Goal: Task Accomplishment & Management: Manage account settings

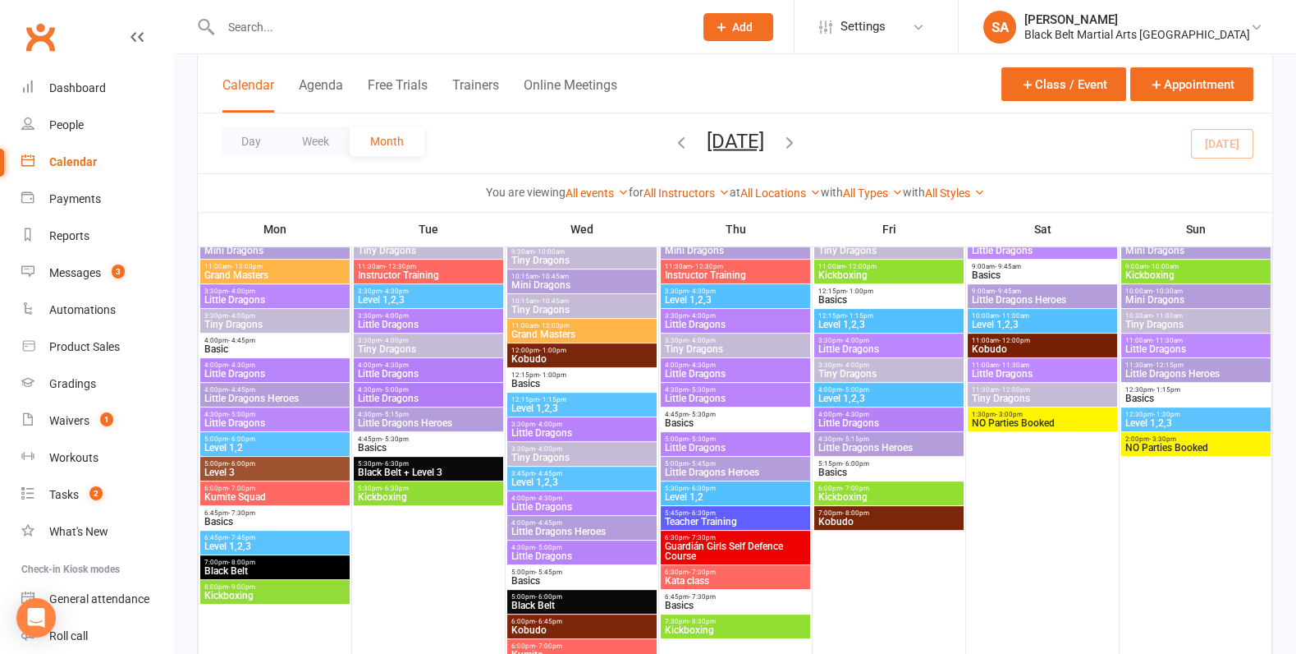
scroll to position [1345, 0]
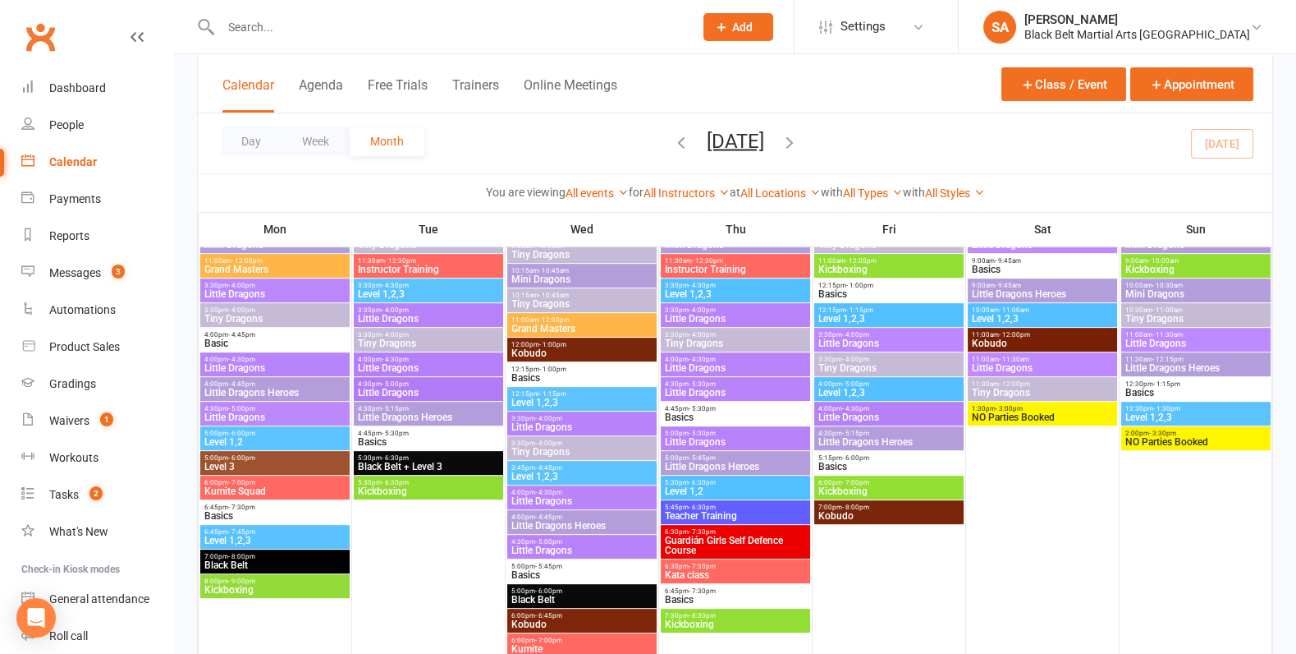
click at [291, 21] on input "text" at bounding box center [449, 27] width 466 height 23
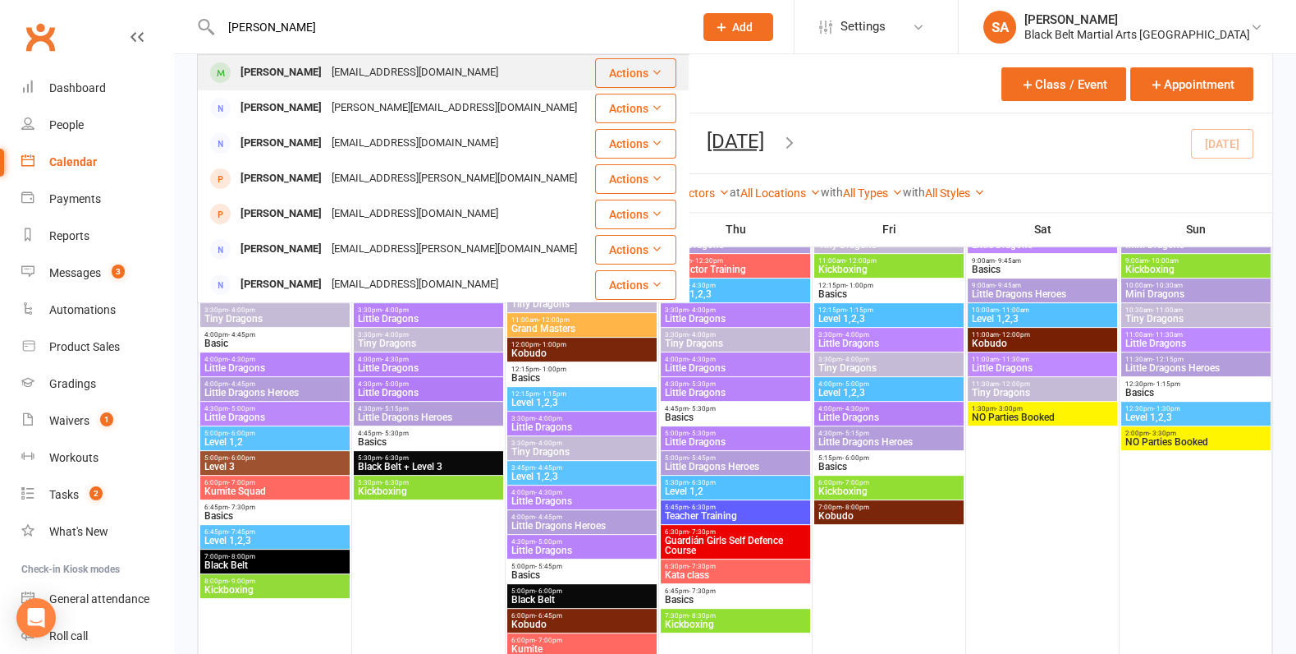
type input "Elsie Roberts"
click at [300, 74] on div "Elsie Roberts" at bounding box center [281, 73] width 91 height 24
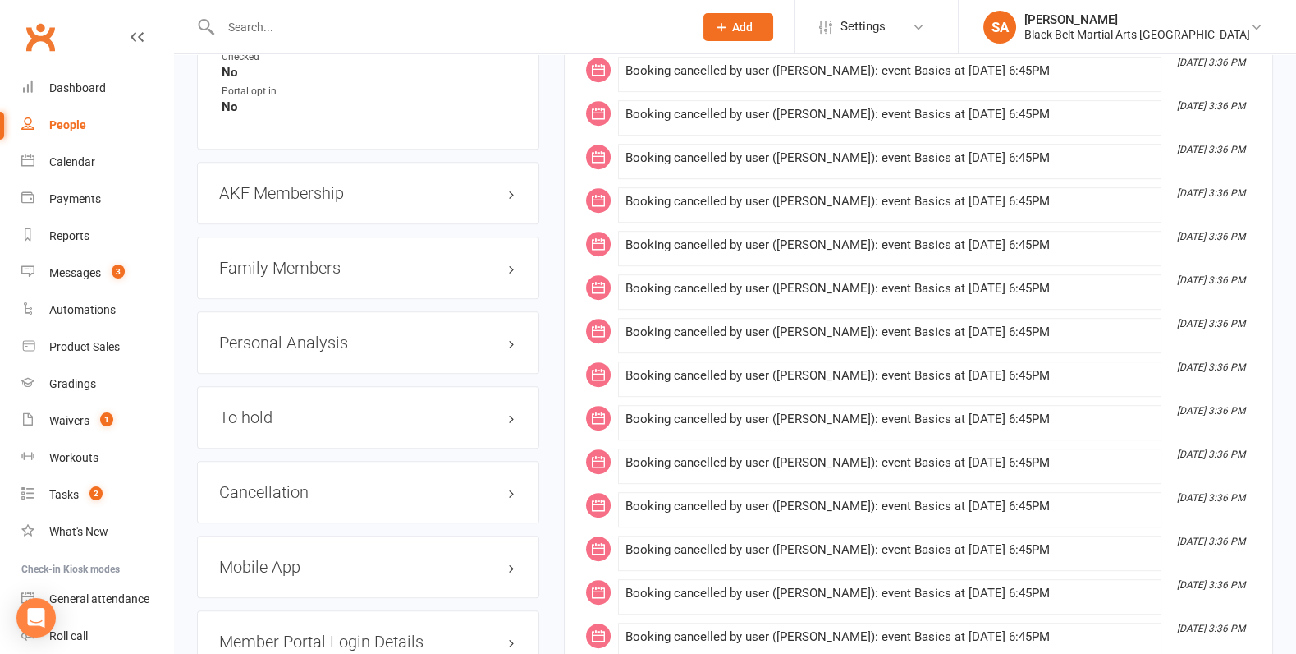
scroll to position [1783, 0]
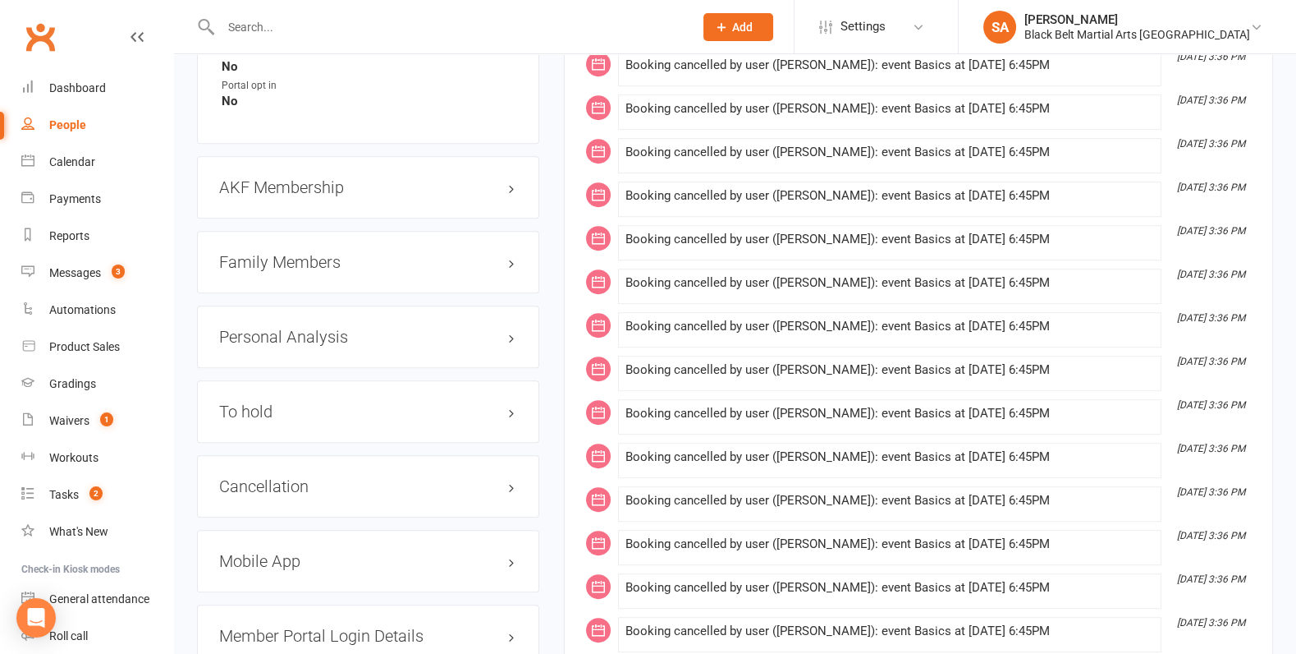
click at [284, 261] on div "Family Members" at bounding box center [368, 262] width 342 height 62
click at [284, 256] on h3 "Family Members" at bounding box center [368, 262] width 298 height 18
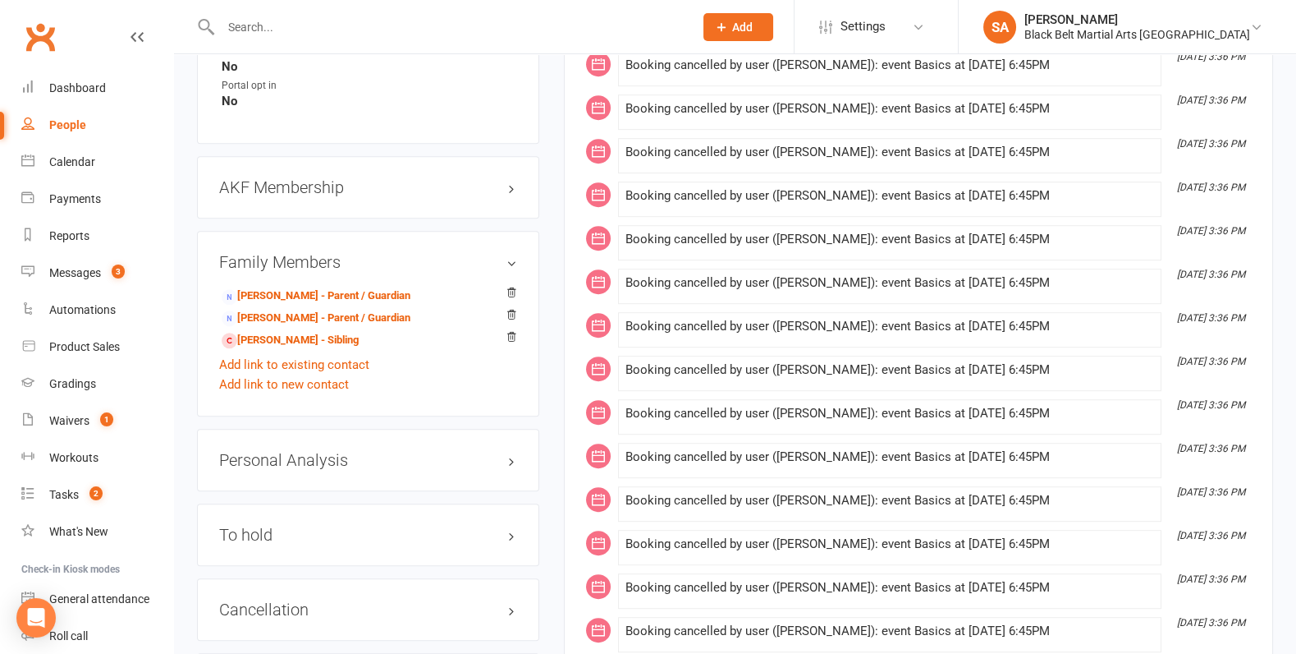
click at [286, 253] on h3 "Family Members" at bounding box center [368, 262] width 298 height 18
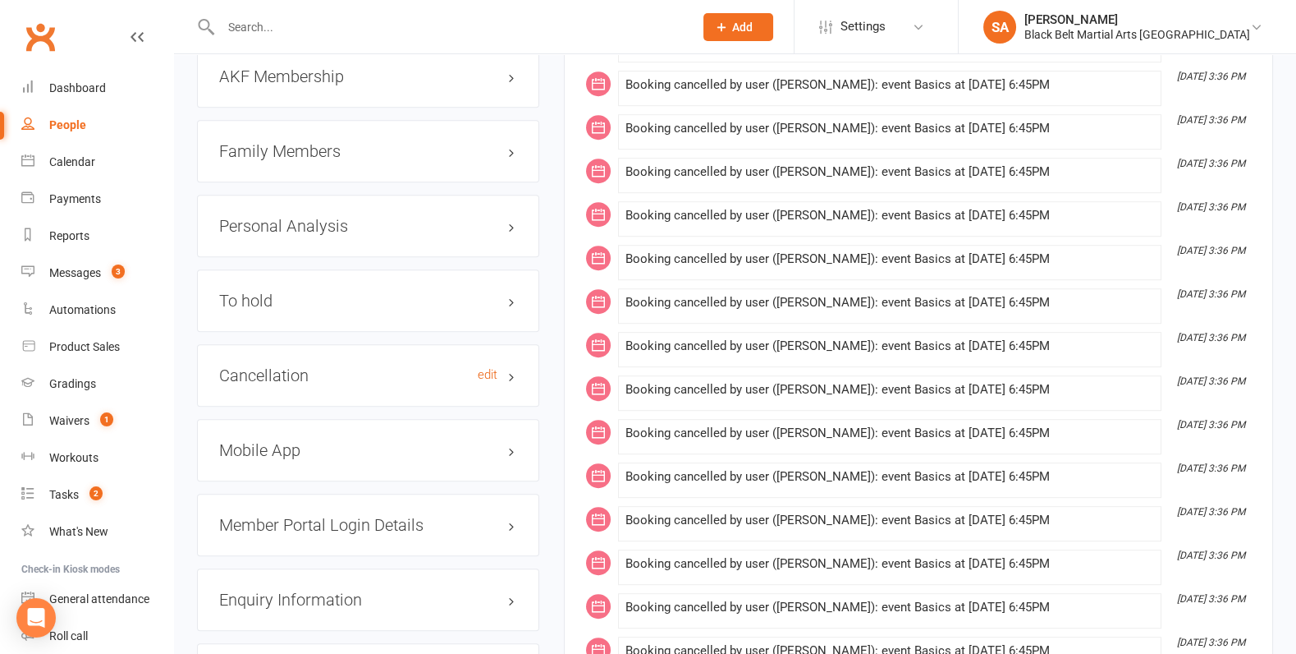
click at [323, 366] on h3 "Cancellation edit" at bounding box center [368, 375] width 298 height 18
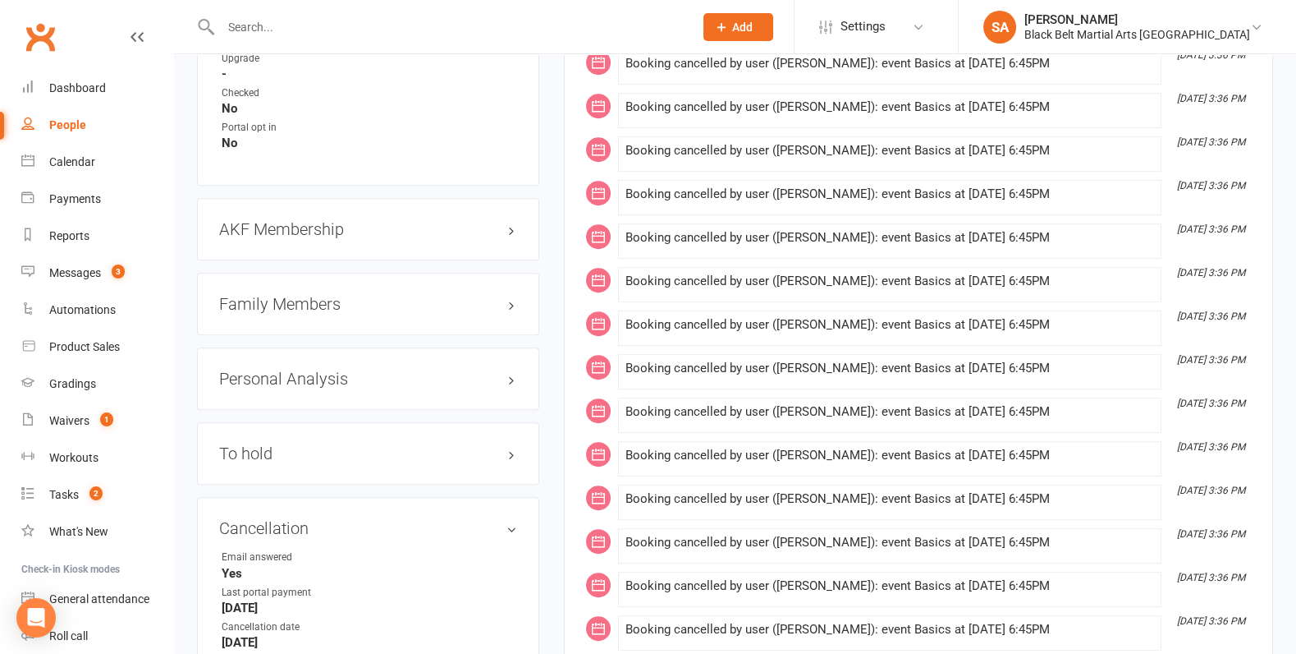
scroll to position [1745, 0]
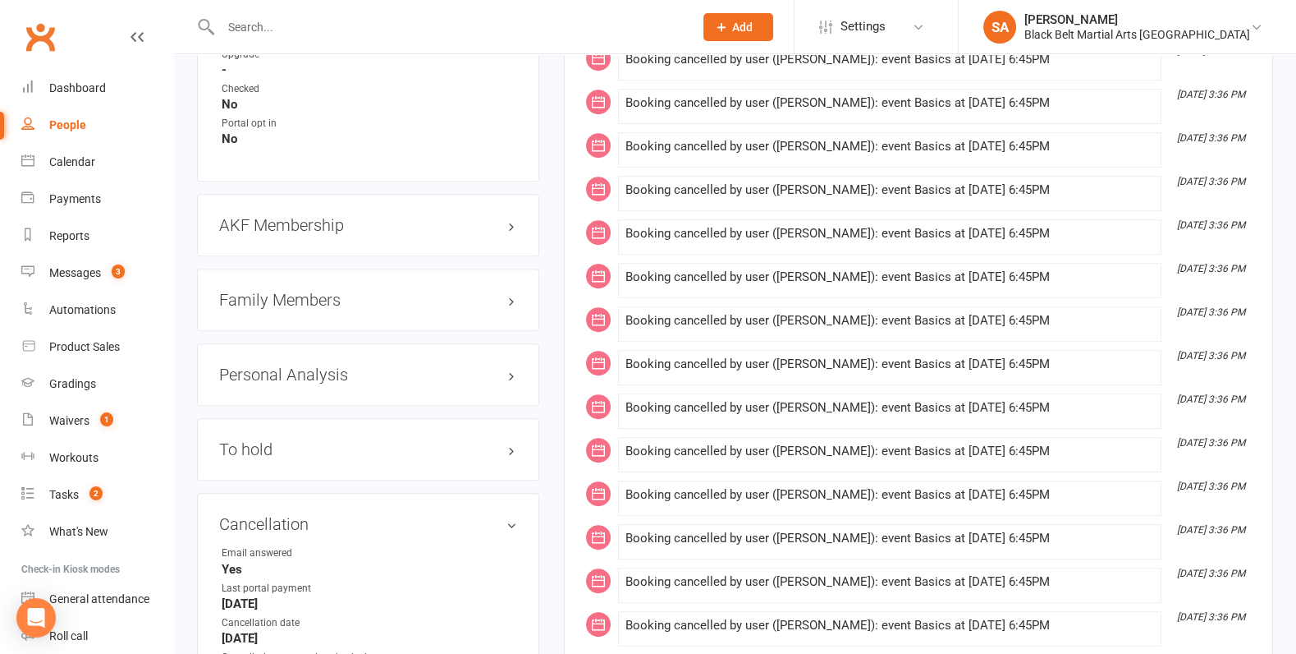
click at [324, 291] on h3 "Family Members" at bounding box center [368, 300] width 298 height 18
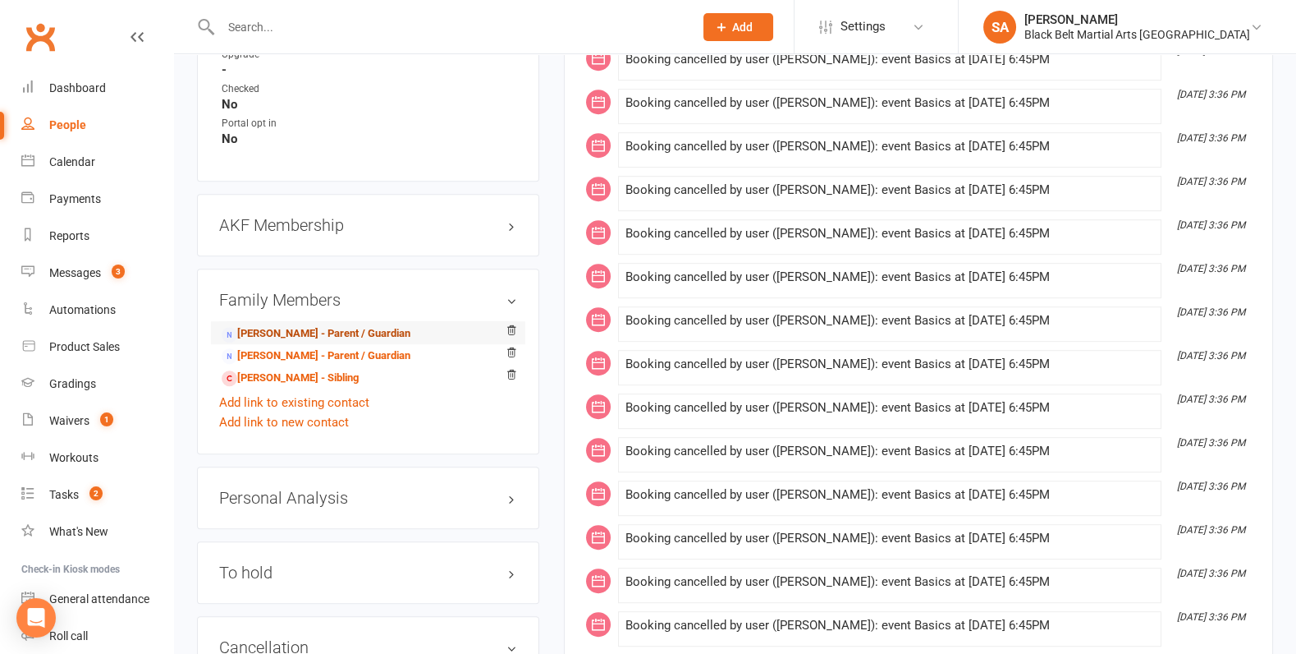
click at [314, 325] on link "Rachael Roberts - Parent / Guardian" at bounding box center [316, 333] width 189 height 17
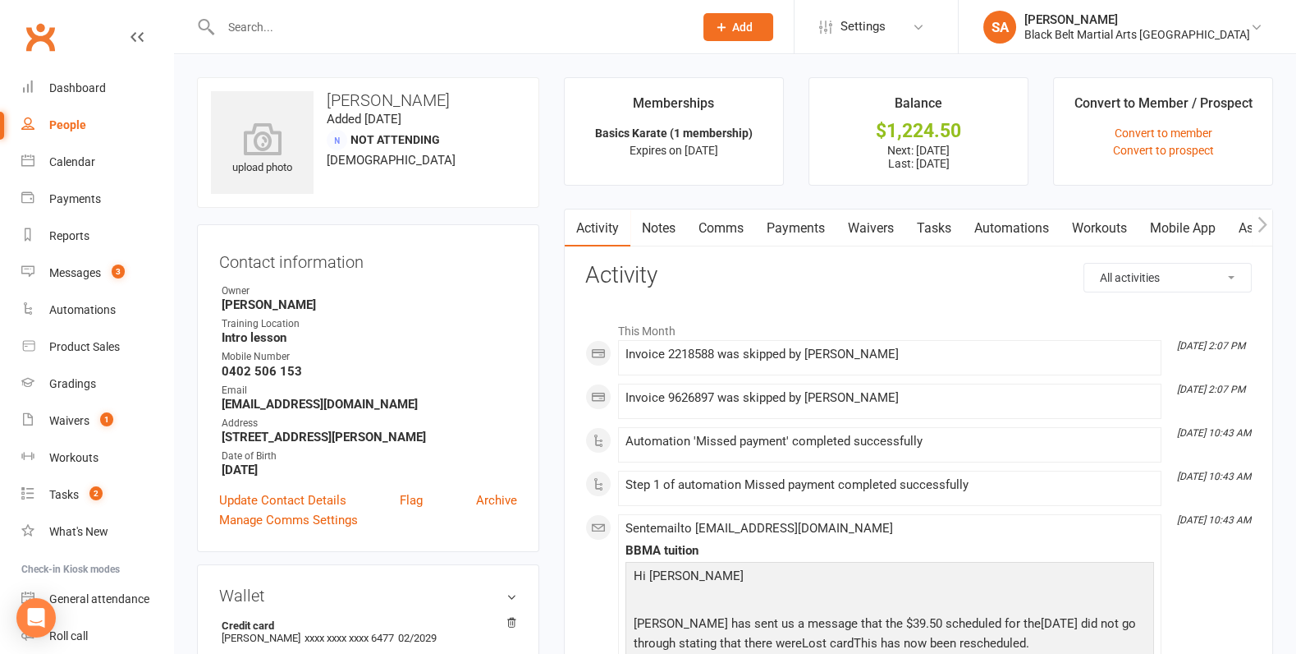
click at [796, 225] on link "Payments" at bounding box center [795, 228] width 81 height 38
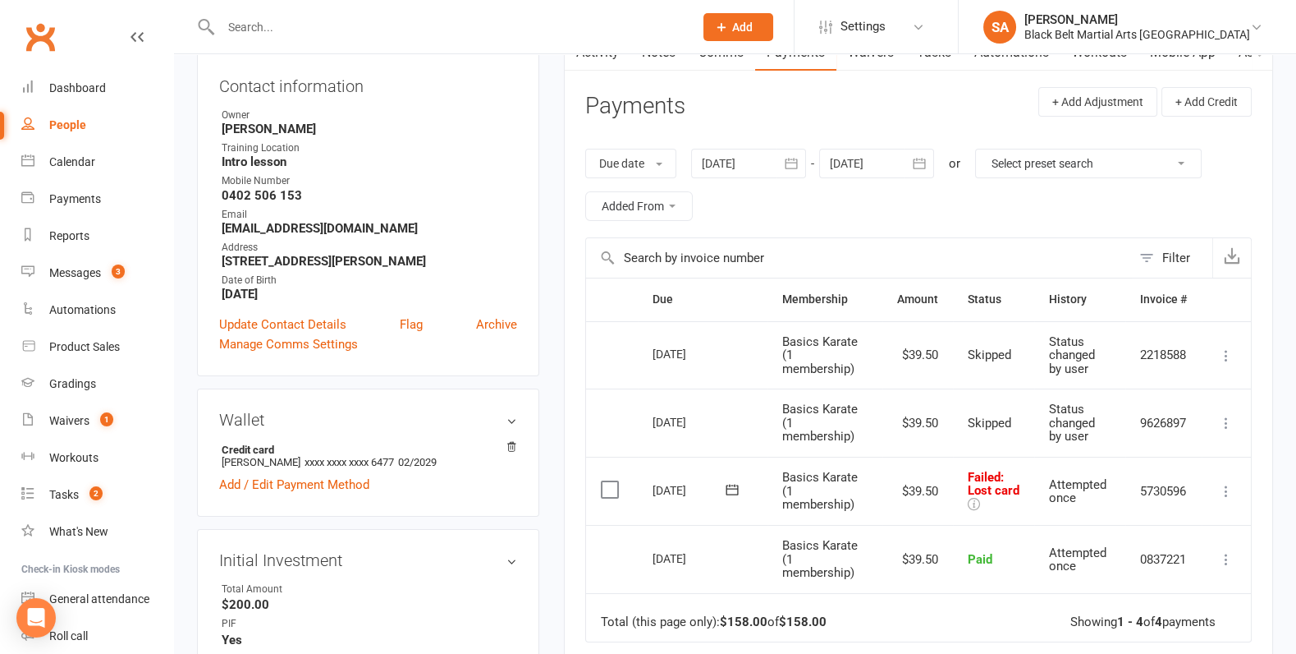
scroll to position [175, 0]
click at [870, 172] on div at bounding box center [876, 164] width 115 height 30
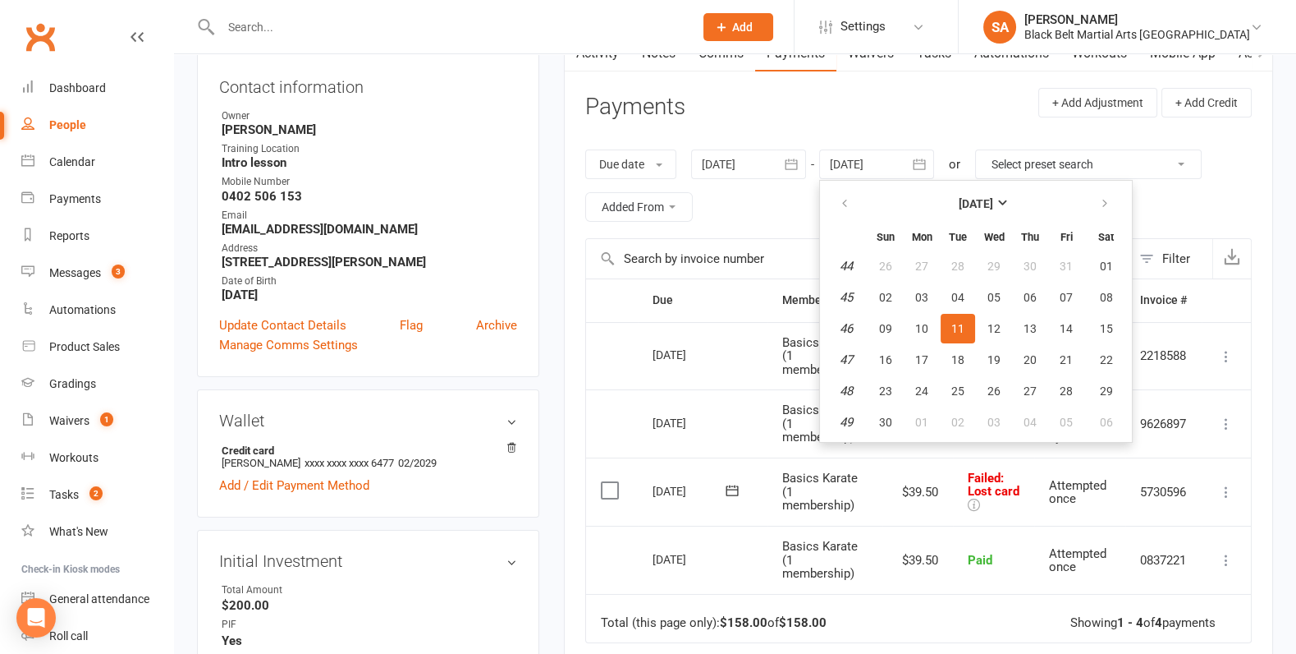
click at [904, 119] on header "Payments + Add Adjustment + Add Credit" at bounding box center [918, 110] width 667 height 45
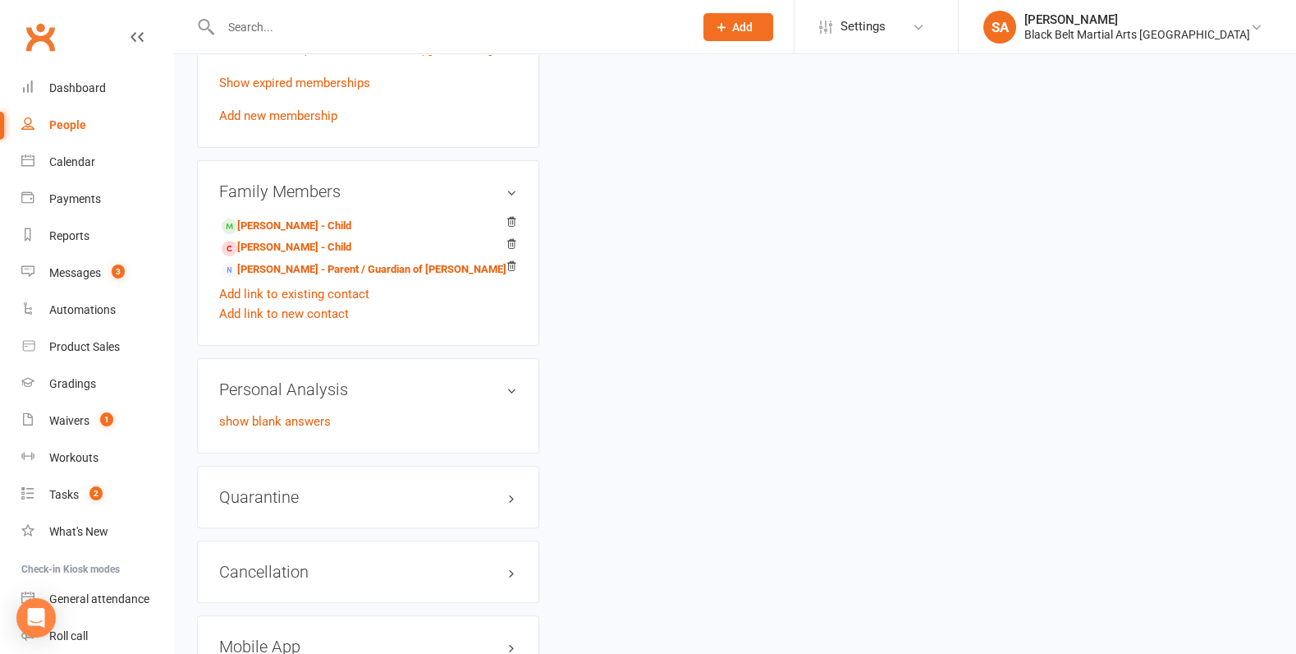
scroll to position [1030, 0]
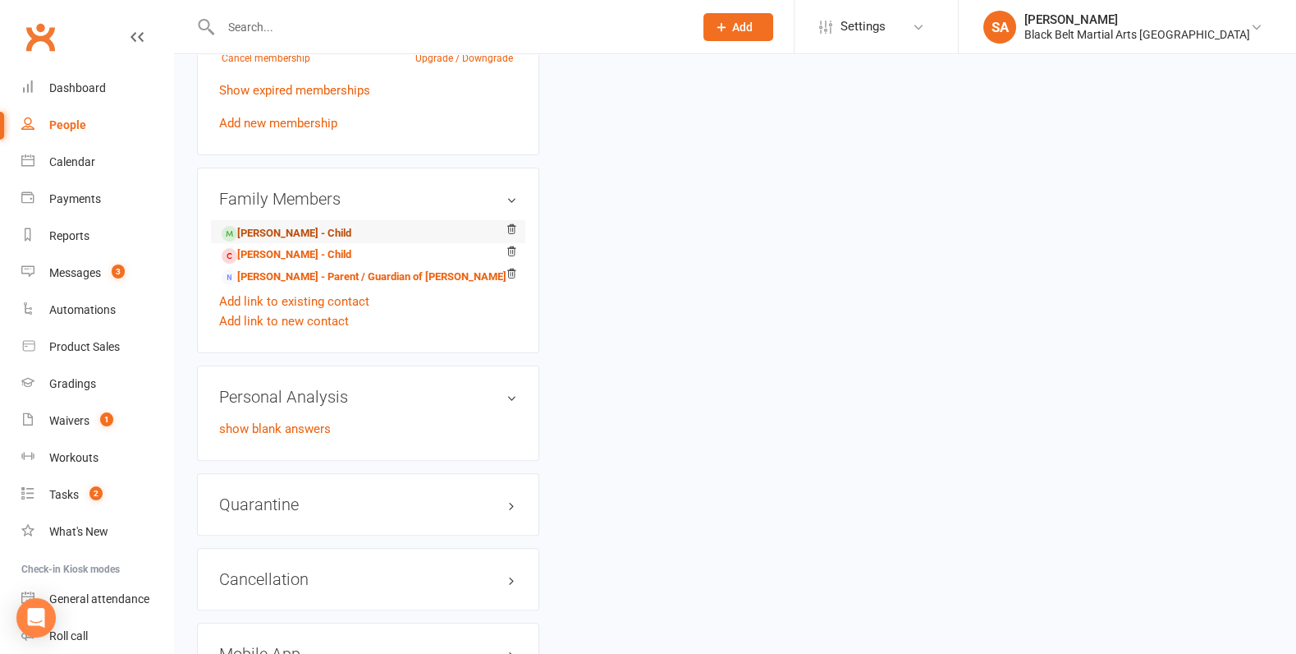
click at [273, 227] on link "Elsie Roberts - Child" at bounding box center [287, 233] width 130 height 17
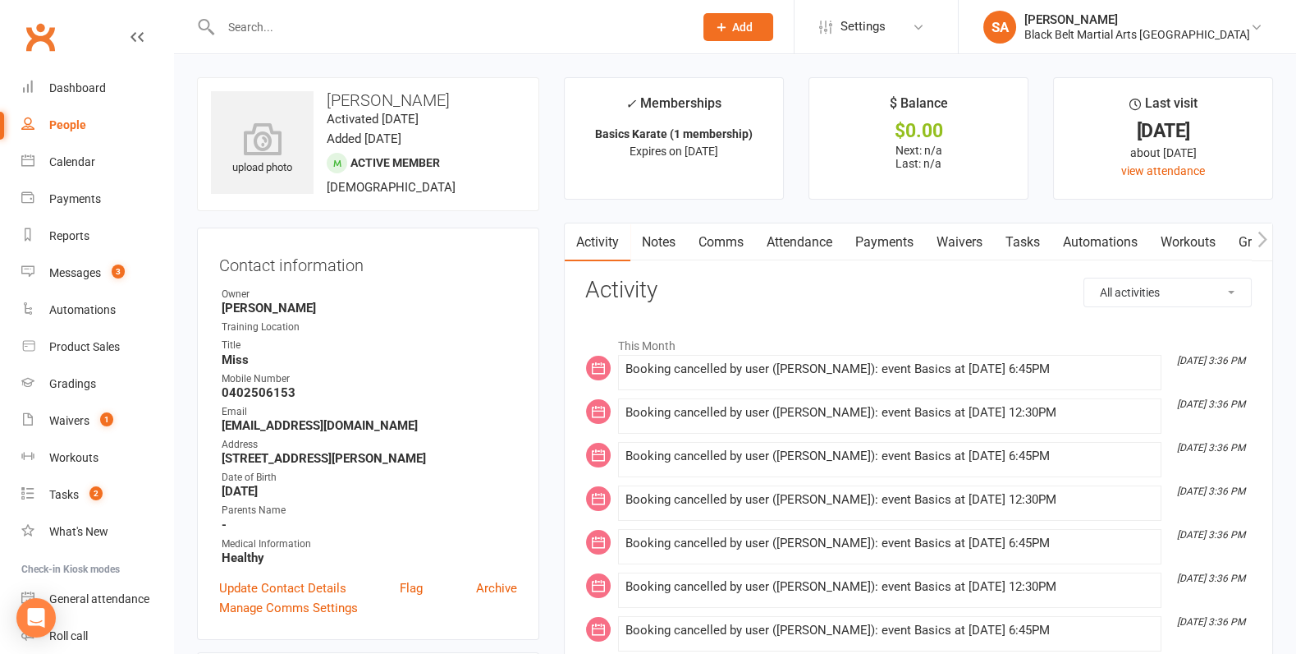
click at [789, 252] on link "Attendance" at bounding box center [799, 242] width 89 height 38
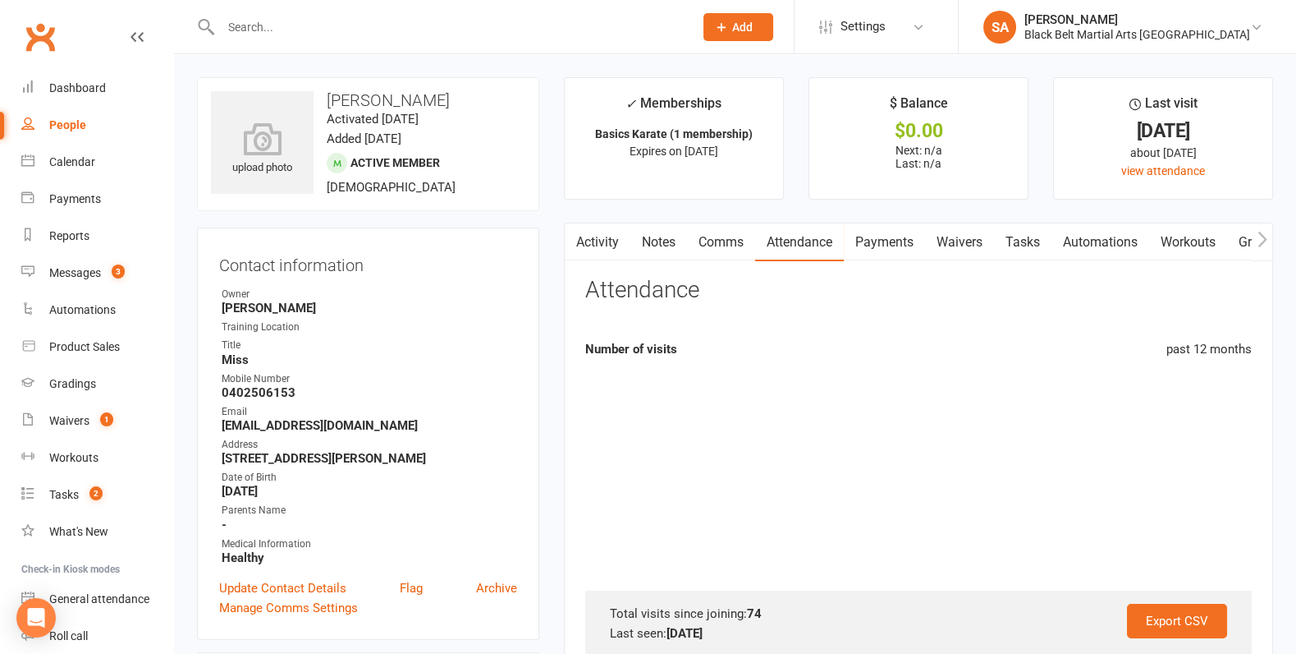
click at [617, 242] on link "Activity" at bounding box center [598, 242] width 66 height 38
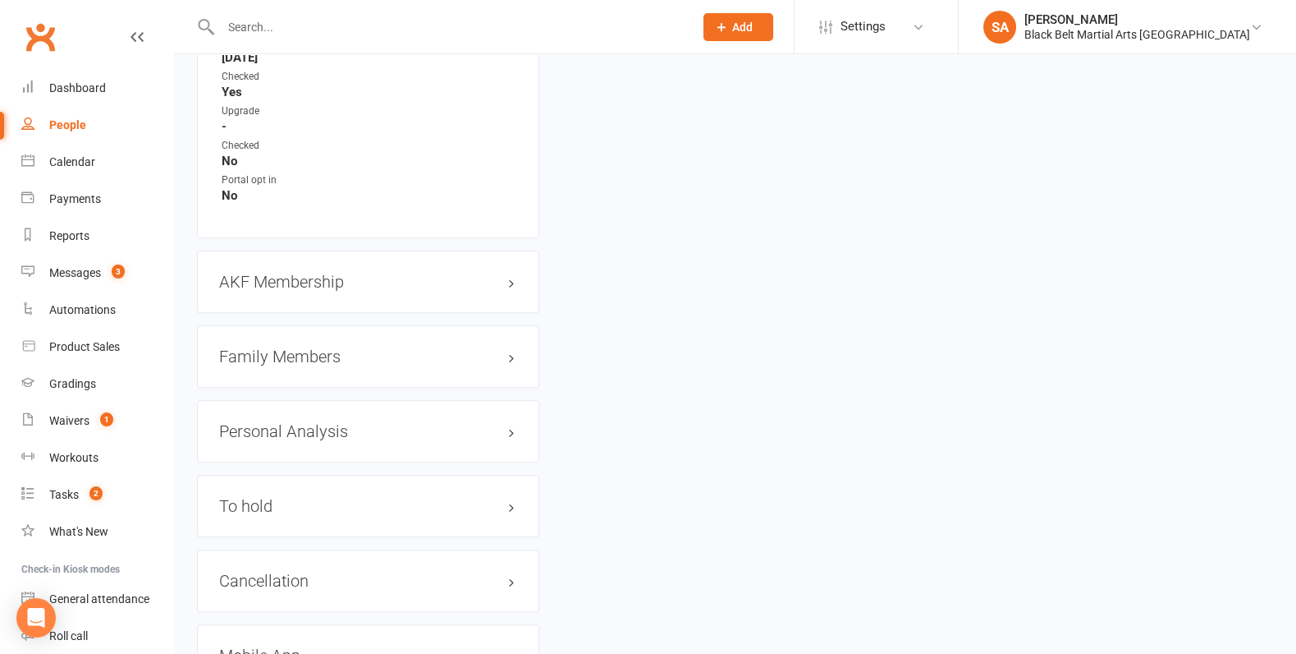
scroll to position [1706, 0]
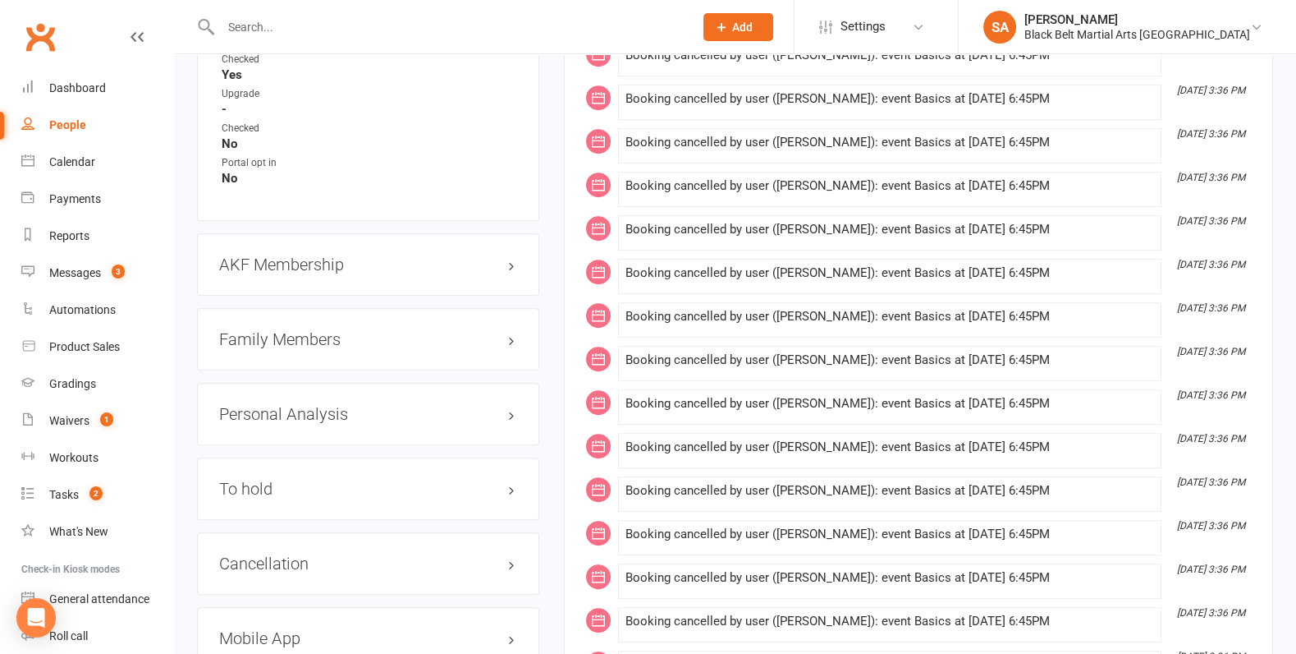
click at [308, 330] on h3 "Family Members" at bounding box center [368, 339] width 298 height 18
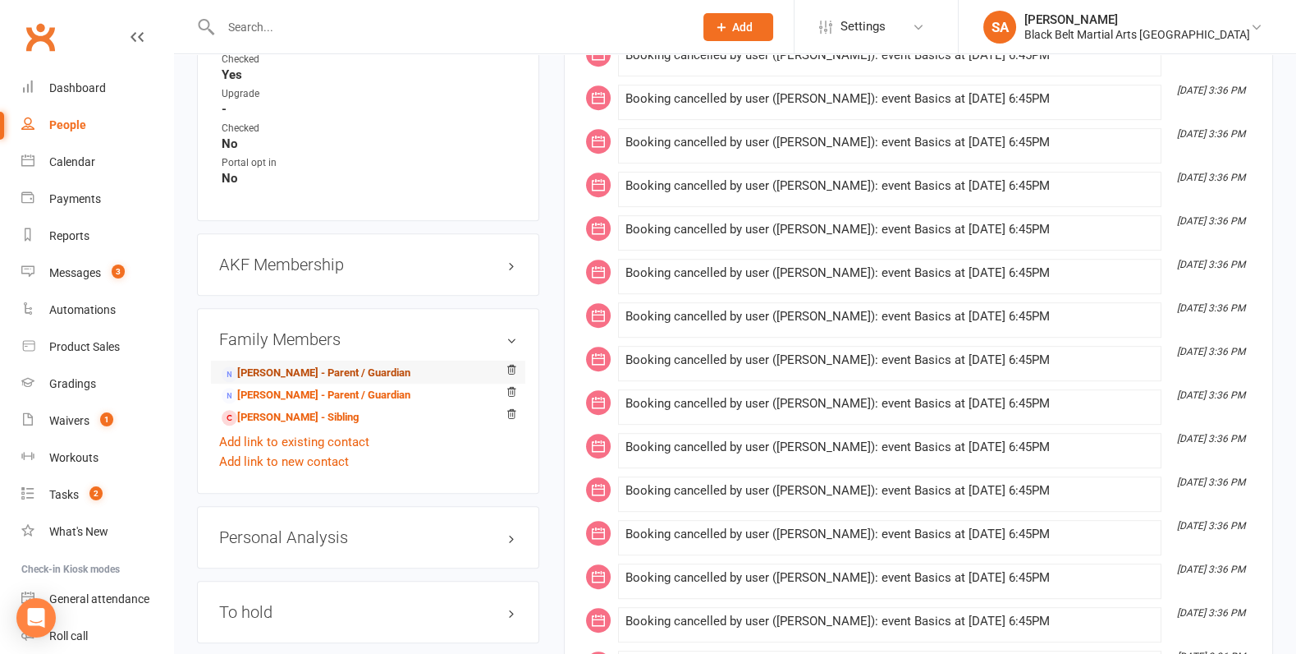
click at [300, 369] on link "Rachael Roberts - Parent / Guardian" at bounding box center [316, 373] width 189 height 17
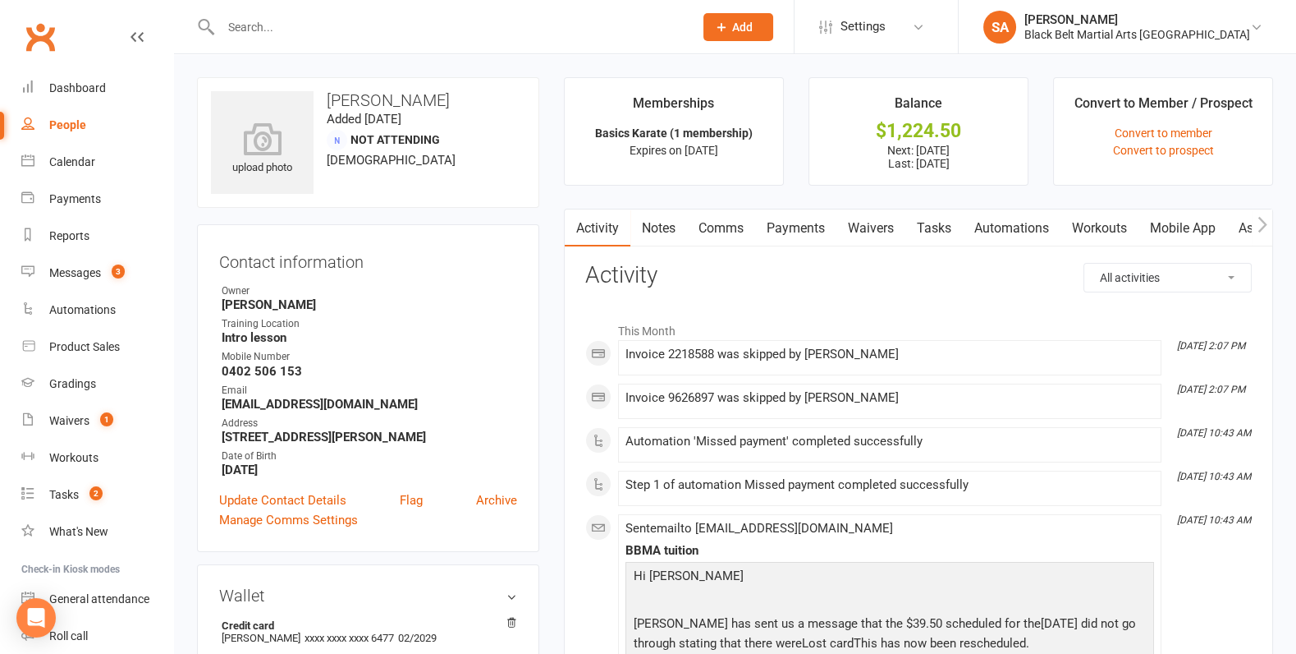
click at [791, 236] on link "Payments" at bounding box center [795, 228] width 81 height 38
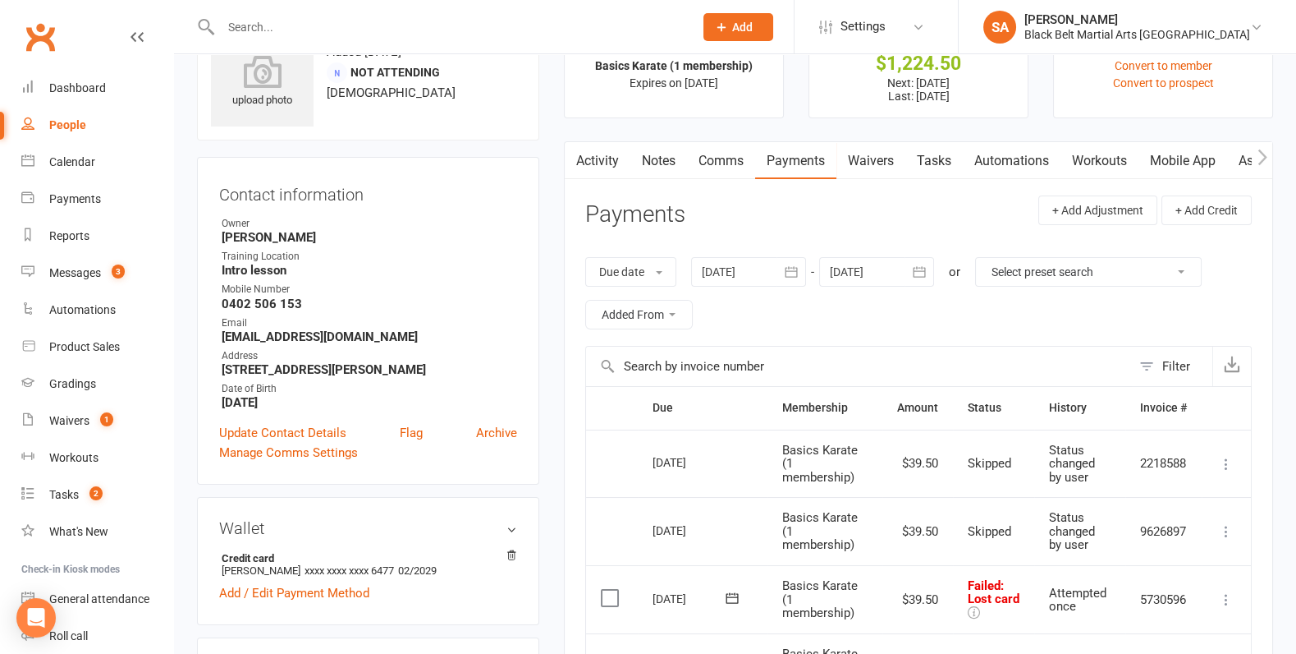
scroll to position [63, 0]
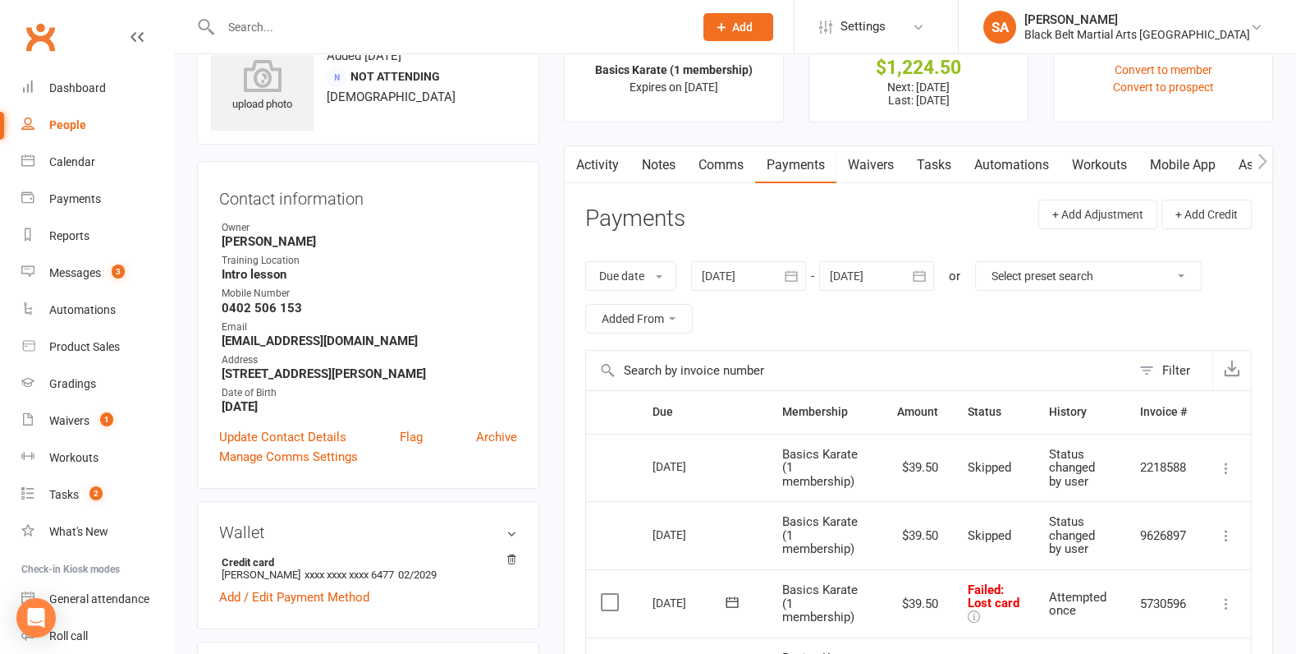
click at [713, 265] on div at bounding box center [748, 276] width 115 height 30
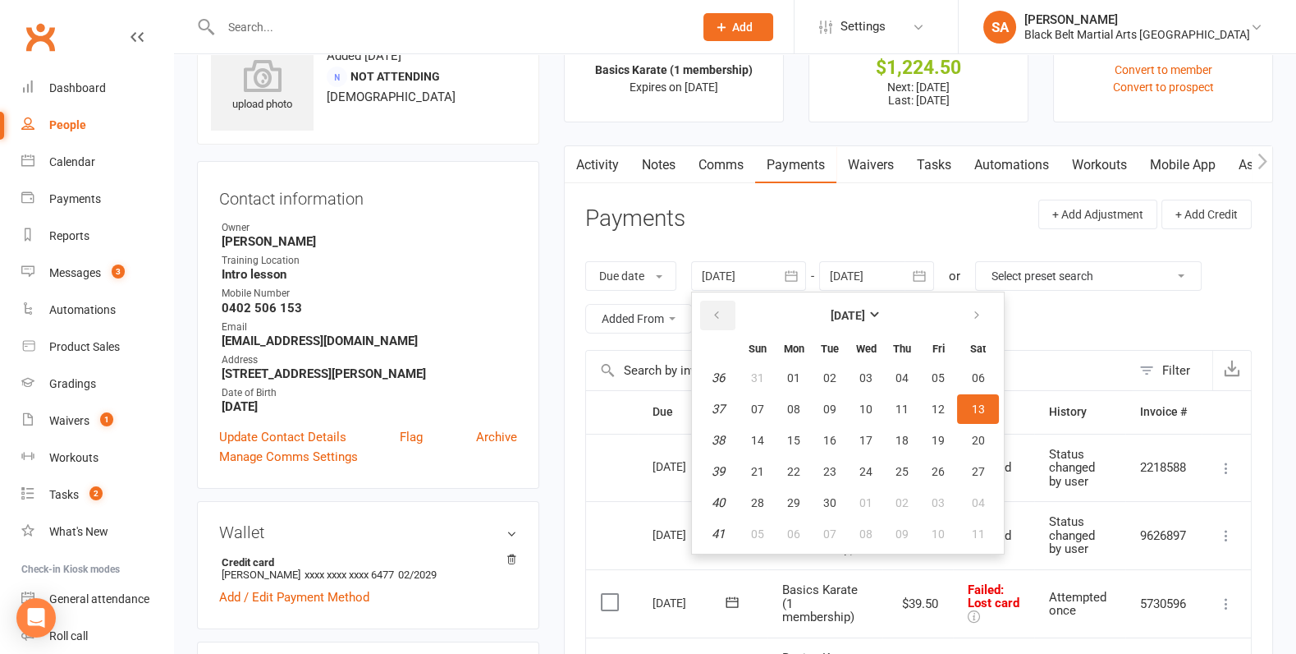
click at [725, 307] on button "button" at bounding box center [717, 315] width 35 height 30
click at [935, 375] on span "01" at bounding box center [938, 377] width 13 height 13
type input "01 Aug 2025"
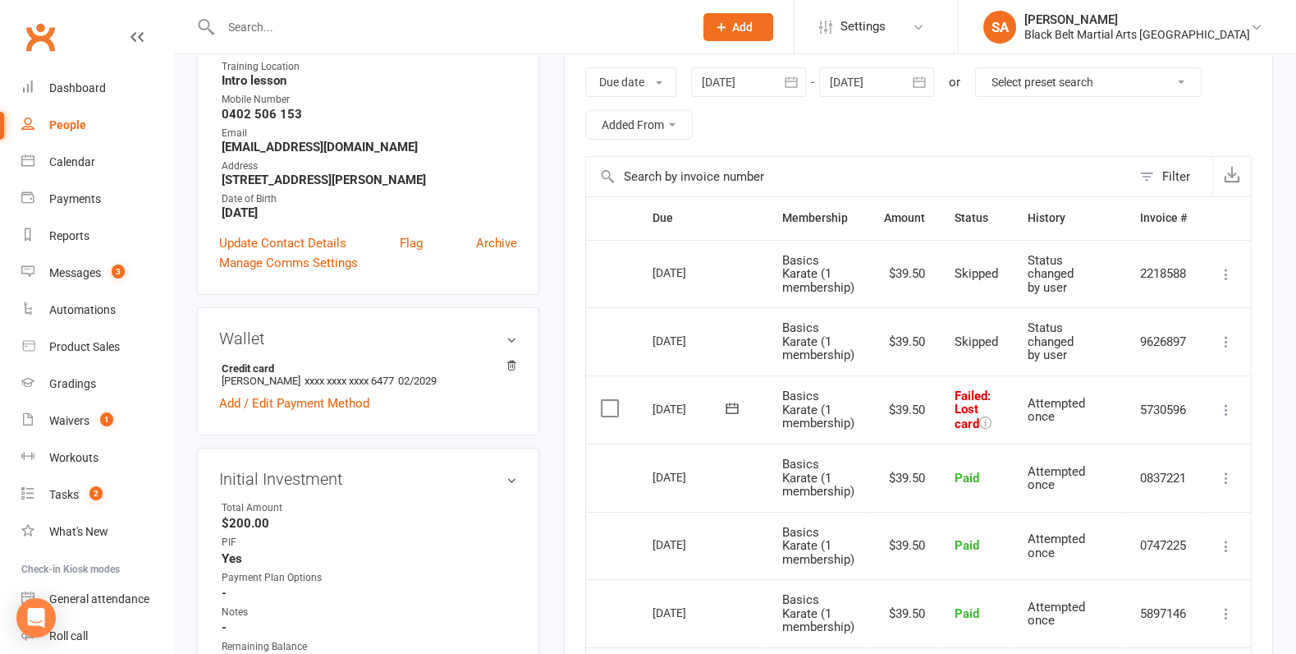
scroll to position [243, 0]
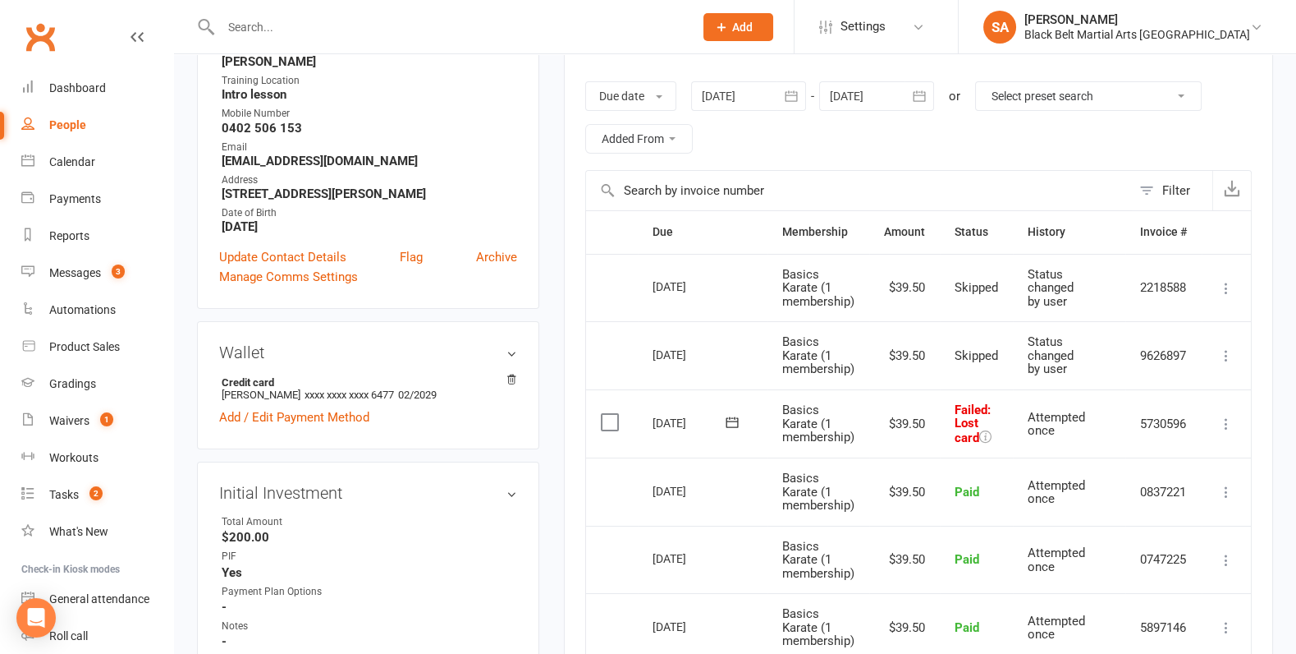
click at [867, 99] on div at bounding box center [876, 96] width 115 height 30
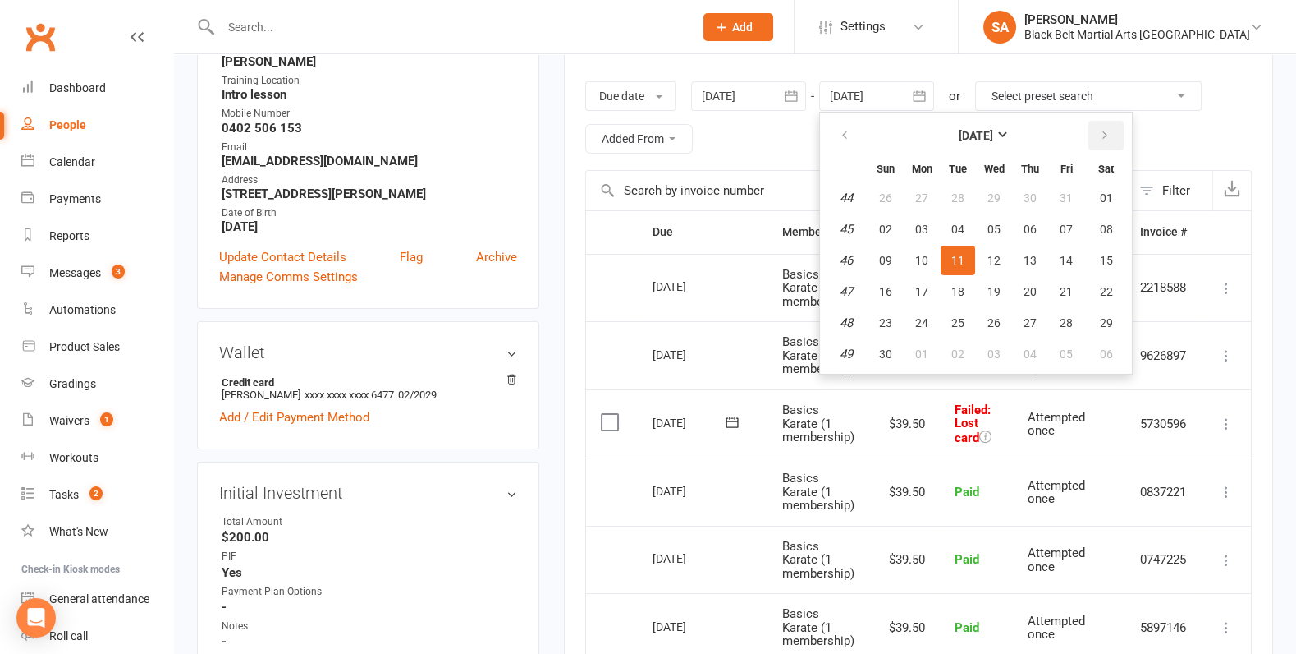
click at [1102, 135] on icon "button" at bounding box center [1104, 135] width 11 height 13
click at [995, 329] on button "31" at bounding box center [994, 323] width 34 height 30
type input "31 Dec 2025"
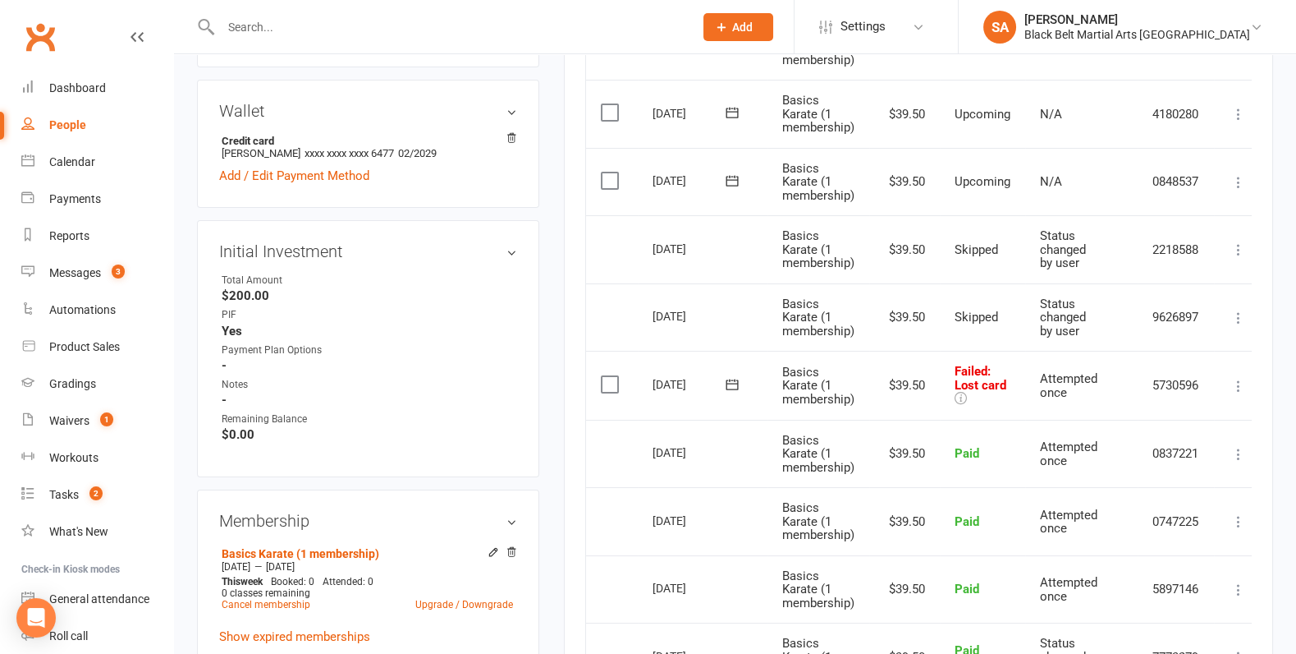
scroll to position [483, 0]
click at [112, 159] on link "Calendar" at bounding box center [97, 162] width 152 height 37
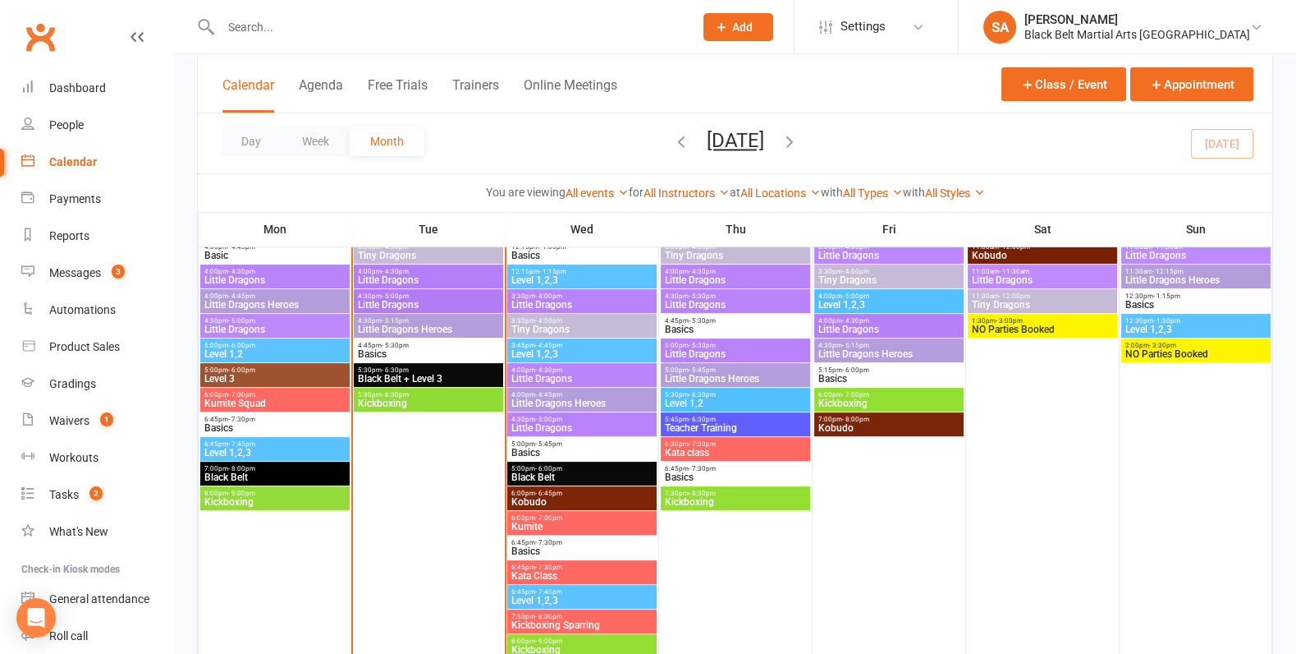
scroll to position [677, 0]
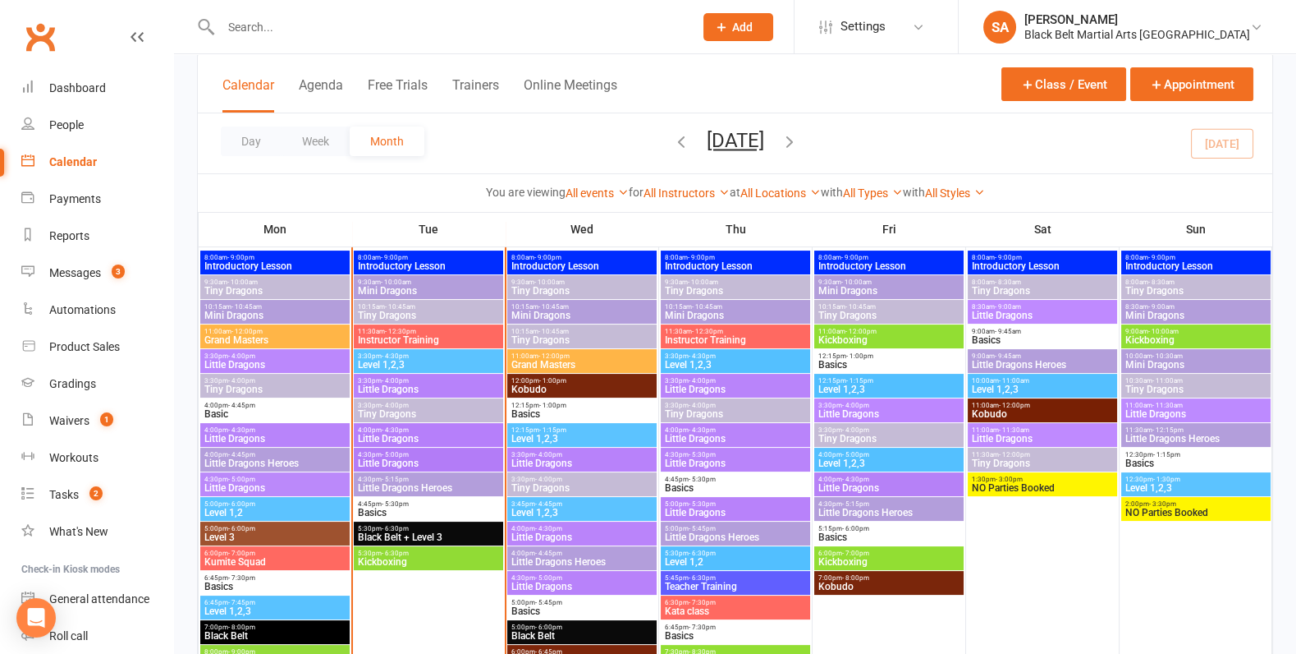
click at [896, 483] on span "Little Dragons" at bounding box center [889, 488] width 143 height 10
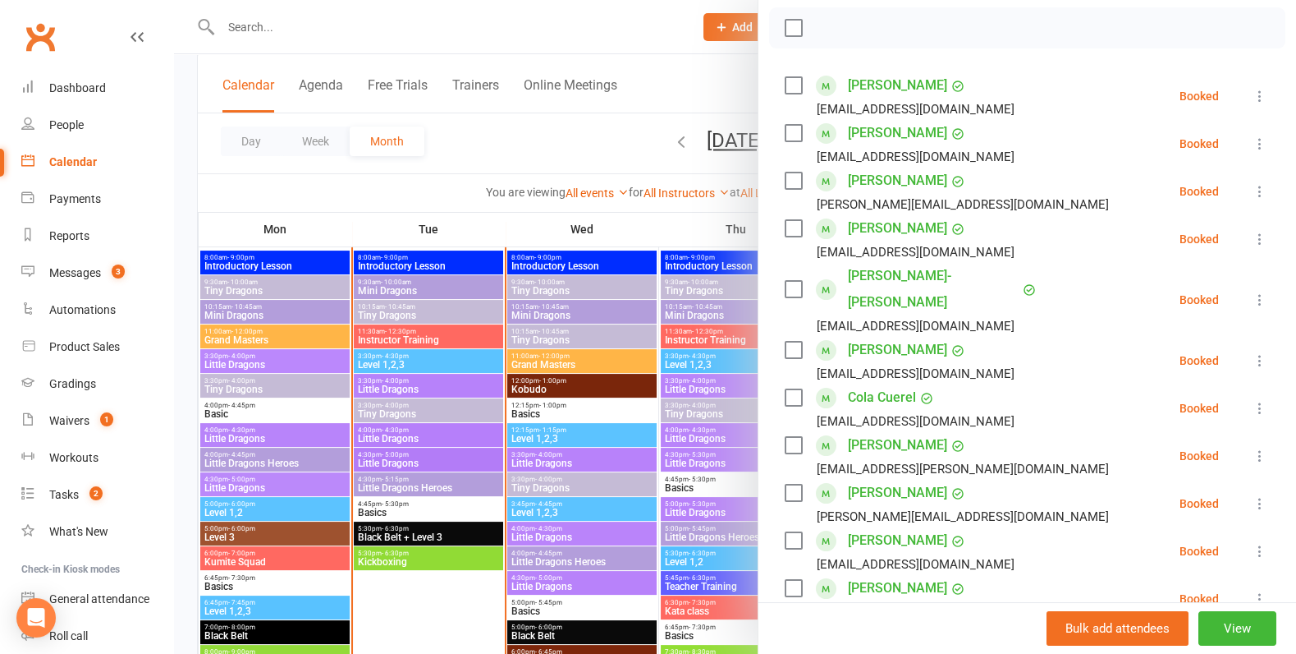
scroll to position [235, 0]
click at [1262, 541] on icon at bounding box center [1260, 549] width 16 height 16
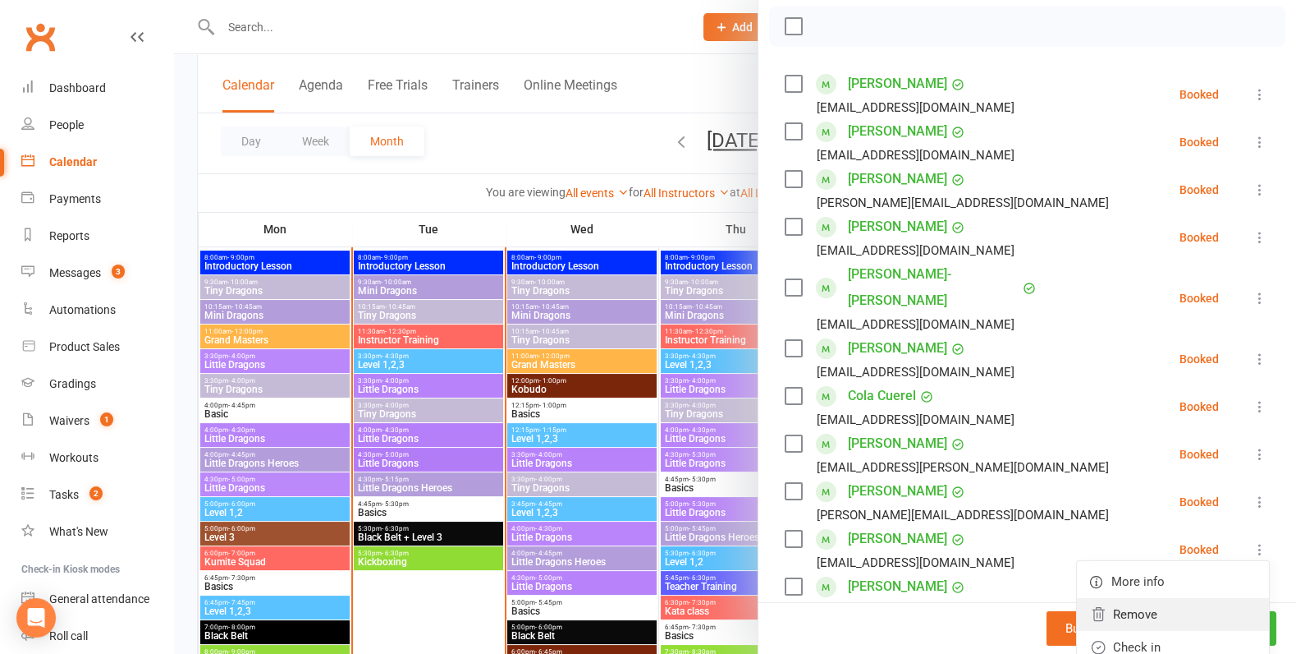
click at [1180, 598] on link "Remove" at bounding box center [1173, 614] width 192 height 33
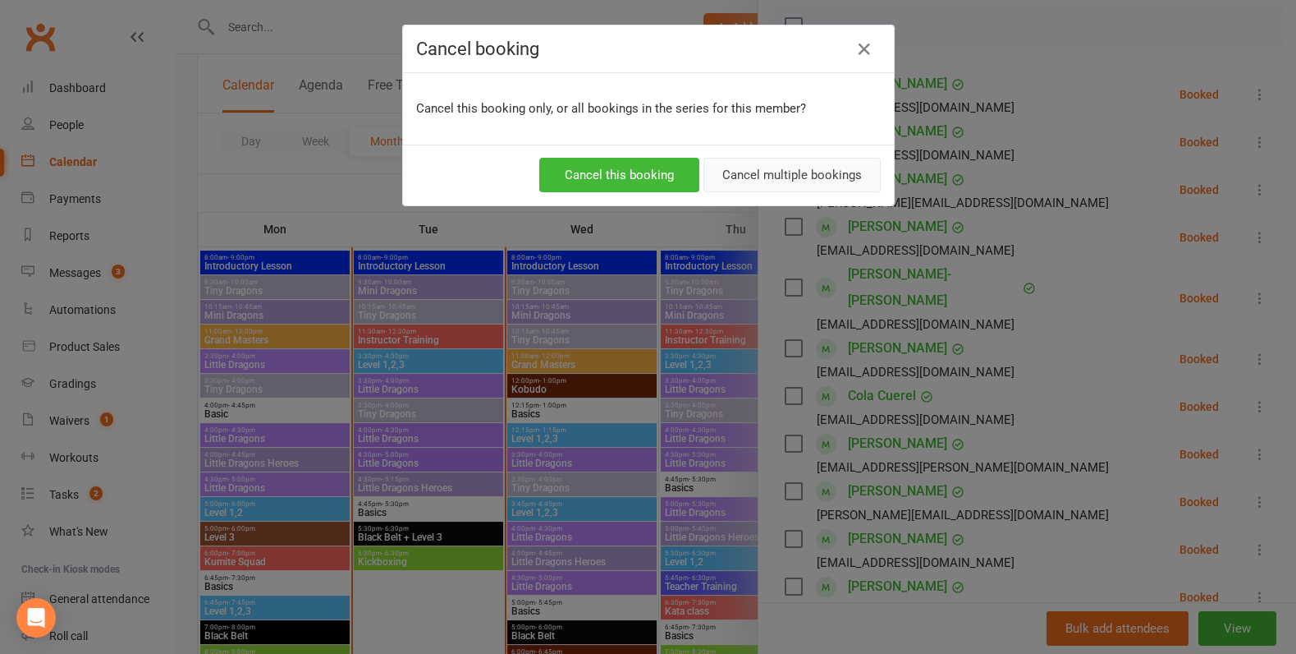
click at [784, 177] on button "Cancel multiple bookings" at bounding box center [792, 175] width 177 height 34
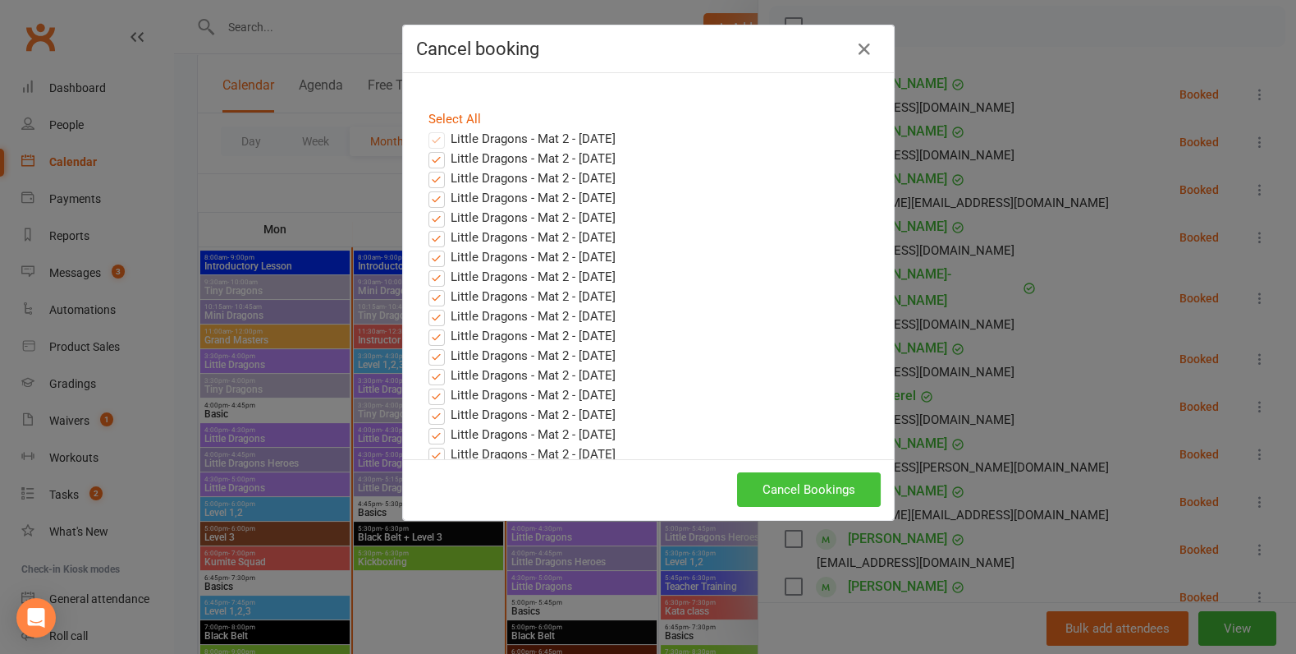
click at [798, 472] on button "Cancel Bookings" at bounding box center [809, 489] width 144 height 34
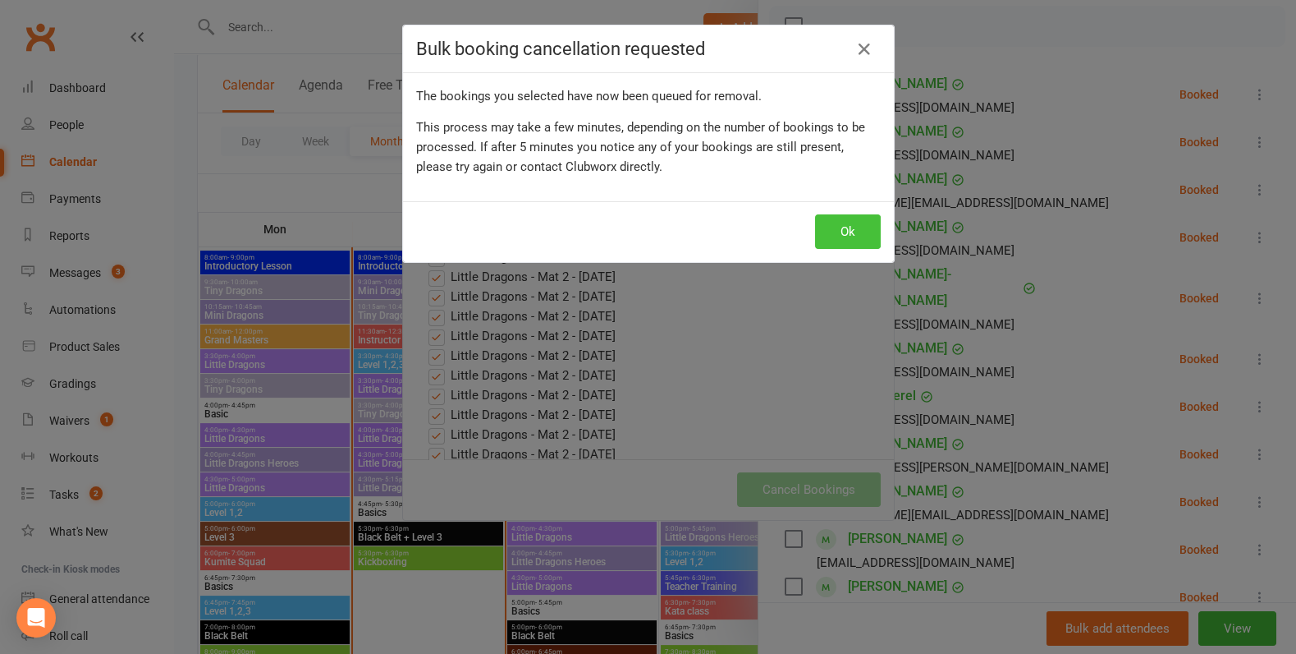
click at [859, 214] on button "Ok" at bounding box center [848, 231] width 66 height 34
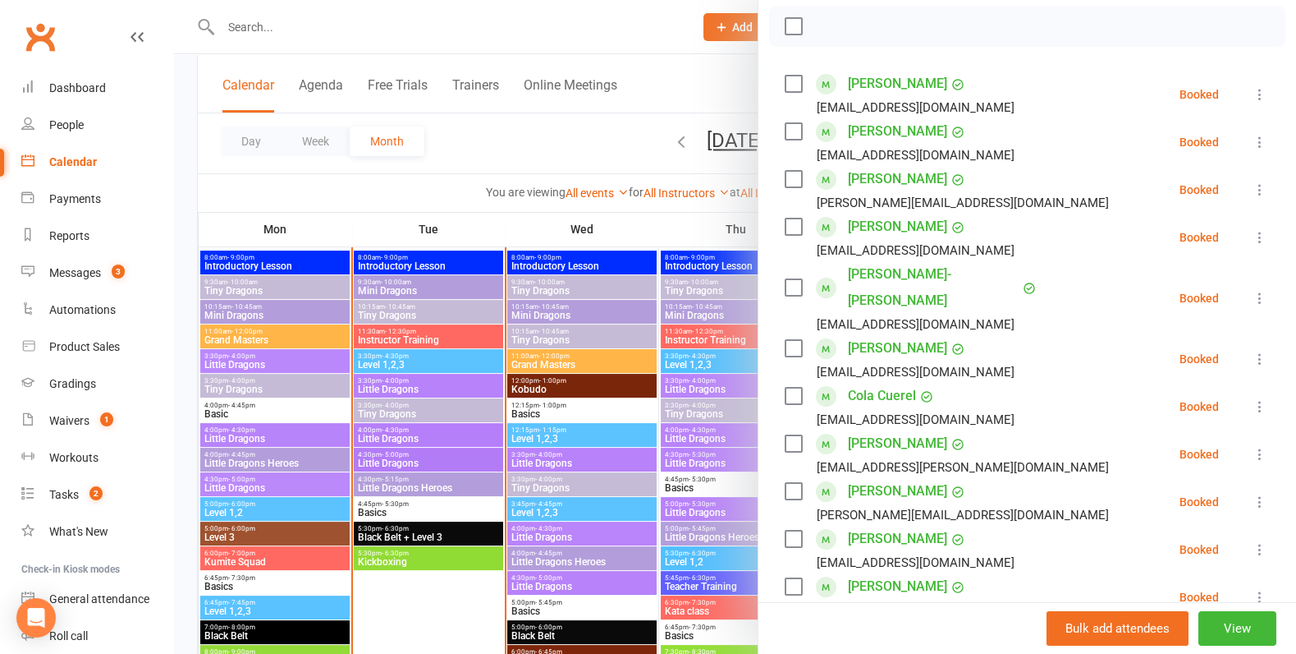
click at [629, 411] on div at bounding box center [735, 327] width 1122 height 654
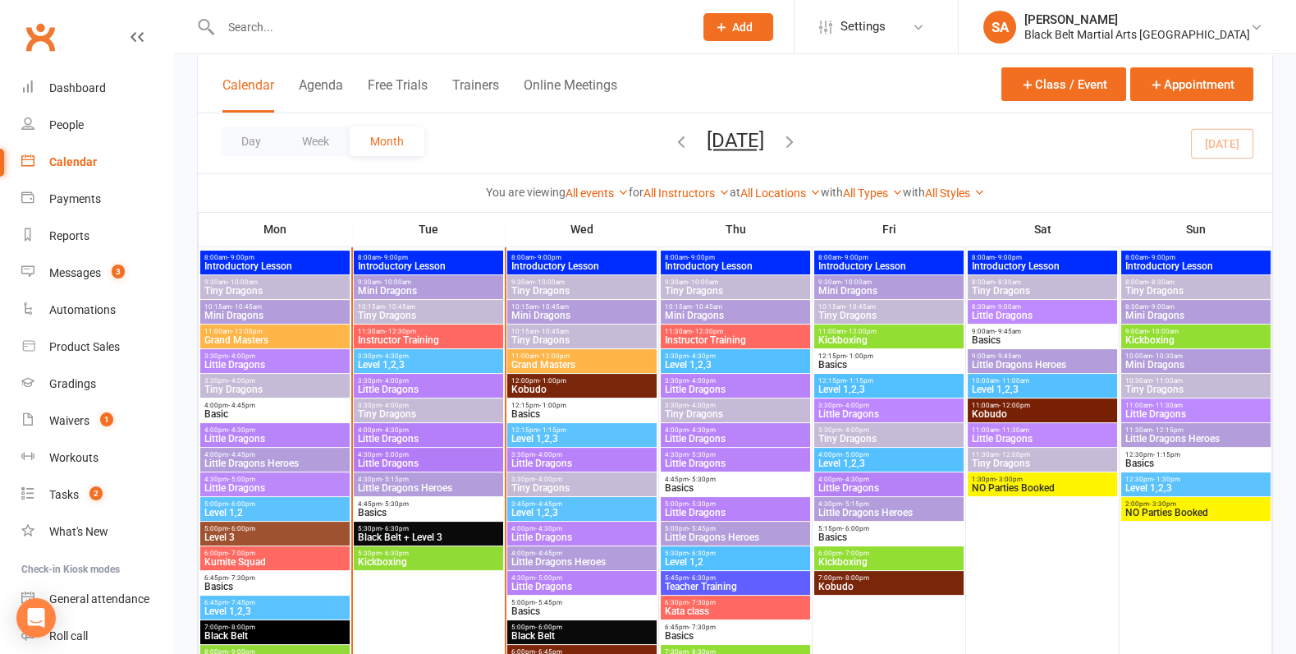
click at [575, 534] on span "Little Dragons" at bounding box center [582, 537] width 143 height 10
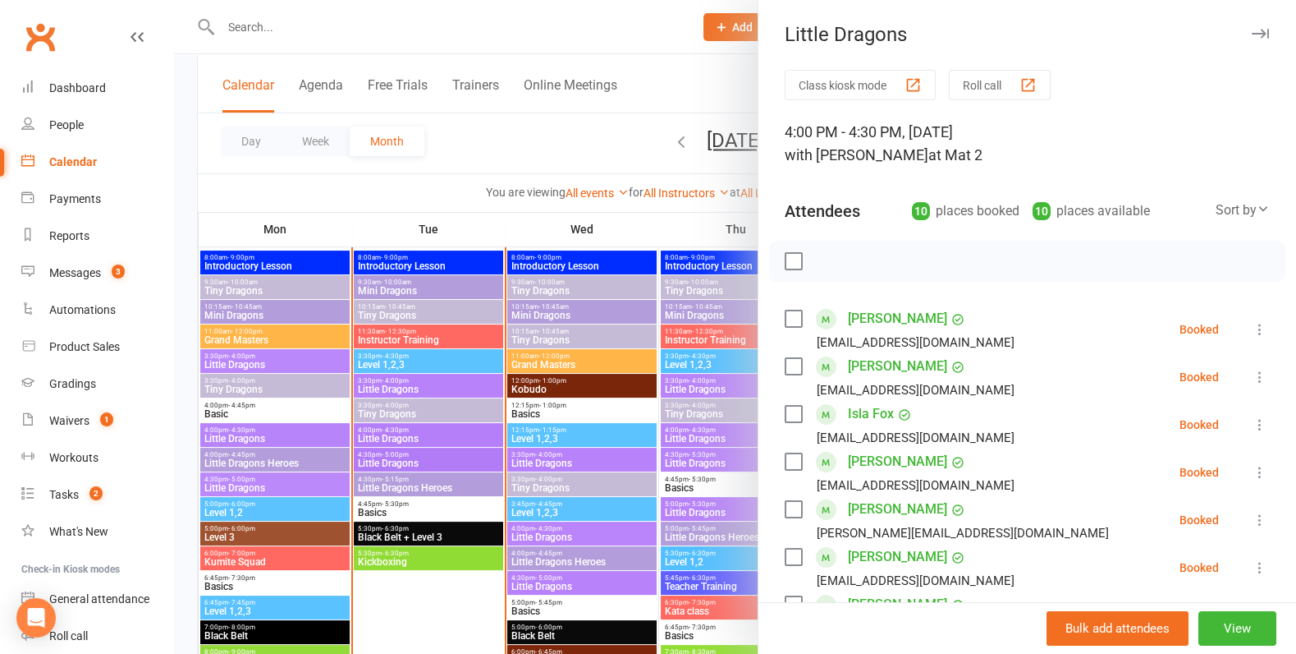
scroll to position [470, 0]
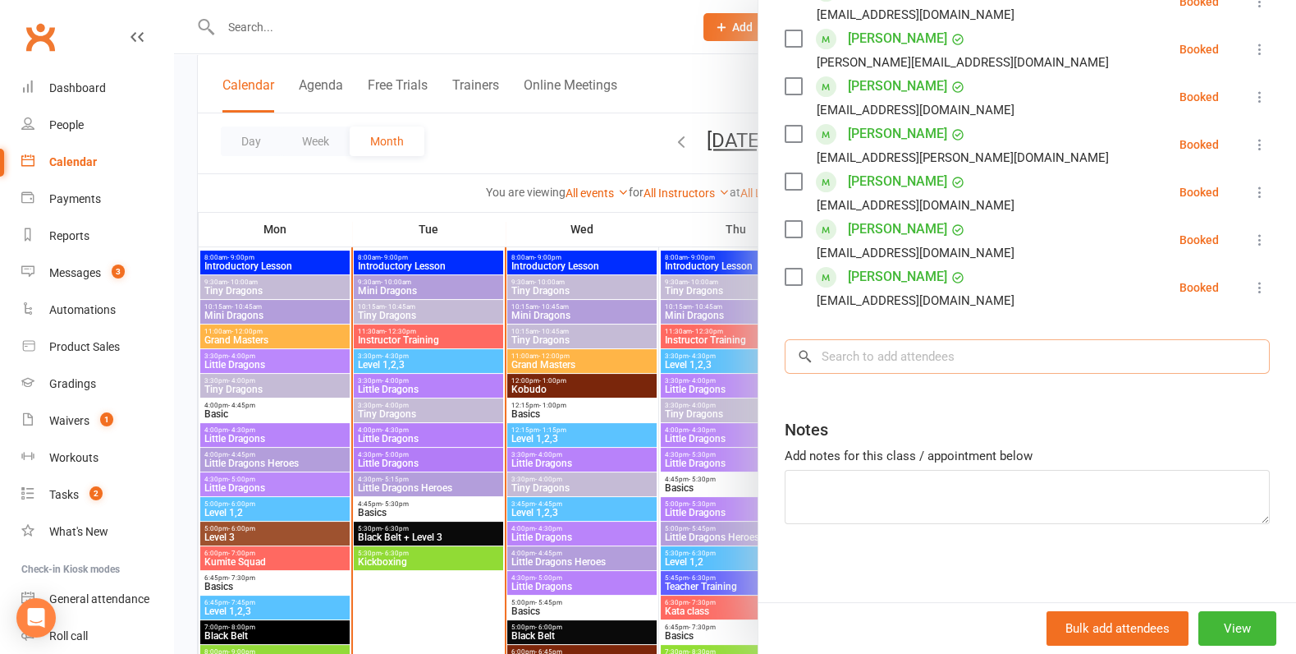
click at [906, 344] on input "search" at bounding box center [1027, 356] width 485 height 34
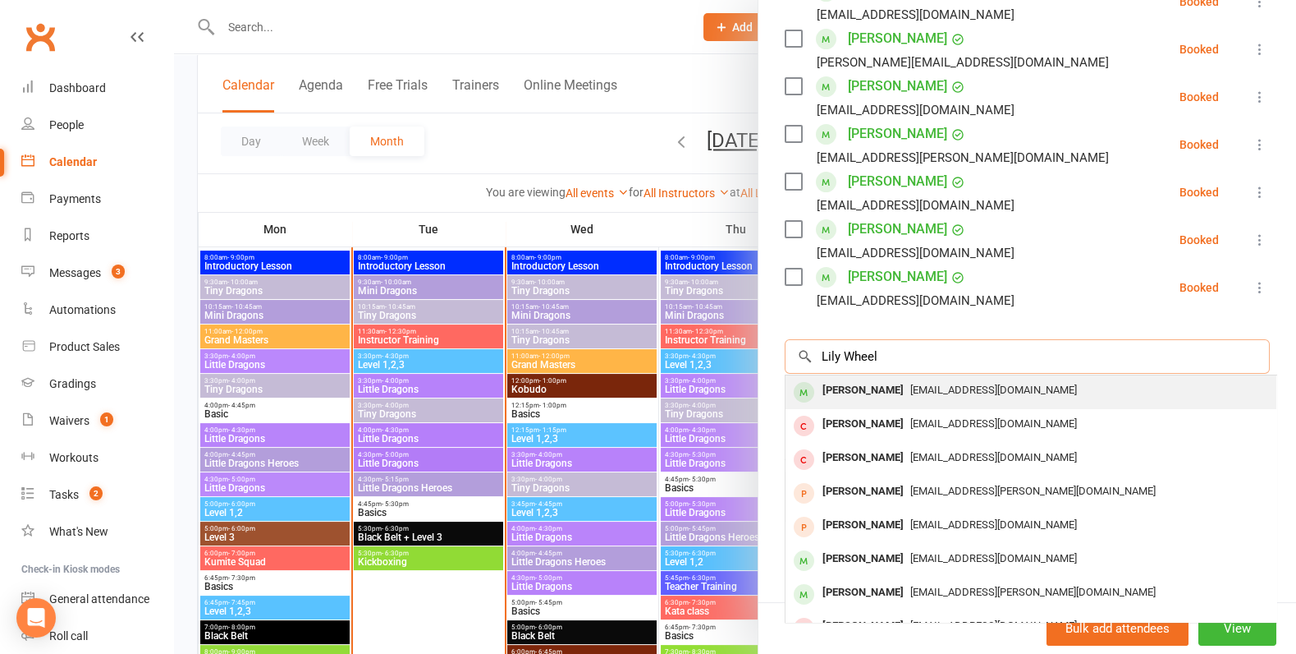
type input "Lily Wheel"
click at [910, 388] on span "rennae_proj@hotmail.com" at bounding box center [993, 389] width 167 height 12
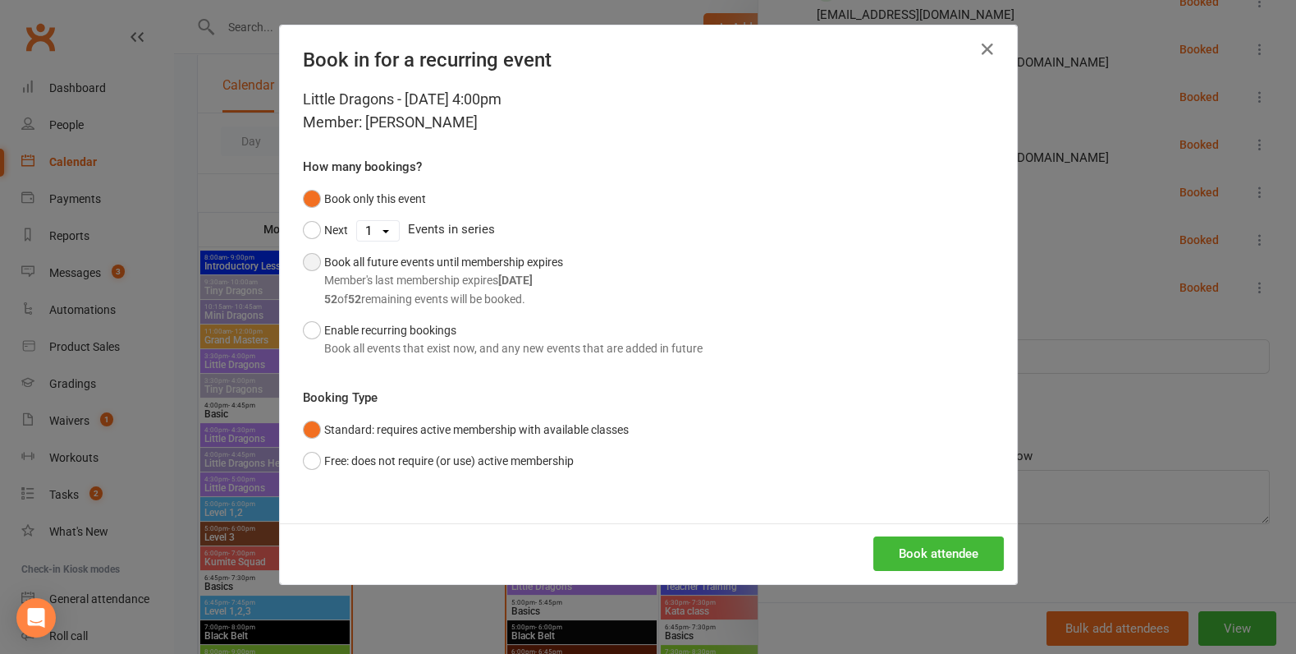
click at [438, 265] on div "Book all future events until membership expires Member's last membership expire…" at bounding box center [443, 280] width 239 height 55
click at [965, 553] on button "Book attendee" at bounding box center [939, 553] width 131 height 34
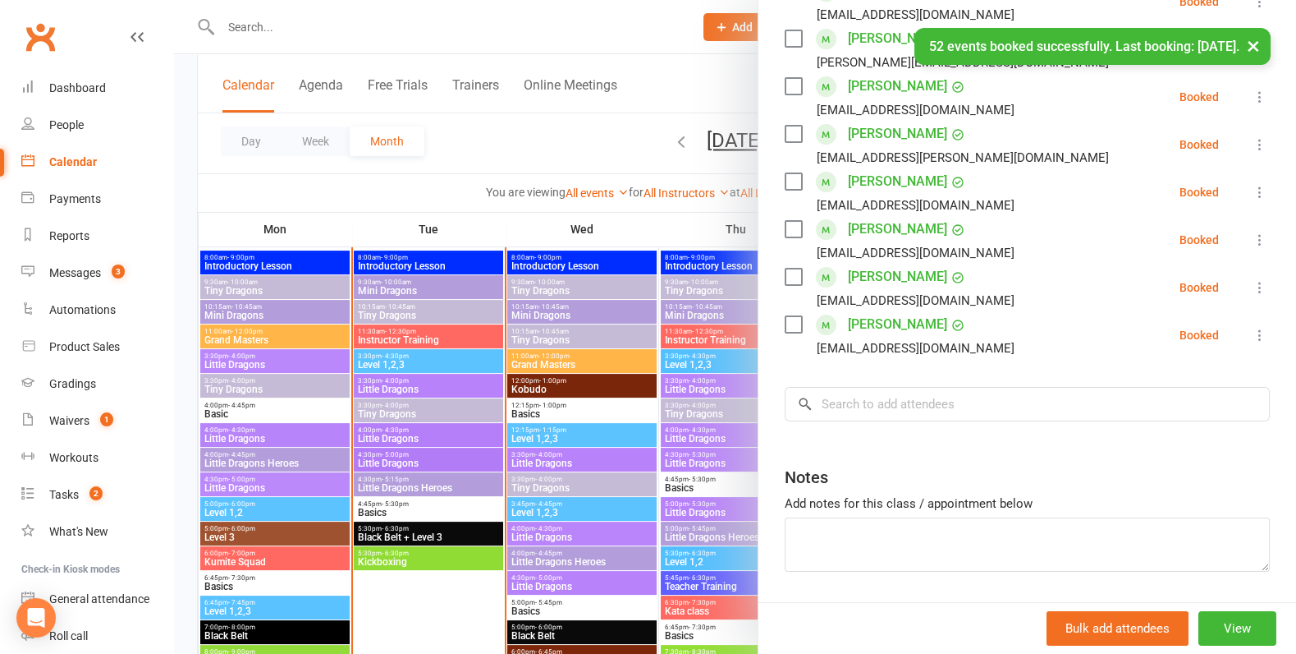
click at [895, 278] on link "Lily Wheele" at bounding box center [897, 277] width 99 height 26
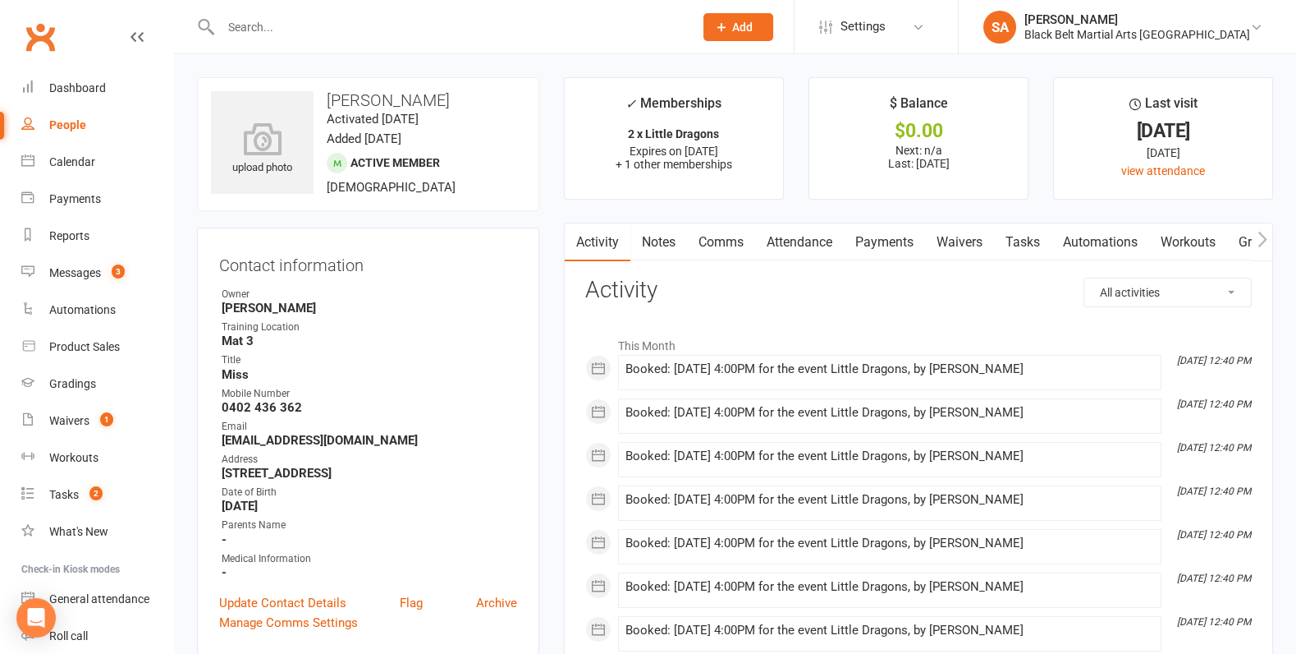
click at [804, 241] on link "Attendance" at bounding box center [799, 242] width 89 height 38
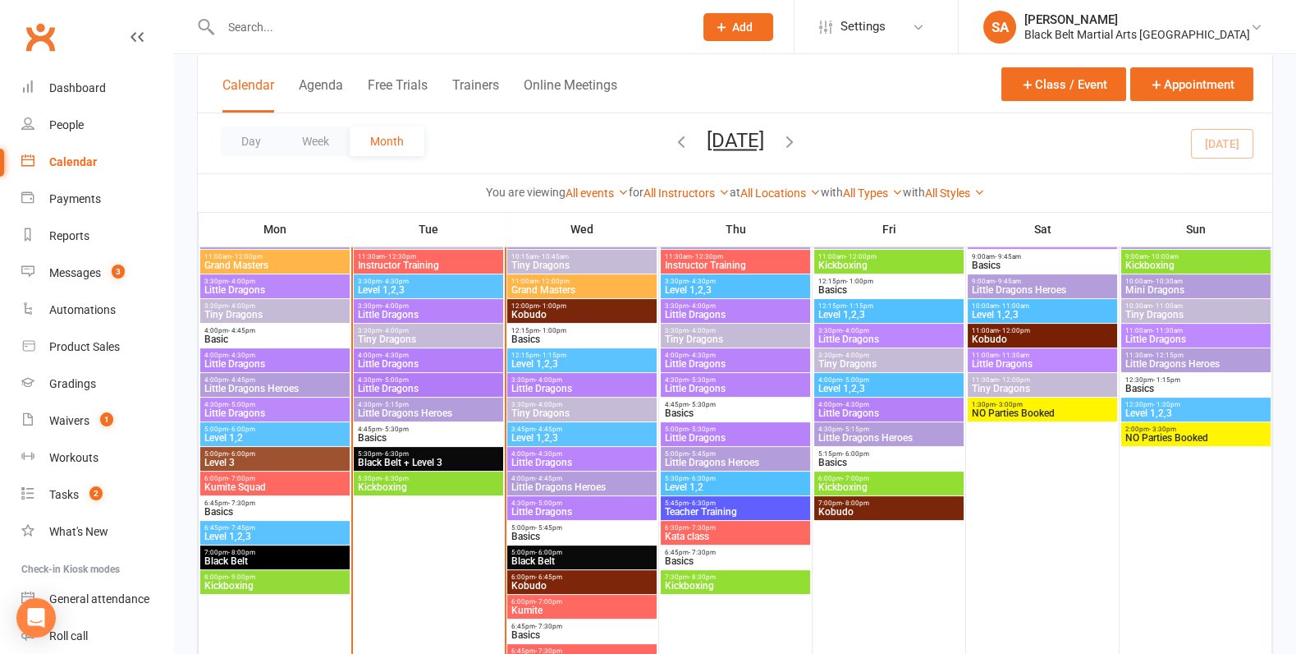
scroll to position [731, 0]
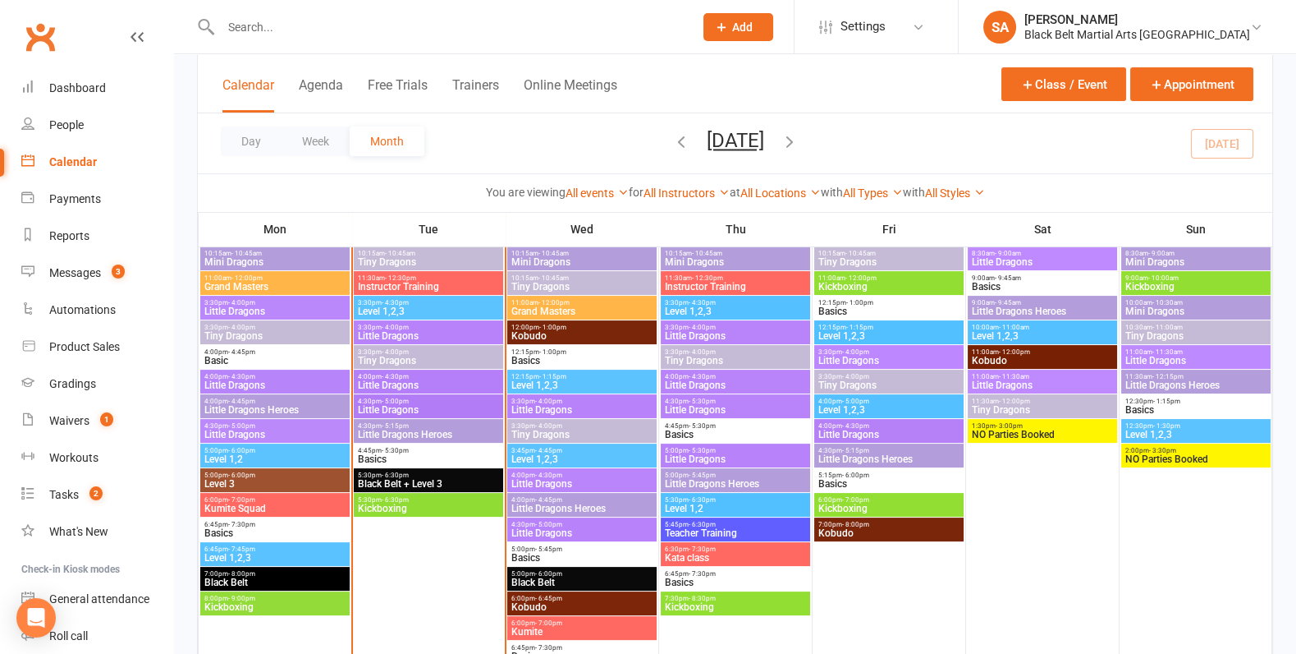
click at [580, 480] on span "Little Dragons" at bounding box center [582, 484] width 143 height 10
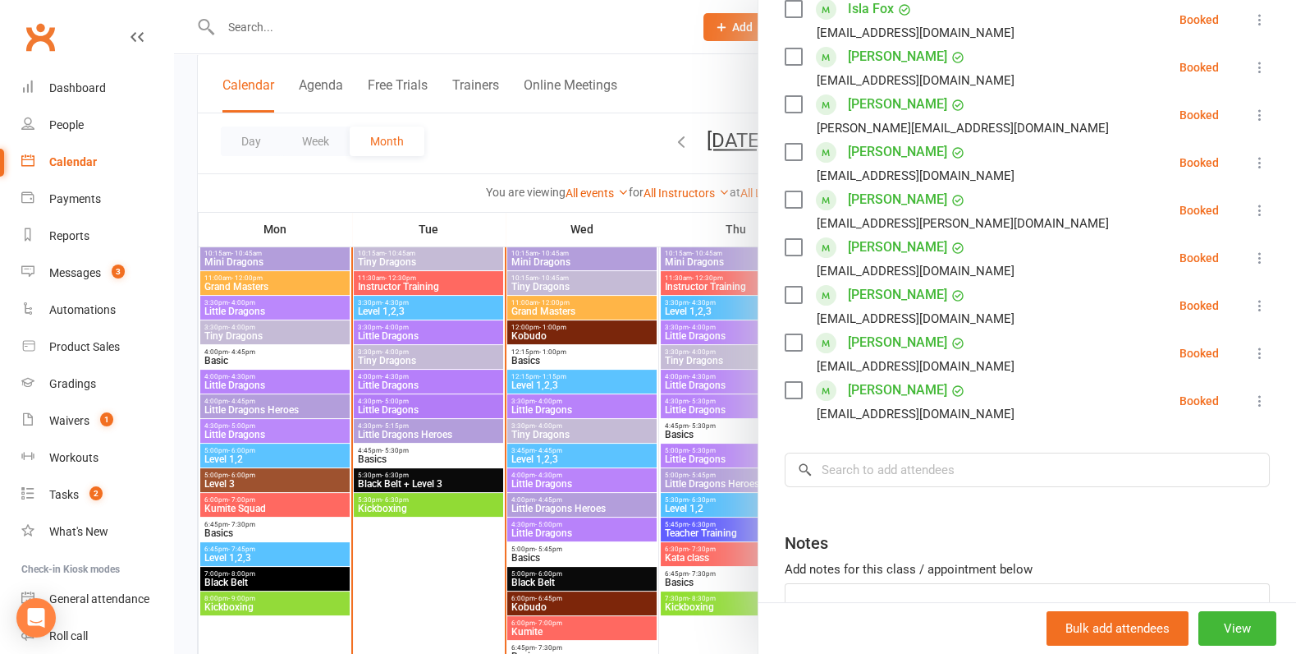
scroll to position [388, 0]
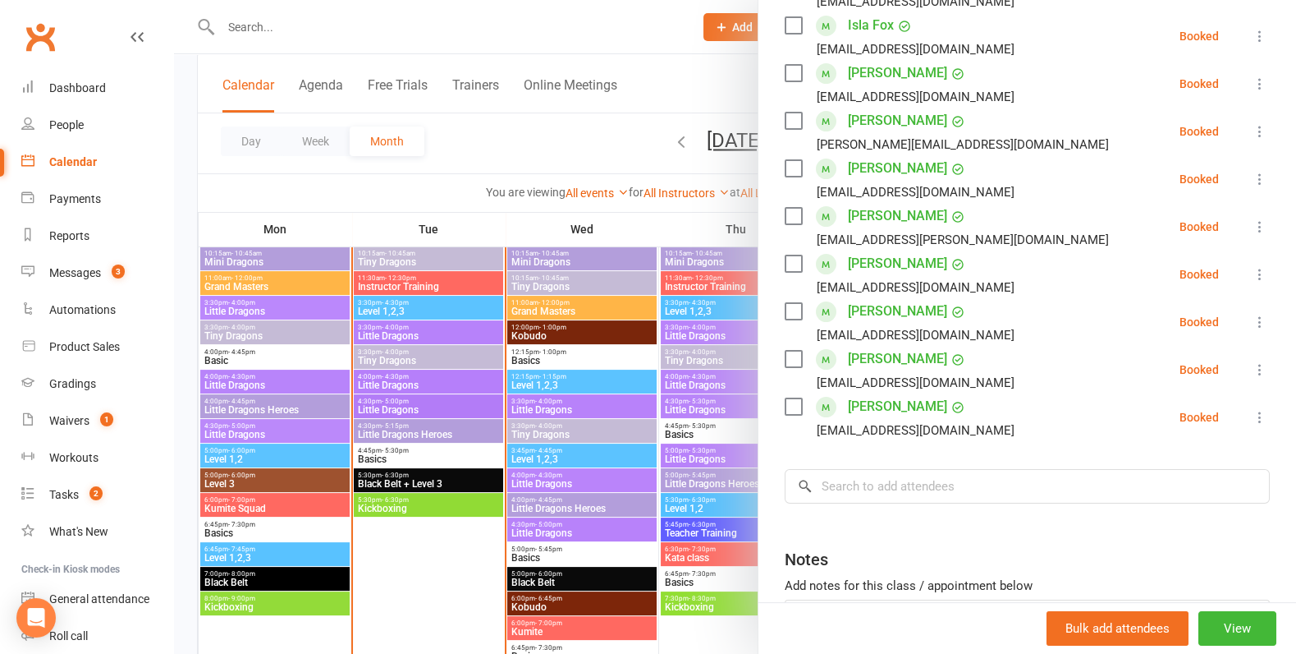
click at [1261, 415] on icon at bounding box center [1260, 417] width 16 height 16
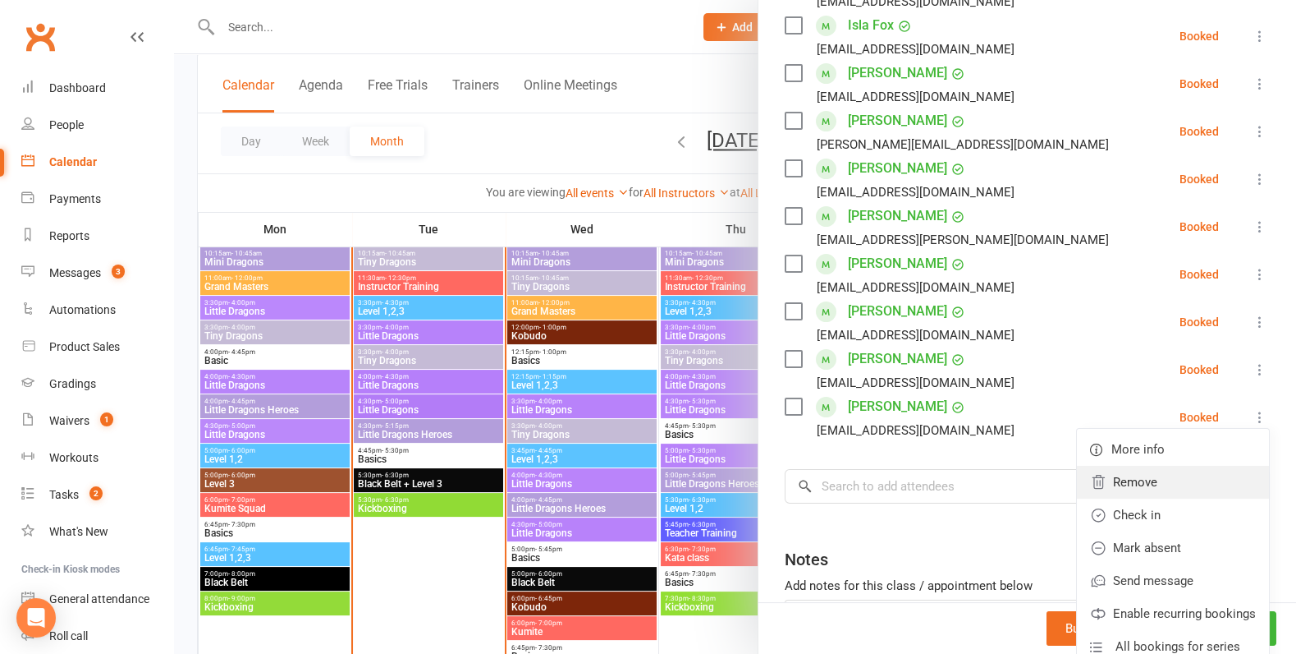
click at [1209, 486] on link "Remove" at bounding box center [1173, 482] width 192 height 33
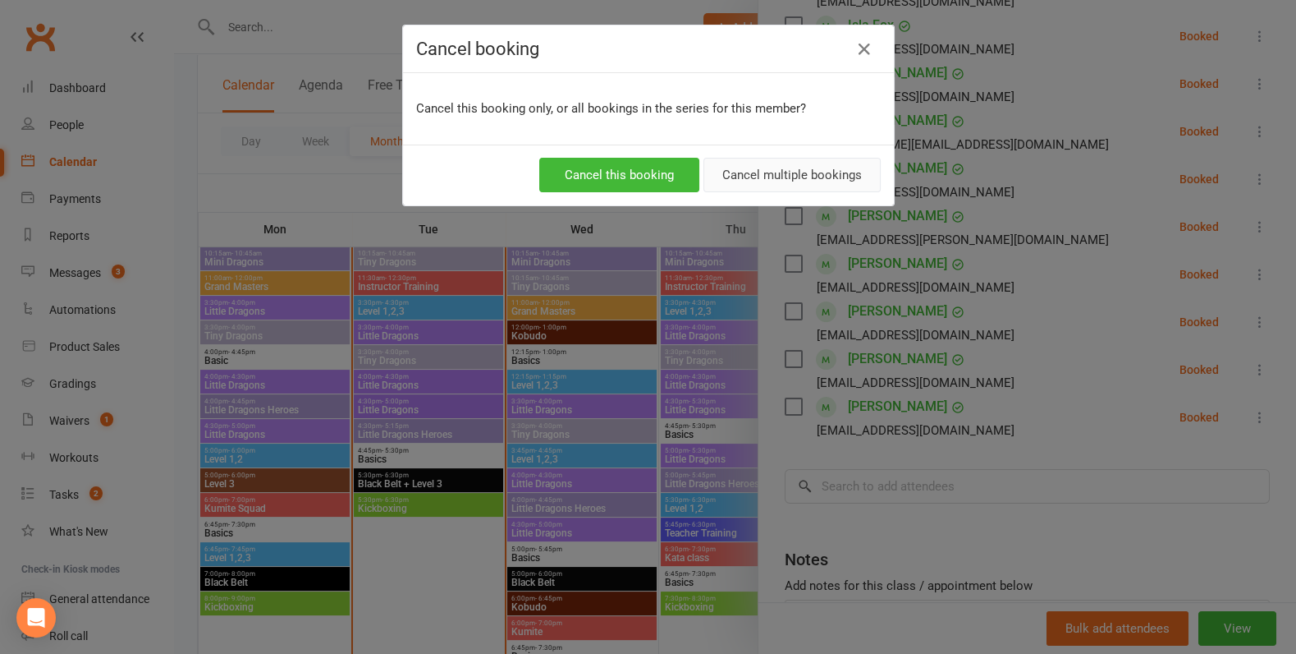
click at [774, 175] on button "Cancel multiple bookings" at bounding box center [792, 175] width 177 height 34
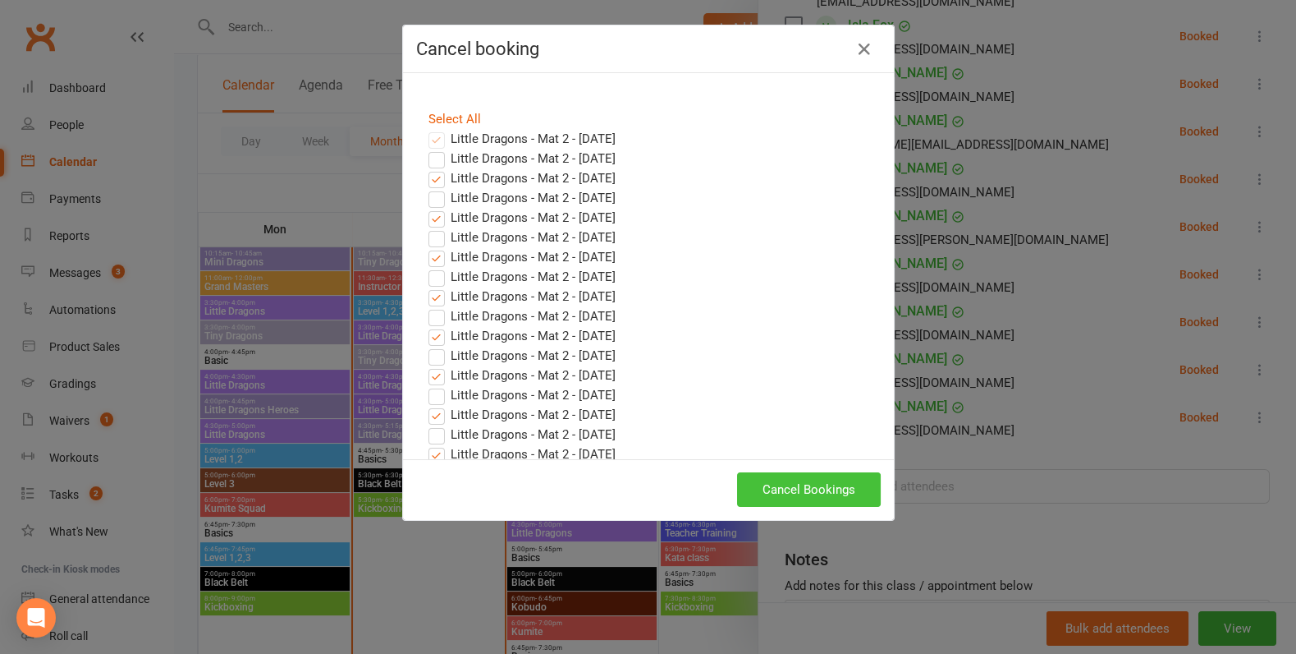
click at [777, 479] on button "Cancel Bookings" at bounding box center [809, 489] width 144 height 34
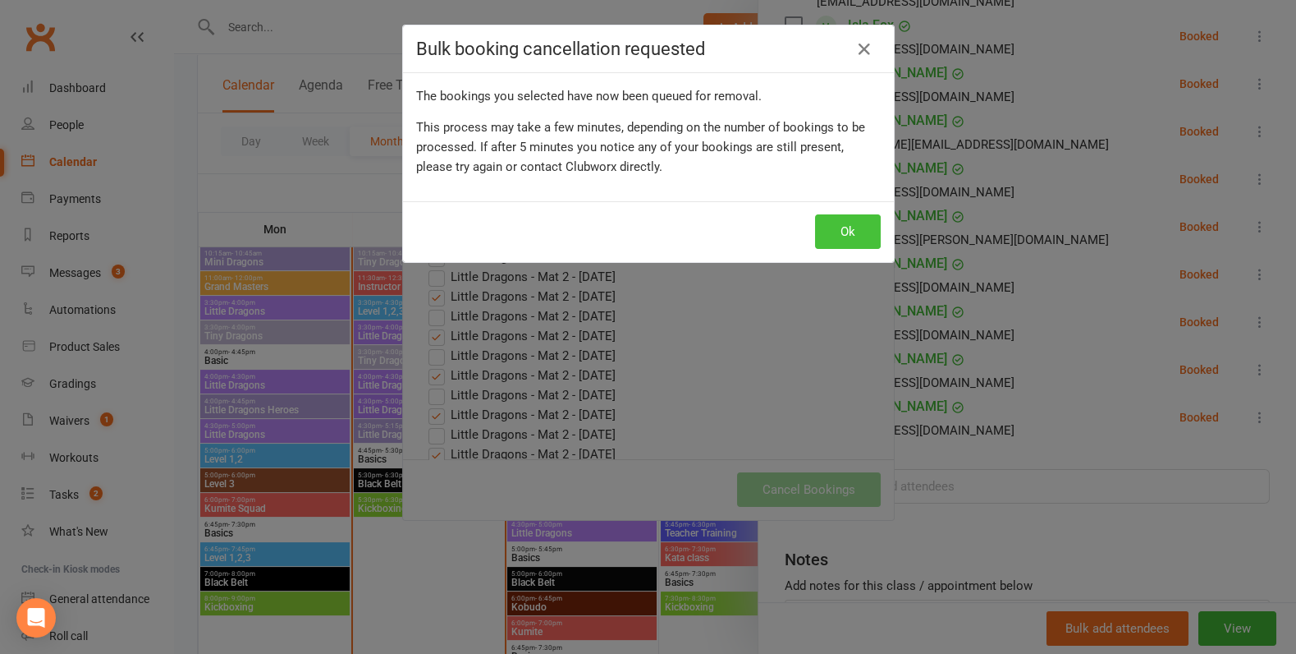
click at [865, 232] on button "Ok" at bounding box center [848, 231] width 66 height 34
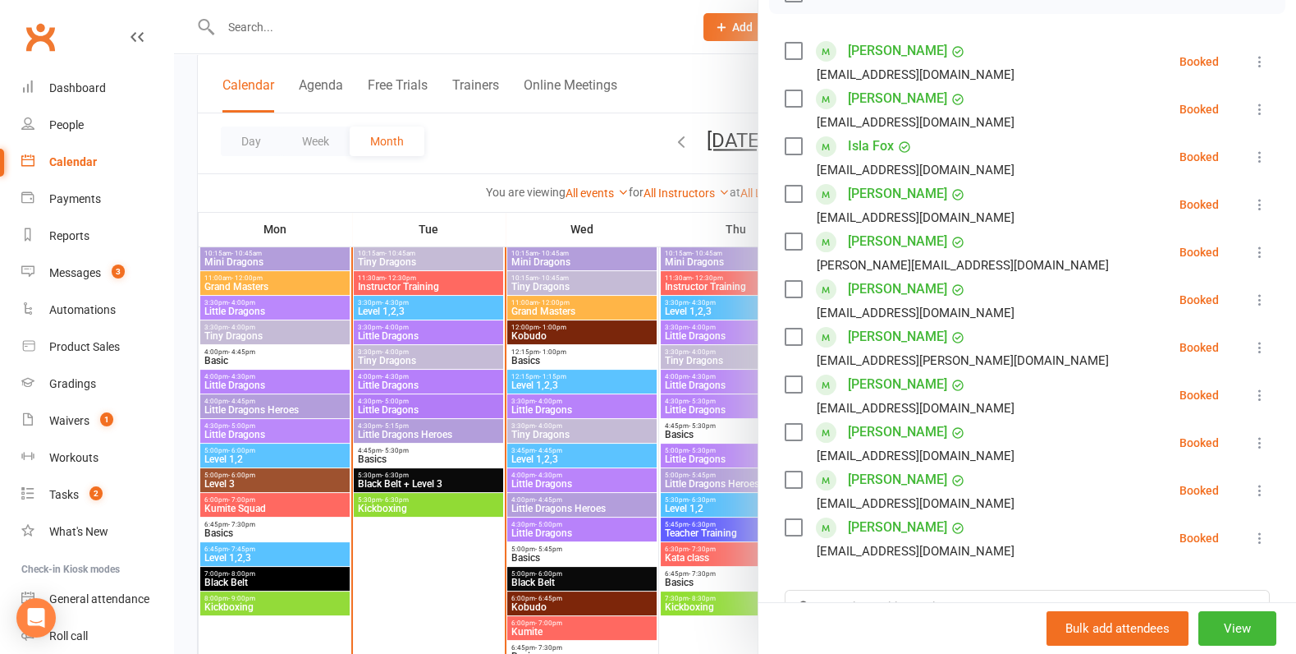
scroll to position [288, 0]
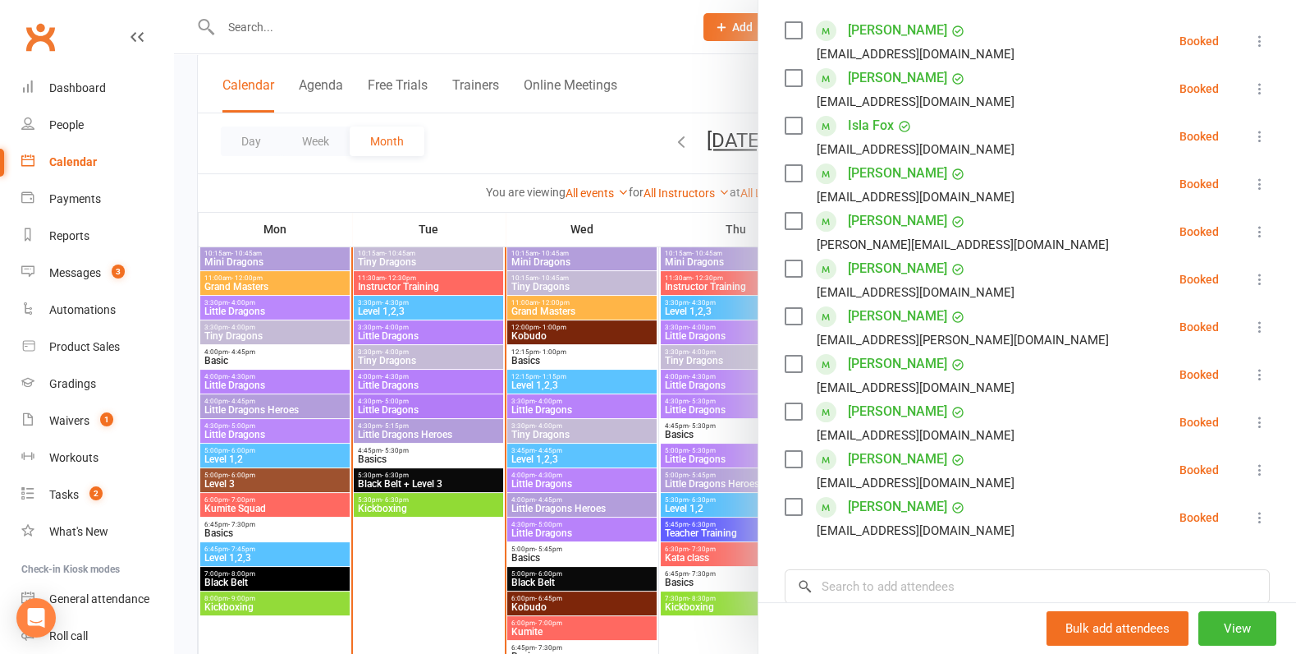
click at [649, 366] on div at bounding box center [735, 327] width 1122 height 654
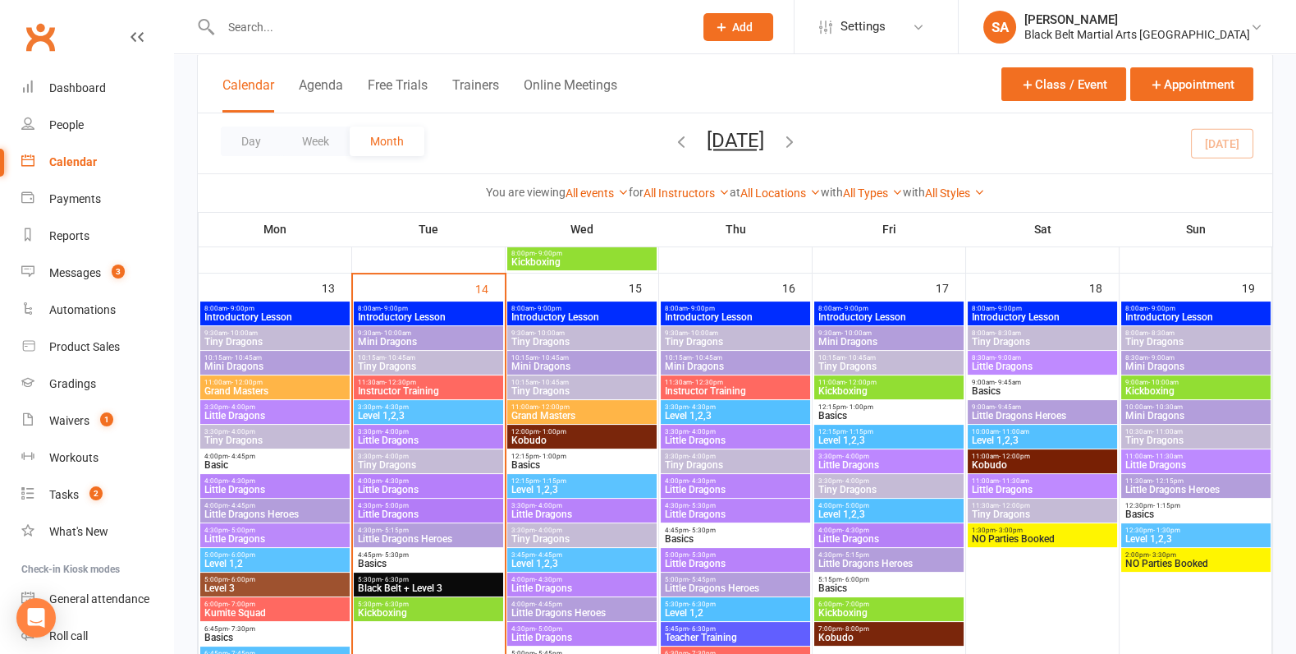
scroll to position [633, 0]
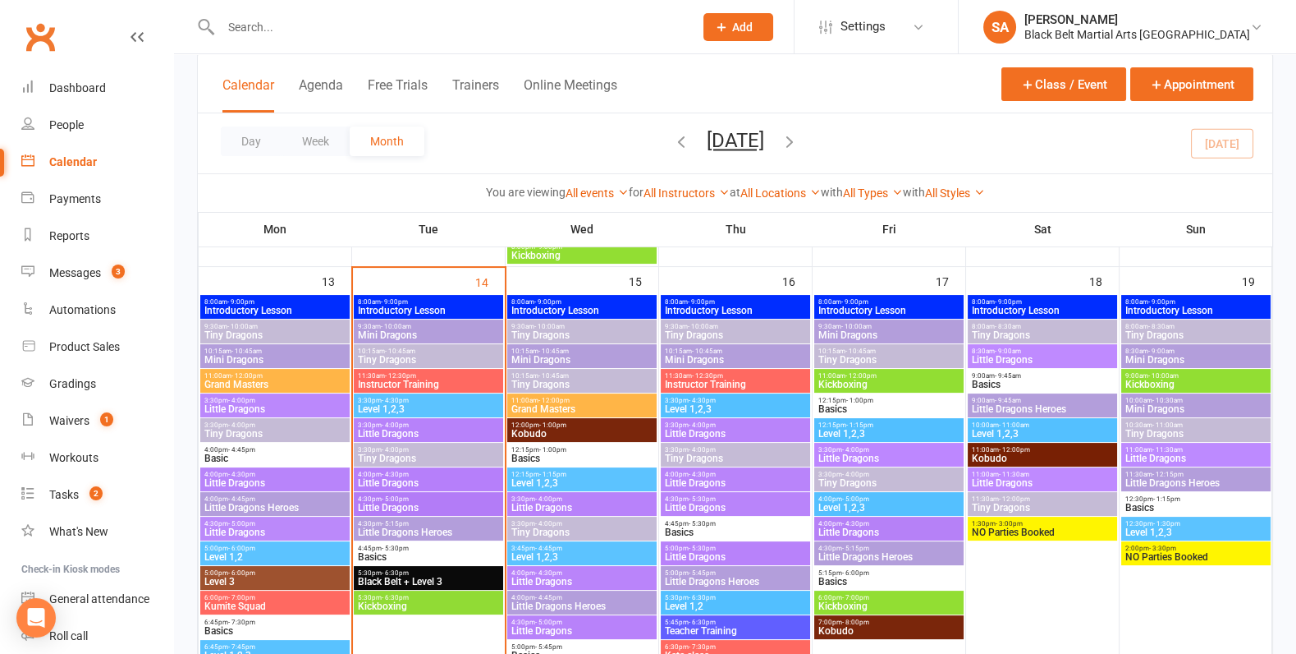
click at [896, 507] on span "Level 1,2,3" at bounding box center [889, 507] width 143 height 10
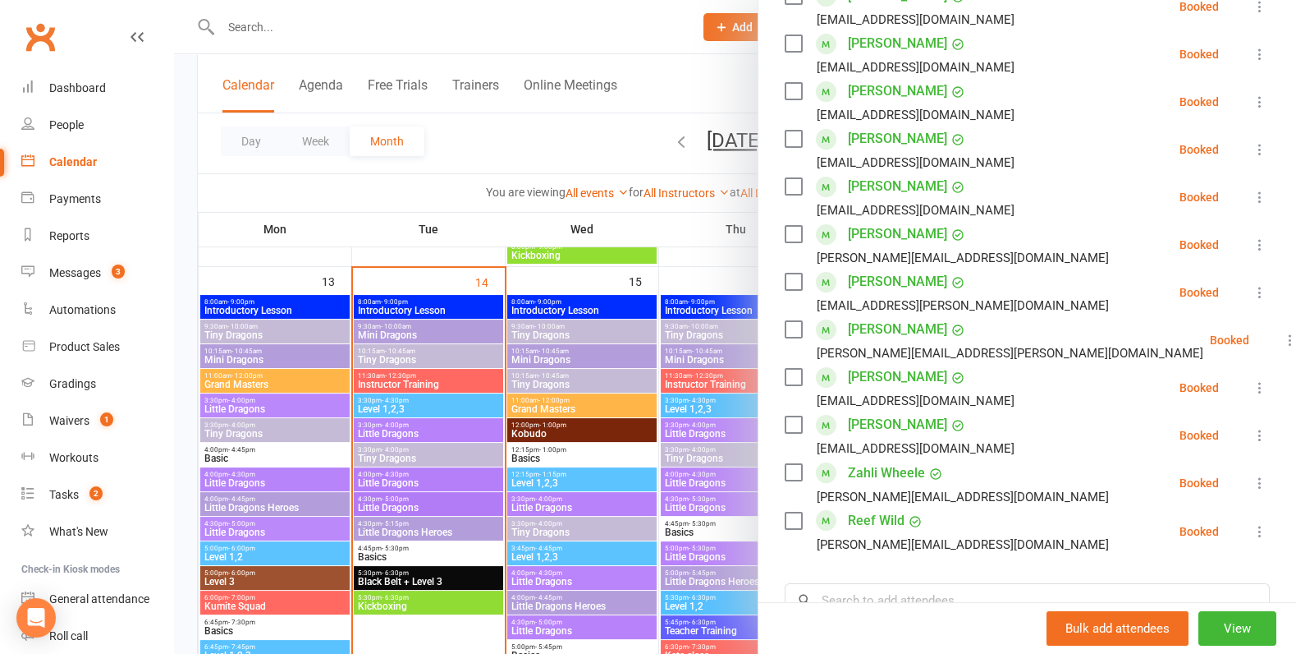
scroll to position [587, 0]
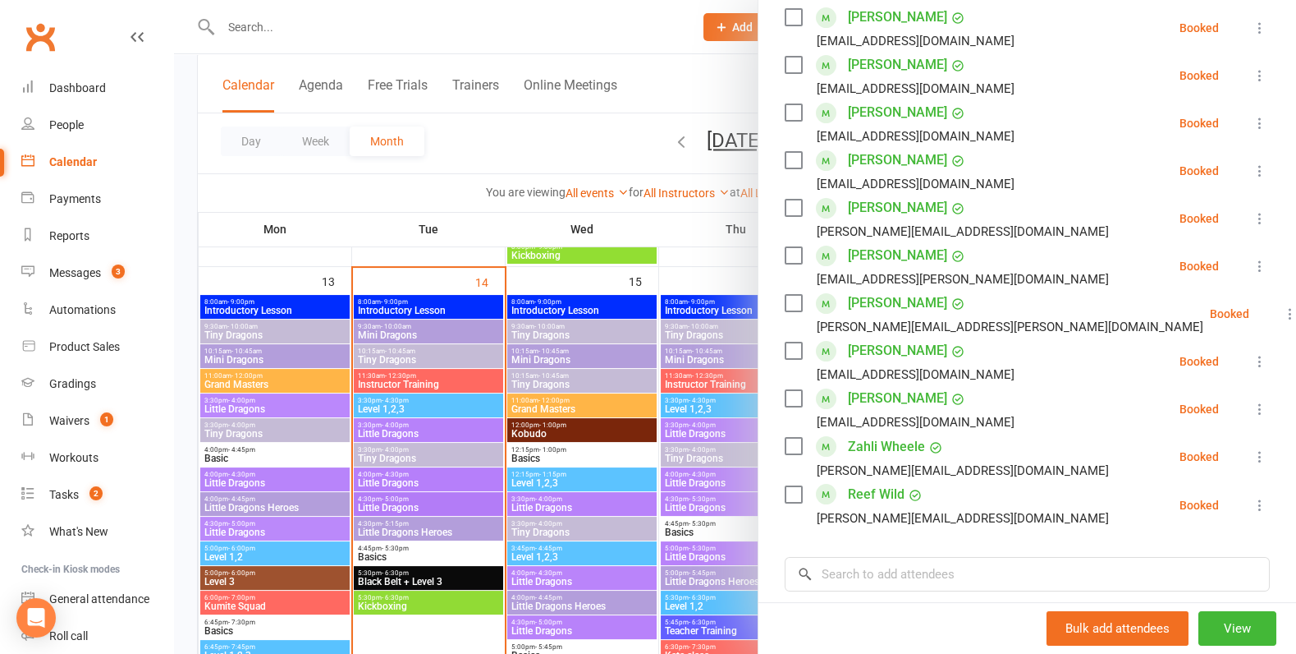
click at [1262, 456] on icon at bounding box center [1260, 456] width 16 height 16
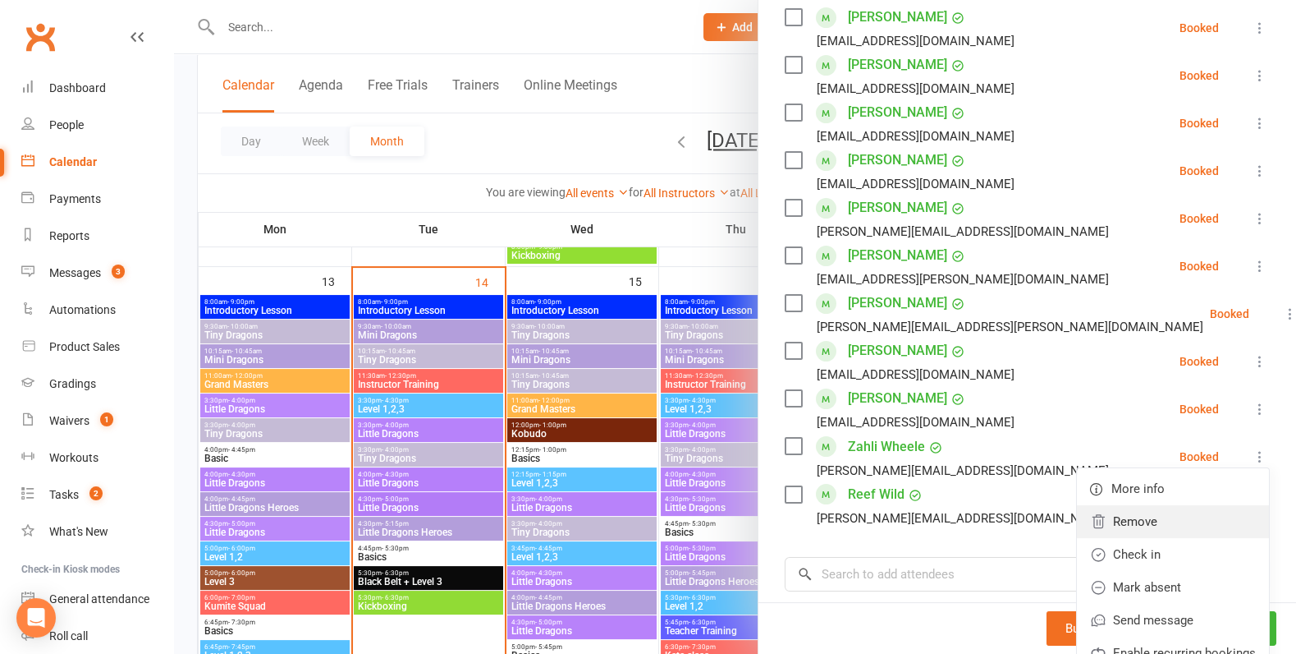
click at [1126, 522] on link "Remove" at bounding box center [1173, 521] width 192 height 33
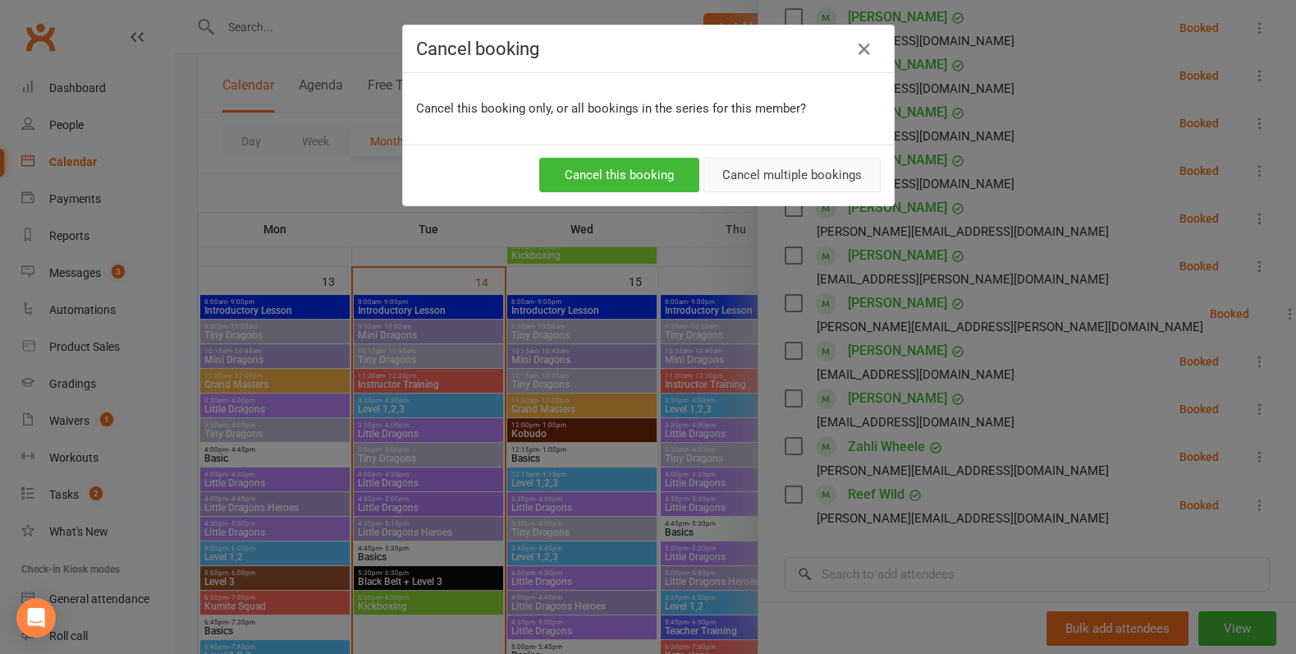
click at [773, 182] on button "Cancel multiple bookings" at bounding box center [792, 175] width 177 height 34
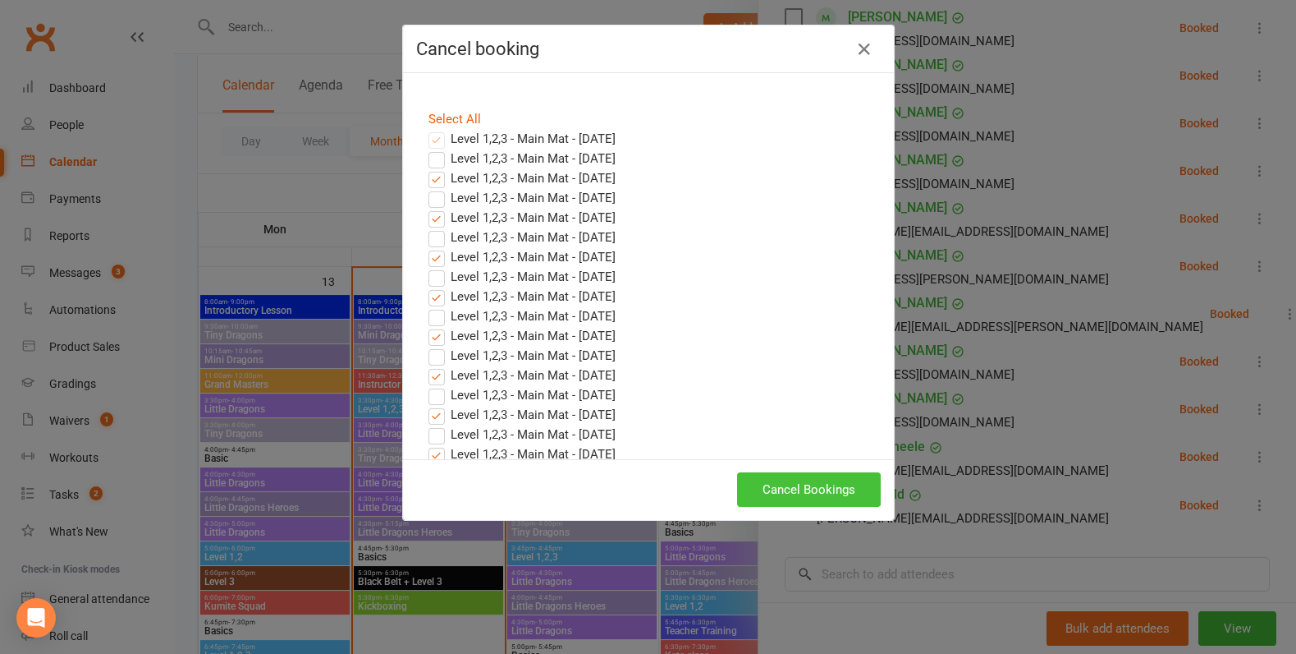
click at [809, 484] on button "Cancel Bookings" at bounding box center [809, 489] width 144 height 34
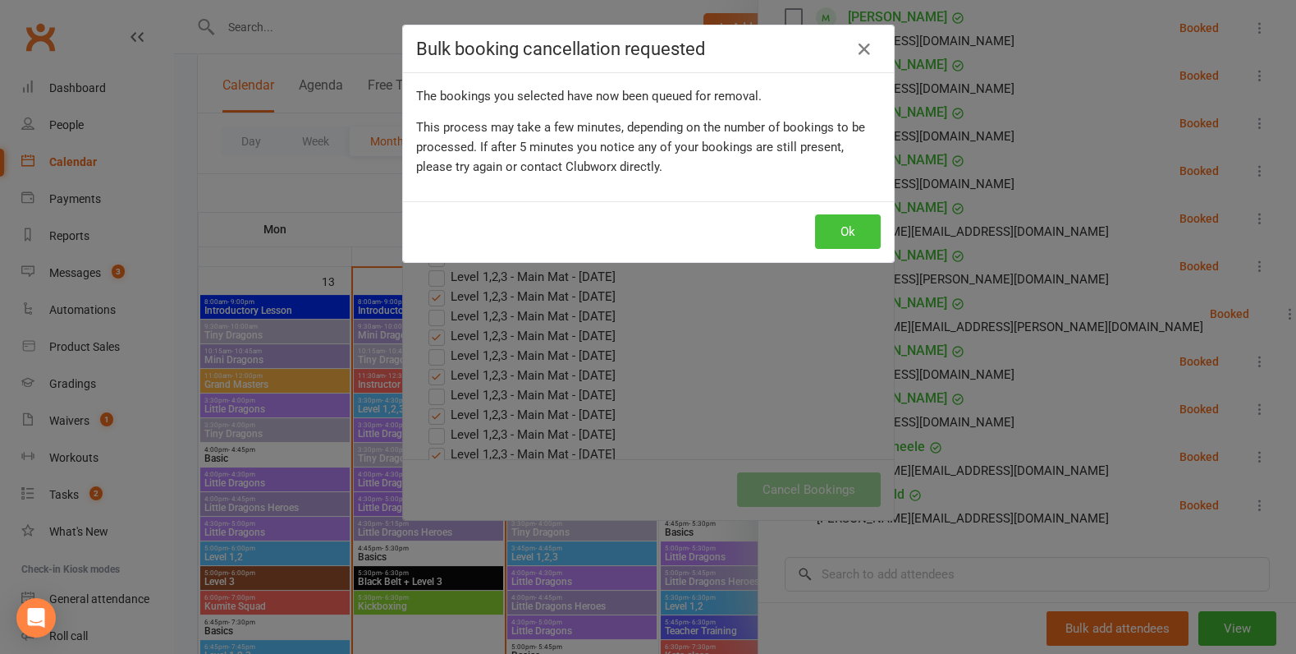
click at [873, 229] on button "Ok" at bounding box center [848, 231] width 66 height 34
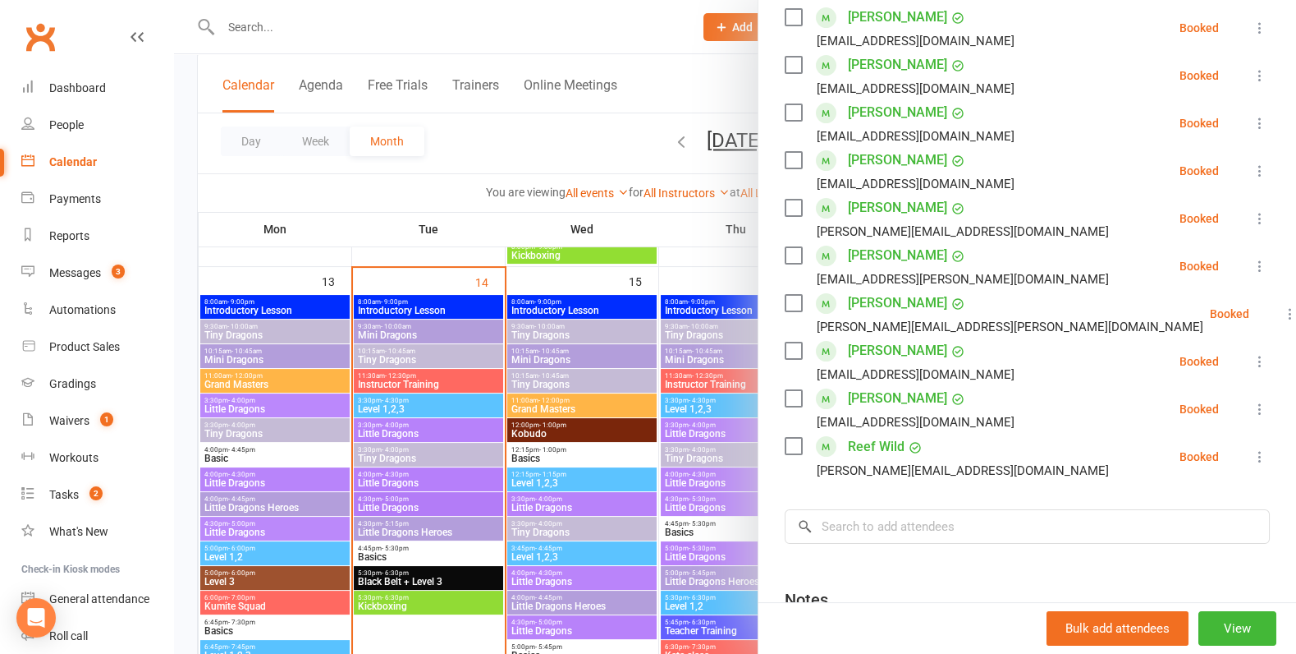
click at [591, 412] on div at bounding box center [735, 327] width 1122 height 654
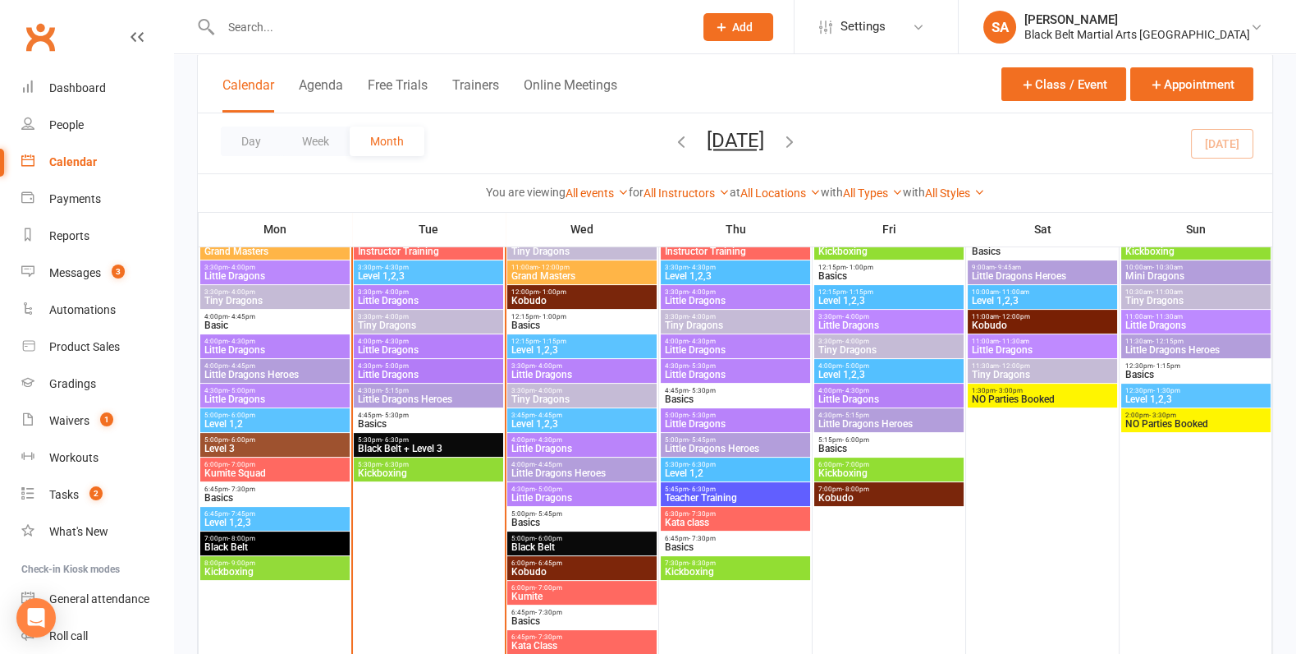
scroll to position [764, 0]
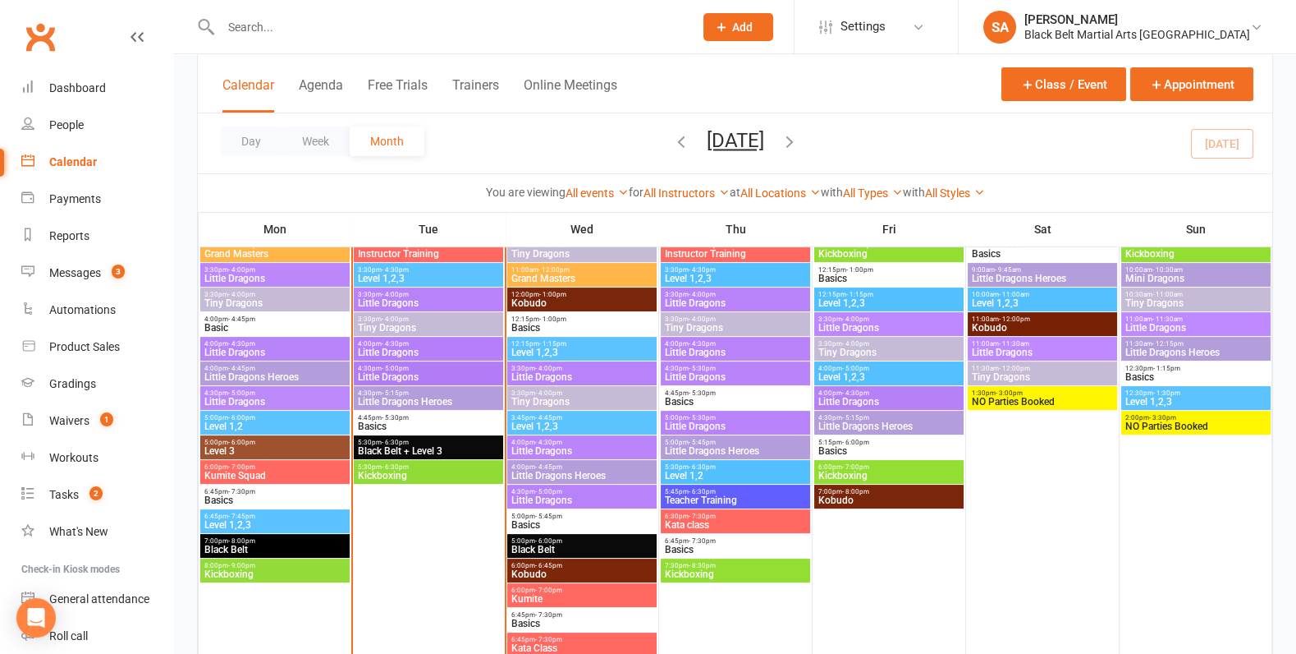
click at [574, 430] on div "3:45pm - 4:45pm Level 1,2,3" at bounding box center [581, 422] width 149 height 24
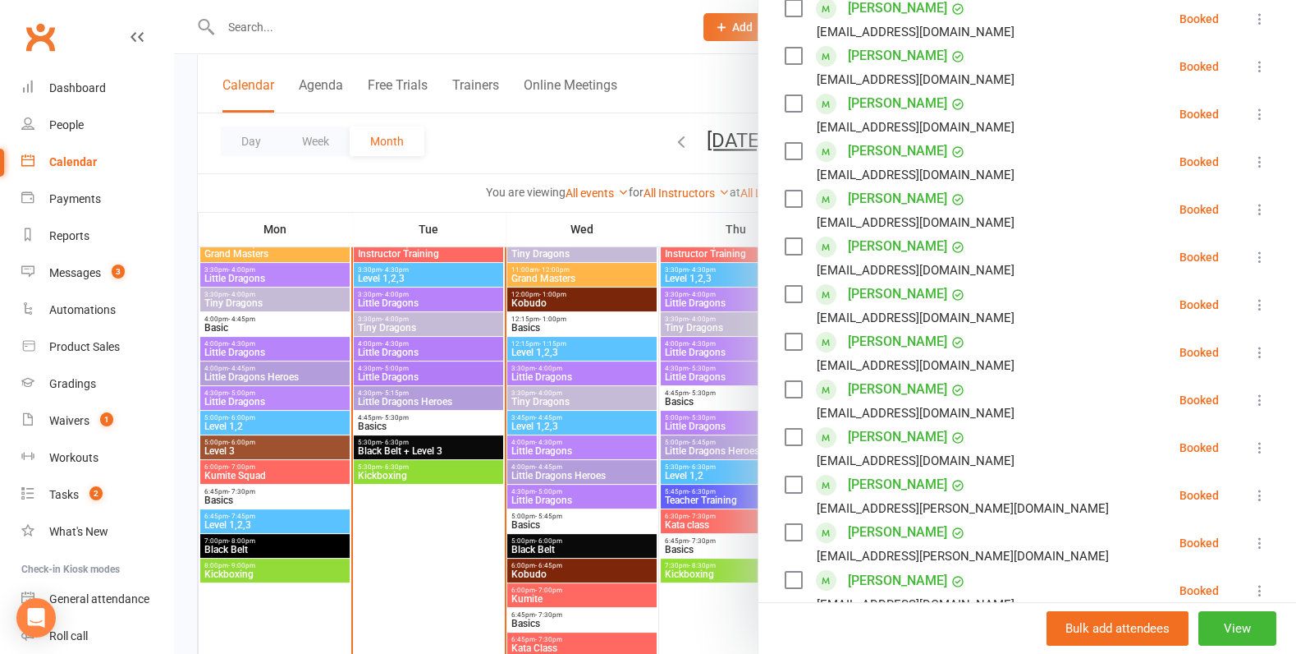
scroll to position [863, 0]
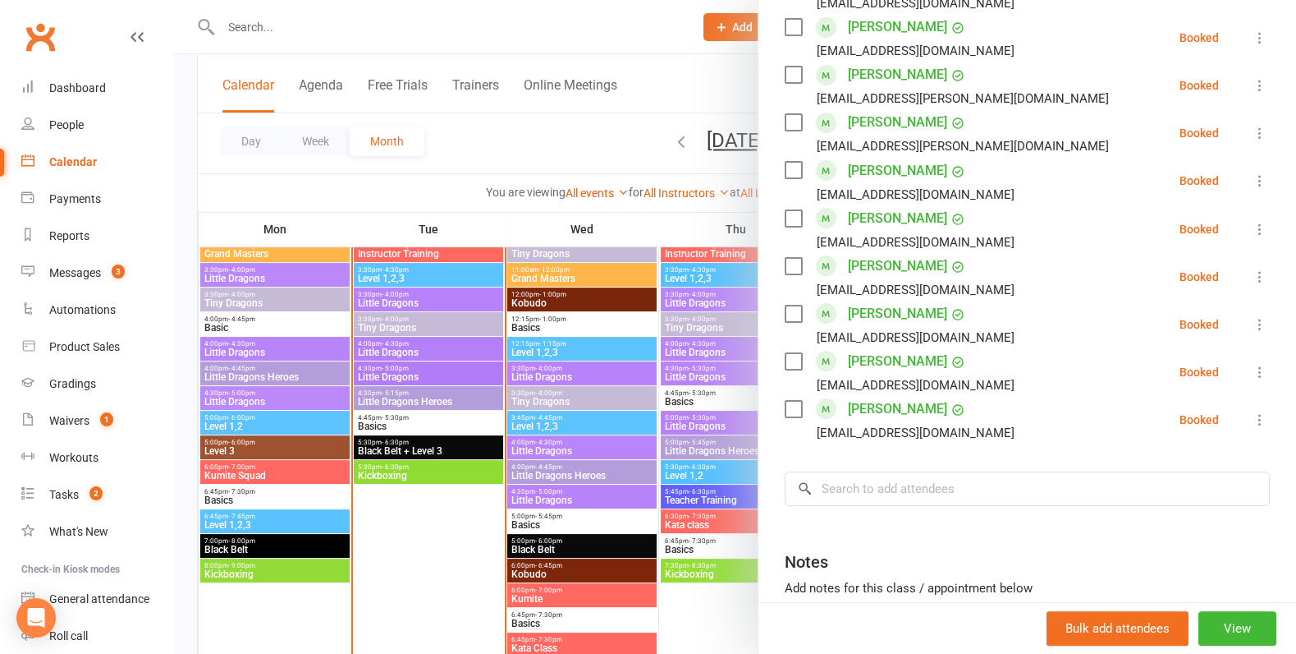
click at [904, 494] on input "search" at bounding box center [1027, 488] width 485 height 34
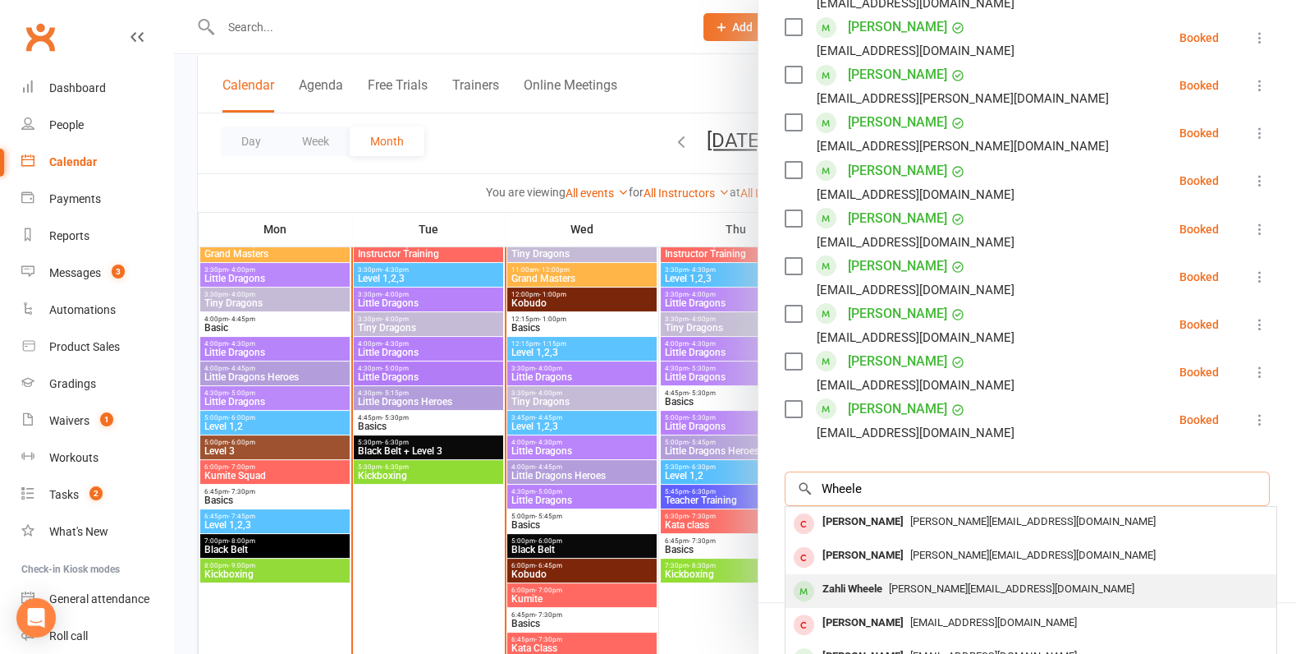
type input "Wheele"
click at [905, 579] on div "Rennae.proj@gmail.com" at bounding box center [1031, 589] width 478 height 24
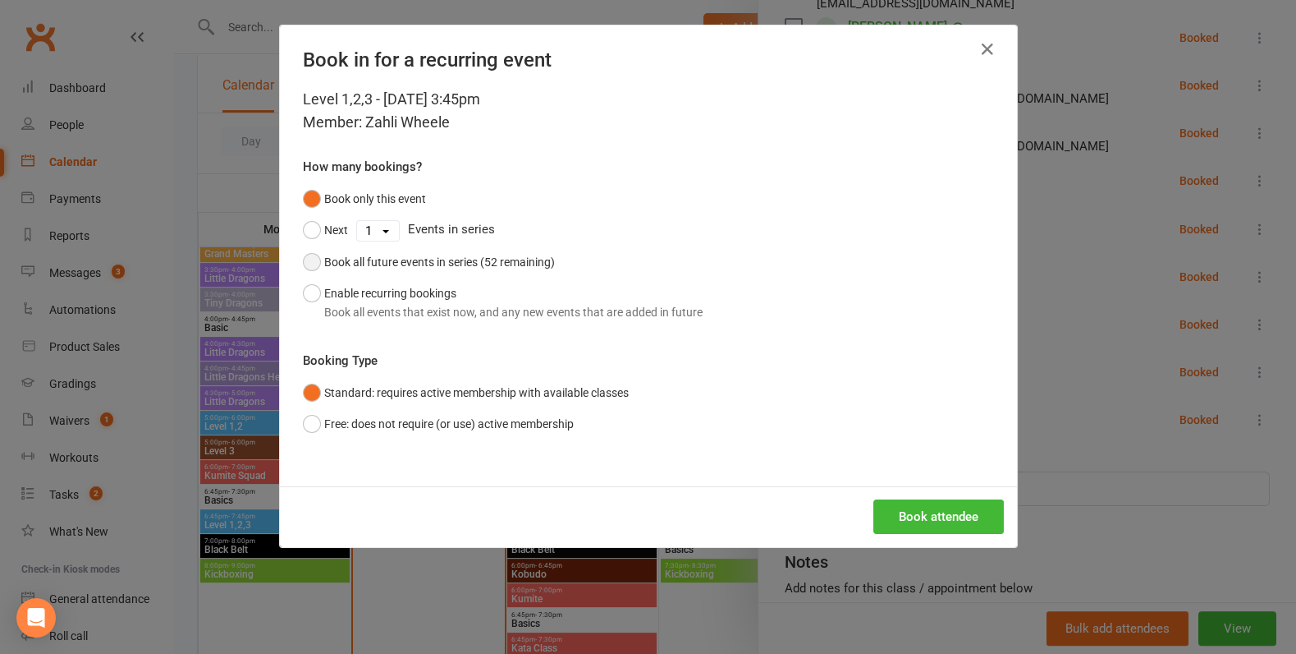
click at [433, 246] on button "Book all future events in series (52 remaining)" at bounding box center [429, 261] width 252 height 31
click at [949, 510] on button "Book attendee" at bounding box center [939, 516] width 131 height 34
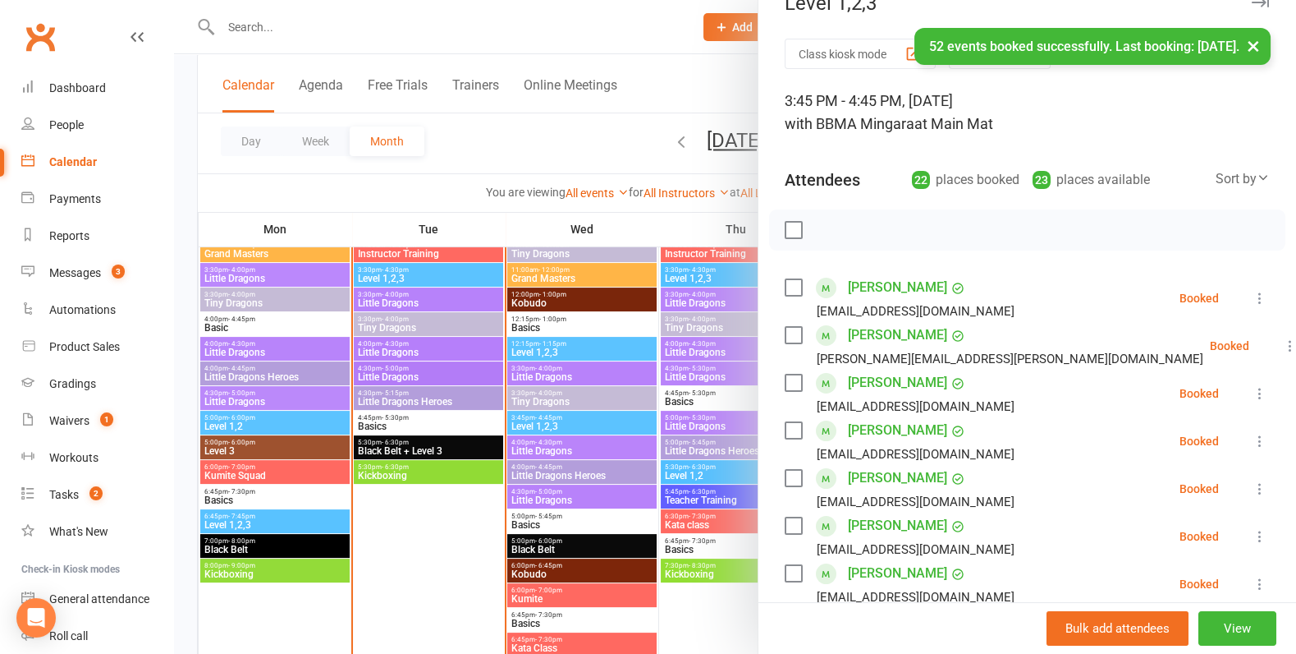
scroll to position [0, 0]
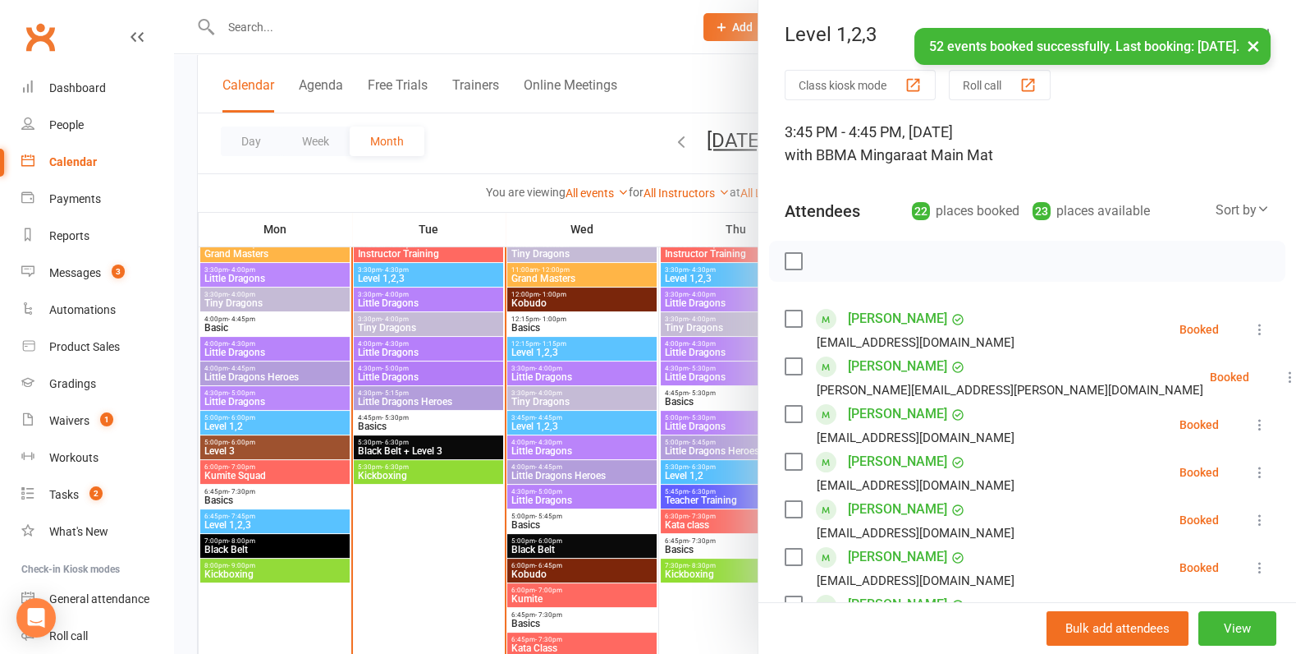
click at [540, 414] on div at bounding box center [735, 327] width 1122 height 654
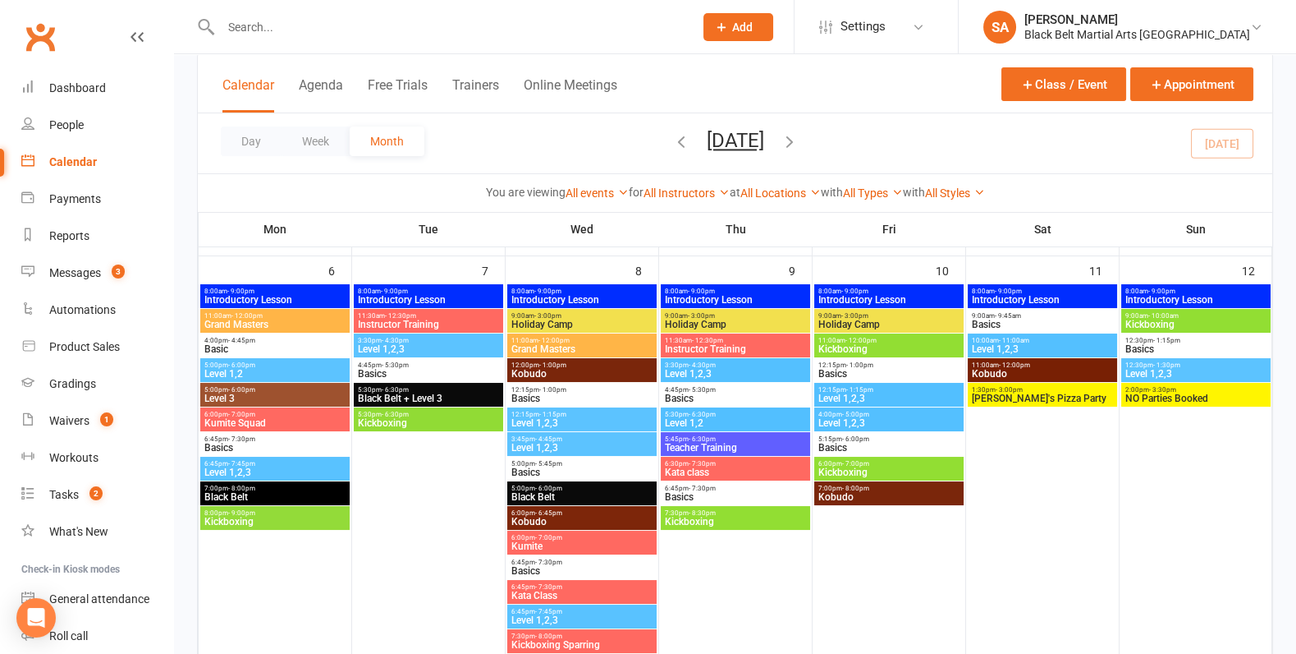
scroll to position [223, 0]
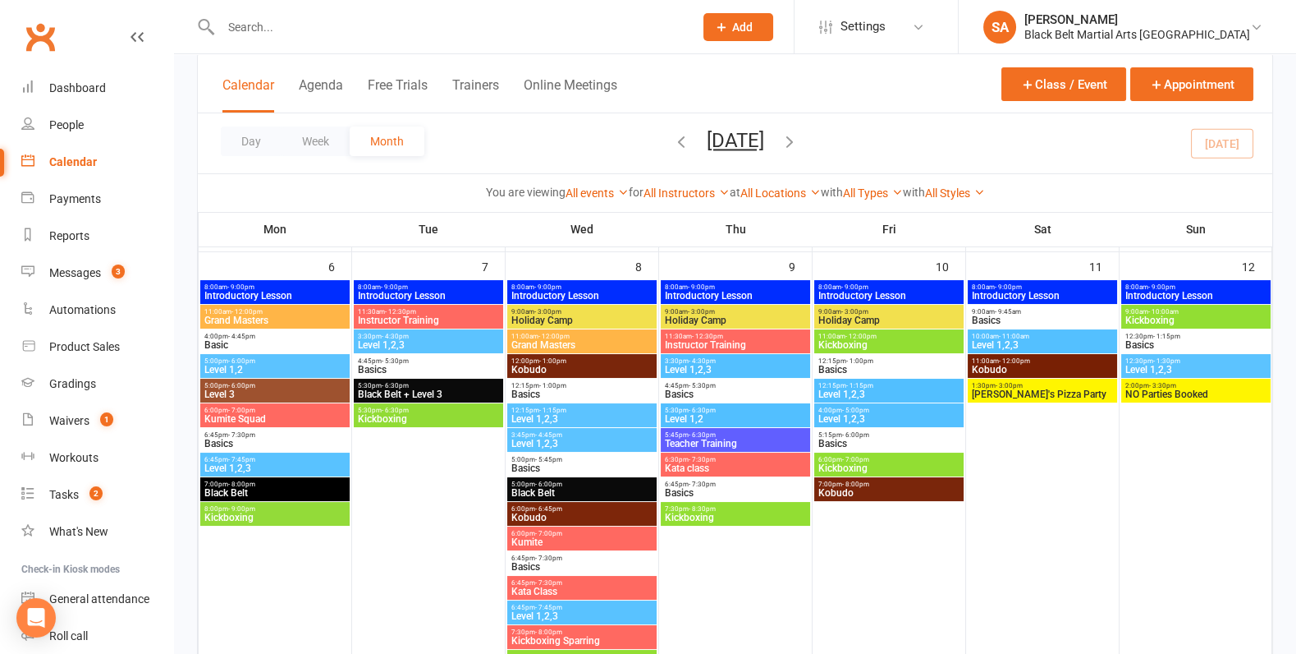
click at [532, 322] on span "Holiday Camp" at bounding box center [582, 320] width 143 height 10
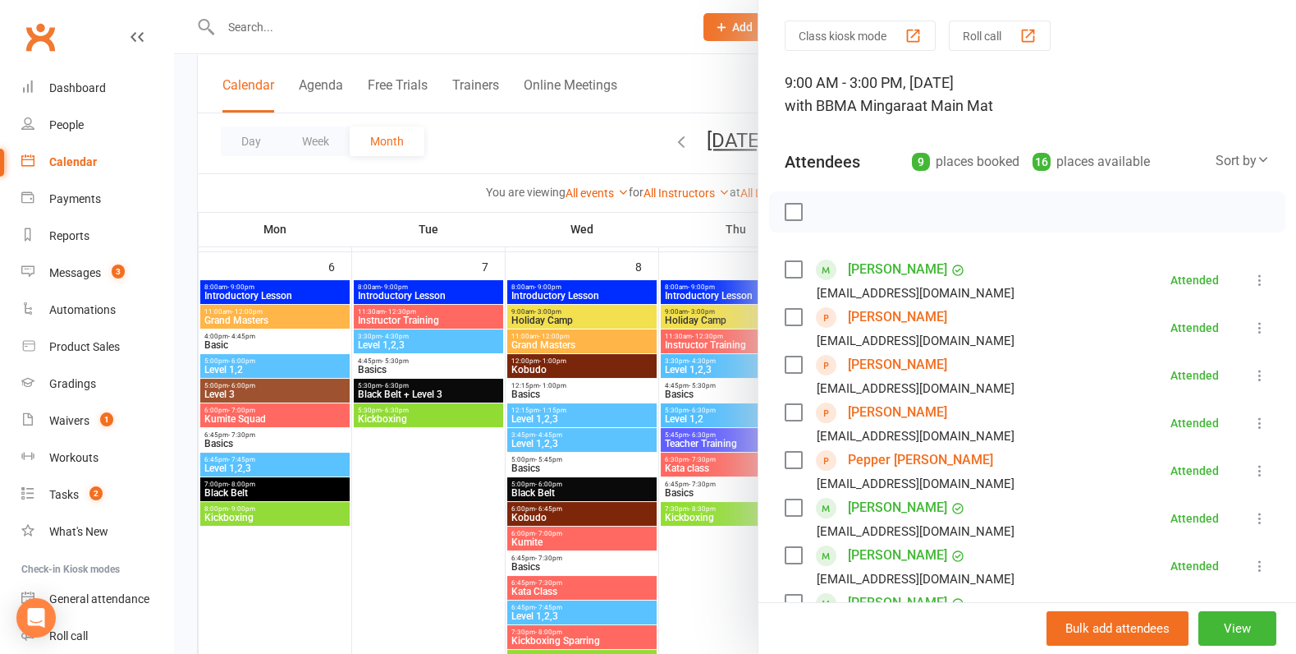
scroll to position [51, 0]
click at [699, 452] on div at bounding box center [735, 327] width 1122 height 654
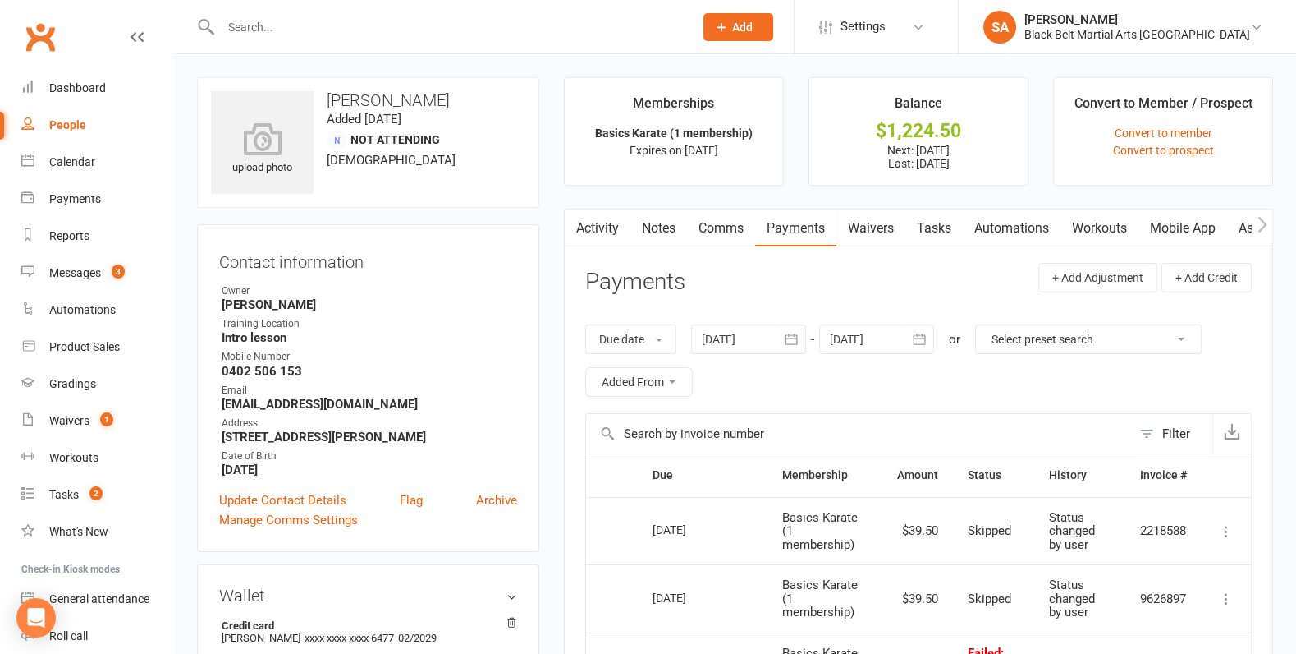
click at [337, 15] on div at bounding box center [439, 26] width 485 height 53
click at [329, 20] on input "text" at bounding box center [449, 27] width 466 height 23
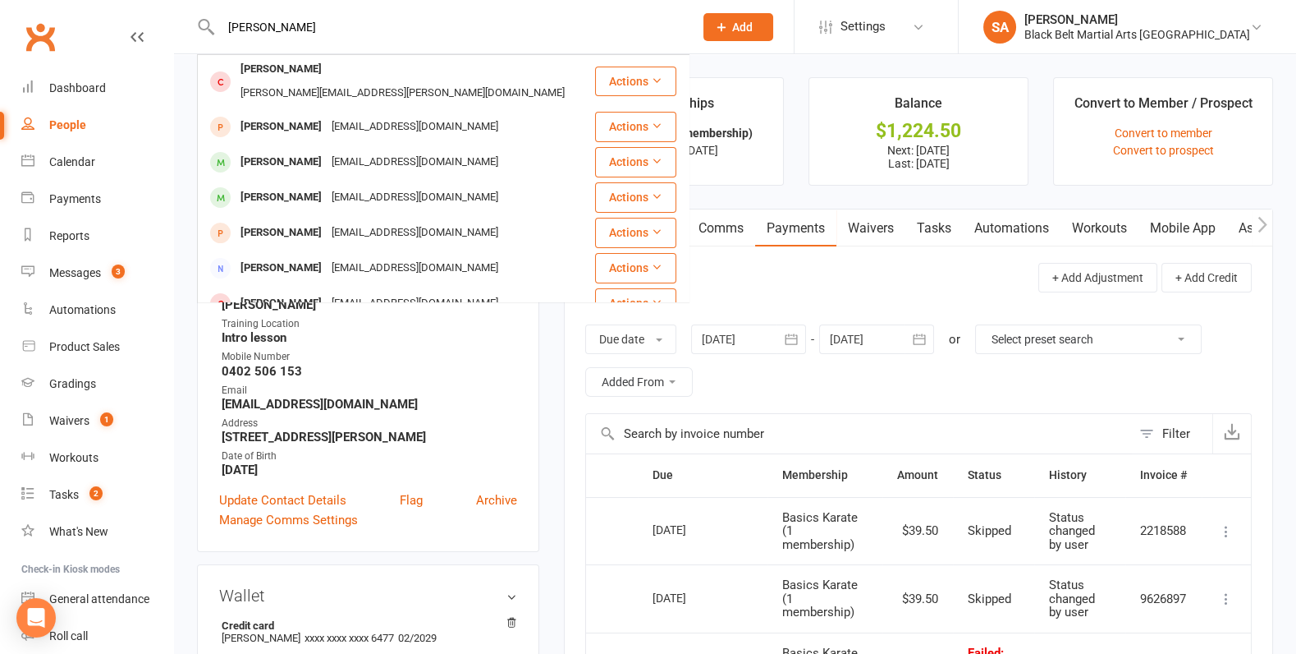
scroll to position [248, 0]
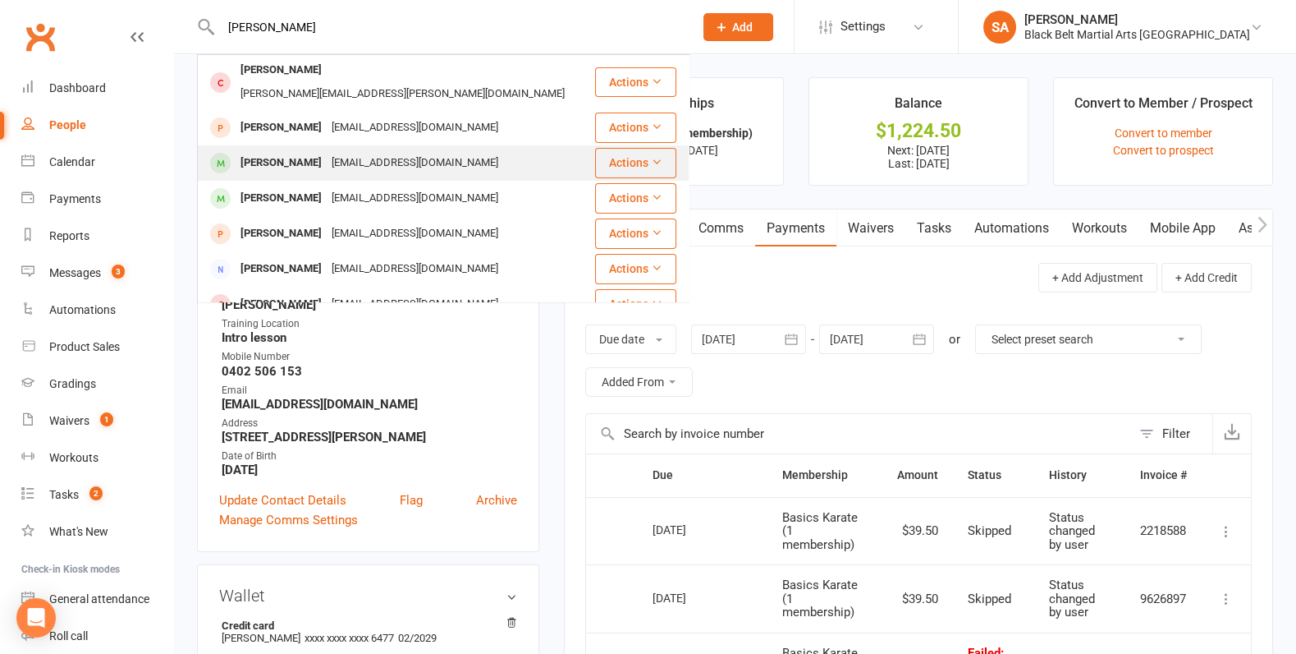
type input "Coleman"
click at [346, 151] on div "nikkicoleman10@hotmail.com" at bounding box center [415, 163] width 177 height 24
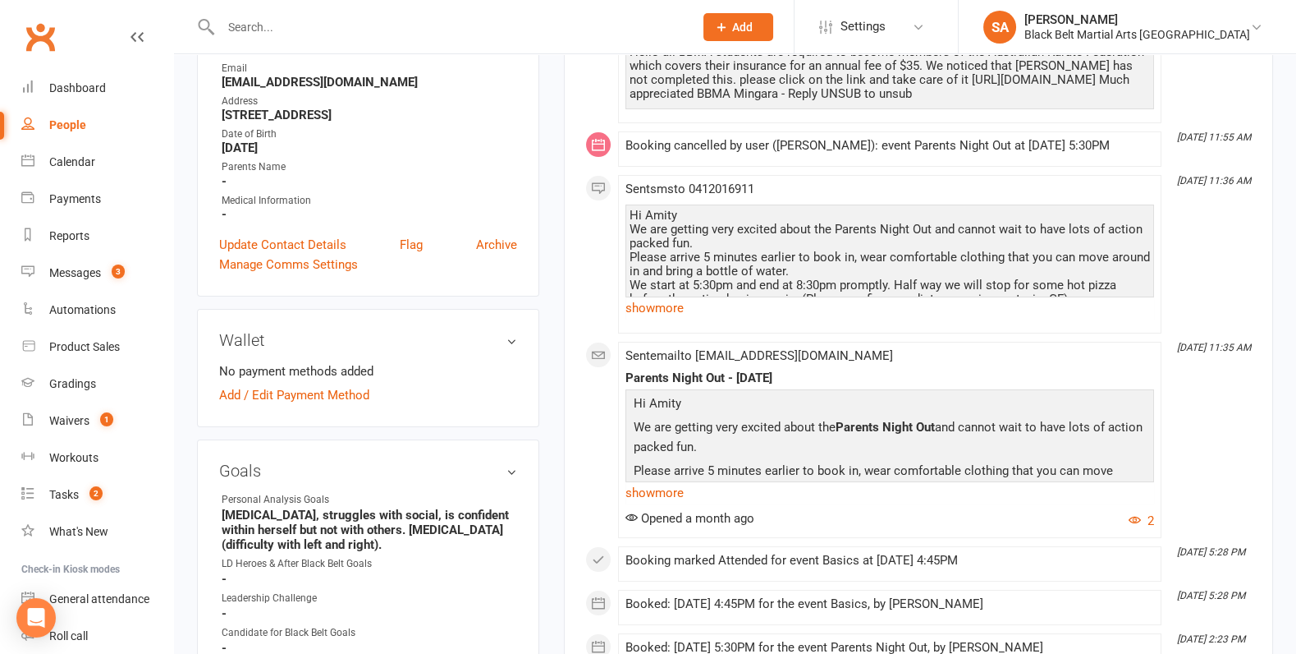
scroll to position [12, 0]
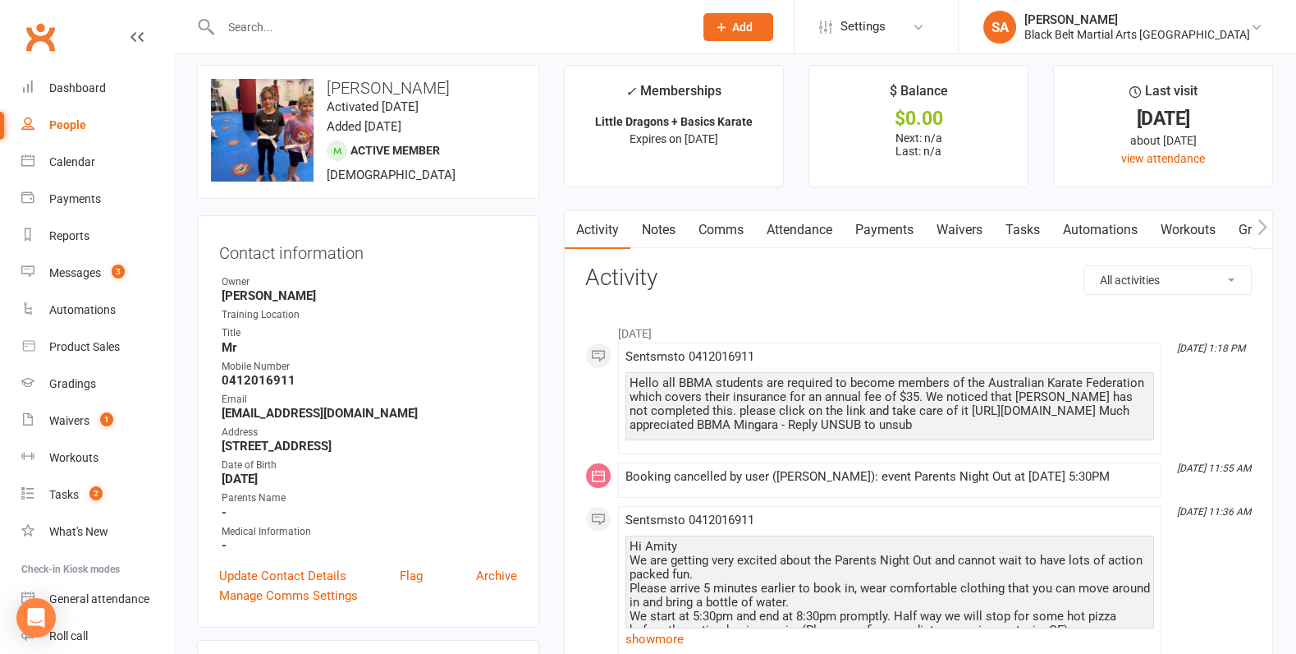
click at [825, 227] on link "Attendance" at bounding box center [799, 230] width 89 height 38
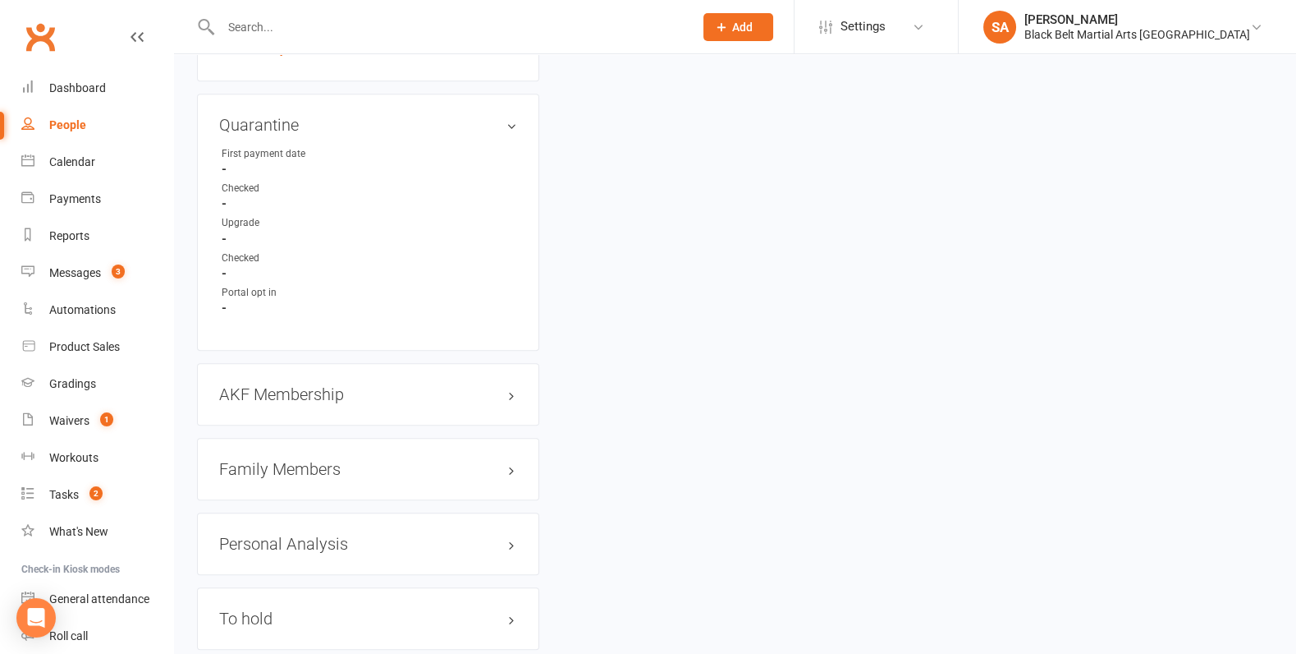
scroll to position [1589, 0]
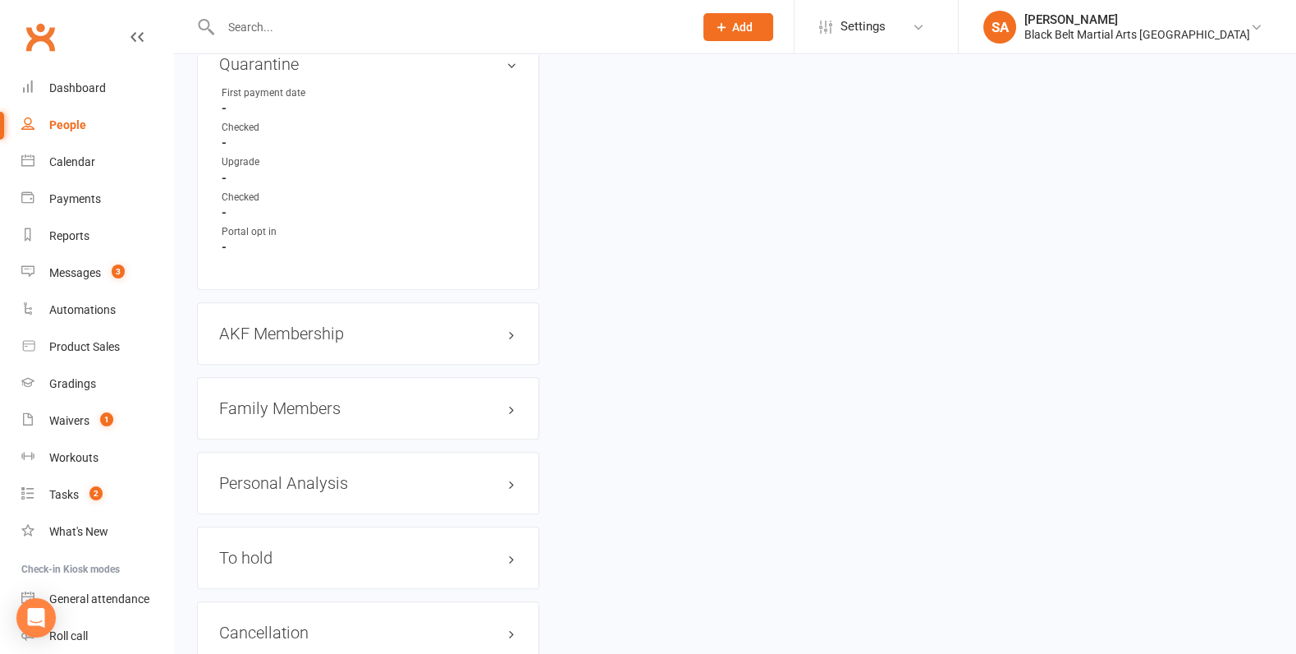
click at [292, 381] on div "Family Members" at bounding box center [368, 408] width 342 height 62
click at [292, 401] on h3 "Family Members" at bounding box center [368, 408] width 298 height 18
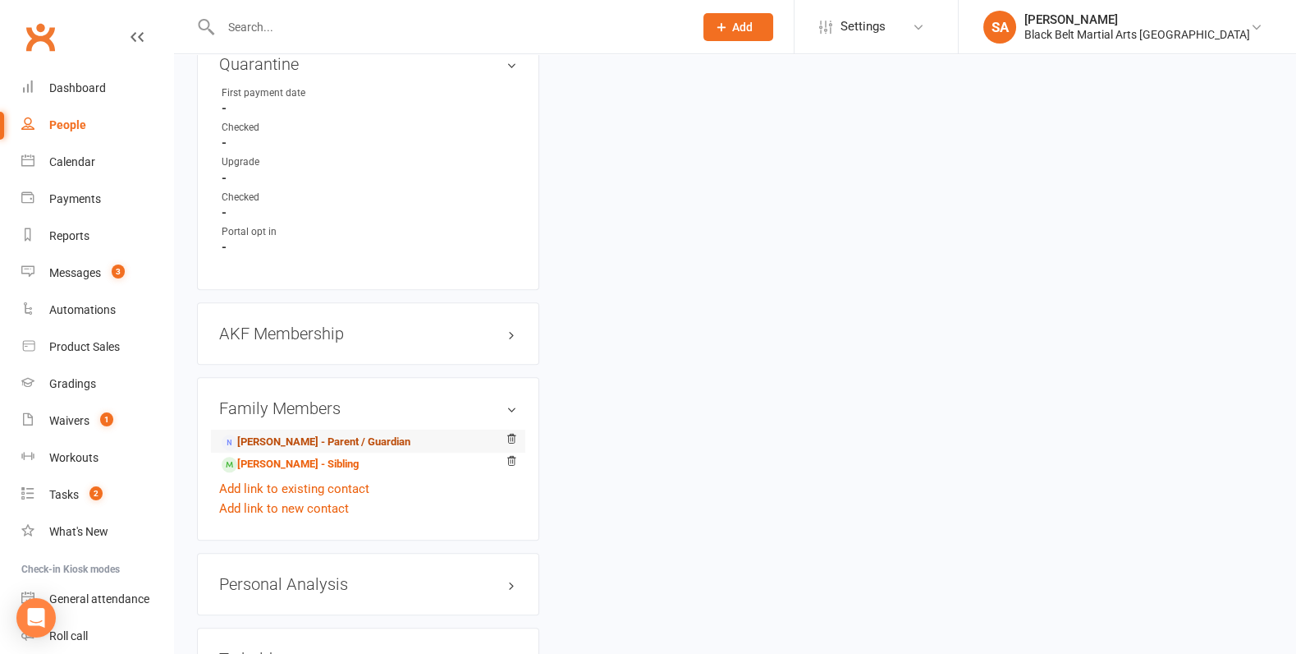
click at [292, 433] on link "Nikki Coleman - Parent / Guardian" at bounding box center [316, 441] width 189 height 17
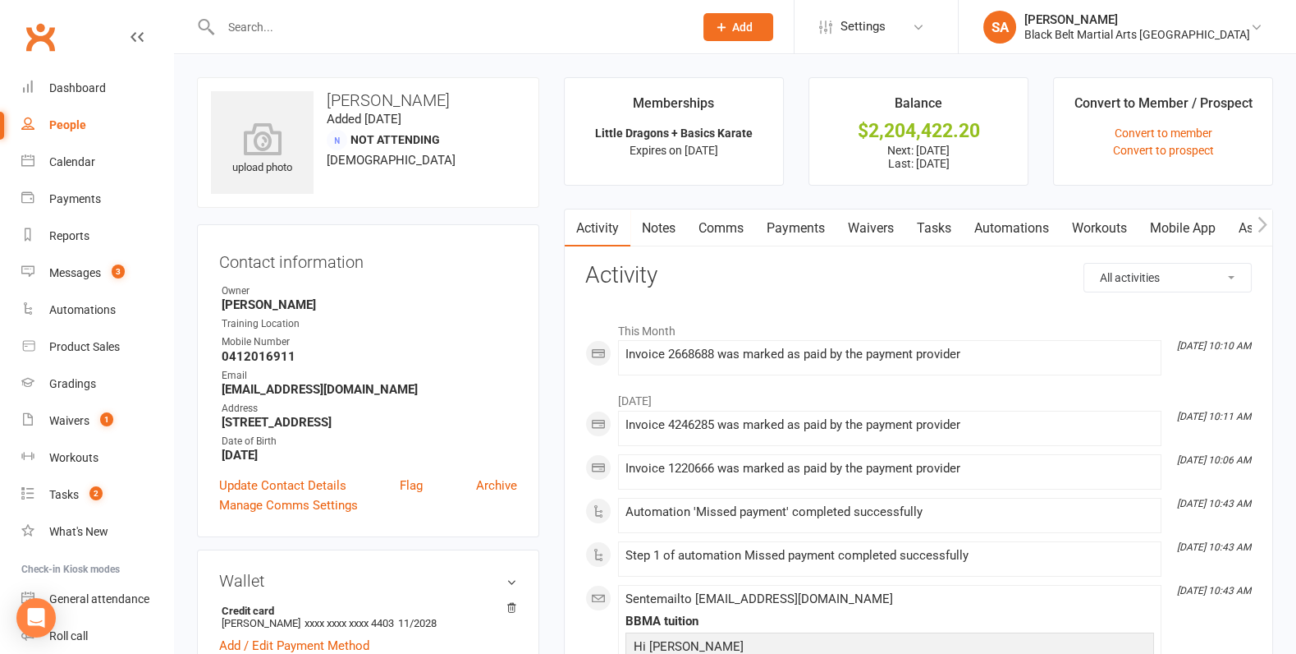
click at [805, 238] on link "Payments" at bounding box center [795, 228] width 81 height 38
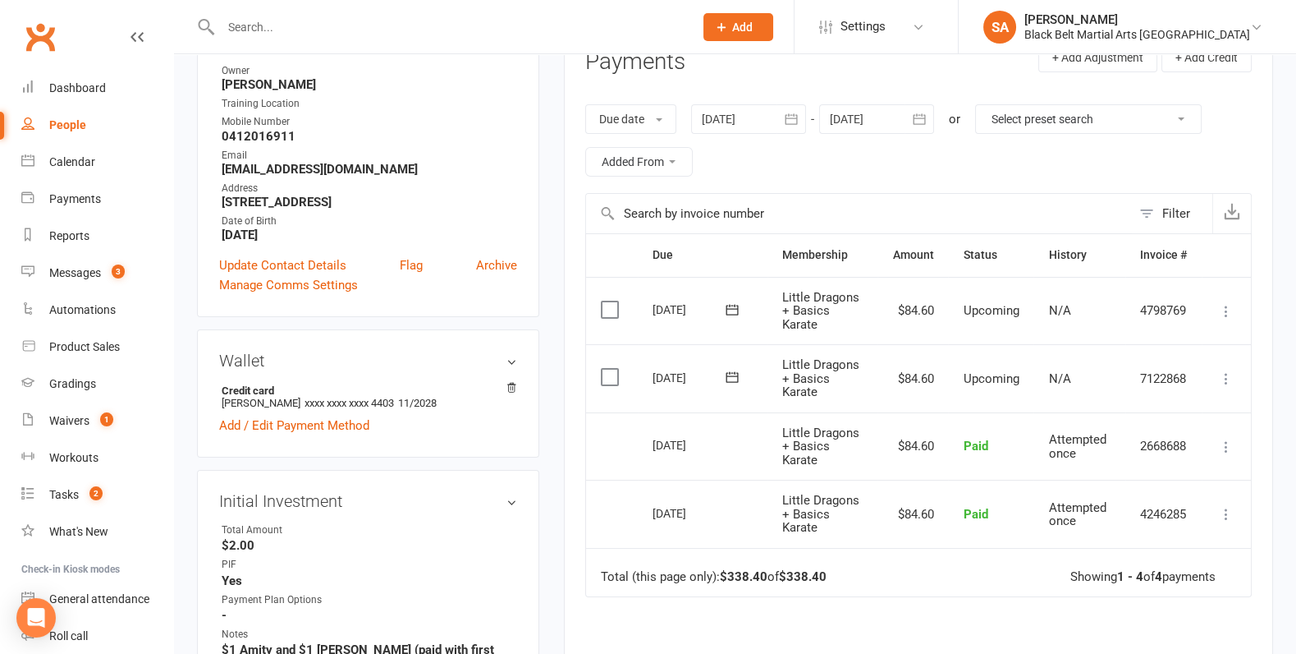
scroll to position [184, 0]
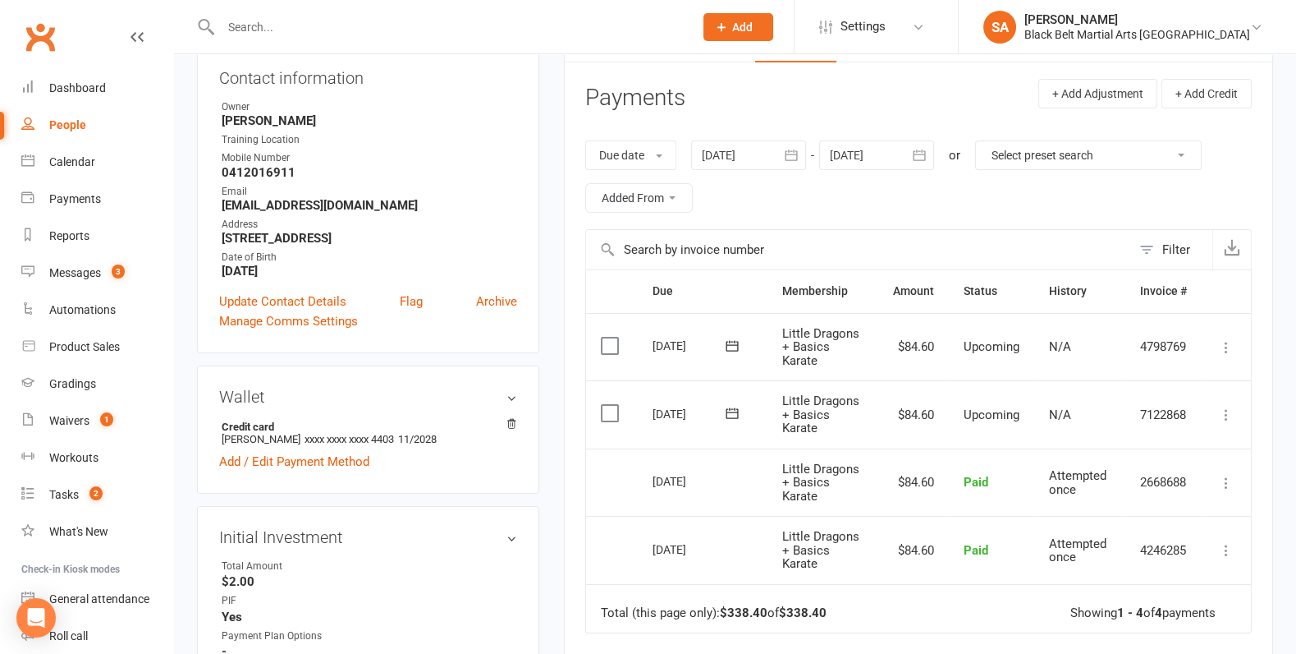
click at [608, 410] on label at bounding box center [612, 413] width 22 height 16
click at [608, 405] on input "checkbox" at bounding box center [606, 405] width 11 height 0
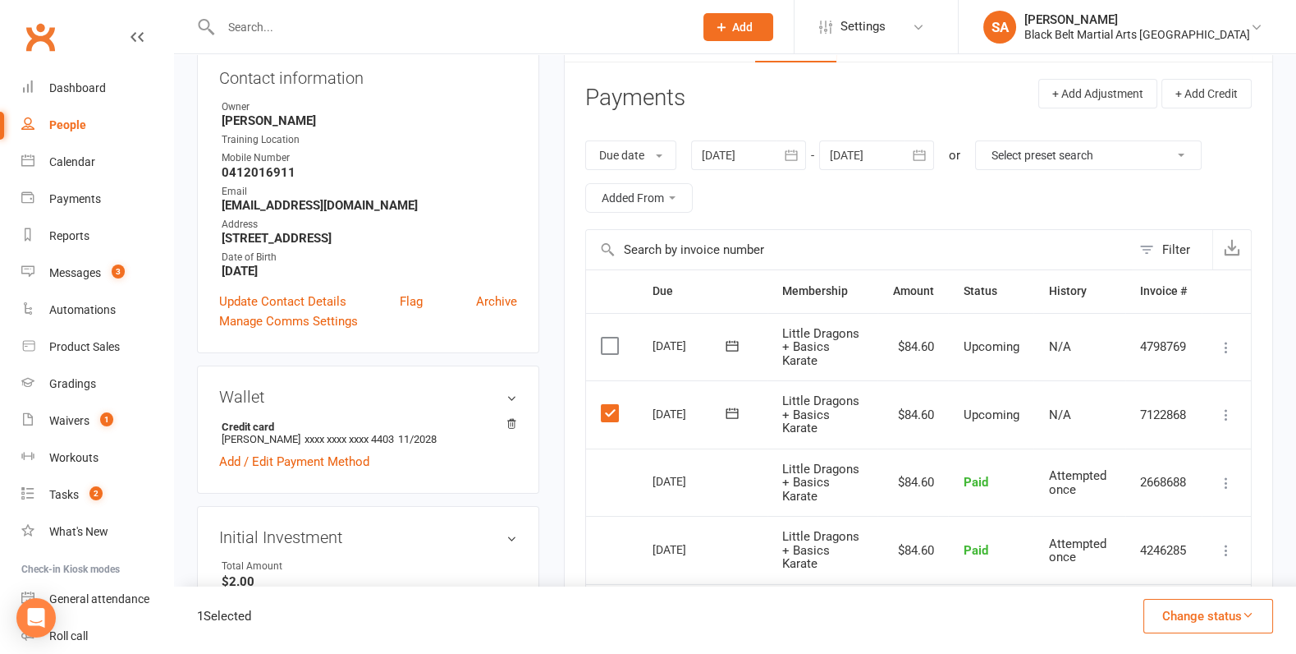
click at [608, 337] on label at bounding box center [612, 345] width 22 height 16
click at [608, 337] on input "checkbox" at bounding box center [606, 337] width 11 height 0
click at [1228, 611] on button "Change status" at bounding box center [1209, 616] width 130 height 34
click at [1144, 561] on link "Skipped" at bounding box center [1191, 571] width 163 height 33
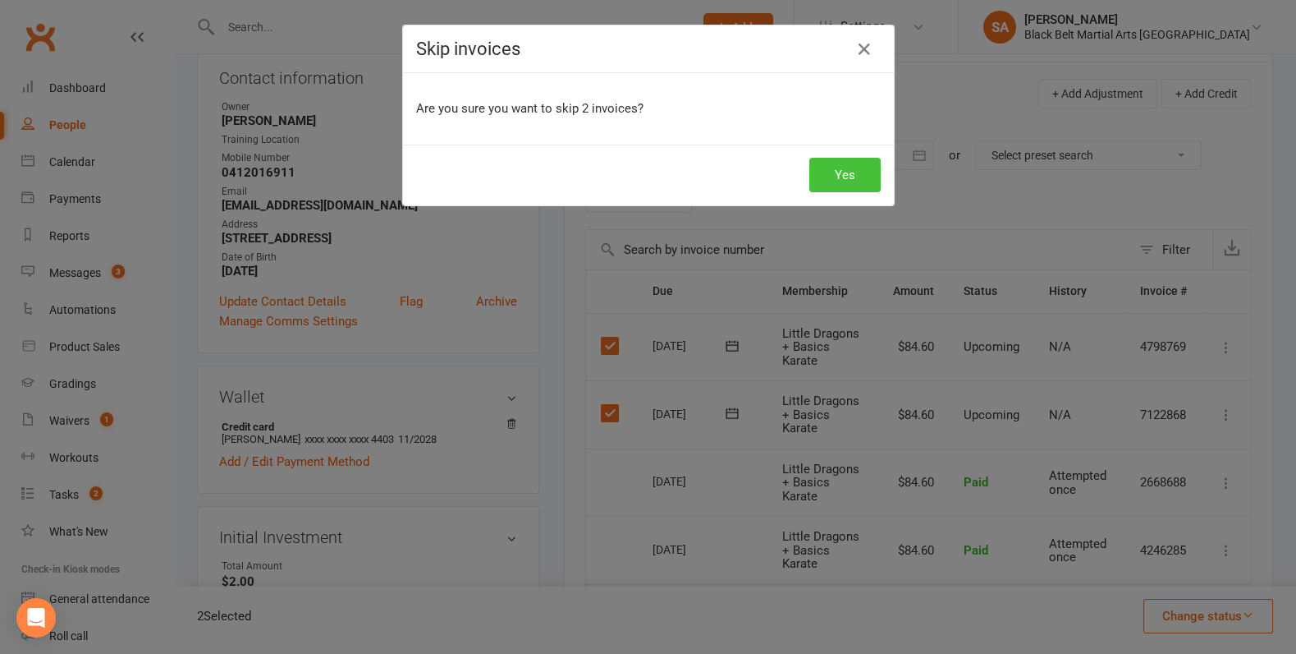
click at [834, 172] on button "Yes" at bounding box center [844, 175] width 71 height 34
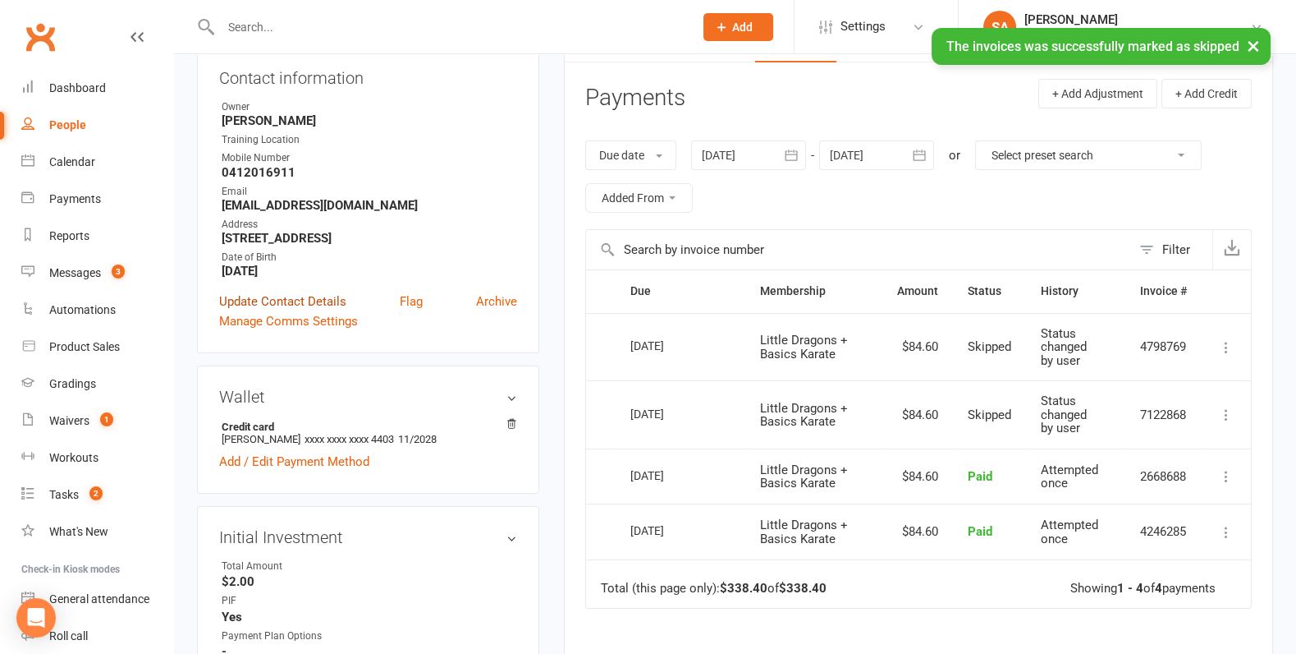
scroll to position [855, 0]
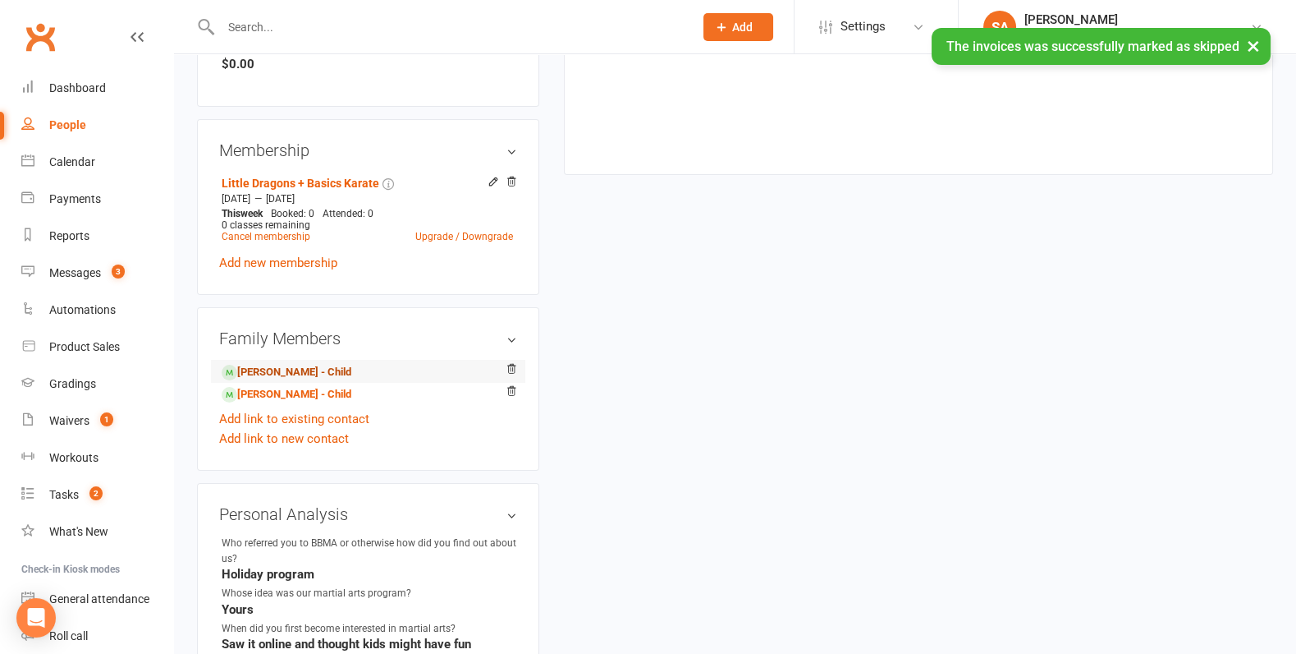
click at [282, 364] on link "Amity Coleman - Child" at bounding box center [287, 372] width 130 height 17
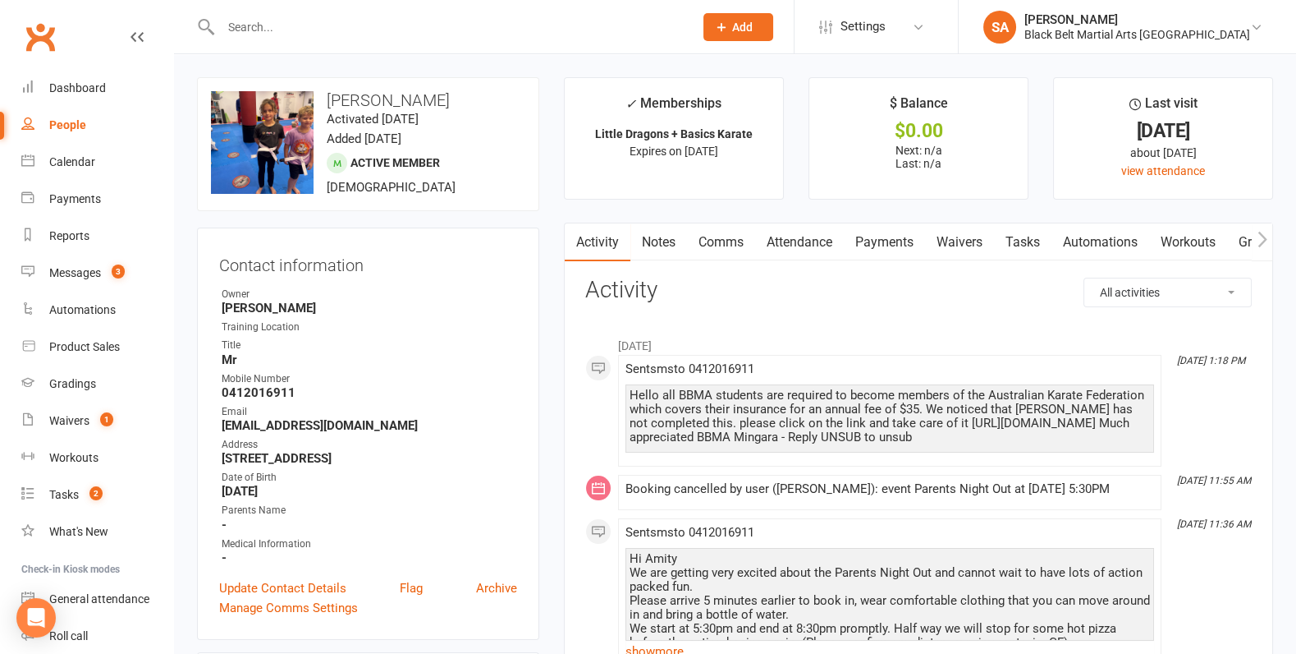
click at [800, 238] on link "Attendance" at bounding box center [799, 242] width 89 height 38
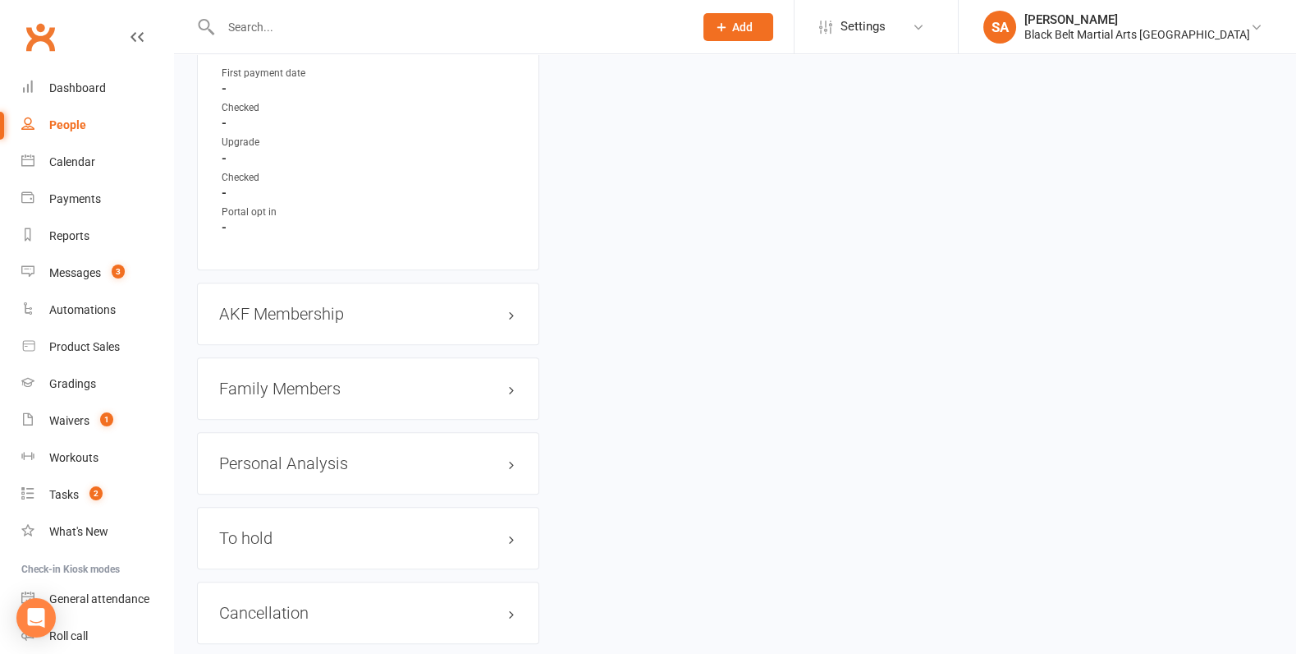
scroll to position [1712, 0]
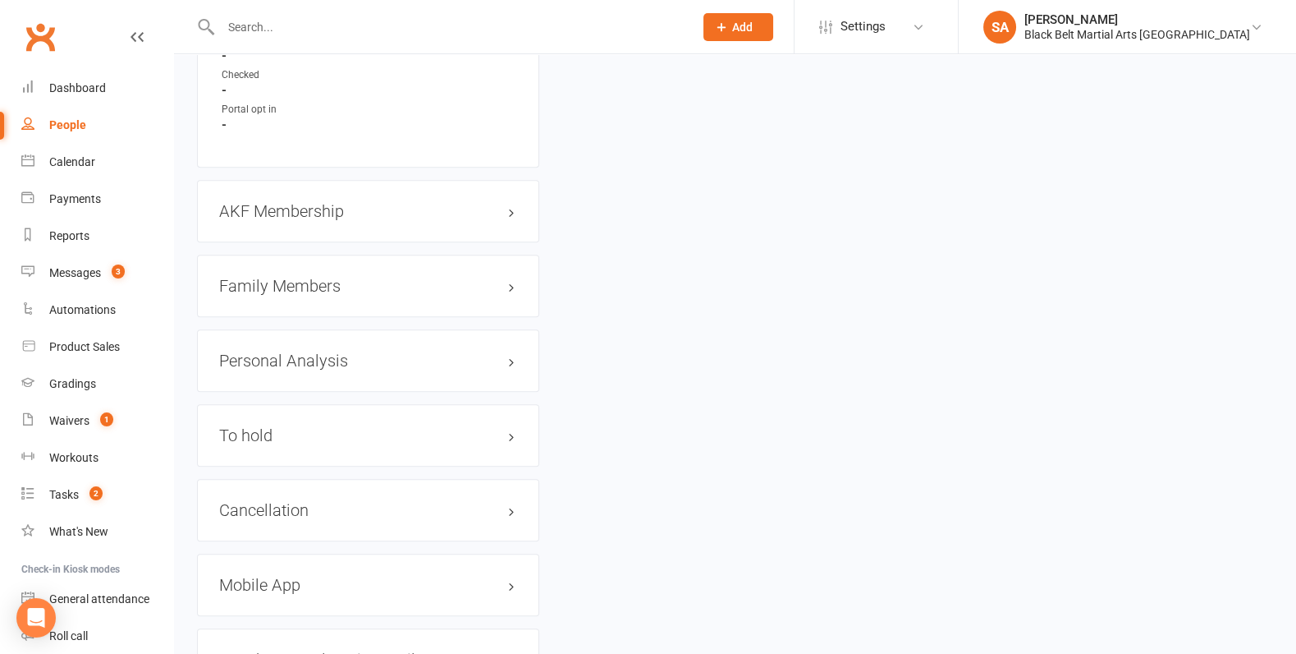
click at [306, 507] on div "Cancellation edit" at bounding box center [368, 510] width 342 height 62
click at [315, 501] on h3 "Cancellation edit" at bounding box center [368, 510] width 298 height 18
click at [487, 502] on link "edit" at bounding box center [488, 509] width 20 height 14
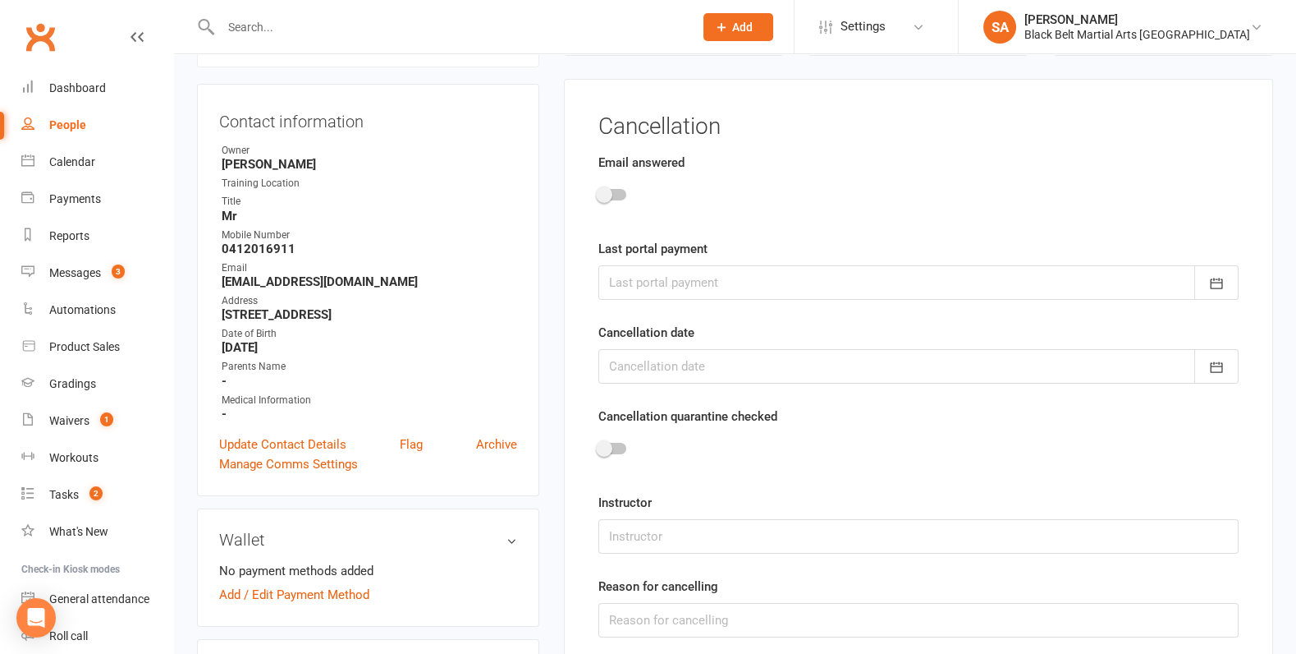
scroll to position [140, 0]
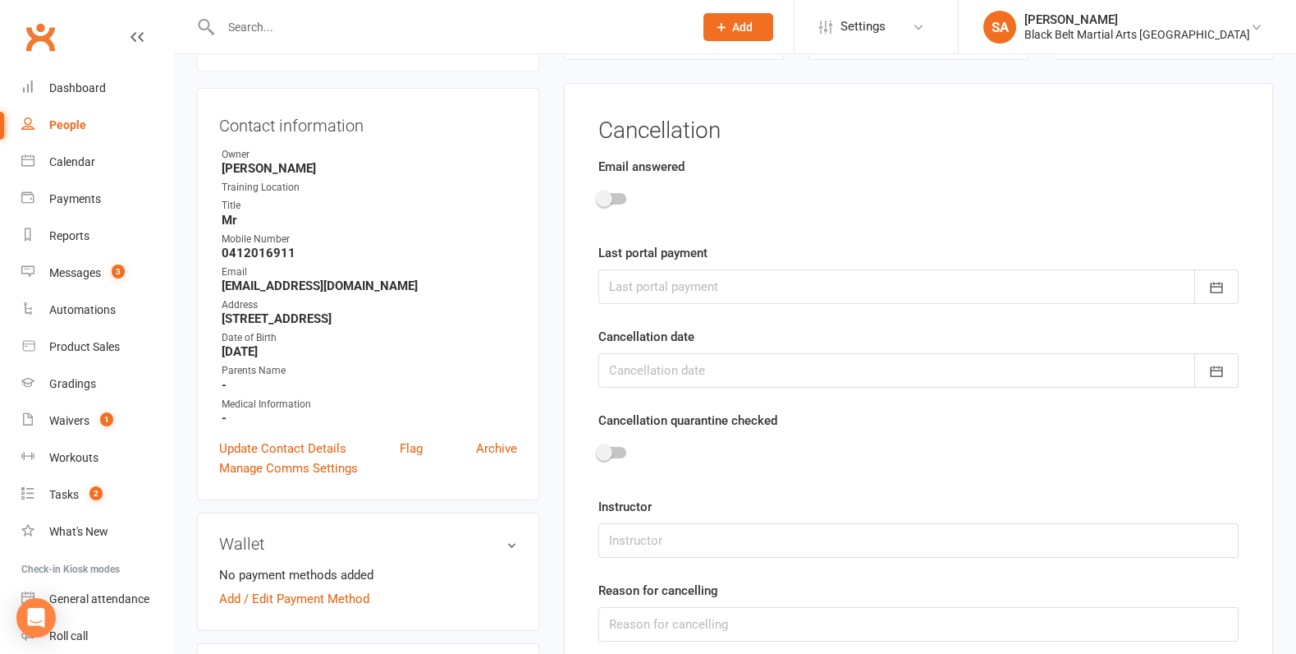
click at [604, 172] on label "Email answered" at bounding box center [642, 167] width 86 height 20
click at [604, 204] on span at bounding box center [604, 198] width 16 height 16
click at [599, 196] on input "checkbox" at bounding box center [599, 196] width 0 height 0
click at [645, 273] on div at bounding box center [919, 286] width 640 height 34
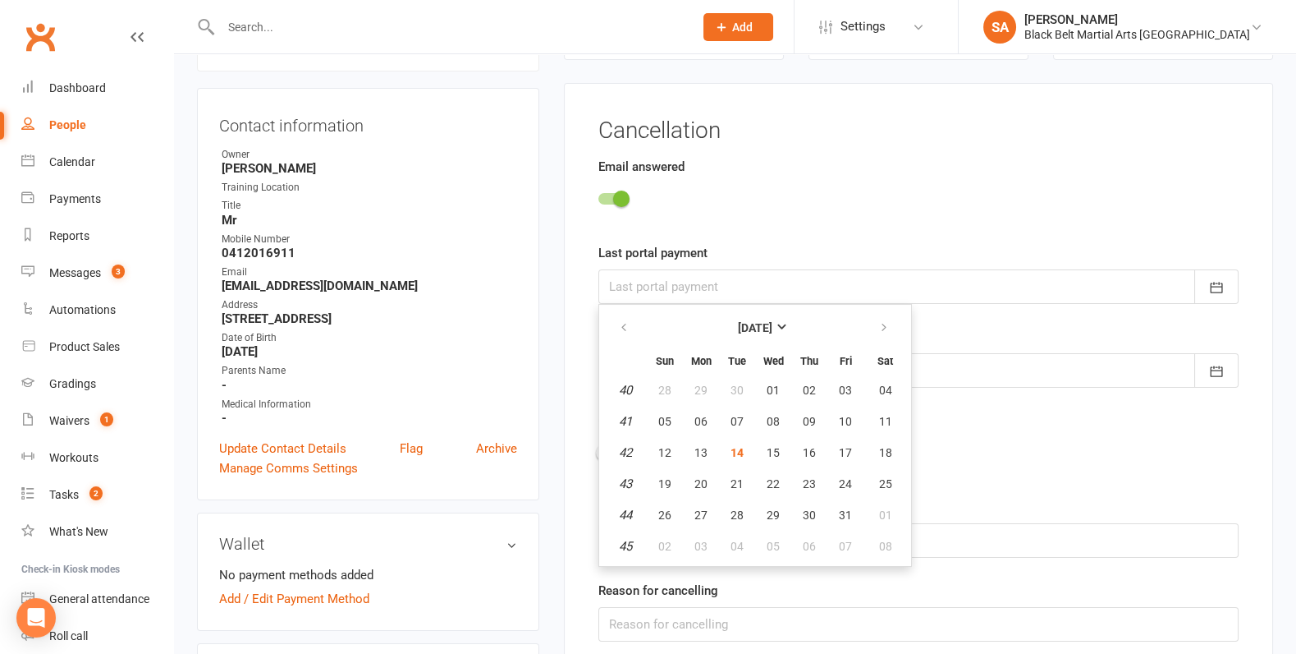
click at [776, 209] on div at bounding box center [919, 201] width 640 height 37
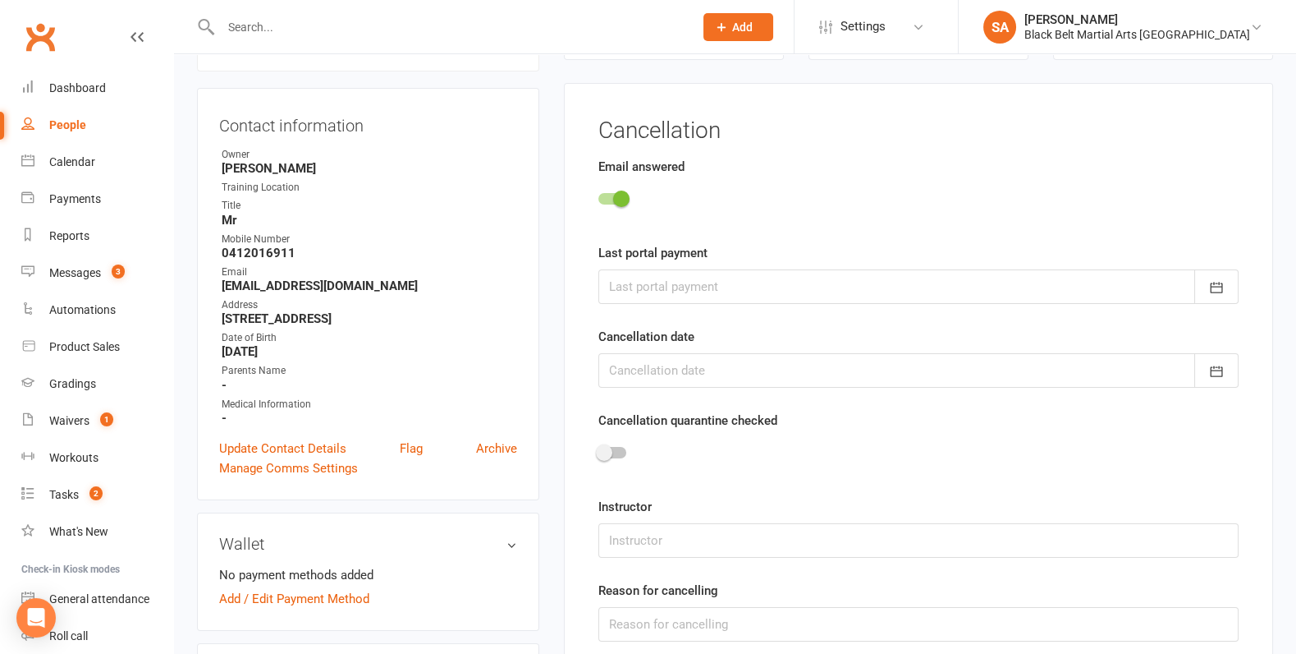
click at [690, 360] on div at bounding box center [919, 370] width 640 height 34
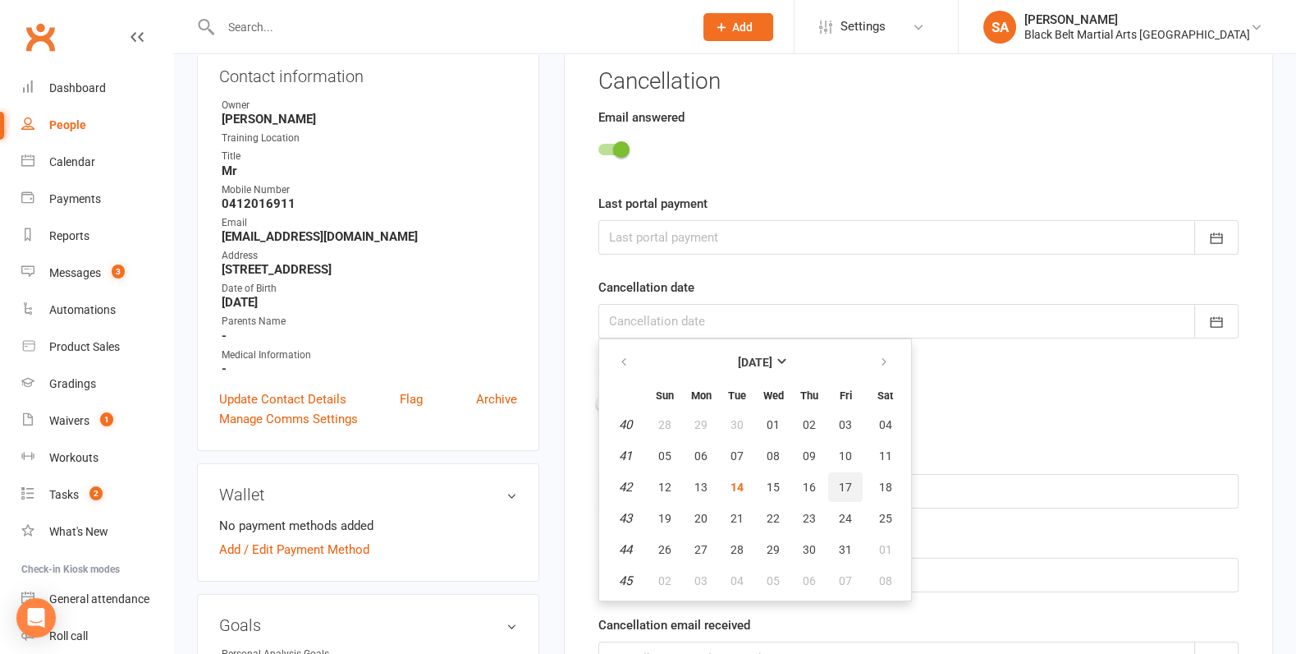
scroll to position [190, 0]
click at [884, 362] on icon "button" at bounding box center [883, 361] width 11 height 13
click at [774, 465] on button "05" at bounding box center [773, 455] width 34 height 30
type input "05 Nov 2025"
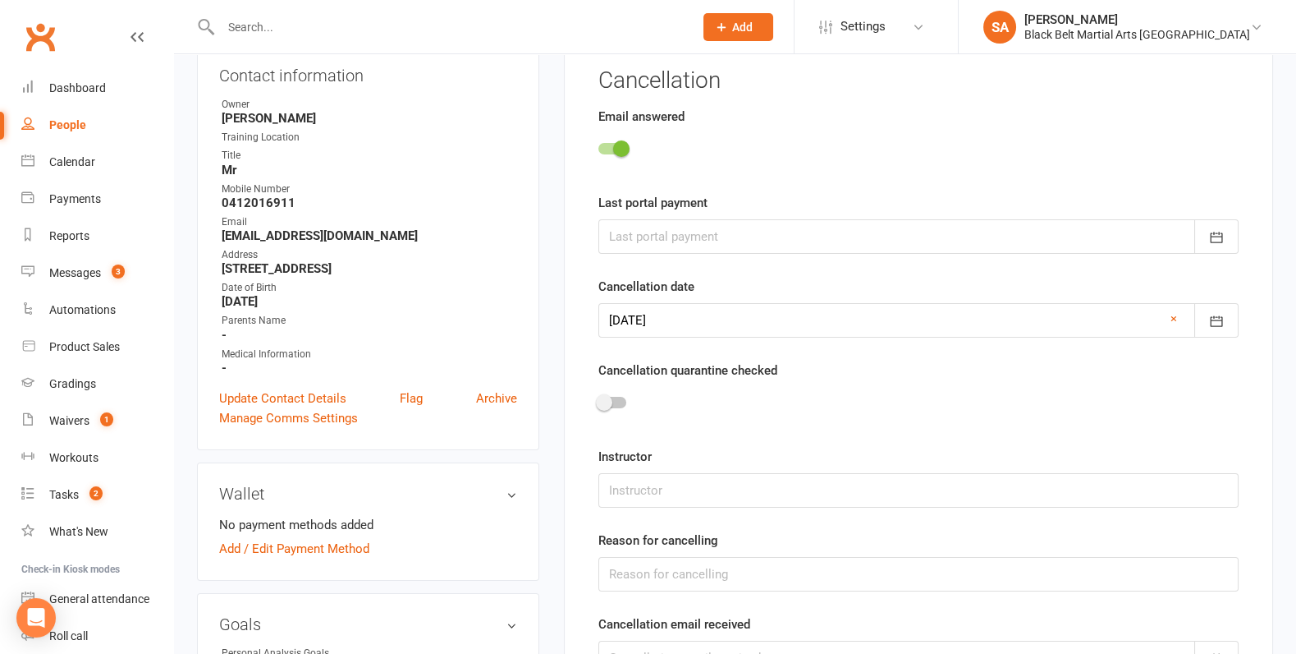
scroll to position [267, 0]
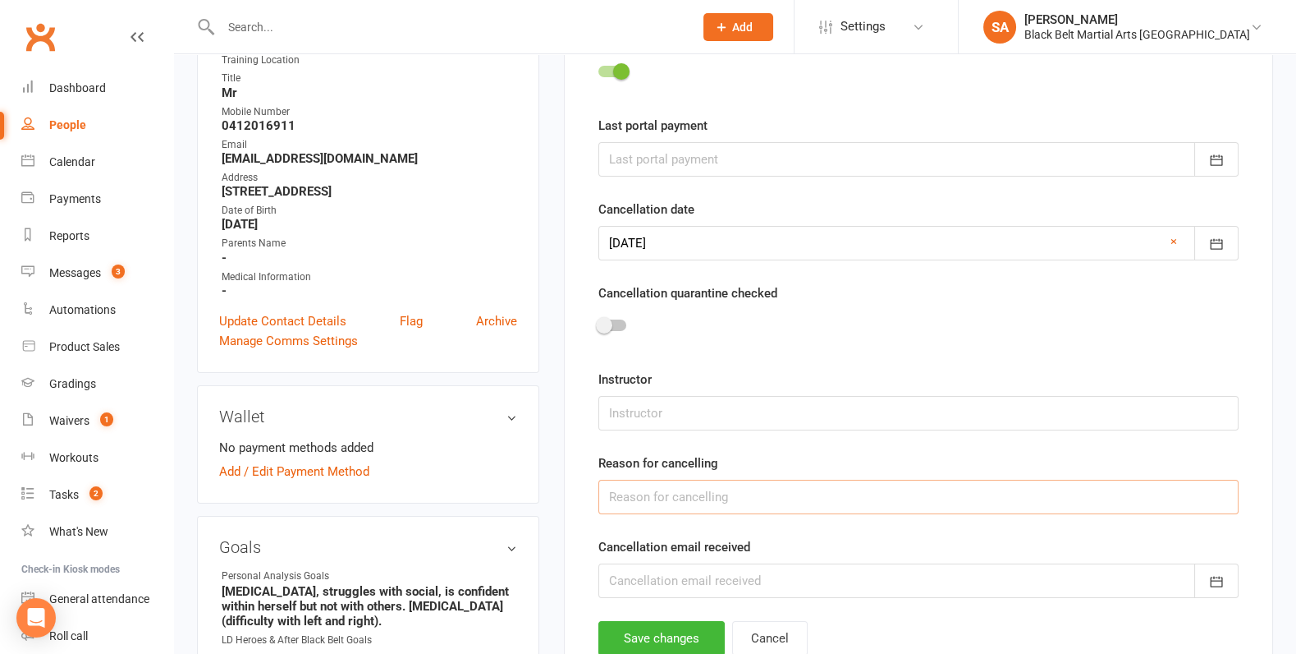
click at [644, 492] on input "text" at bounding box center [919, 496] width 640 height 34
type input "Lost Interest"
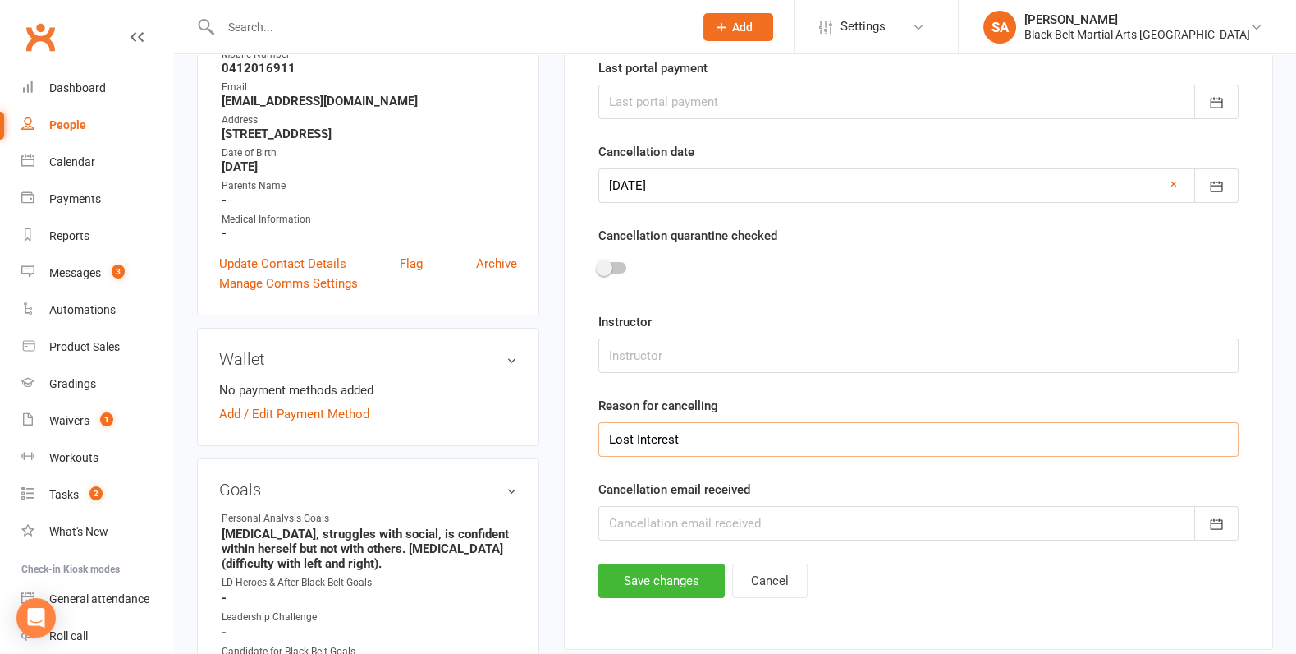
scroll to position [339, 0]
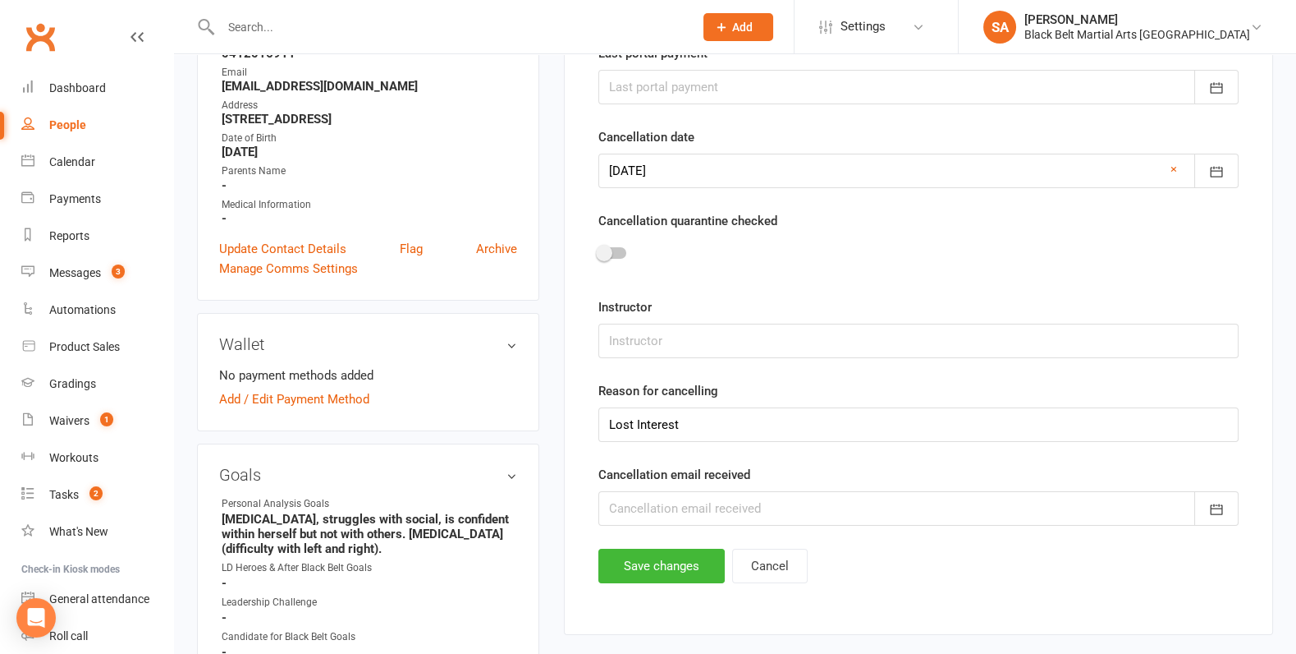
click at [686, 511] on div at bounding box center [919, 508] width 640 height 34
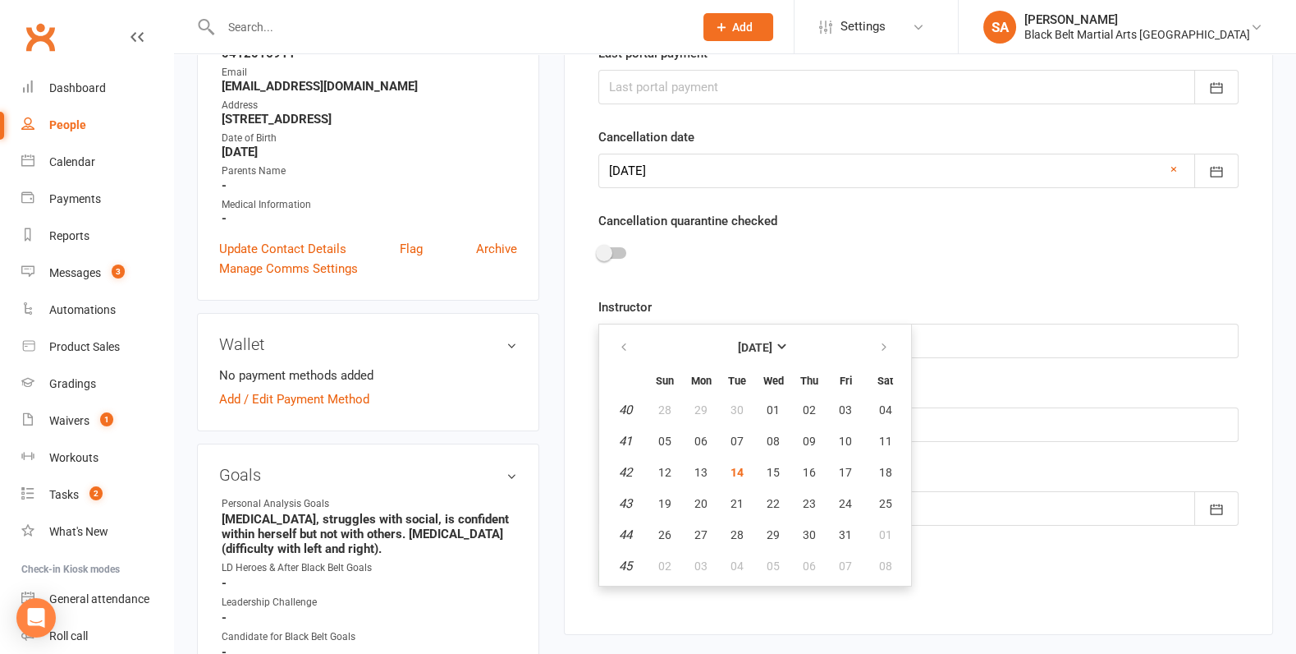
click at [868, 299] on div "Instructor" at bounding box center [919, 327] width 640 height 61
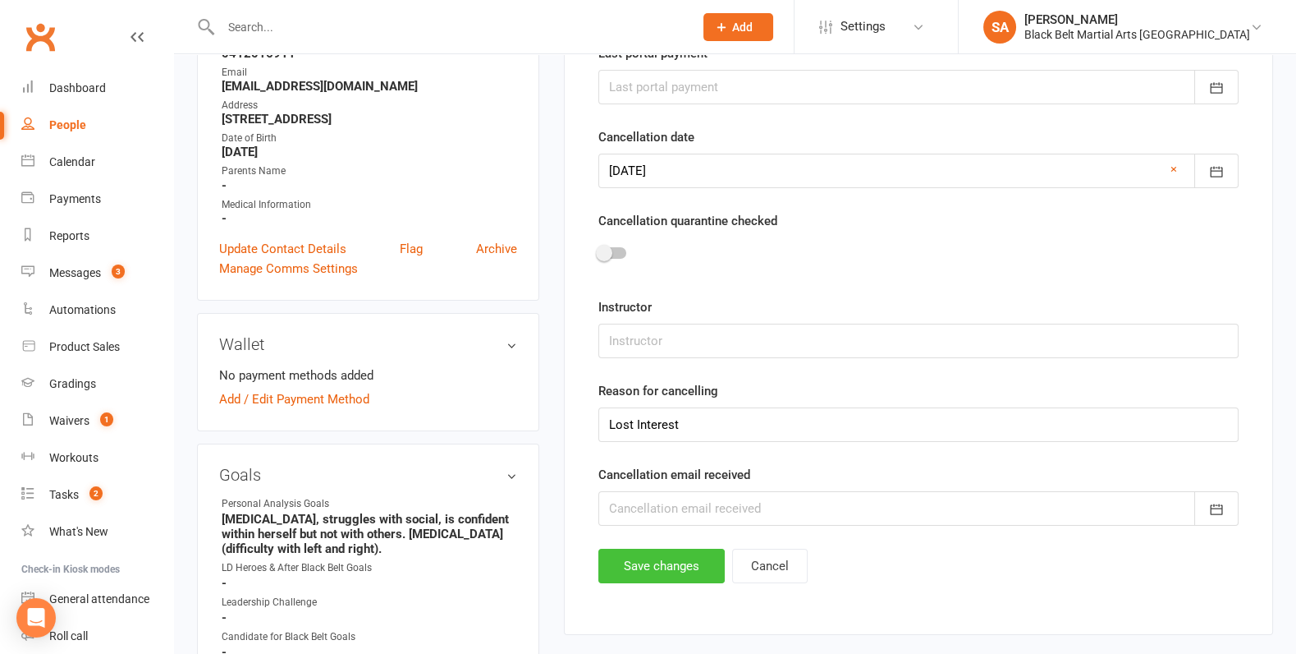
click at [662, 561] on button "Save changes" at bounding box center [662, 565] width 126 height 34
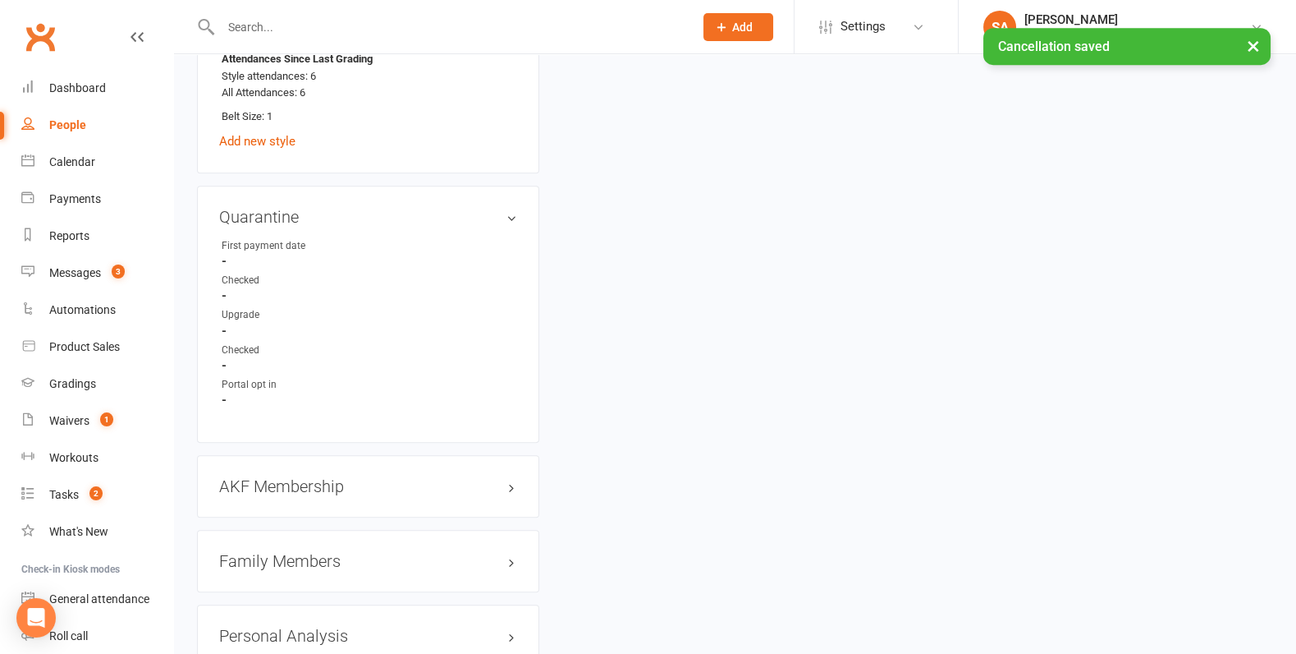
scroll to position [1496, 0]
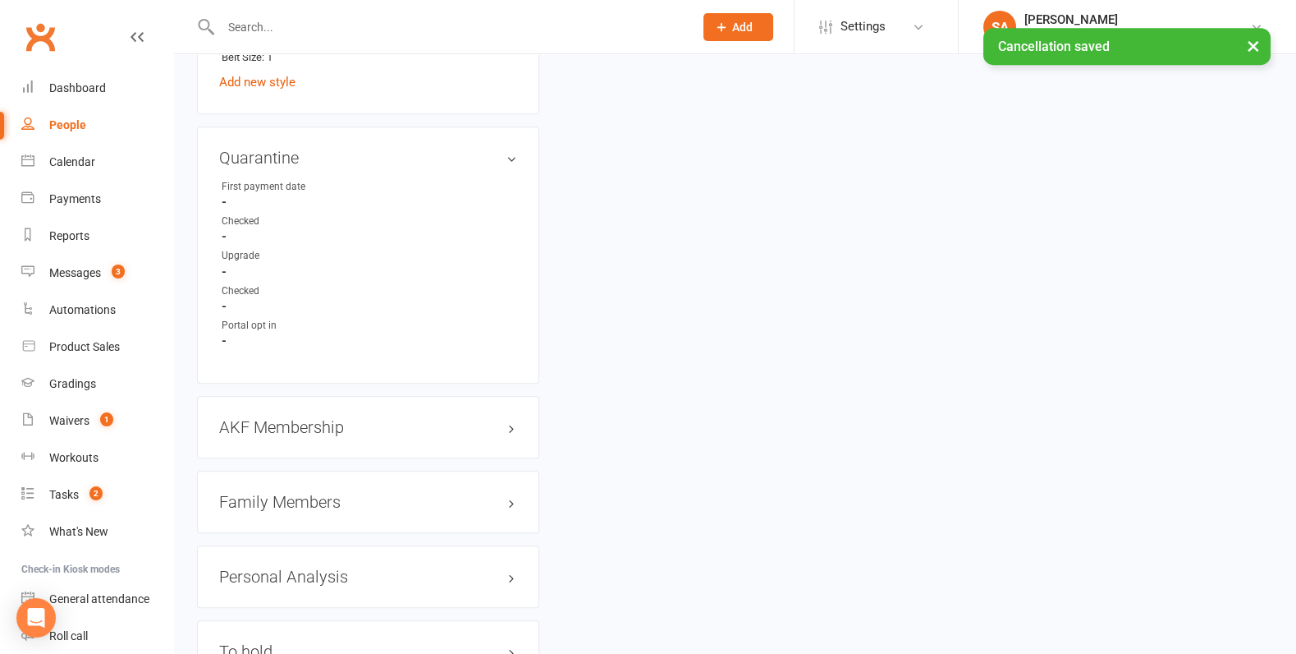
click at [262, 496] on h3 "Family Members" at bounding box center [368, 502] width 298 height 18
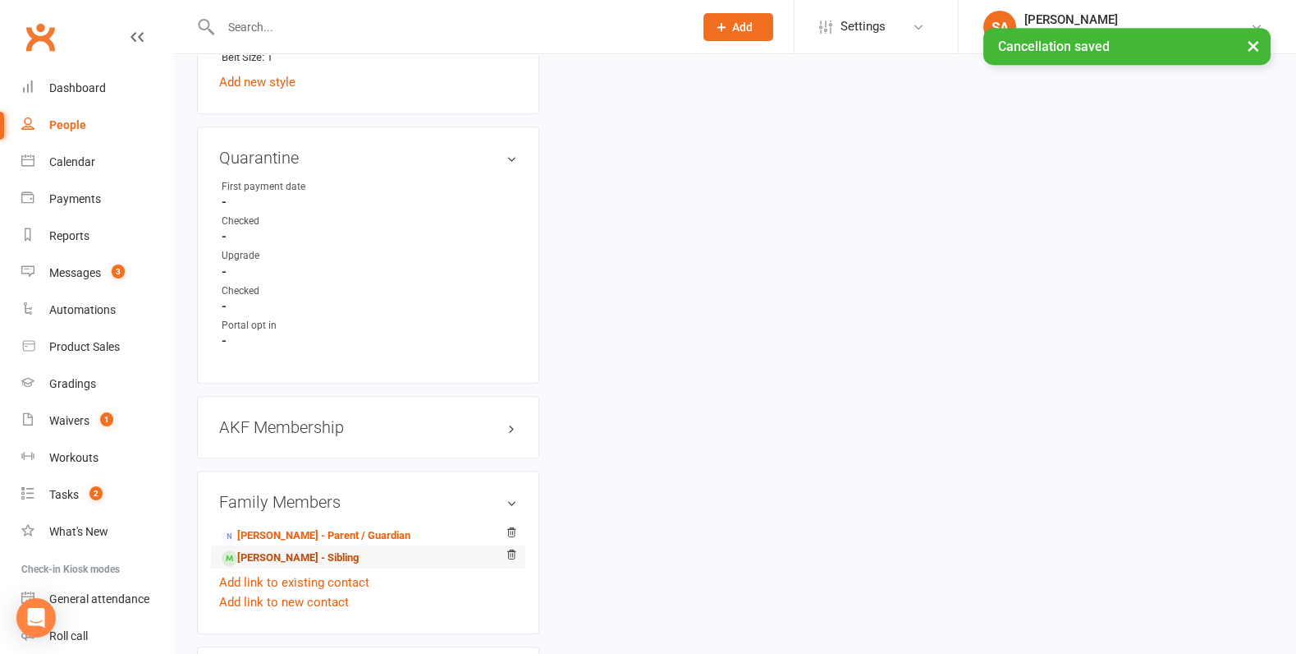
click at [260, 549] on link "Harvey Coleman - Sibling" at bounding box center [290, 557] width 137 height 17
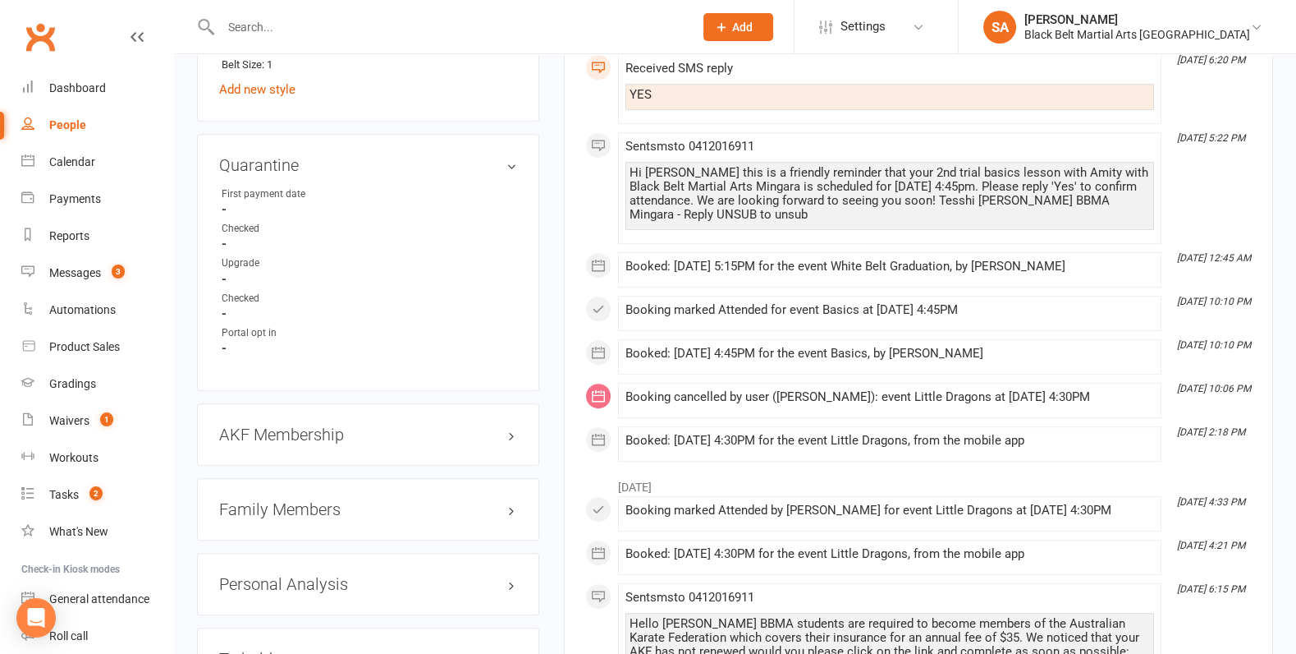
scroll to position [1607, 0]
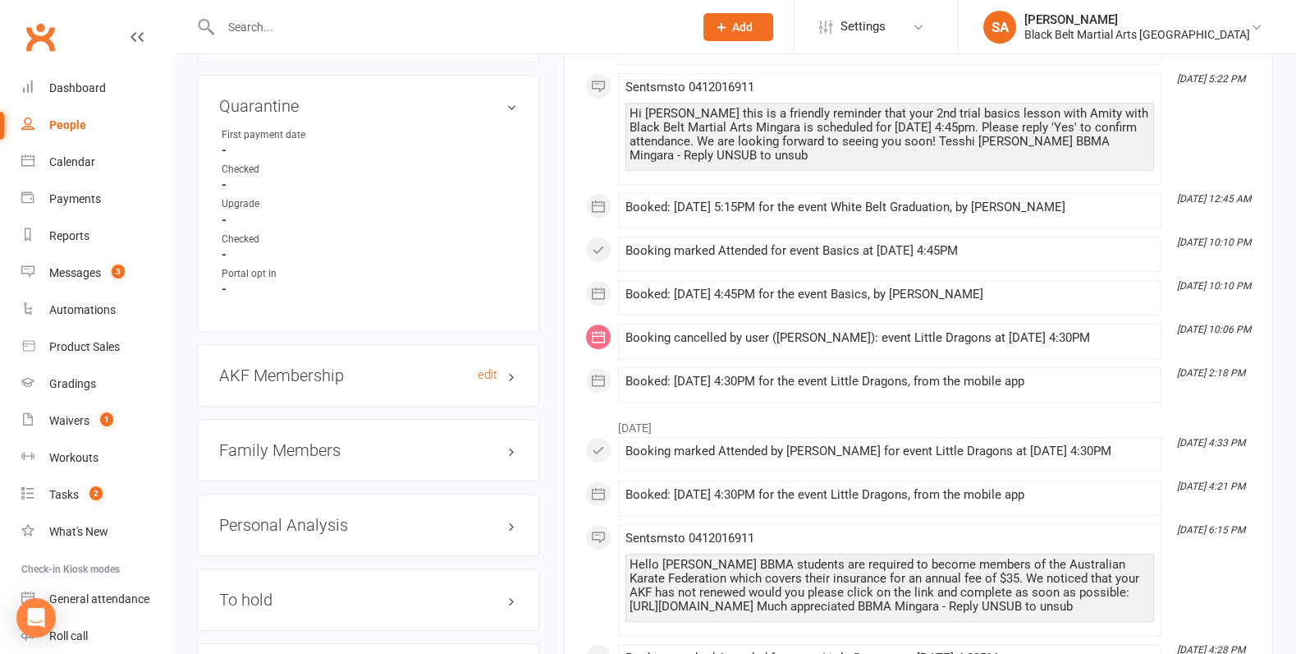
click at [282, 366] on h3 "AKF Membership edit" at bounding box center [368, 375] width 298 height 18
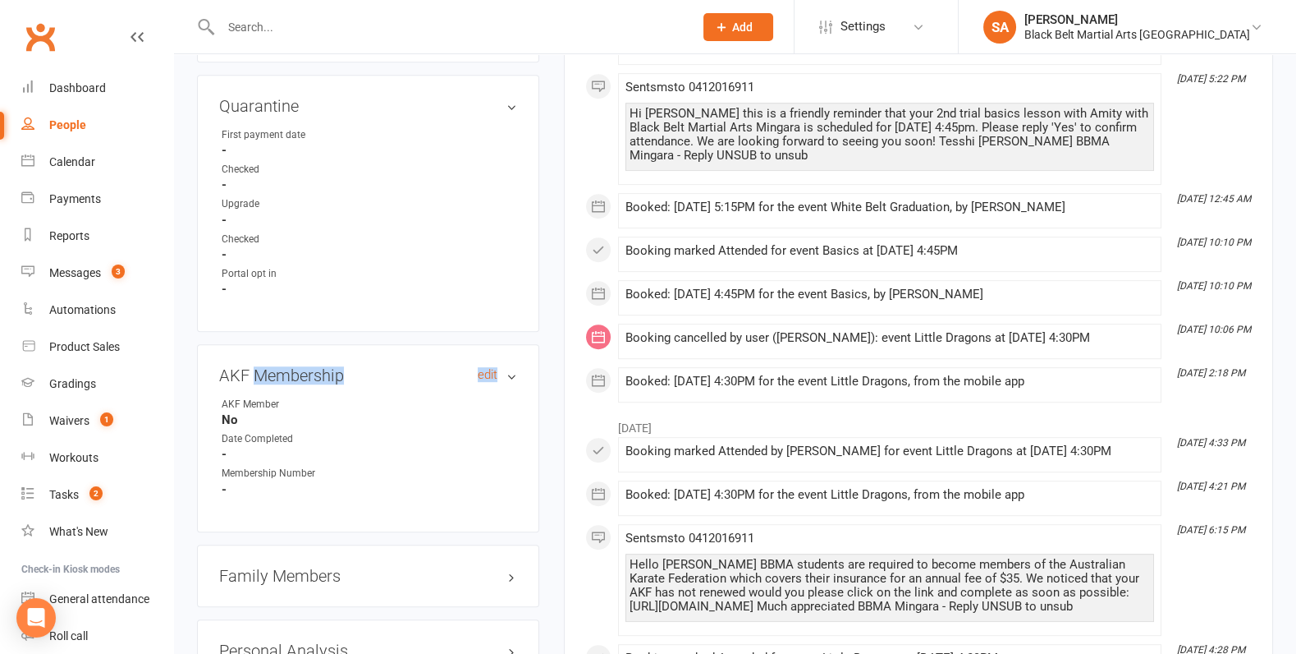
click at [282, 366] on h3 "AKF Membership edit" at bounding box center [368, 375] width 298 height 18
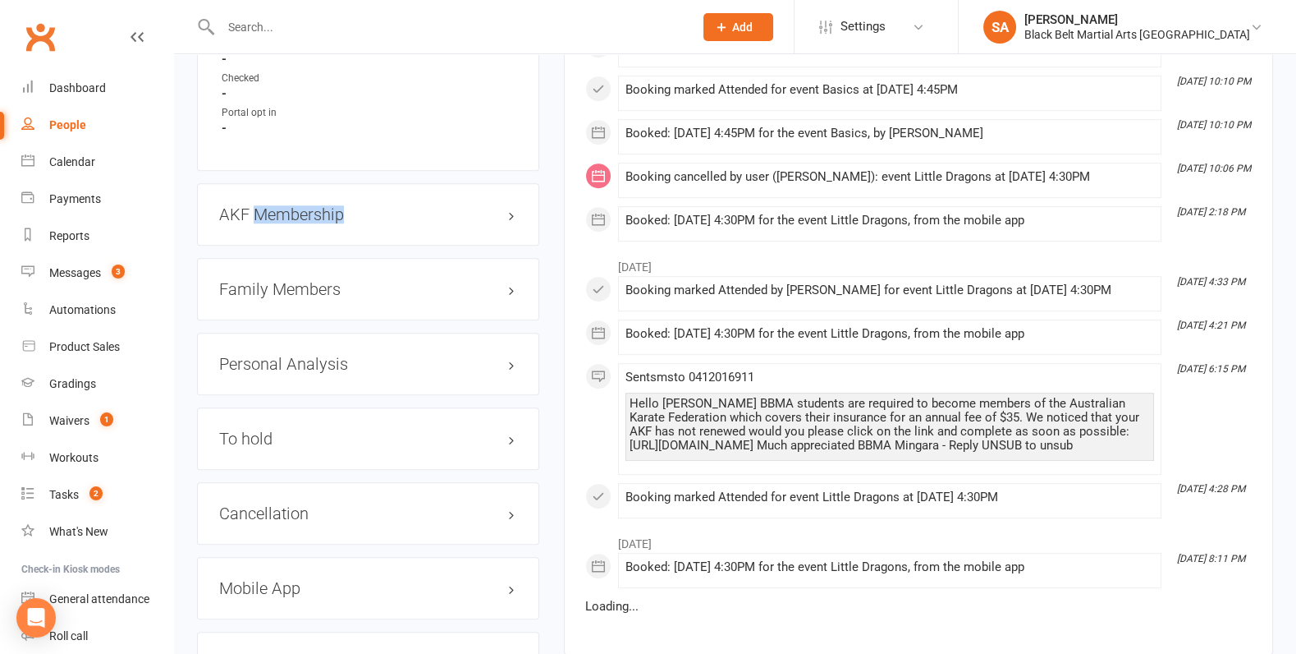
scroll to position [1770, 0]
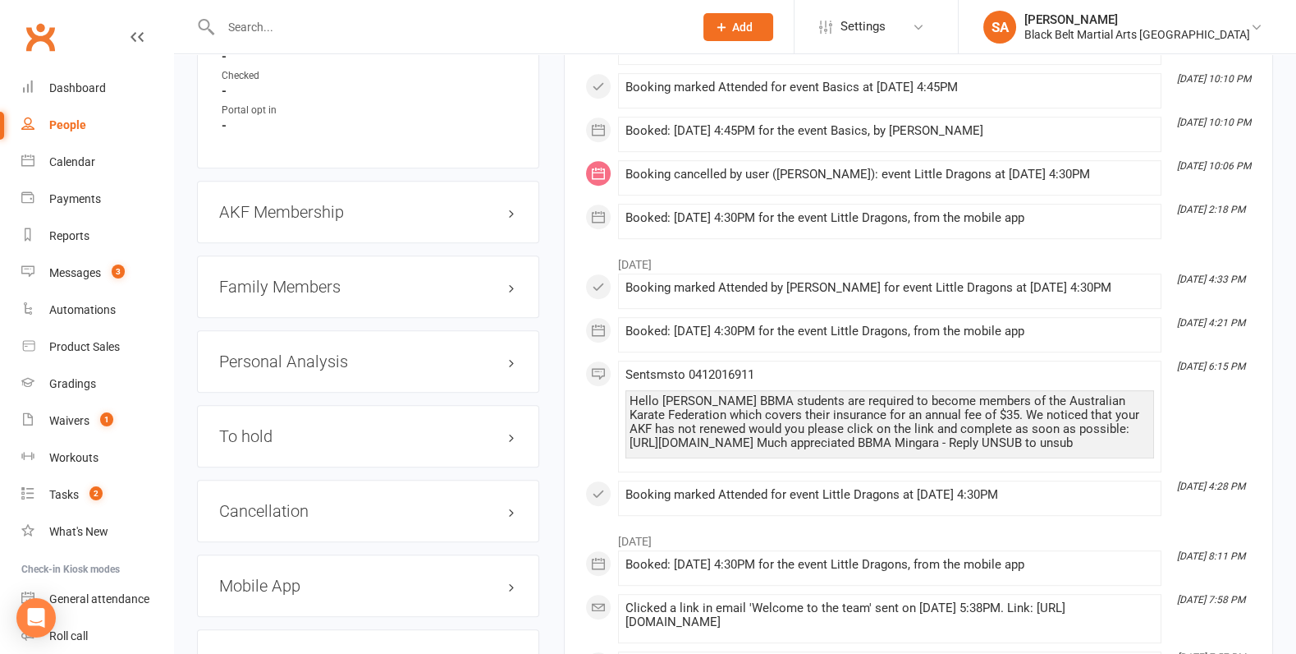
click at [297, 496] on div "Cancellation edit" at bounding box center [368, 510] width 342 height 62
click at [296, 502] on h3 "Cancellation edit" at bounding box center [368, 511] width 298 height 18
click at [488, 503] on link "edit" at bounding box center [488, 510] width 20 height 14
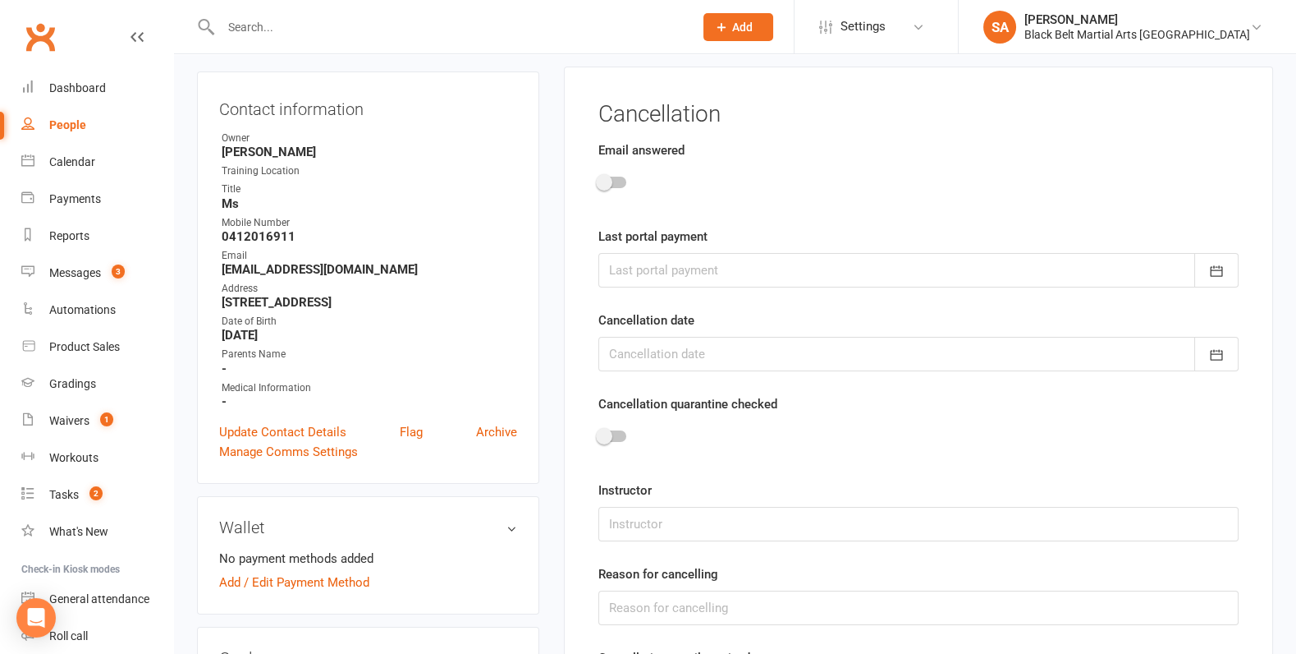
scroll to position [140, 0]
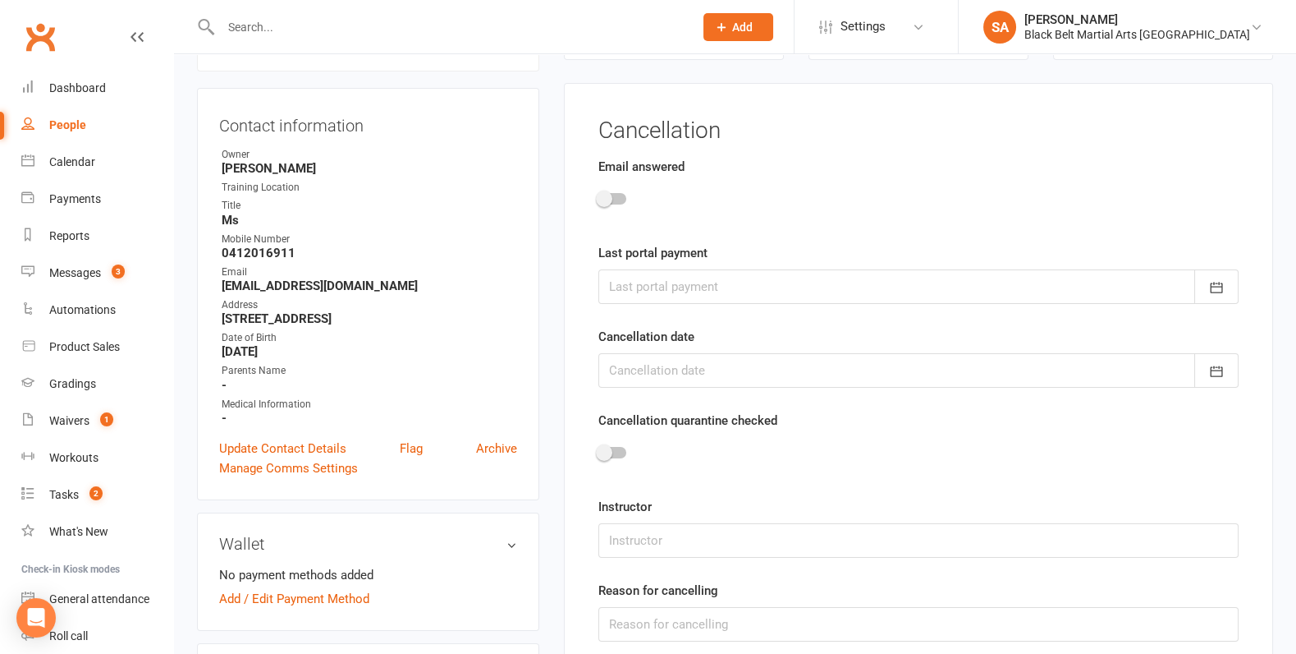
click at [617, 201] on div at bounding box center [613, 198] width 28 height 11
click at [599, 196] on input "checkbox" at bounding box center [599, 196] width 0 height 0
click at [644, 276] on div at bounding box center [919, 286] width 640 height 34
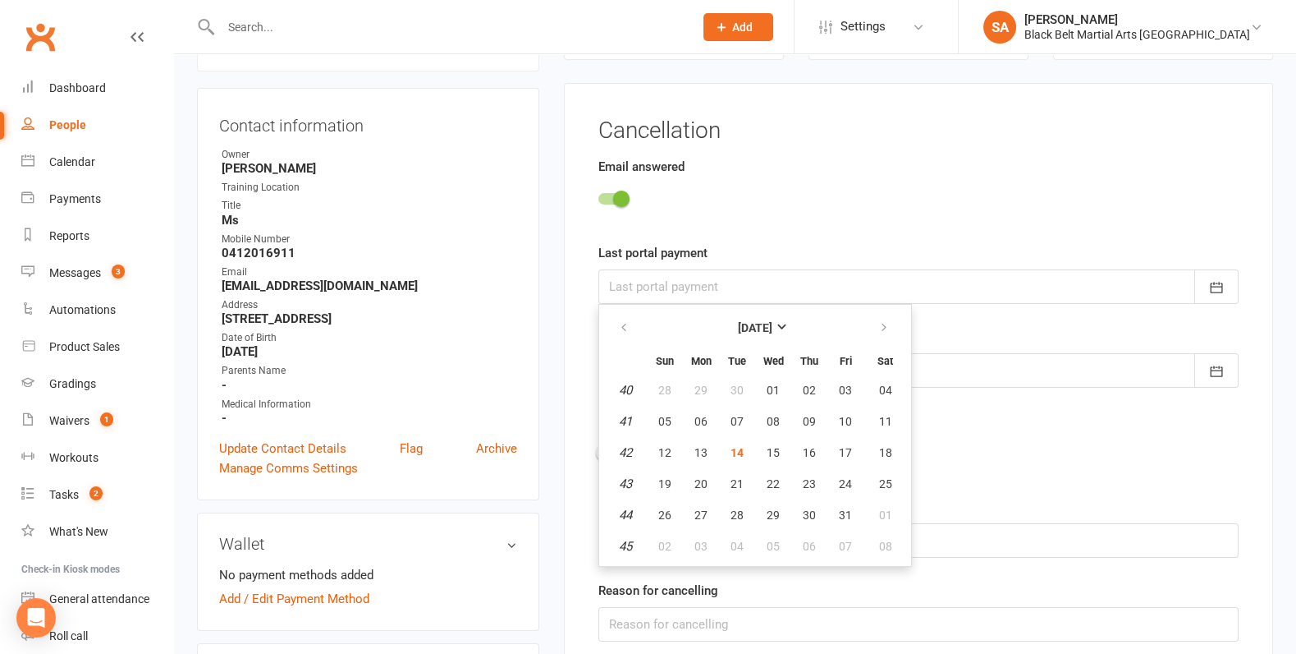
click at [695, 221] on form "Email answered Last portal payment October 2025 Sun Mon Tue Wed Thu Fri Sat 40 …" at bounding box center [919, 441] width 640 height 568
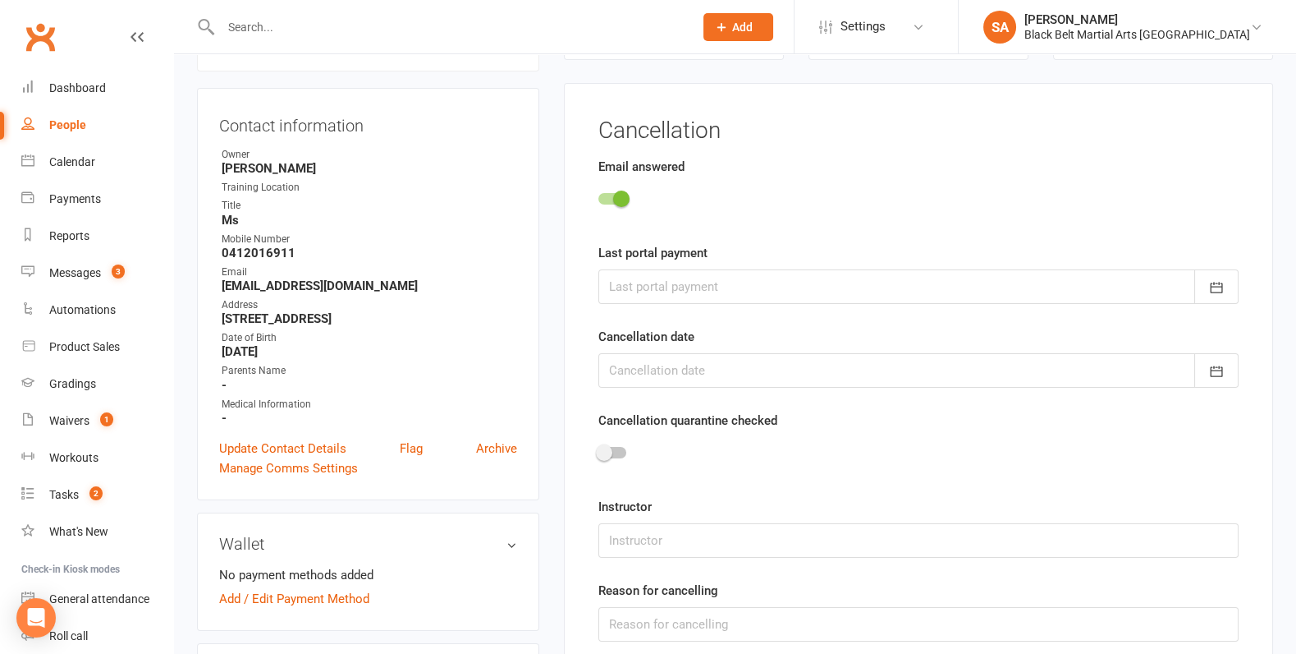
click at [670, 372] on div at bounding box center [919, 370] width 640 height 34
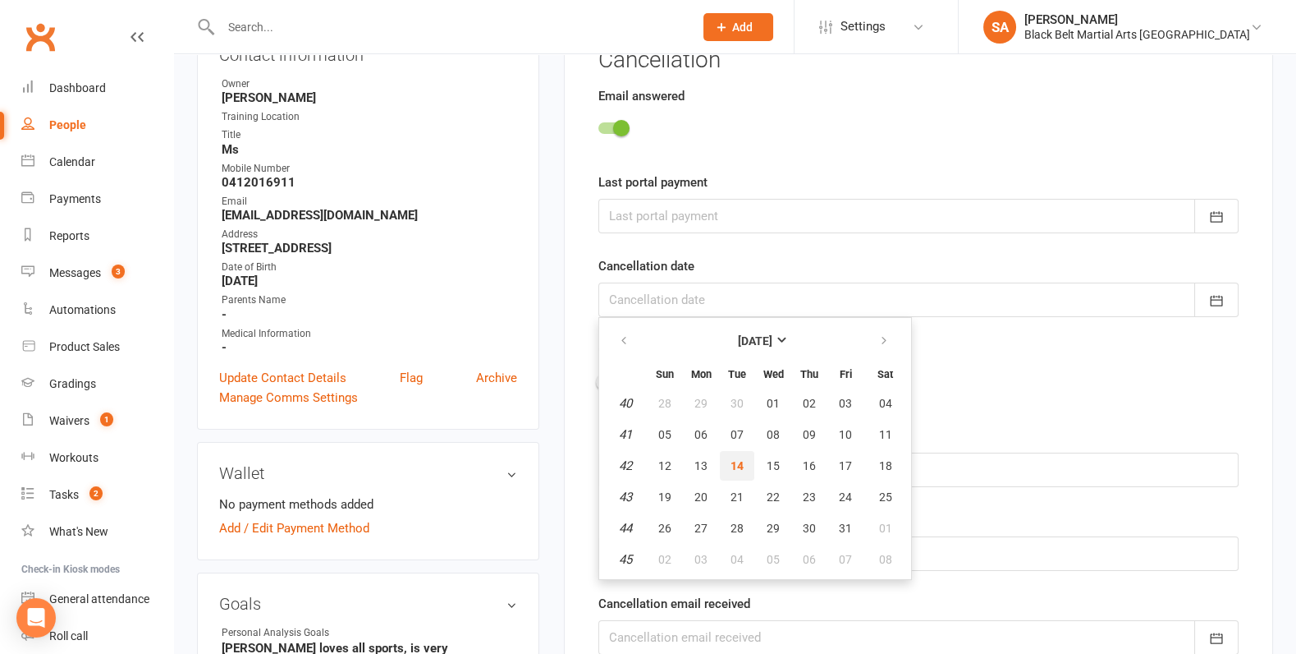
scroll to position [222, 0]
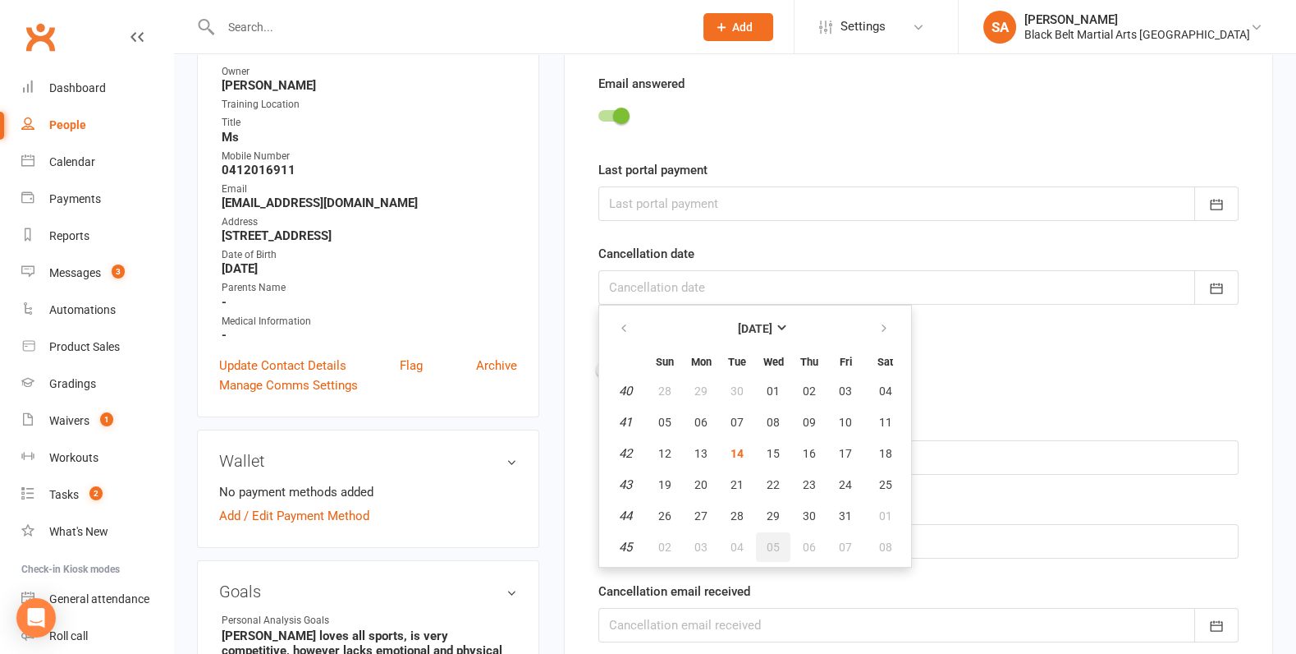
click at [769, 543] on span "05" at bounding box center [773, 546] width 13 height 13
type input "05 Nov 2025"
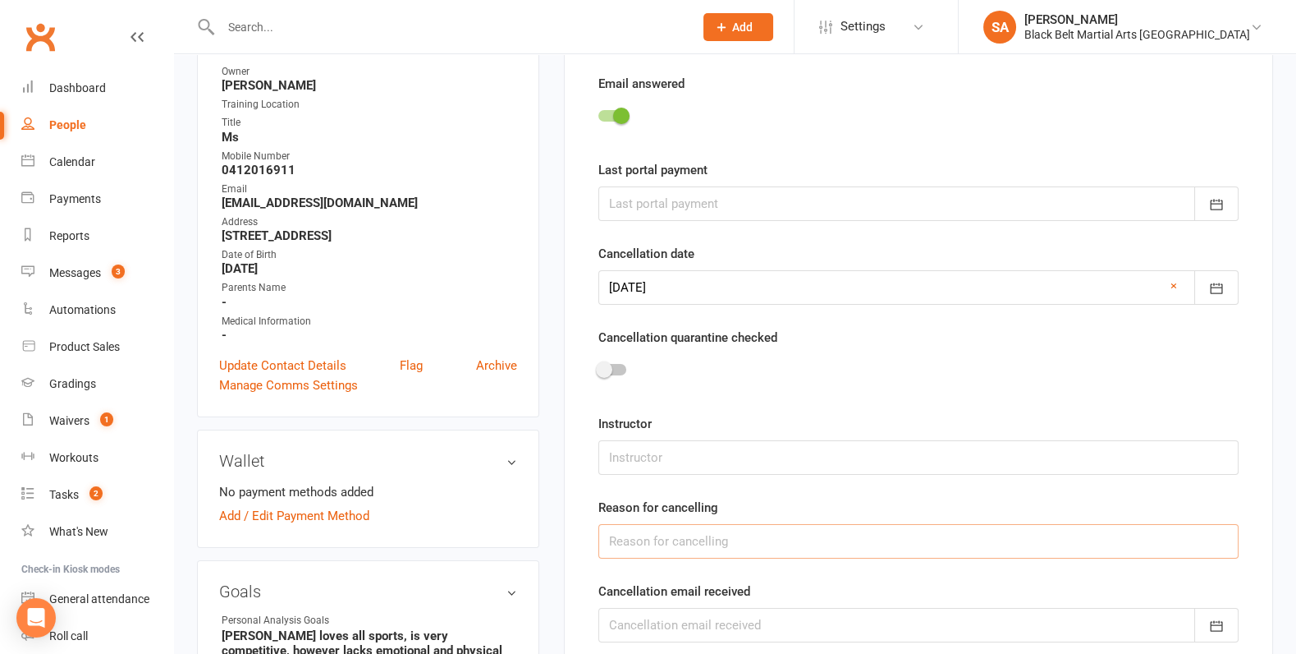
click at [668, 524] on input "text" at bounding box center [919, 541] width 640 height 34
type input "Lost Interest"
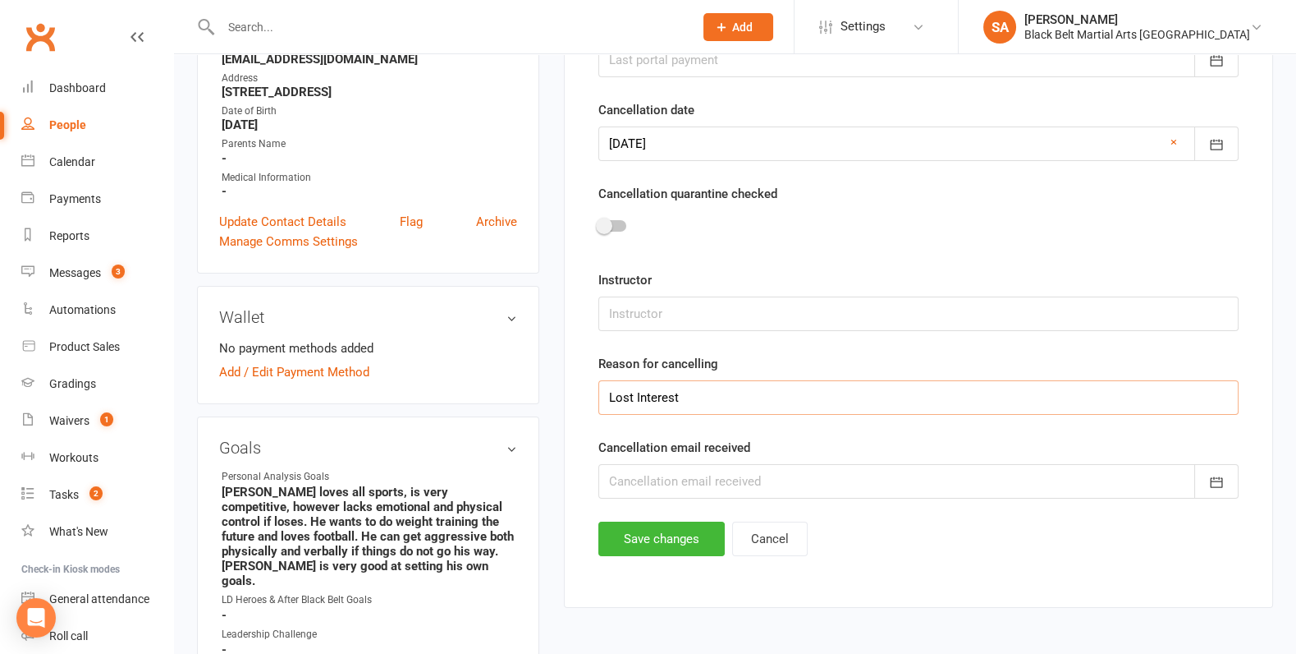
scroll to position [461, 0]
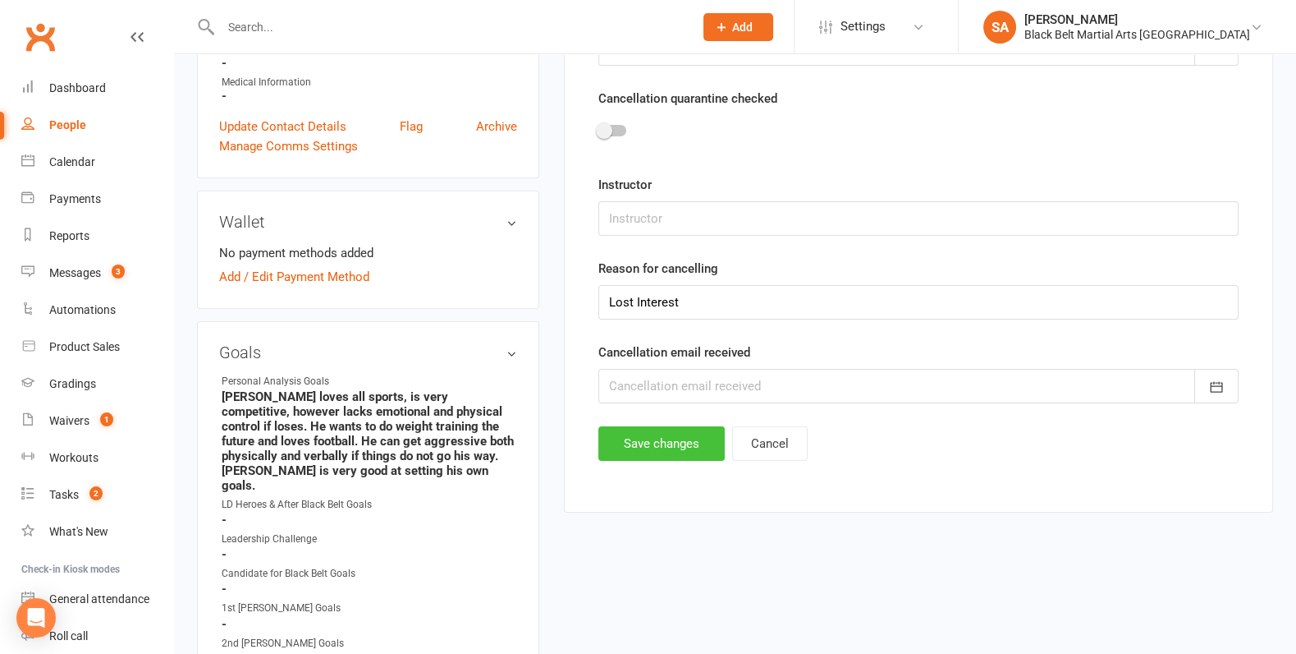
click at [664, 435] on button "Save changes" at bounding box center [662, 443] width 126 height 34
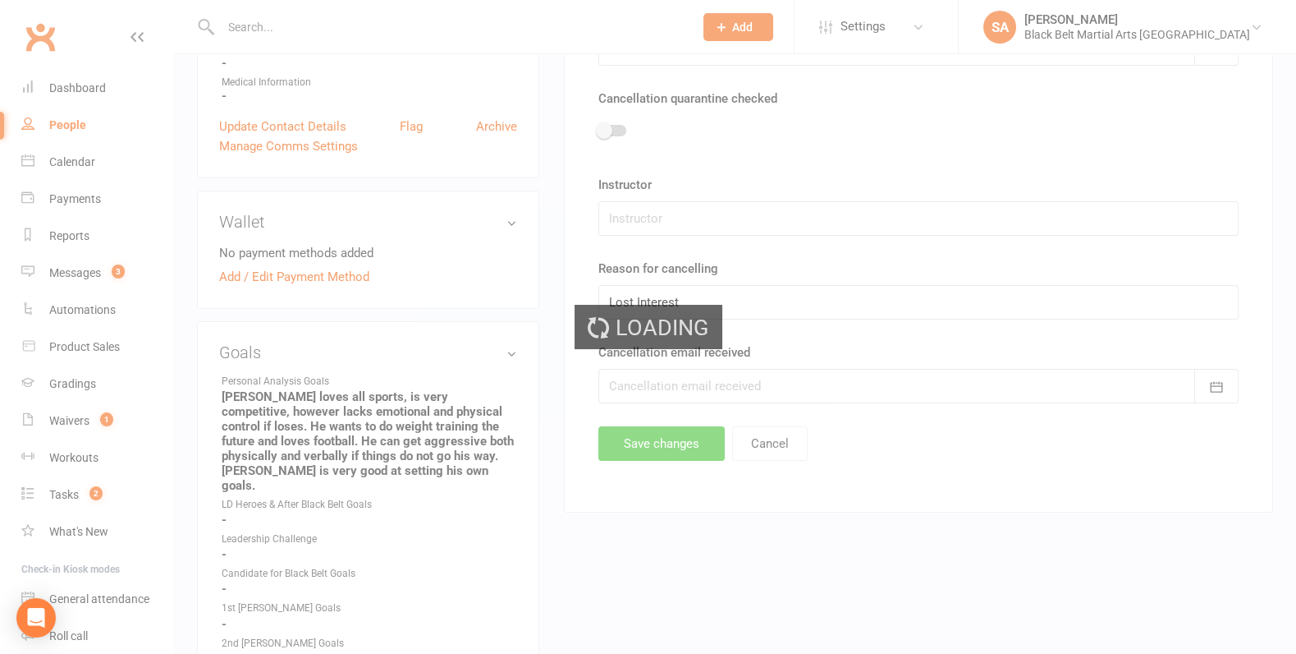
scroll to position [0, 0]
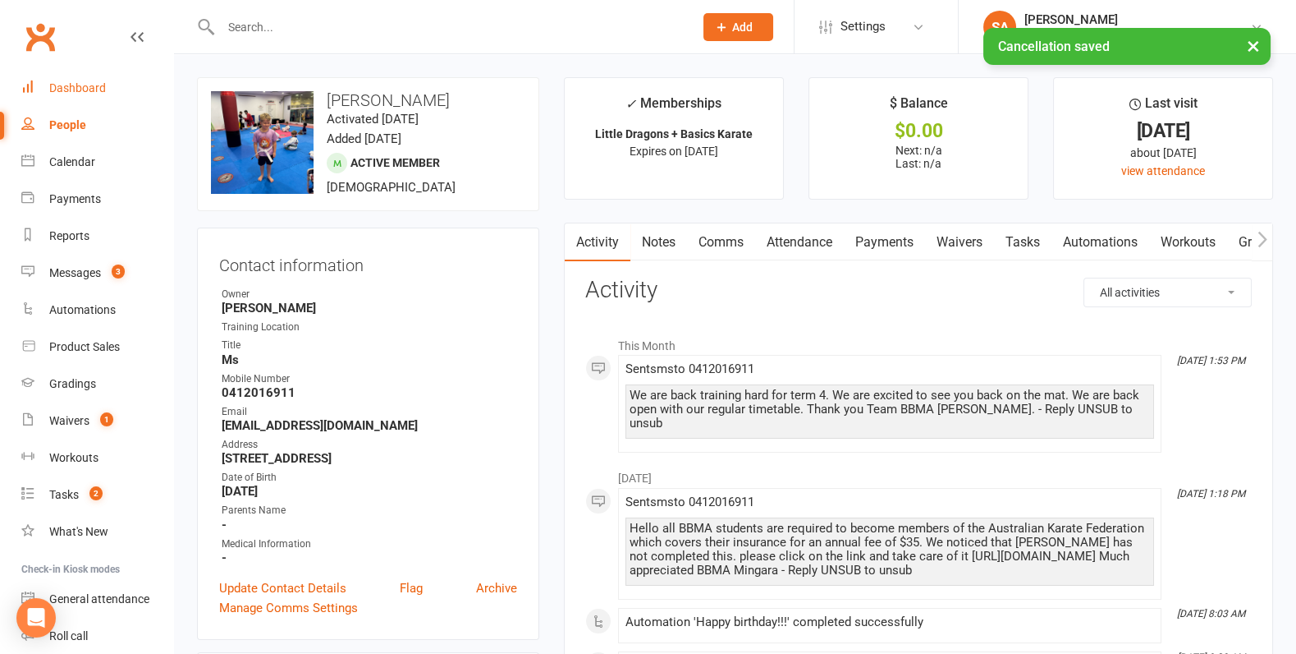
click at [97, 87] on div "Dashboard" at bounding box center [77, 87] width 57 height 13
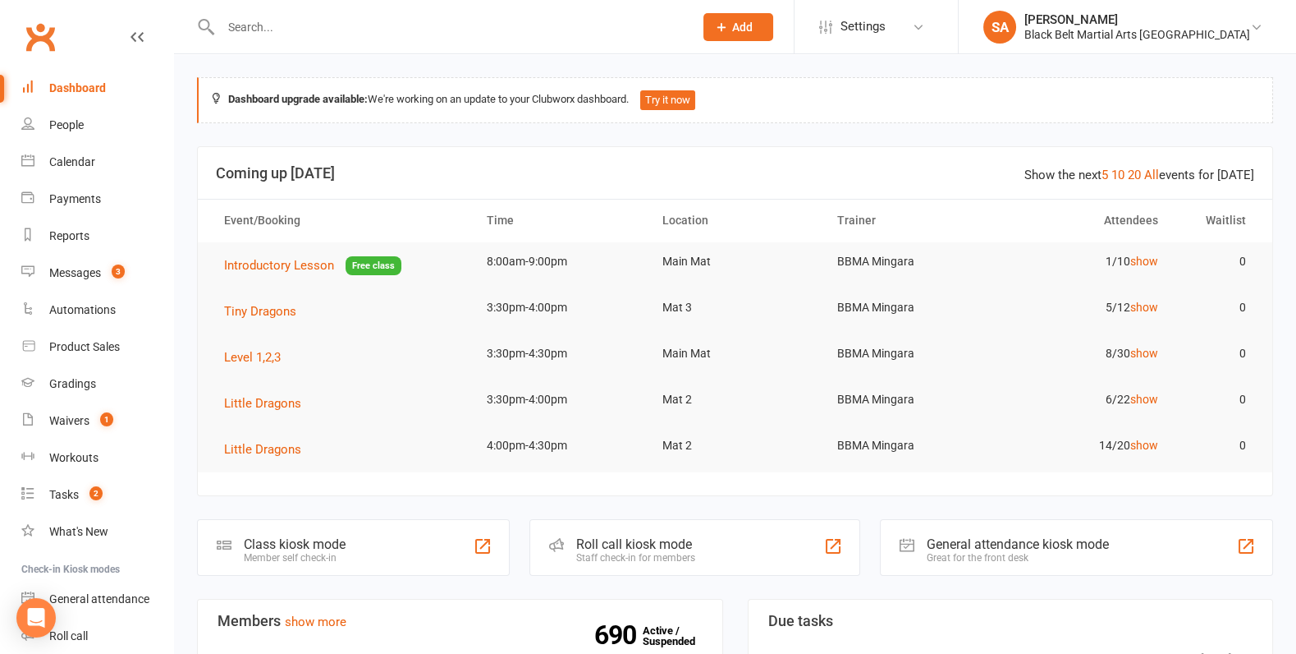
click at [391, 34] on input "text" at bounding box center [449, 27] width 466 height 23
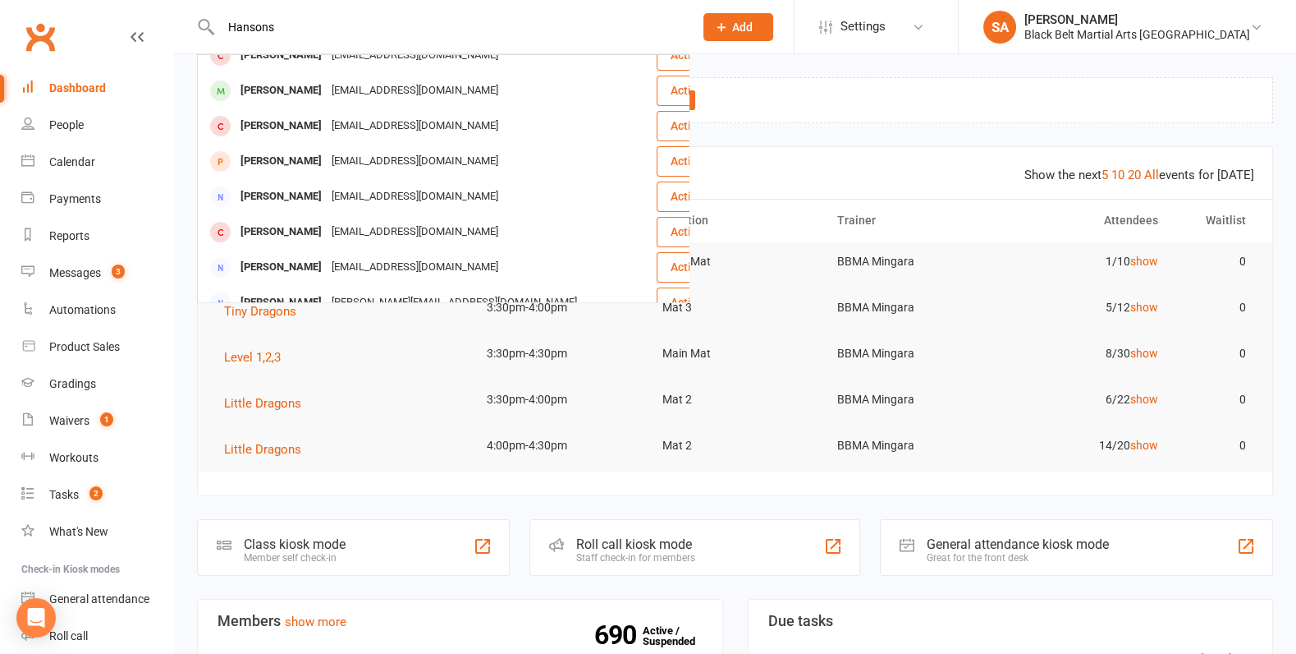
scroll to position [210, 0]
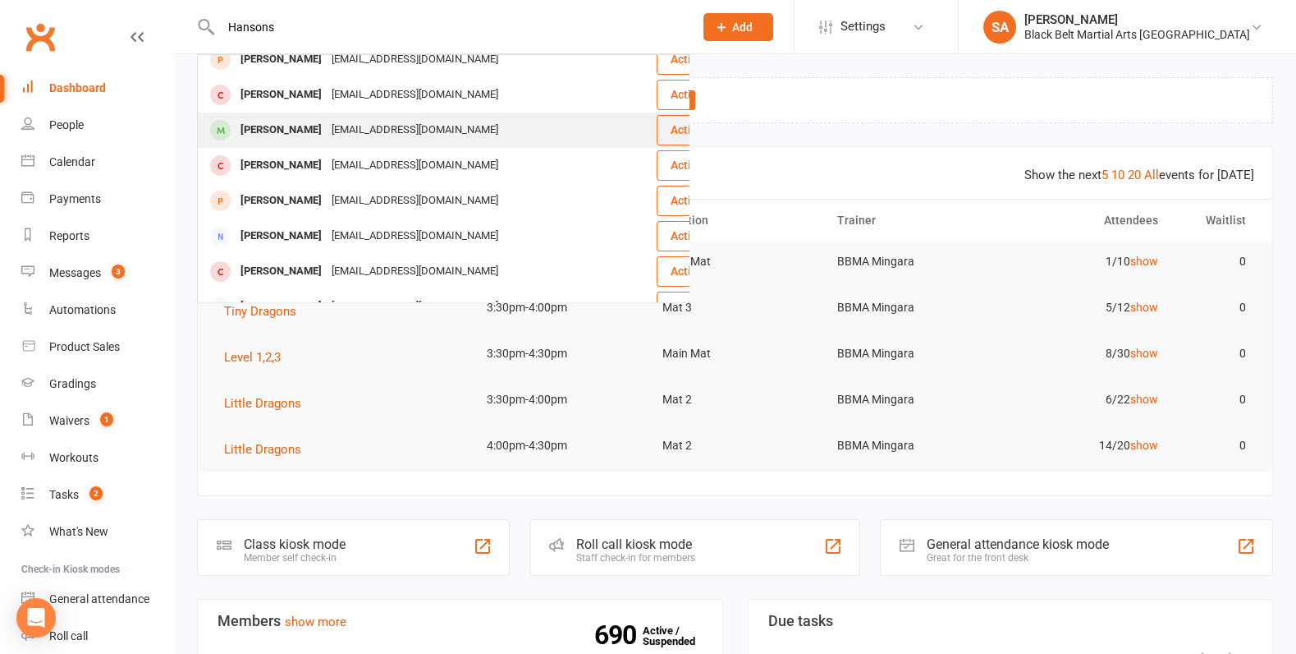
type input "Hansons"
click at [392, 118] on div "mickh_008@hotmail.com" at bounding box center [415, 130] width 177 height 24
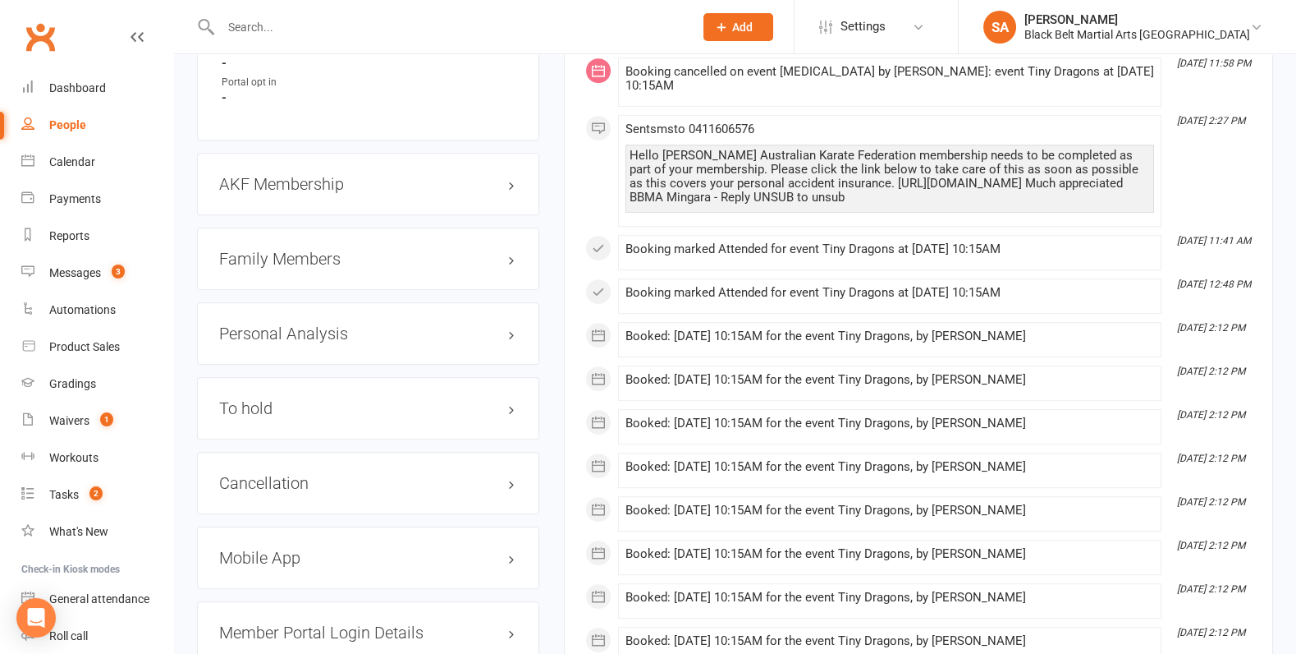
scroll to position [1742, 0]
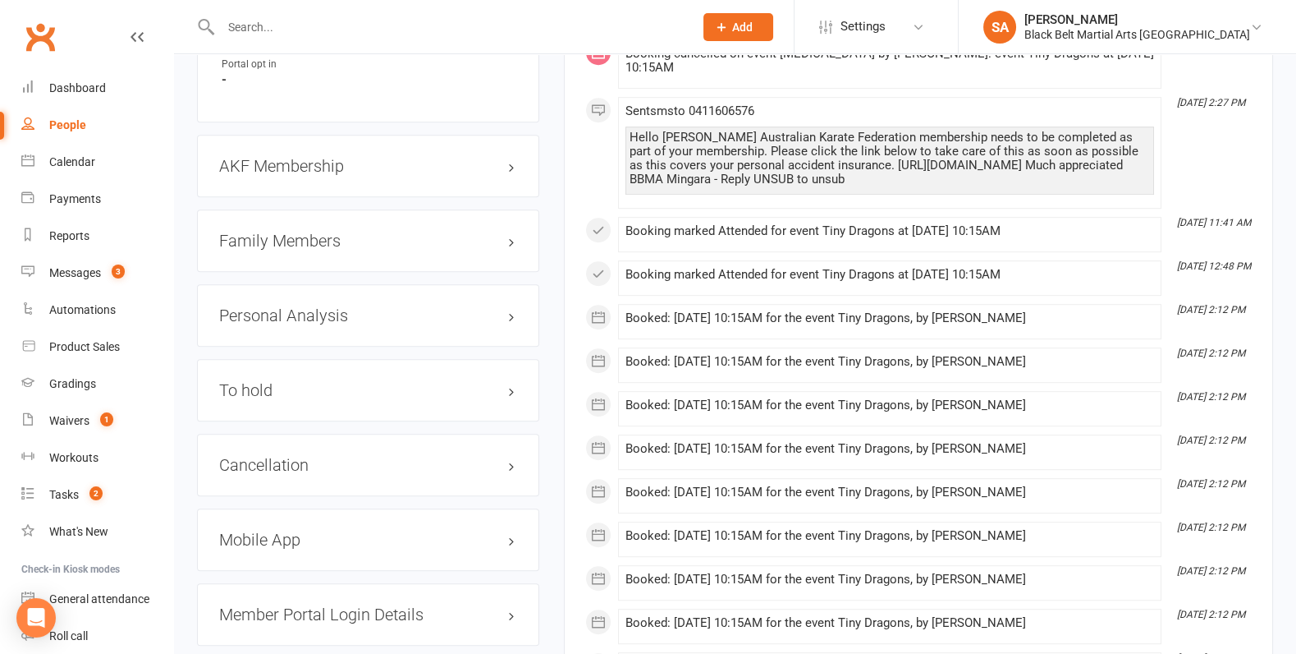
click at [315, 232] on h3 "Family Members" at bounding box center [368, 241] width 298 height 18
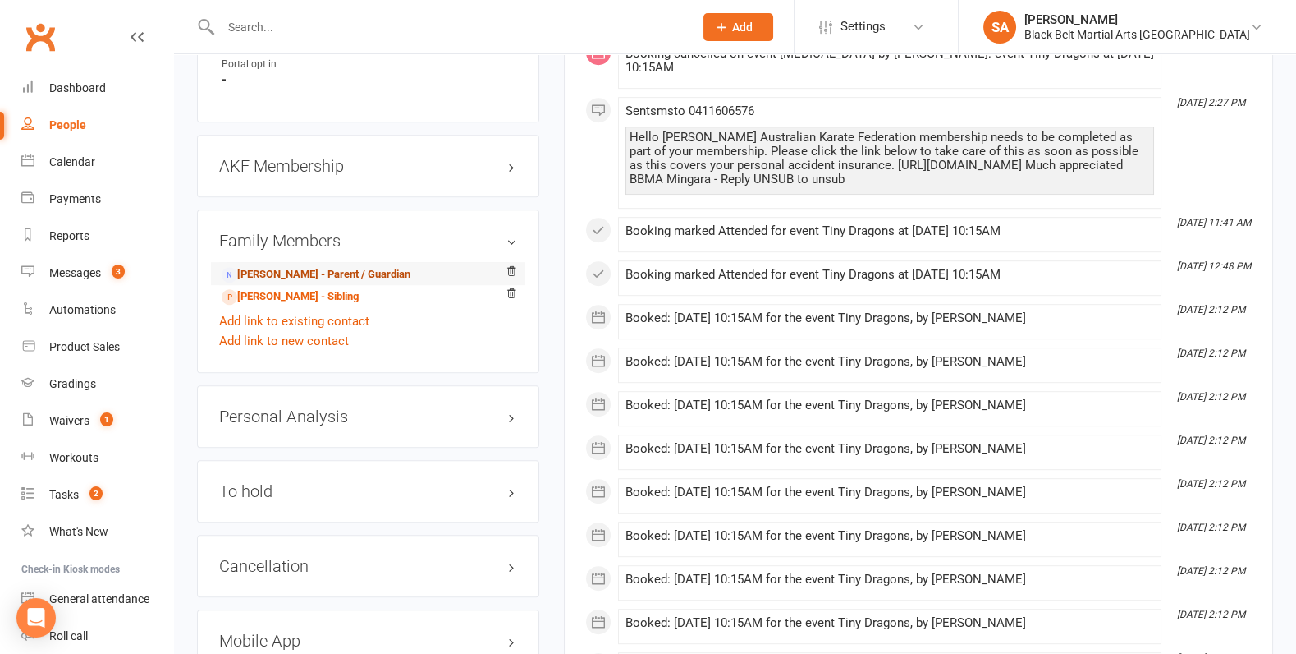
click at [314, 266] on link "Michael Hanson - Parent / Guardian" at bounding box center [316, 274] width 189 height 17
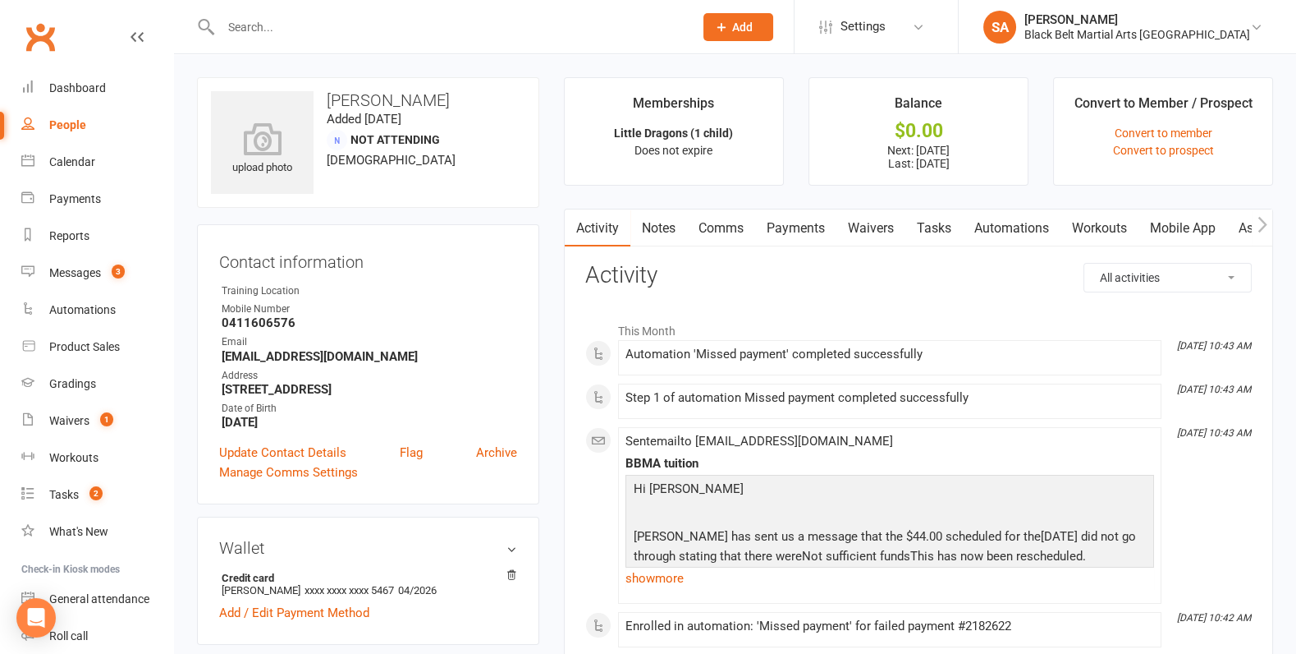
click at [801, 230] on link "Payments" at bounding box center [795, 228] width 81 height 38
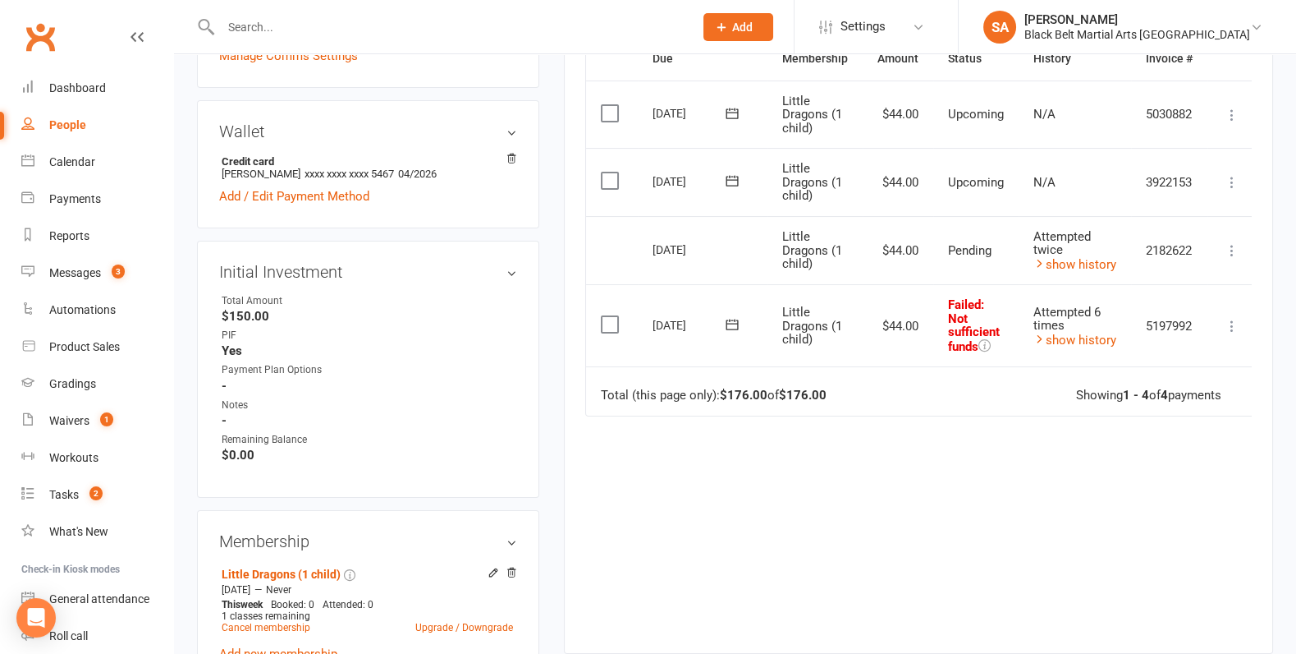
scroll to position [419, 0]
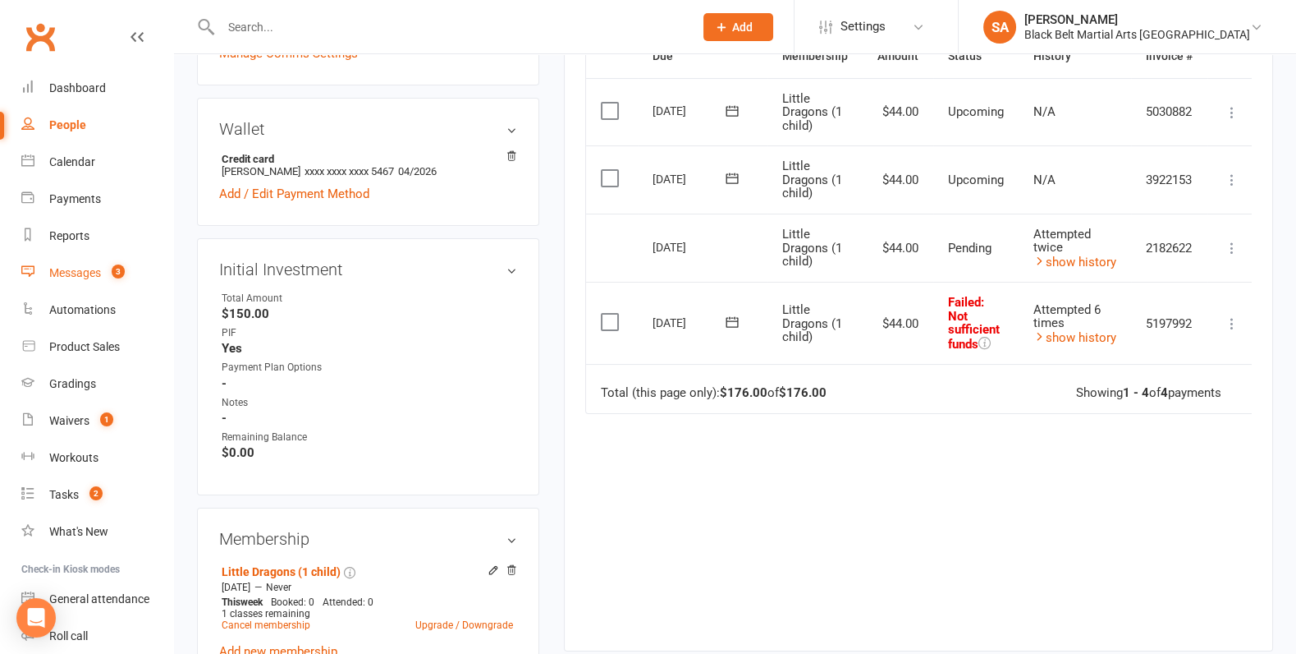
click at [92, 268] on div "Messages" at bounding box center [75, 272] width 52 height 13
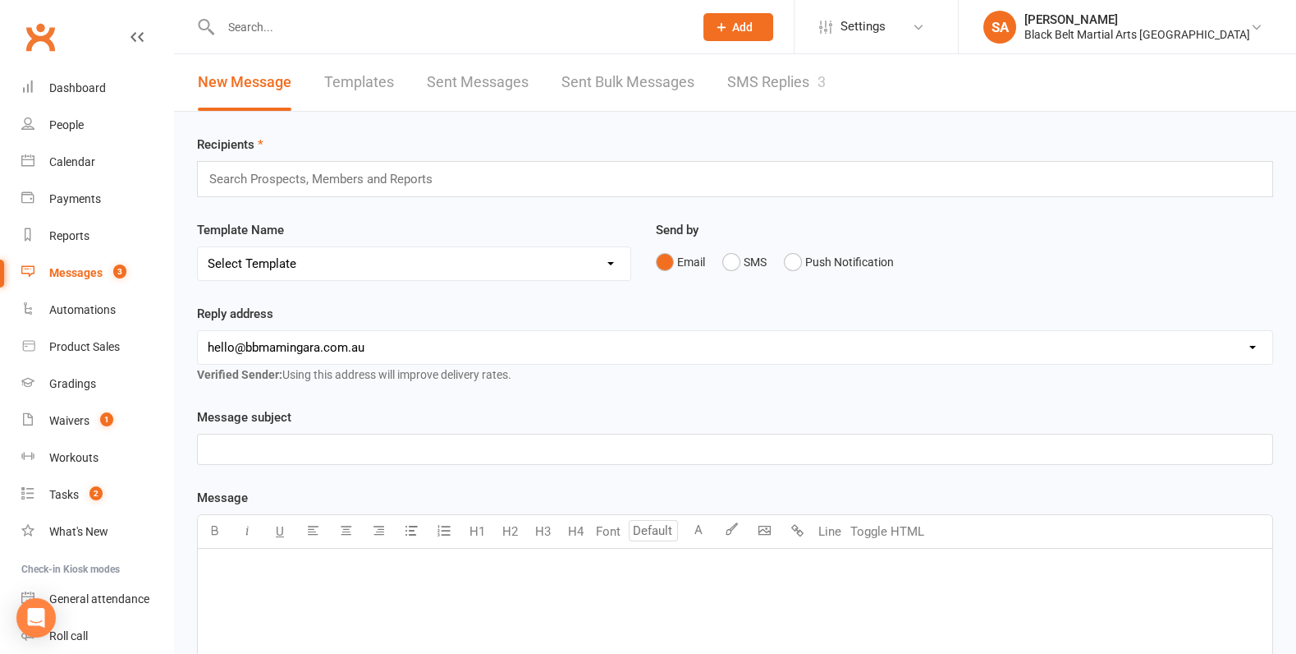
click at [802, 66] on link "SMS Replies 3" at bounding box center [776, 82] width 99 height 57
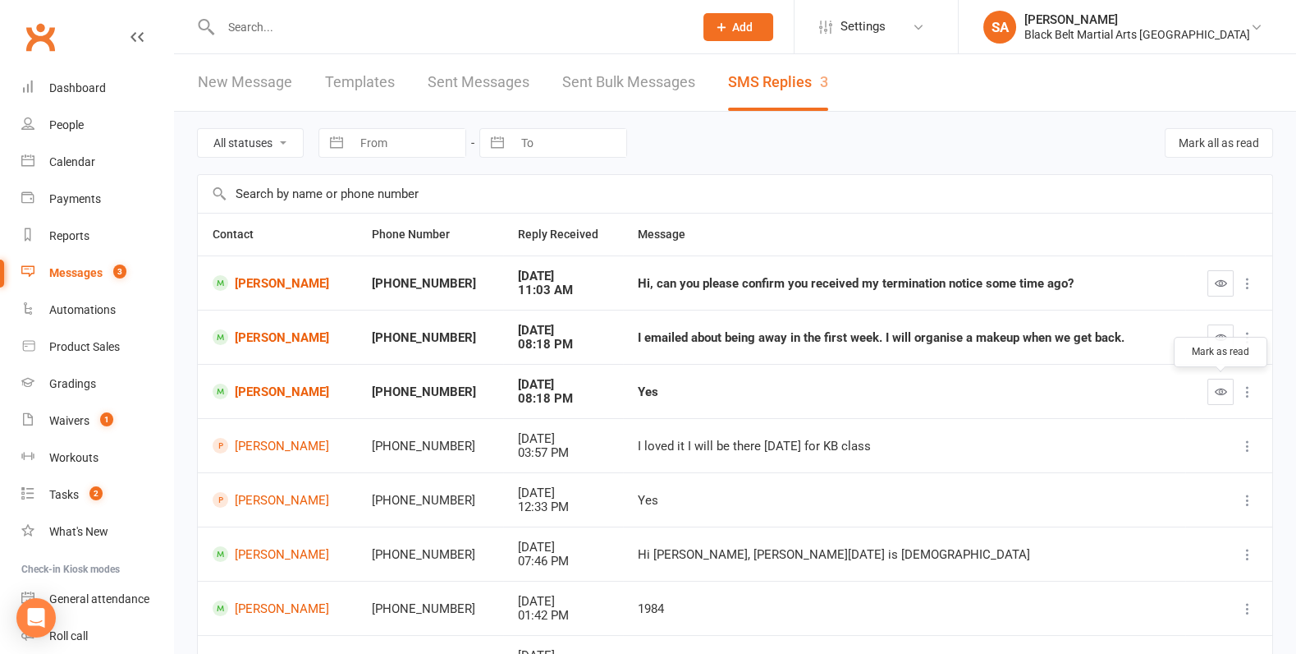
click at [1220, 398] on button "button" at bounding box center [1221, 391] width 26 height 26
click at [1222, 341] on icon "button" at bounding box center [1221, 337] width 12 height 12
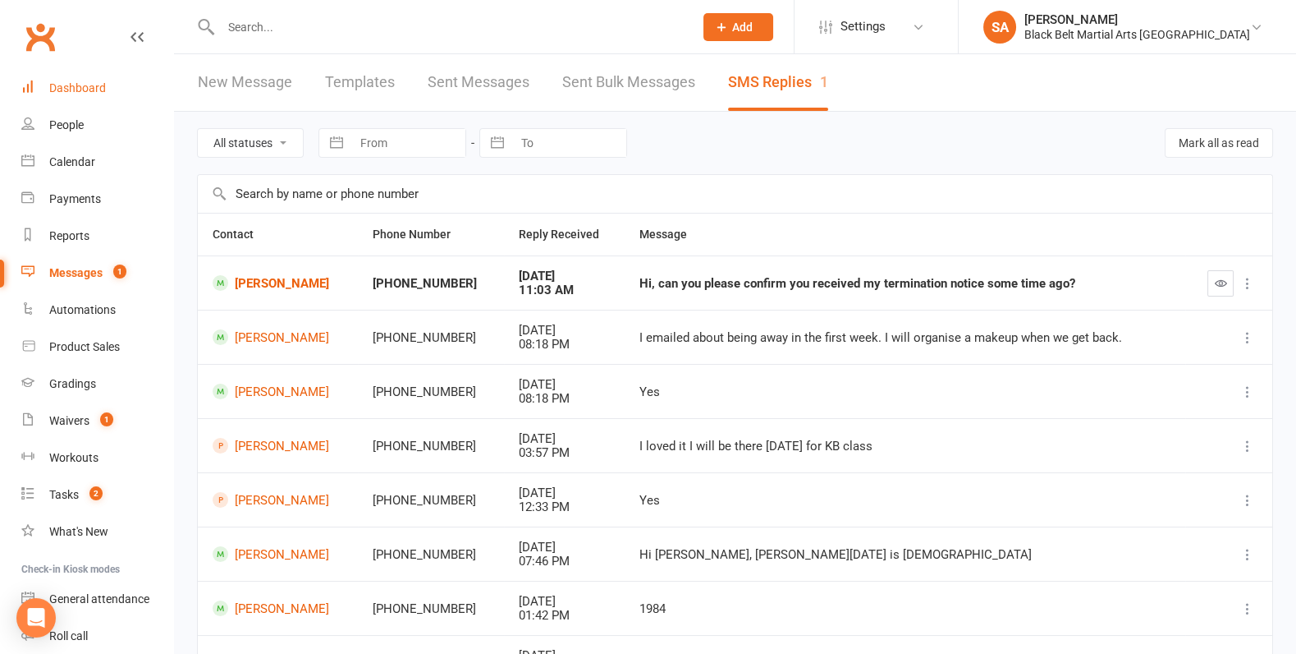
click at [84, 80] on link "Dashboard" at bounding box center [97, 88] width 152 height 37
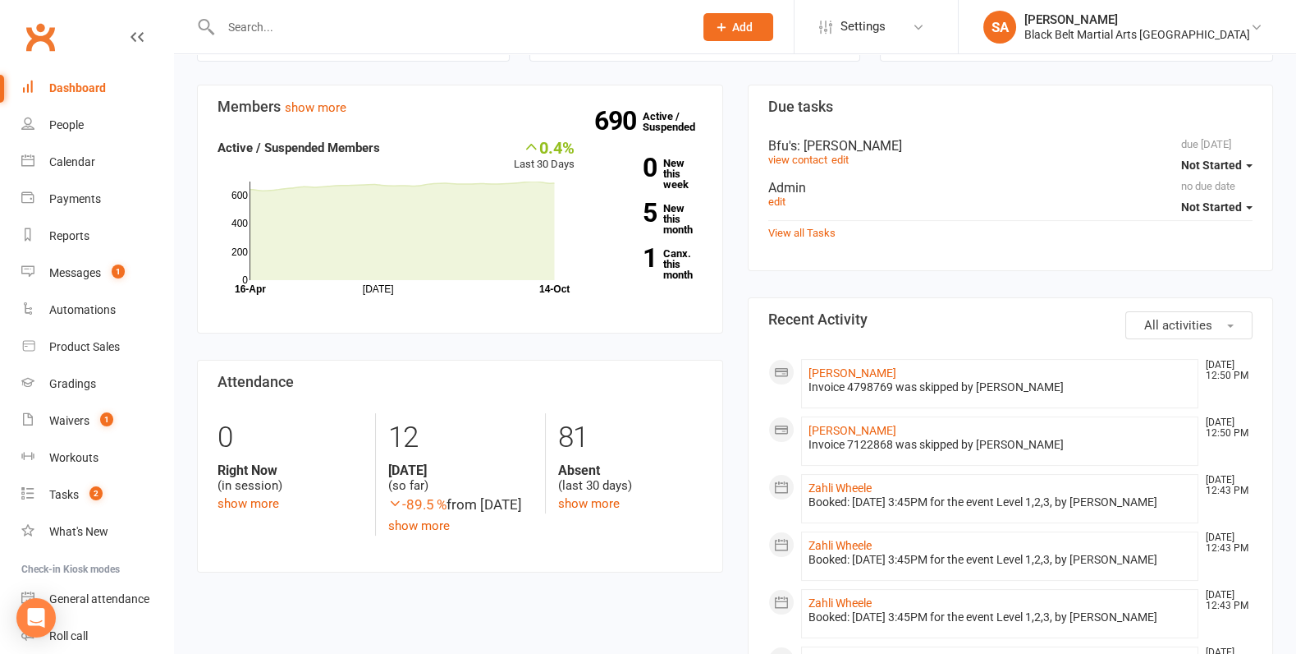
scroll to position [128, 0]
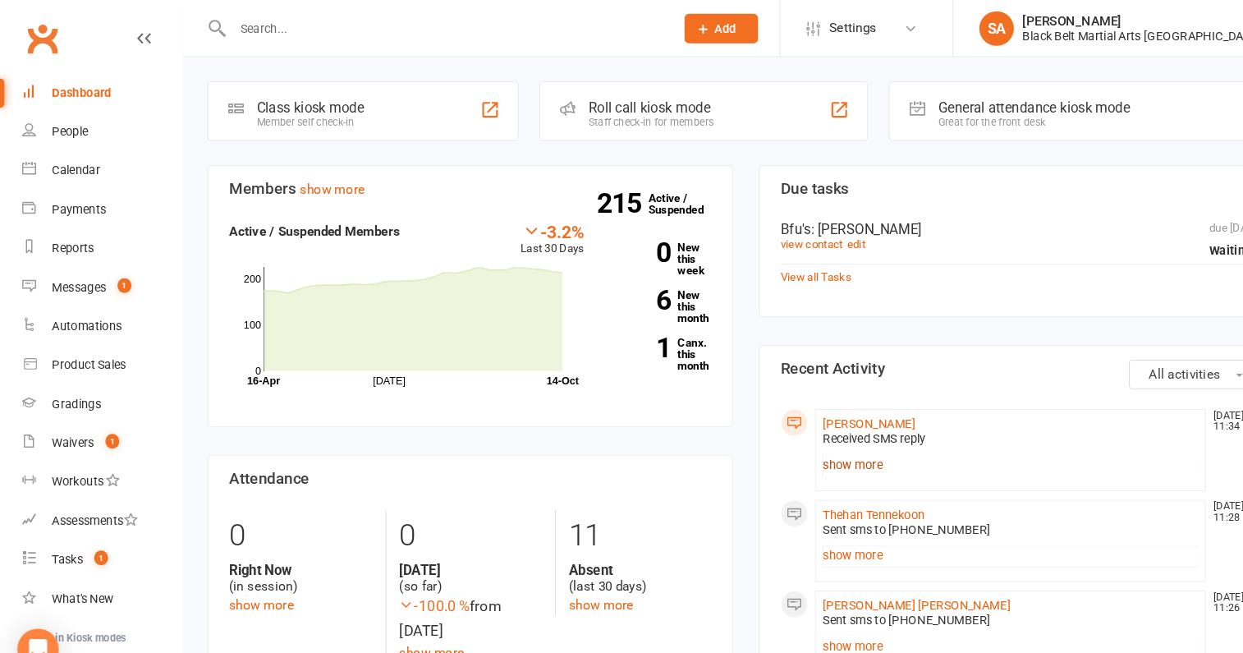
click at [807, 435] on link "show more" at bounding box center [960, 440] width 356 height 23
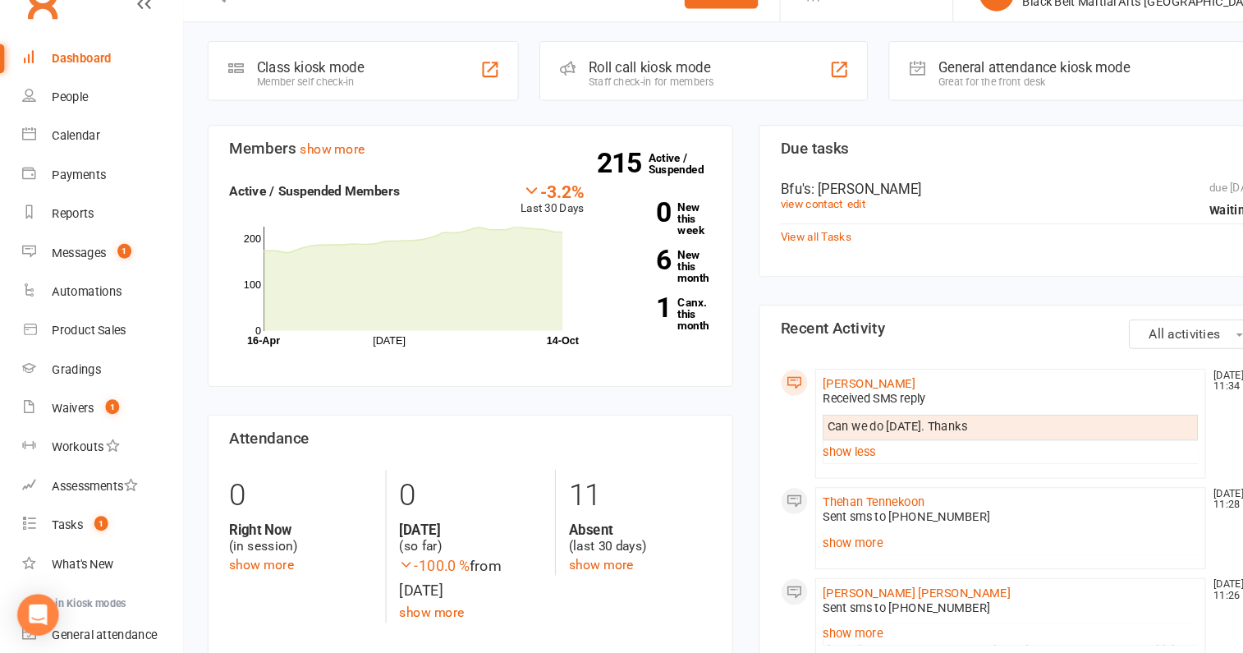
scroll to position [7, 0]
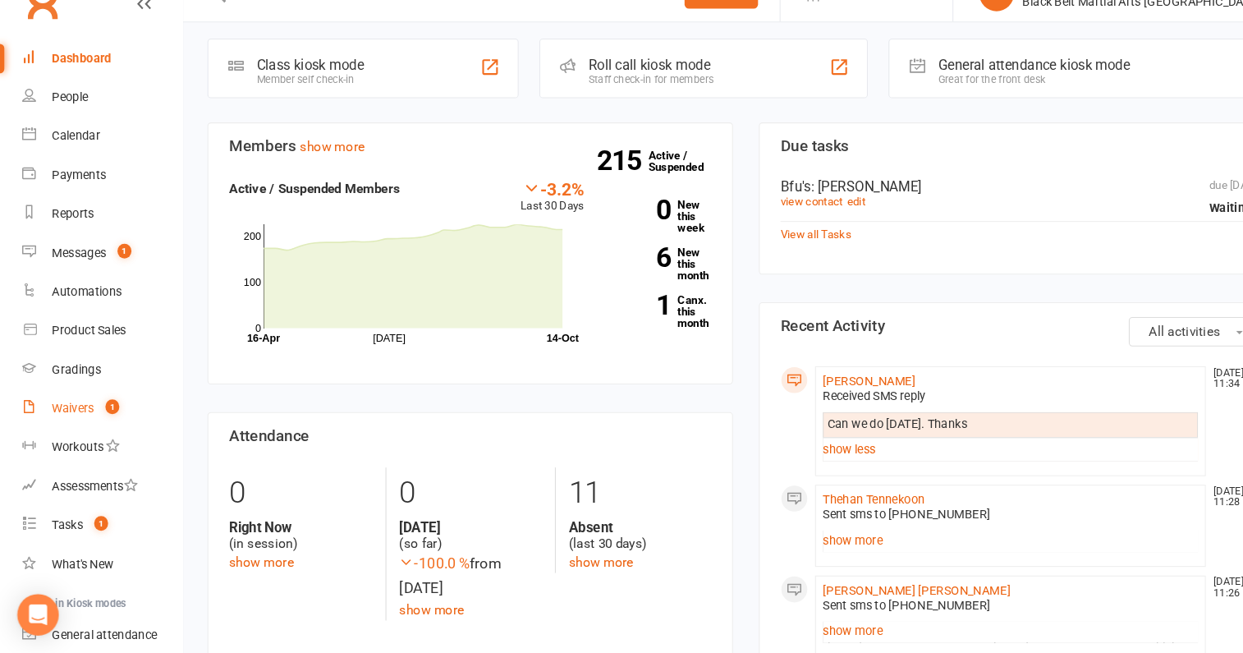
click at [72, 419] on div "Waivers" at bounding box center [69, 420] width 40 height 13
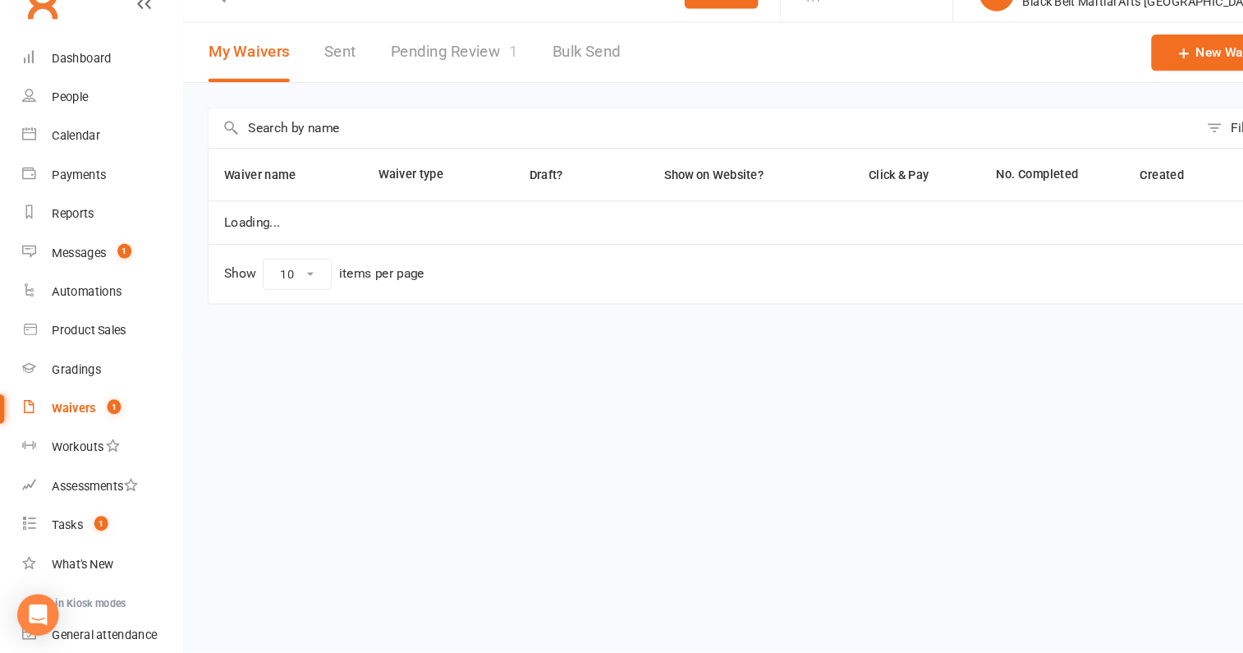
select select "100"
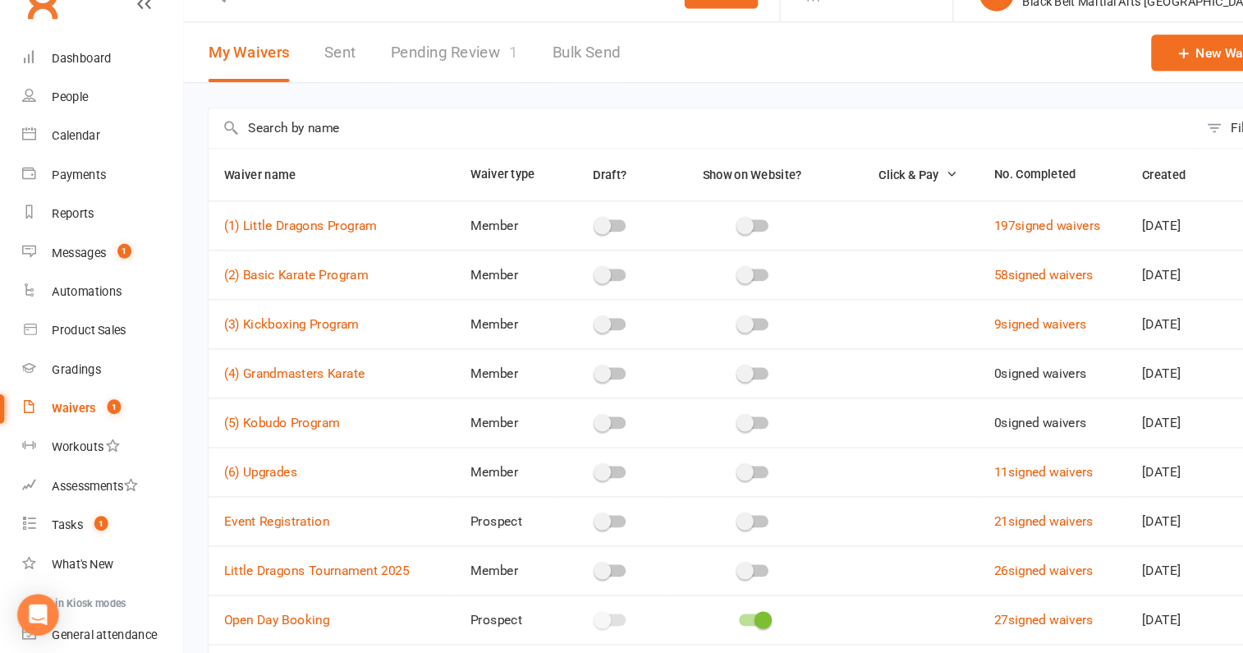
click at [440, 76] on link "Pending Review 1" at bounding box center [431, 82] width 121 height 57
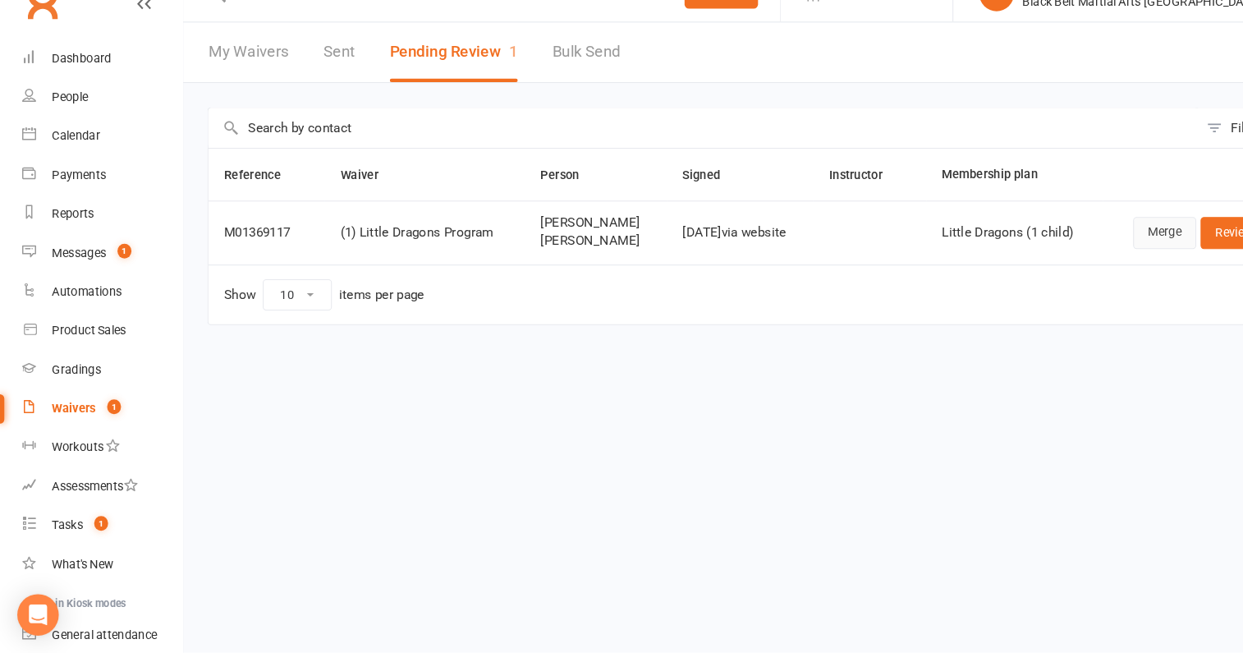
click at [1108, 260] on link "Merge" at bounding box center [1106, 254] width 60 height 30
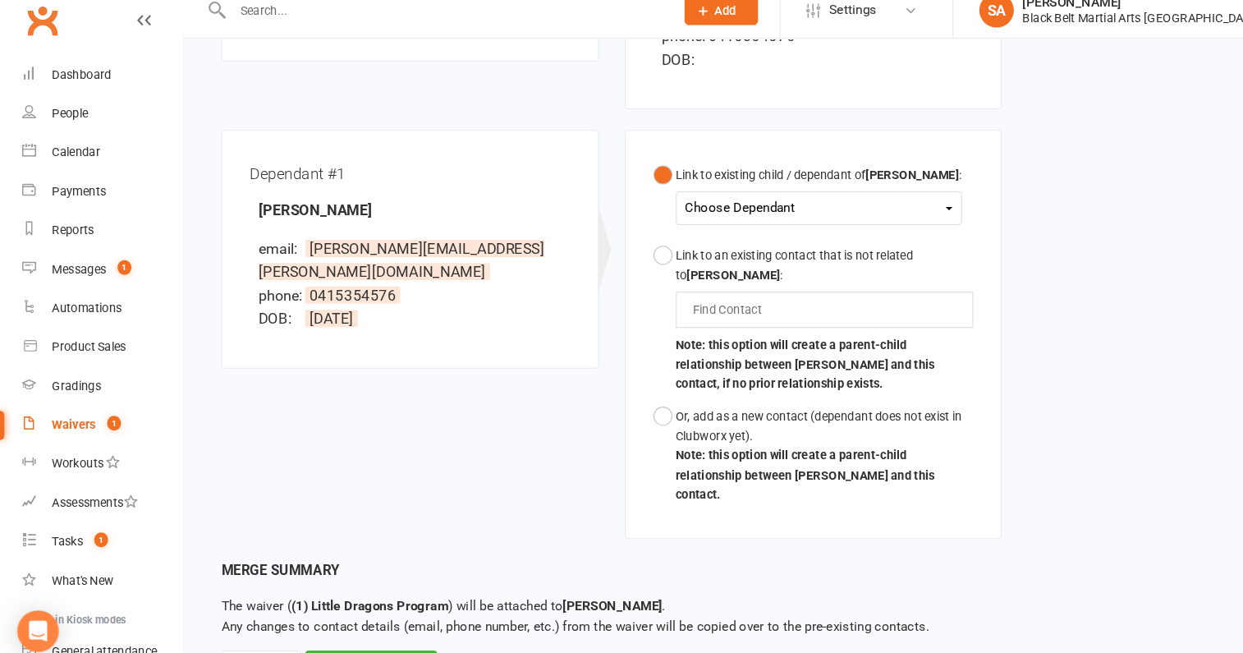
scroll to position [407, 0]
click at [700, 199] on div "Choose Dependant Zayn Lockwood" at bounding box center [778, 215] width 272 height 32
click at [699, 204] on div "Choose Dependant" at bounding box center [778, 215] width 254 height 22
click at [699, 236] on link "Zayn Lockwood" at bounding box center [733, 253] width 163 height 35
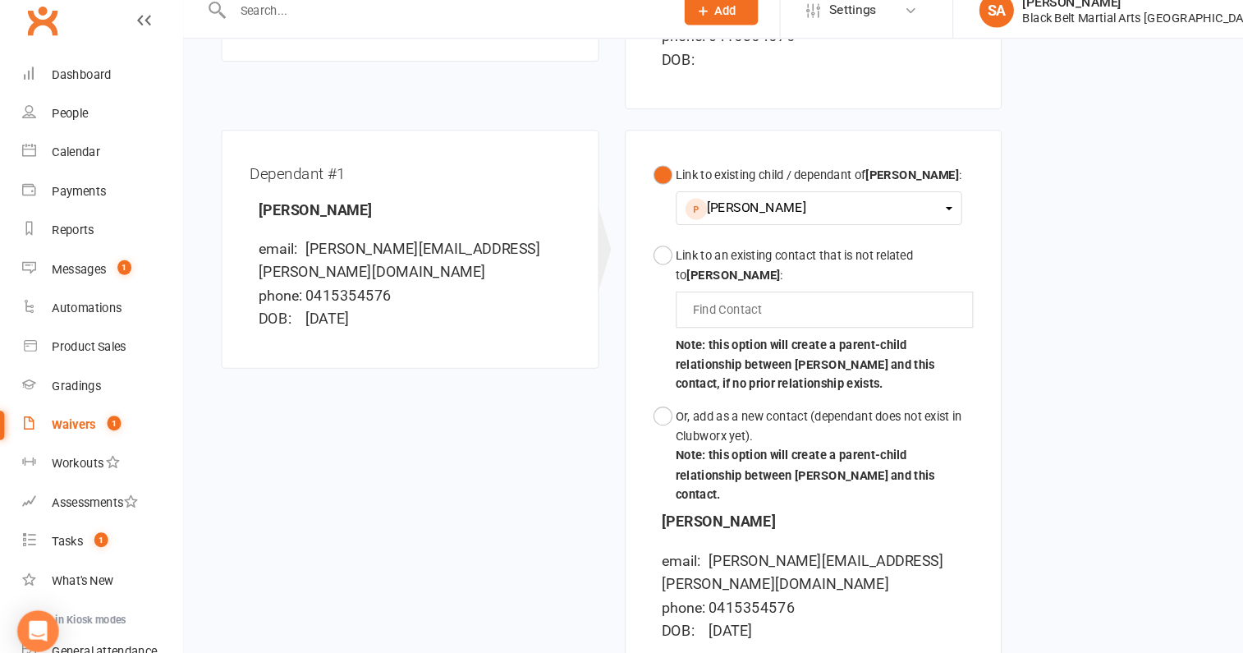
scroll to position [561, 0]
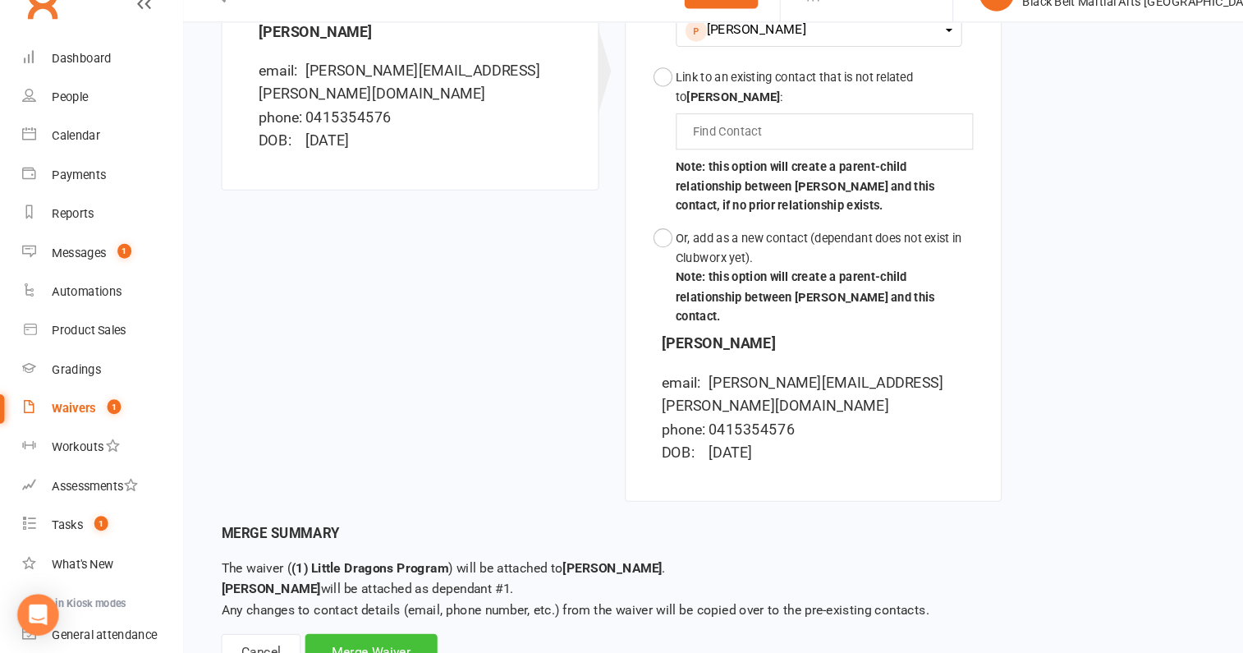
click at [344, 635] on div "Merge Waiver" at bounding box center [353, 652] width 126 height 34
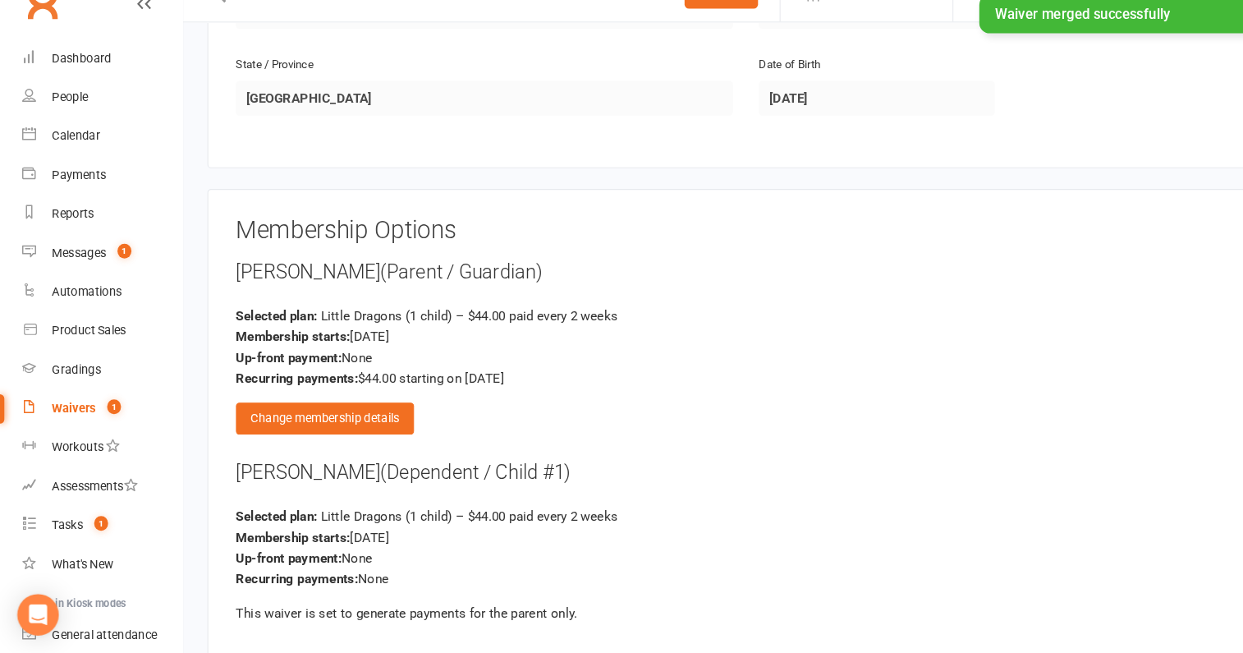
scroll to position [1225, 0]
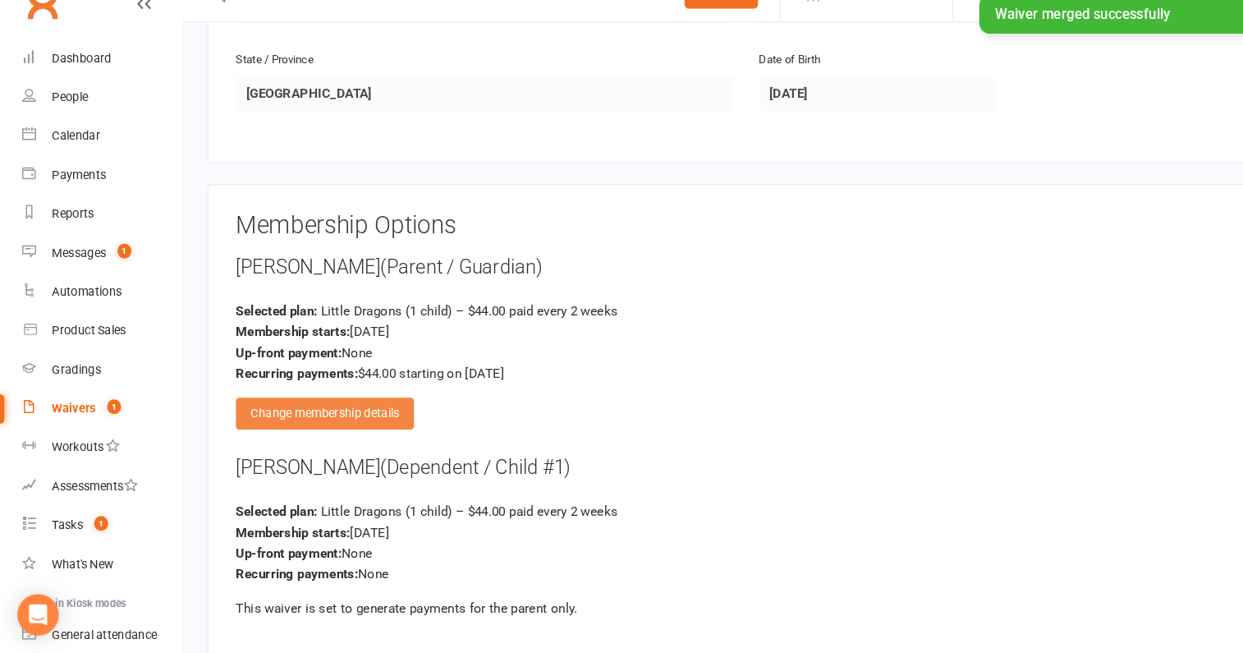
click at [358, 424] on div "Change membership details" at bounding box center [308, 425] width 169 height 30
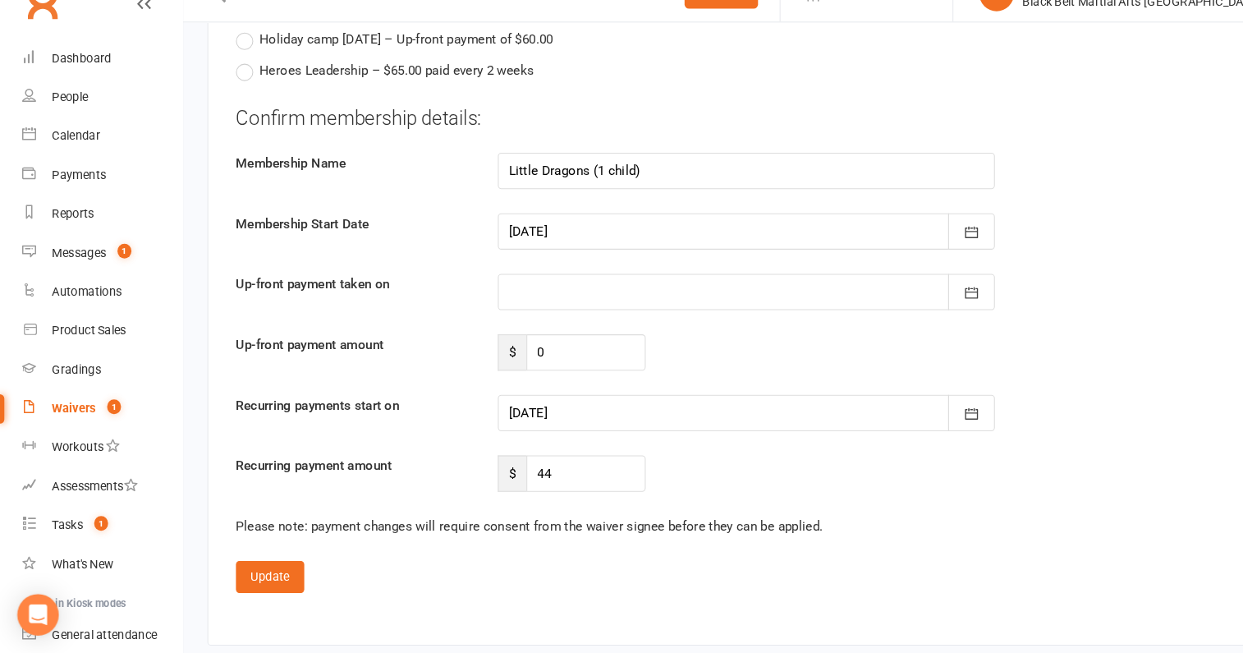
scroll to position [2592, 0]
click at [542, 423] on div at bounding box center [709, 423] width 472 height 34
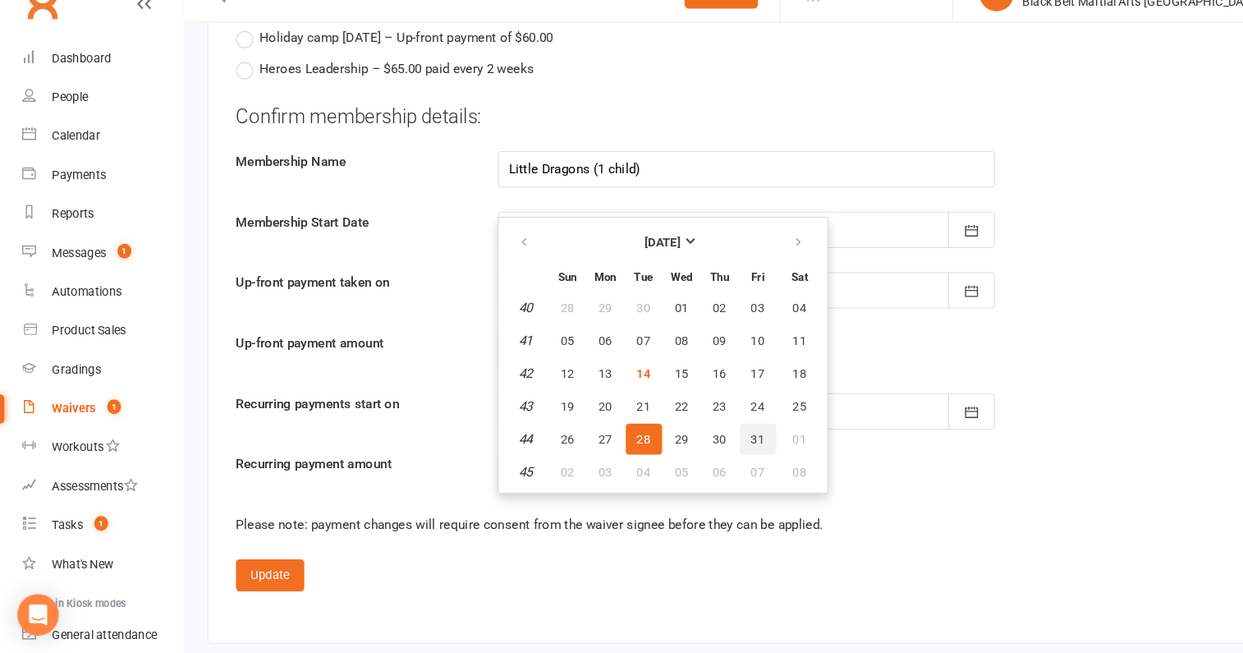
click at [709, 435] on button "31" at bounding box center [720, 450] width 34 height 30
type input "31 Oct 2025"
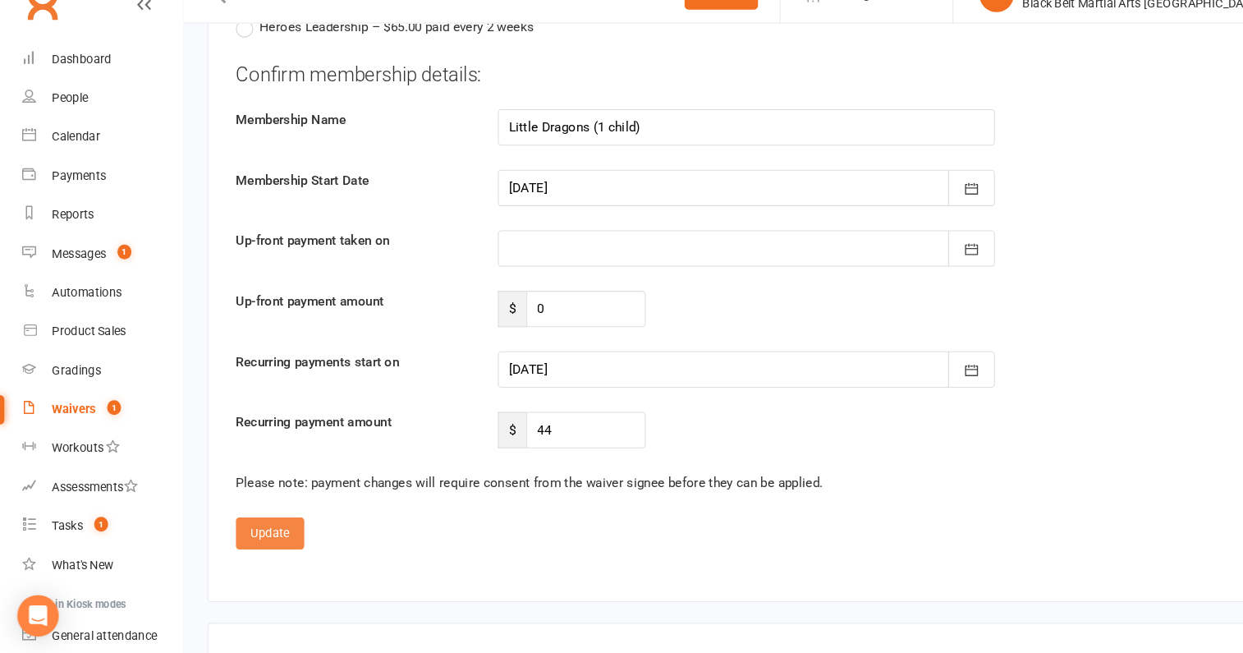
click at [279, 525] on button "Update" at bounding box center [256, 538] width 65 height 30
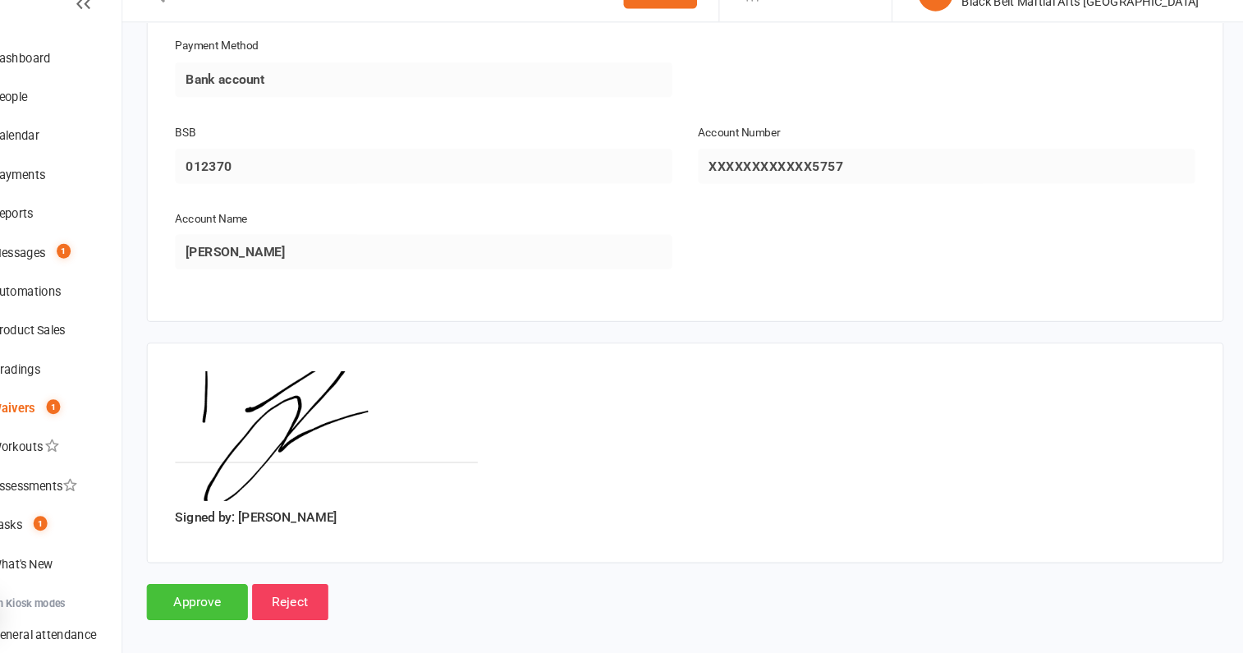
click at [241, 587] on input "Approve" at bounding box center [245, 604] width 96 height 34
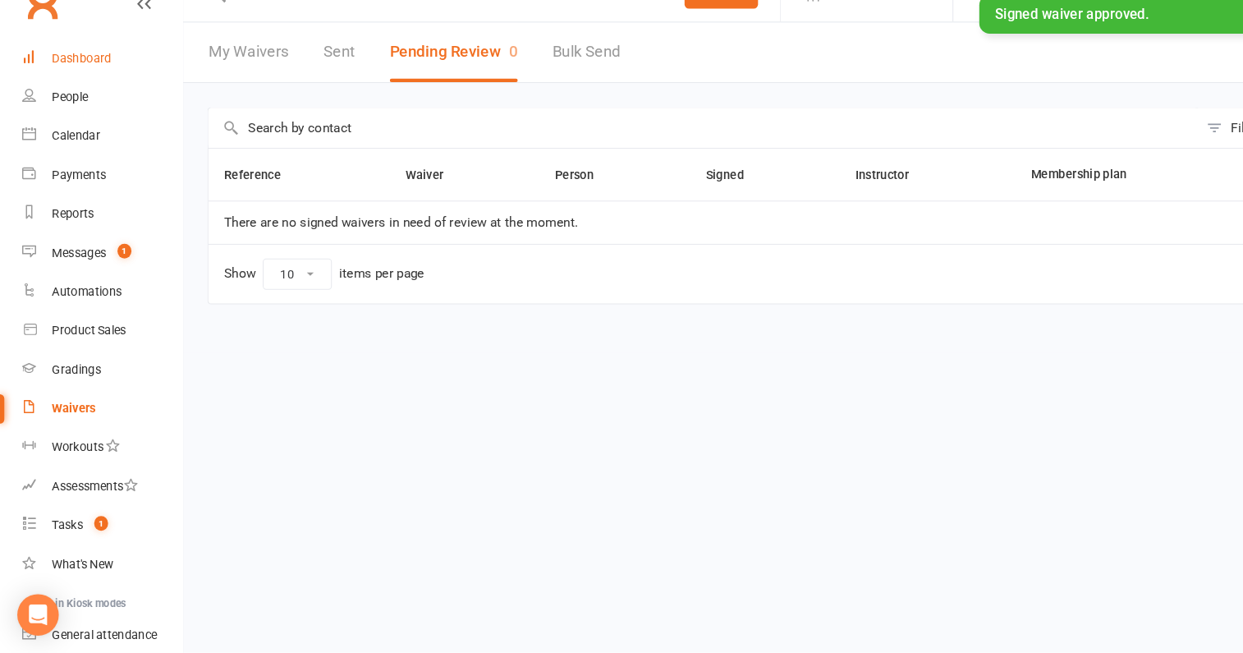
click at [94, 96] on link "Dashboard" at bounding box center [97, 88] width 152 height 37
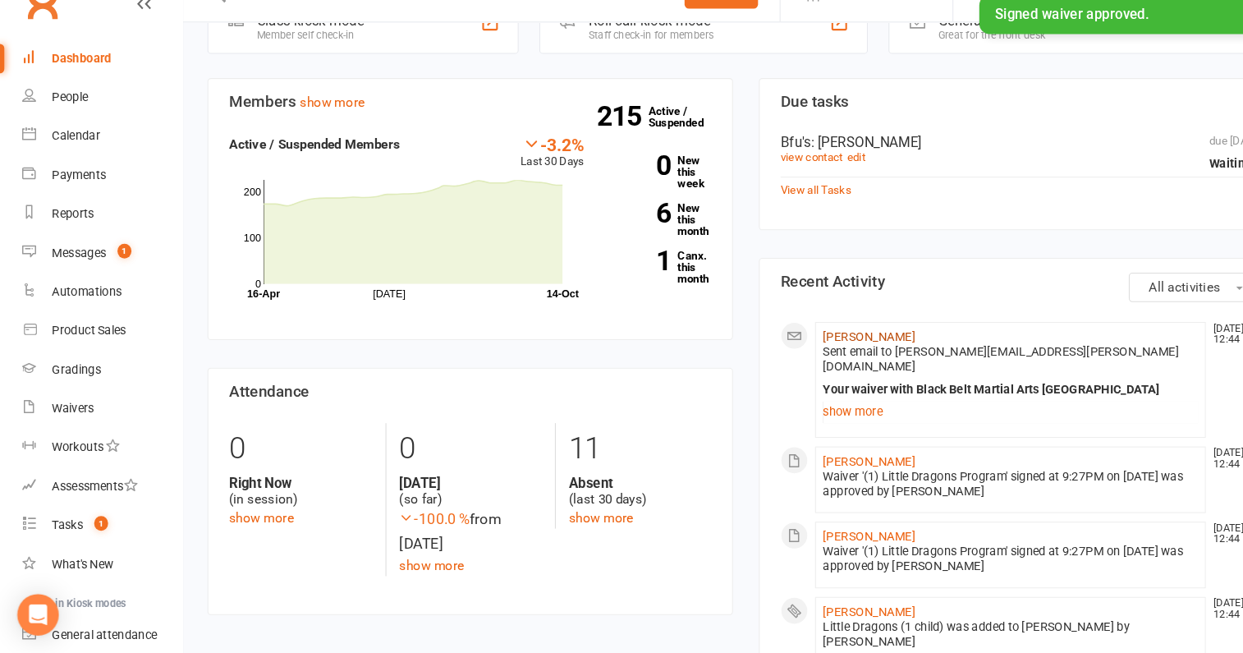
scroll to position [57, 0]
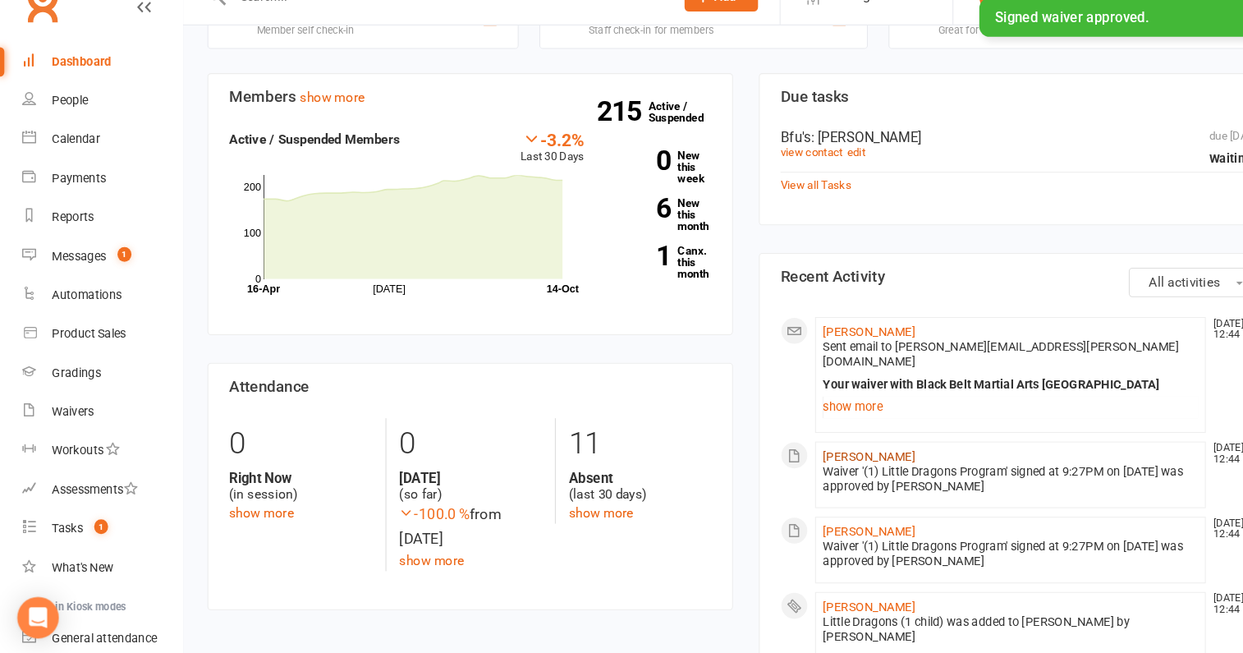
click at [836, 456] on link "ZAYN Lockwood" at bounding box center [826, 462] width 88 height 13
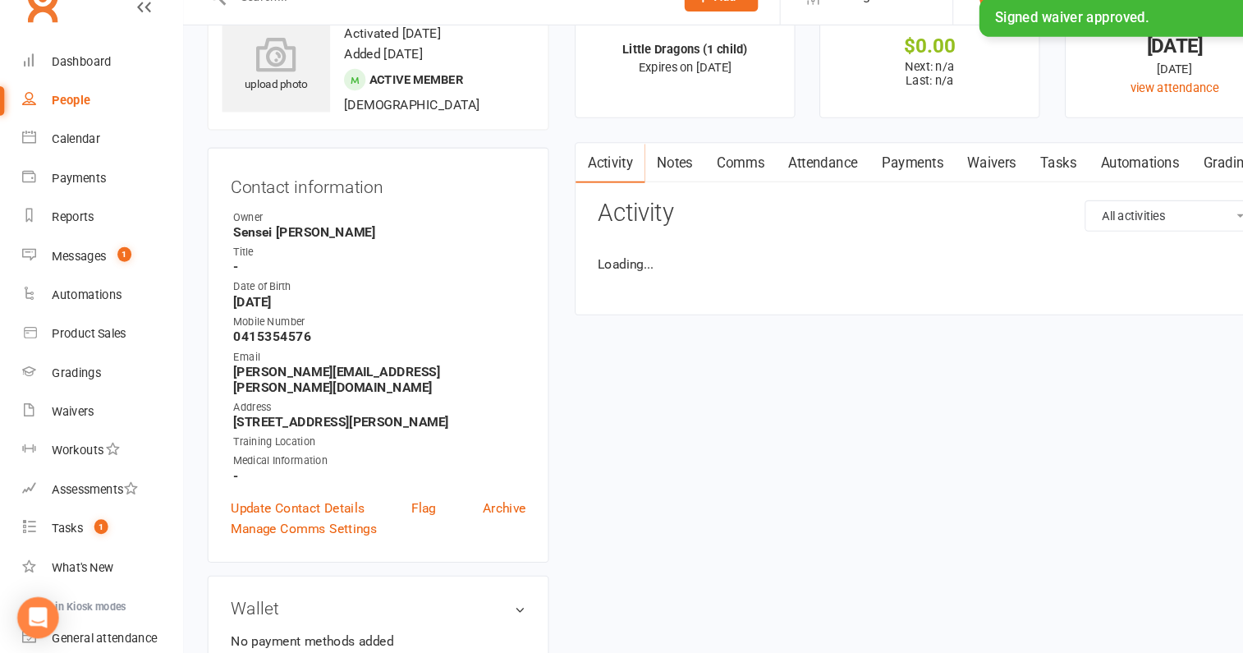
scroll to position [97, 0]
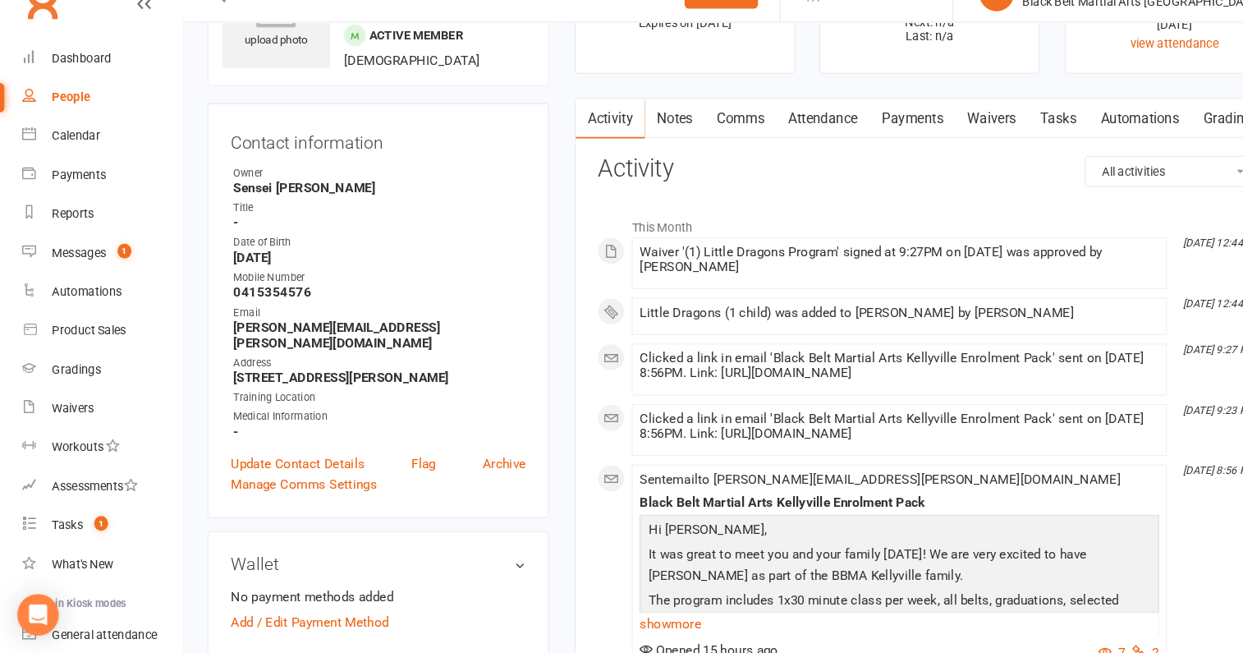
click at [776, 157] on link "Attendance" at bounding box center [781, 145] width 89 height 38
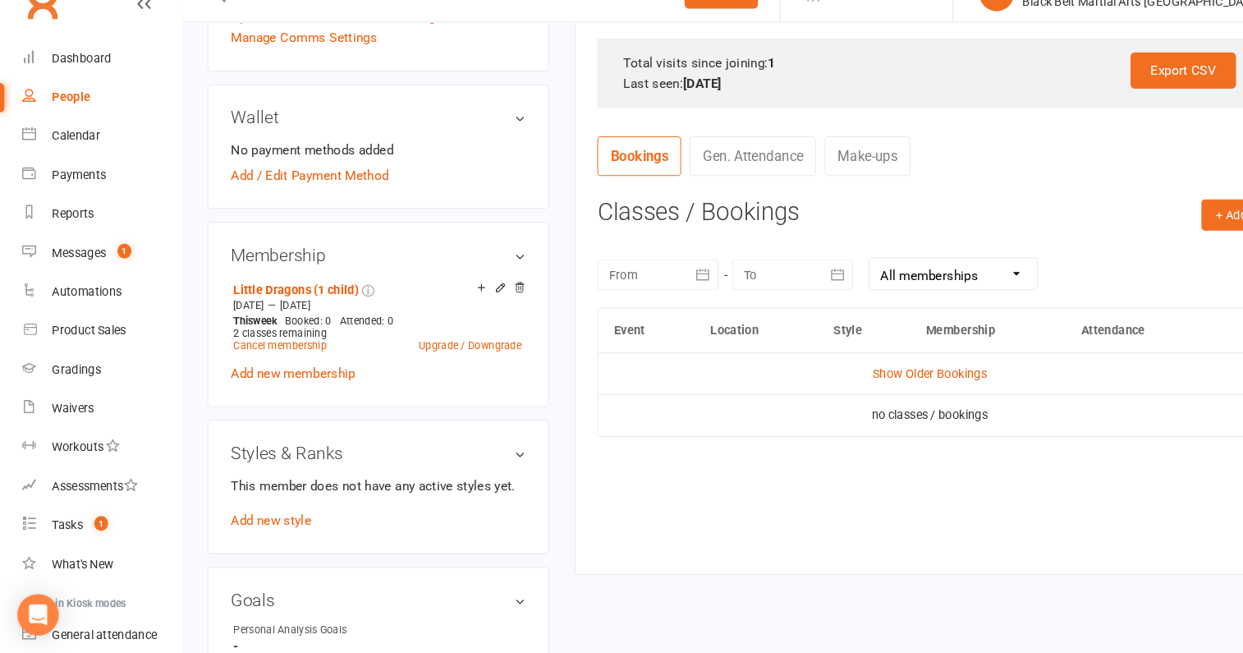
scroll to position [537, 0]
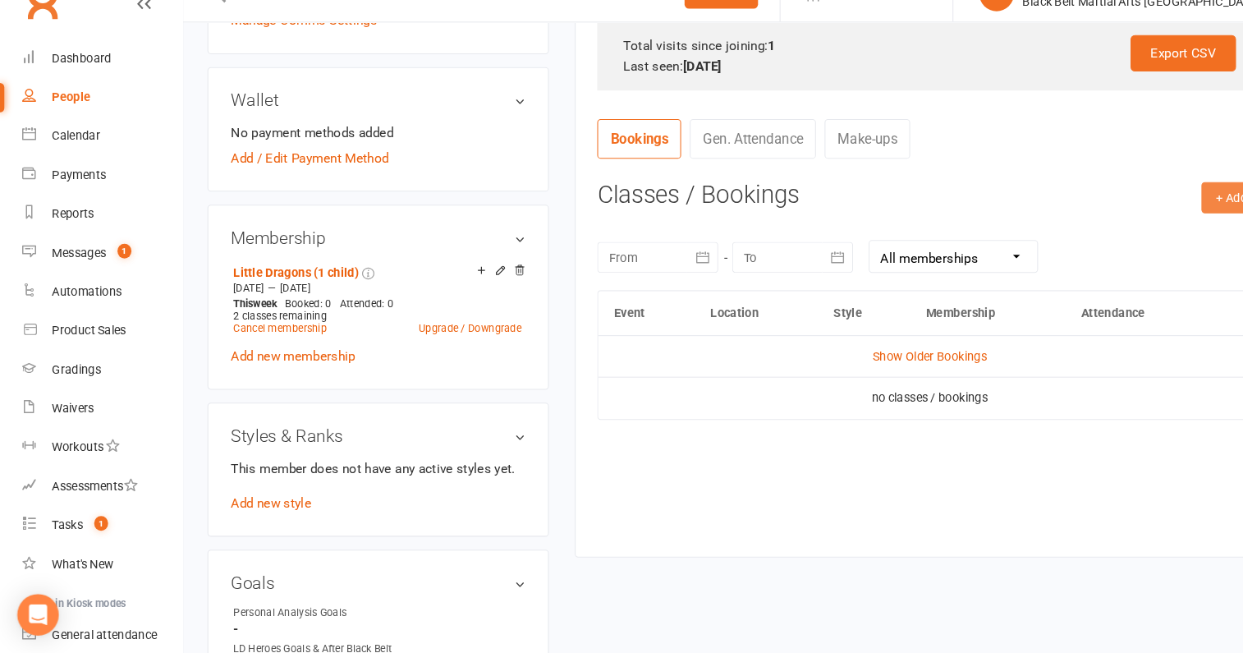
click at [1149, 226] on button "+ Add" at bounding box center [1169, 221] width 57 height 30
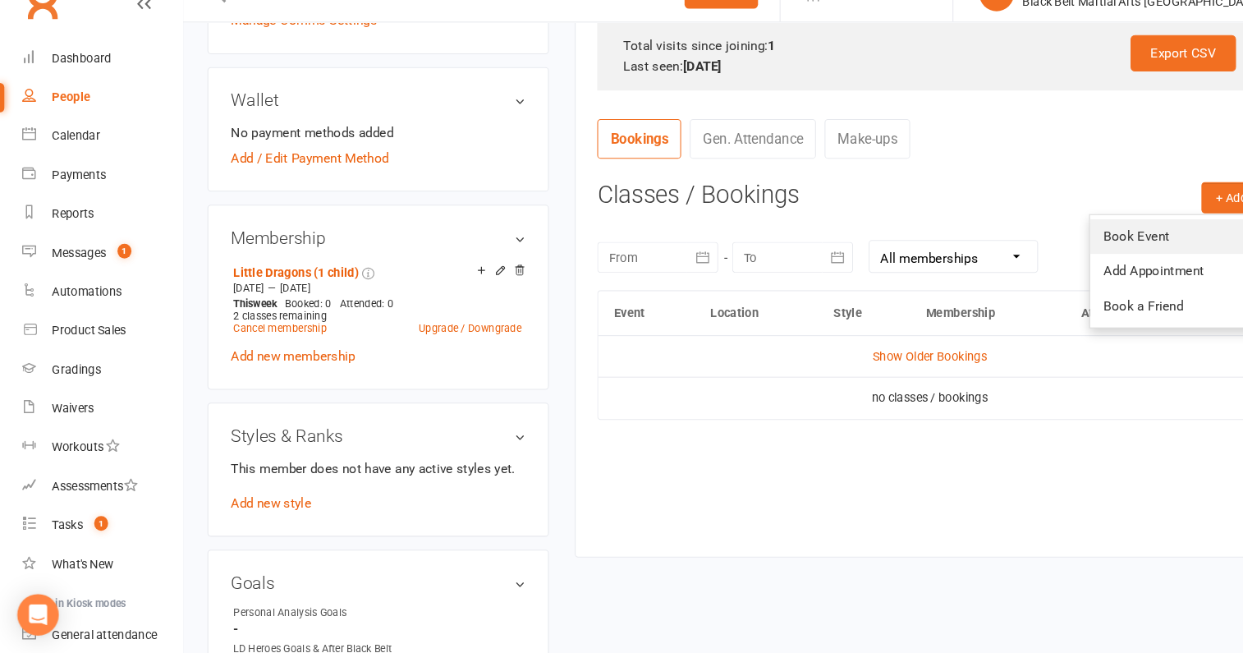
click at [1089, 248] on link "Book Event" at bounding box center [1116, 257] width 163 height 33
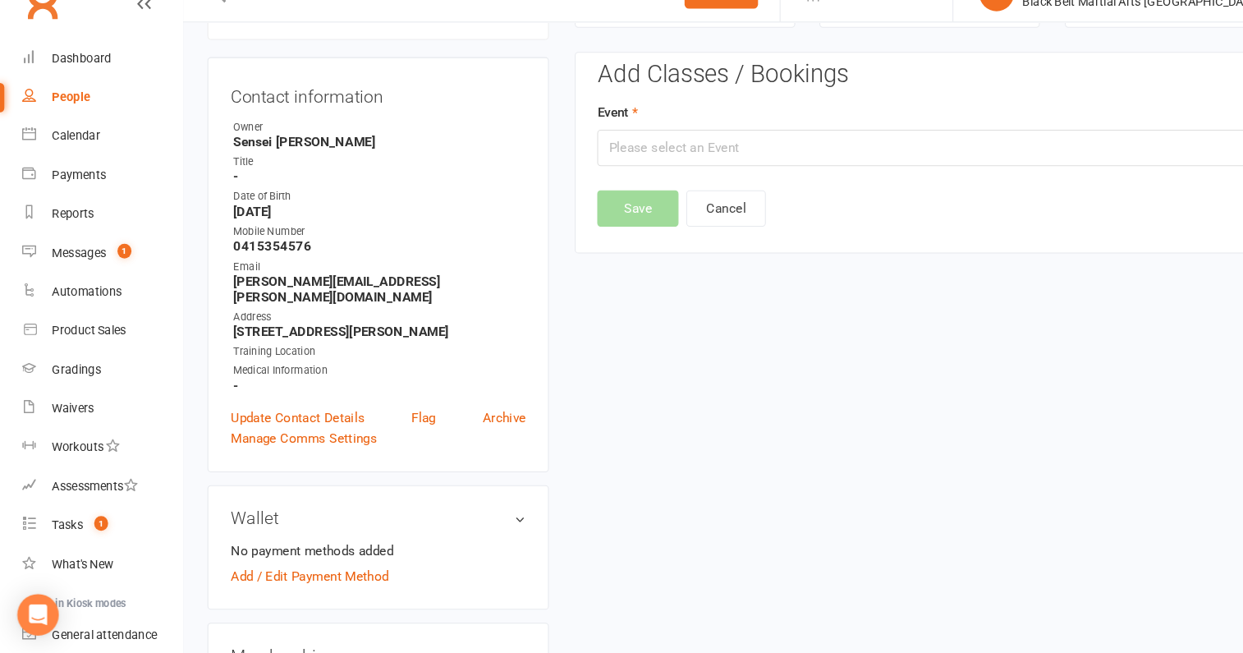
scroll to position [140, 0]
click at [763, 177] on input "text" at bounding box center [882, 174] width 631 height 34
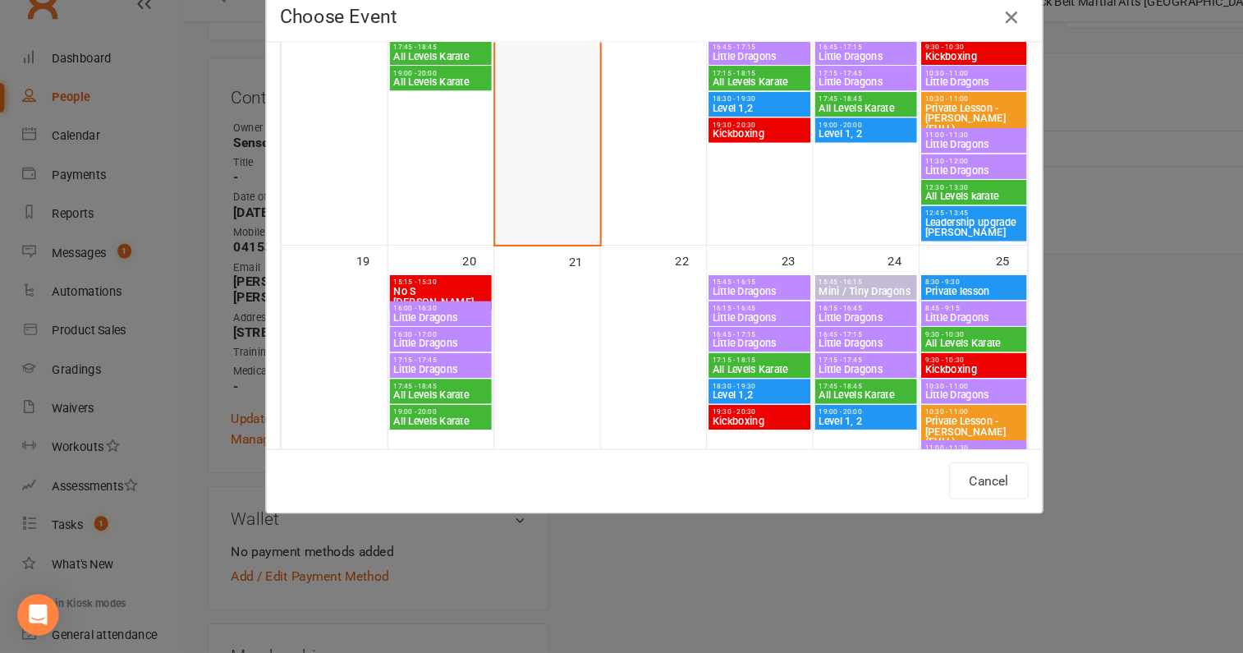
scroll to position [571, 0]
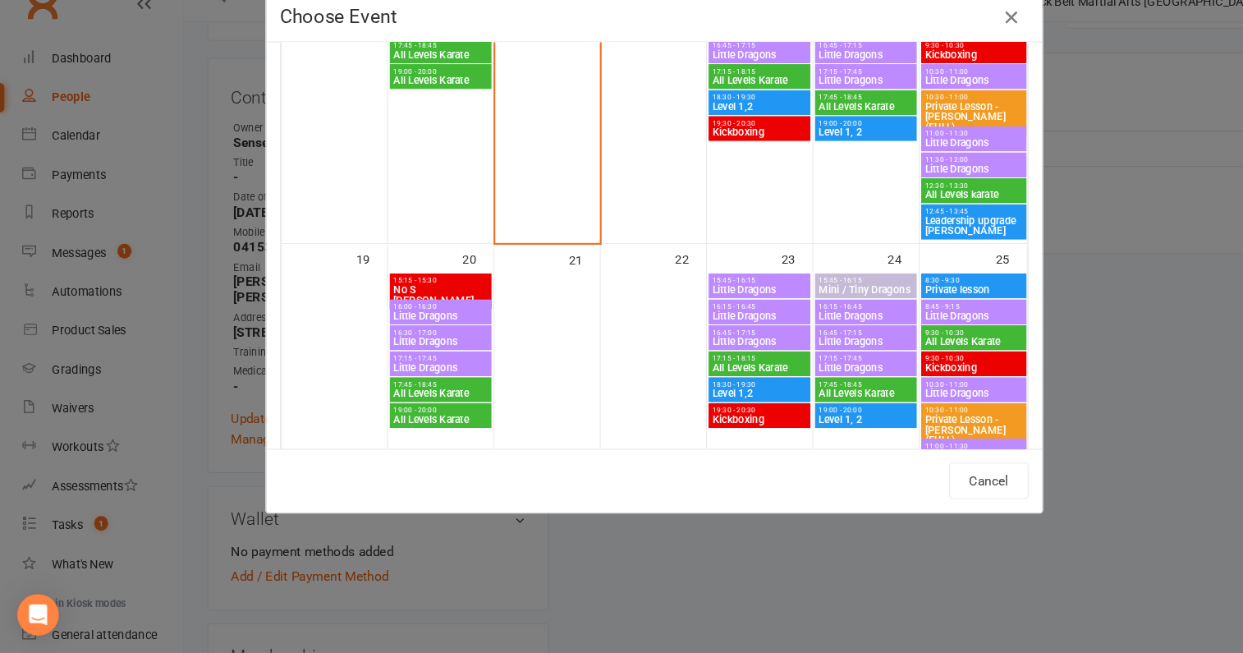
click at [397, 383] on span "Little Dragons" at bounding box center [419, 382] width 90 height 10
type input "Little Dragons - Oct 20, 2025 5:15:00 PM"
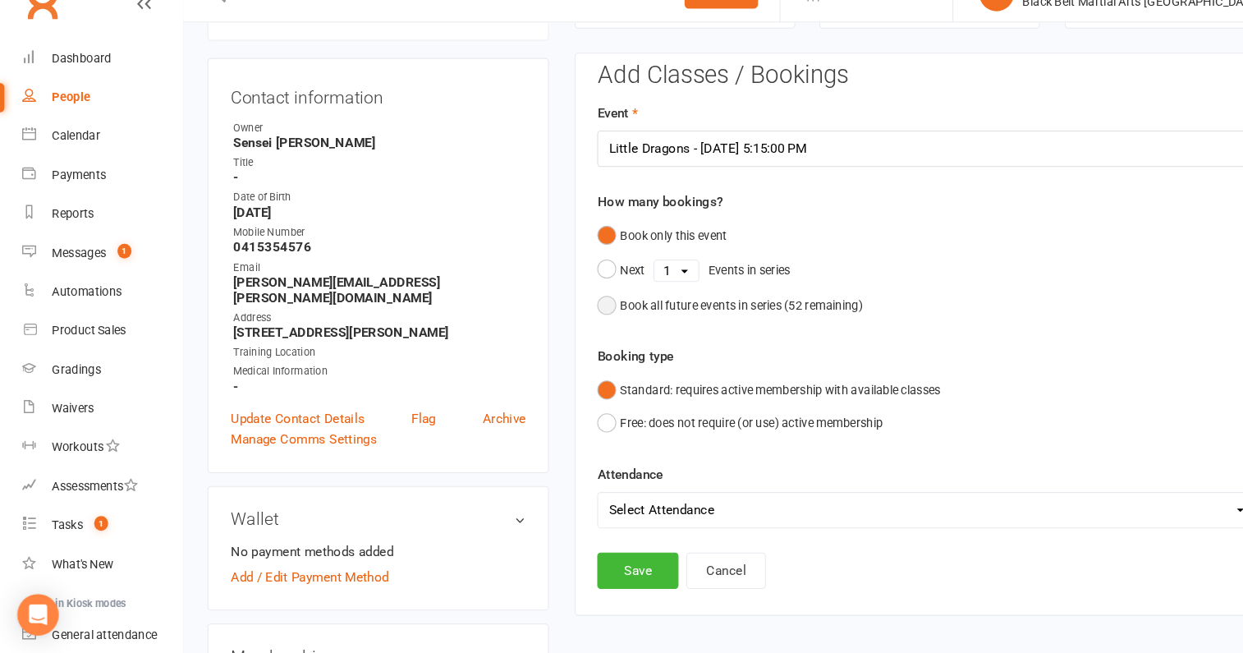
click at [661, 326] on div "Book all future events in series ( 52 remaining)" at bounding box center [704, 323] width 231 height 18
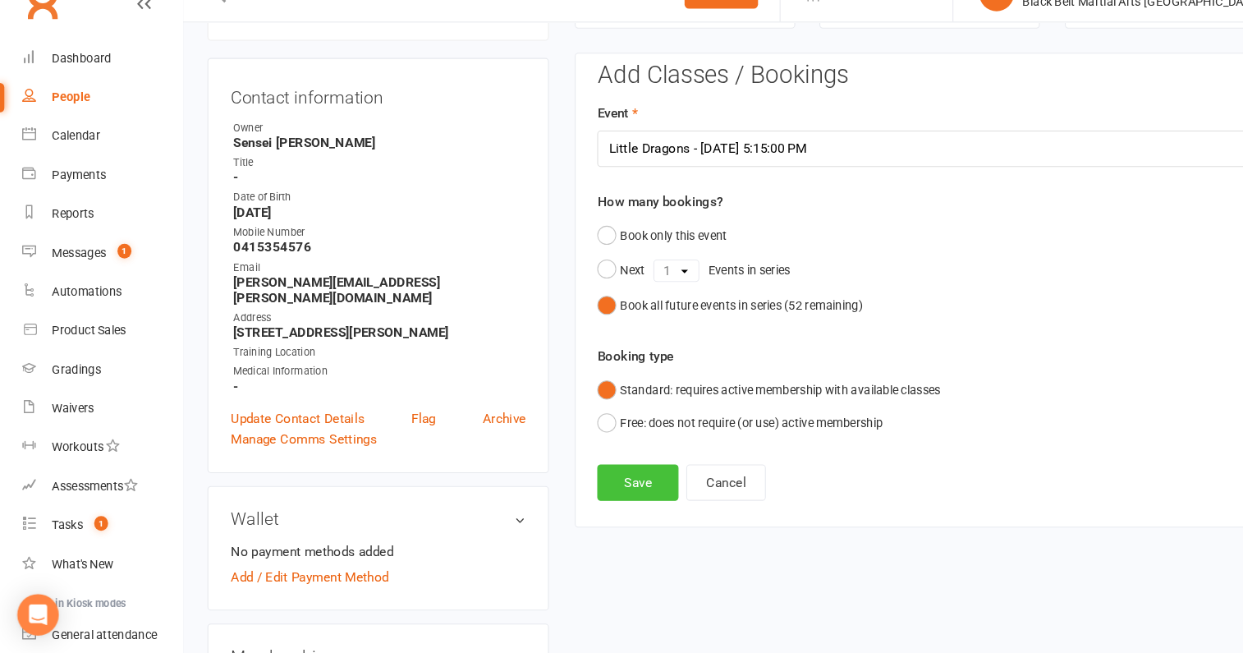
click at [597, 493] on button "Save" at bounding box center [605, 491] width 77 height 34
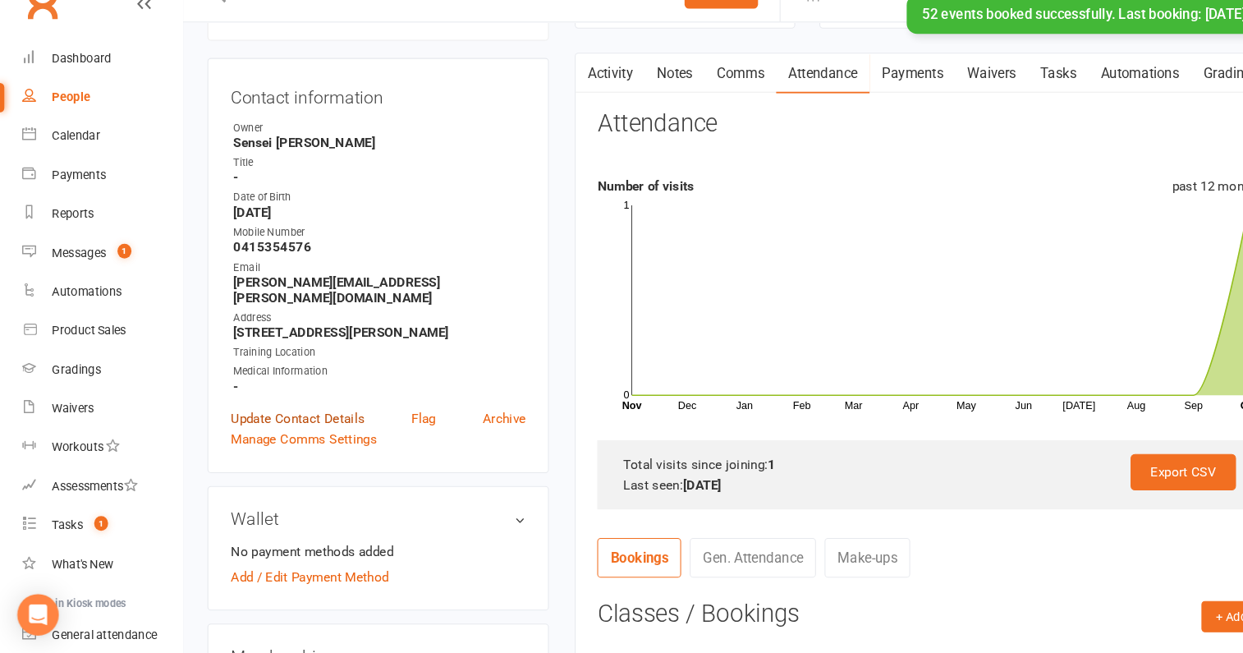
click at [303, 420] on link "Update Contact Details" at bounding box center [282, 430] width 127 height 20
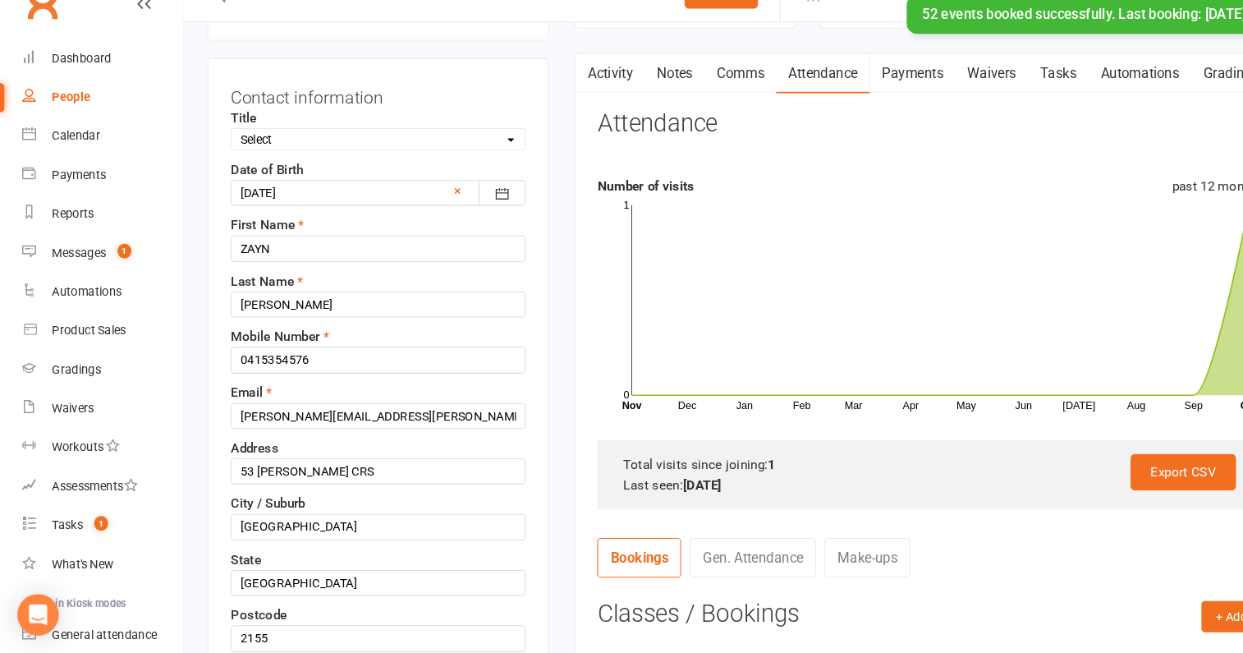
scroll to position [76, 0]
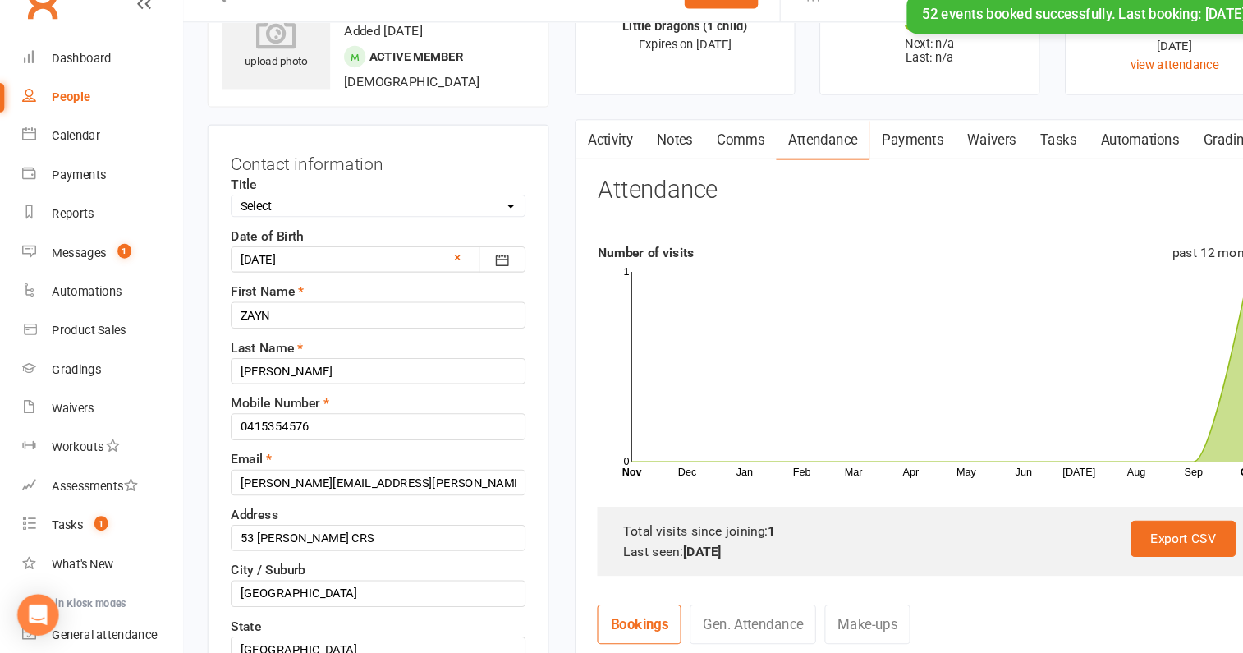
click at [291, 232] on select "Select Male Female Other" at bounding box center [359, 228] width 278 height 18
select select "Male"
click at [220, 219] on select "Select Male Female Other" at bounding box center [359, 228] width 278 height 18
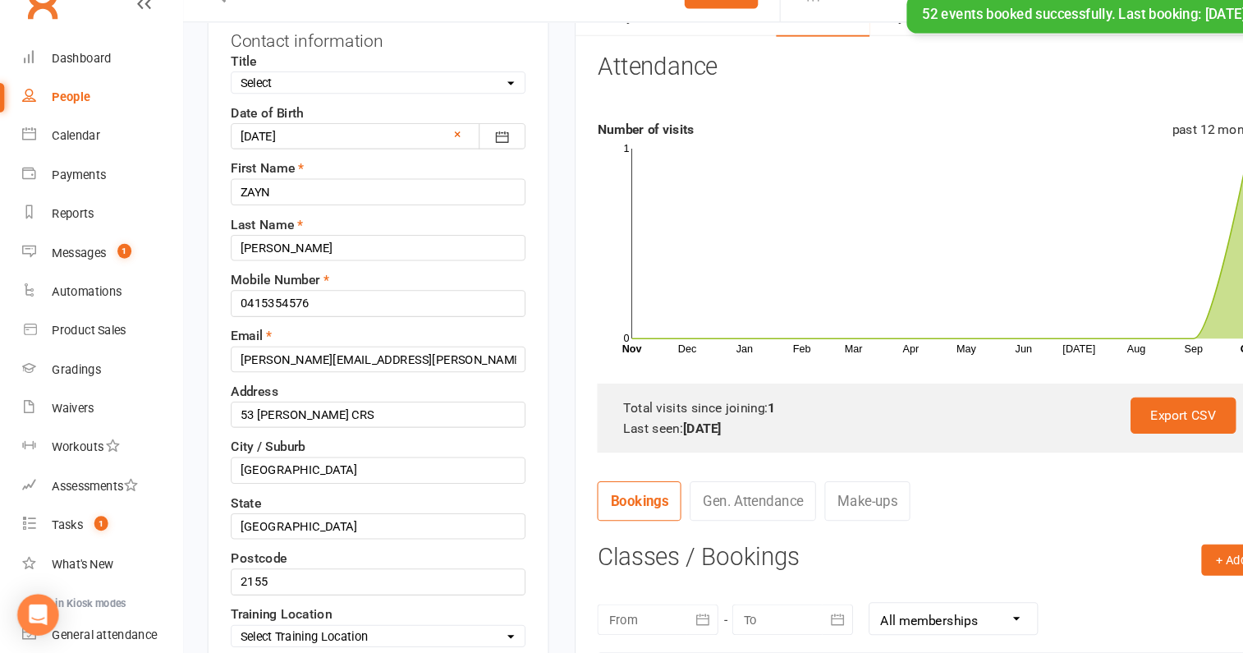
scroll to position [213, 0]
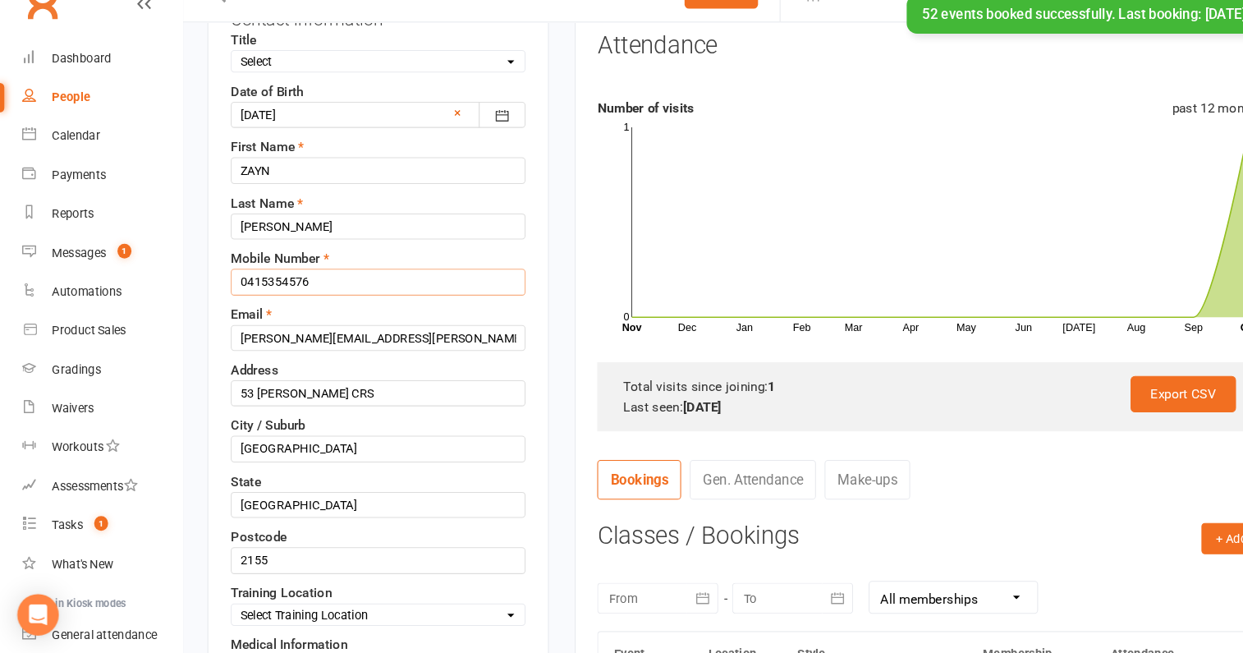
click at [252, 294] on input "0415354576" at bounding box center [359, 300] width 280 height 25
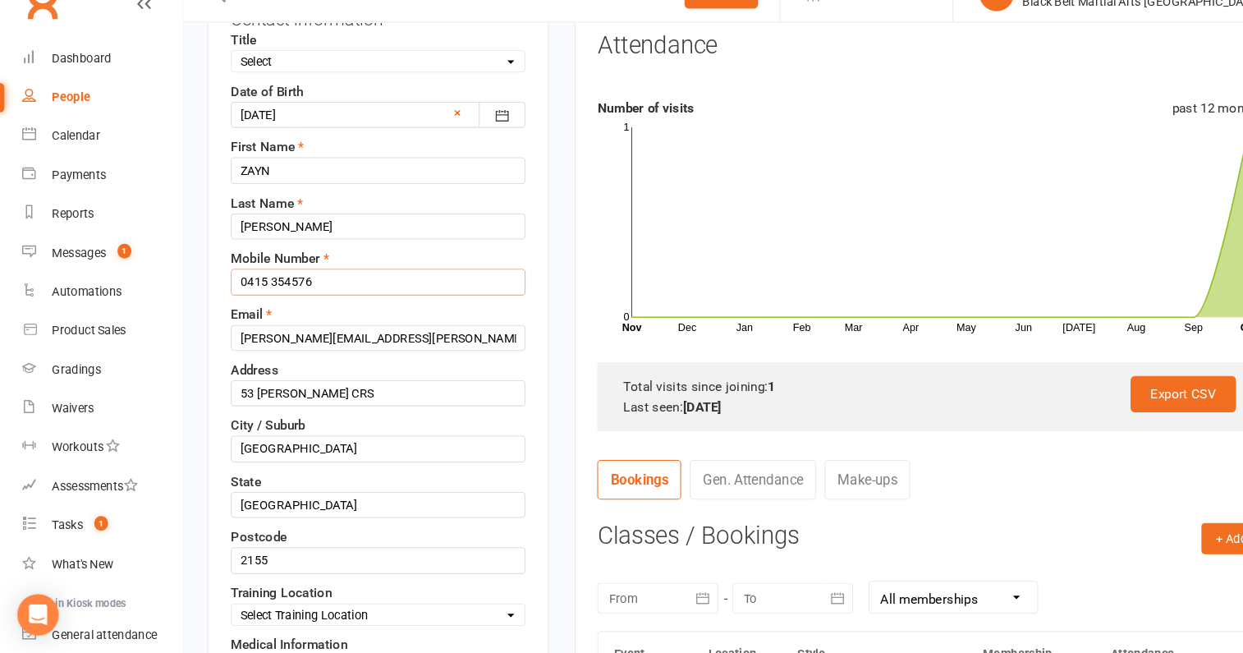
click at [275, 300] on input "0415 354576" at bounding box center [359, 300] width 280 height 25
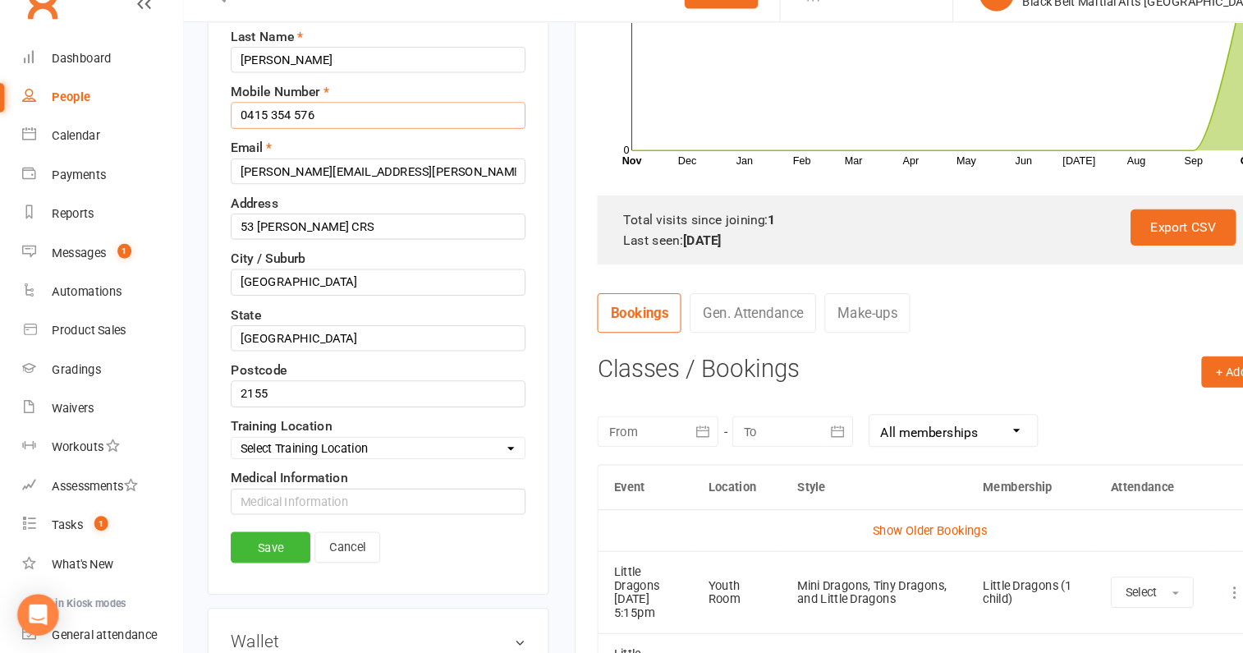
scroll to position [425, 0]
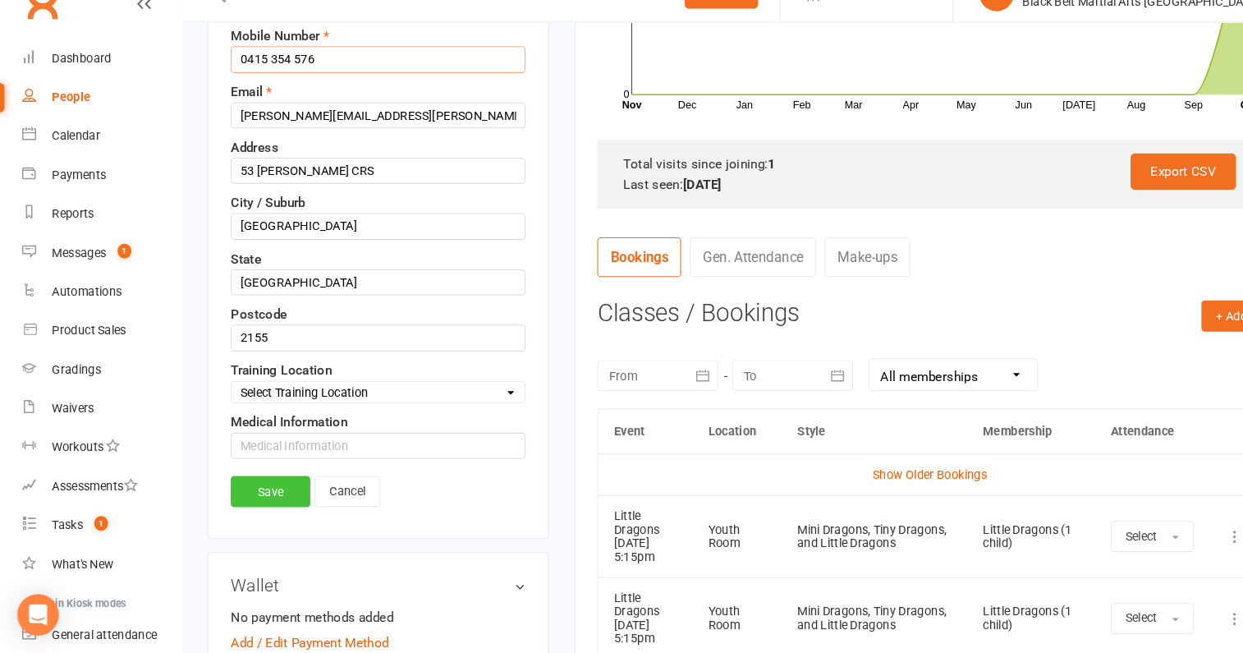
type input "0415 354 576"
click at [252, 488] on link "Save" at bounding box center [257, 499] width 76 height 30
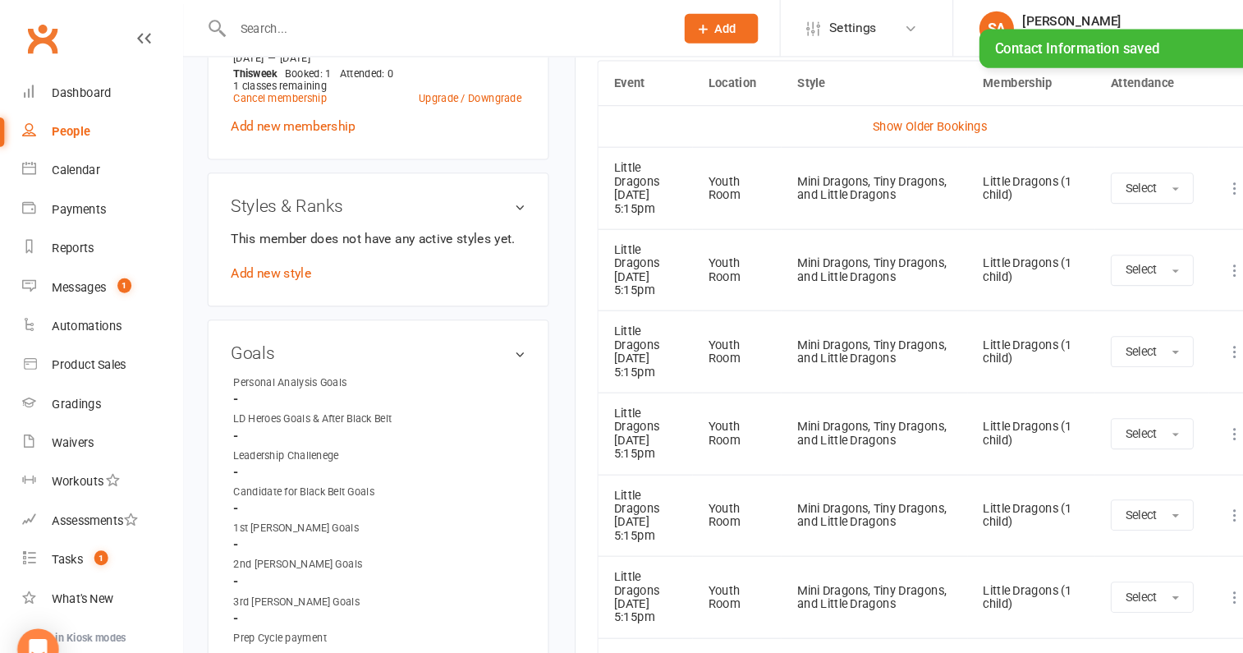
scroll to position [613, 0]
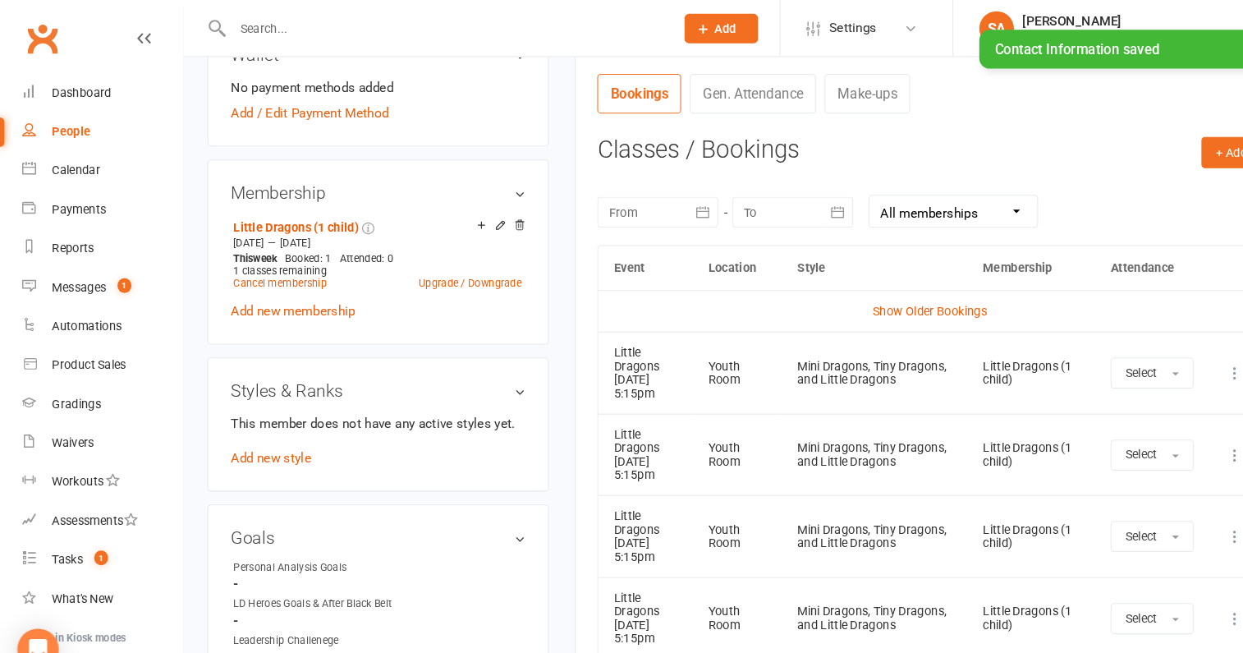
click at [265, 424] on div "Styles & Ranks This member does not have any active styles yet. Add new style" at bounding box center [359, 402] width 324 height 127
click at [265, 424] on div "This member does not have any active styles yet. Add new style" at bounding box center [359, 418] width 280 height 53
click at [265, 427] on link "Add new style" at bounding box center [257, 434] width 76 height 15
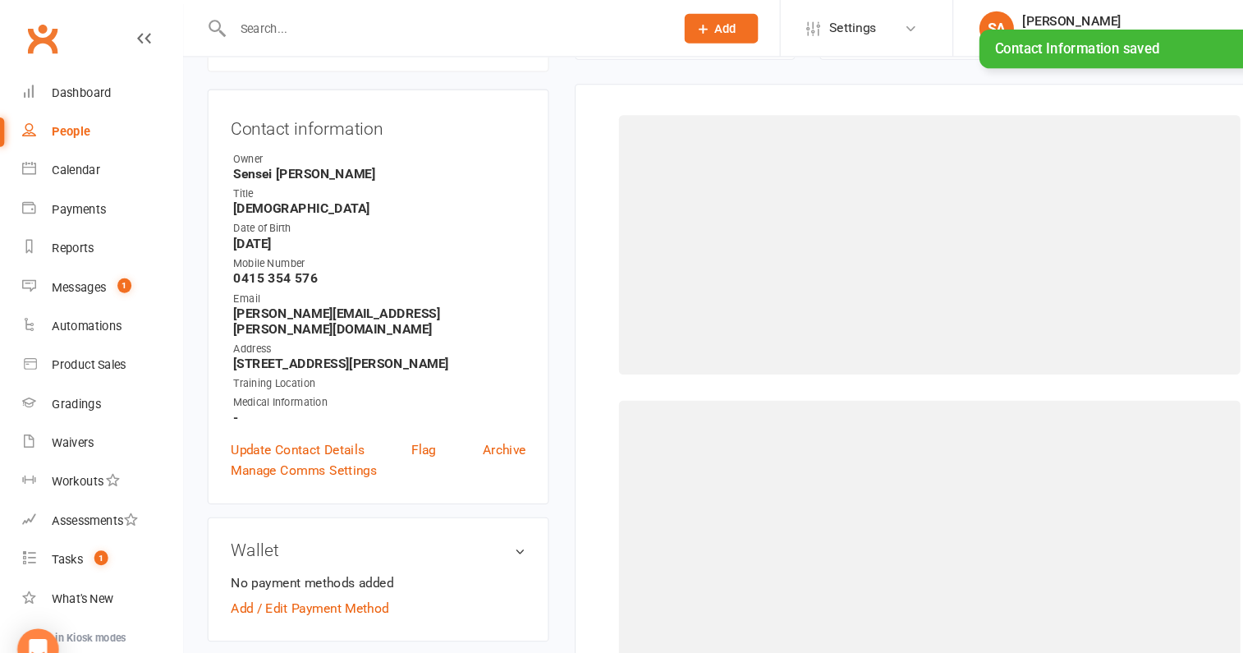
scroll to position [140, 0]
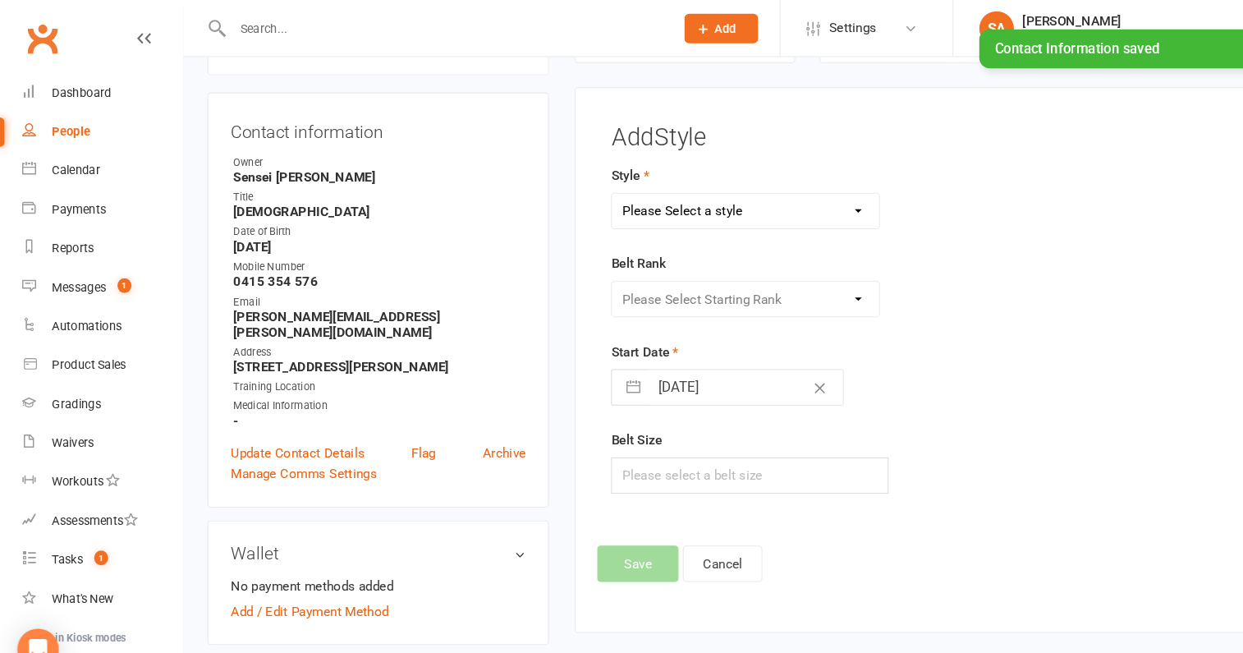
click at [621, 209] on select "Please Select a style Karate Kickboxing Little Dragons Mini Dragons Tiny Dragons" at bounding box center [708, 200] width 254 height 33
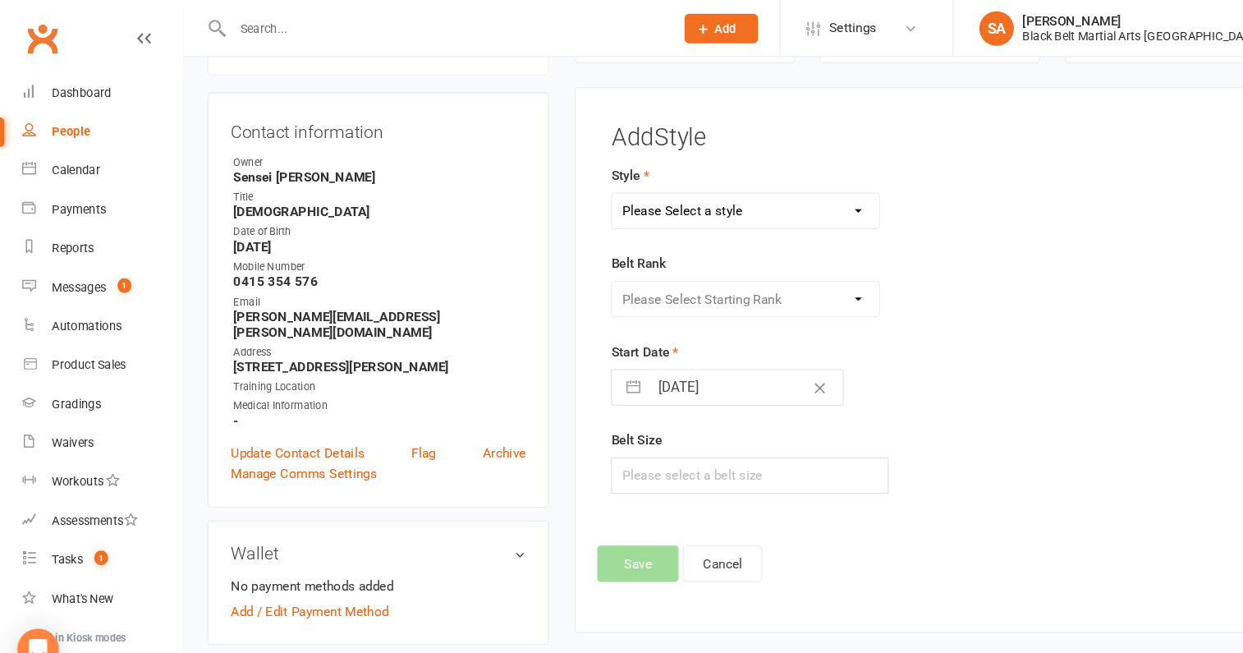
select select "2922"
click at [581, 184] on select "Please Select a style Karate Kickboxing Little Dragons Mini Dragons Tiny Dragons" at bounding box center [708, 200] width 254 height 33
click at [628, 275] on select "Please Select Starting Rank White belt Green white Blue white belt Purple white…" at bounding box center [708, 284] width 254 height 33
select select "31835"
click at [581, 268] on select "Please Select Starting Rank White belt Green white Blue white belt Purple white…" at bounding box center [708, 284] width 254 height 33
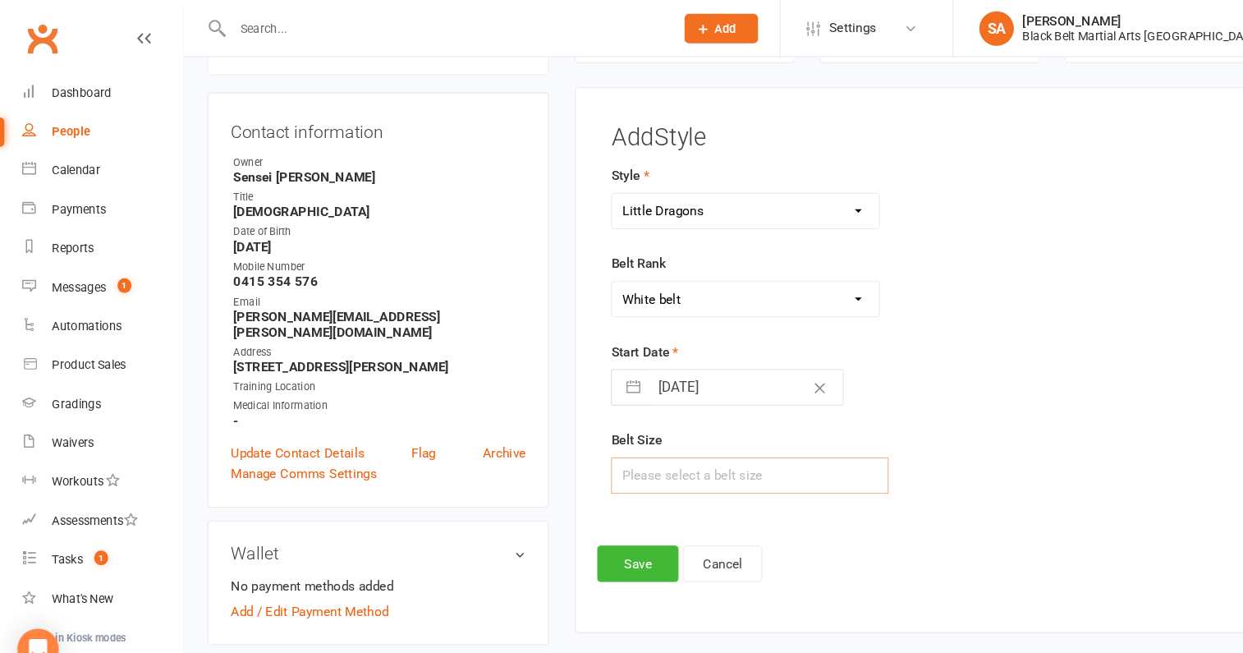
click at [644, 450] on input "text" at bounding box center [712, 451] width 264 height 34
type input "1"
click at [606, 523] on button "Save" at bounding box center [605, 535] width 77 height 34
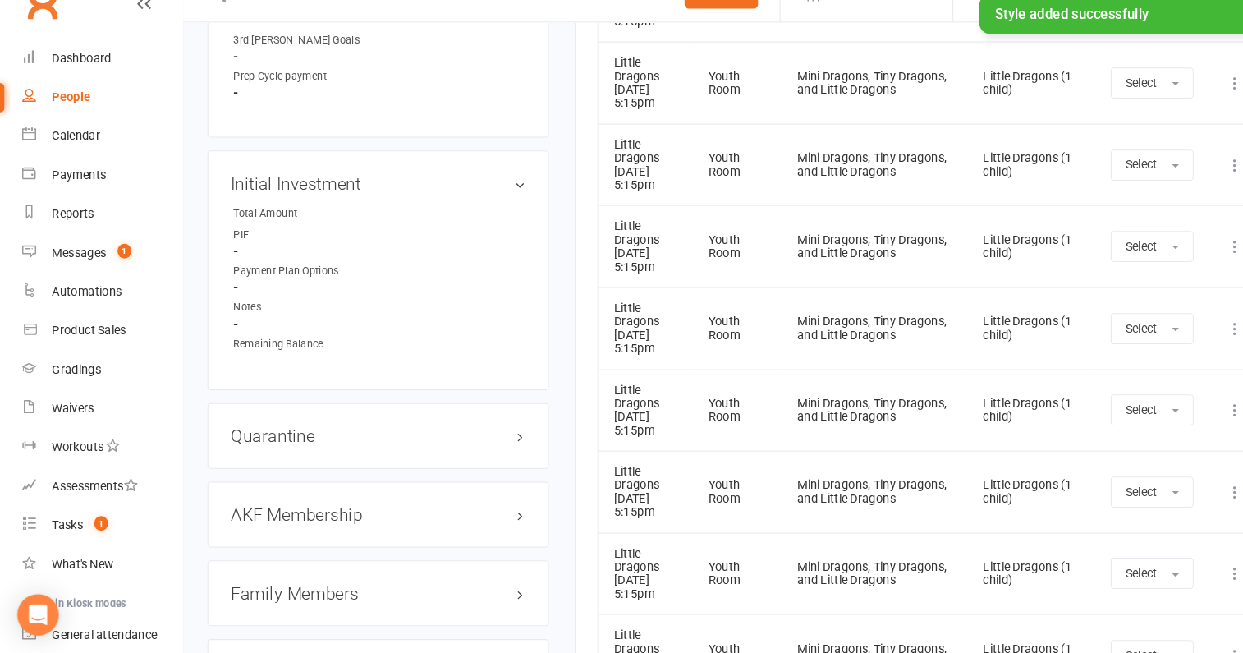
scroll to position [1473, 0]
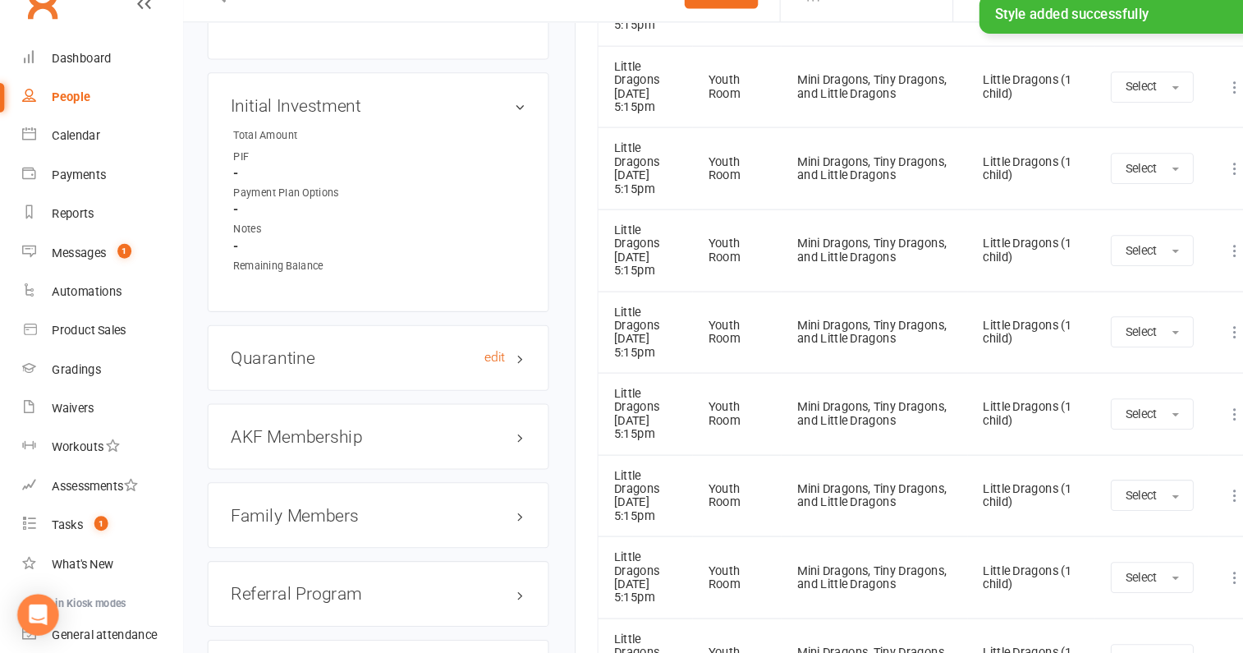
click at [365, 364] on h3 "Quarantine edit" at bounding box center [359, 373] width 280 height 18
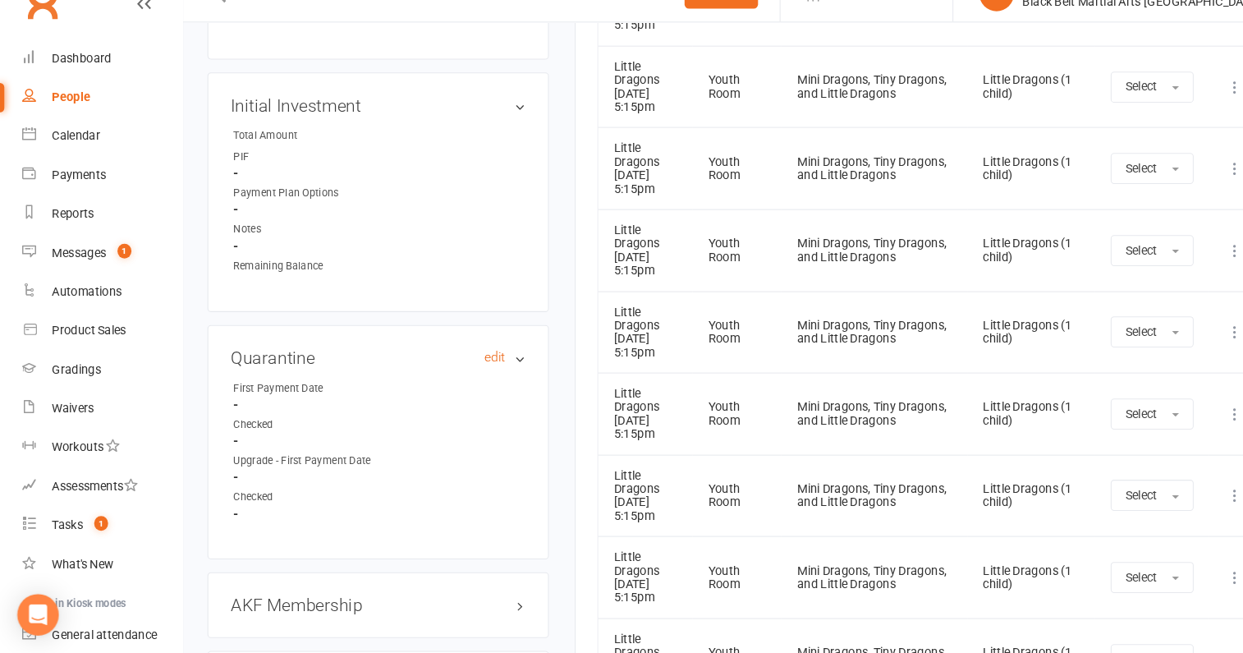
click at [365, 364] on h3 "Quarantine edit" at bounding box center [359, 373] width 280 height 18
click at [475, 365] on link "edit" at bounding box center [470, 372] width 20 height 14
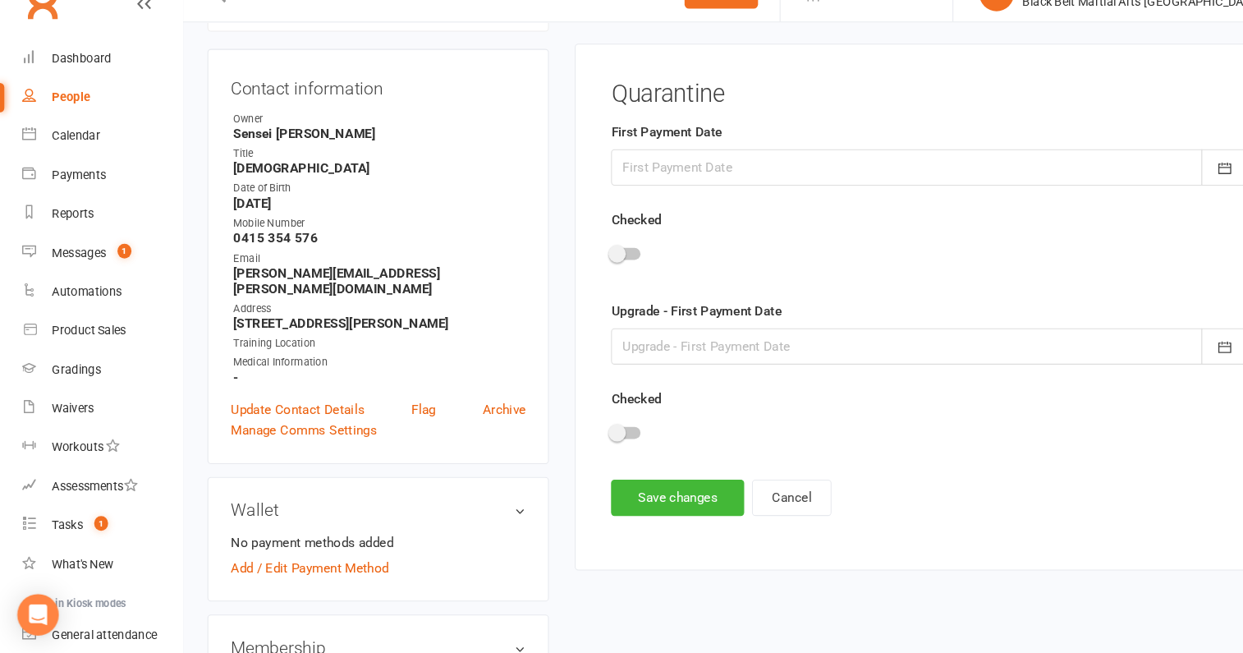
scroll to position [140, 0]
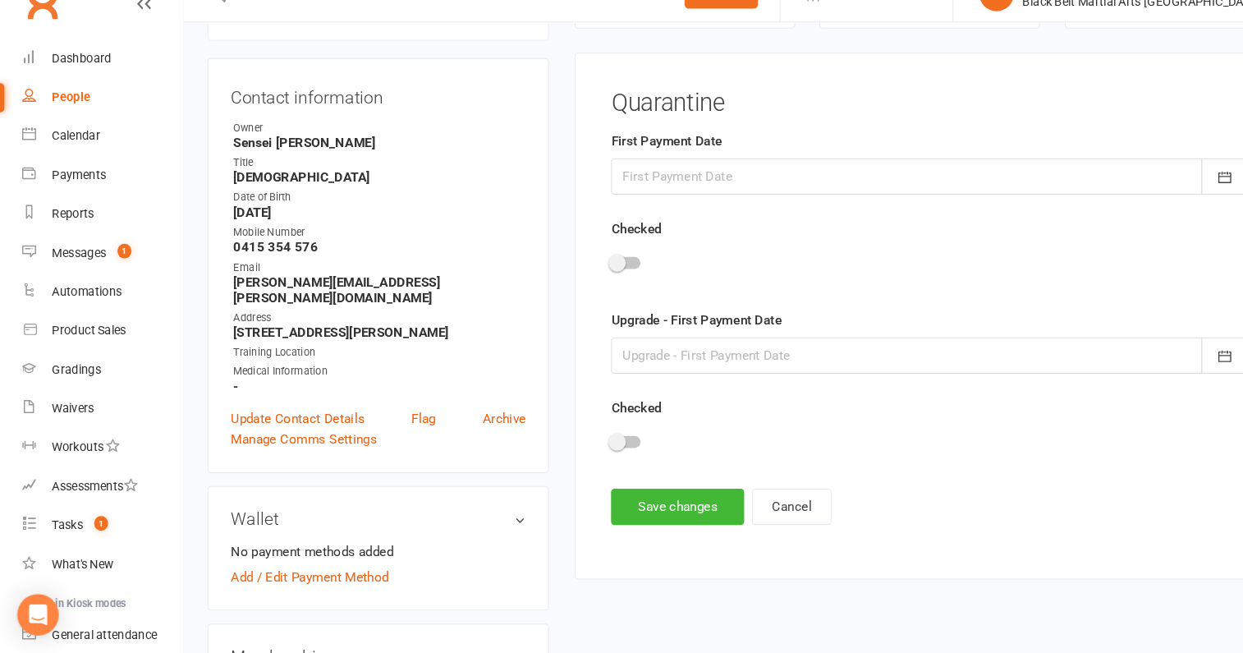
click at [626, 204] on div at bounding box center [882, 200] width 605 height 34
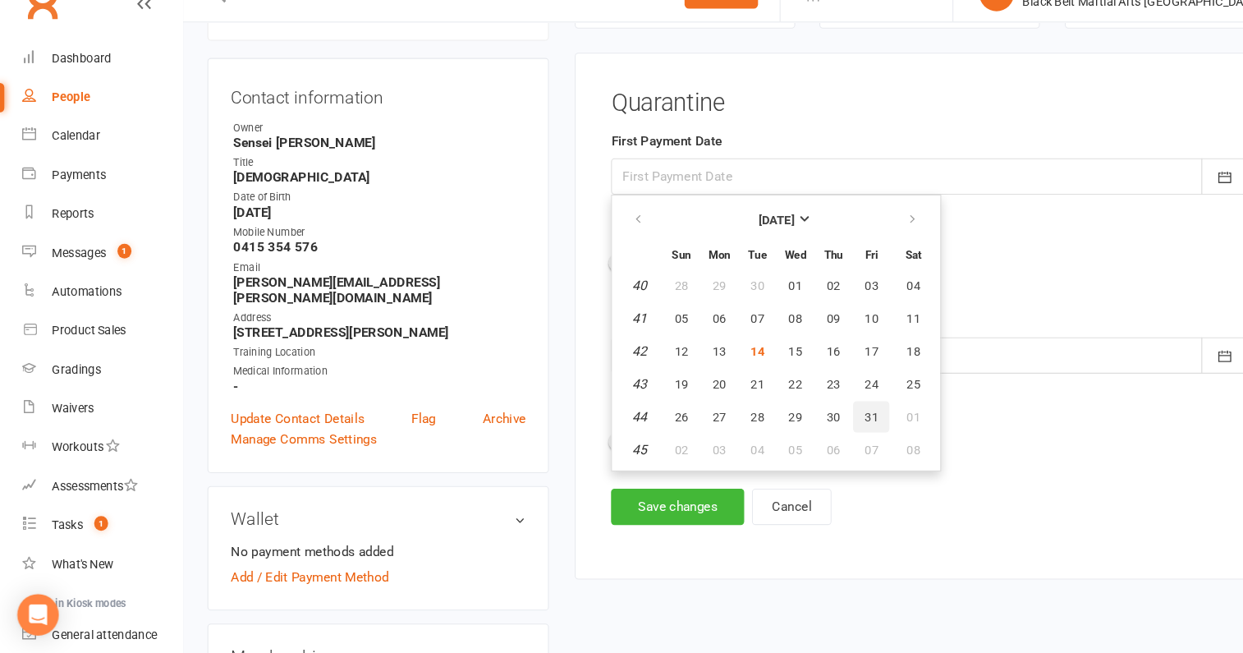
click at [826, 426] on span "31" at bounding box center [827, 428] width 13 height 13
type input "31 Oct 2025"
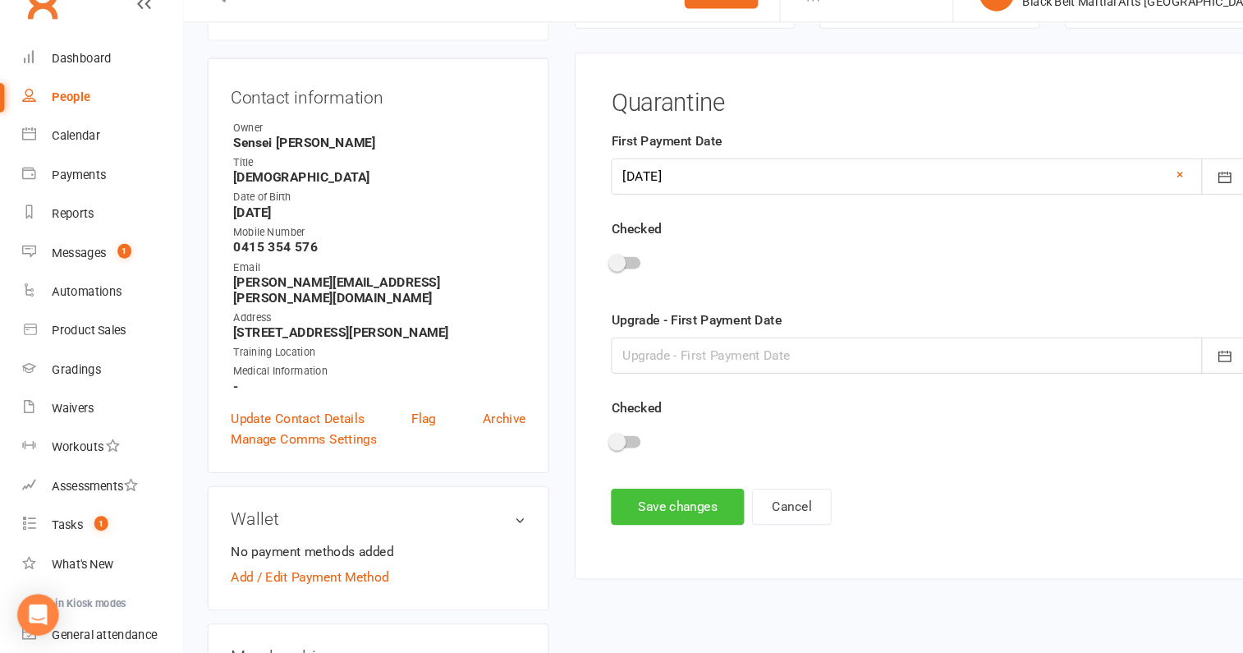
click at [617, 513] on button "Save changes" at bounding box center [643, 514] width 126 height 34
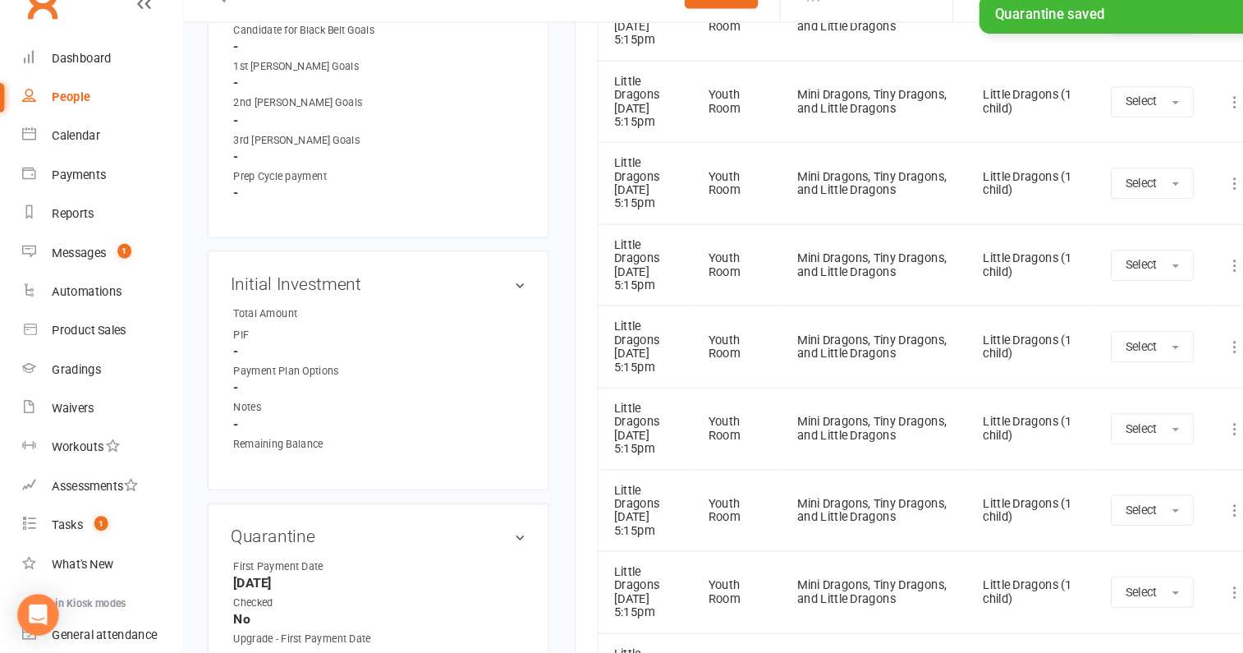
scroll to position [1314, 0]
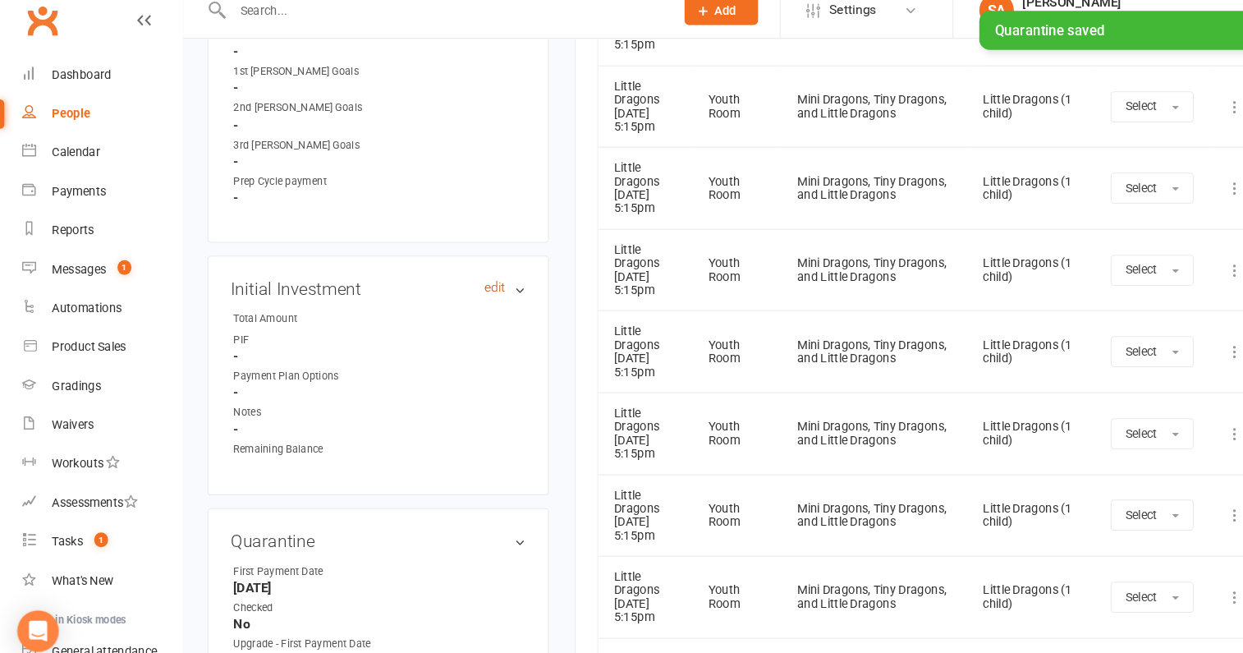
click at [463, 284] on link "edit" at bounding box center [470, 291] width 20 height 14
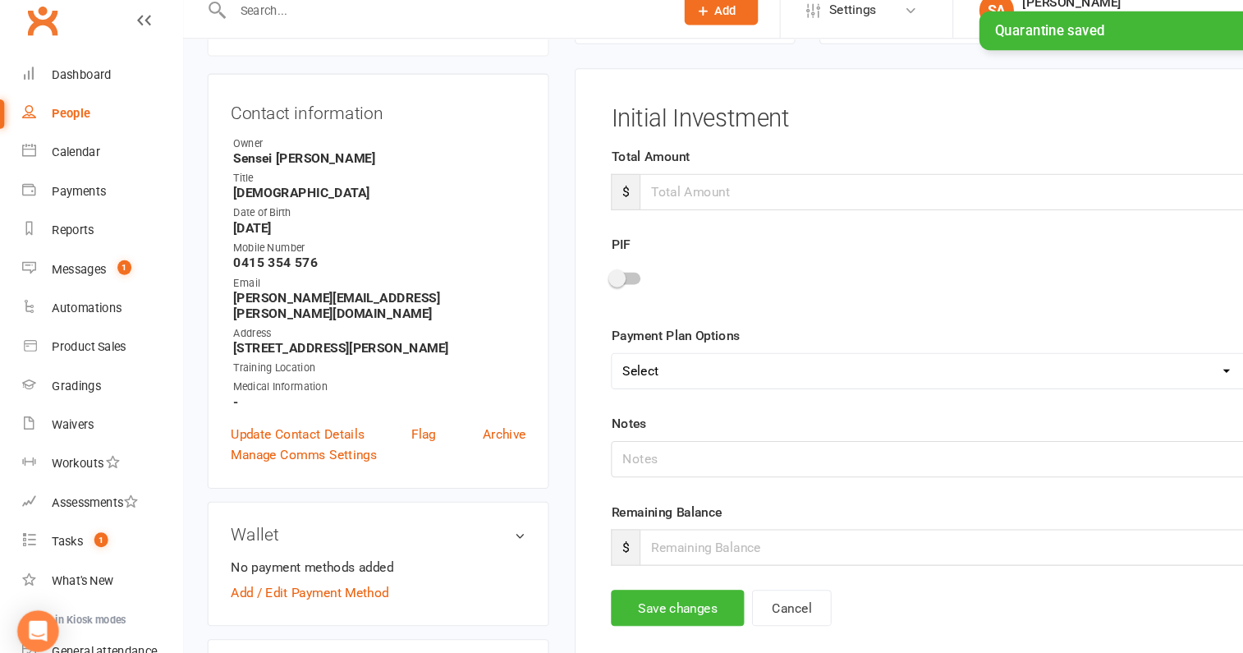
scroll to position [140, 0]
click at [639, 196] on input "number" at bounding box center [897, 200] width 578 height 34
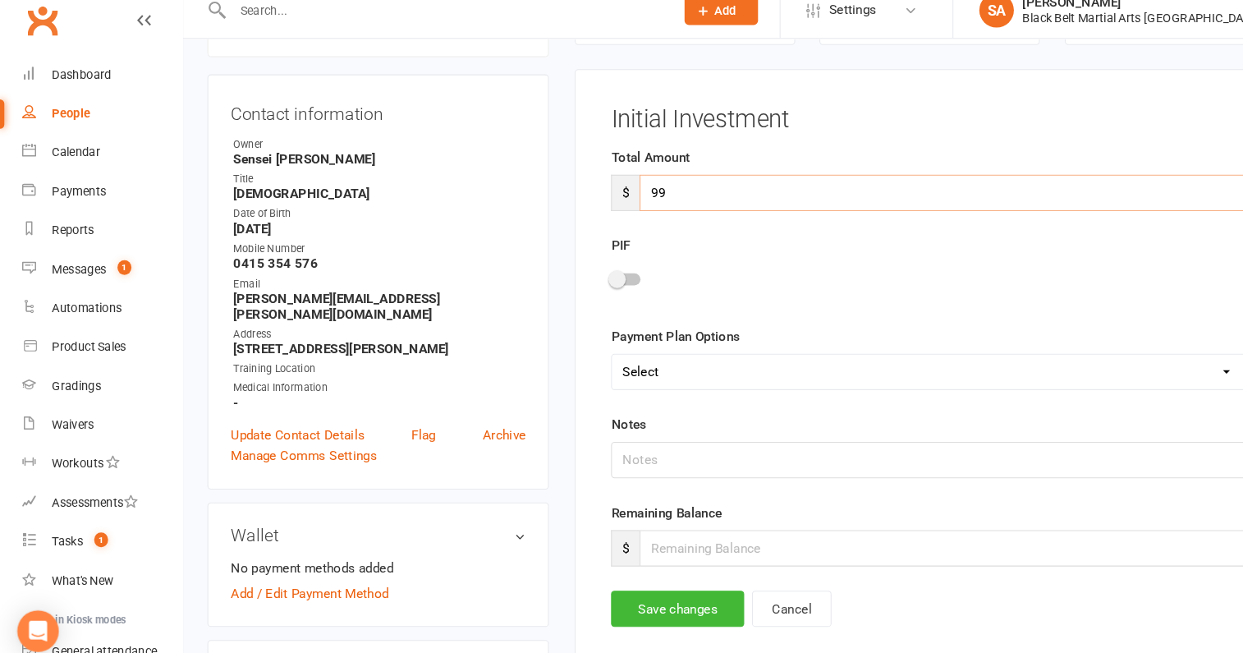
type input "99"
click at [640, 458] on input "text" at bounding box center [882, 454] width 605 height 34
click at [640, 529] on input "number" at bounding box center [897, 538] width 578 height 34
type input "99"
click at [624, 578] on button "Save changes" at bounding box center [643, 595] width 126 height 34
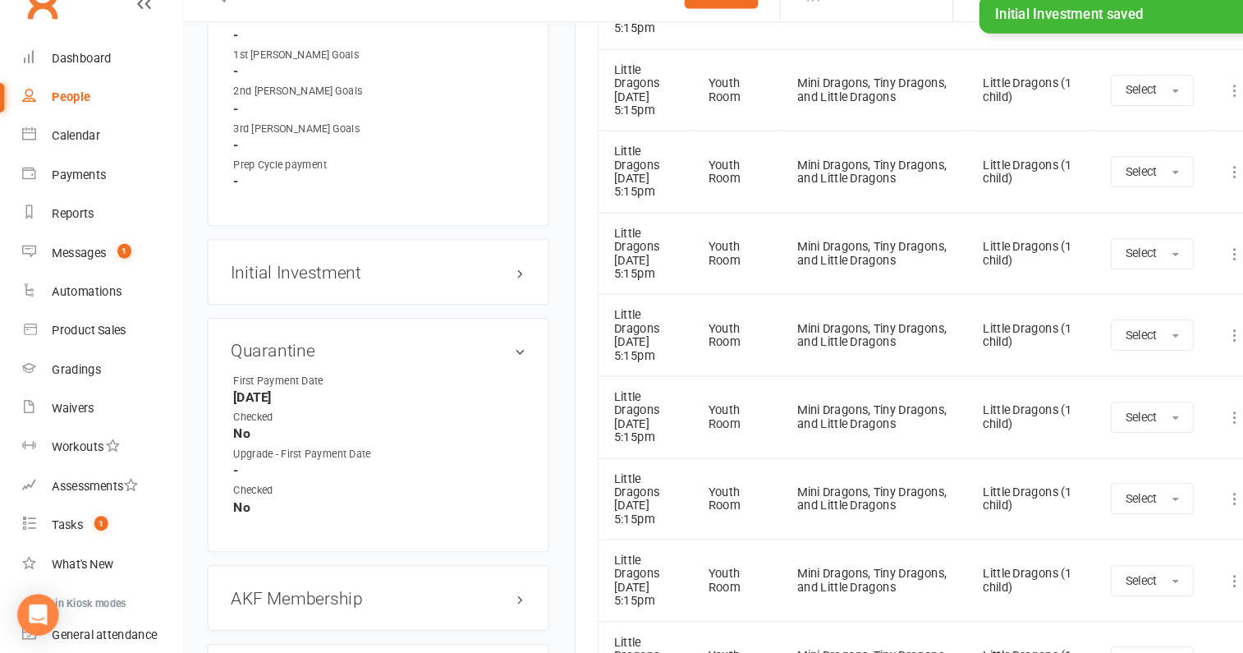
scroll to position [1369, 0]
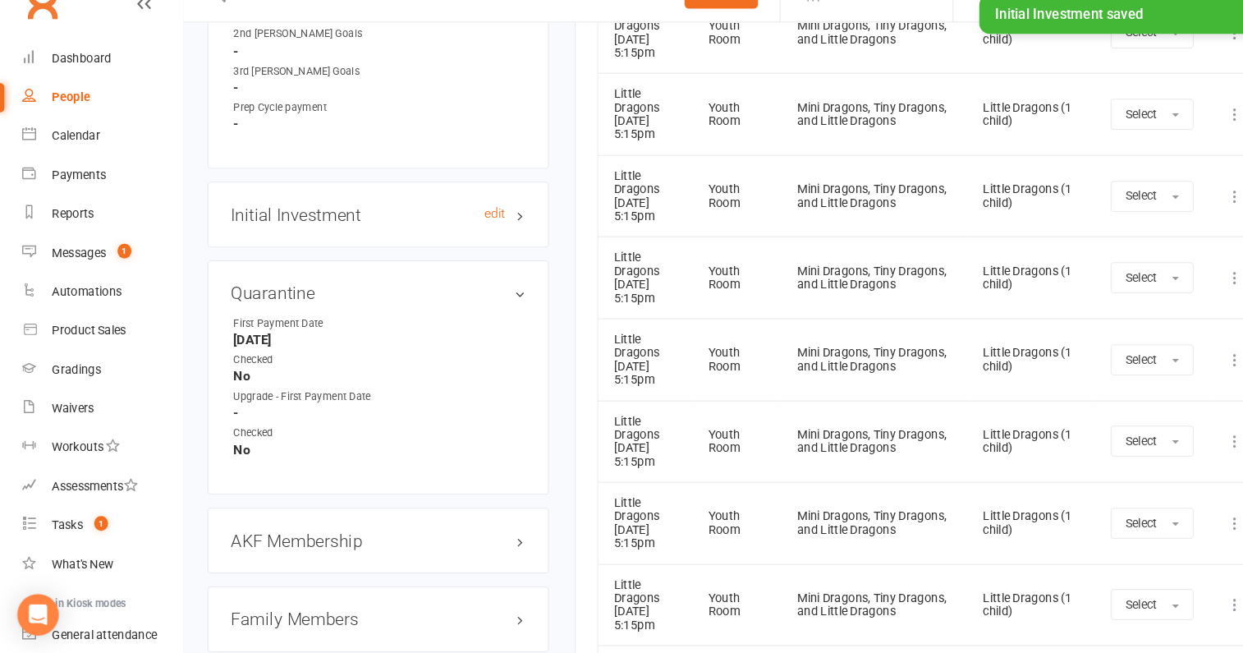
click at [320, 227] on h3 "Initial Investment edit" at bounding box center [359, 236] width 280 height 18
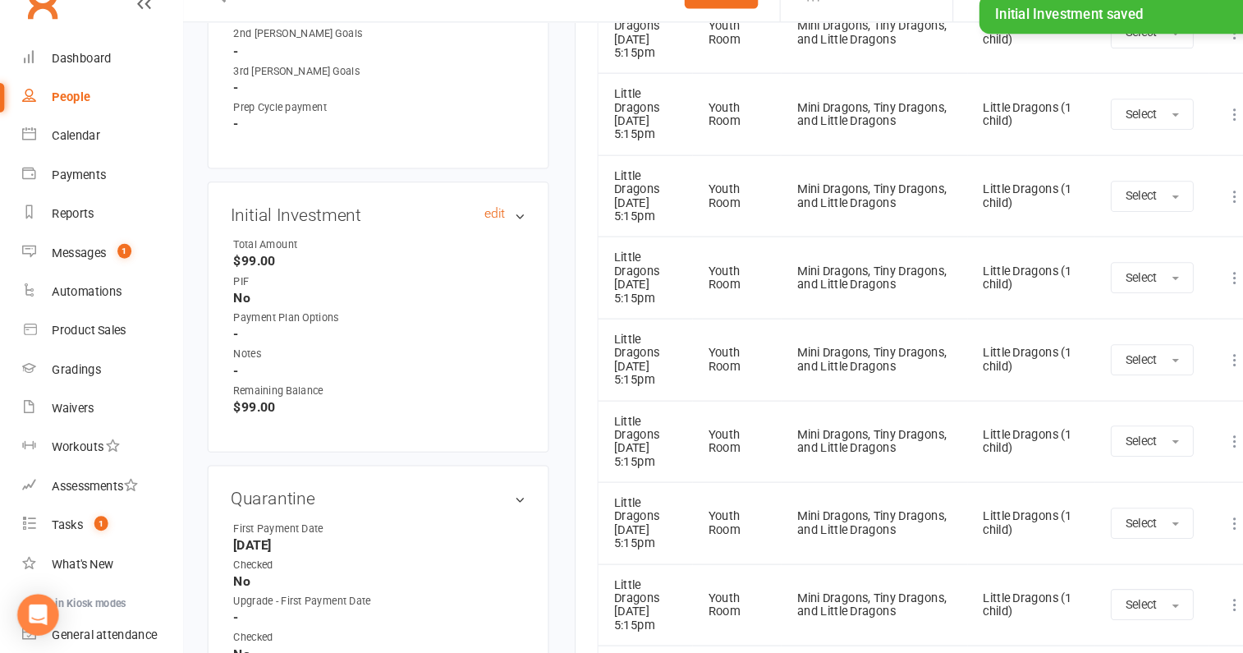
click at [320, 227] on h3 "Initial Investment edit" at bounding box center [359, 236] width 280 height 18
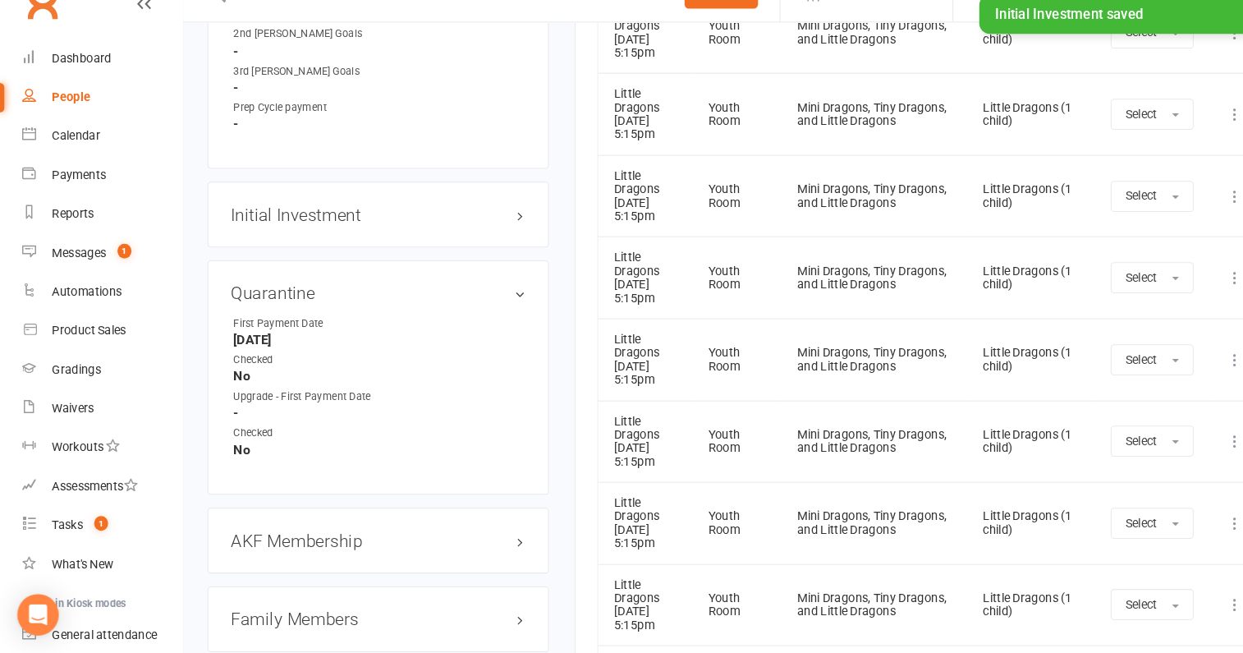
click at [307, 280] on div "Quarantine edit First Payment Date October 31, 2025 Checked No Upgrade - First …" at bounding box center [359, 391] width 324 height 222
click at [307, 302] on h3 "Quarantine edit" at bounding box center [359, 311] width 280 height 18
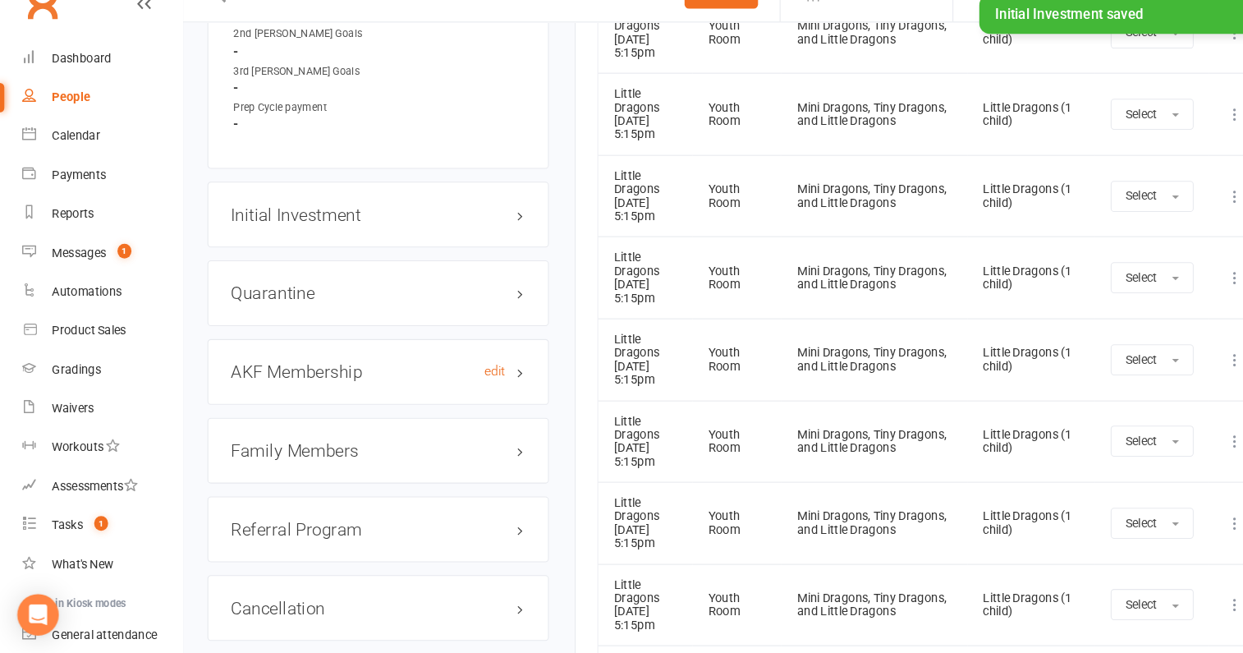
click at [307, 377] on h3 "AKF Membership edit" at bounding box center [359, 386] width 280 height 18
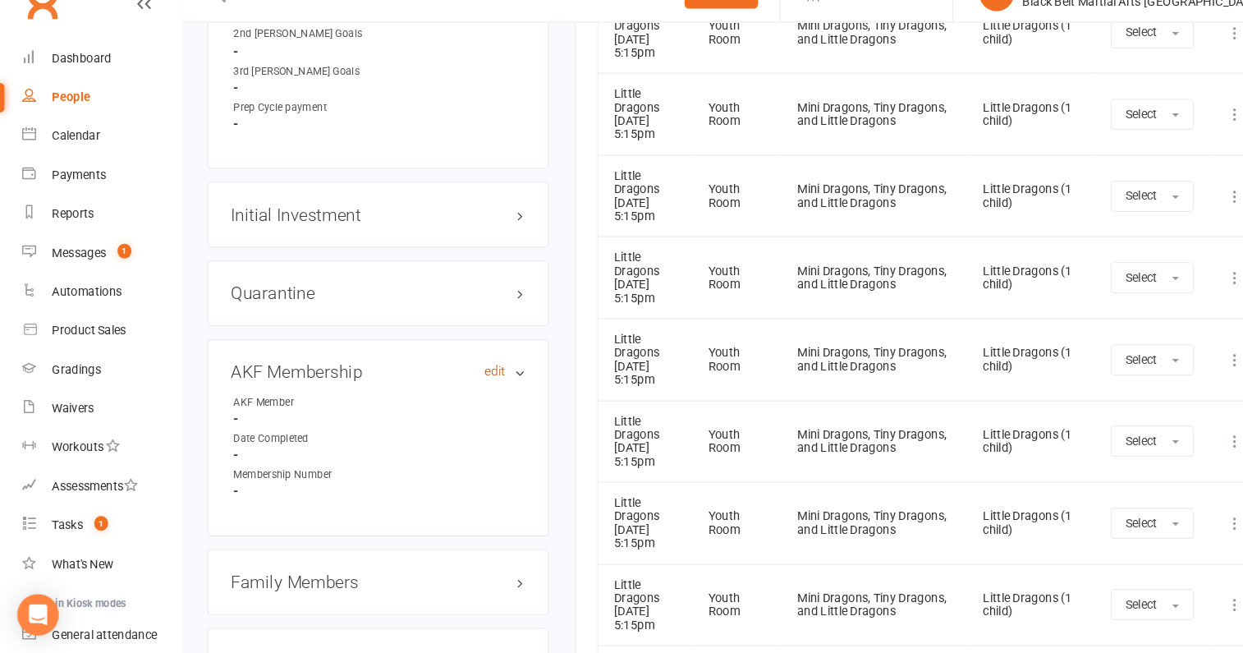
click at [466, 378] on link "edit" at bounding box center [470, 385] width 20 height 14
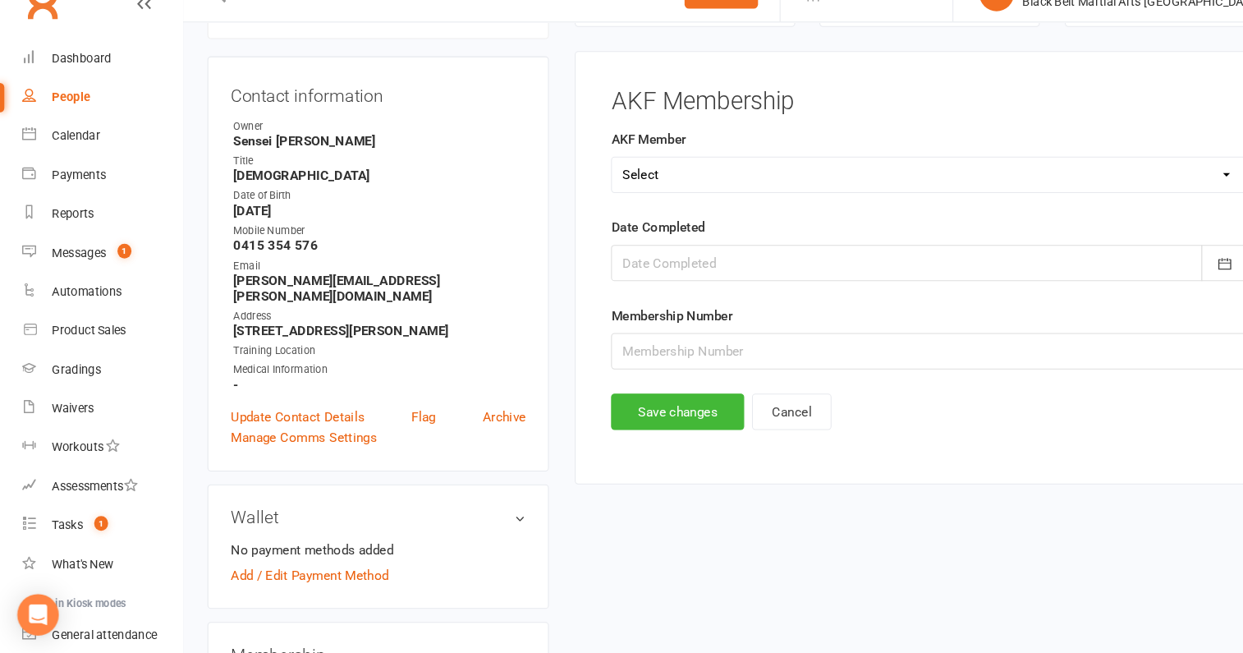
scroll to position [140, 0]
click at [635, 198] on select "Select Yes No Cancelled" at bounding box center [882, 200] width 603 height 33
select select "No"
click at [581, 184] on select "Select Yes No Cancelled" at bounding box center [882, 200] width 603 height 33
click at [614, 424] on button "Save changes" at bounding box center [643, 425] width 126 height 34
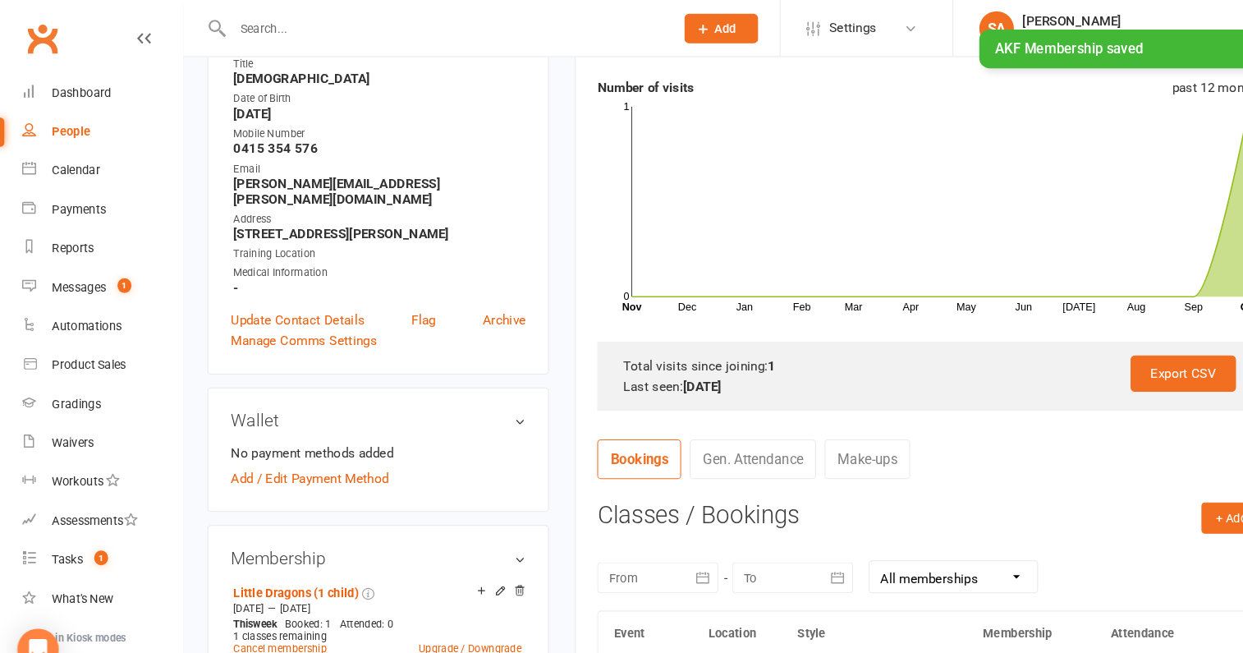
scroll to position [0, 0]
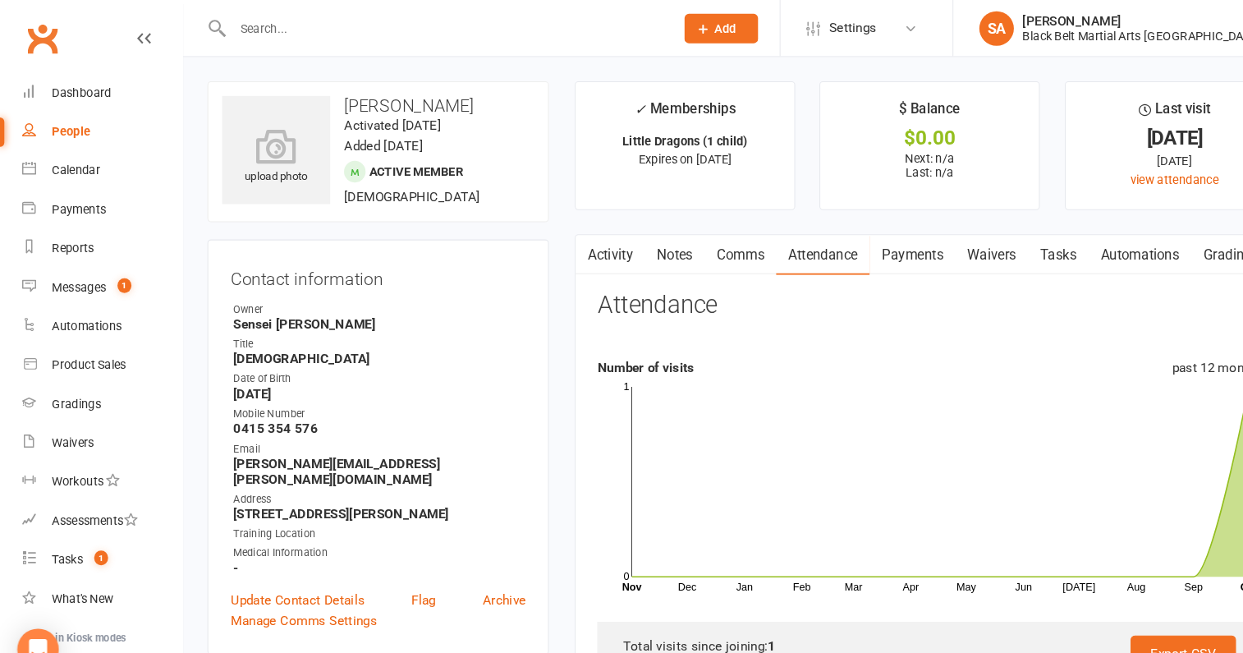
click at [581, 241] on link "Activity" at bounding box center [580, 242] width 66 height 38
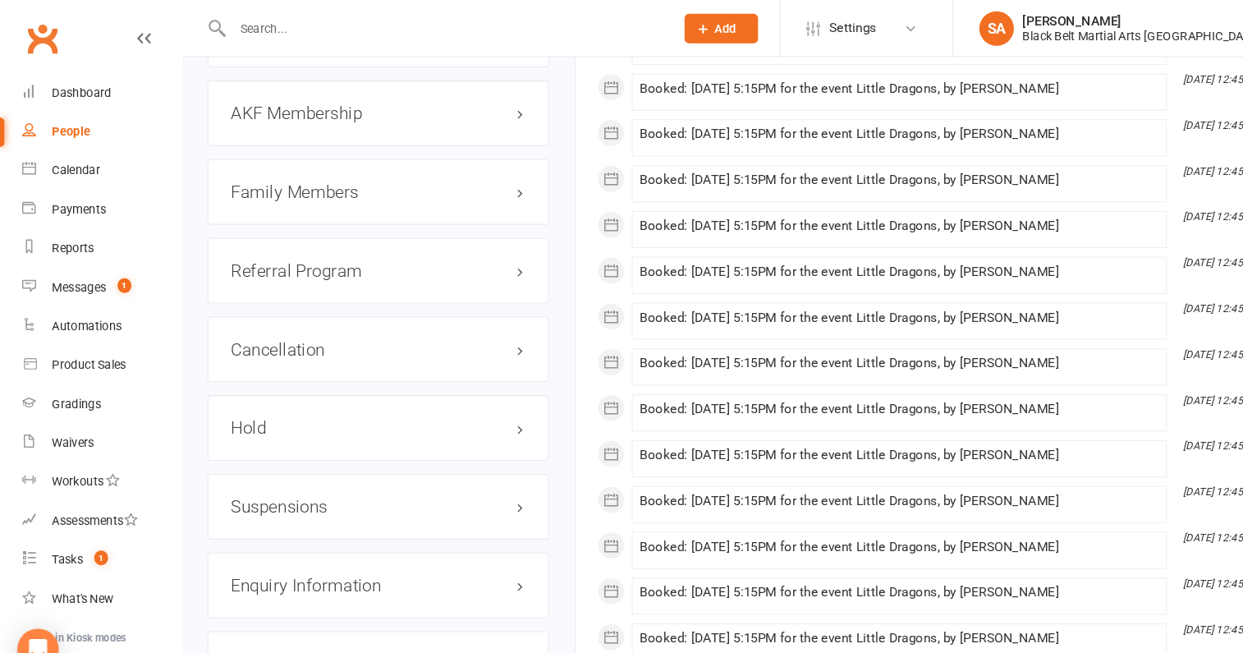
scroll to position [1644, 0]
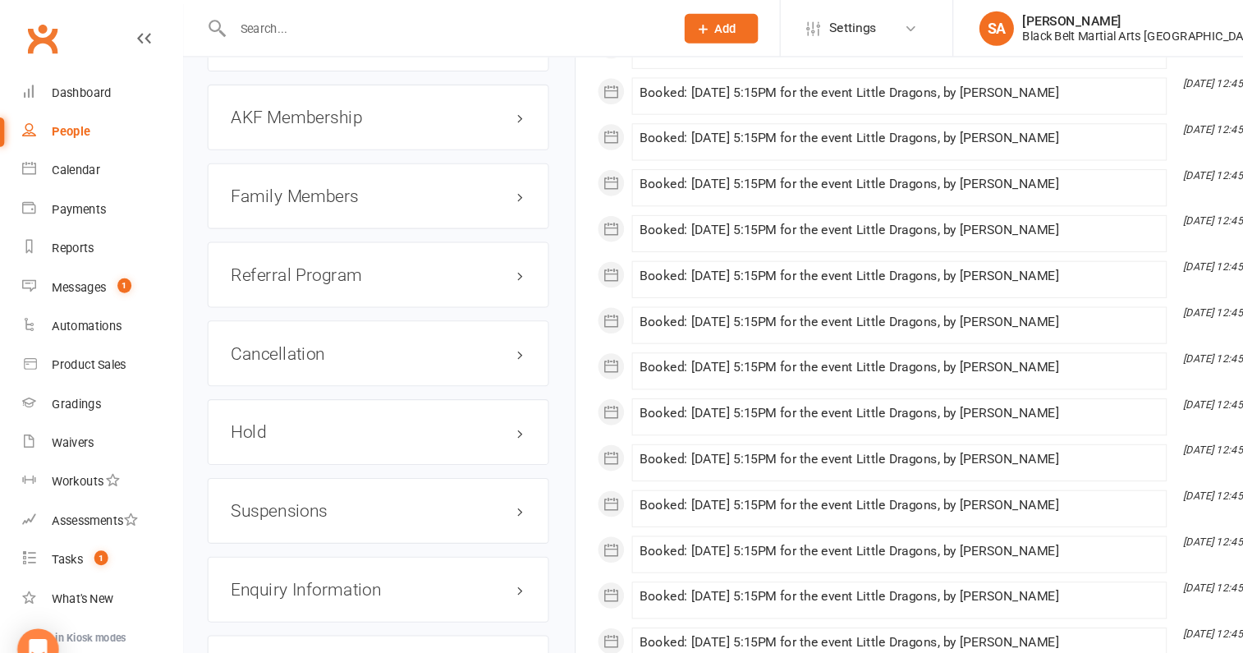
click at [273, 177] on h3 "Family Members" at bounding box center [359, 186] width 280 height 18
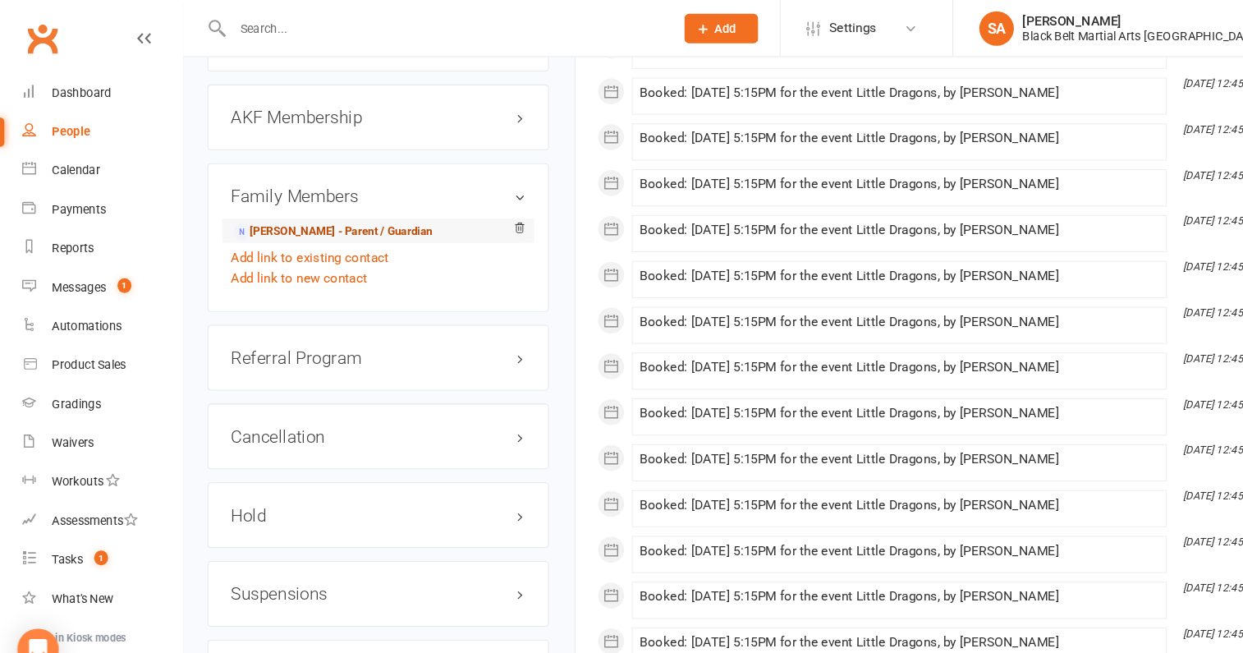
click at [273, 212] on link "JUSTIN Lockwood - Parent / Guardian" at bounding box center [316, 220] width 189 height 17
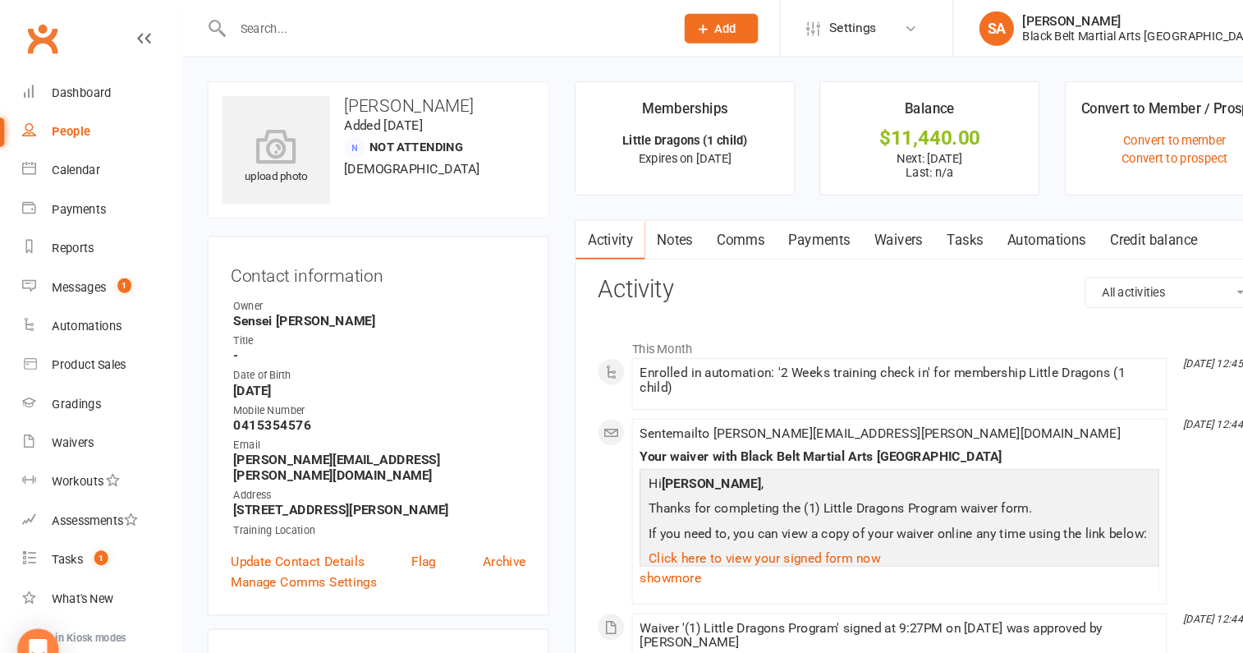
click at [782, 227] on link "Payments" at bounding box center [777, 228] width 81 height 38
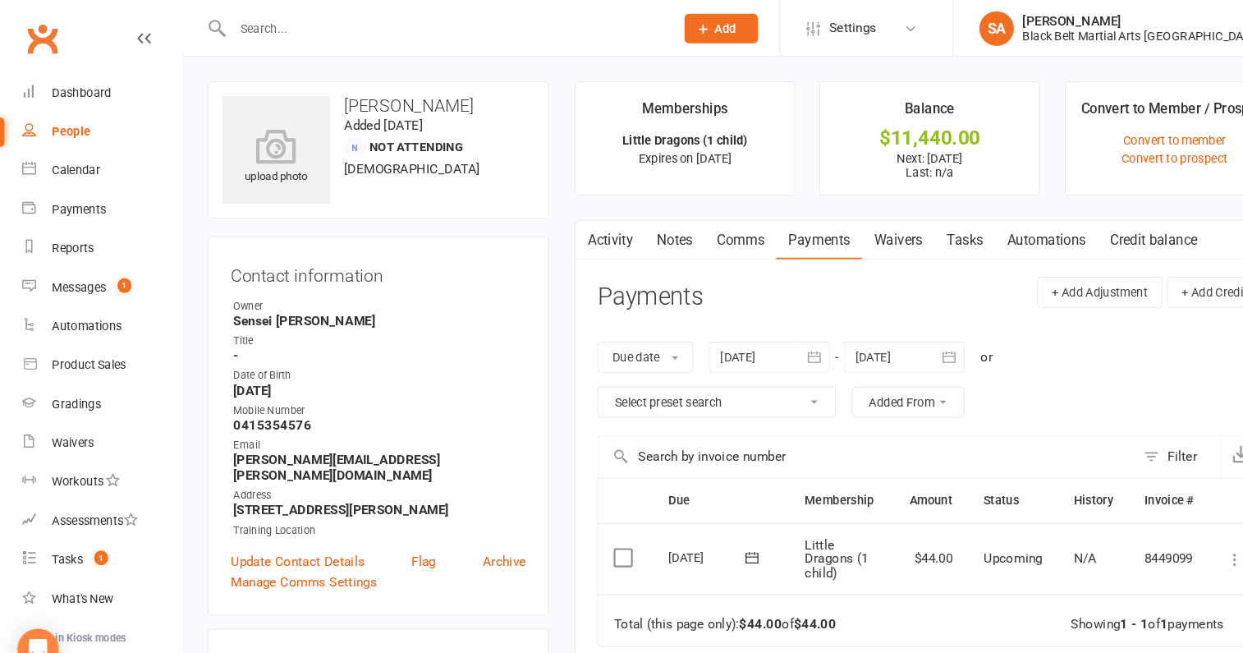
click at [846, 232] on link "Waivers" at bounding box center [853, 228] width 69 height 38
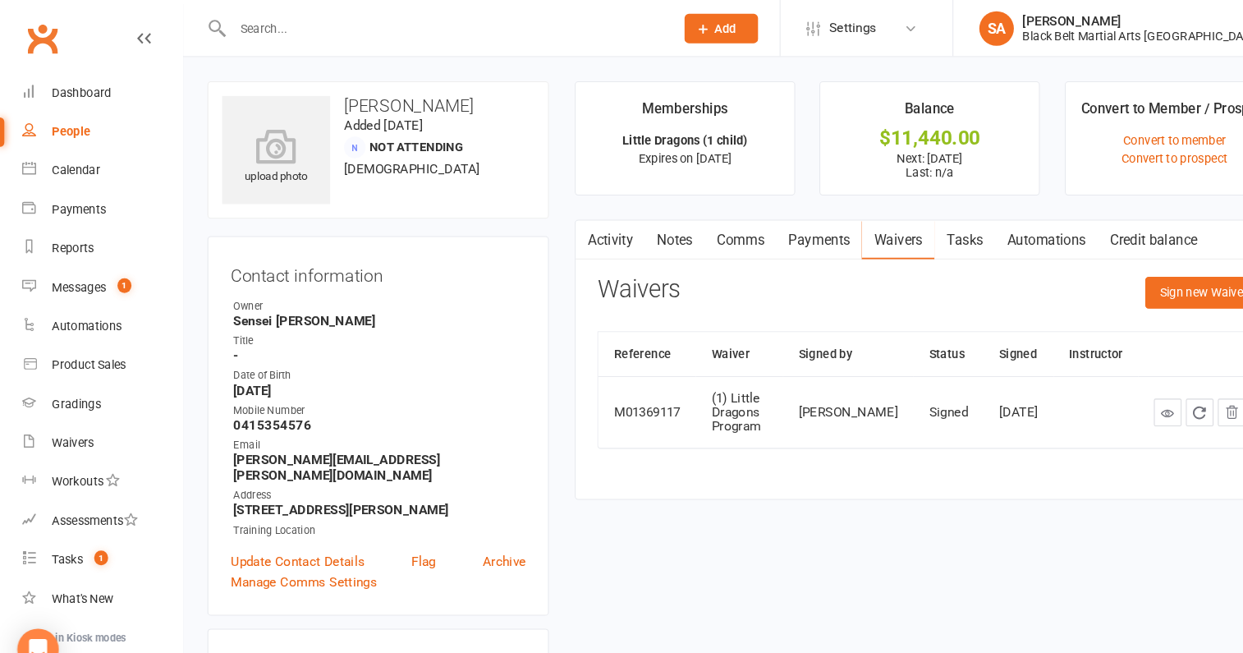
click at [571, 213] on link "Activity" at bounding box center [580, 228] width 66 height 38
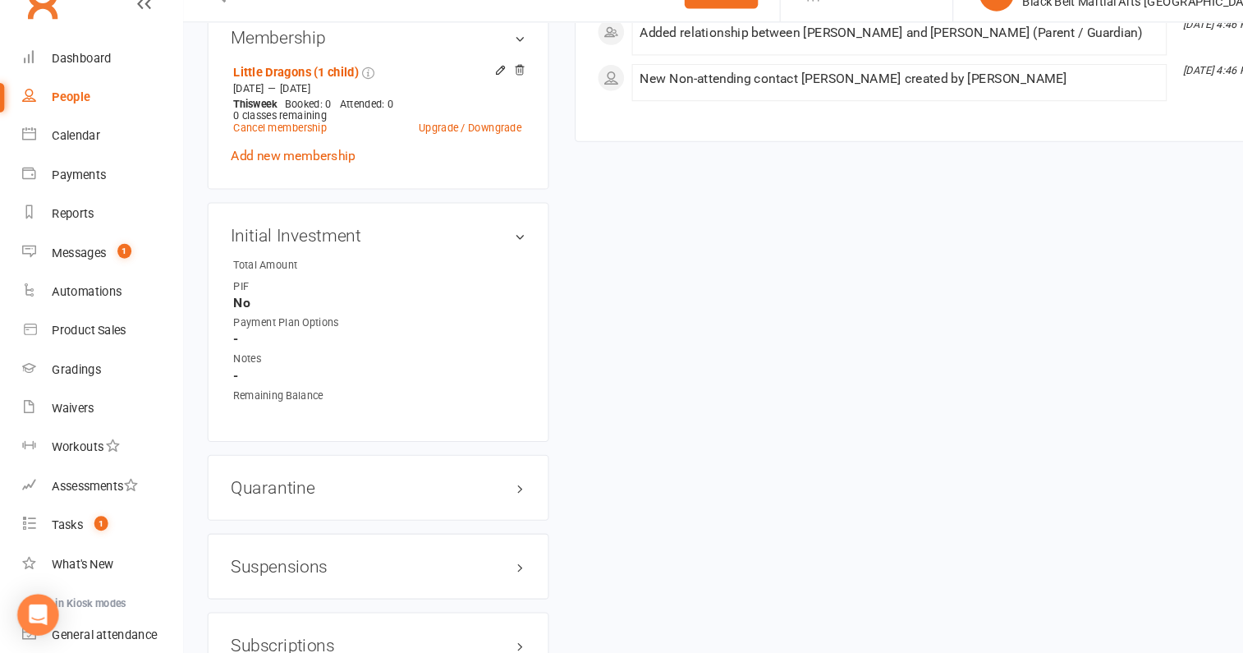
scroll to position [1181, 0]
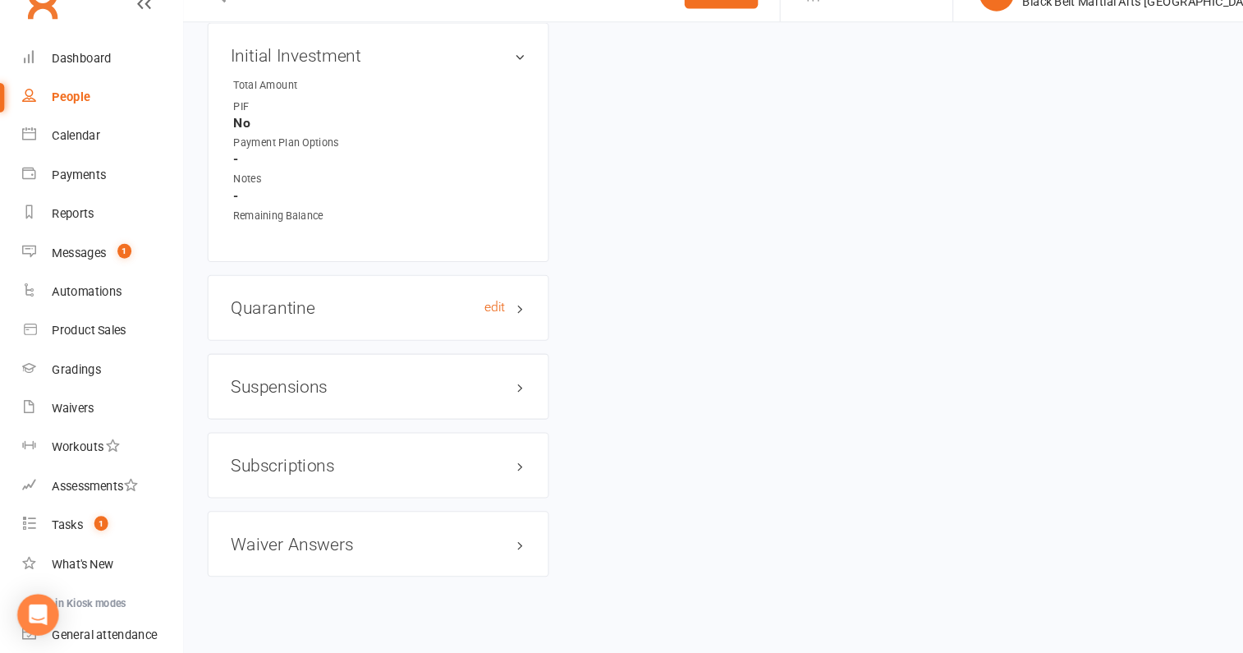
click at [336, 316] on h3 "Quarantine edit" at bounding box center [359, 325] width 280 height 18
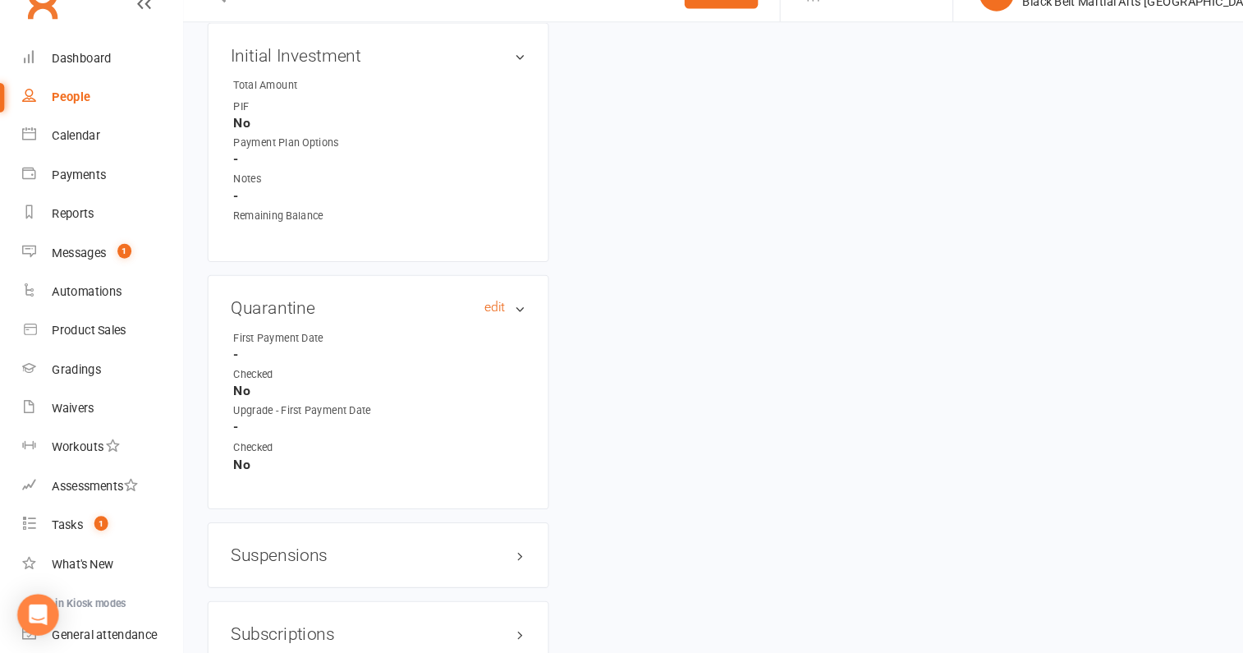
click at [336, 316] on h3 "Quarantine edit" at bounding box center [359, 325] width 280 height 18
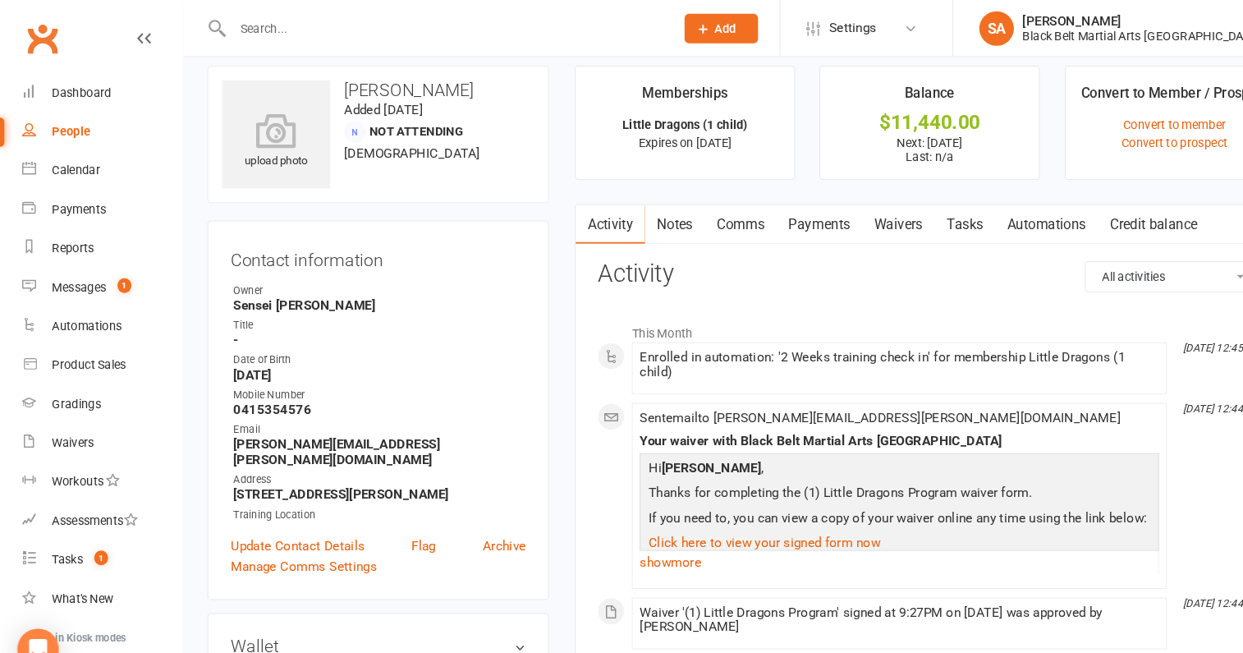
scroll to position [0, 0]
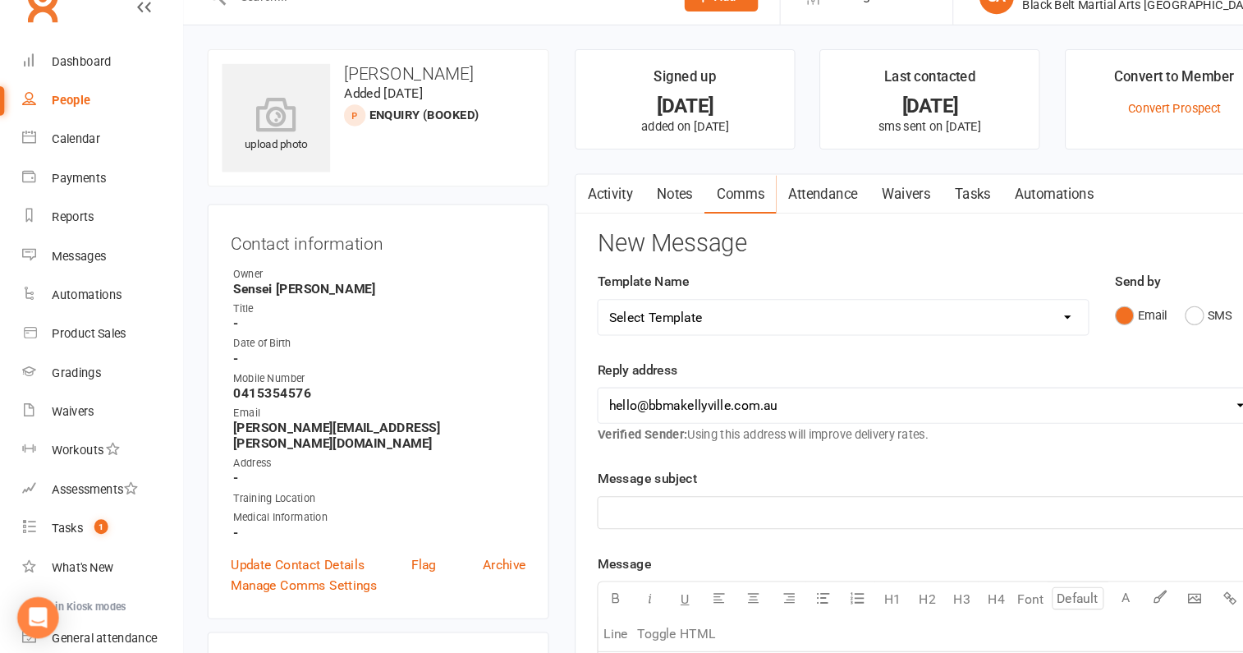
click at [582, 202] on link "Activity" at bounding box center [580, 215] width 66 height 38
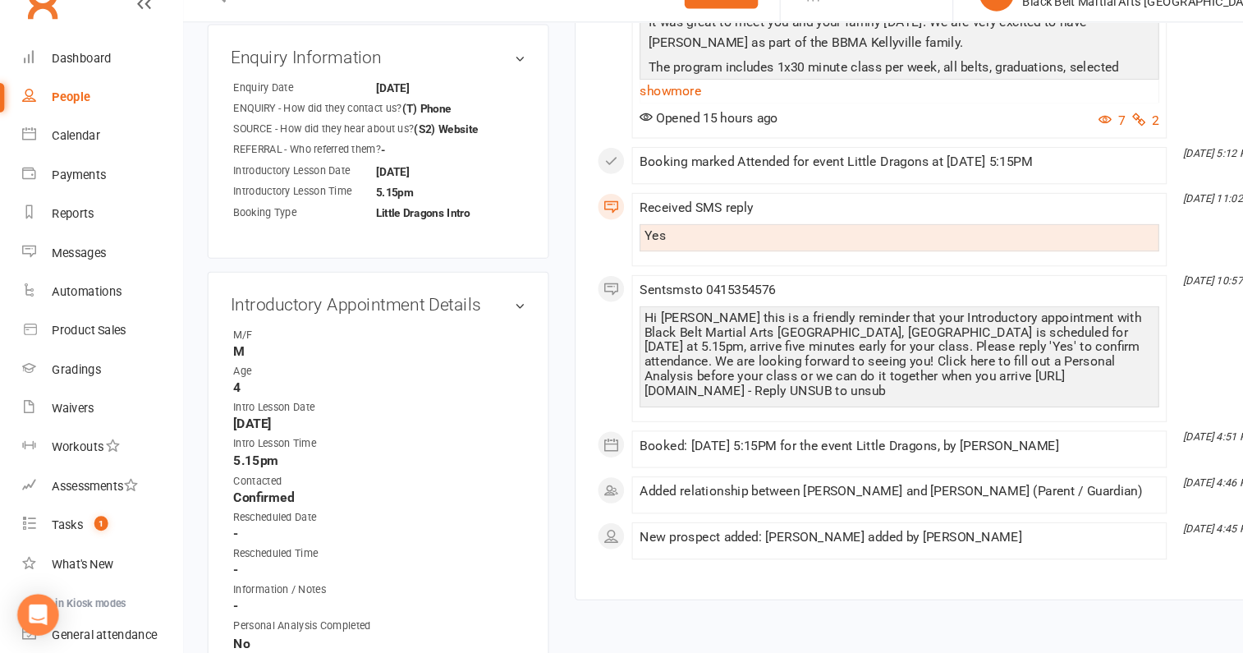
scroll to position [585, 0]
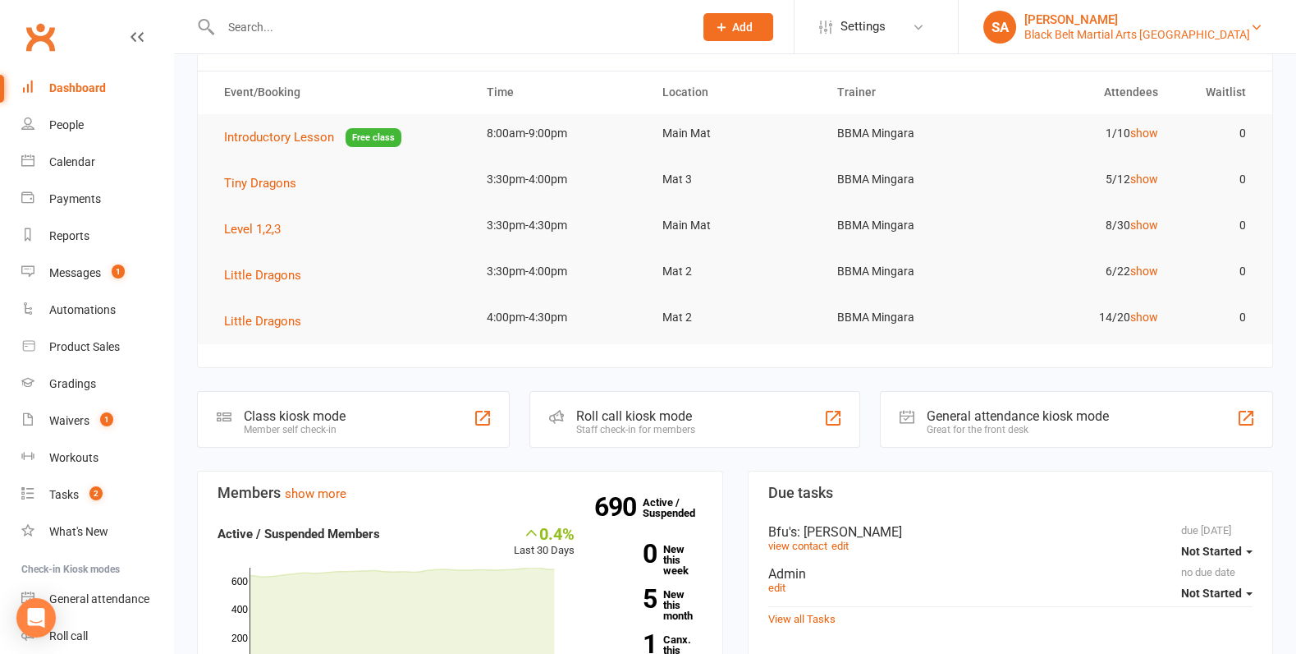
click at [1226, 20] on div "[PERSON_NAME]" at bounding box center [1138, 19] width 226 height 15
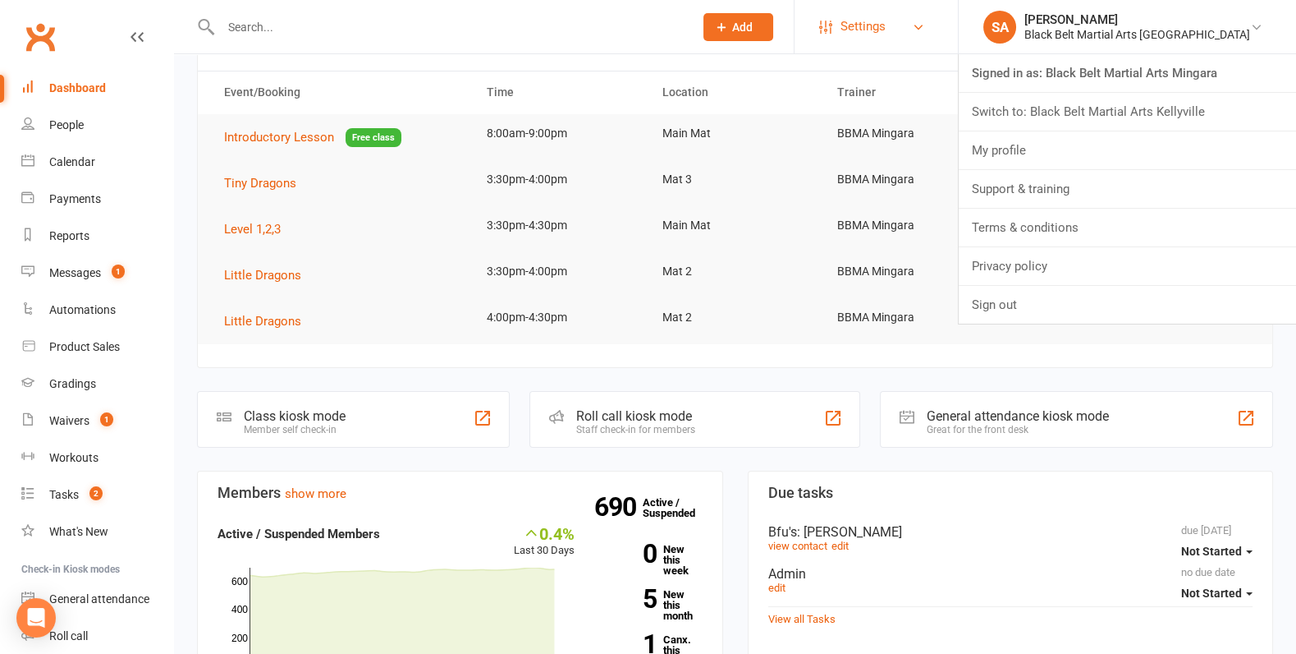
click at [933, 39] on link "Settings" at bounding box center [876, 26] width 114 height 37
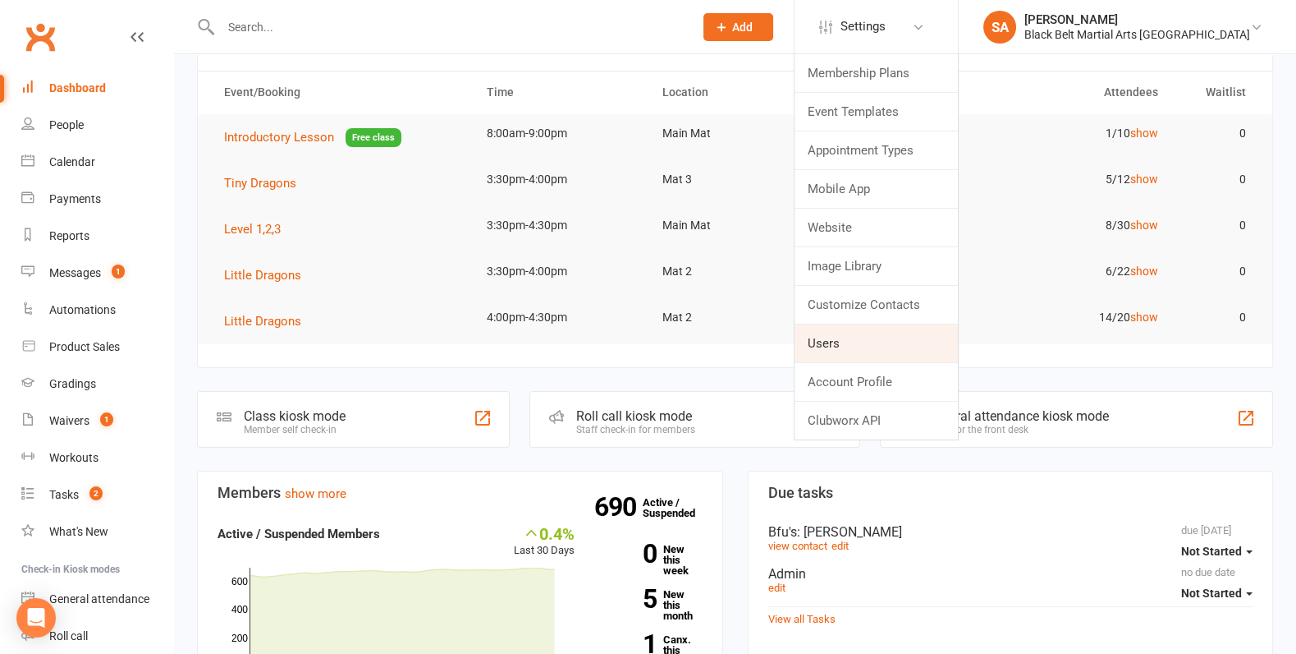
click at [951, 355] on link "Users" at bounding box center [876, 343] width 163 height 38
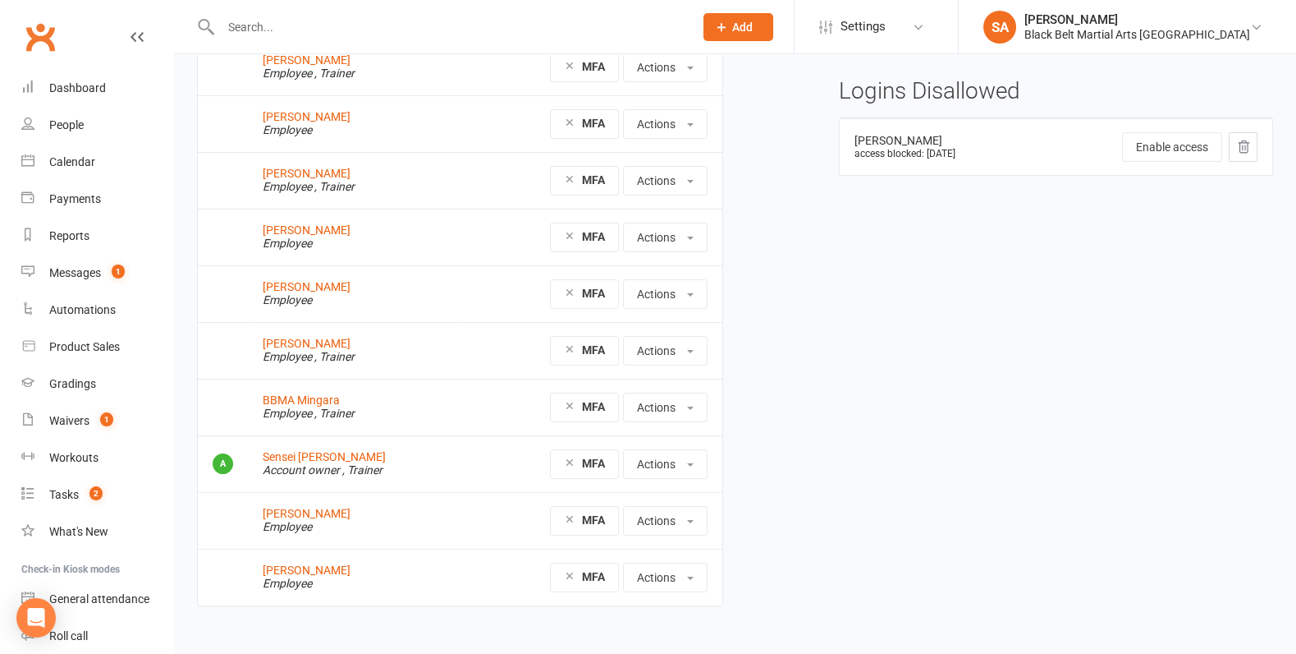
scroll to position [131, 0]
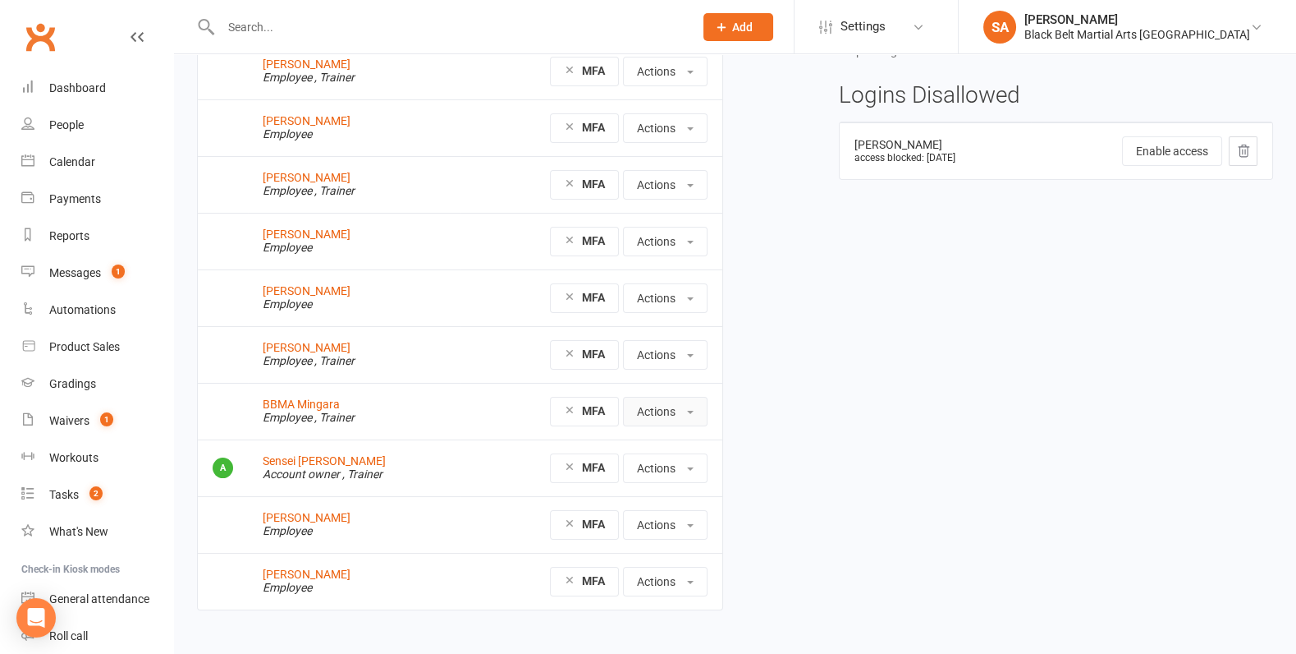
click at [672, 405] on button "Actions" at bounding box center [665, 412] width 85 height 30
click at [829, 313] on div "Active users Sensei Anthony Employee , Trainer MFA Actions Manage trainer avail…" at bounding box center [735, 318] width 1101 height 630
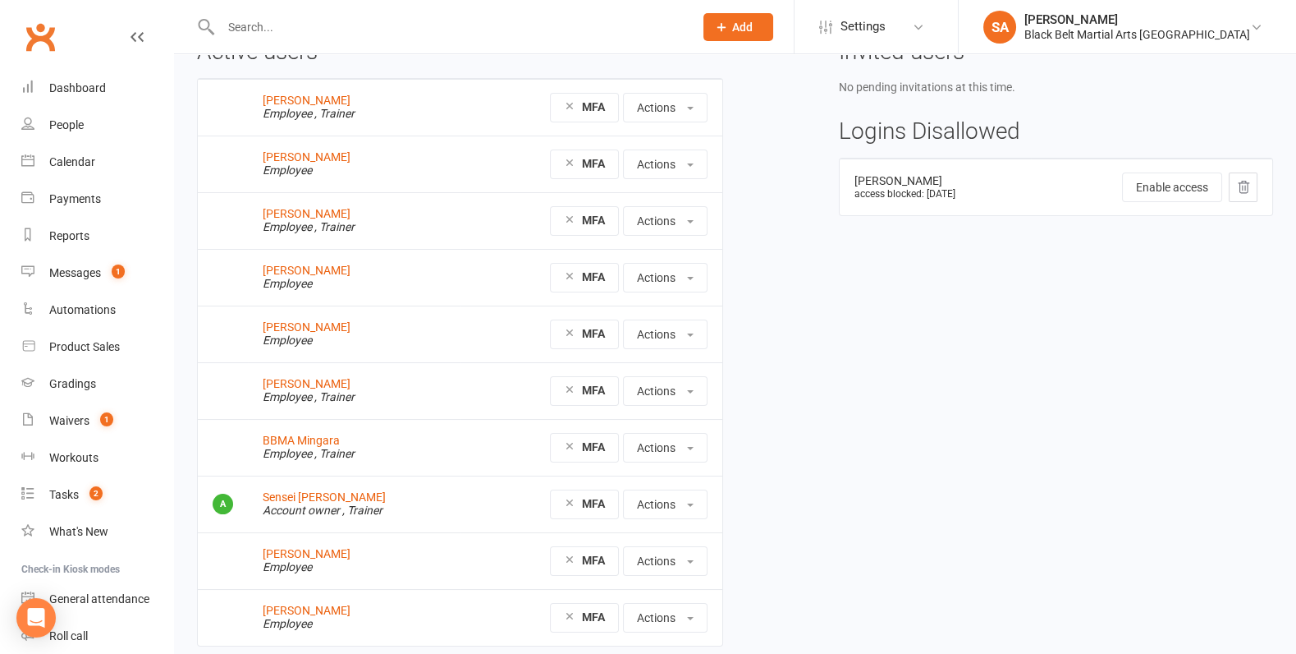
scroll to position [152, 0]
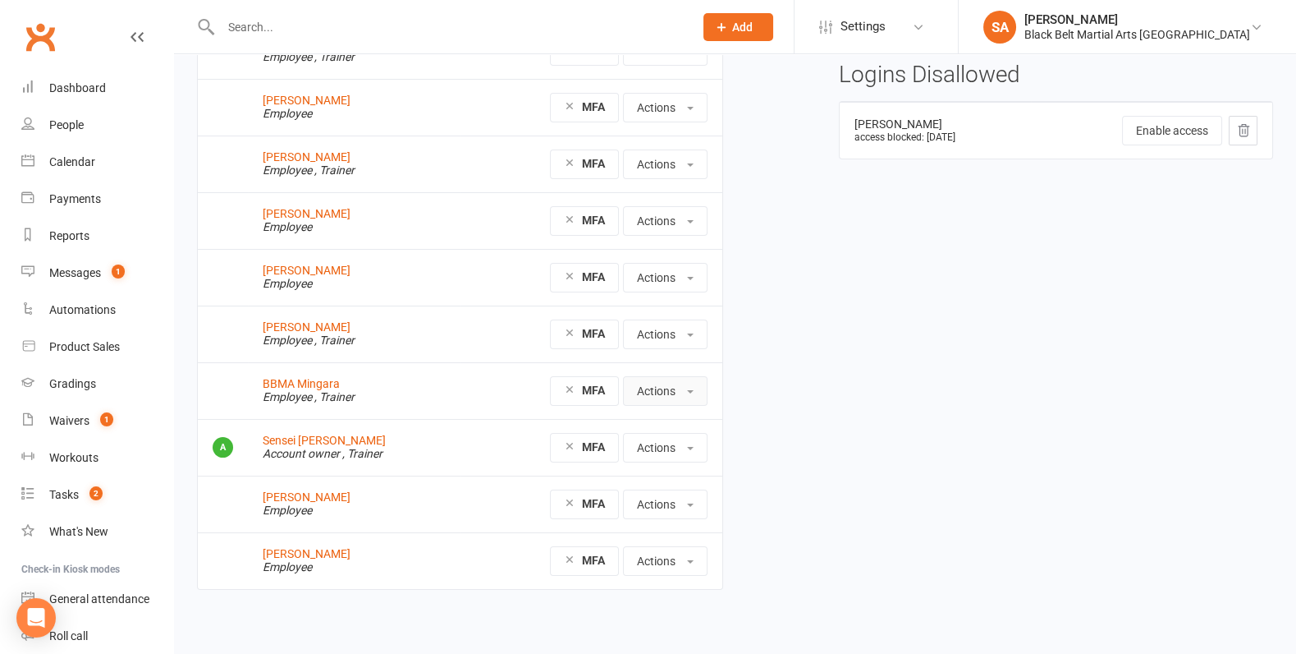
click at [688, 390] on span at bounding box center [690, 391] width 7 height 3
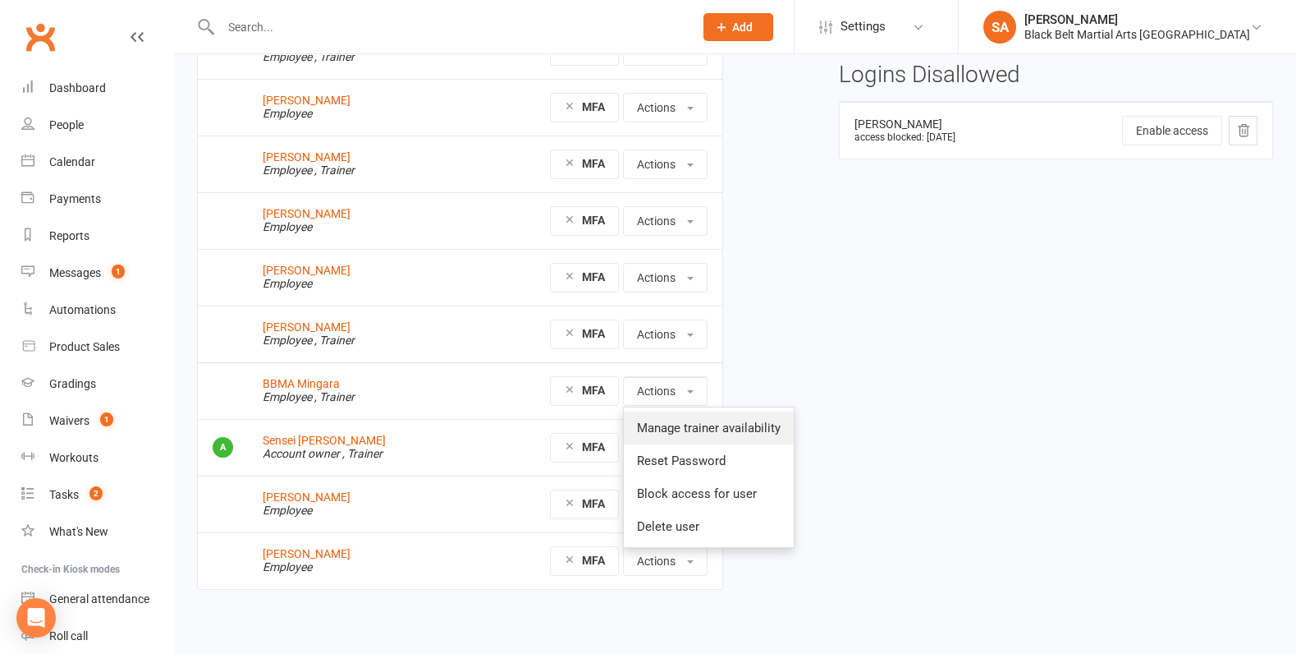
click at [690, 418] on link "Manage trainer availability" at bounding box center [709, 427] width 170 height 33
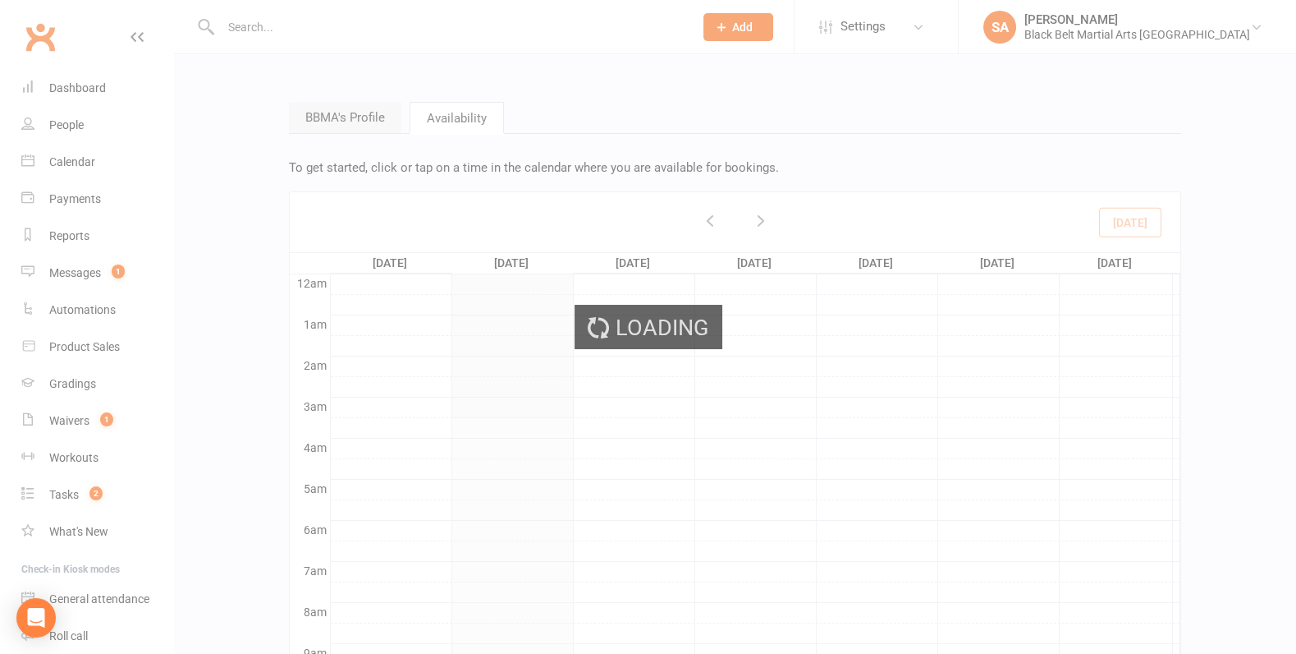
scroll to position [242, 0]
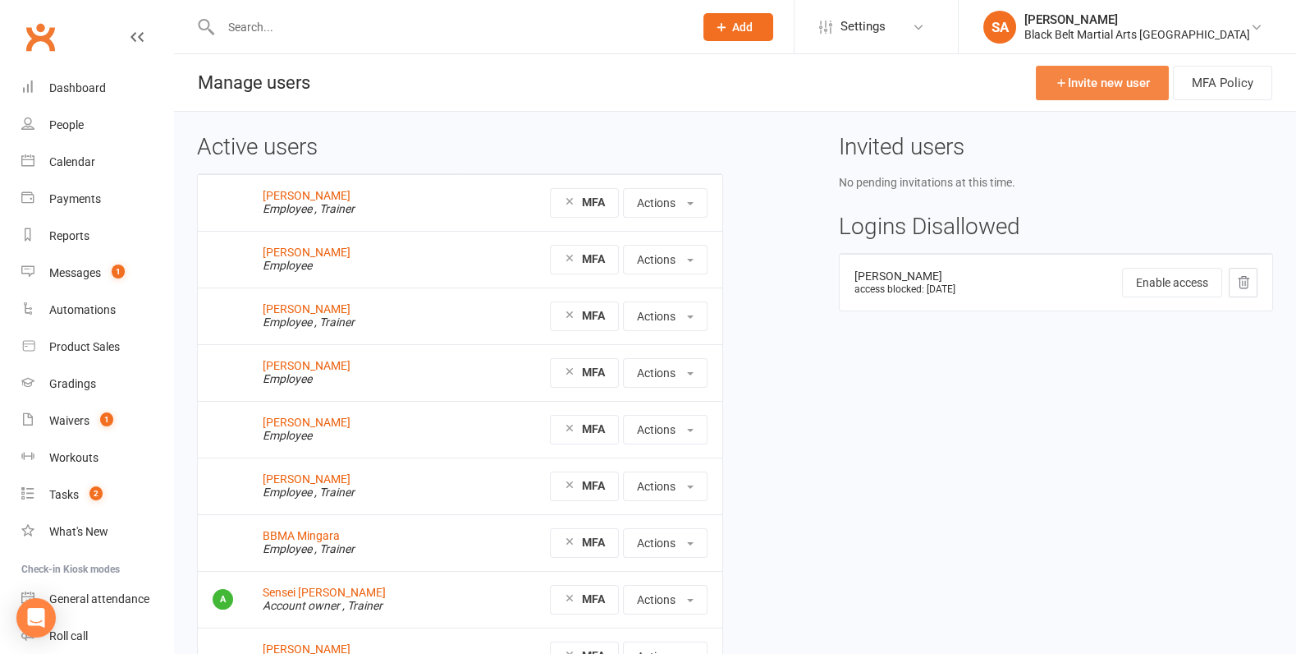
click at [1097, 95] on link "Invite new user" at bounding box center [1102, 83] width 133 height 34
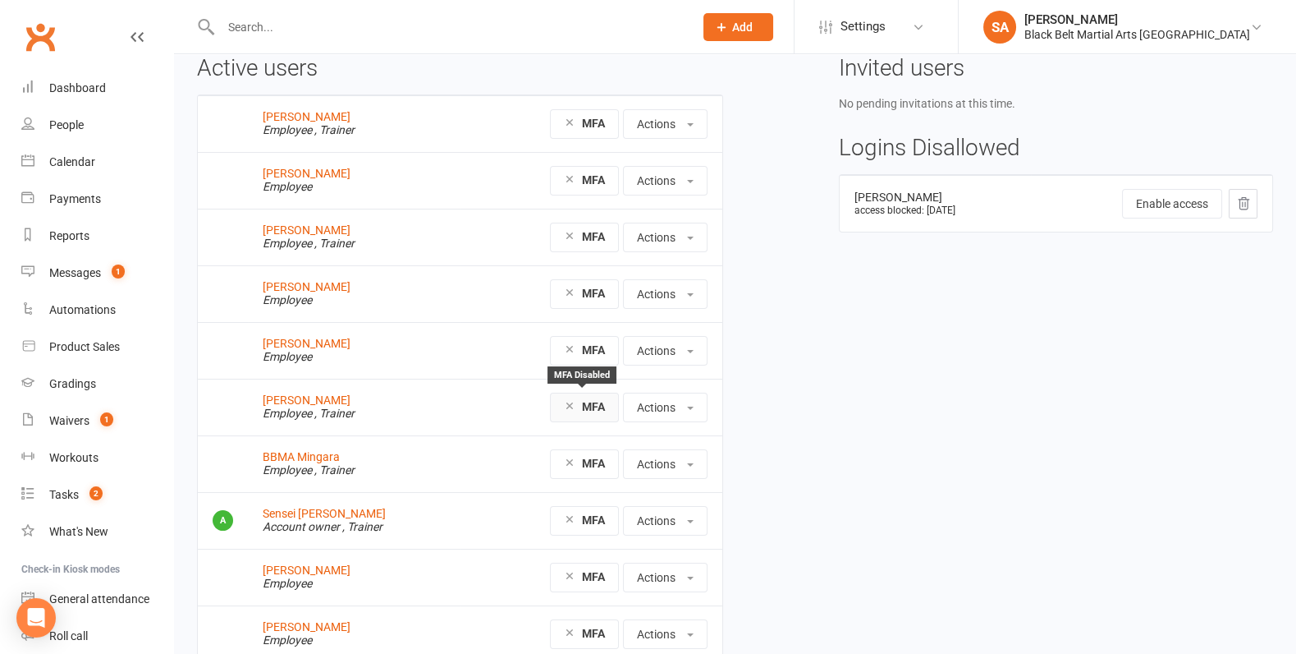
scroll to position [152, 0]
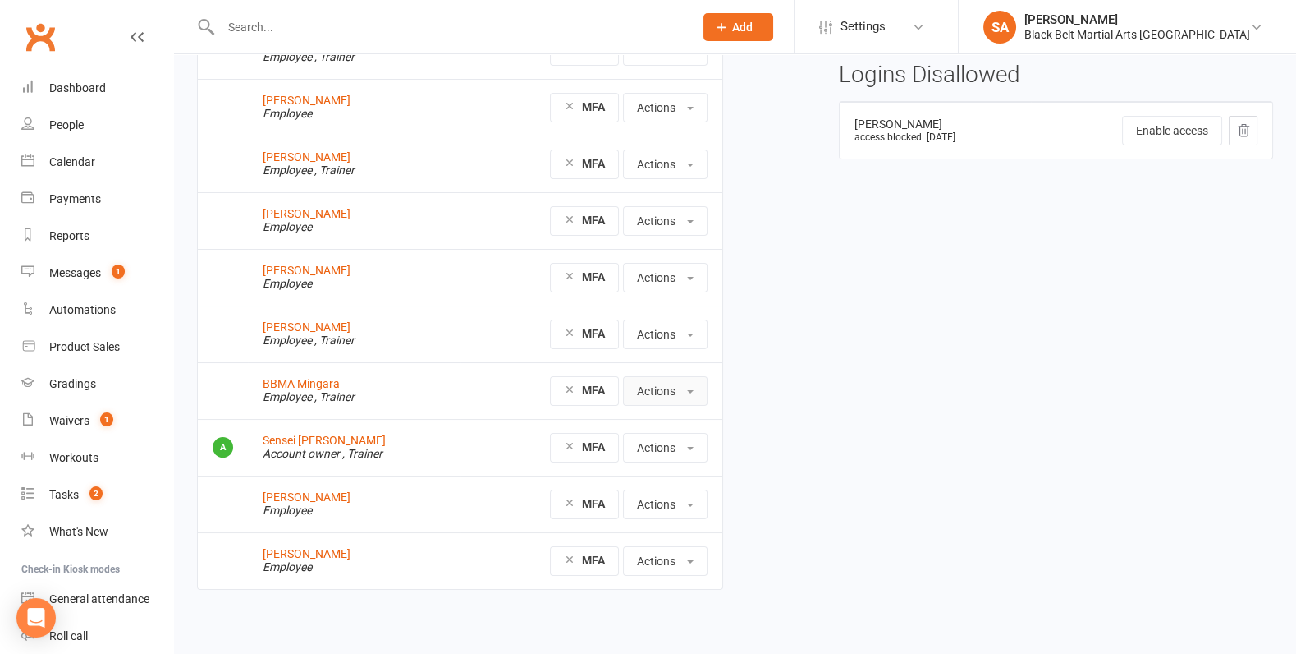
click at [673, 381] on button "Actions" at bounding box center [665, 391] width 85 height 30
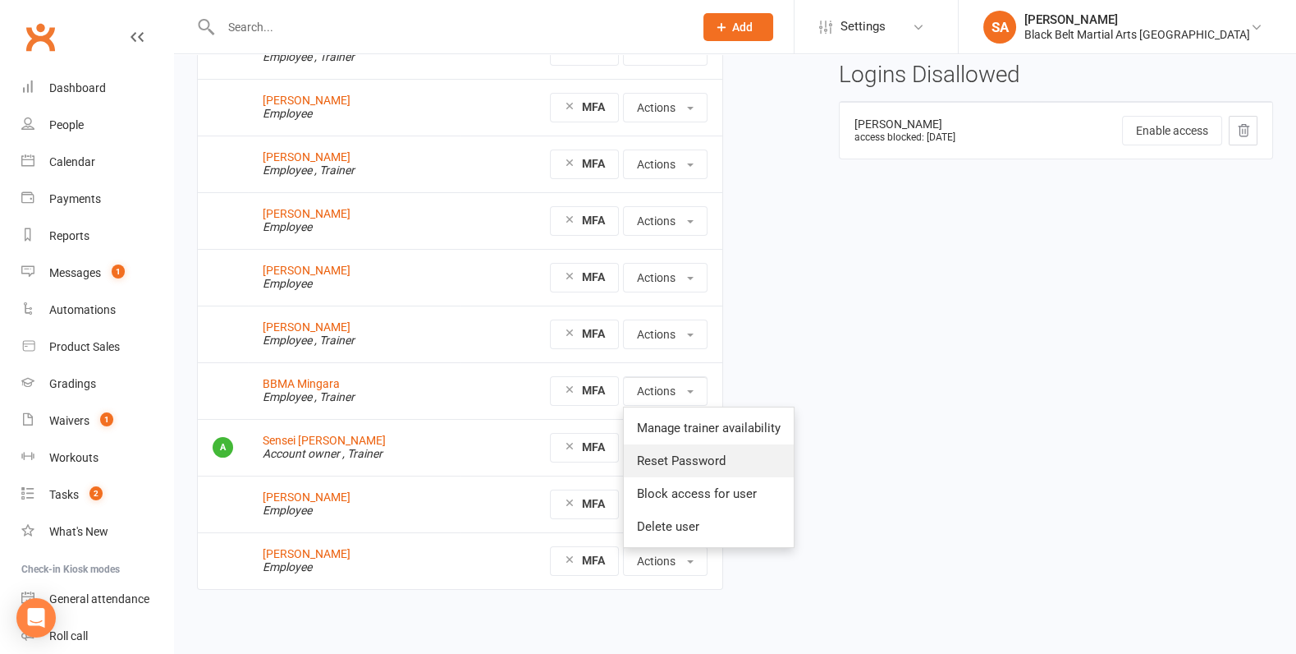
click at [667, 456] on link "Reset Password" at bounding box center [709, 460] width 170 height 33
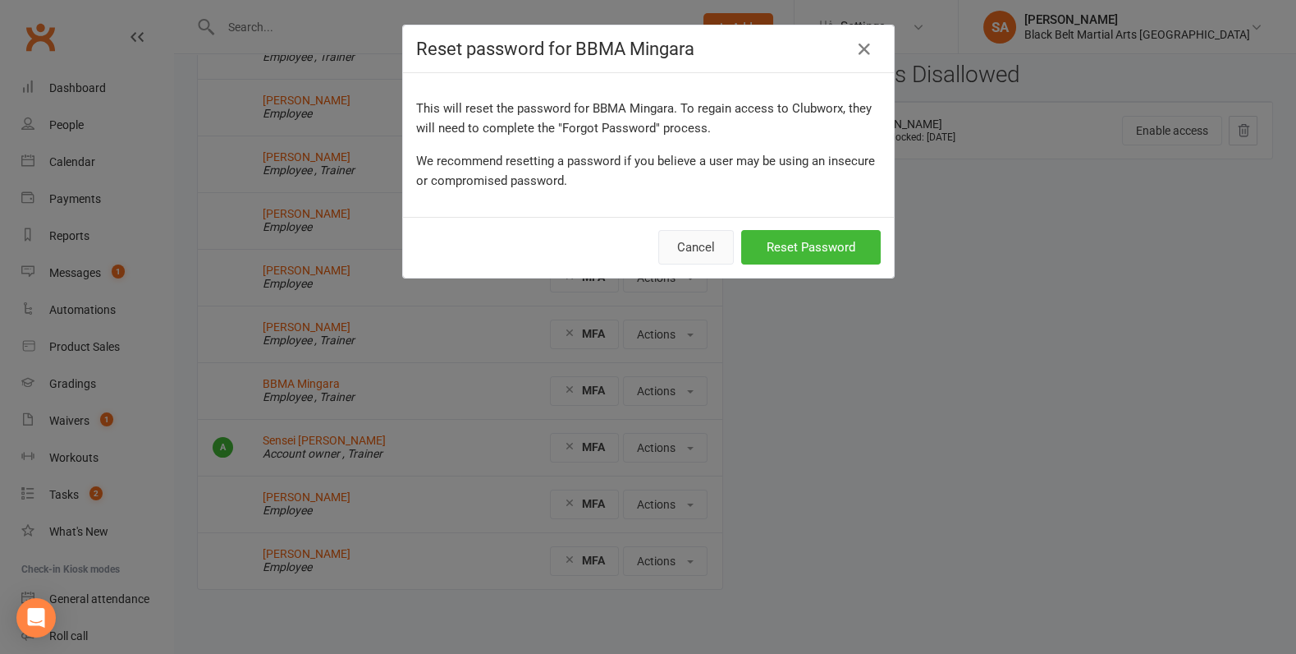
click at [708, 245] on button "Cancel" at bounding box center [696, 247] width 76 height 34
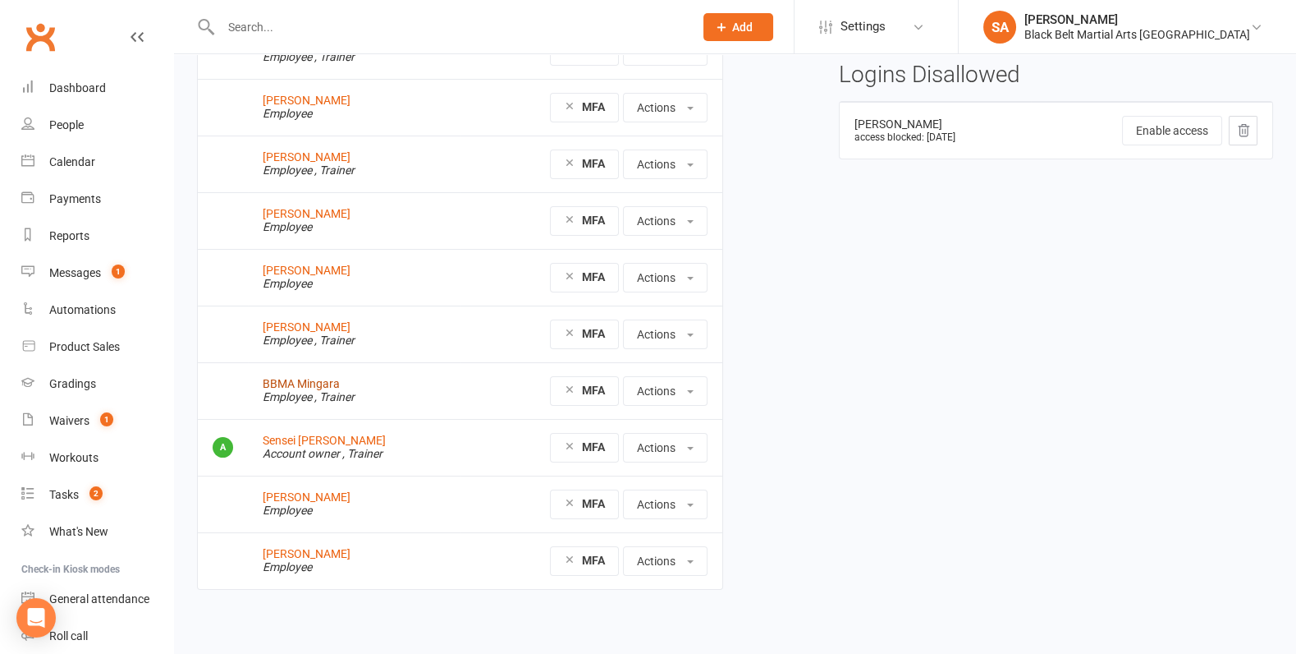
click at [319, 381] on link "BBMA Mingara" at bounding box center [301, 383] width 77 height 13
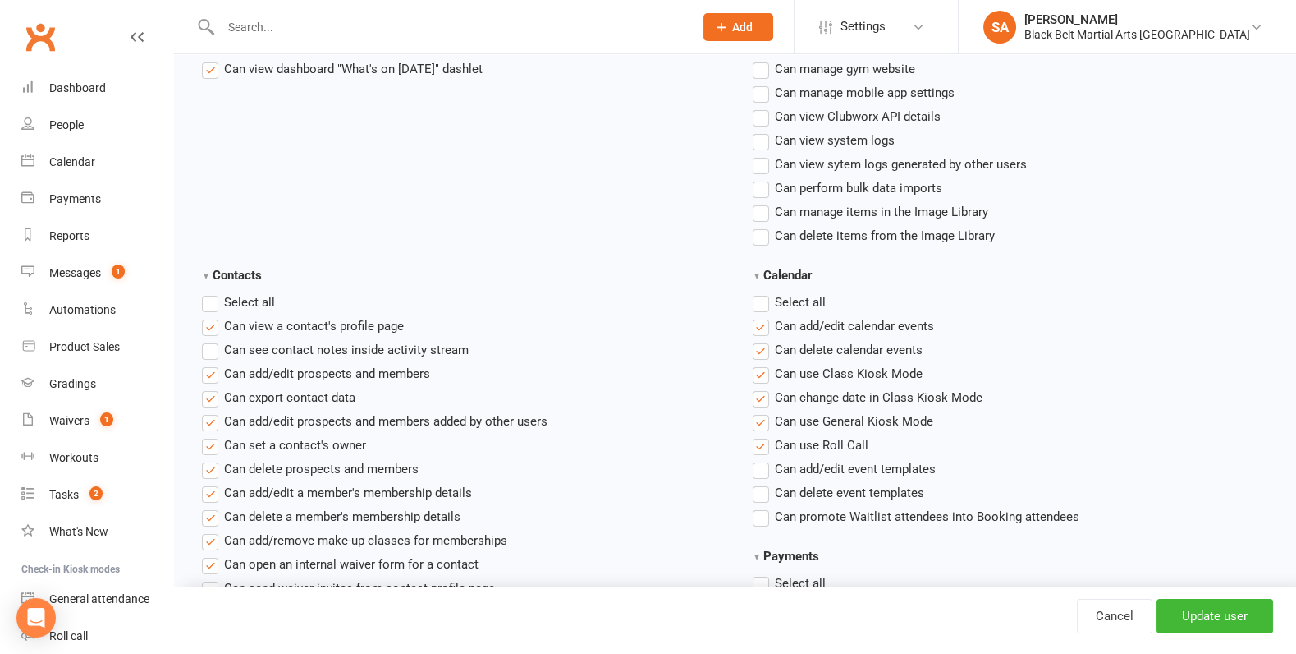
scroll to position [583, 0]
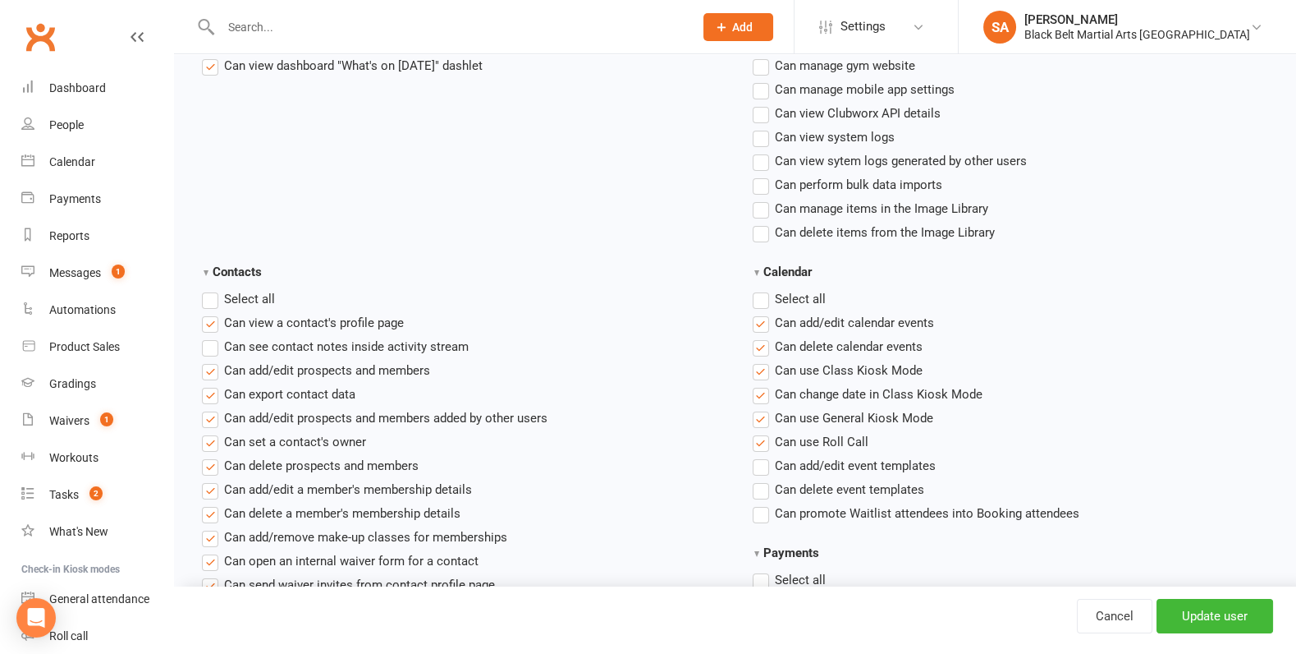
click at [763, 320] on label"] "Can add/edit calendar events" at bounding box center [843, 323] width 181 height 20
click at [763, 313] on input "Can add/edit calendar events" at bounding box center [758, 313] width 11 height 0
click at [763, 343] on label"] "Can delete calendar events" at bounding box center [838, 347] width 170 height 20
click at [763, 337] on input "Can delete calendar events" at bounding box center [758, 337] width 11 height 0
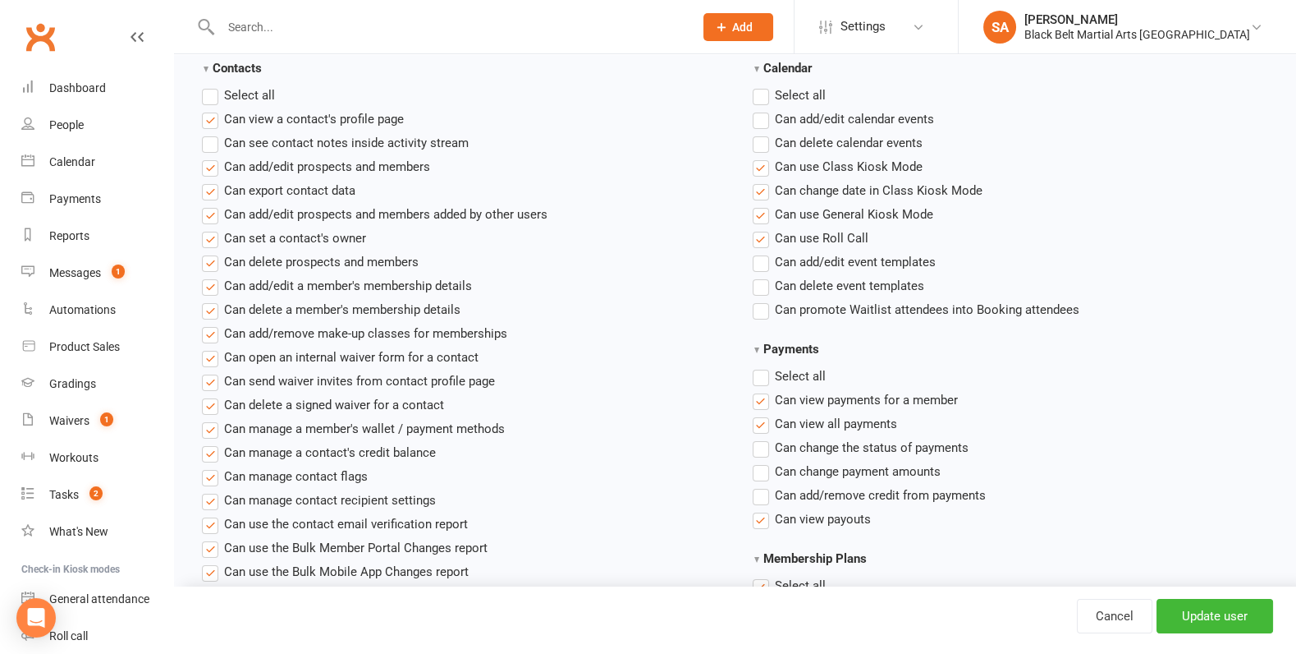
scroll to position [791, 0]
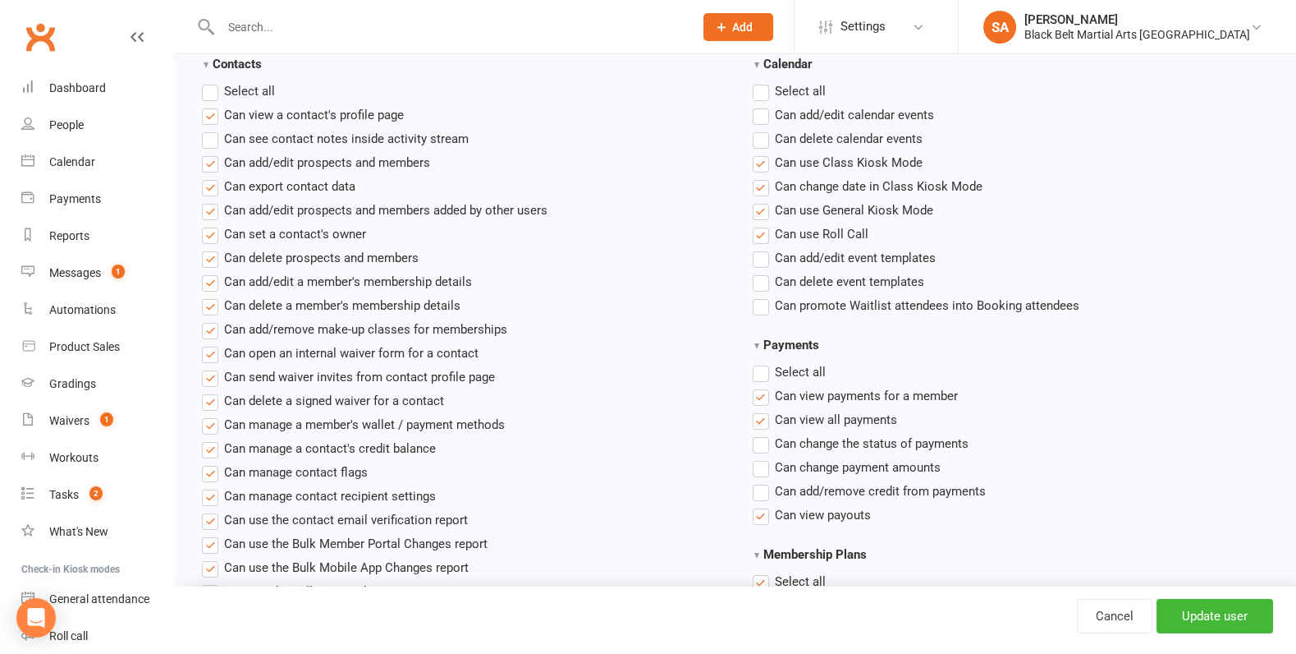
click at [767, 393] on label"] "Can view payments for a member" at bounding box center [855, 396] width 205 height 20
click at [764, 386] on input "Can view payments for a member" at bounding box center [758, 386] width 11 height 0
click at [761, 418] on label"] "Can view all payments" at bounding box center [825, 420] width 144 height 20
click at [761, 410] on input "Can view all payments" at bounding box center [758, 410] width 11 height 0
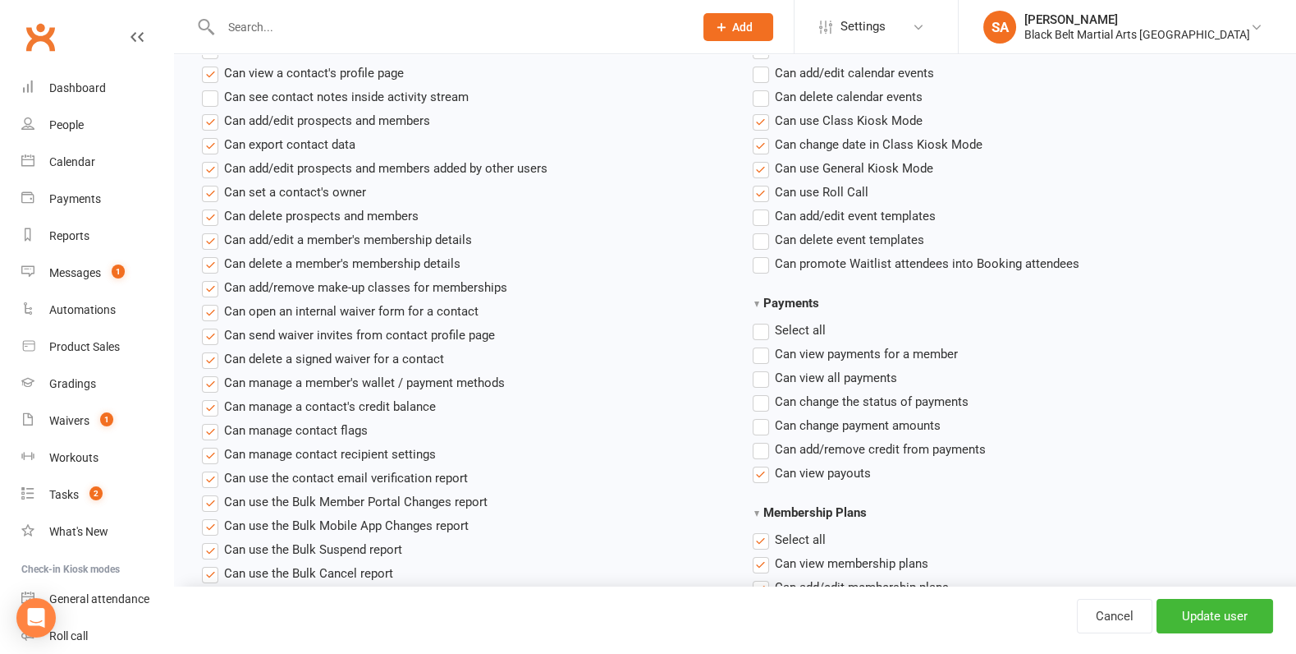
scroll to position [836, 0]
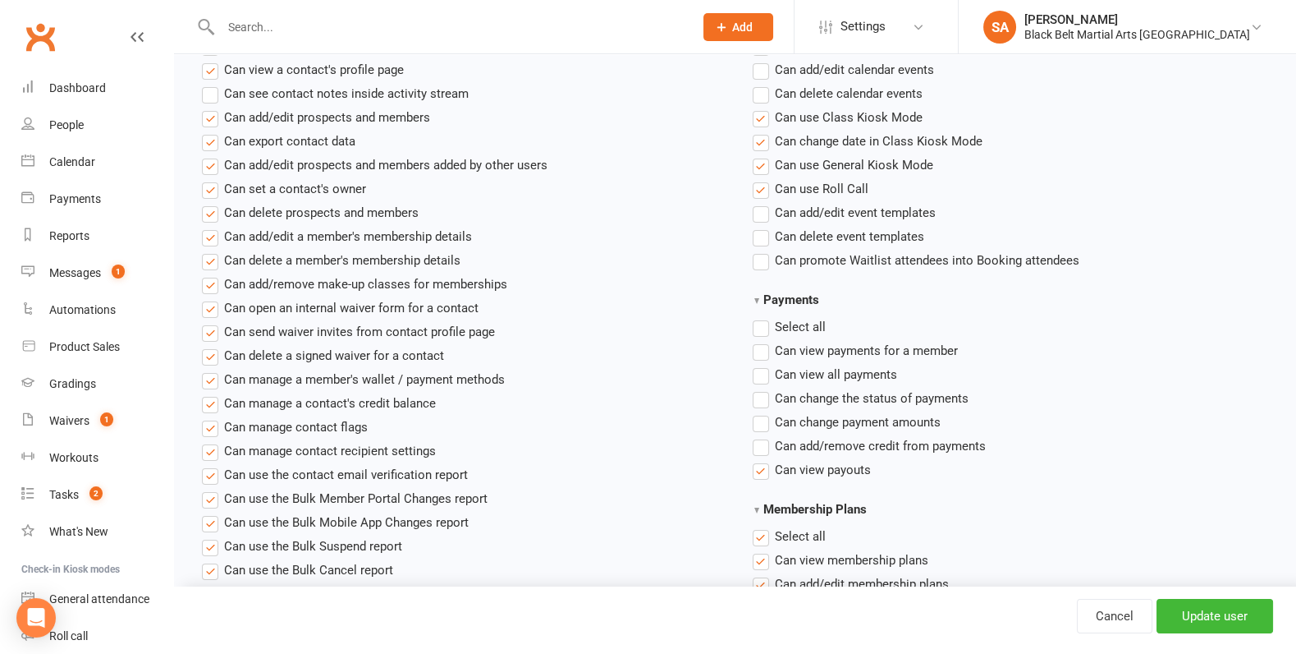
click at [753, 466] on label"] "Can view payouts" at bounding box center [812, 470] width 118 height 20
click at [753, 460] on input "Can view payouts" at bounding box center [758, 460] width 11 height 0
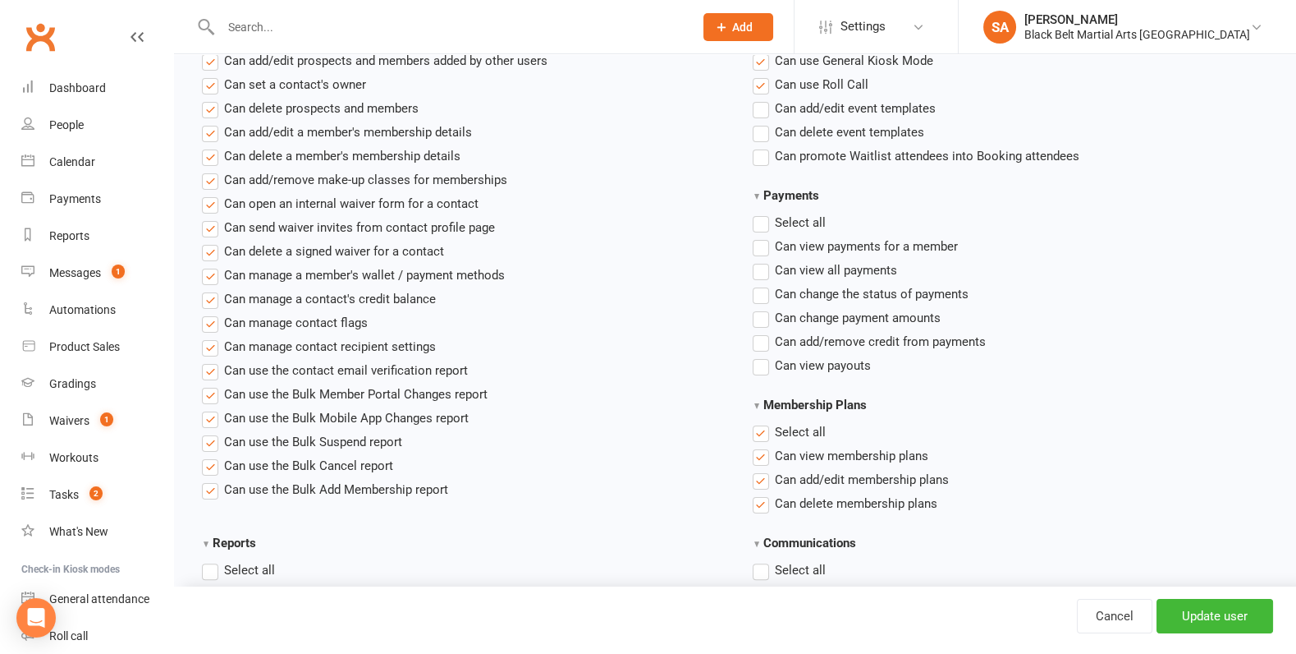
scroll to position [941, 0]
click at [764, 429] on label "Select all" at bounding box center [789, 431] width 73 height 20
click at [764, 421] on input "Membership Plans" at bounding box center [758, 421] width 11 height 0
click at [764, 460] on label"] "Can view membership plans" at bounding box center [841, 455] width 176 height 20
click at [764, 445] on input "Can view membership plans" at bounding box center [758, 445] width 11 height 0
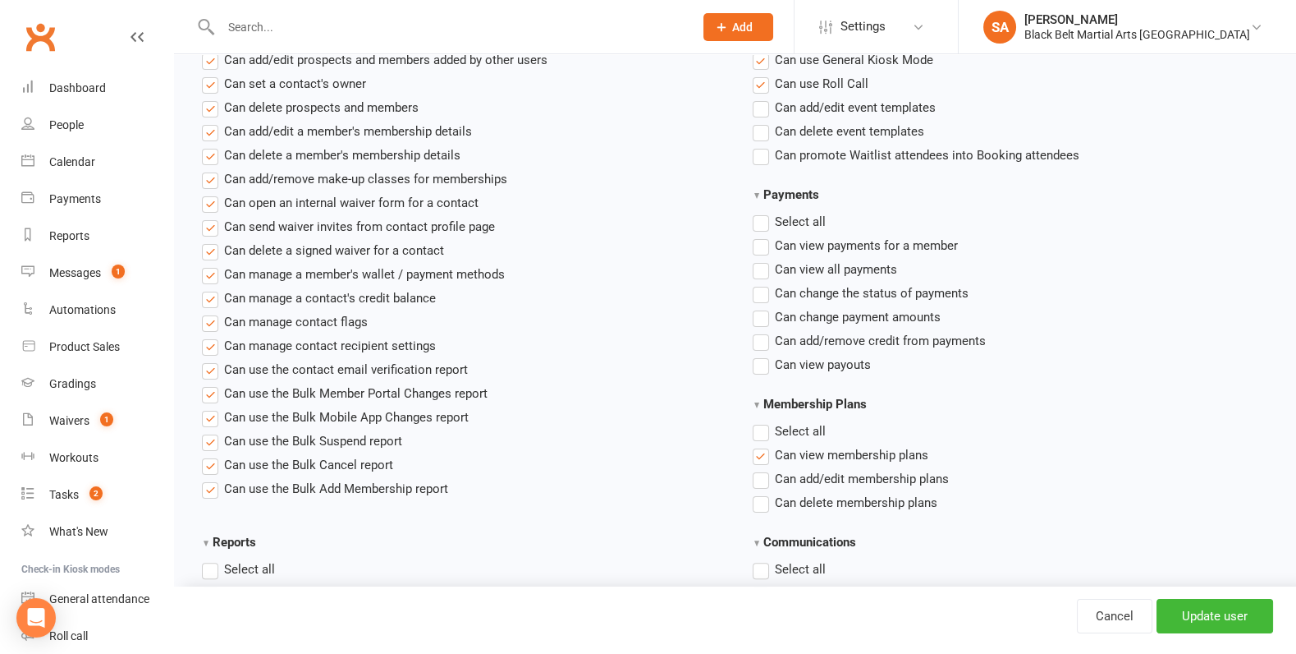
click at [762, 430] on label "Select all" at bounding box center [789, 431] width 73 height 20
click at [762, 421] on input "Membership Plans" at bounding box center [758, 421] width 11 height 0
click at [759, 429] on label "Select all" at bounding box center [789, 431] width 73 height 20
click at [759, 421] on input "Membership Plans" at bounding box center [758, 421] width 11 height 0
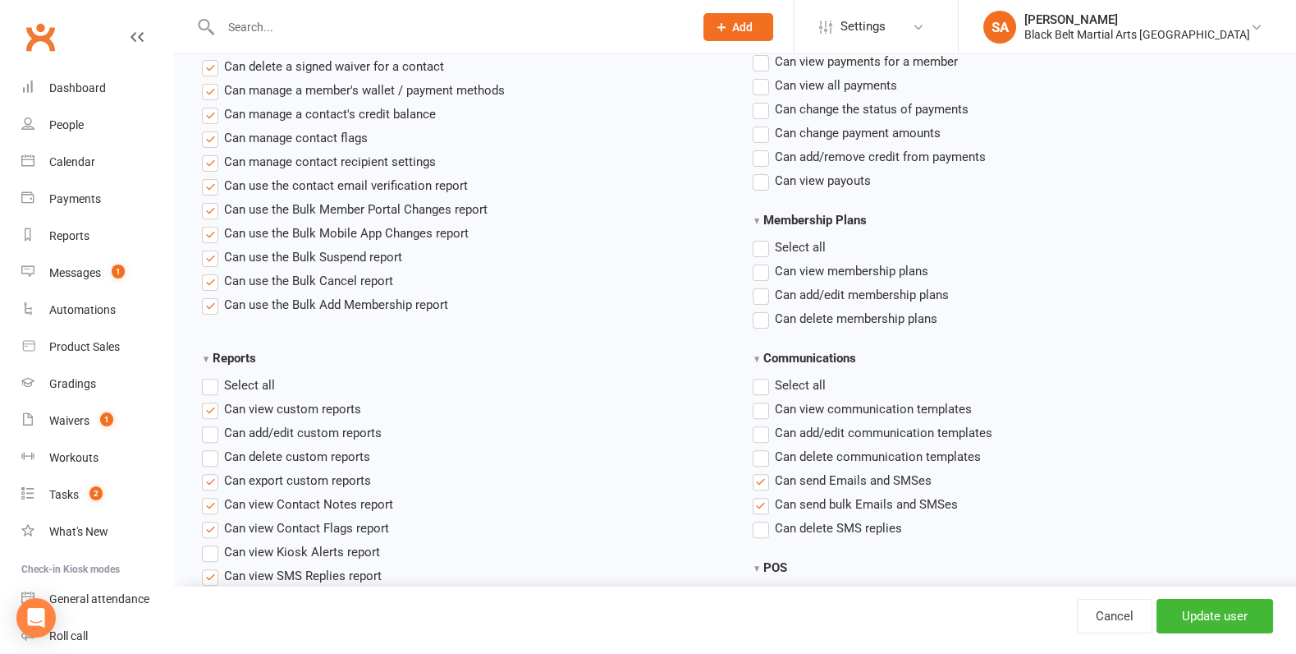
scroll to position [1129, 0]
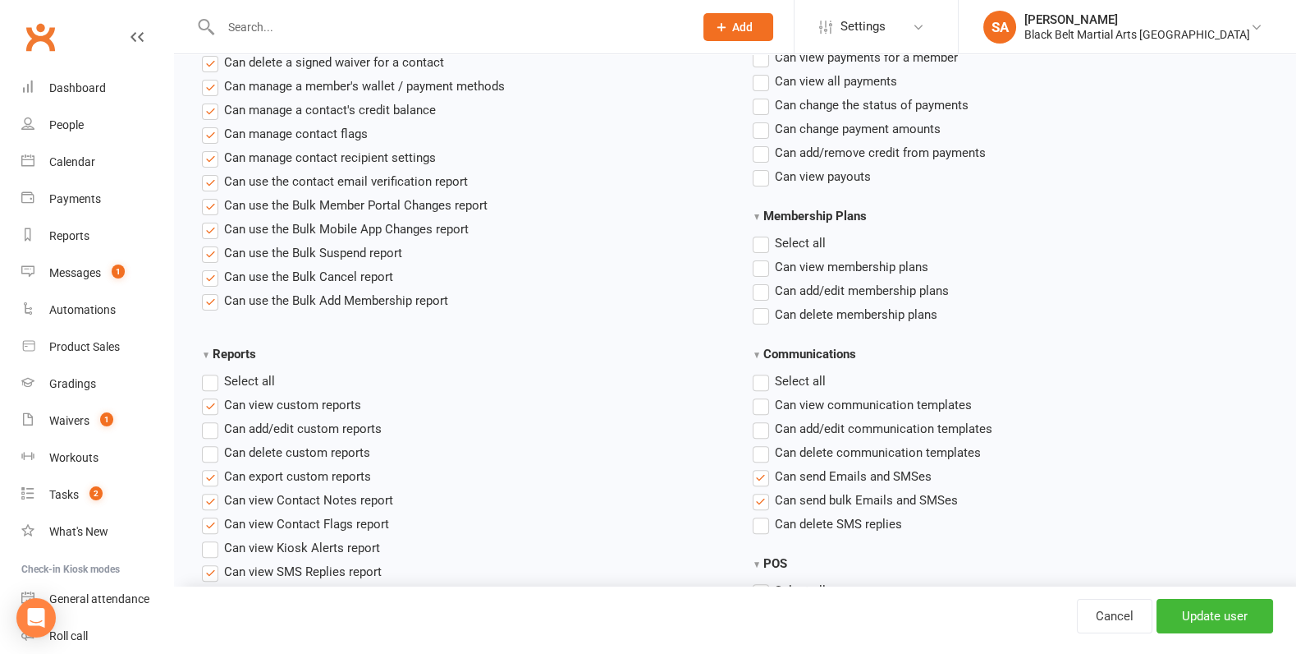
click at [769, 475] on label"] "Can send Emails and SMSes" at bounding box center [842, 476] width 179 height 20
click at [764, 466] on input "Can send Emails and SMSes" at bounding box center [758, 466] width 11 height 0
click at [764, 494] on label"] "Can send bulk Emails and SMSes" at bounding box center [855, 500] width 205 height 20
click at [764, 490] on input "Can send bulk Emails and SMSes" at bounding box center [758, 490] width 11 height 0
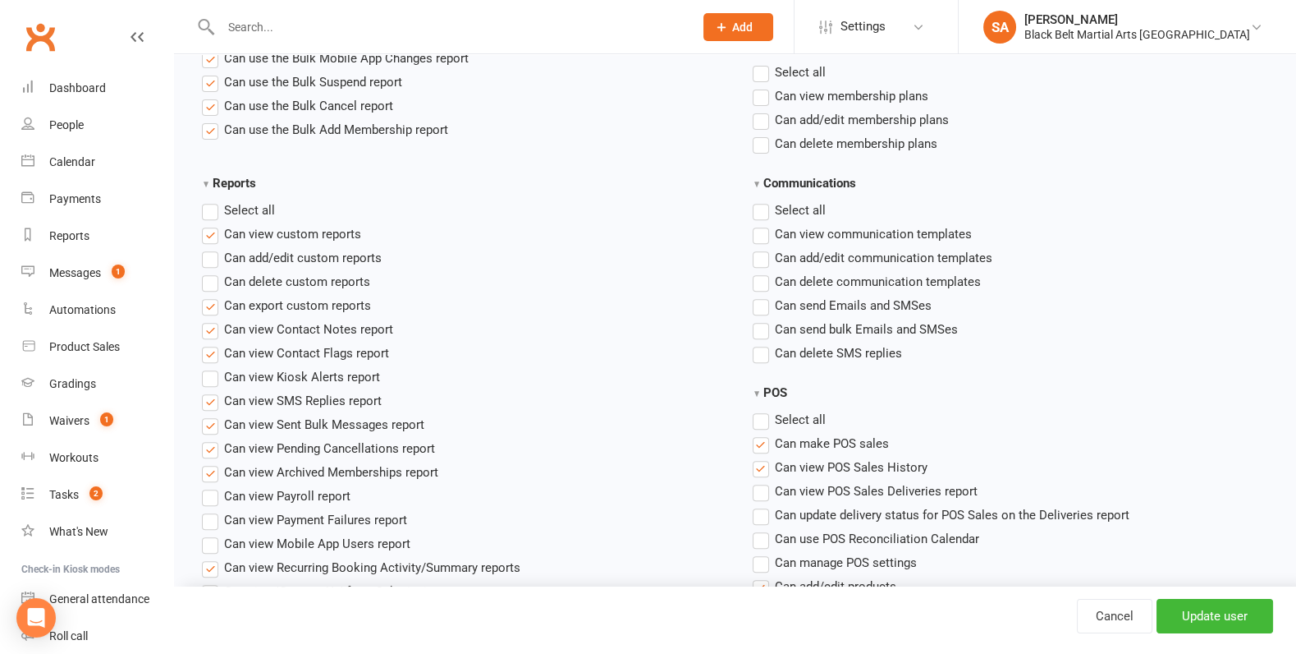
scroll to position [1564, 0]
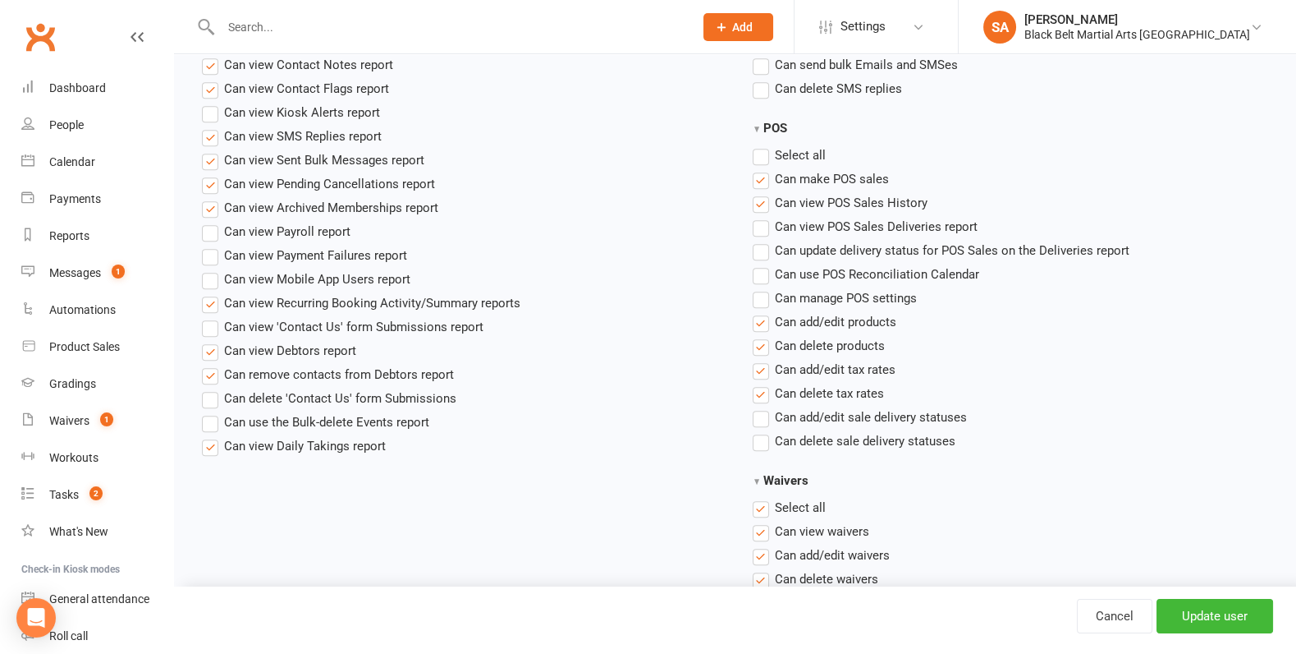
click at [761, 156] on label "Select all" at bounding box center [789, 155] width 73 height 20
click at [761, 145] on input "POS" at bounding box center [758, 145] width 11 height 0
click at [761, 156] on label "Select all" at bounding box center [789, 155] width 73 height 20
click at [761, 145] on input "POS" at bounding box center [758, 145] width 11 height 0
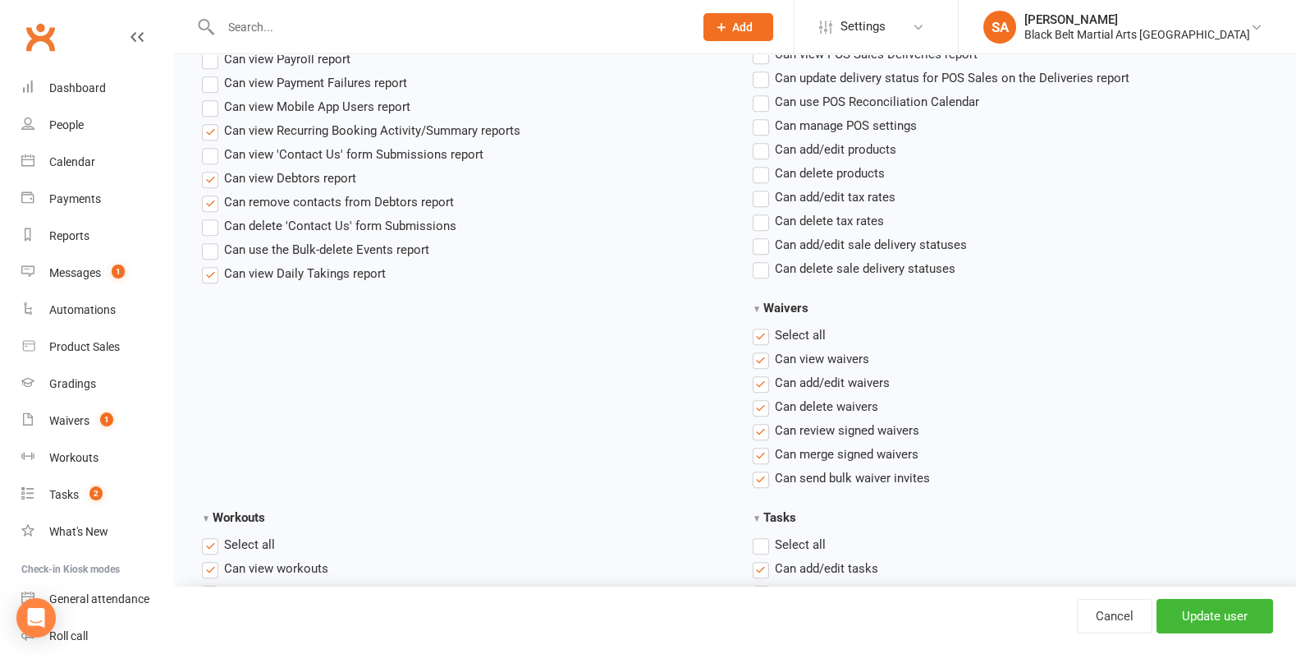
scroll to position [1738, 0]
click at [765, 336] on label "Select all" at bounding box center [789, 333] width 73 height 20
click at [764, 323] on input "Waivers" at bounding box center [758, 323] width 11 height 0
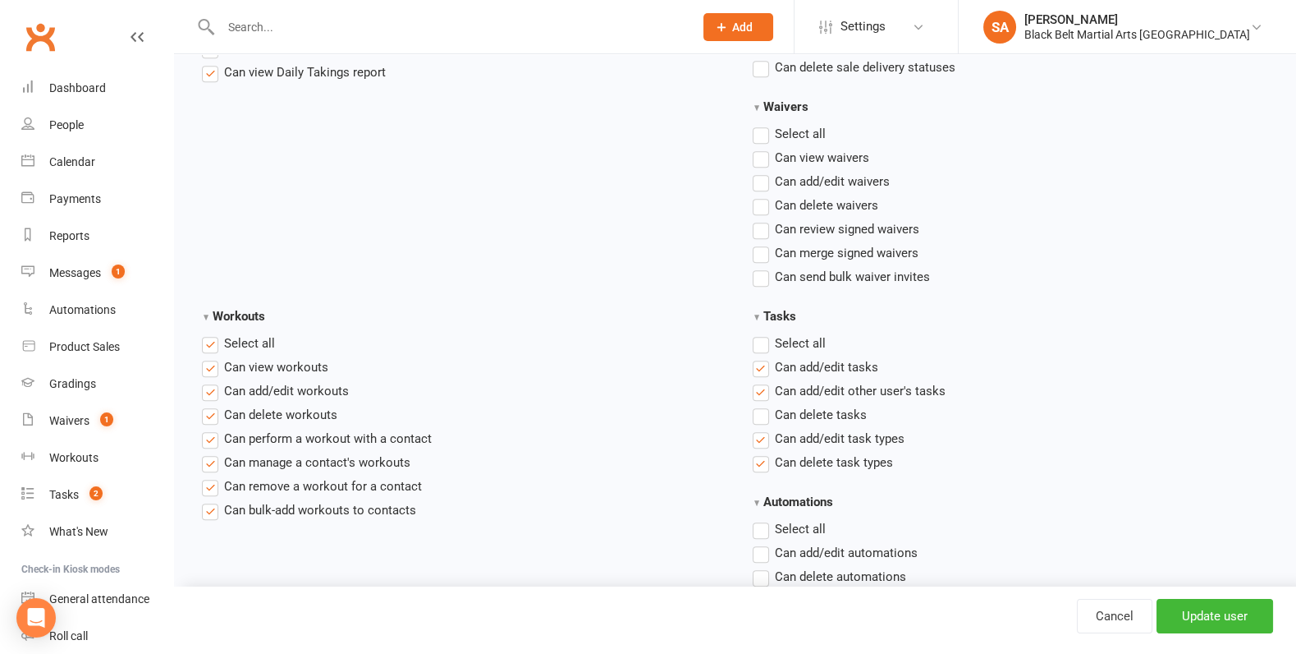
scroll to position [1947, 0]
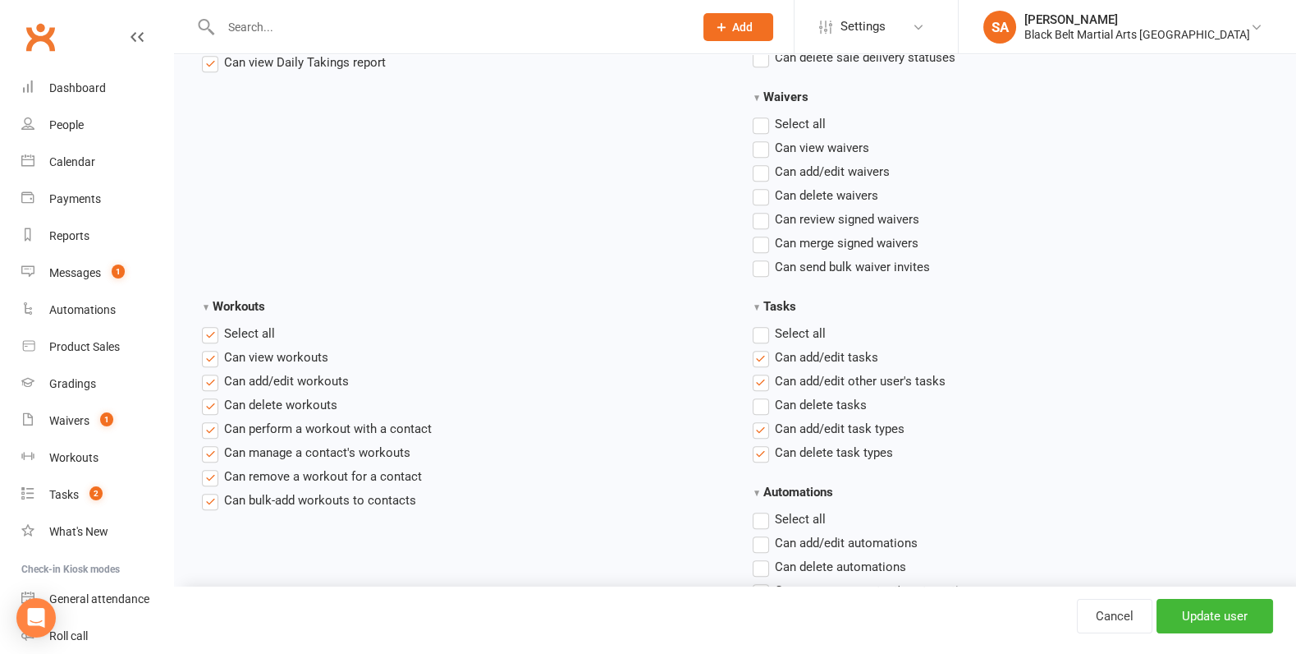
click at [763, 334] on label "Select all" at bounding box center [789, 333] width 73 height 20
click at [763, 323] on input "Tasks" at bounding box center [758, 323] width 11 height 0
click at [763, 334] on label "Select all" at bounding box center [789, 333] width 73 height 20
click at [763, 323] on input "Tasks" at bounding box center [758, 323] width 11 height 0
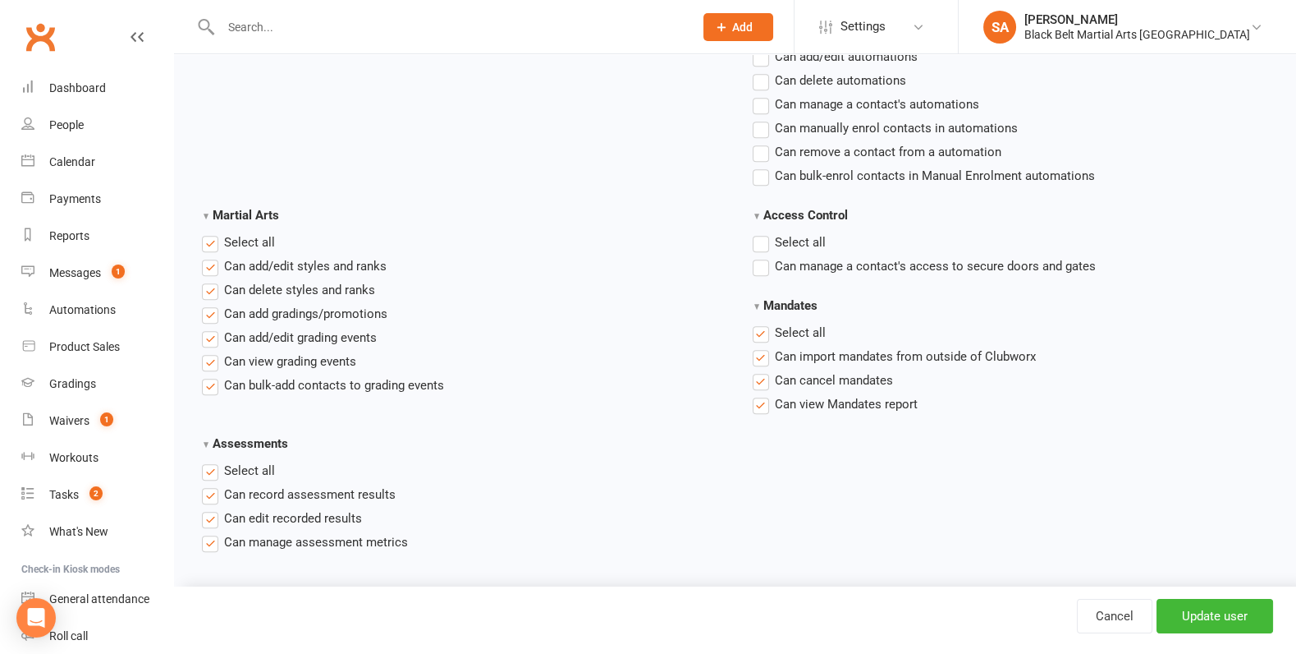
scroll to position [2483, 0]
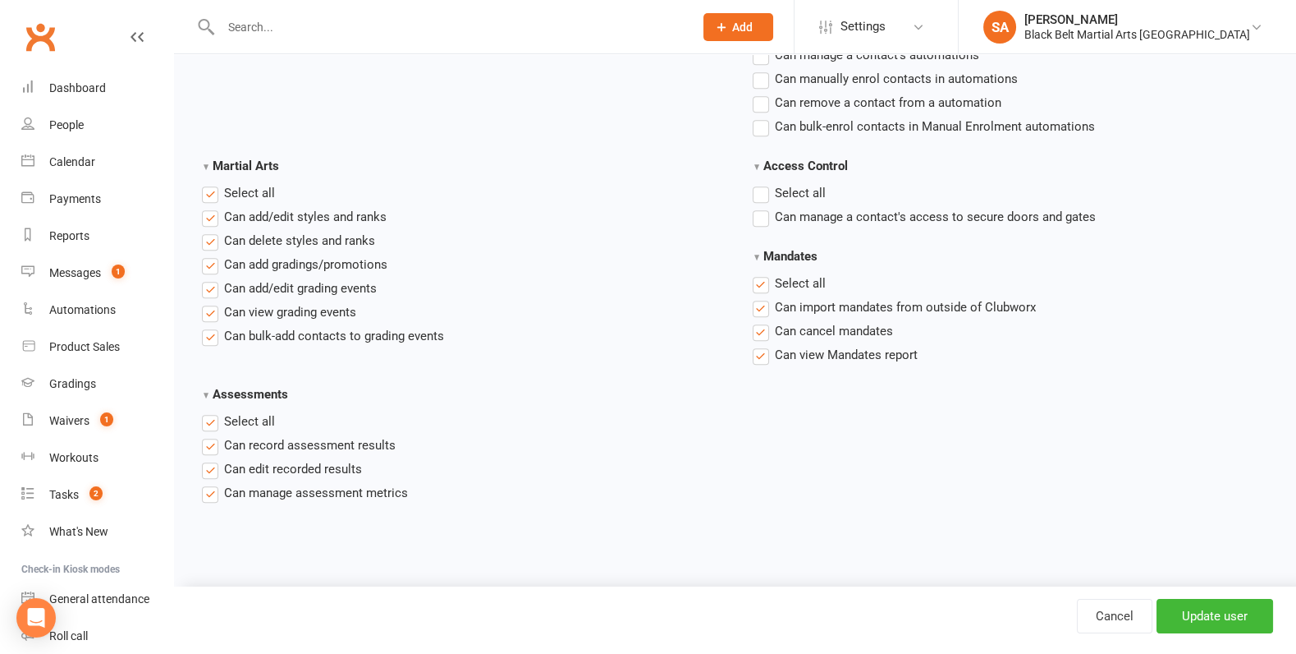
click at [758, 279] on label "Select all" at bounding box center [789, 283] width 73 height 20
click at [758, 273] on input "Mandates" at bounding box center [758, 273] width 11 height 0
click at [758, 279] on label "Select all" at bounding box center [789, 283] width 73 height 20
click at [758, 273] on input "Mandates" at bounding box center [758, 273] width 11 height 0
click at [758, 279] on label "Select all" at bounding box center [789, 283] width 73 height 20
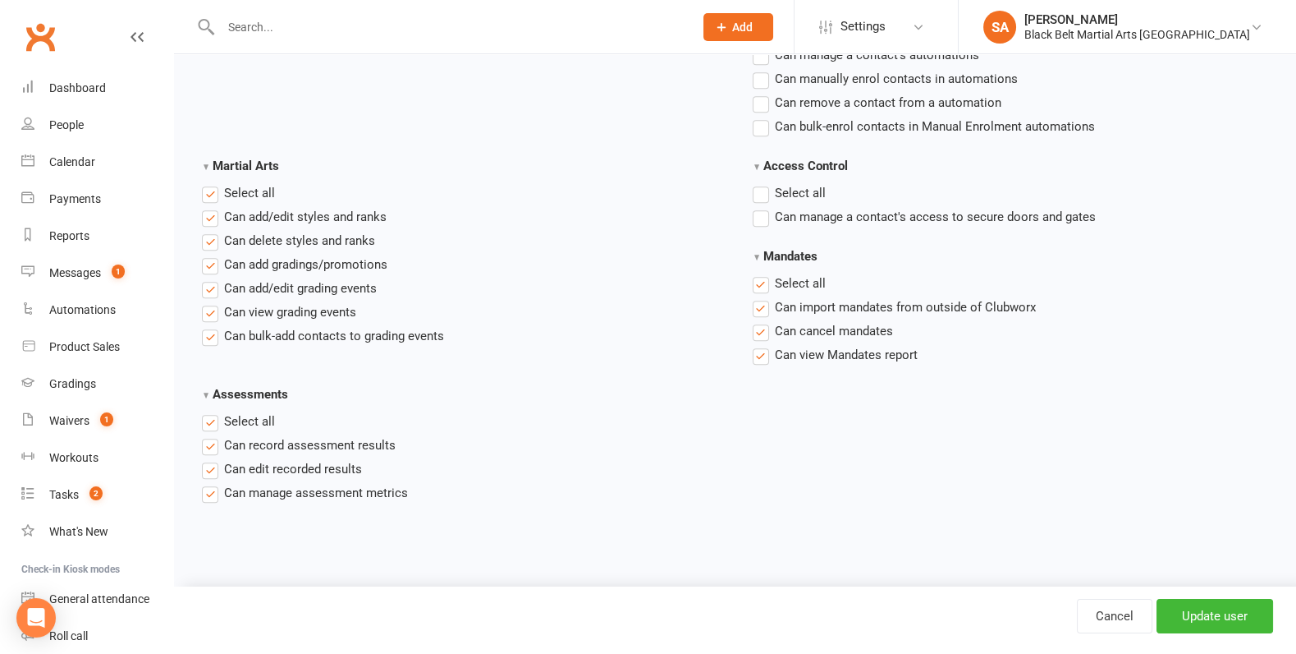
click at [758, 273] on input "Mandates" at bounding box center [758, 273] width 11 height 0
click at [209, 420] on label "Select all" at bounding box center [238, 421] width 73 height 20
click at [209, 411] on input "Assessments" at bounding box center [207, 411] width 11 height 0
click at [212, 195] on label "Select all" at bounding box center [238, 193] width 73 height 20
click at [212, 183] on input "Martial Arts" at bounding box center [207, 183] width 11 height 0
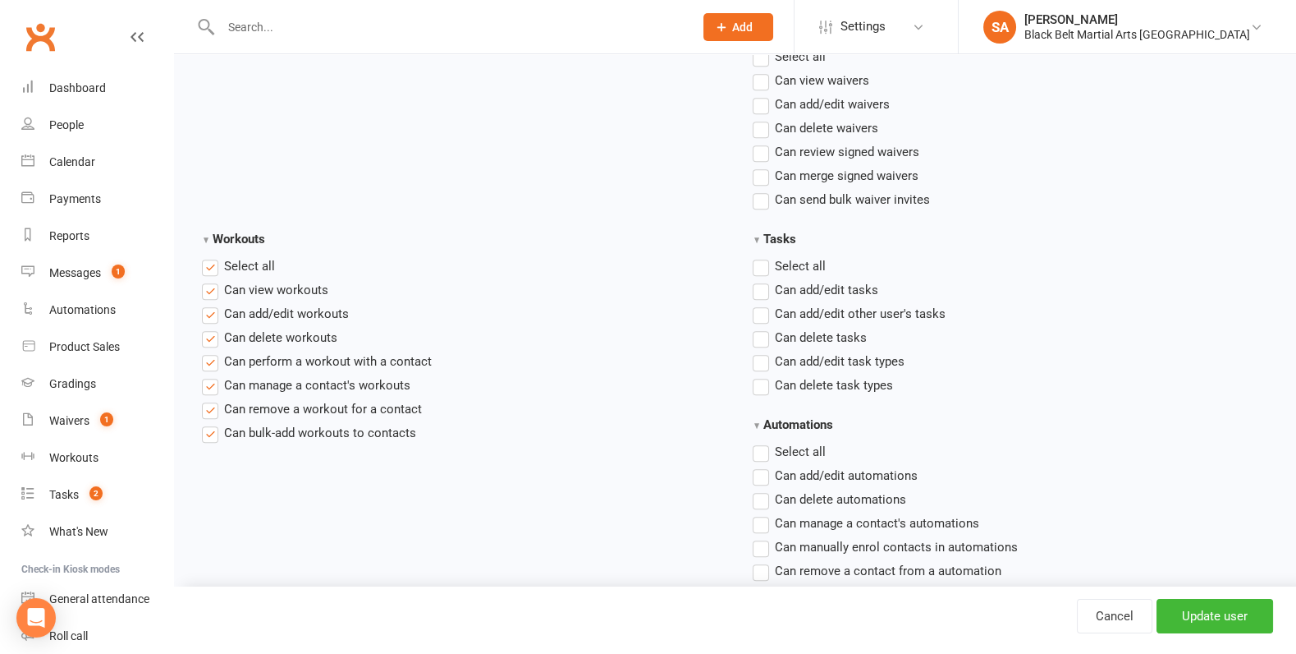
scroll to position [2011, 0]
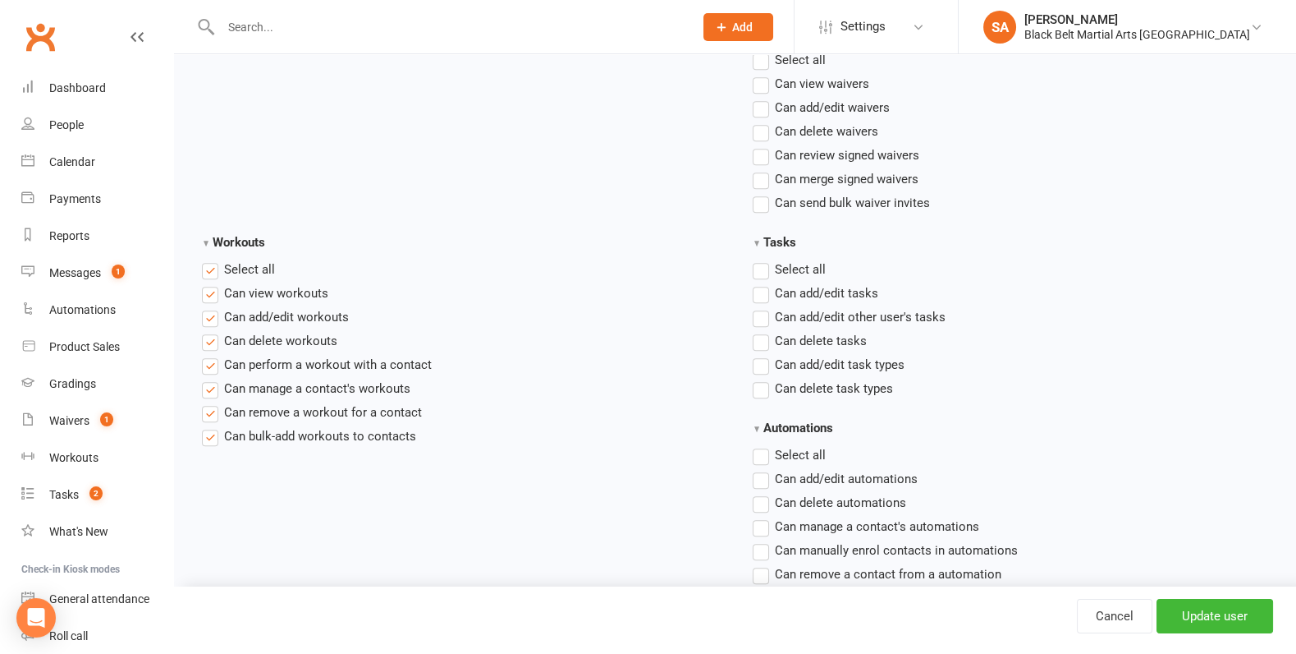
click at [206, 268] on label "Select all" at bounding box center [238, 269] width 73 height 20
click at [206, 259] on input "Workouts" at bounding box center [207, 259] width 11 height 0
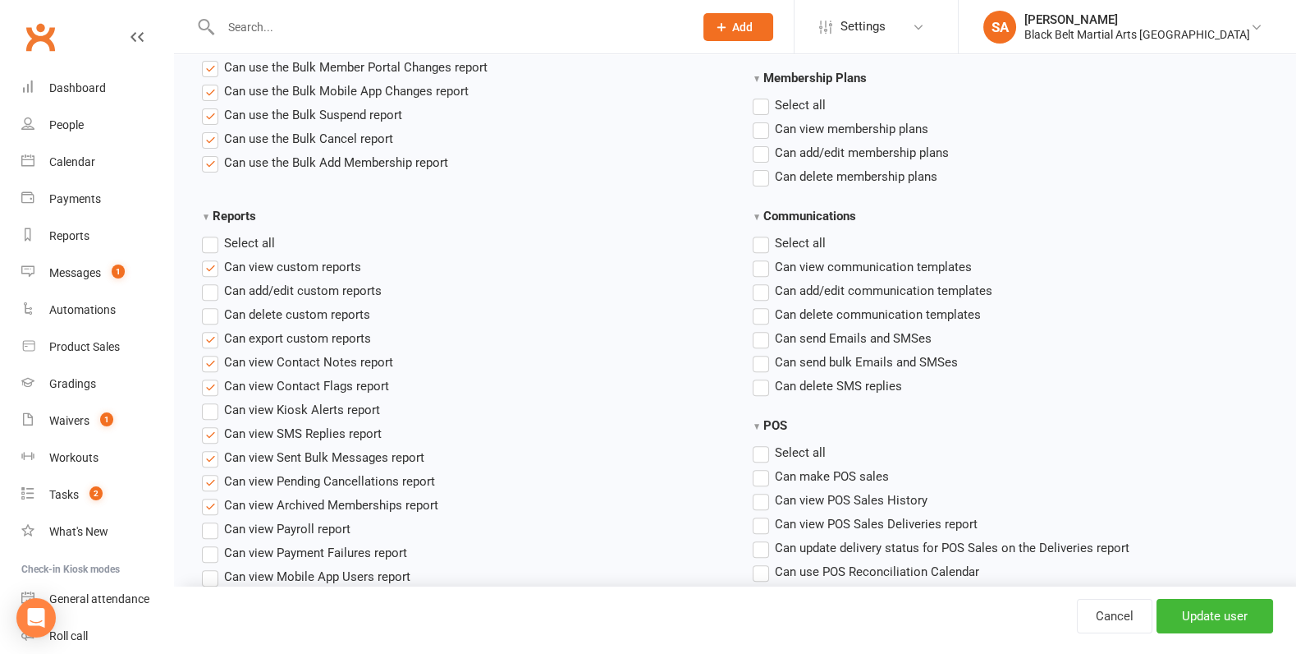
scroll to position [1215, 0]
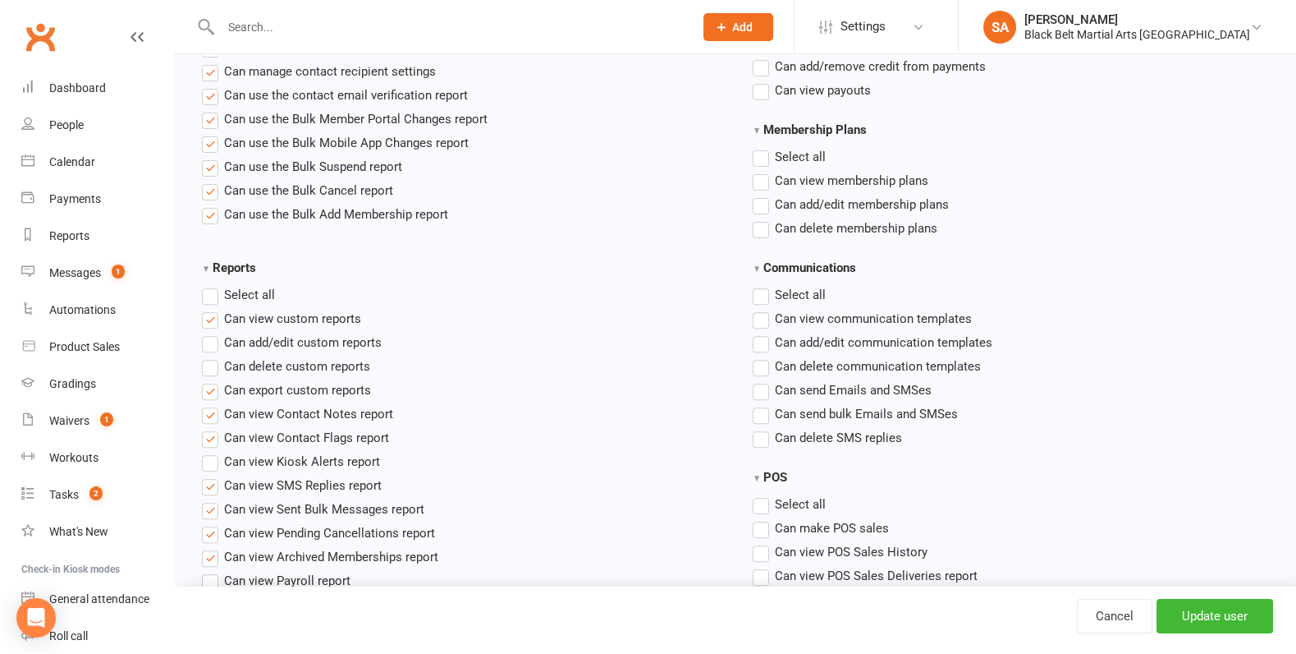
click at [206, 291] on label "Select all" at bounding box center [238, 295] width 73 height 20
click at [206, 285] on input "Reports" at bounding box center [207, 285] width 11 height 0
click at [206, 291] on label "Select all" at bounding box center [238, 295] width 73 height 20
click at [206, 285] on input "Reports" at bounding box center [207, 285] width 11 height 0
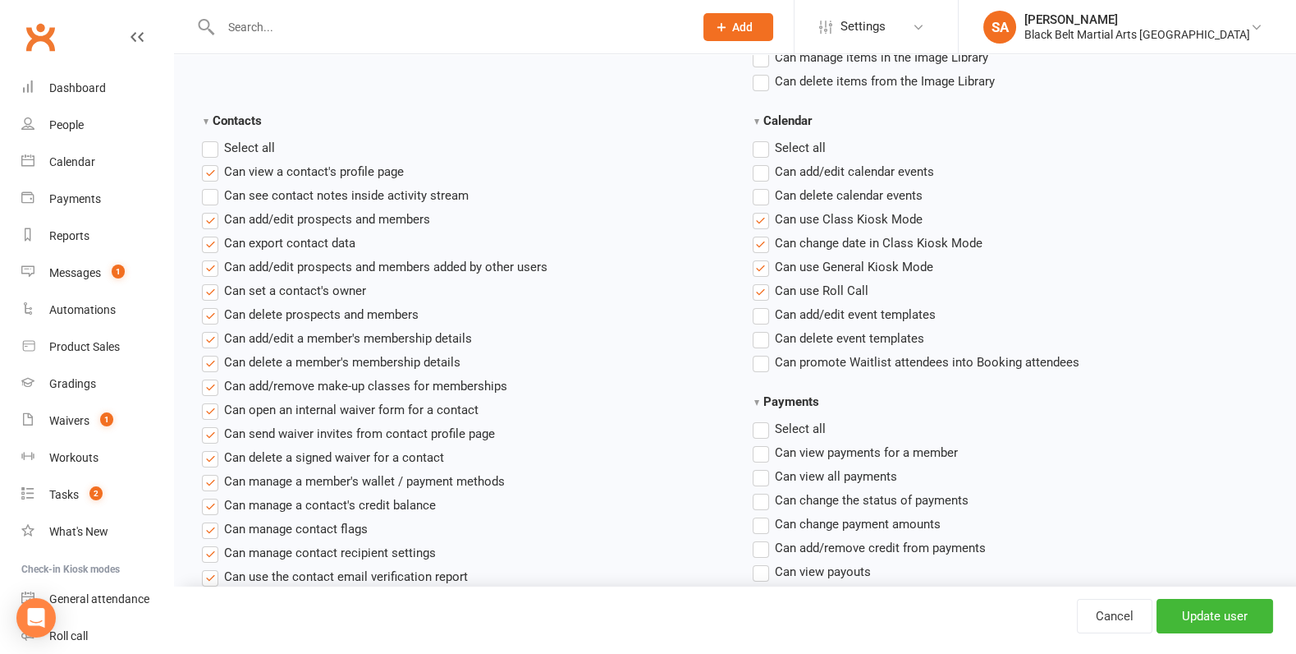
scroll to position [732, 0]
click at [209, 150] on label "Select all" at bounding box center [238, 150] width 73 height 20
click at [209, 140] on input "Contacts" at bounding box center [207, 140] width 11 height 0
click at [209, 150] on label "Select all" at bounding box center [238, 150] width 73 height 20
click at [209, 140] on input "Contacts" at bounding box center [207, 140] width 11 height 0
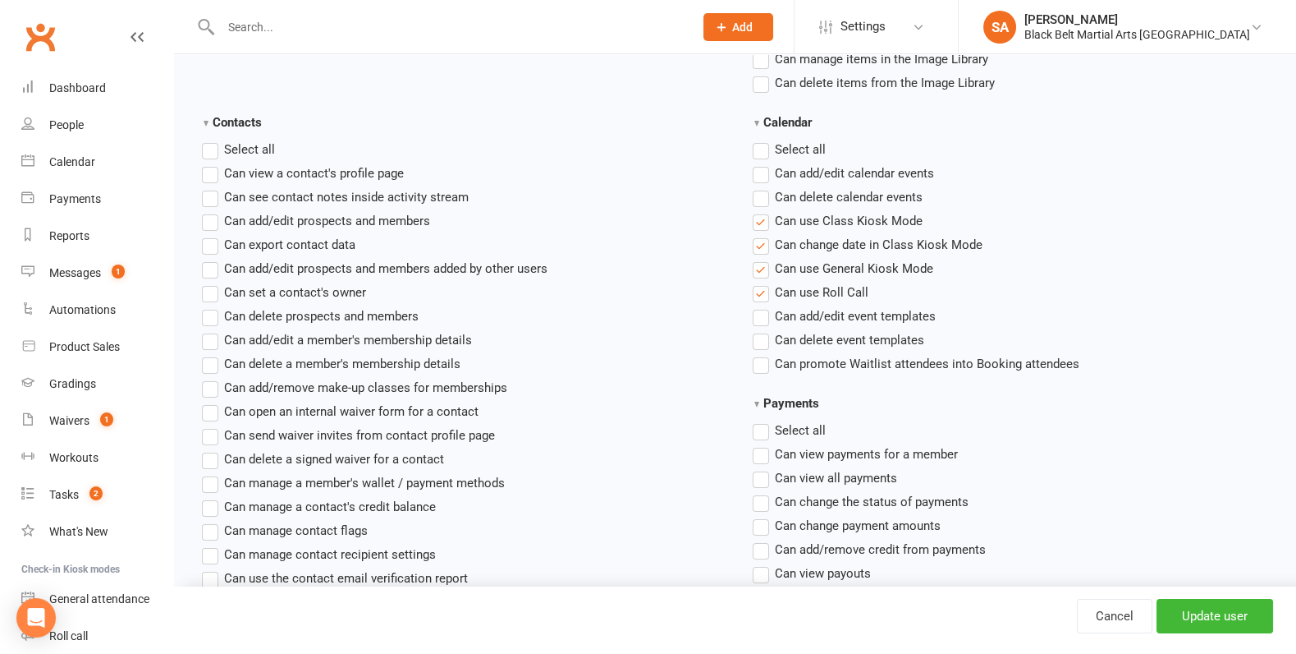
click at [209, 150] on label "Select all" at bounding box center [238, 150] width 73 height 20
click at [209, 140] on input "Contacts" at bounding box center [207, 140] width 11 height 0
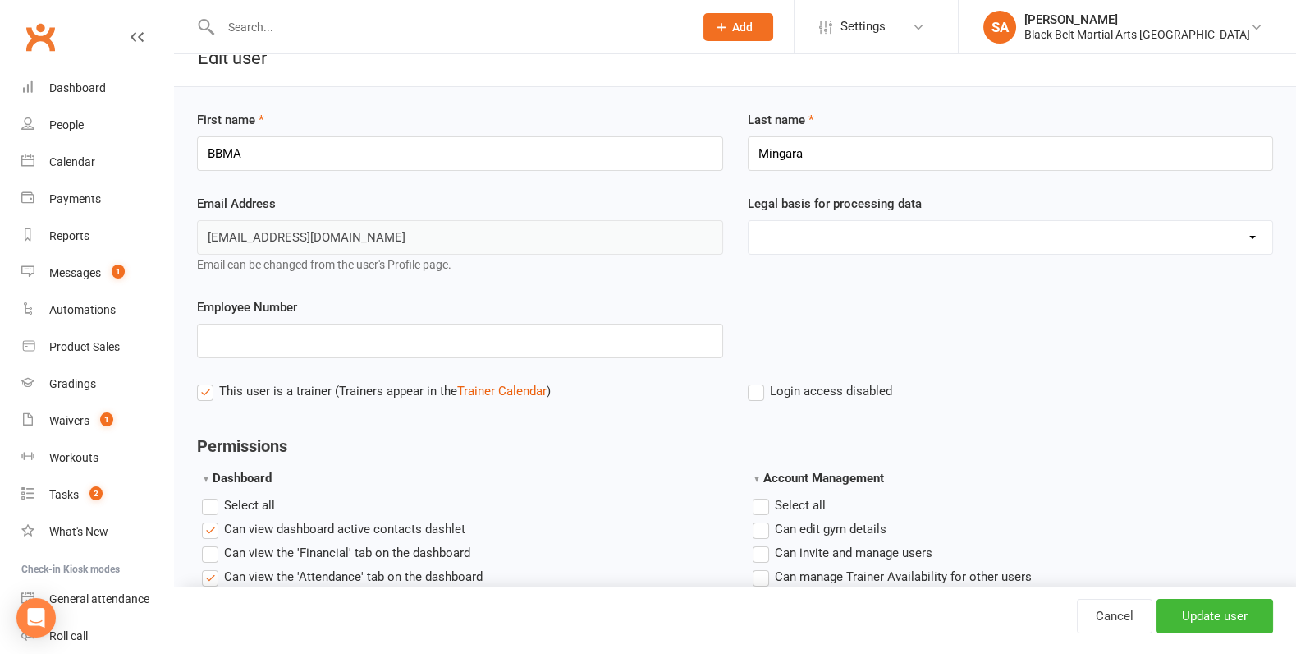
scroll to position [0, 0]
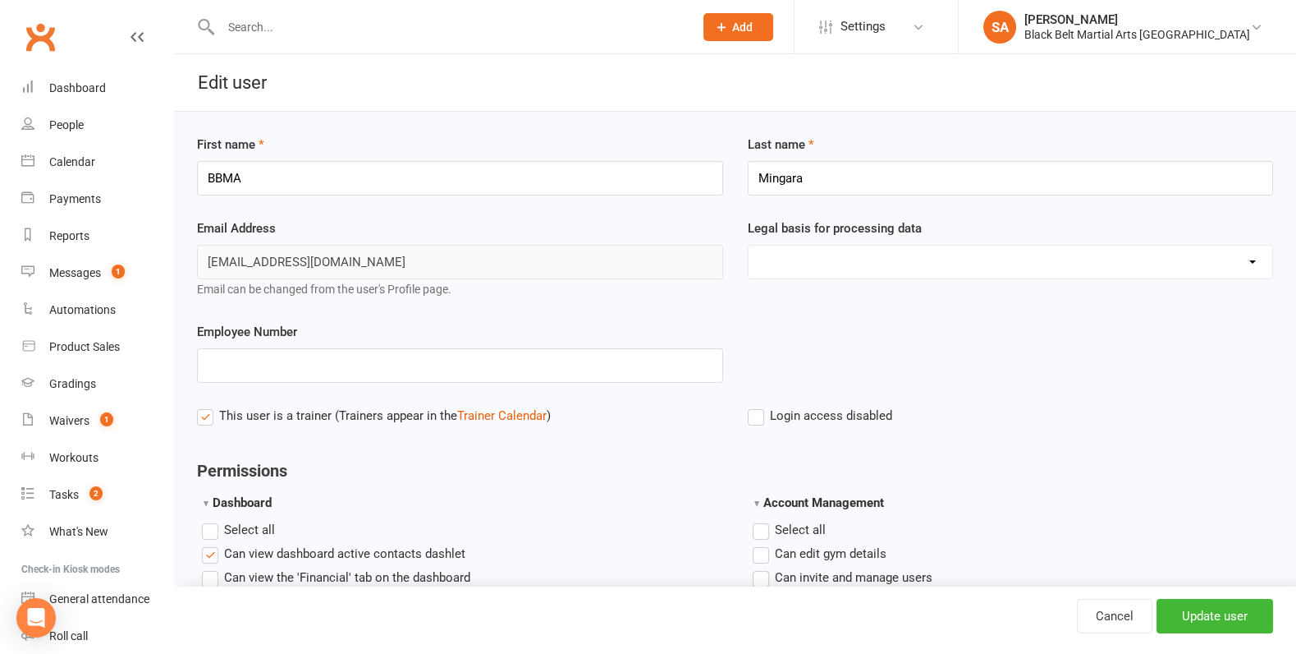
click at [774, 263] on select "Consent provided by contact Legitimate Interest - Existing Customer Legitimate …" at bounding box center [1011, 261] width 525 height 33
click at [754, 418] on label "Login access disabled" at bounding box center [820, 416] width 144 height 20
click at [754, 406] on input "Login access disabled" at bounding box center [820, 406] width 144 height 0
click at [754, 418] on label "Login access disabled" at bounding box center [820, 416] width 144 height 20
click at [754, 406] on input "Login access disabled" at bounding box center [820, 406] width 144 height 0
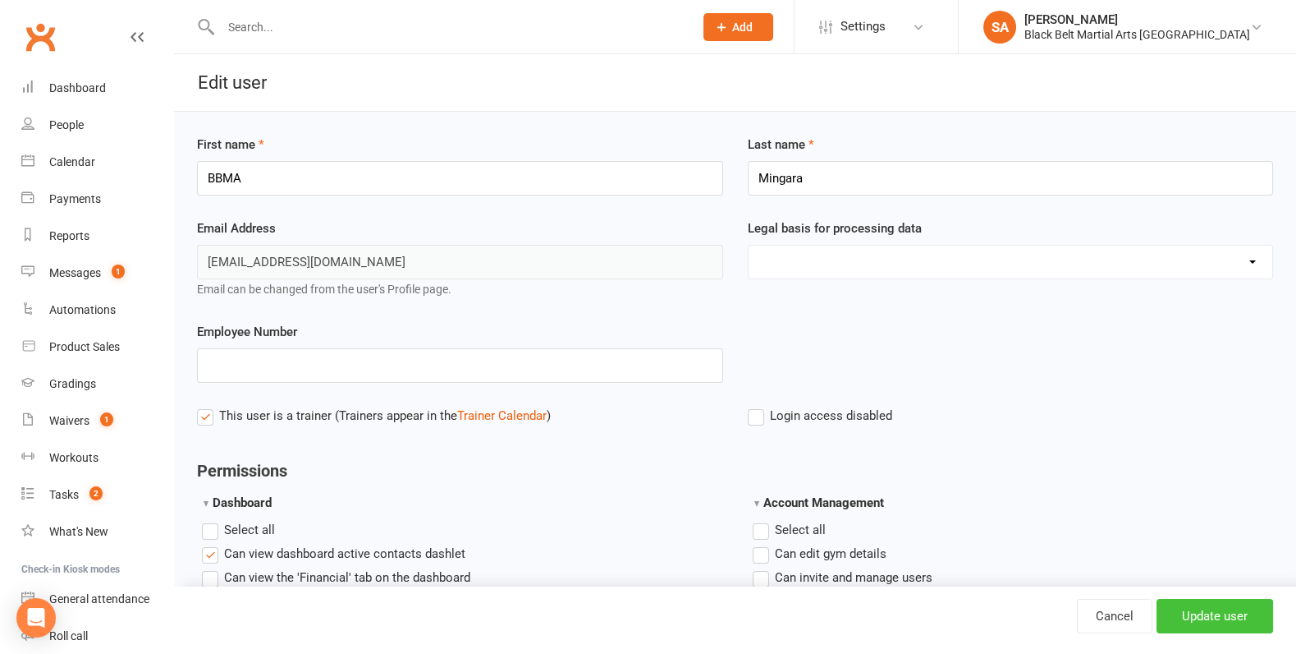
click at [1181, 619] on input "Update user" at bounding box center [1215, 616] width 117 height 34
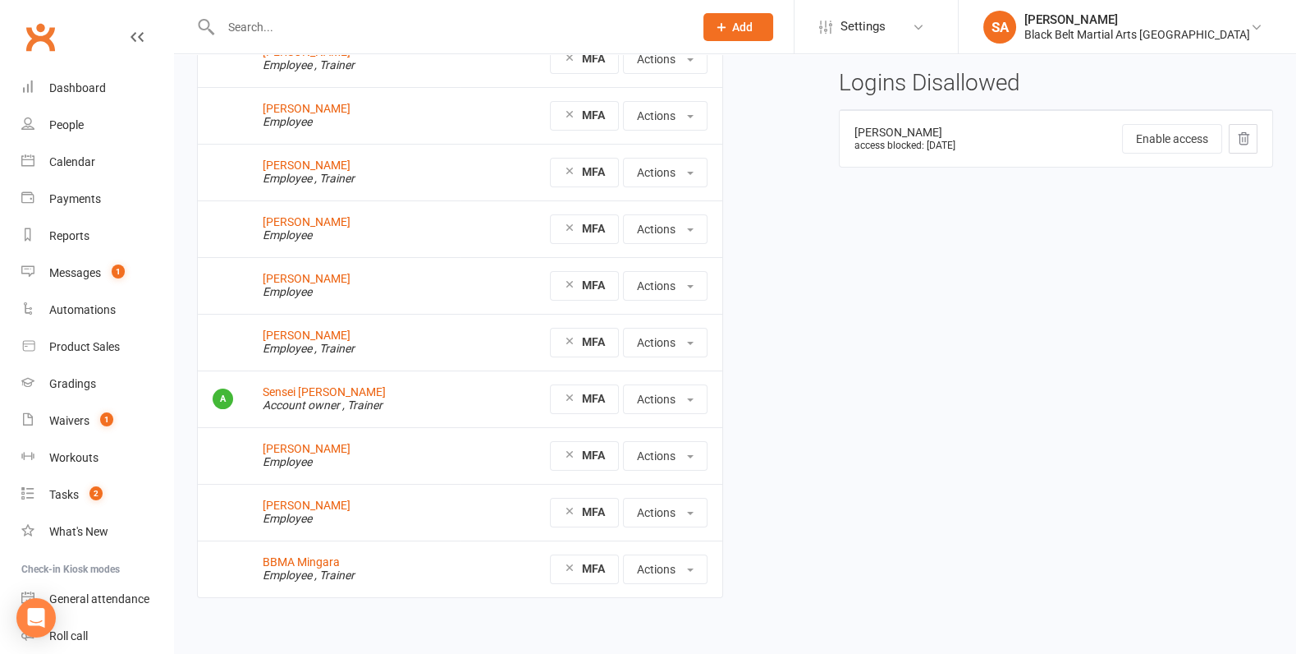
scroll to position [152, 0]
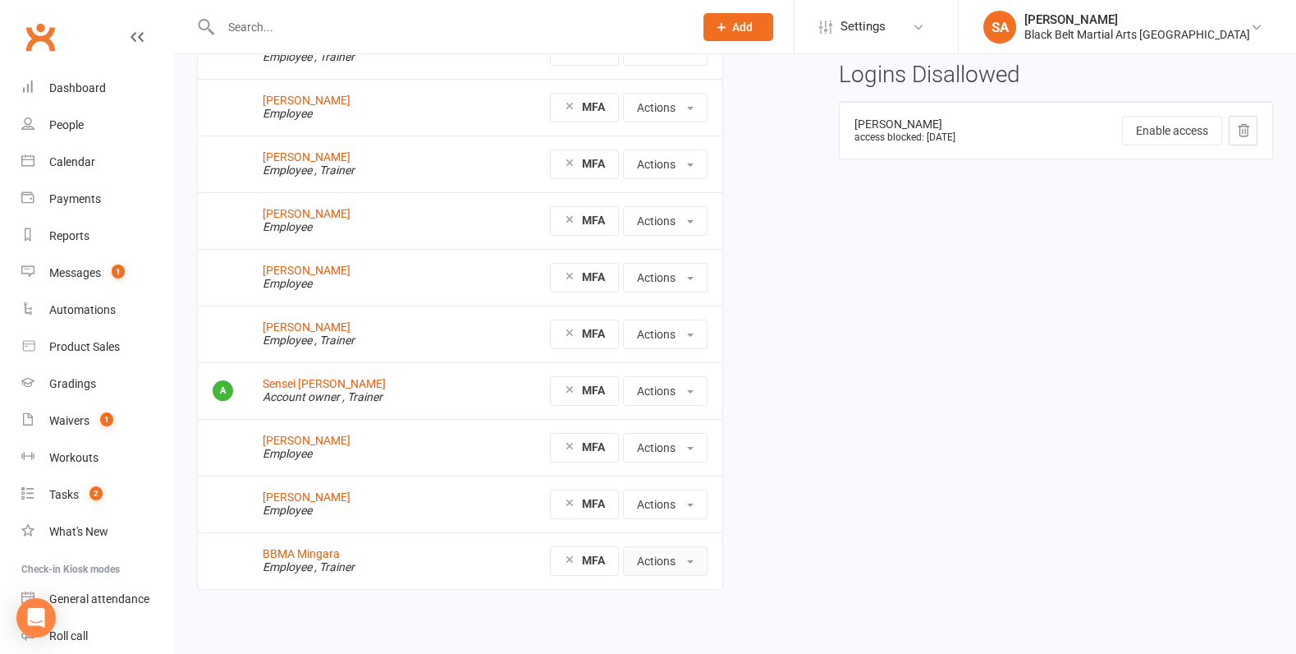
click at [690, 558] on button "Actions" at bounding box center [665, 561] width 85 height 30
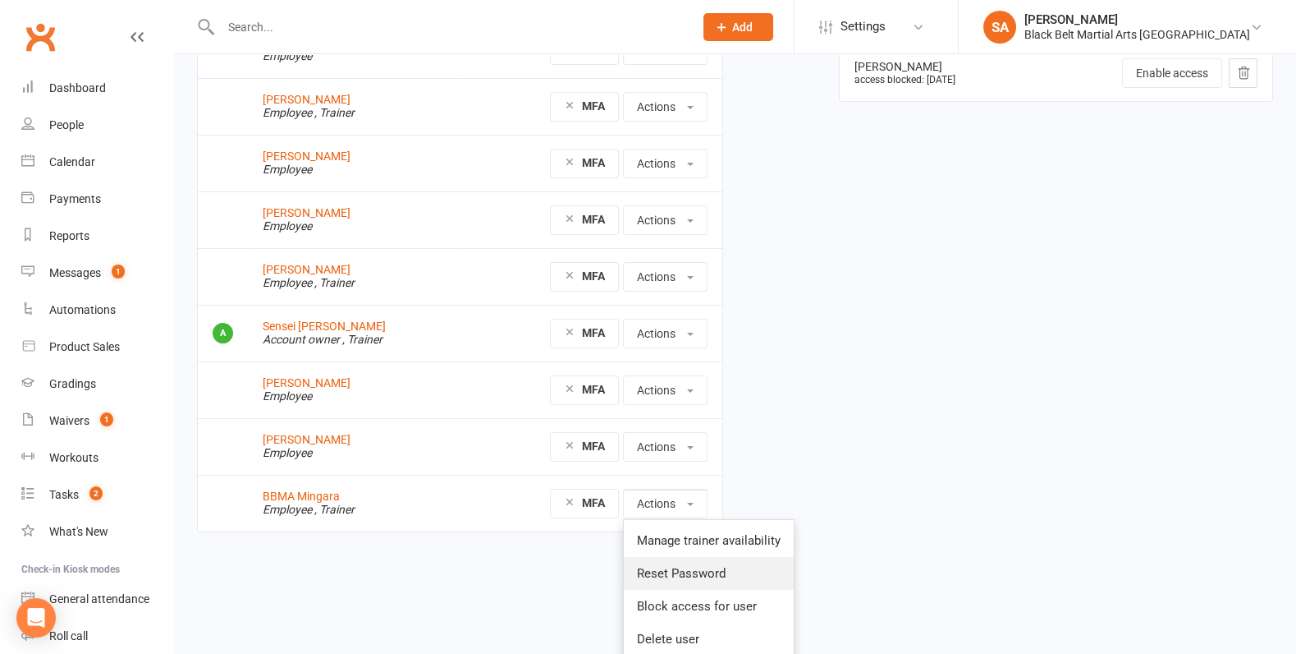
click at [738, 573] on link "Reset Password" at bounding box center [709, 573] width 170 height 33
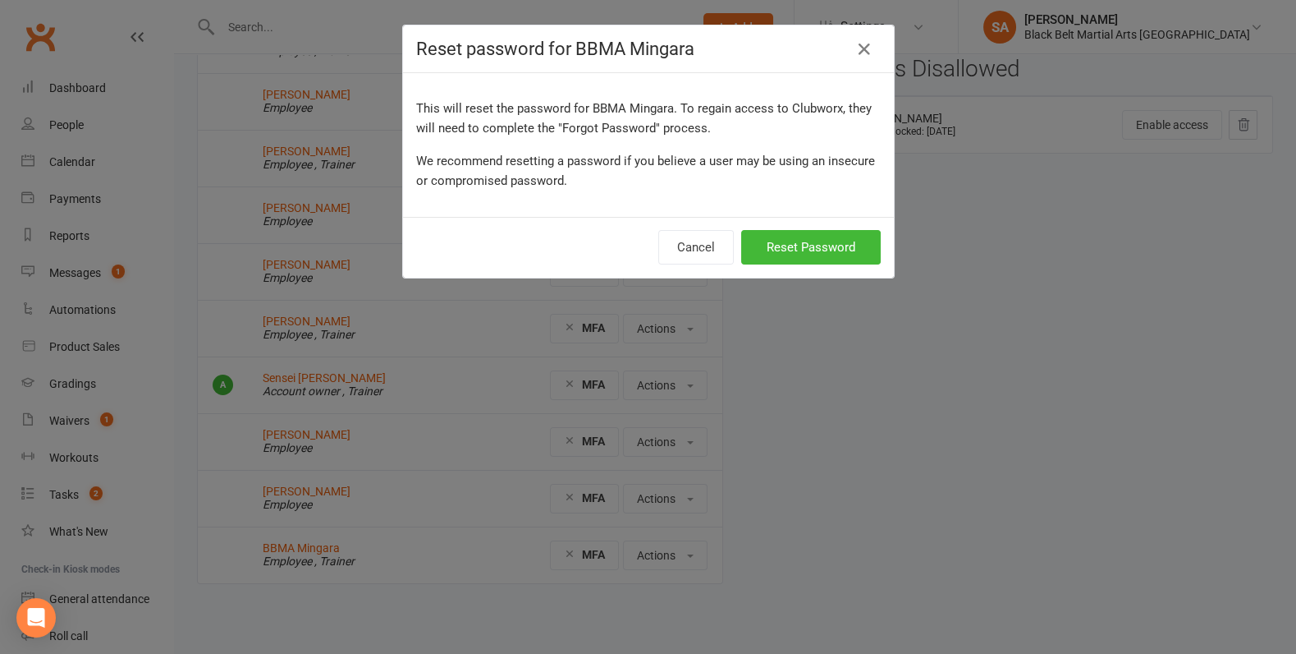
scroll to position [152, 0]
click at [810, 245] on button "Reset Password" at bounding box center [811, 247] width 140 height 34
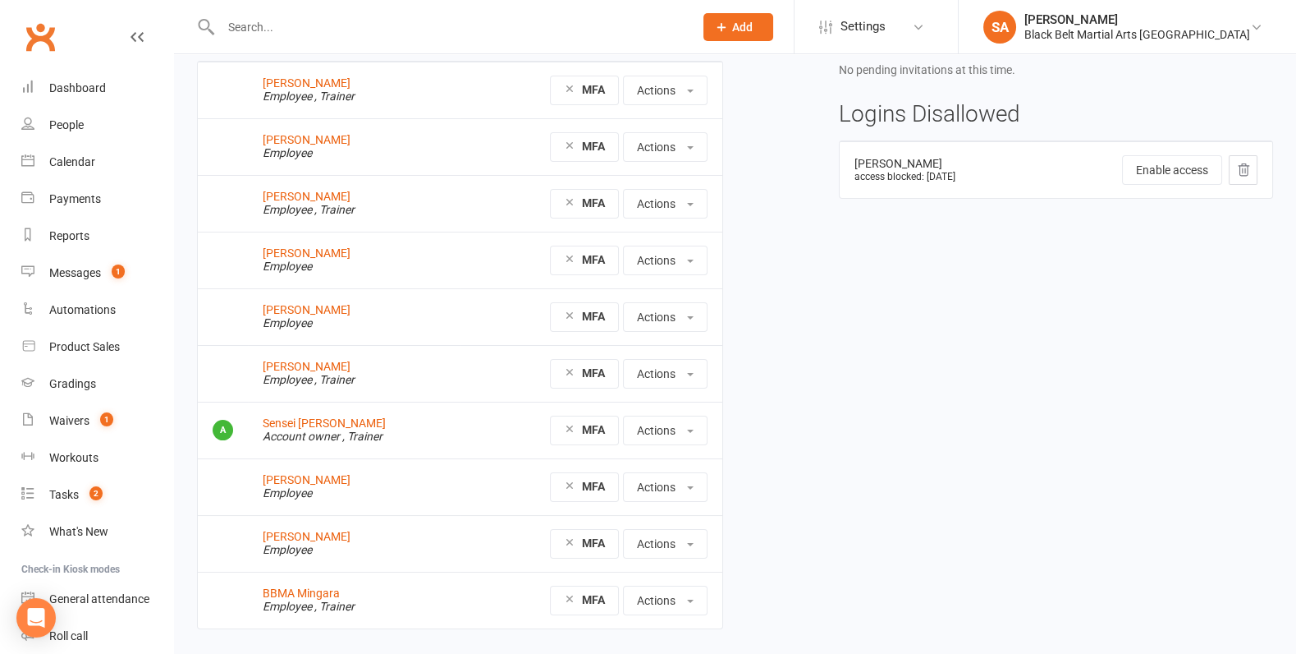
scroll to position [117, 0]
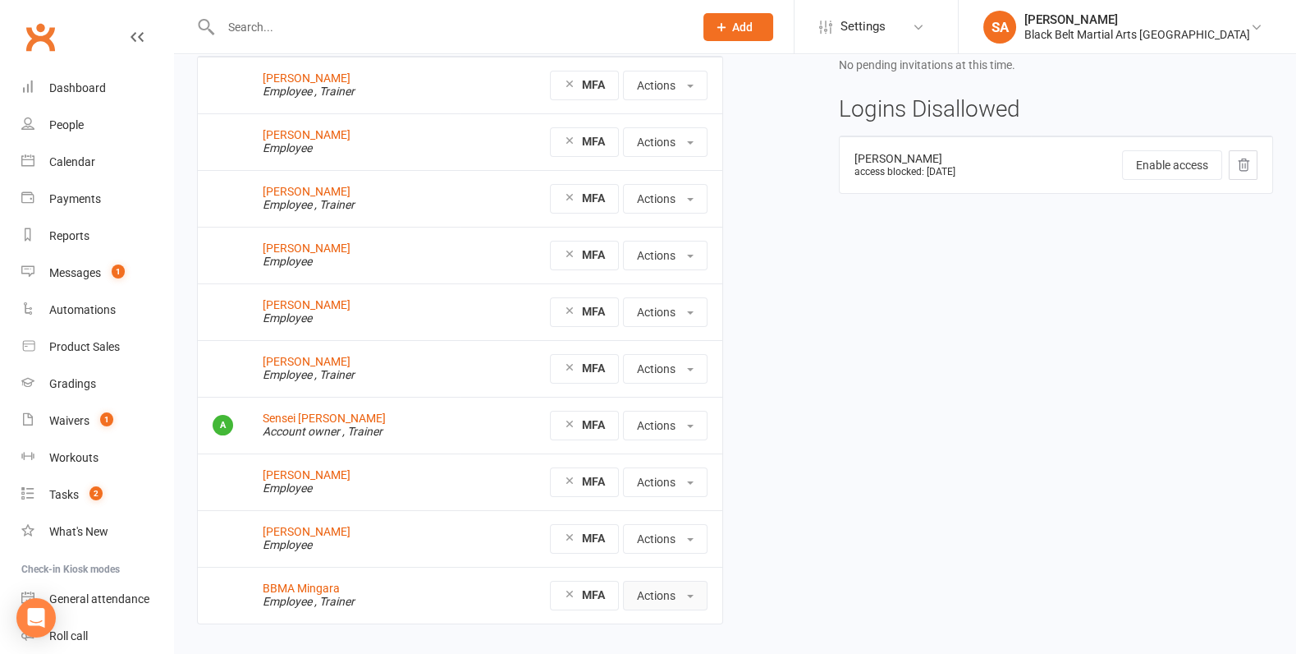
click at [680, 591] on button "Actions" at bounding box center [665, 595] width 85 height 30
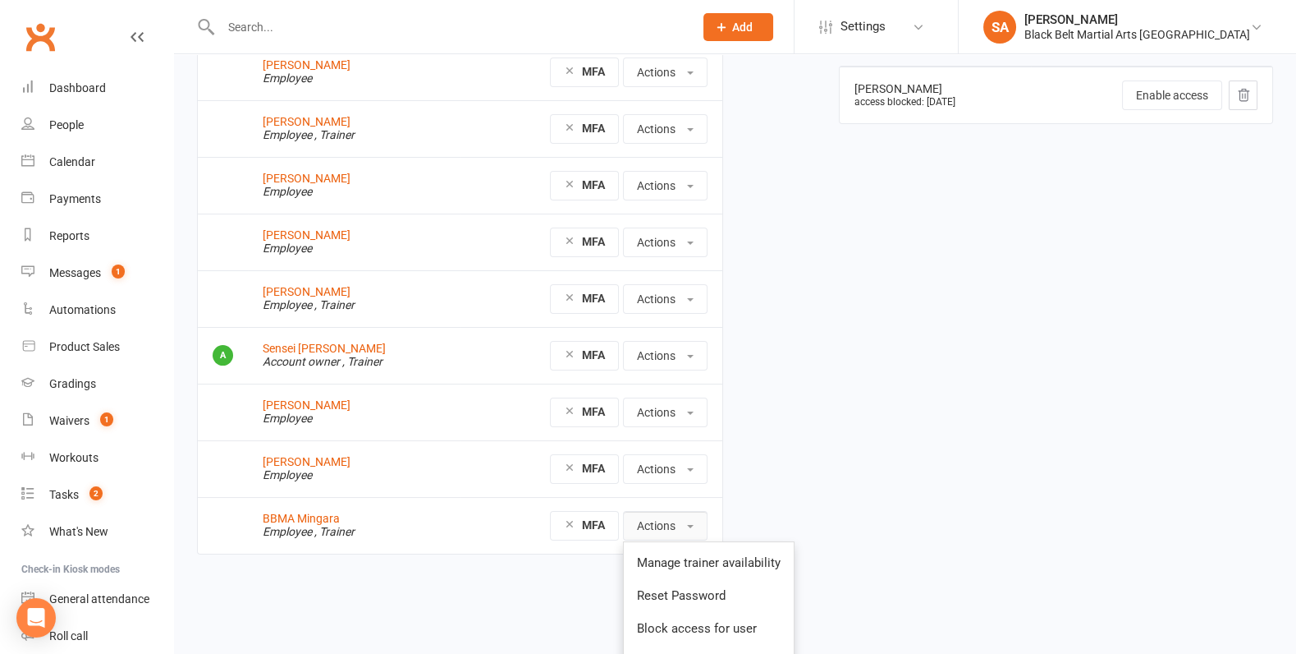
scroll to position [209, 0]
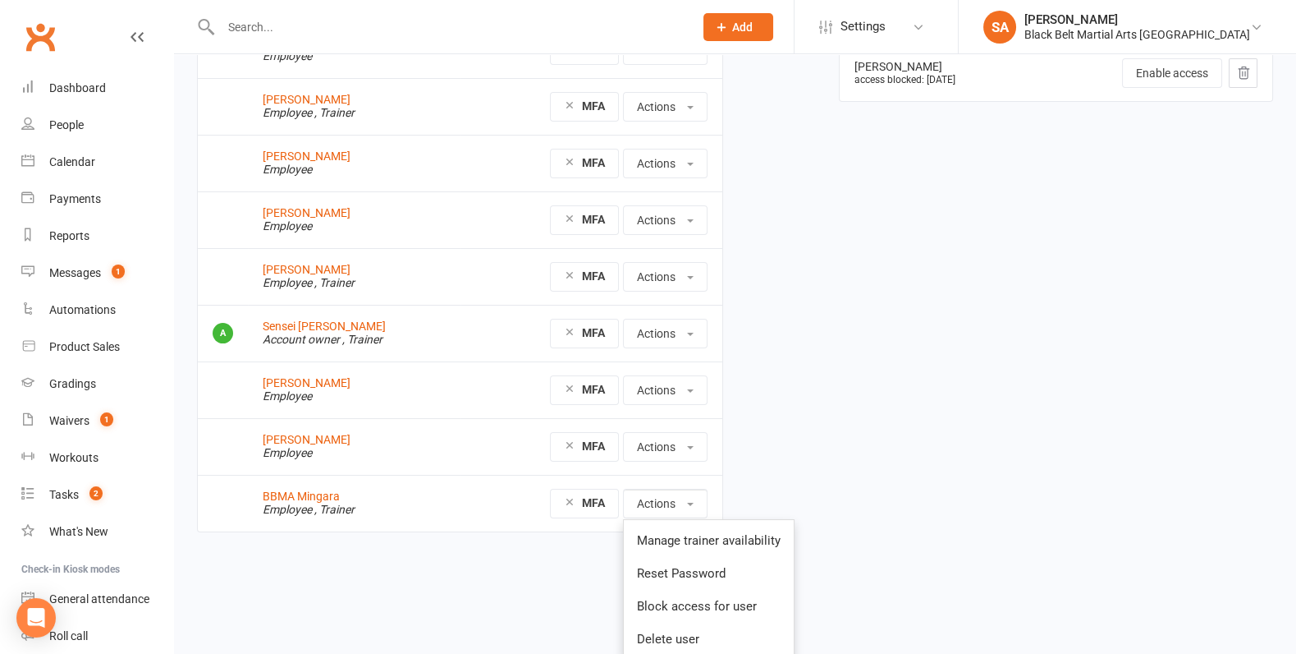
click at [421, 529] on div "Active users Sensei Anthony Employee , Trainer MFA Actions Manage trainer avail…" at bounding box center [460, 240] width 551 height 630
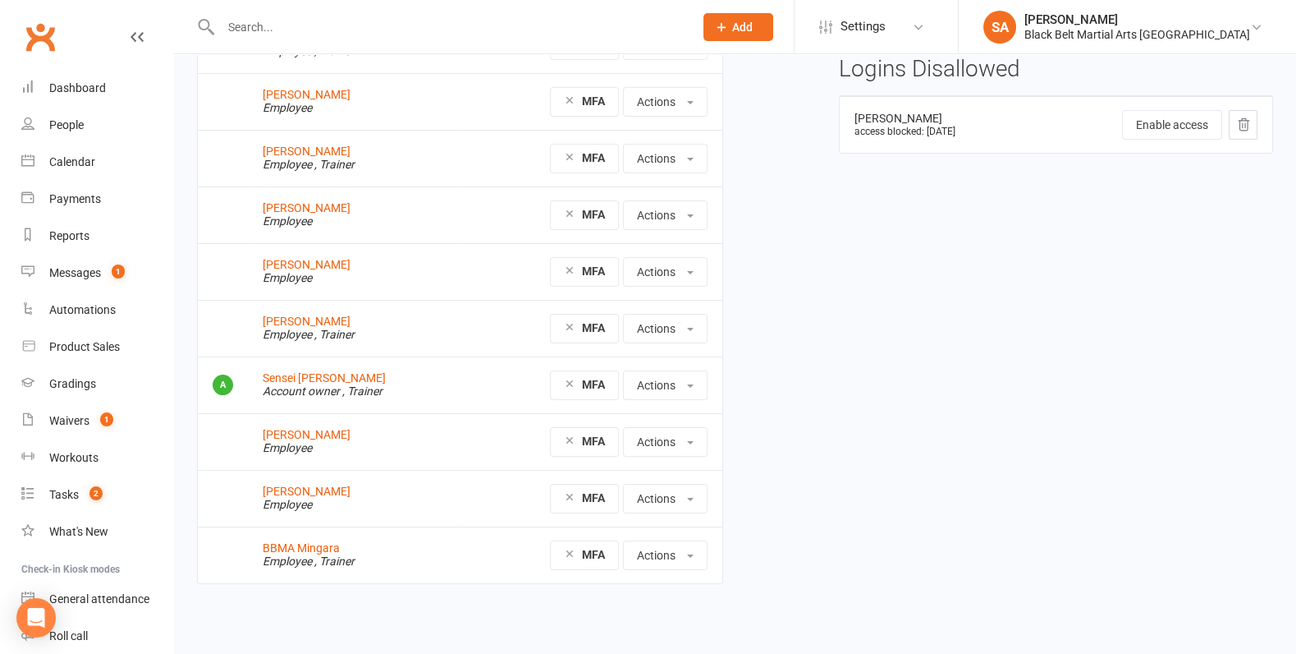
scroll to position [152, 0]
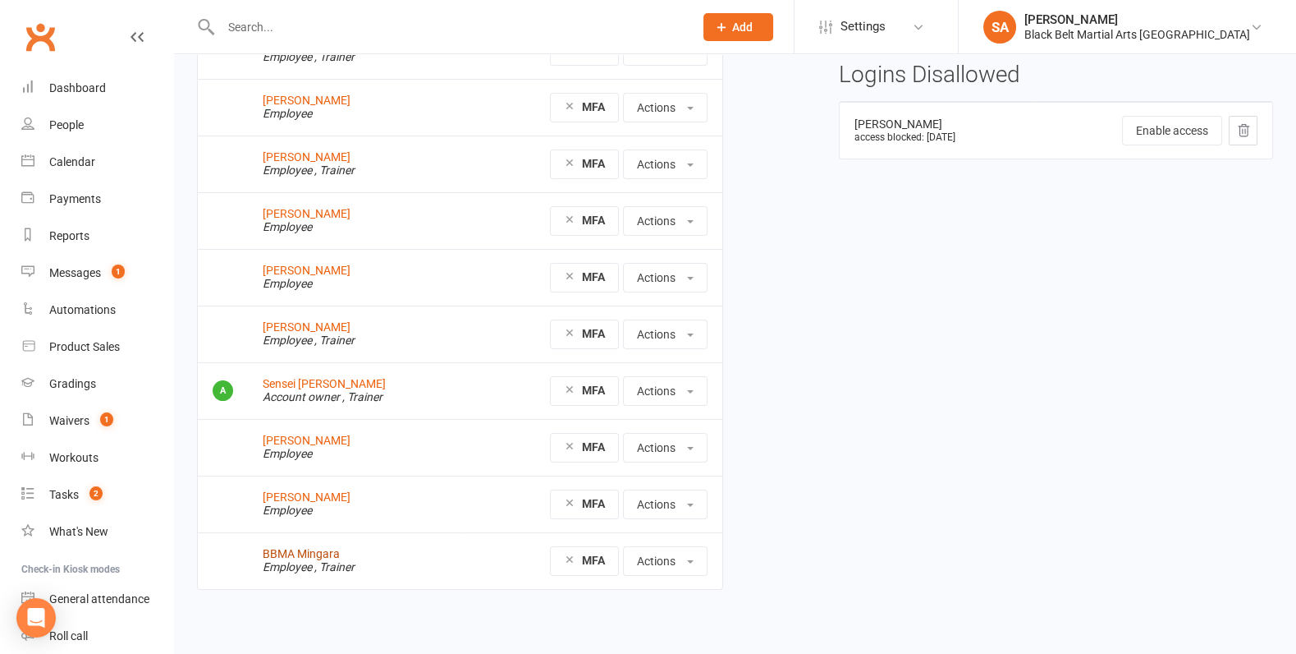
click at [306, 548] on link "BBMA Mingara" at bounding box center [301, 553] width 77 height 13
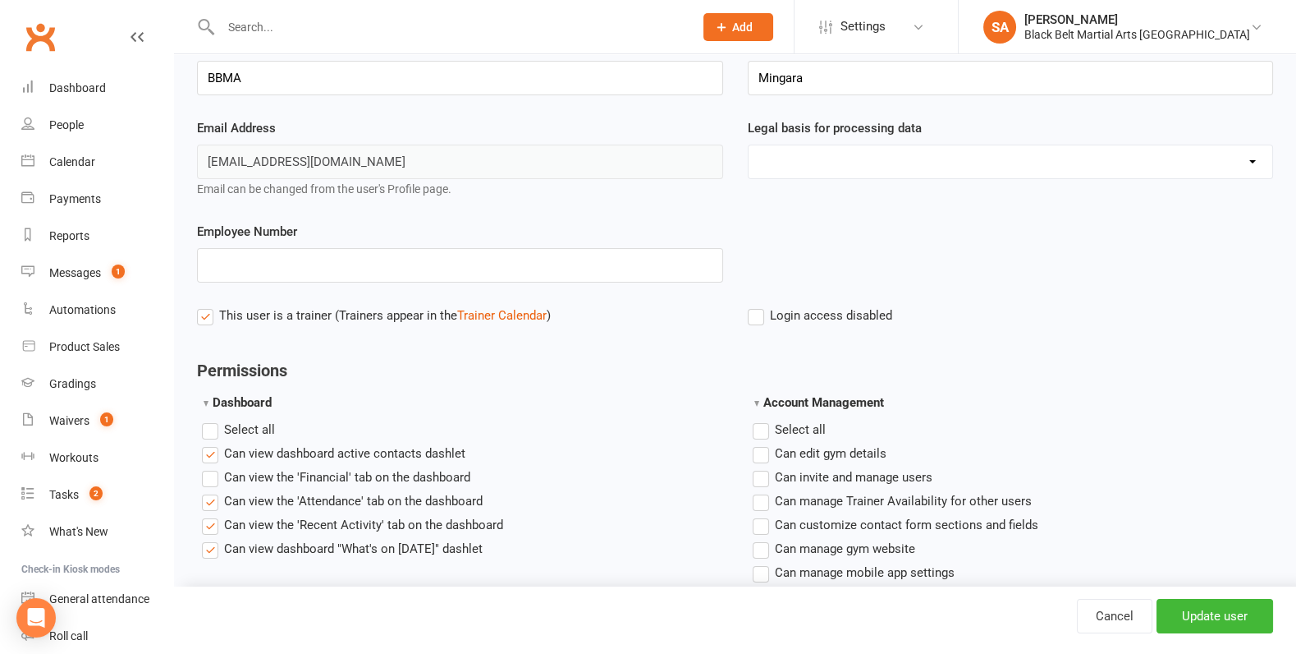
scroll to position [143, 0]
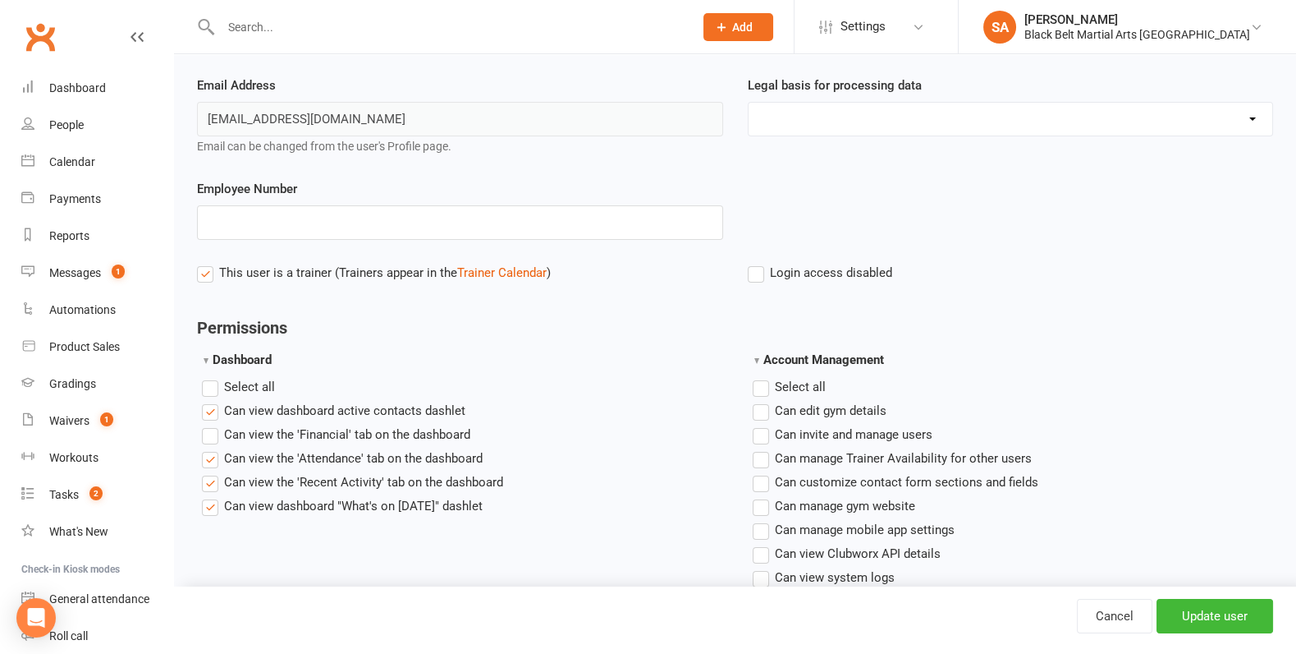
click at [208, 476] on label"] "Can view the 'Recent Activity' tab on the dashboard" at bounding box center [352, 482] width 301 height 20
click at [208, 472] on input "Can view the 'Recent Activity' tab on the dashboard" at bounding box center [207, 472] width 11 height 0
click at [213, 412] on label"] "Can view dashboard active contacts dashlet" at bounding box center [334, 411] width 264 height 20
click at [213, 401] on input "Can view dashboard active contacts dashlet" at bounding box center [207, 401] width 11 height 0
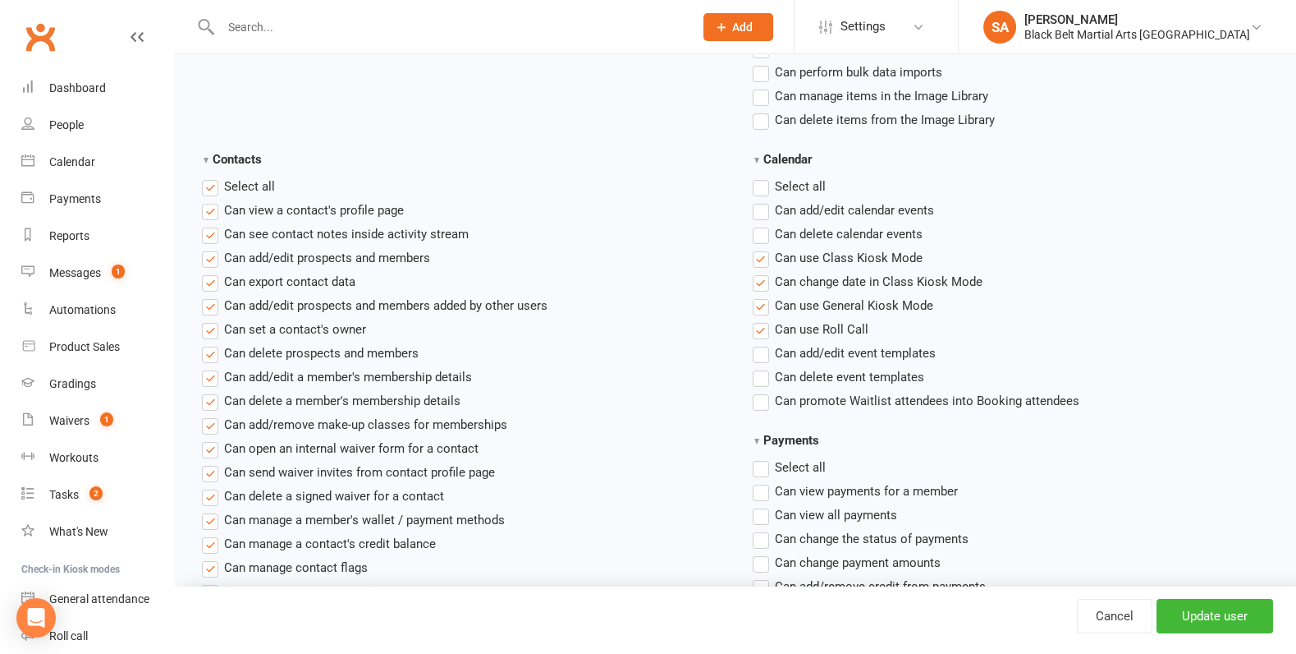
scroll to position [711, 0]
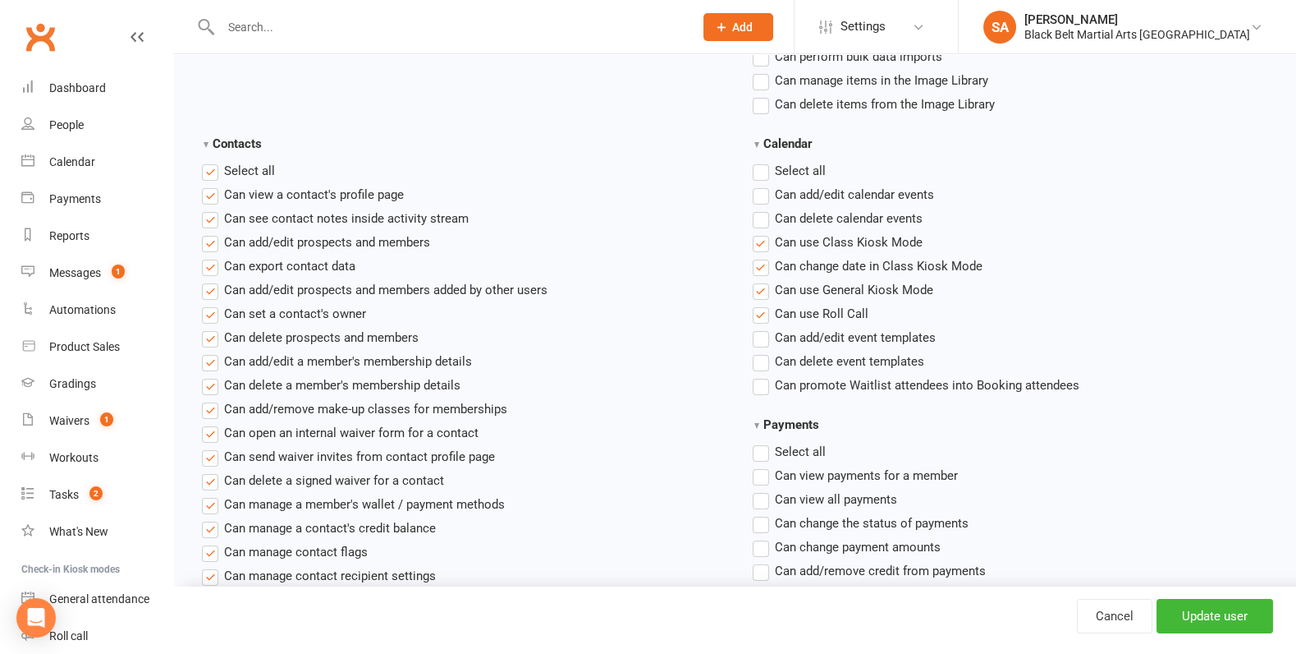
click at [210, 243] on label"] "Can add/edit prospects and members" at bounding box center [316, 242] width 228 height 20
click at [210, 232] on input "Can add/edit prospects and members" at bounding box center [207, 232] width 11 height 0
click at [203, 271] on label"] "Can export contact data" at bounding box center [279, 266] width 154 height 20
click at [203, 256] on input "Can export contact data" at bounding box center [207, 256] width 11 height 0
click at [203, 291] on label"] "Can add/edit prospects and members added by other users" at bounding box center [375, 290] width 346 height 20
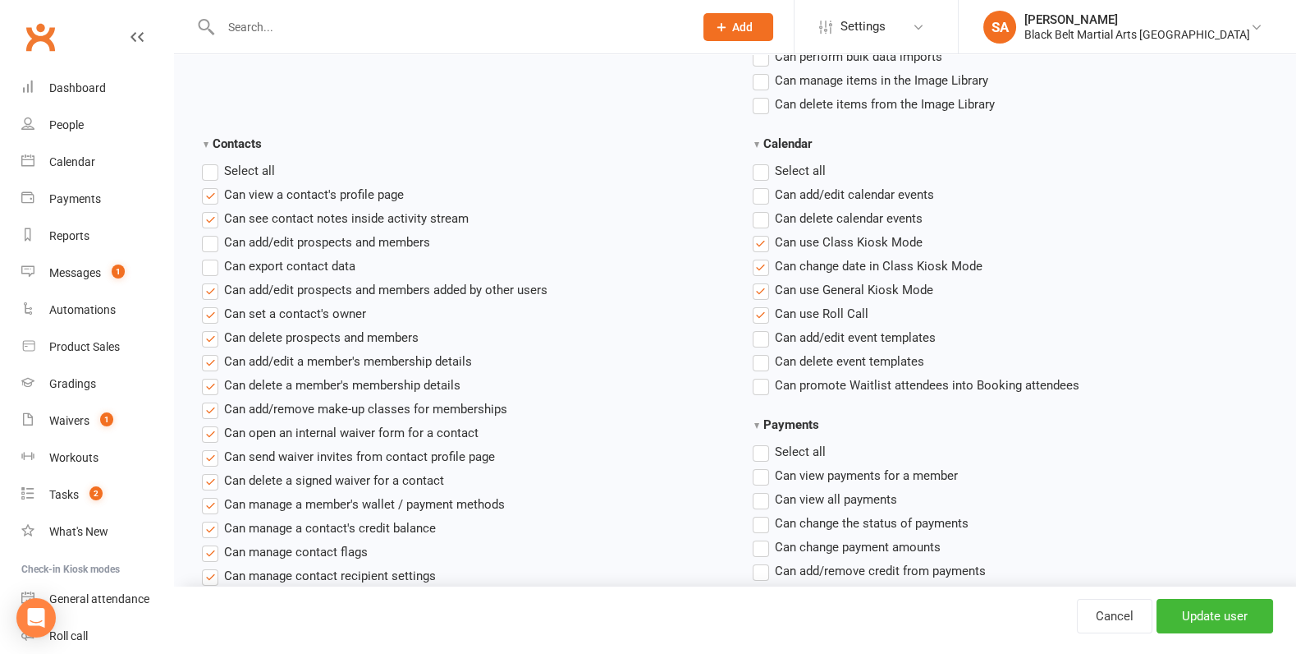
click at [203, 280] on input "Can add/edit prospects and members added by other users" at bounding box center [207, 280] width 11 height 0
click at [209, 313] on label"] "Can set a contact's owner" at bounding box center [284, 314] width 164 height 20
click at [209, 304] on input "Can set a contact's owner" at bounding box center [207, 304] width 11 height 0
click at [209, 336] on label"] "Can delete prospects and members" at bounding box center [310, 338] width 217 height 20
click at [209, 328] on input "Can delete prospects and members" at bounding box center [207, 328] width 11 height 0
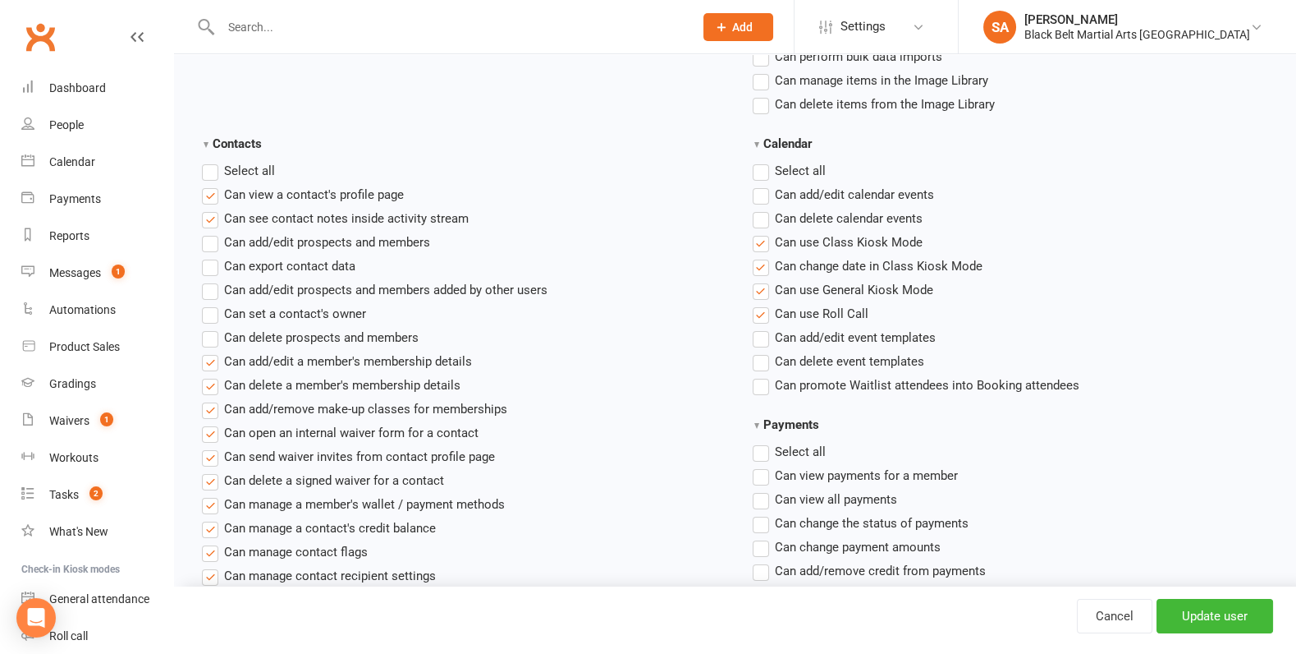
click at [209, 365] on label"] "Can add/edit a member's membership details" at bounding box center [337, 361] width 270 height 20
click at [209, 351] on input "Can add/edit a member's membership details" at bounding box center [207, 351] width 11 height 0
click at [209, 360] on label"] "Can add/edit a member's membership details" at bounding box center [337, 361] width 270 height 20
click at [209, 351] on input "Can add/edit a member's membership details" at bounding box center [207, 351] width 11 height 0
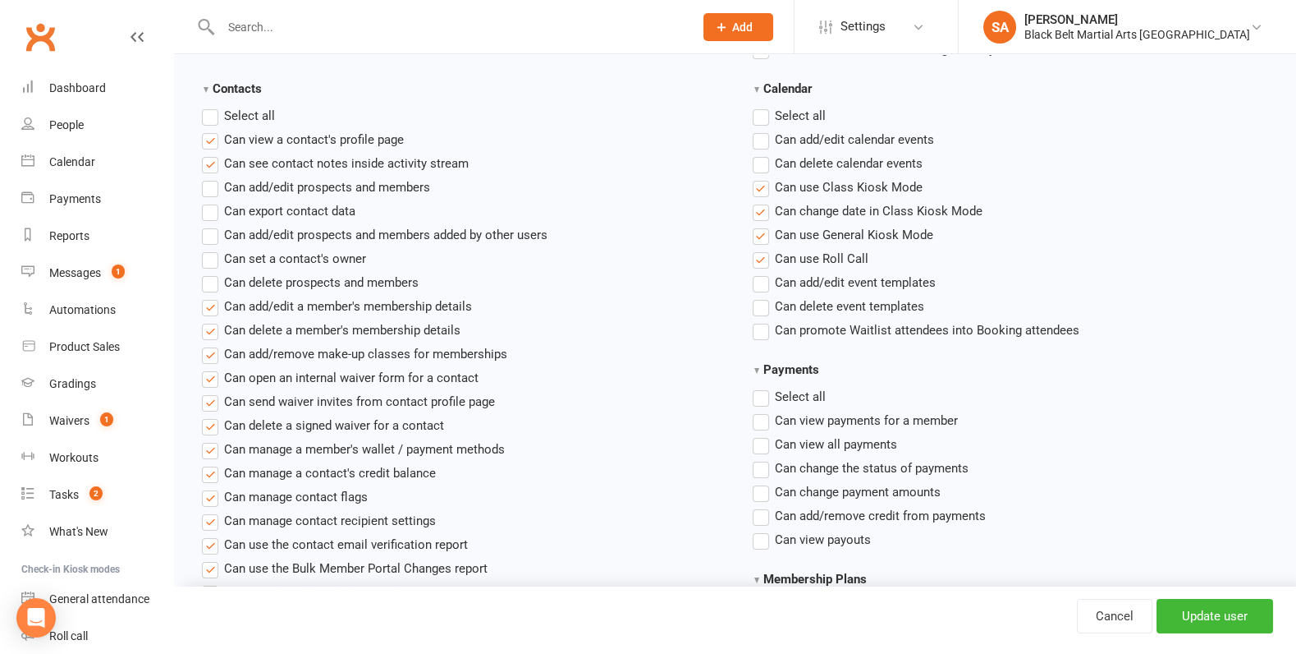
scroll to position [768, 0]
click at [209, 306] on label"] "Can add/edit a member's membership details" at bounding box center [337, 305] width 270 height 20
click at [209, 295] on input "Can add/edit a member's membership details" at bounding box center [207, 295] width 11 height 0
click at [206, 336] on ul "Select all Can view a contact's profile page Can see contact notes inside activ…" at bounding box center [462, 387] width 521 height 567
click at [211, 322] on label"] "Can delete a member's membership details" at bounding box center [331, 329] width 259 height 20
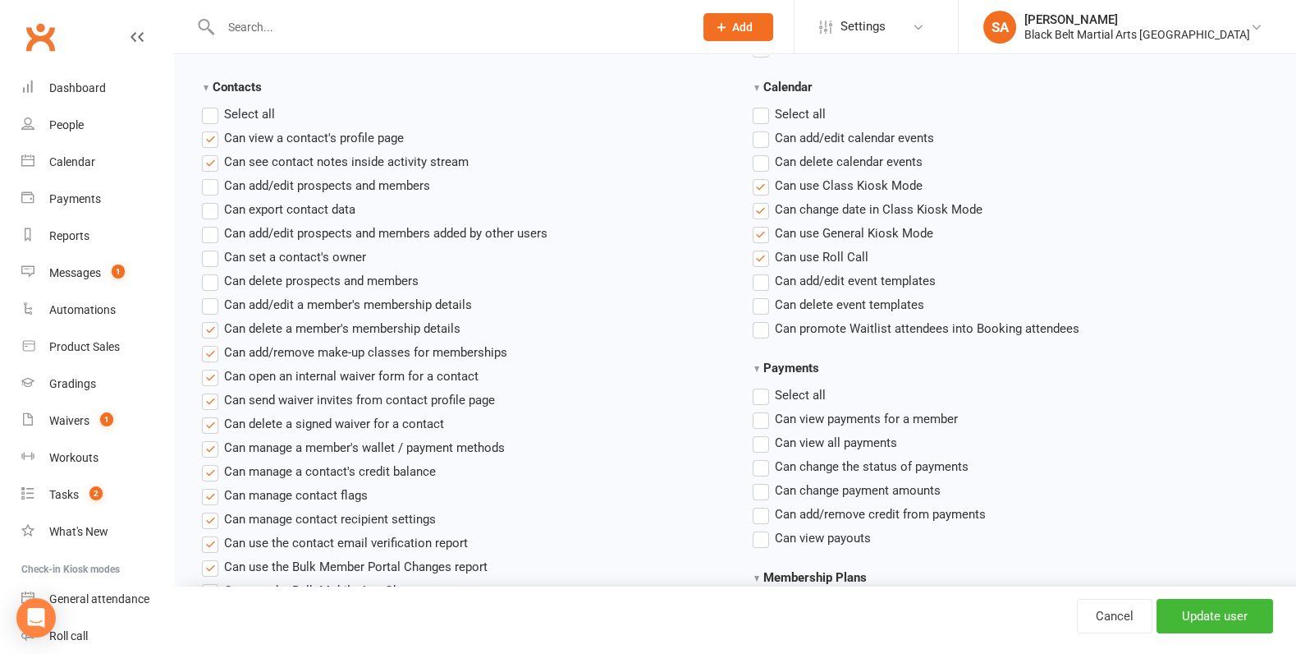
click at [211, 319] on input "Can delete a member's membership details" at bounding box center [207, 319] width 11 height 0
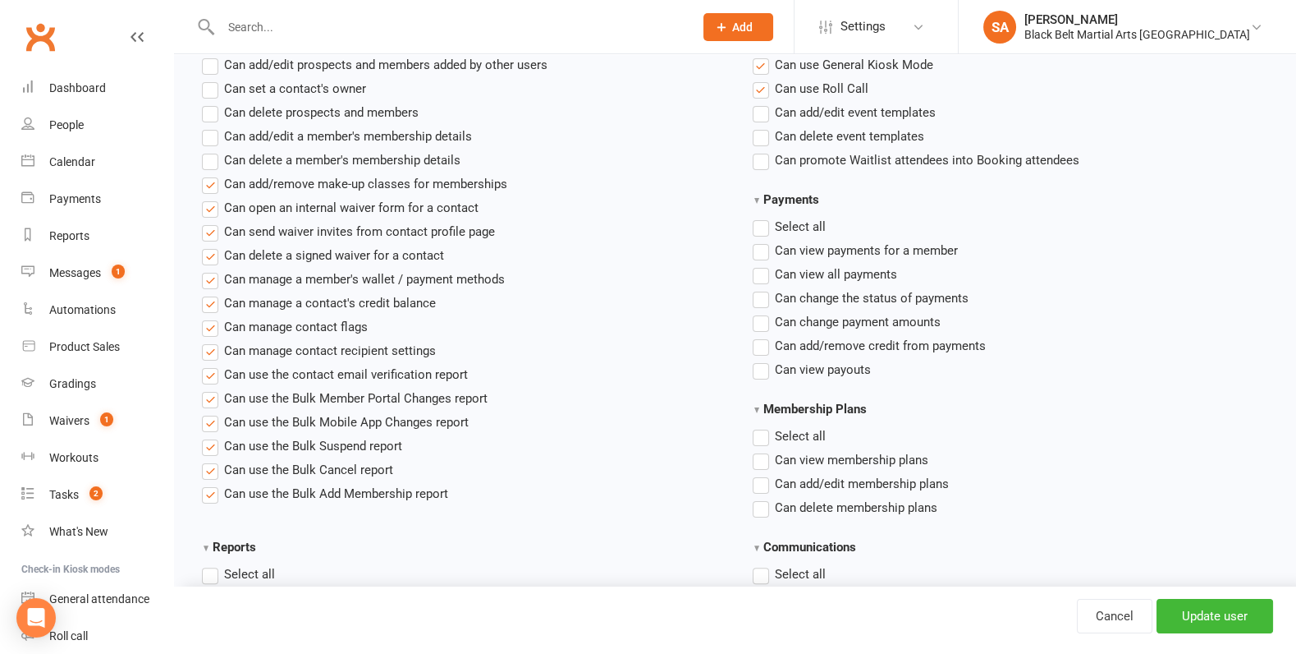
scroll to position [951, 0]
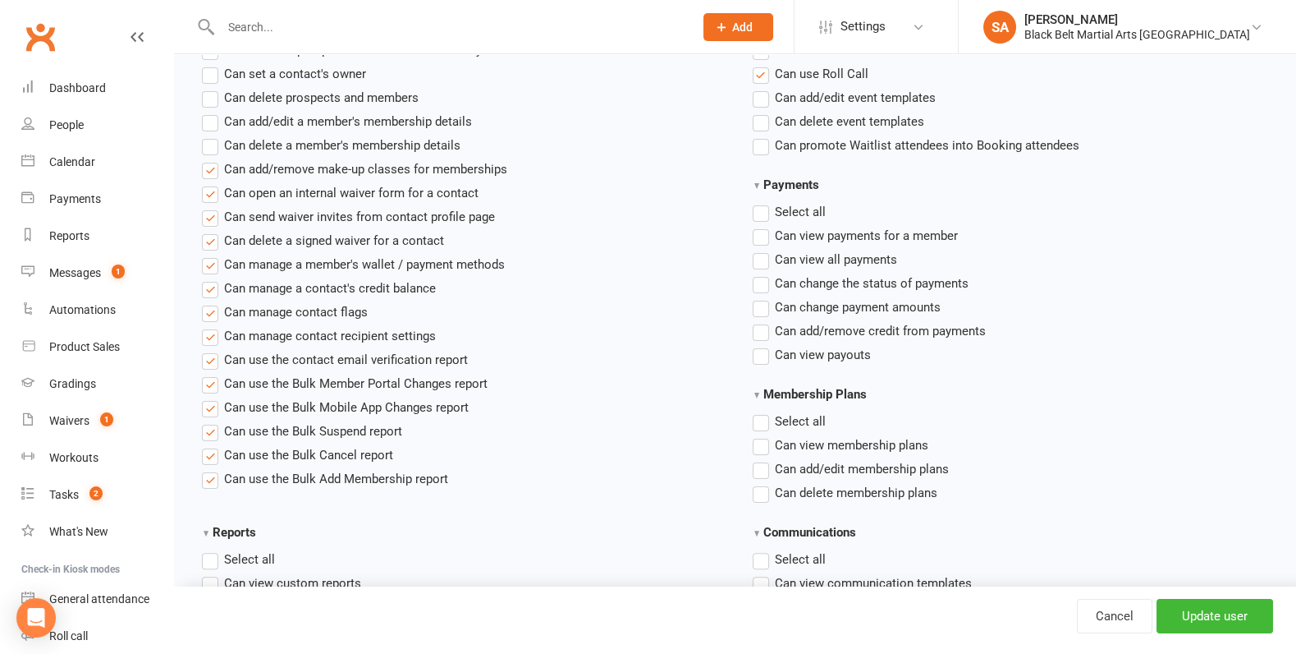
click at [210, 476] on label"] "Can use the Bulk Add Membership report" at bounding box center [325, 479] width 246 height 20
click at [210, 469] on input "Can use the Bulk Add Membership report" at bounding box center [207, 469] width 11 height 0
click at [210, 452] on label"] "Can use the Bulk Cancel report" at bounding box center [297, 455] width 191 height 20
click at [210, 445] on input "Can use the Bulk Cancel report" at bounding box center [207, 445] width 11 height 0
click at [209, 421] on label"] "Can use the Bulk Suspend report" at bounding box center [302, 431] width 200 height 20
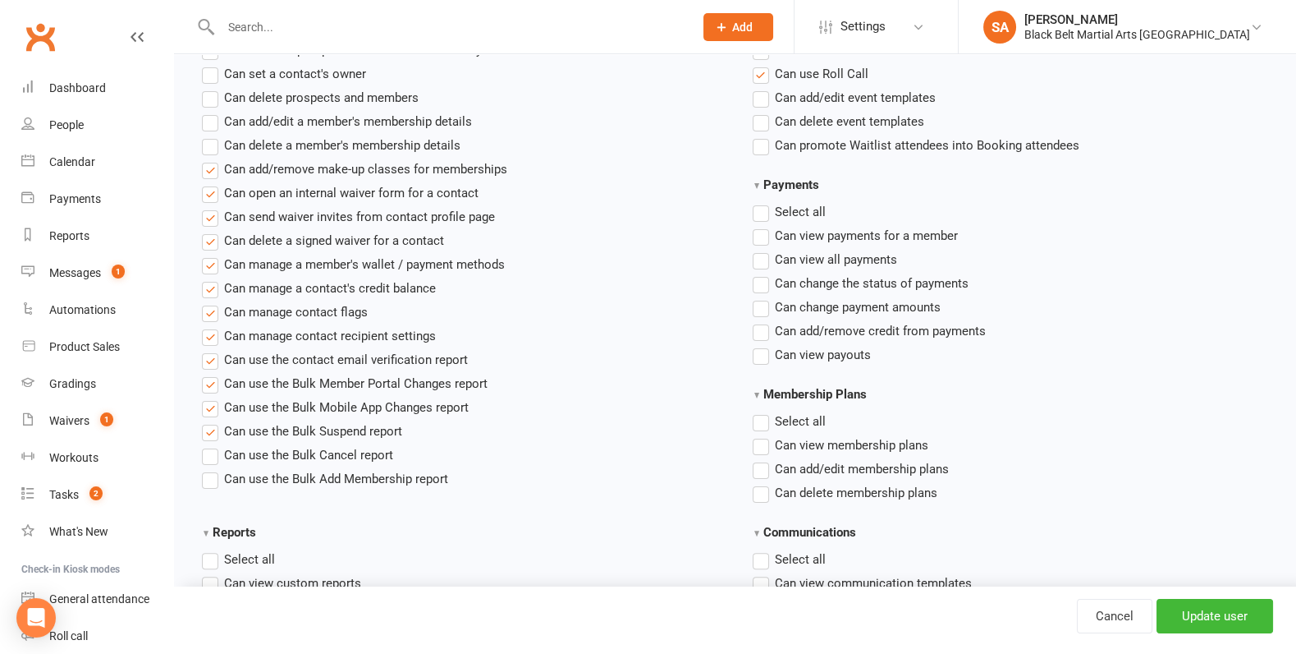
click at [209, 421] on input "Can use the Bulk Suspend report" at bounding box center [207, 421] width 11 height 0
click at [209, 397] on label"] "Can use the Bulk Mobile App Changes report" at bounding box center [335, 407] width 267 height 20
click at [209, 397] on input "Can use the Bulk Mobile App Changes report" at bounding box center [207, 397] width 11 height 0
click at [211, 378] on label"] "Can use the Bulk Member Portal Changes report" at bounding box center [345, 384] width 286 height 20
click at [211, 374] on input "Can use the Bulk Member Portal Changes report" at bounding box center [207, 374] width 11 height 0
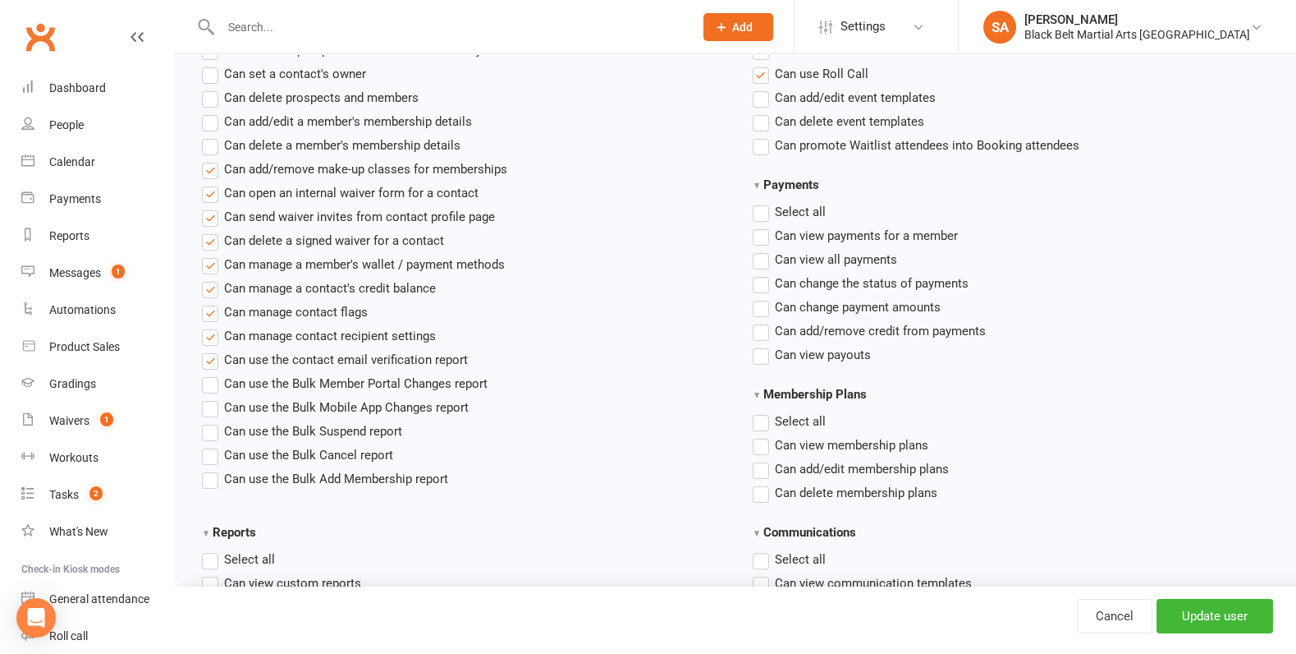
click at [211, 356] on label"] "Can use the contact email verification report" at bounding box center [335, 360] width 266 height 20
click at [211, 350] on input "Can use the contact email verification report" at bounding box center [207, 350] width 11 height 0
click at [213, 335] on label"] "Can manage contact recipient settings" at bounding box center [319, 336] width 234 height 20
click at [213, 326] on input "Can manage contact recipient settings" at bounding box center [207, 326] width 11 height 0
click at [213, 310] on label"] "Can manage contact flags" at bounding box center [285, 312] width 166 height 20
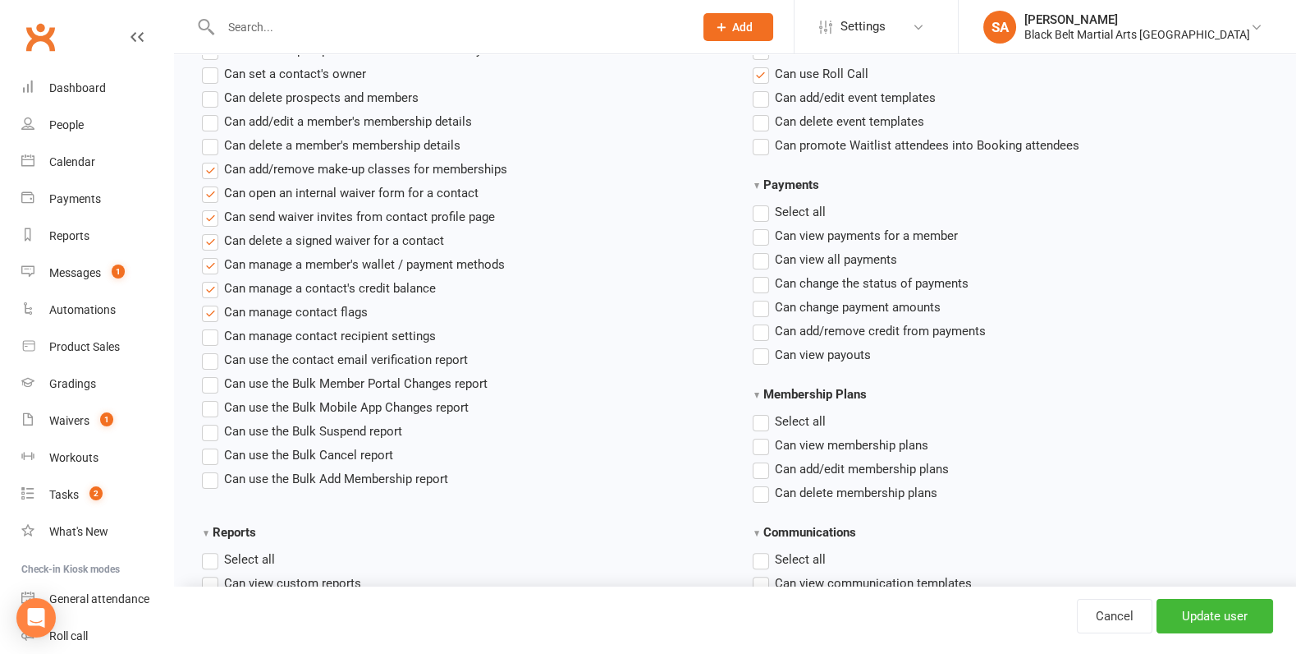
click at [213, 302] on input "Can manage contact flags" at bounding box center [207, 302] width 11 height 0
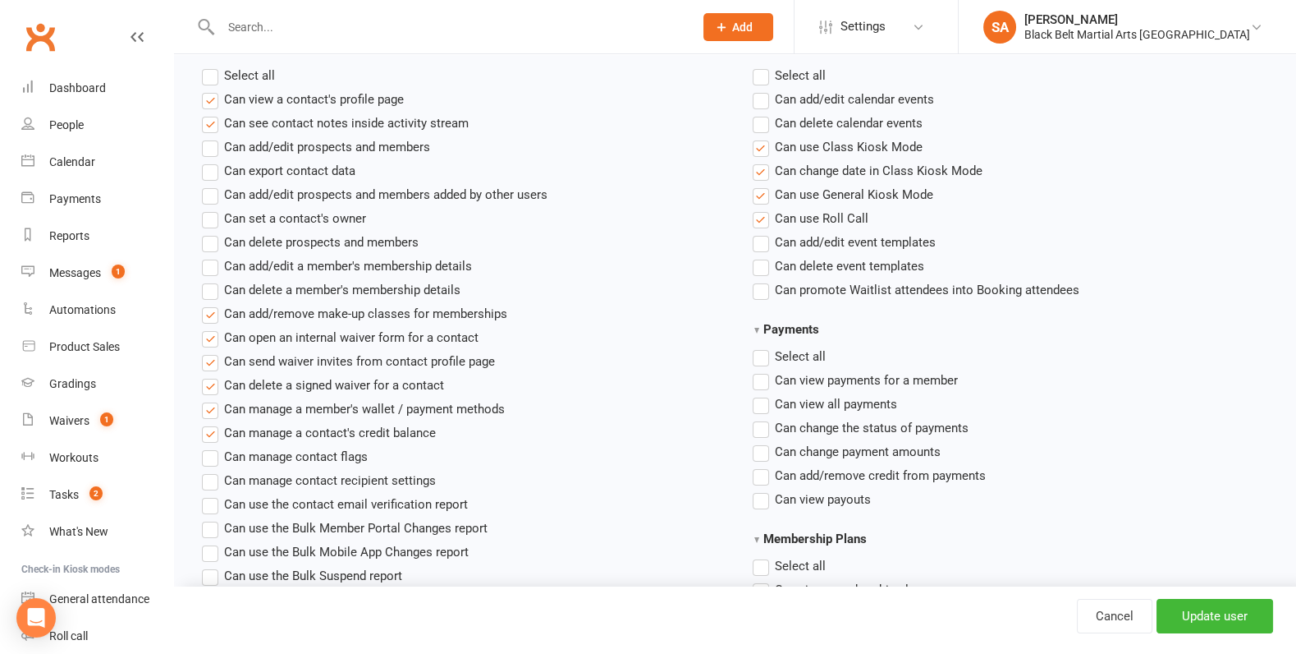
scroll to position [795, 0]
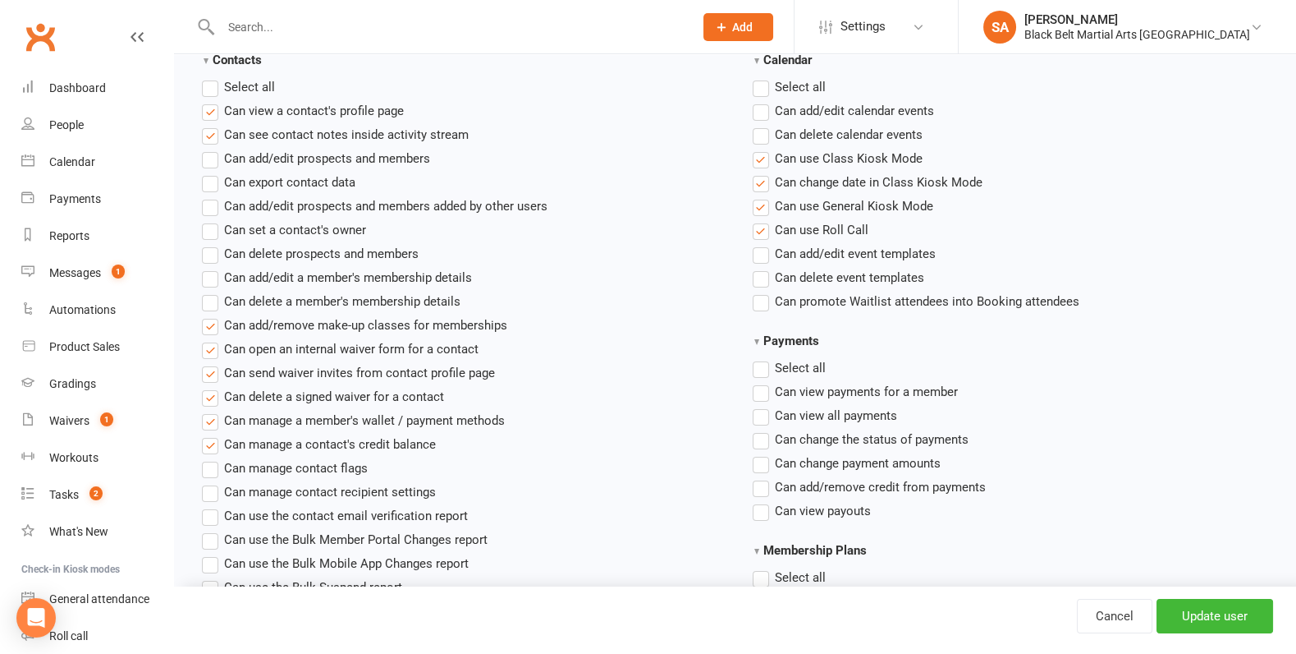
click at [209, 84] on label "Select all" at bounding box center [238, 87] width 73 height 20
click at [209, 77] on input "Contacts" at bounding box center [207, 77] width 11 height 0
click at [209, 84] on label "Select all" at bounding box center [238, 87] width 73 height 20
click at [209, 77] on input "Contacts" at bounding box center [207, 77] width 11 height 0
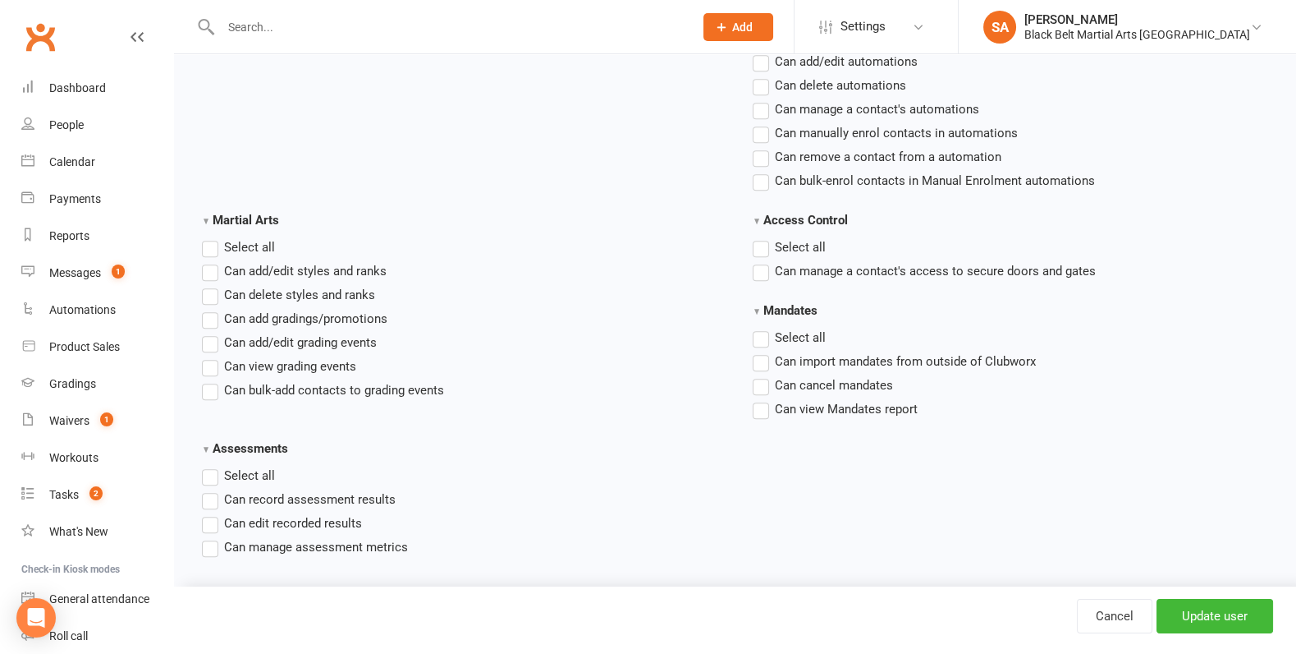
scroll to position [2483, 0]
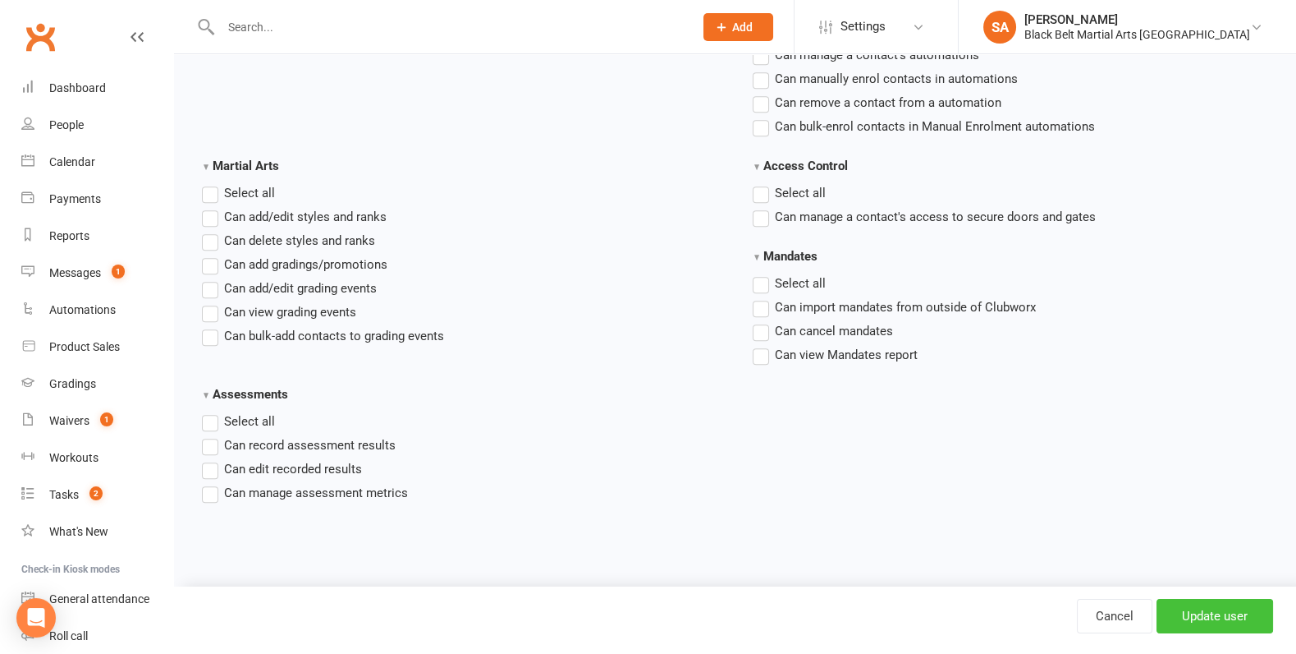
click at [1204, 619] on input "Update user" at bounding box center [1215, 616] width 117 height 34
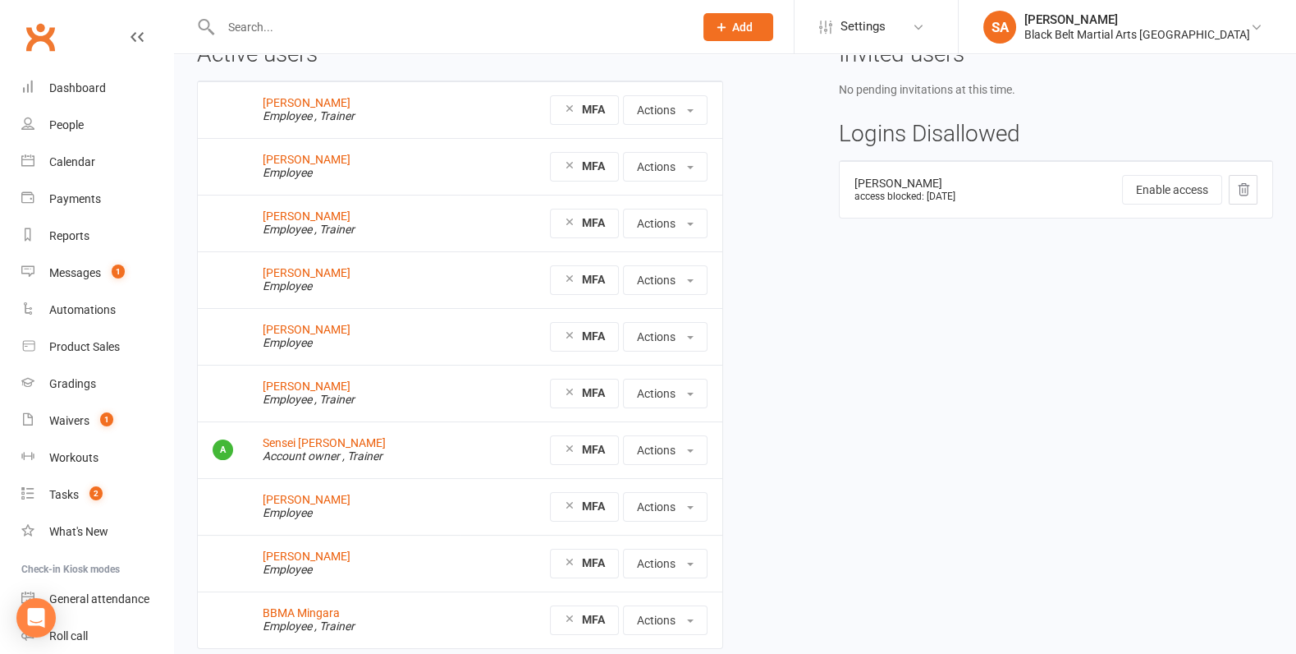
scroll to position [152, 0]
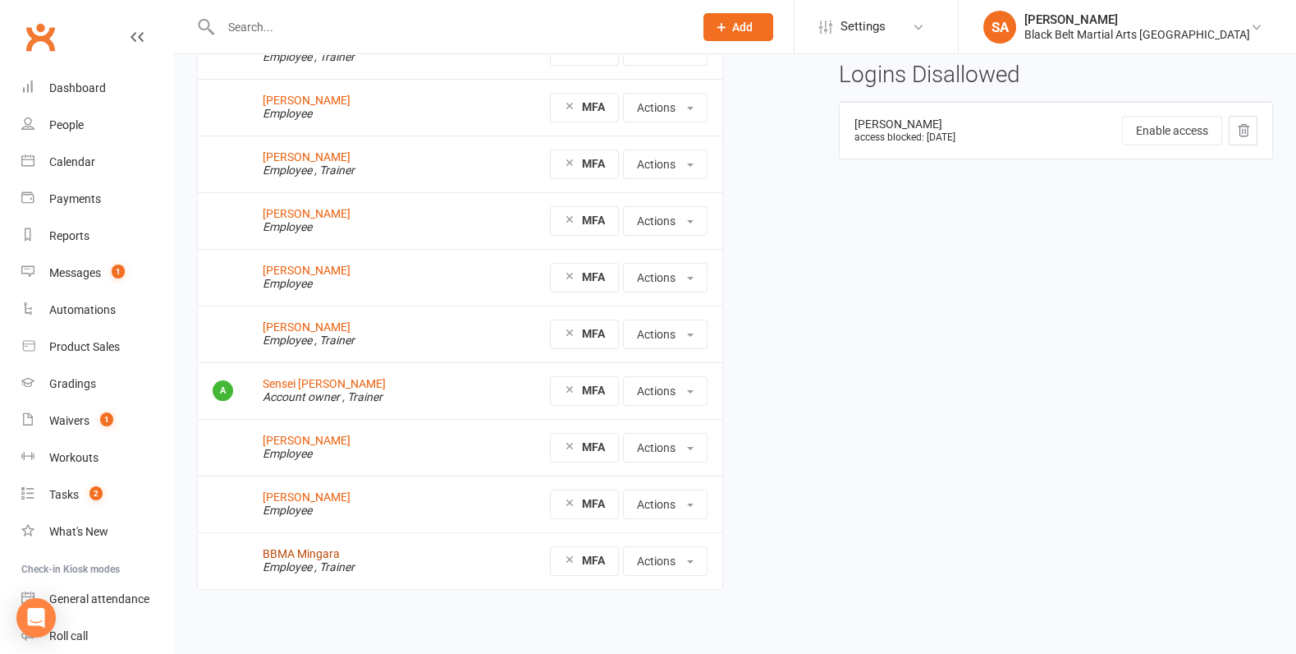
click at [302, 552] on link "BBMA Mingara" at bounding box center [301, 553] width 77 height 13
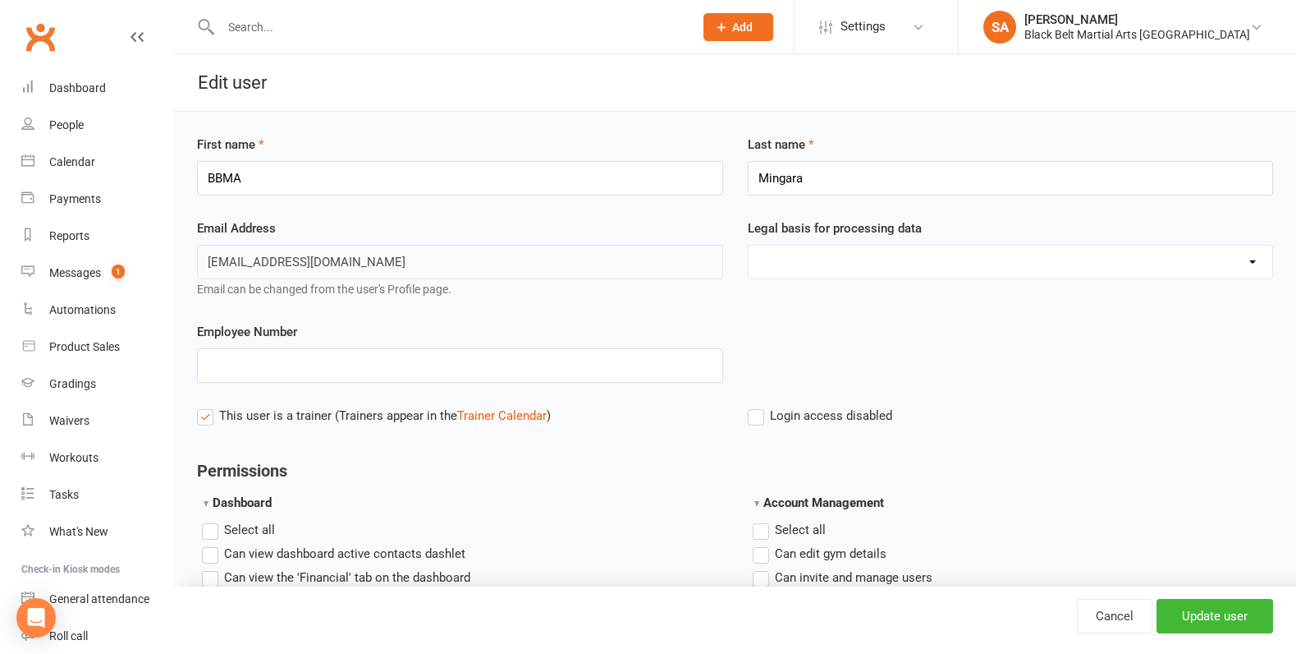
scroll to position [7, 0]
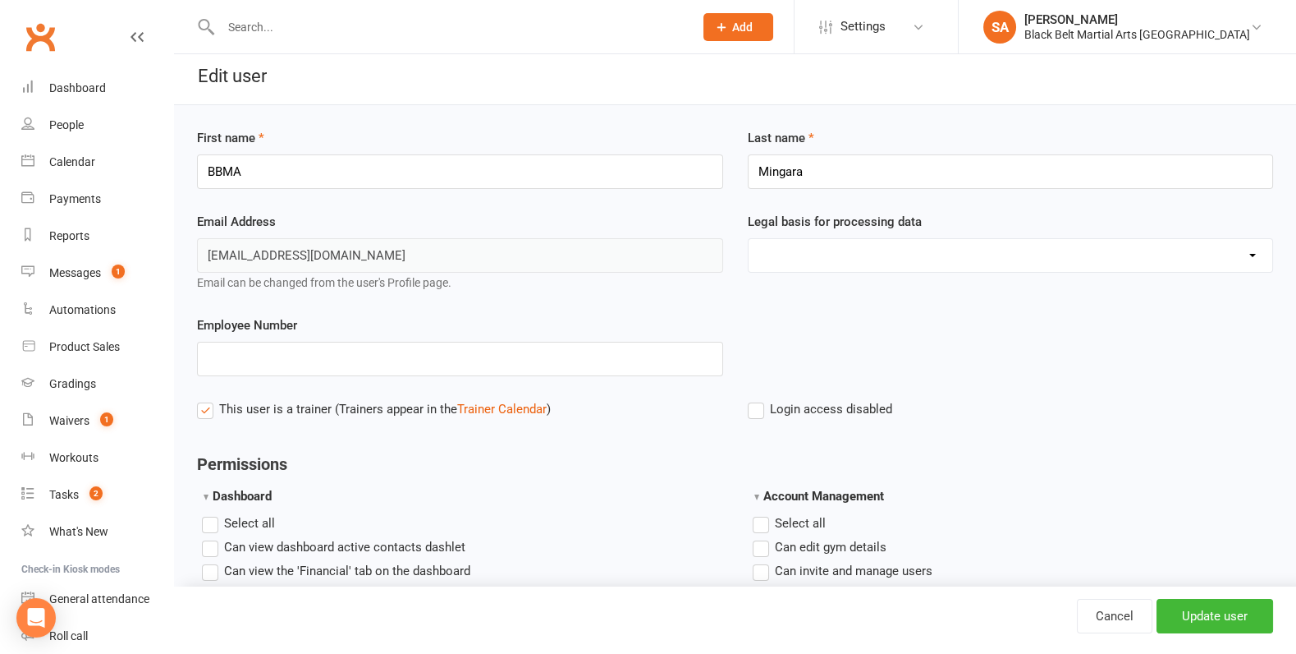
click at [760, 411] on label "Login access disabled" at bounding box center [820, 409] width 144 height 20
click at [760, 399] on input "Login access disabled" at bounding box center [820, 399] width 144 height 0
click at [754, 411] on label "Login access disabled" at bounding box center [820, 409] width 144 height 20
click at [754, 399] on input "Login access disabled" at bounding box center [820, 399] width 144 height 0
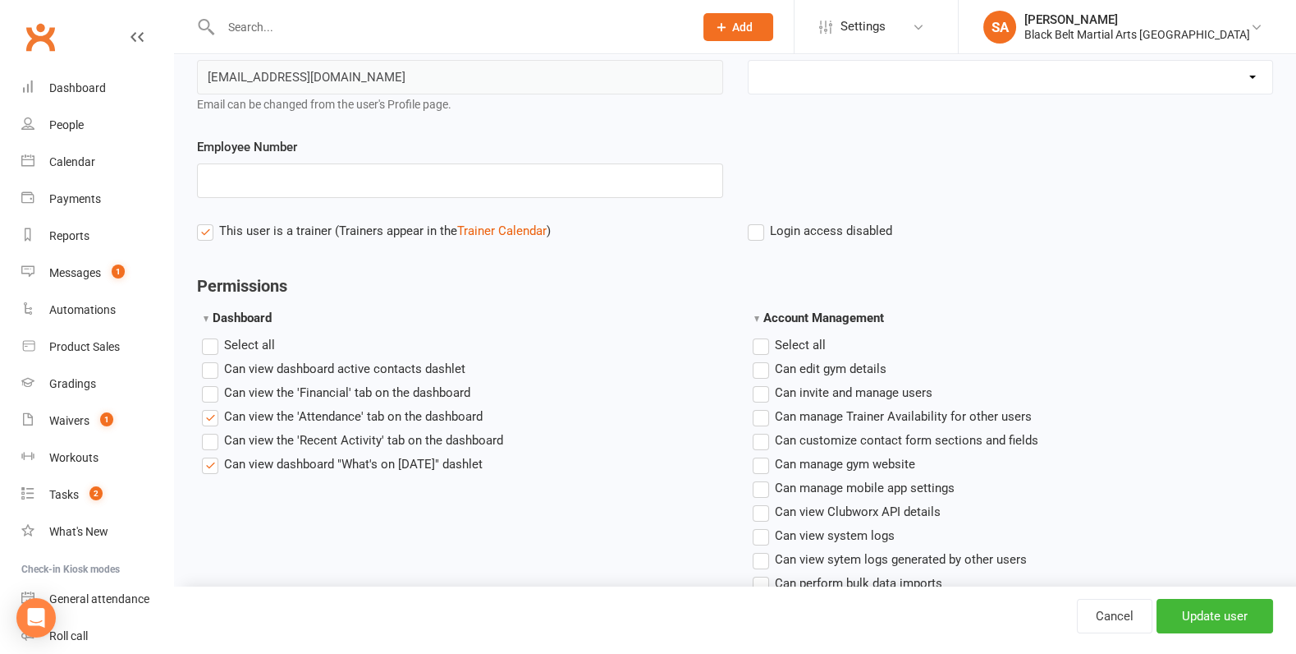
scroll to position [186, 0]
click at [1199, 603] on input "Update user" at bounding box center [1215, 616] width 117 height 34
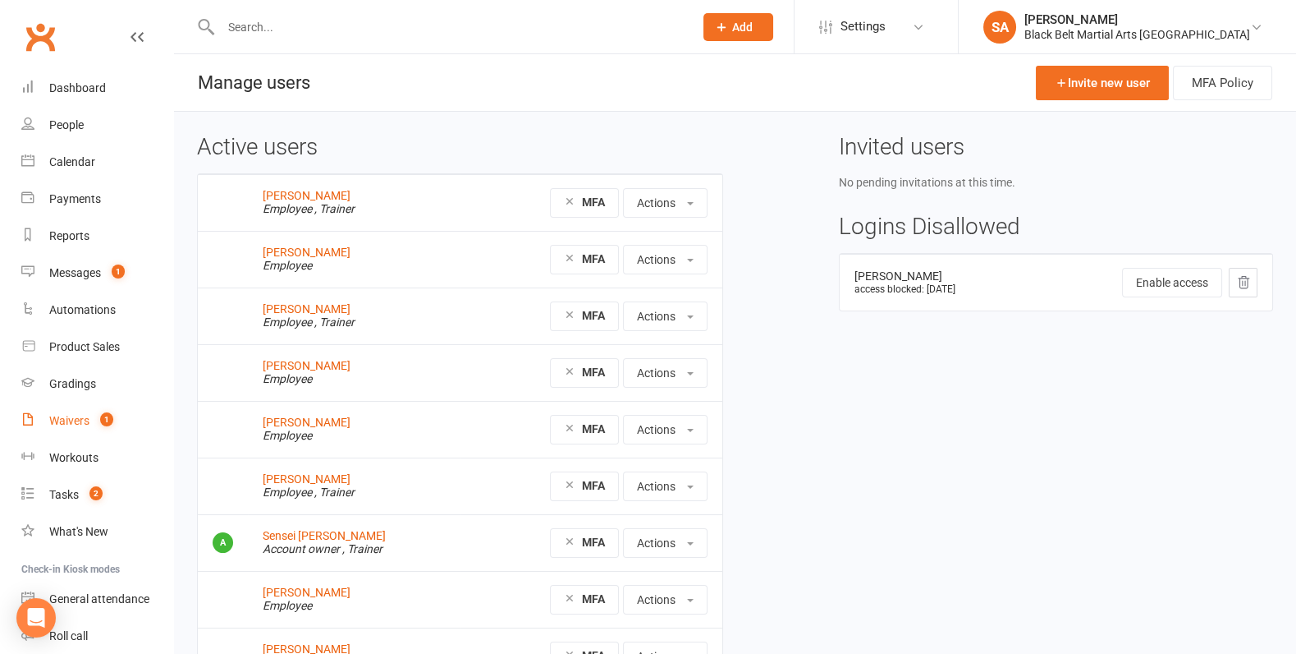
click at [67, 420] on div "Waivers" at bounding box center [69, 420] width 40 height 13
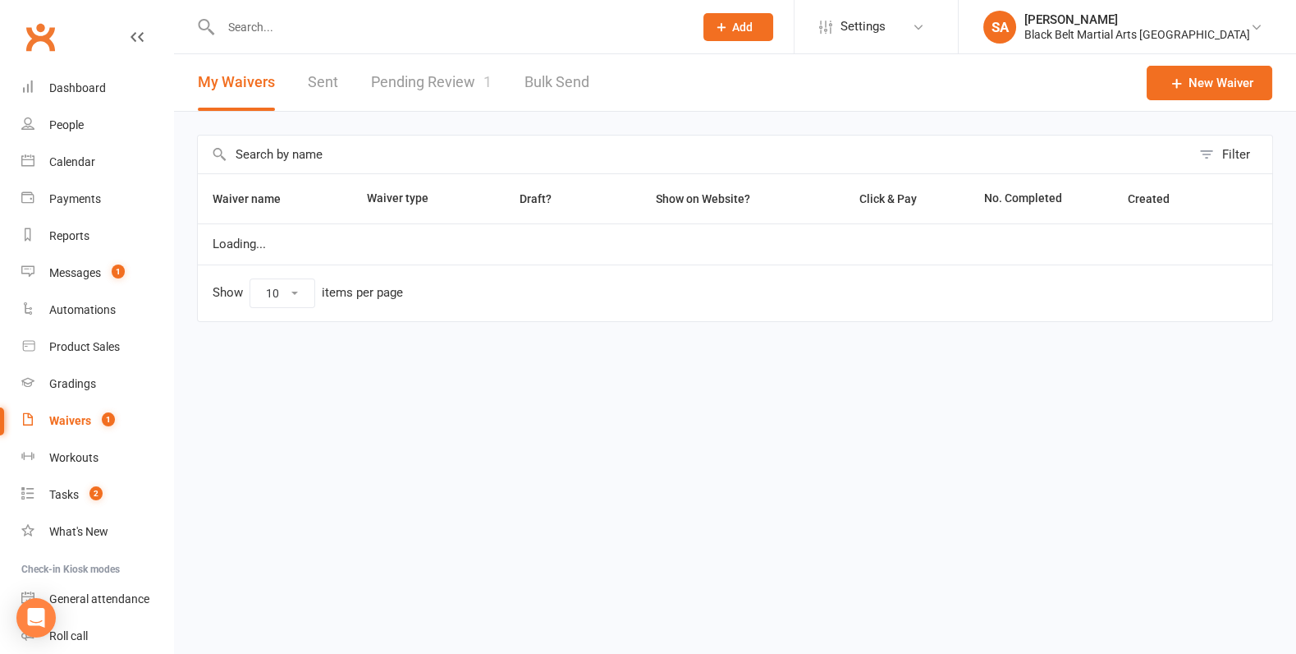
select select "100"
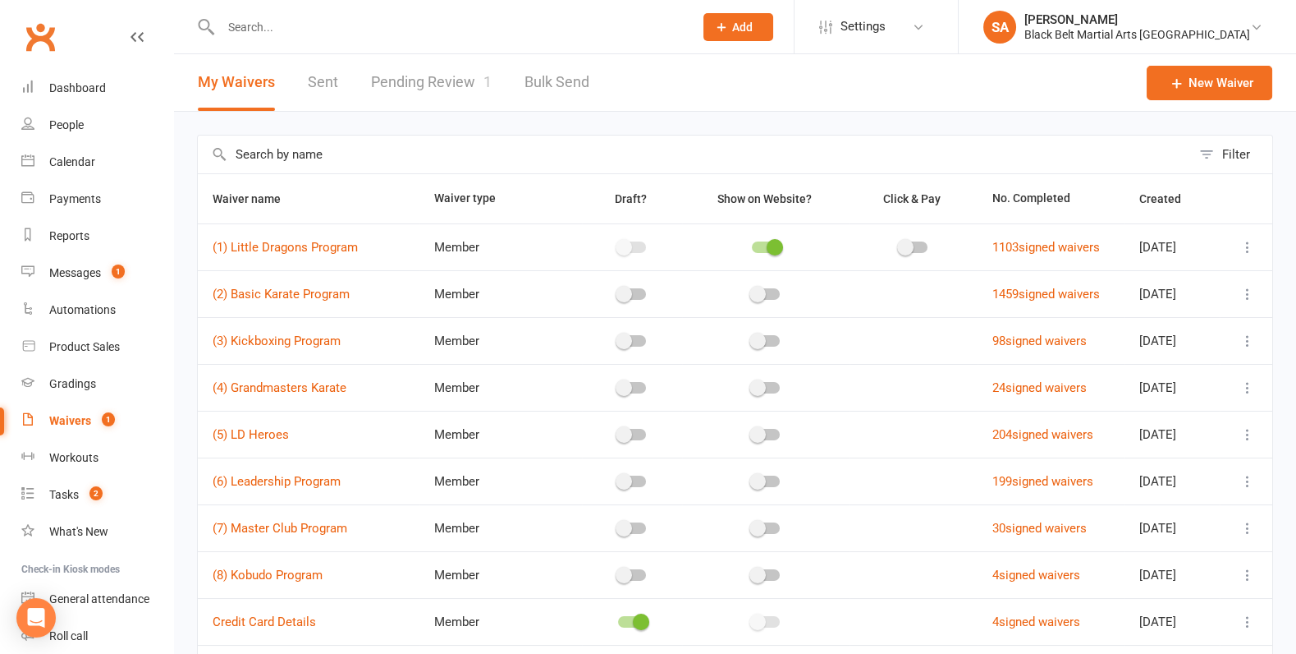
click at [433, 84] on link "Pending Review 1" at bounding box center [431, 82] width 121 height 57
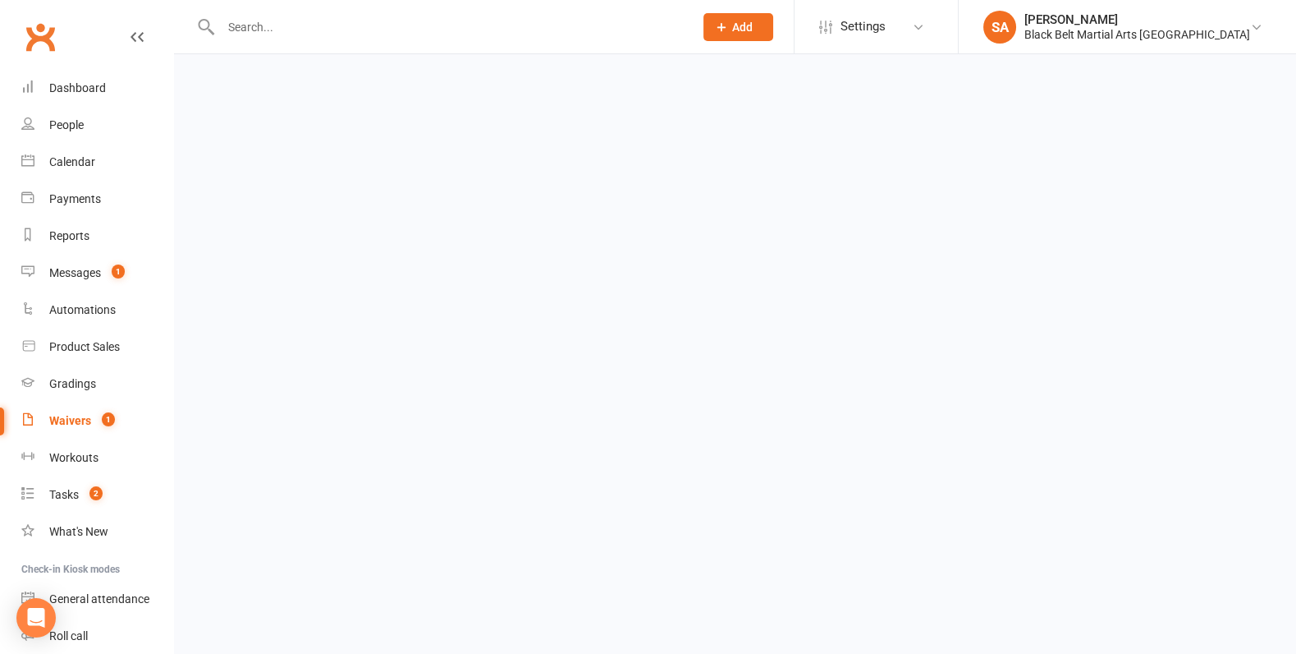
select select "50"
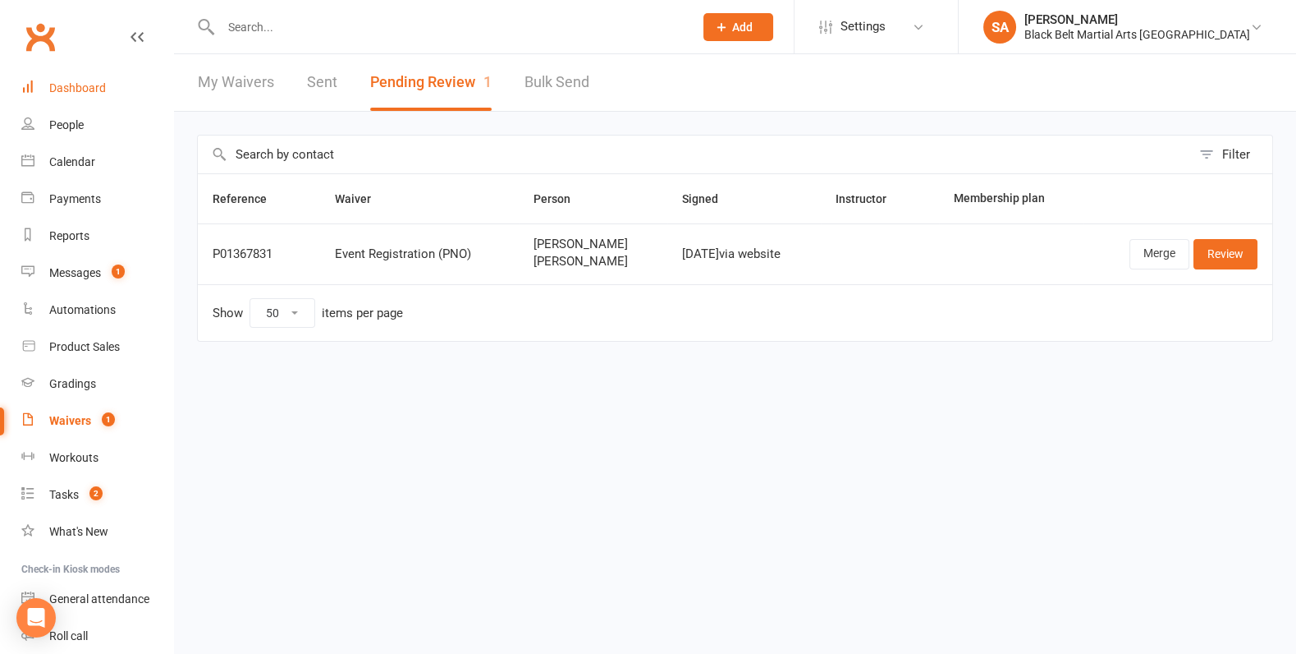
click at [95, 90] on div "Dashboard" at bounding box center [77, 87] width 57 height 13
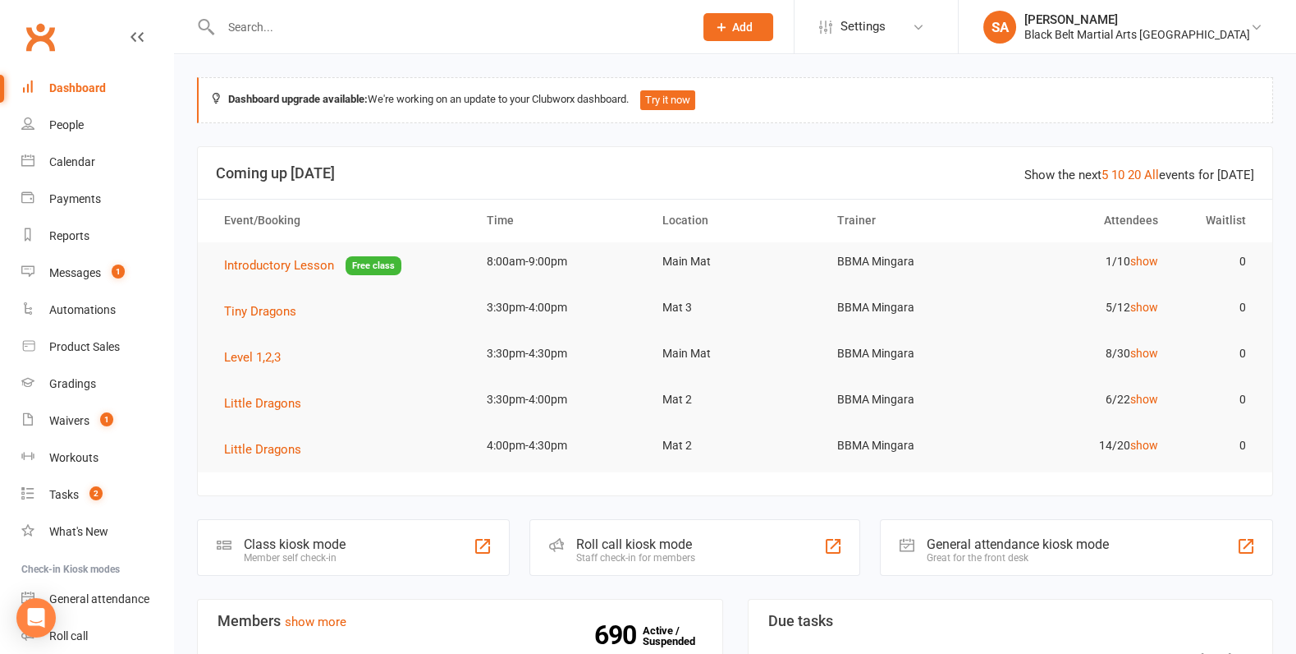
click at [63, 83] on div "Dashboard" at bounding box center [77, 87] width 57 height 13
click at [85, 166] on div "Calendar" at bounding box center [72, 161] width 46 height 13
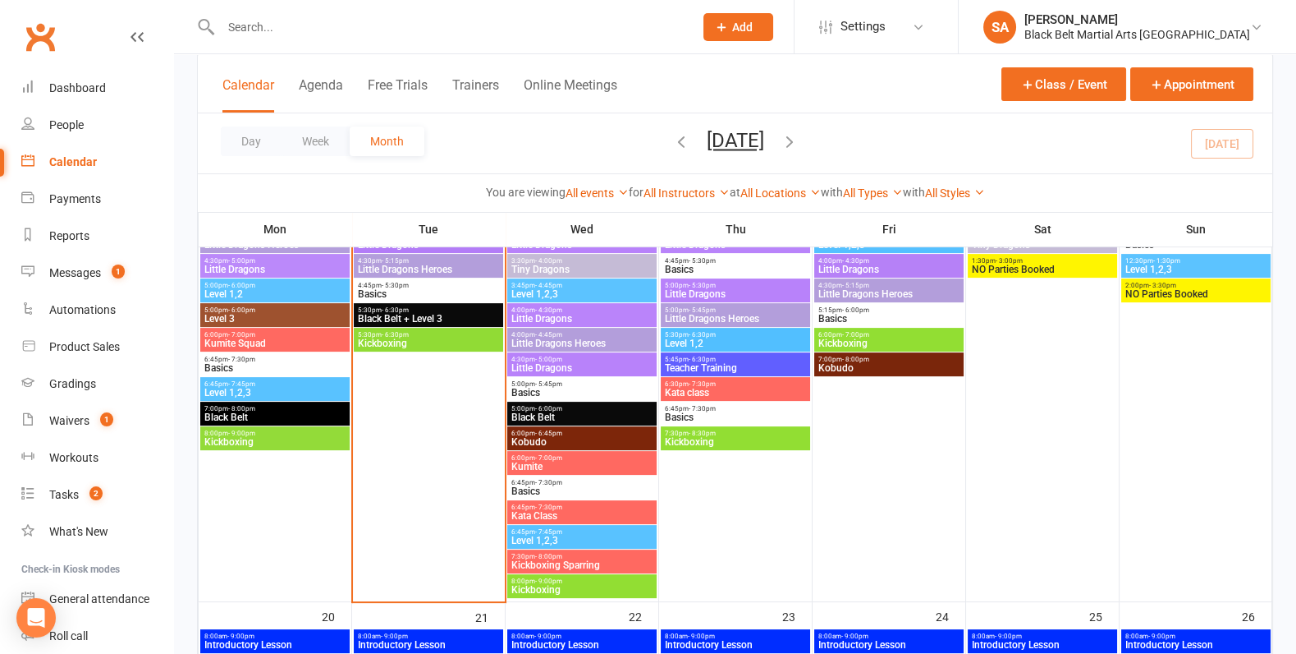
scroll to position [889, 0]
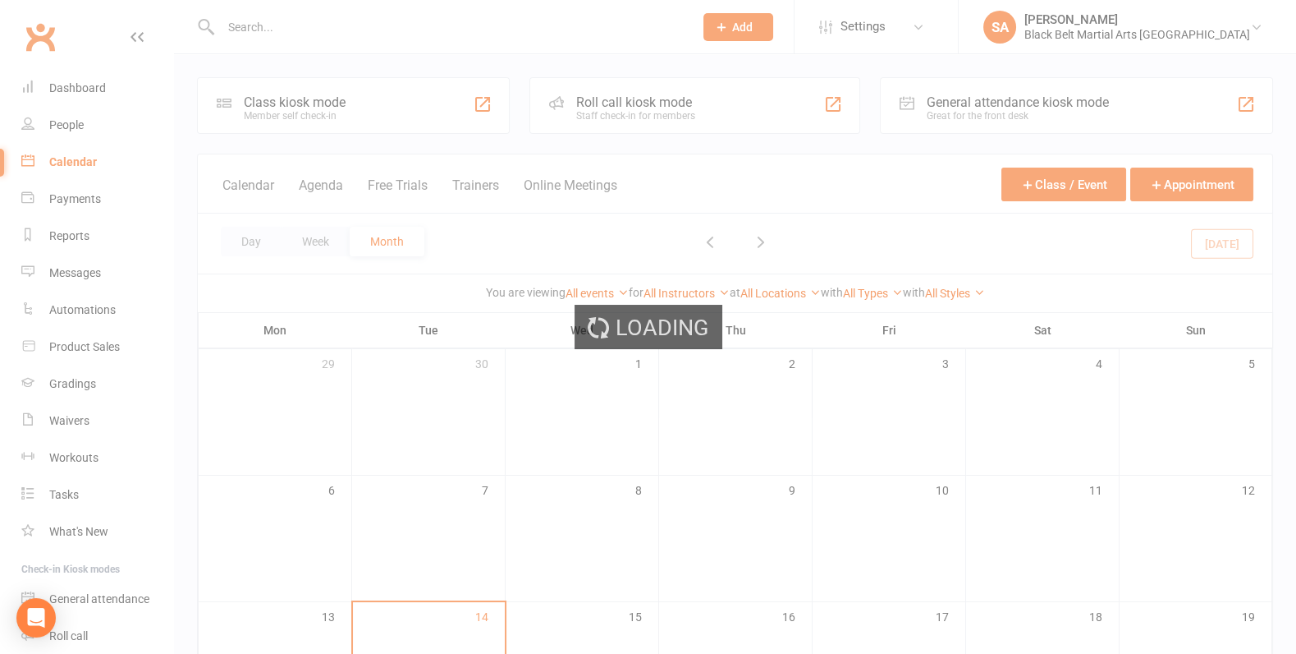
scroll to position [498, 0]
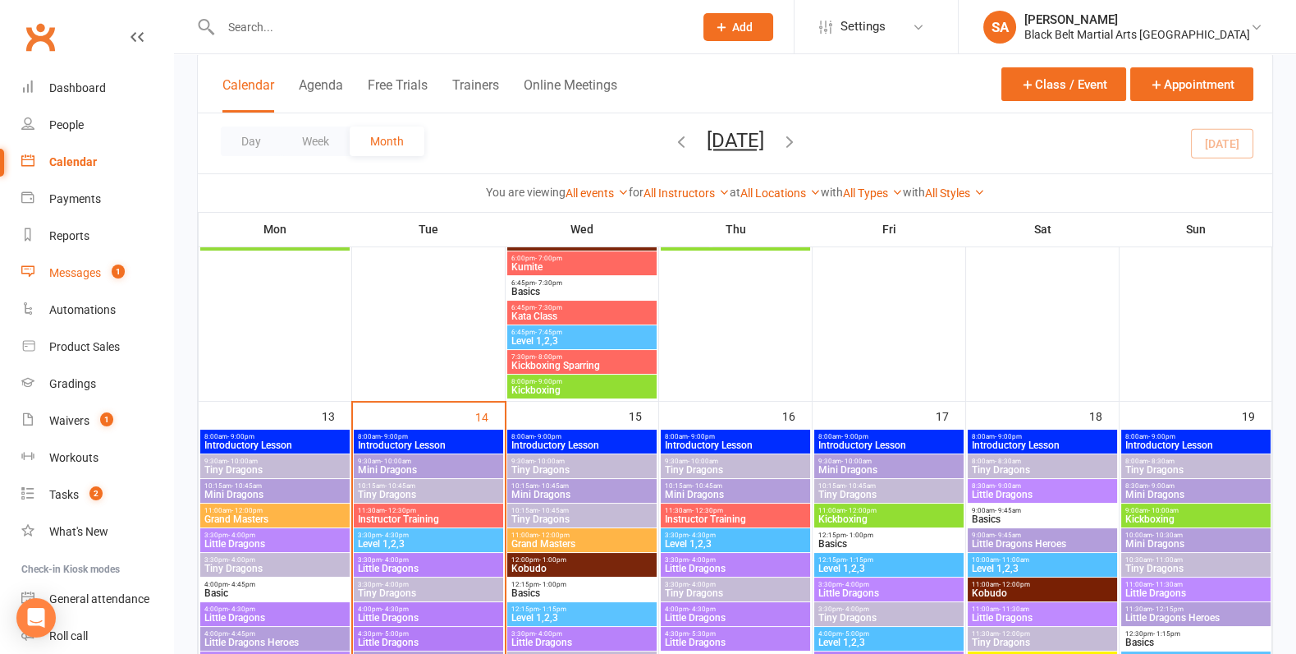
click at [80, 276] on div "Messages" at bounding box center [75, 272] width 52 height 13
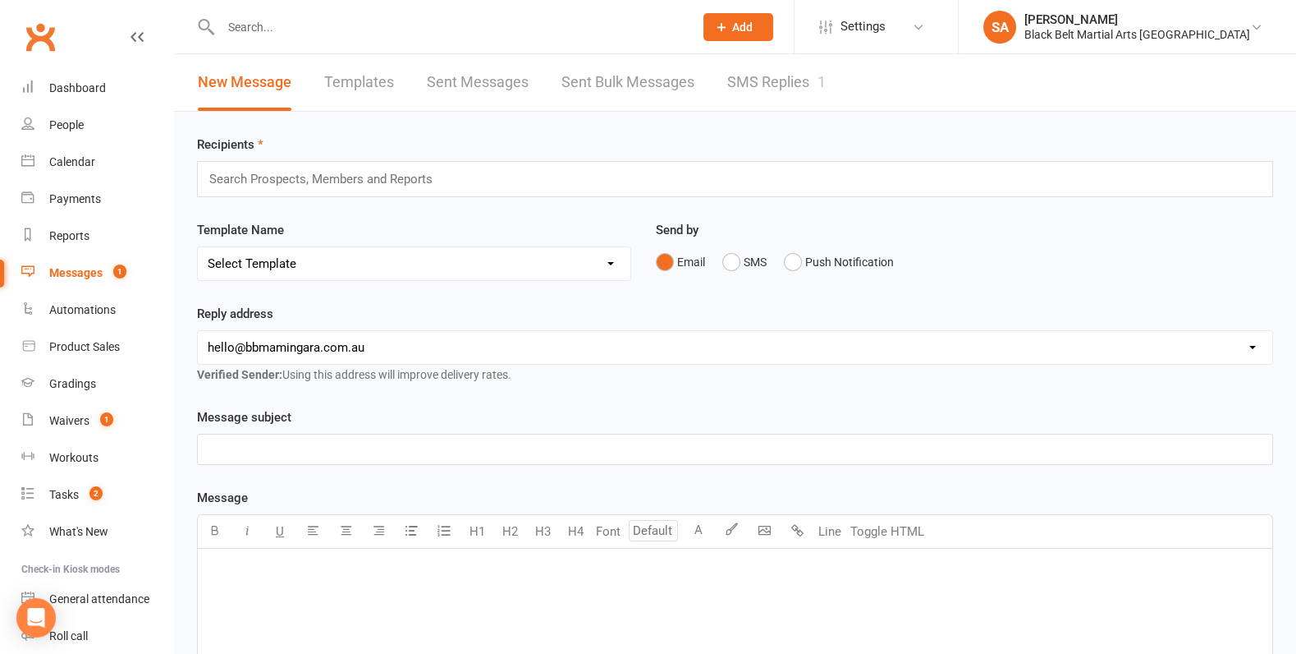
click at [805, 78] on link "SMS Replies 1" at bounding box center [776, 82] width 99 height 57
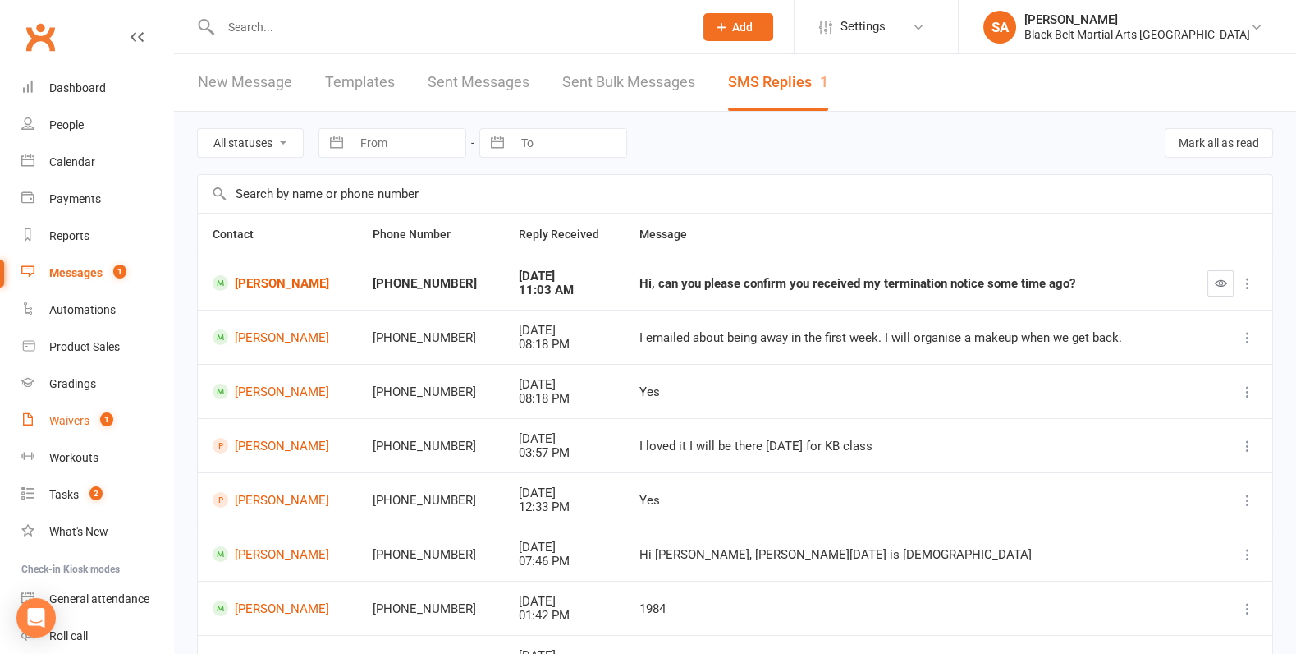
click at [46, 421] on link "Waivers 1" at bounding box center [97, 420] width 152 height 37
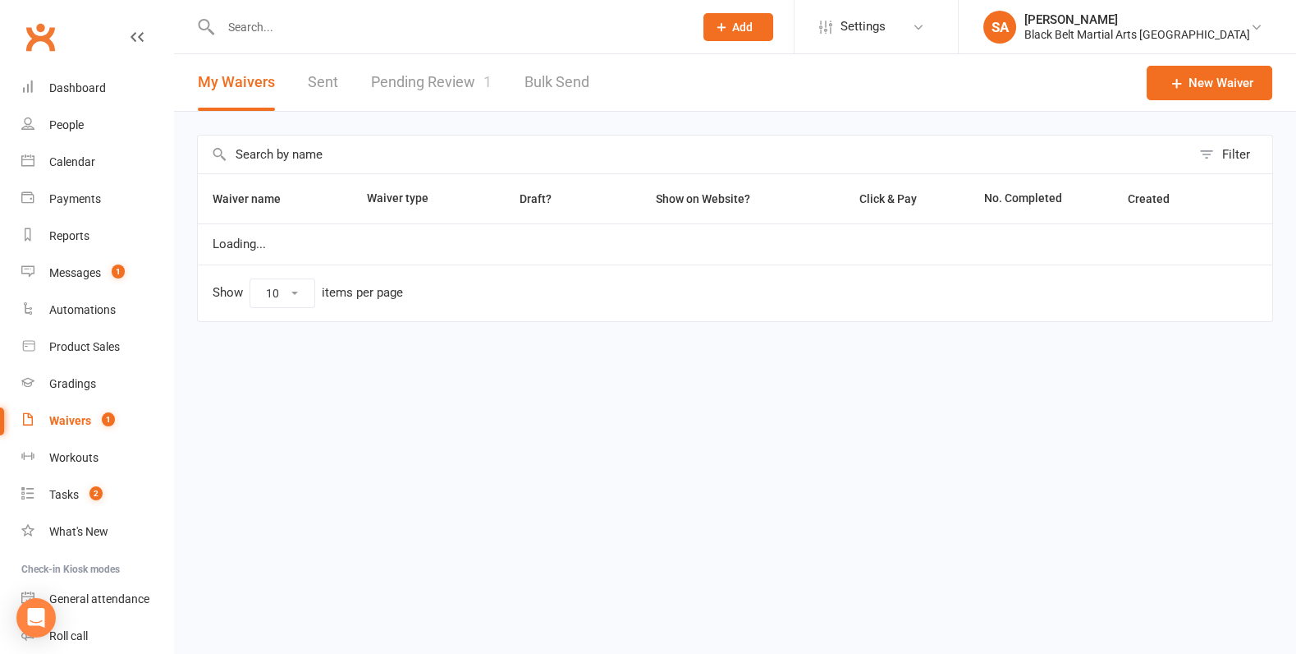
select select "100"
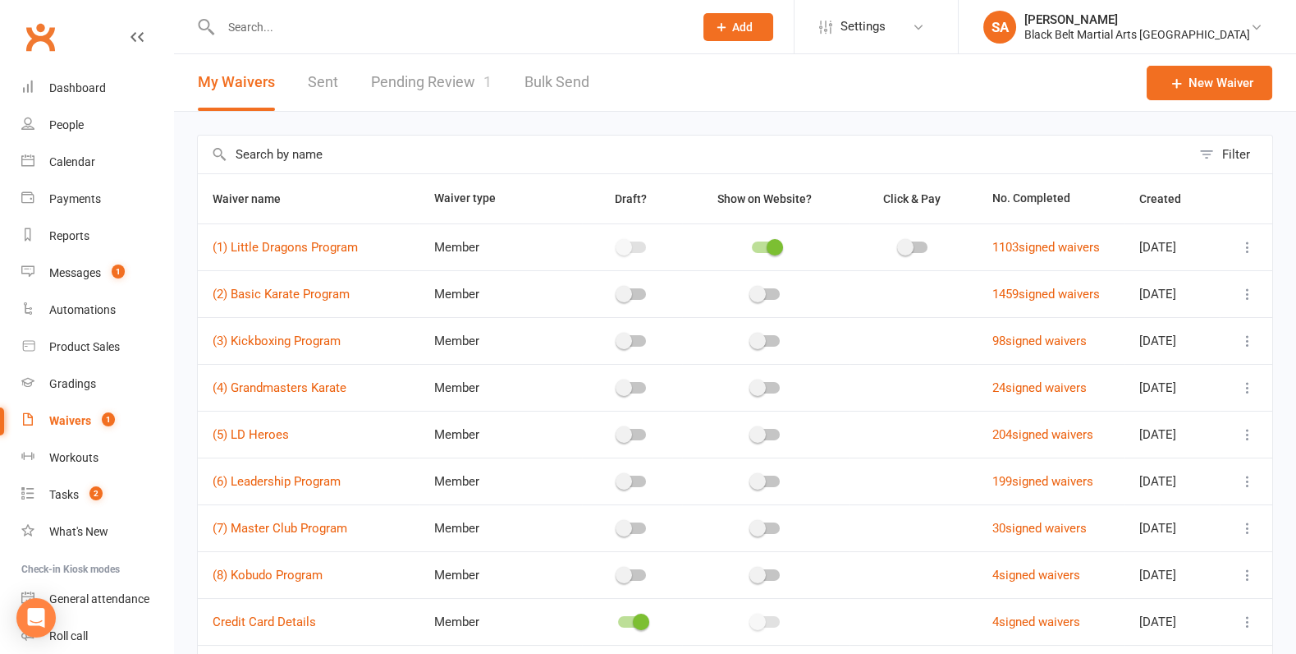
click at [346, 31] on input "text" at bounding box center [449, 27] width 466 height 23
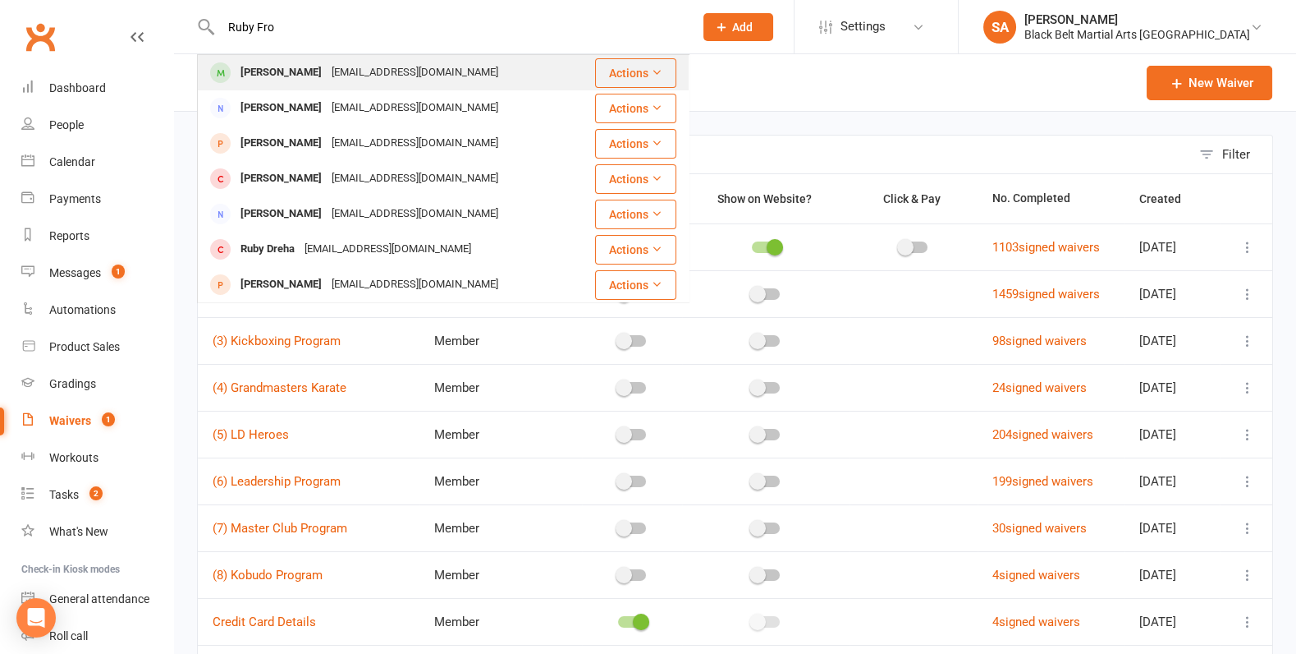
type input "Ruby Fro"
click at [327, 74] on div "Ruby Froggatt-Brown" at bounding box center [281, 73] width 91 height 24
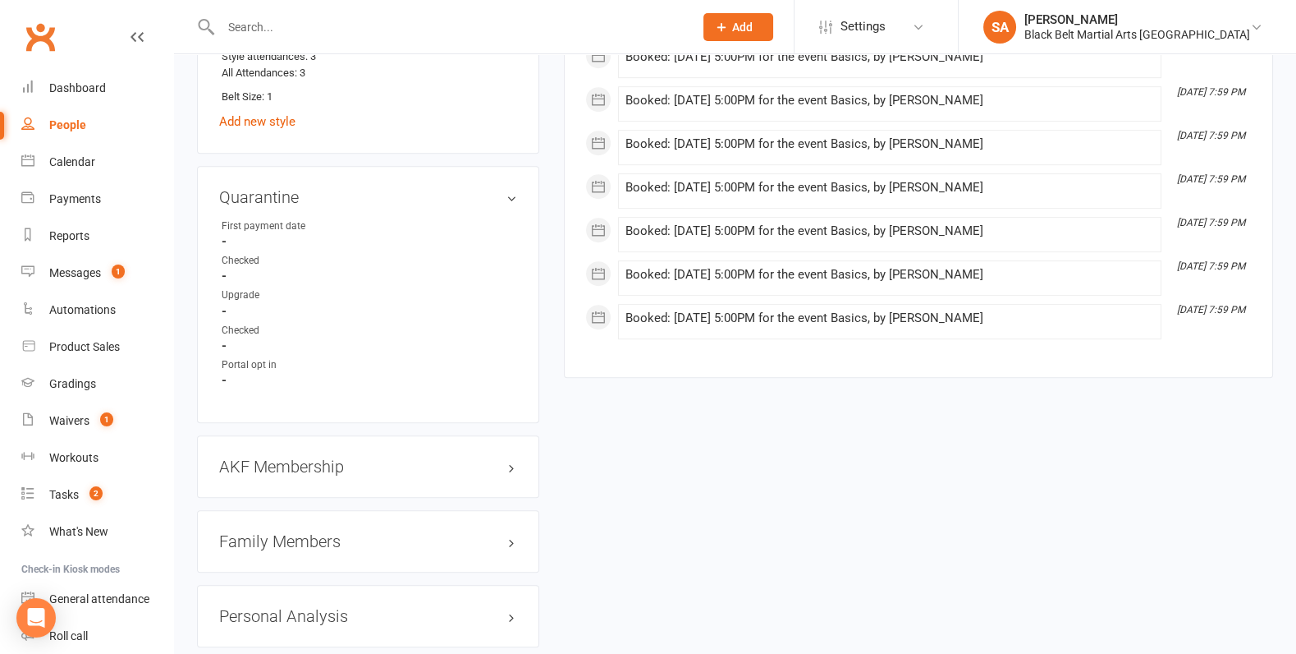
scroll to position [1468, 0]
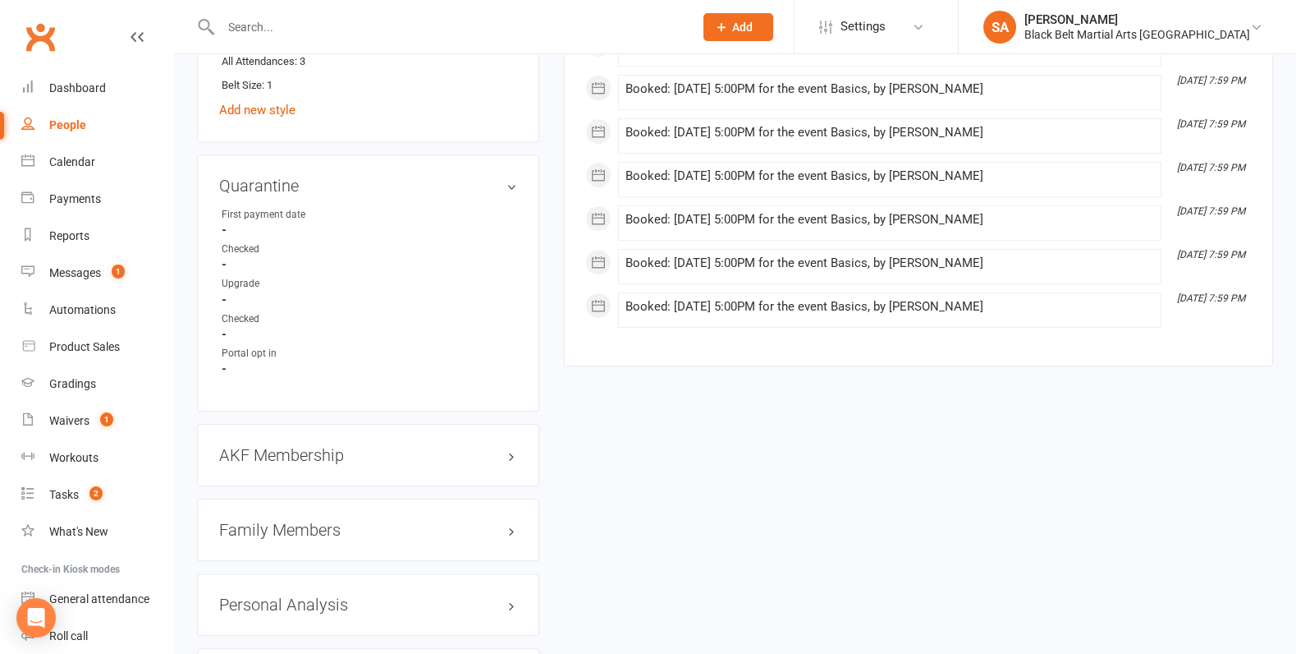
click at [269, 521] on h3 "Family Members" at bounding box center [368, 530] width 298 height 18
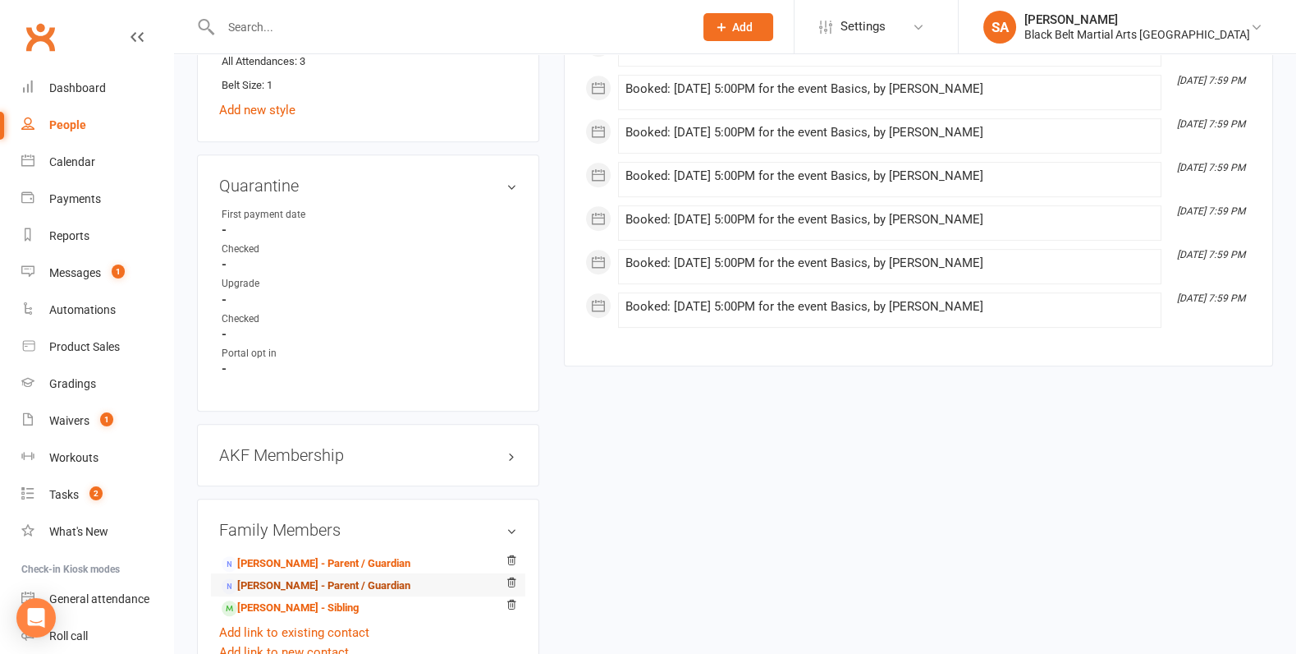
click at [302, 577] on link "Greg Froggatt - Parent / Guardian" at bounding box center [316, 585] width 189 height 17
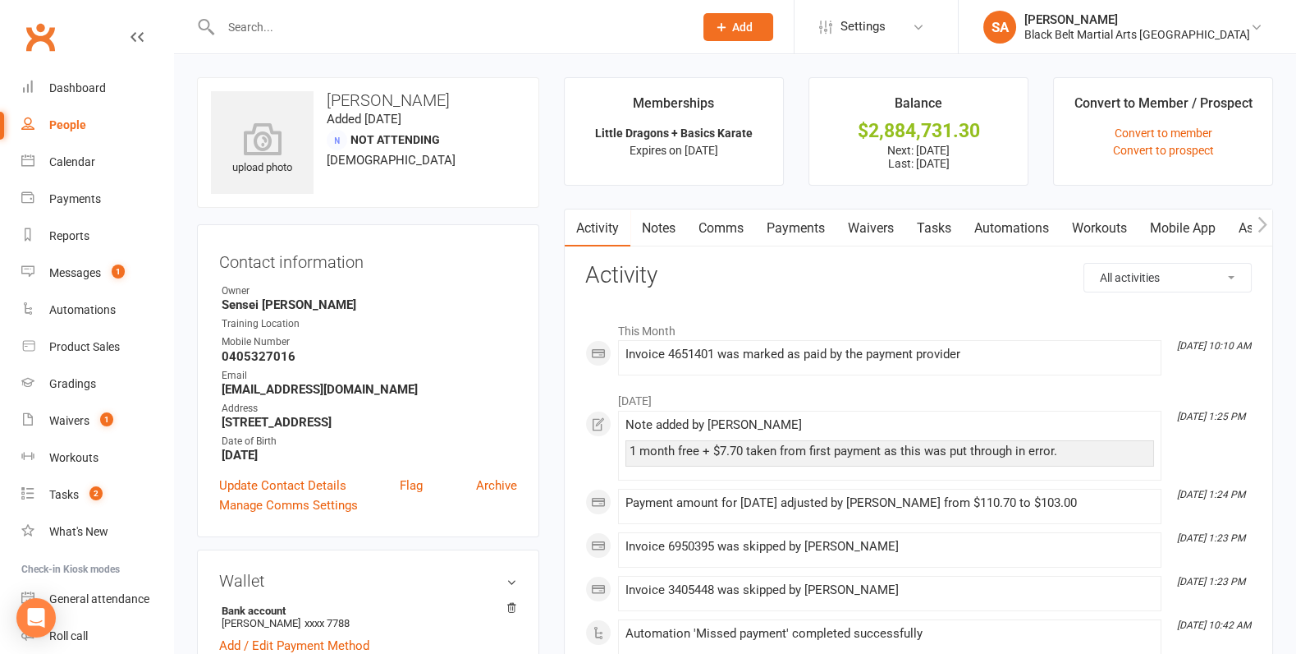
click at [786, 229] on link "Payments" at bounding box center [795, 228] width 81 height 38
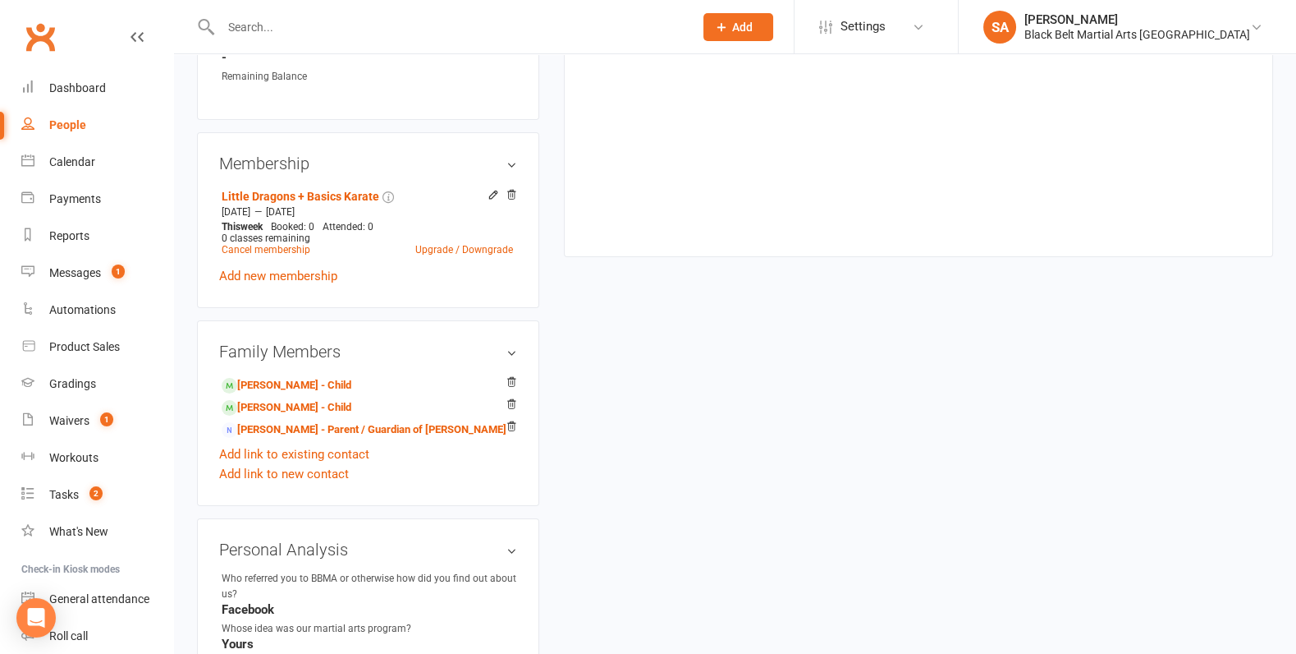
scroll to position [819, 0]
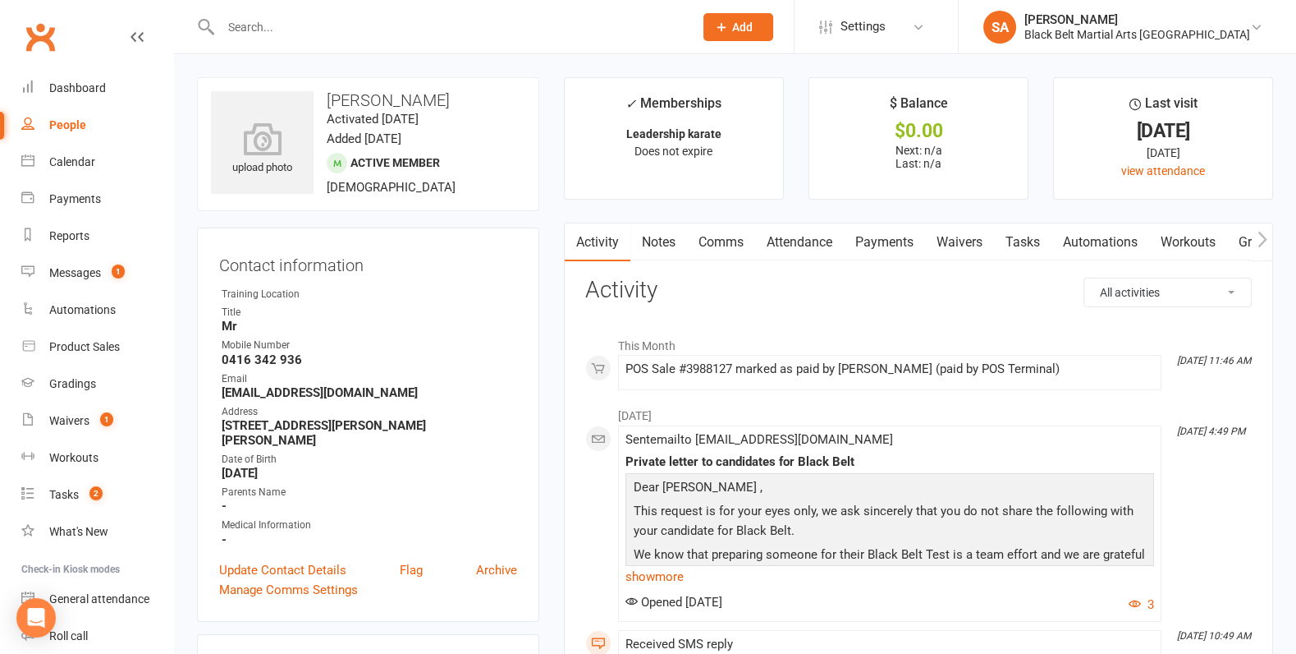
click at [222, 14] on div at bounding box center [439, 26] width 485 height 53
click at [254, 18] on input "text" at bounding box center [449, 27] width 466 height 23
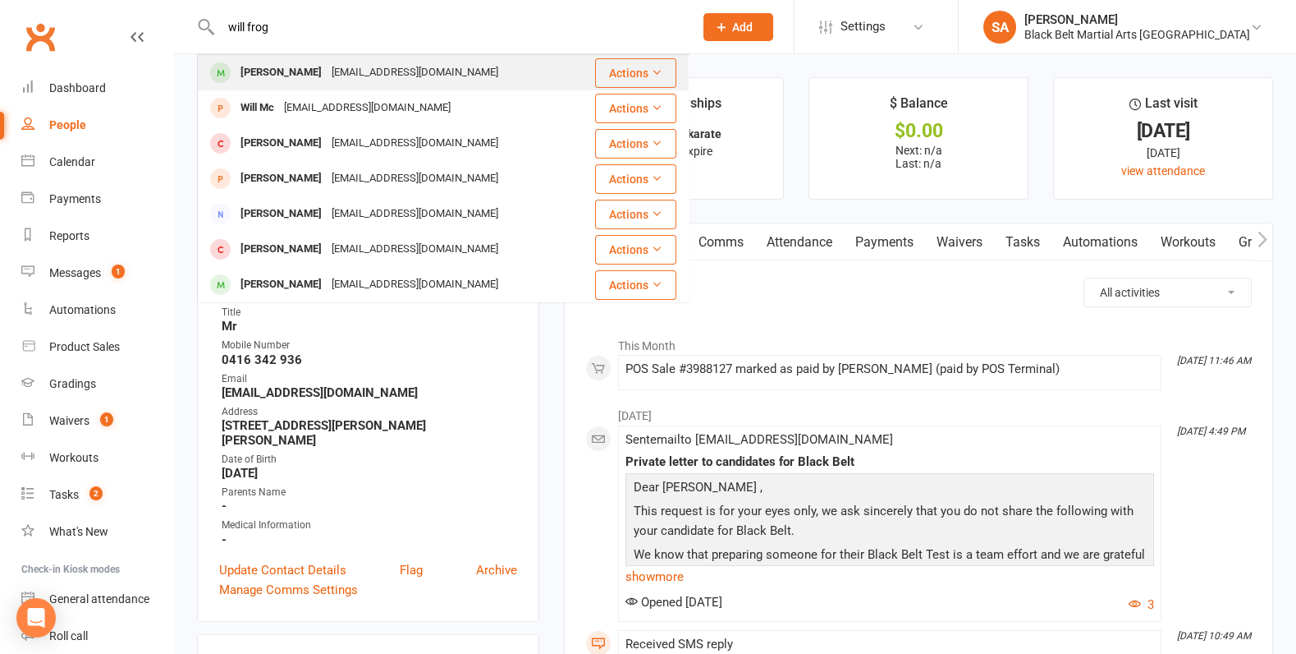
type input "will frog"
click at [327, 67] on div "[PERSON_NAME]" at bounding box center [281, 73] width 91 height 24
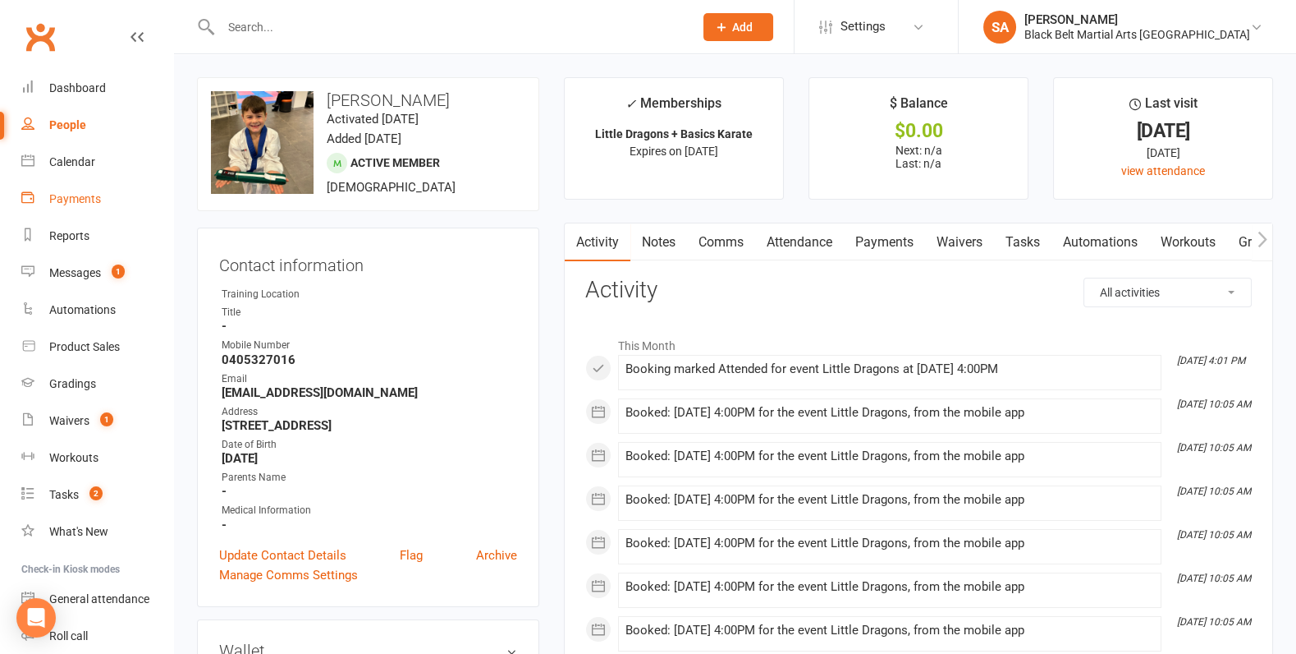
click at [64, 181] on link "Payments" at bounding box center [97, 199] width 152 height 37
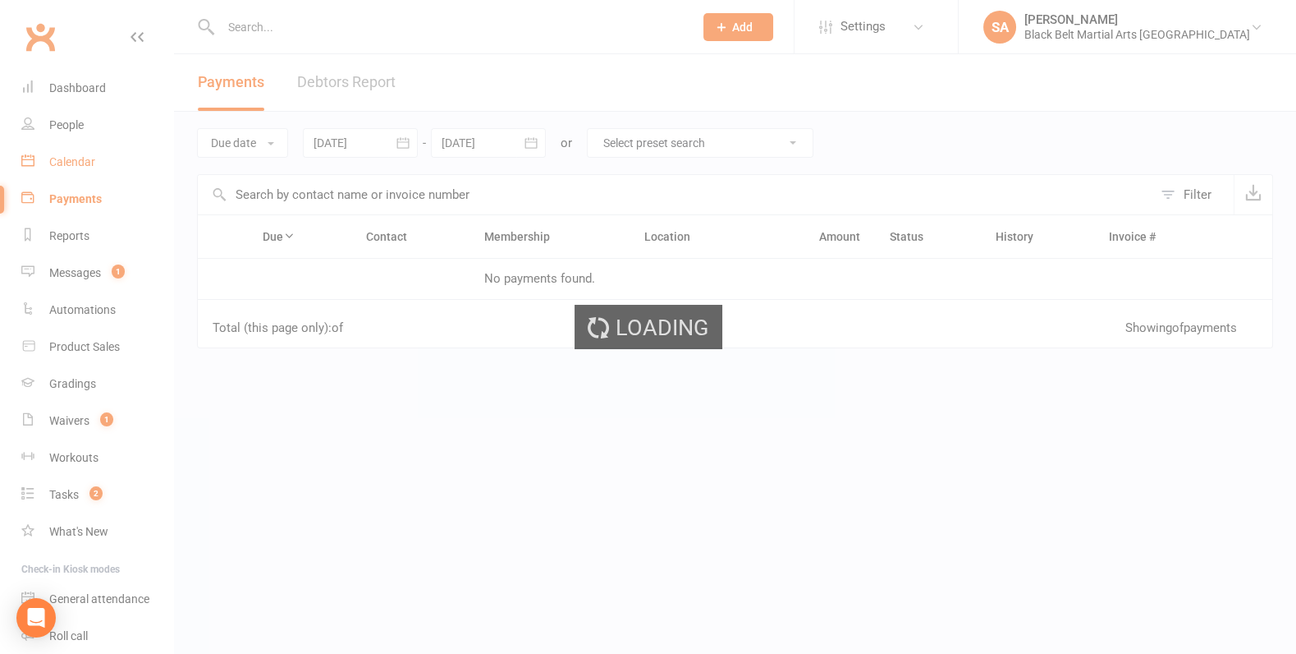
click at [64, 151] on link "Calendar" at bounding box center [97, 162] width 152 height 37
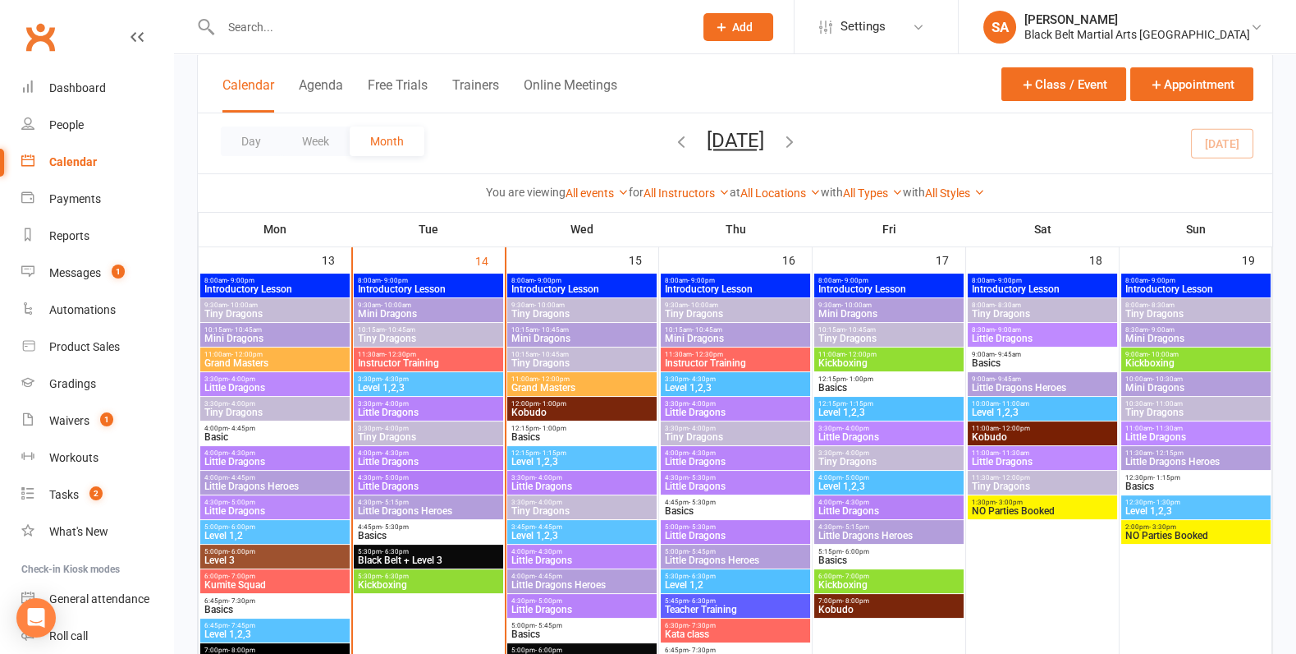
scroll to position [653, 0]
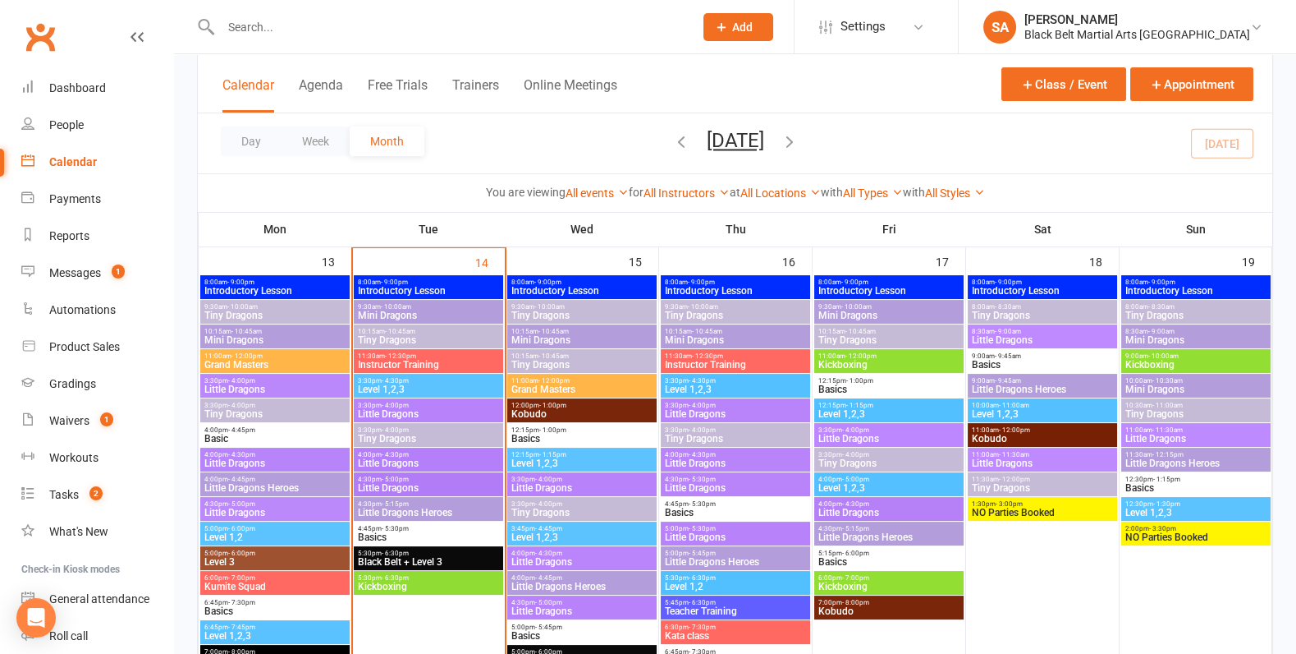
click at [265, 452] on span "4:00pm - 4:30pm" at bounding box center [275, 454] width 143 height 7
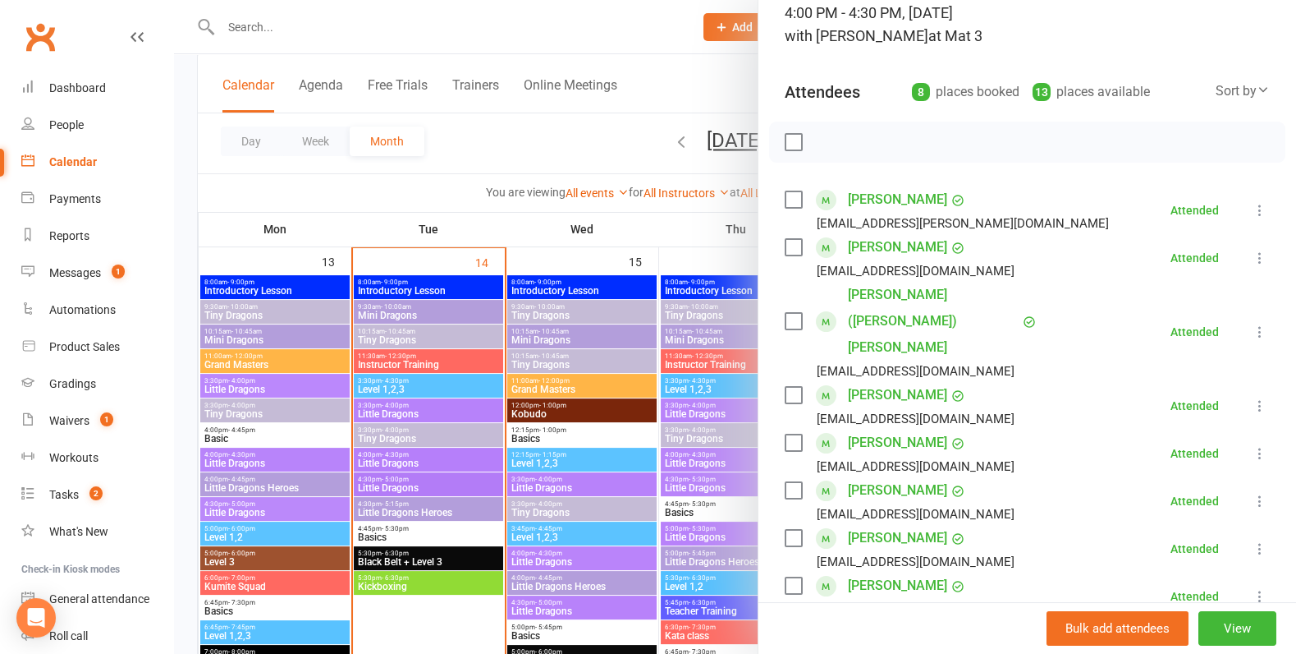
scroll to position [121, 0]
click at [362, 444] on div at bounding box center [735, 327] width 1122 height 654
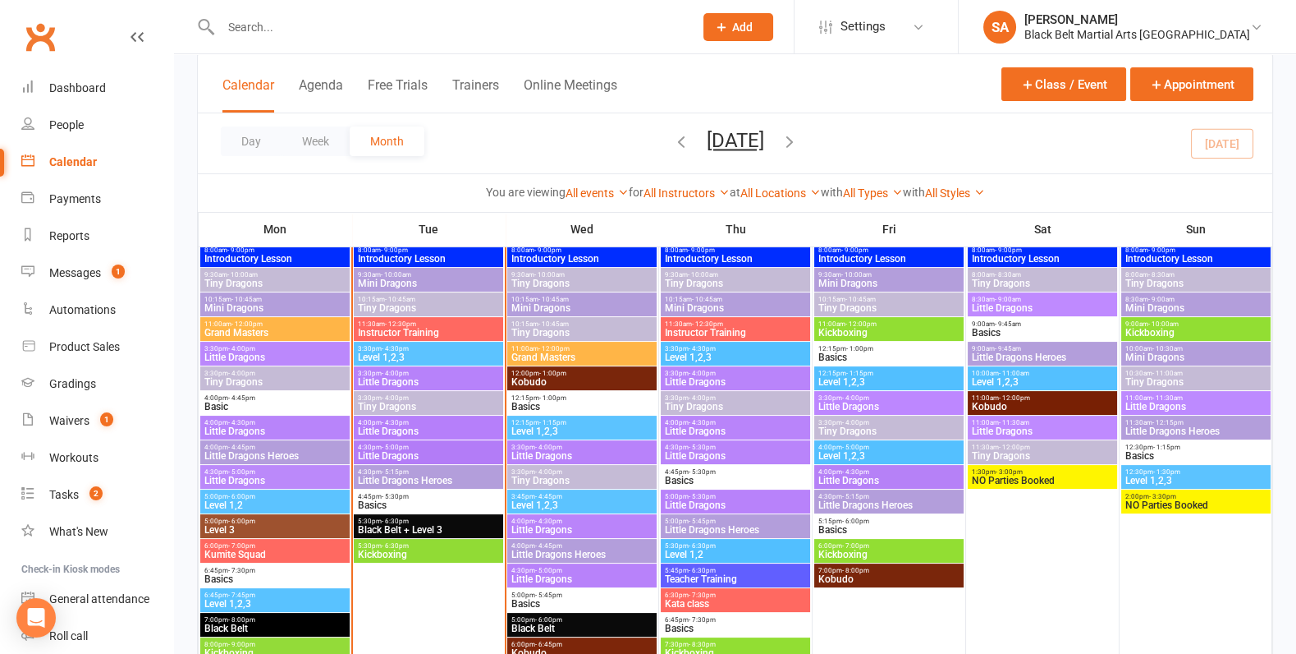
scroll to position [682, 0]
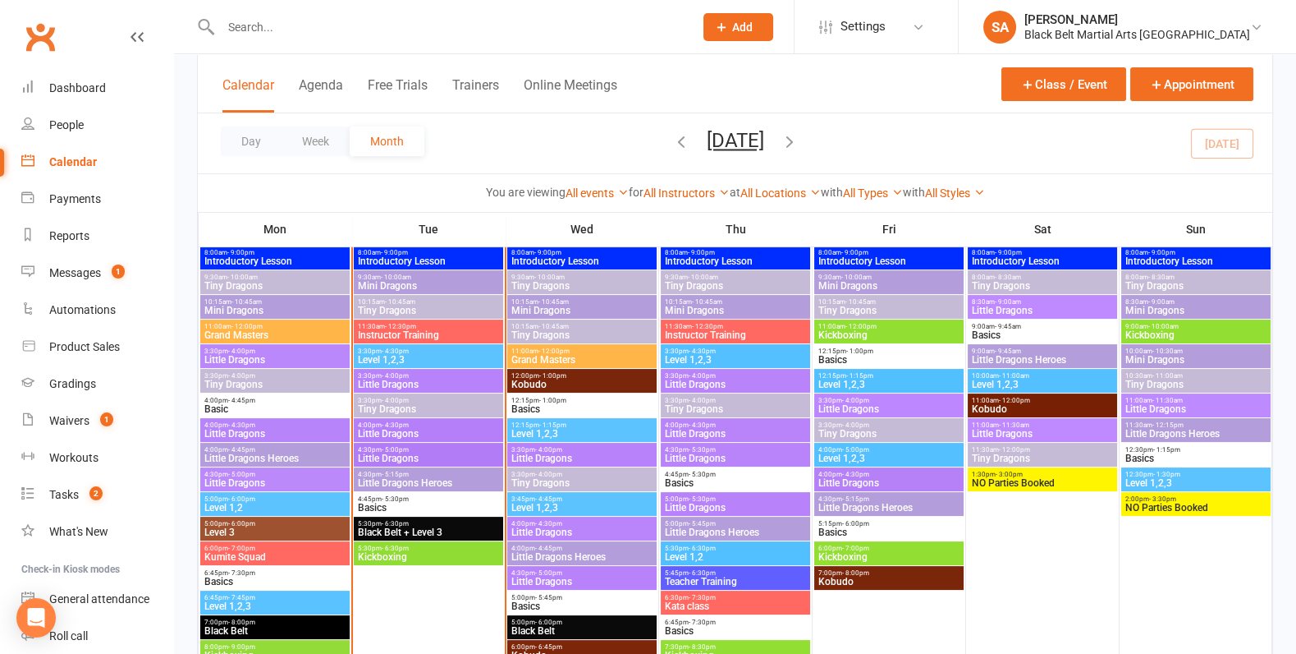
click at [281, 25] on input "text" at bounding box center [449, 27] width 466 height 23
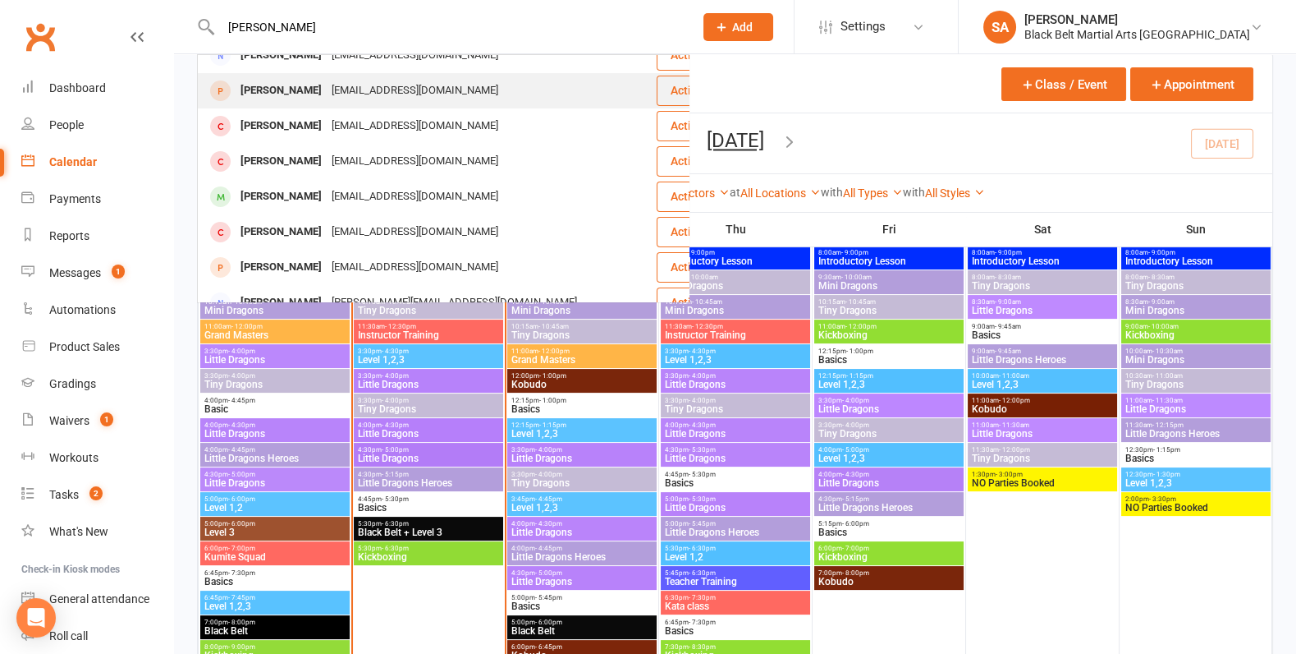
scroll to position [0, 0]
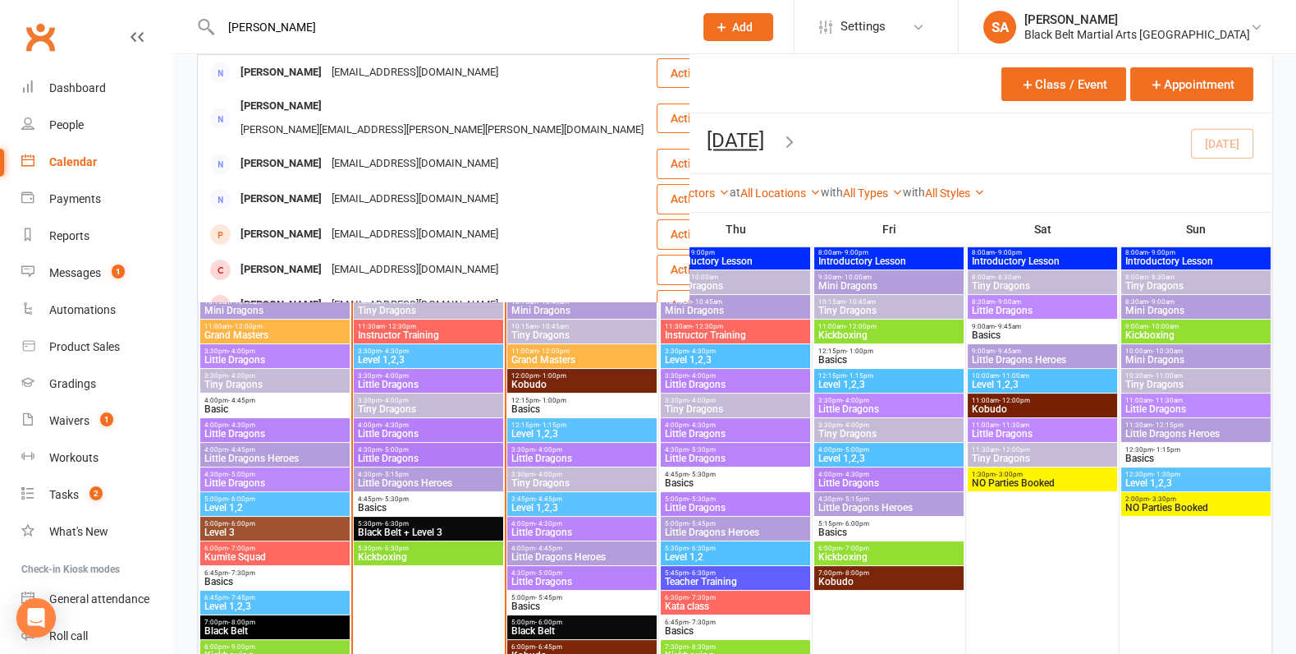
click at [225, 21] on input "hanson" at bounding box center [449, 27] width 466 height 23
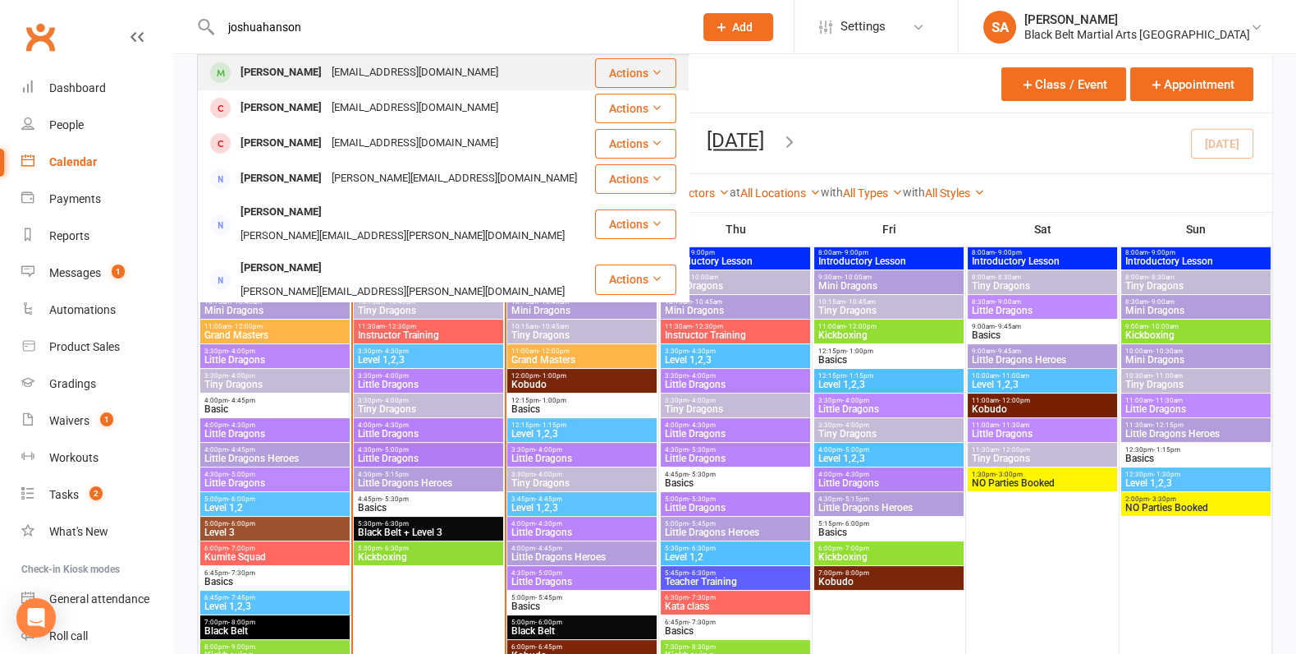
type input "joshuahanson"
click at [223, 70] on span at bounding box center [220, 72] width 21 height 21
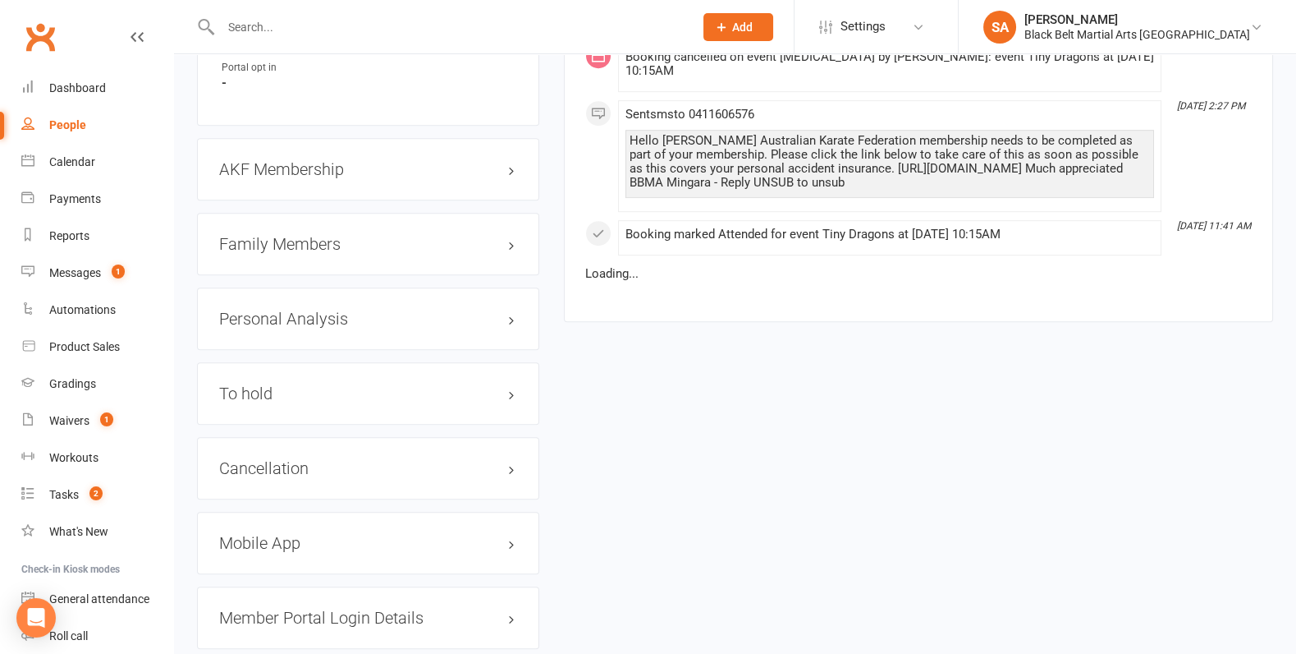
scroll to position [1784, 0]
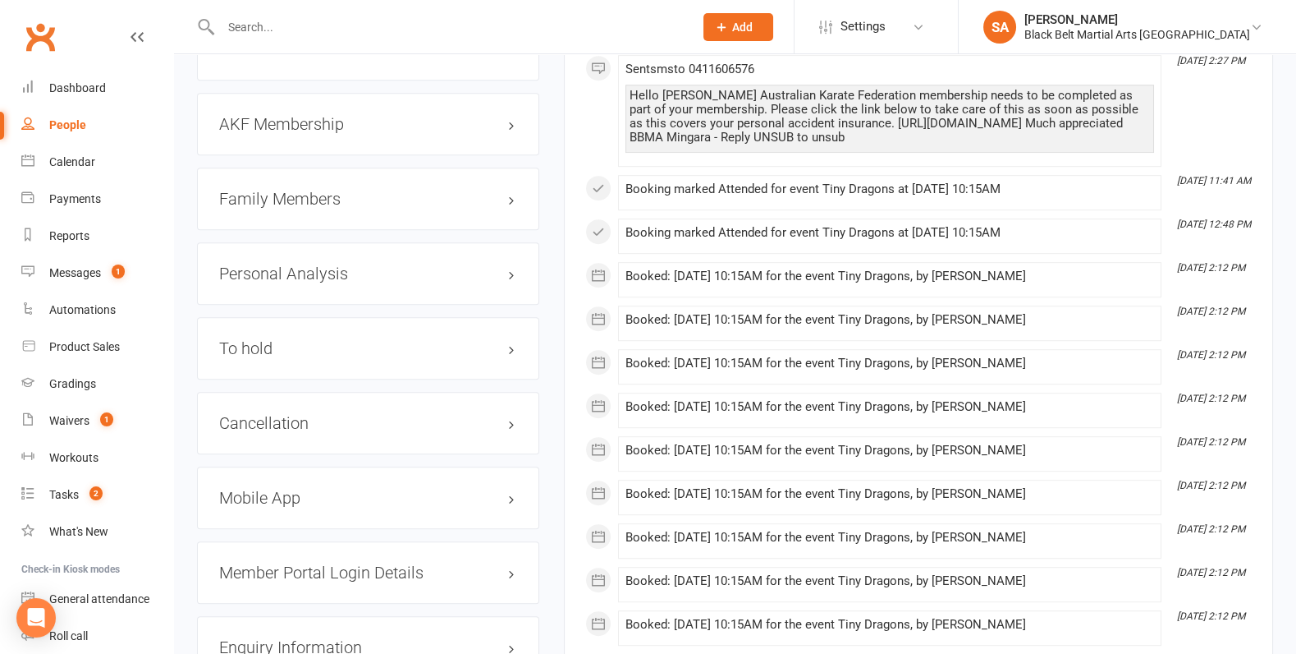
click at [323, 194] on h3 "Family Members" at bounding box center [368, 199] width 298 height 18
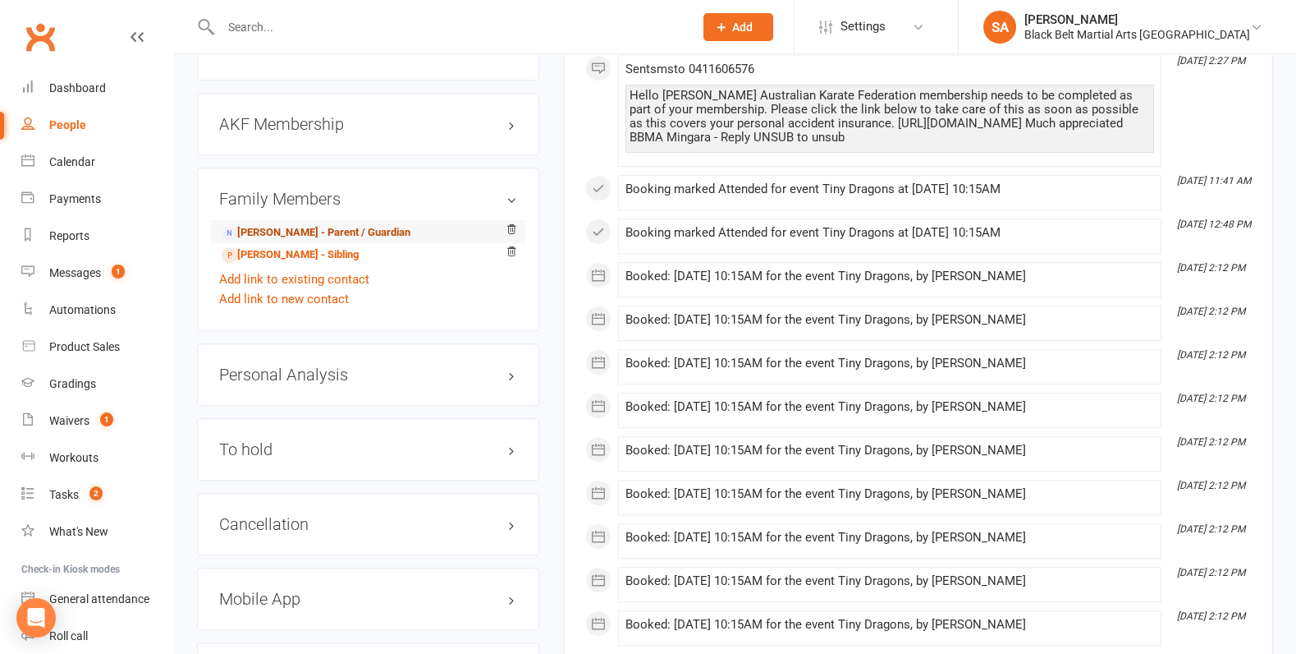
click at [322, 225] on link "Michael Hanson - Parent / Guardian" at bounding box center [316, 232] width 189 height 17
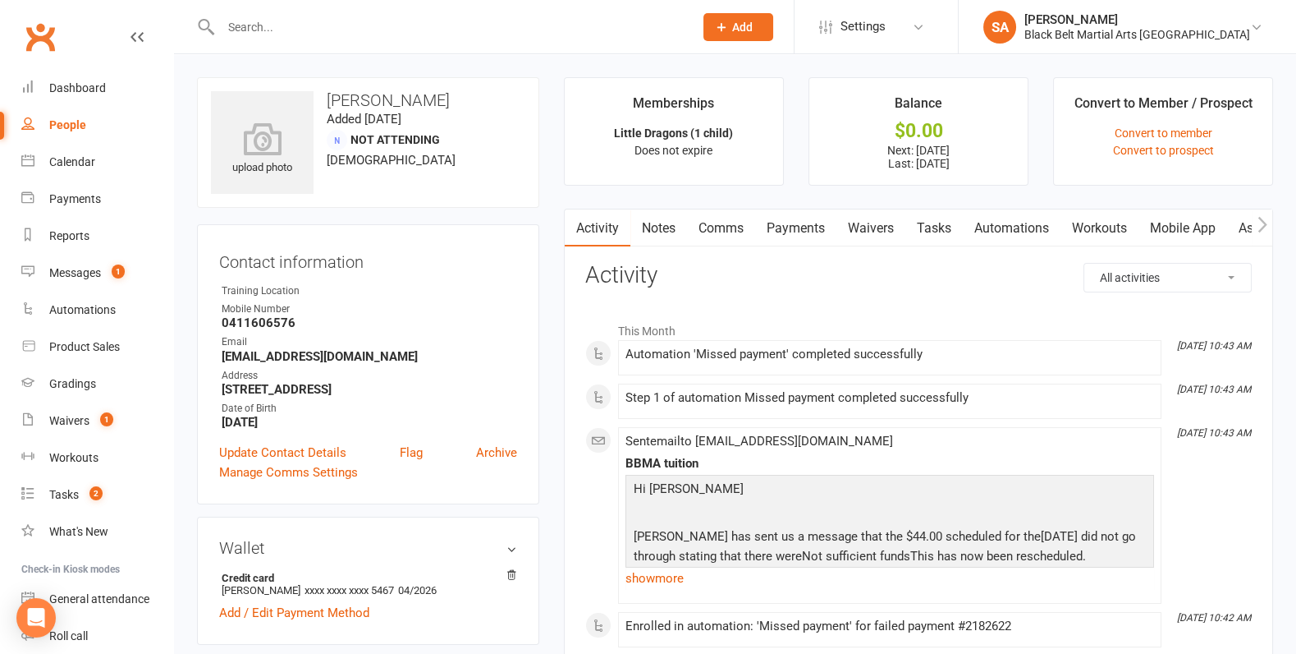
click at [800, 220] on link "Payments" at bounding box center [795, 228] width 81 height 38
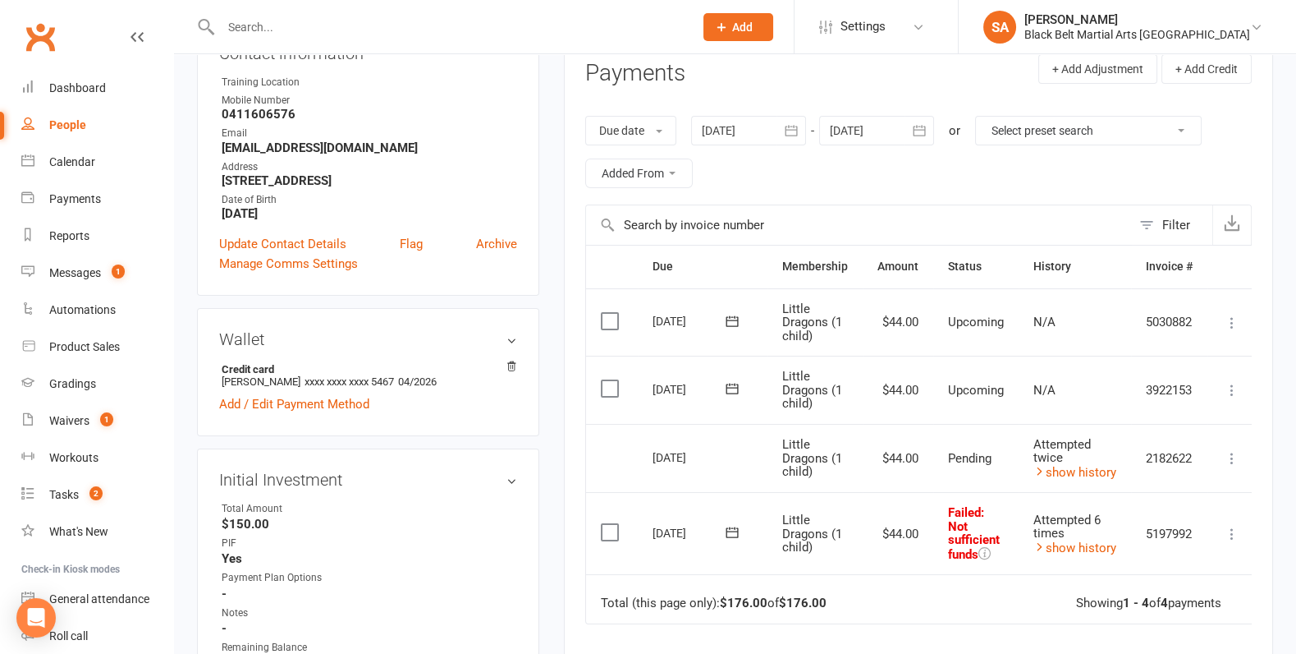
scroll to position [232, 0]
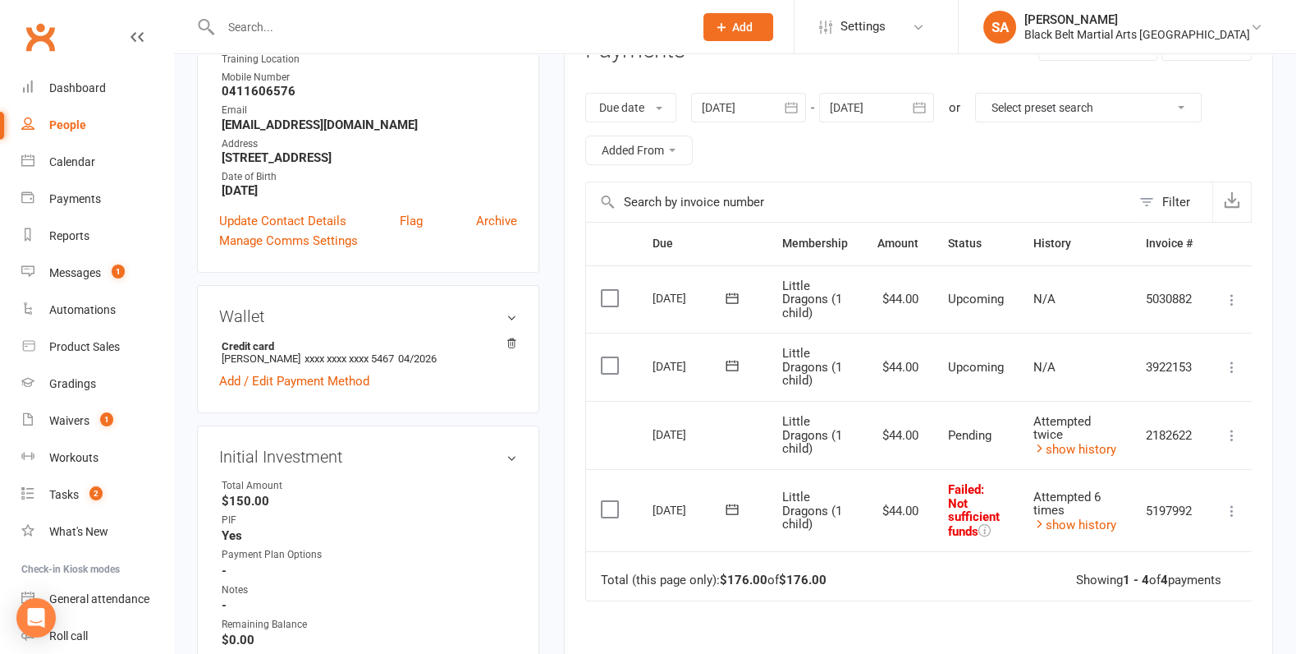
click at [739, 112] on div at bounding box center [748, 108] width 115 height 30
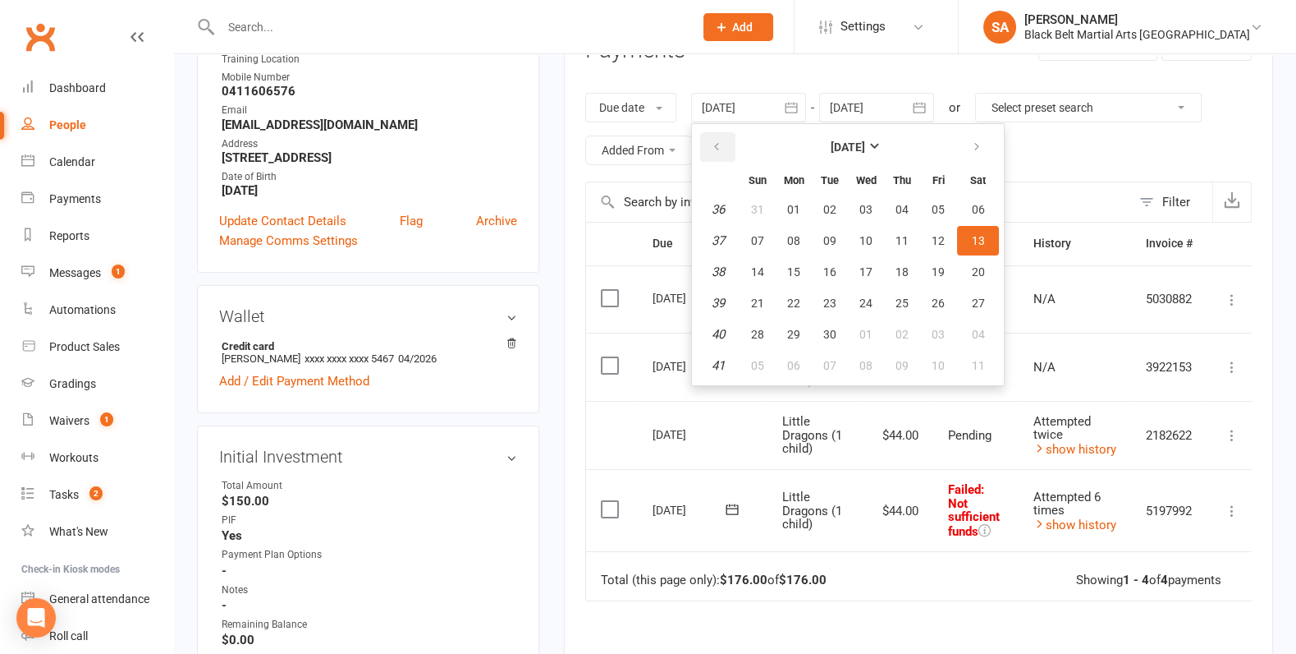
click at [729, 152] on button "button" at bounding box center [717, 147] width 35 height 30
click at [932, 213] on span "01" at bounding box center [938, 209] width 13 height 13
type input "01 Aug 2025"
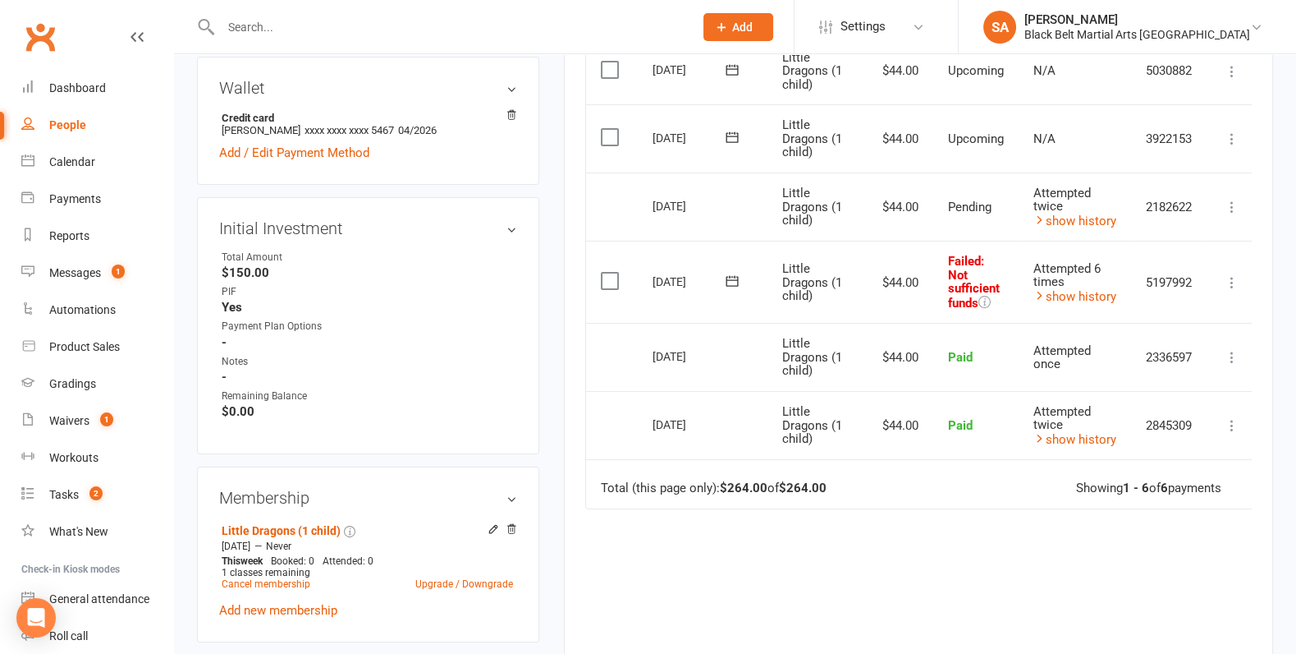
scroll to position [456, 0]
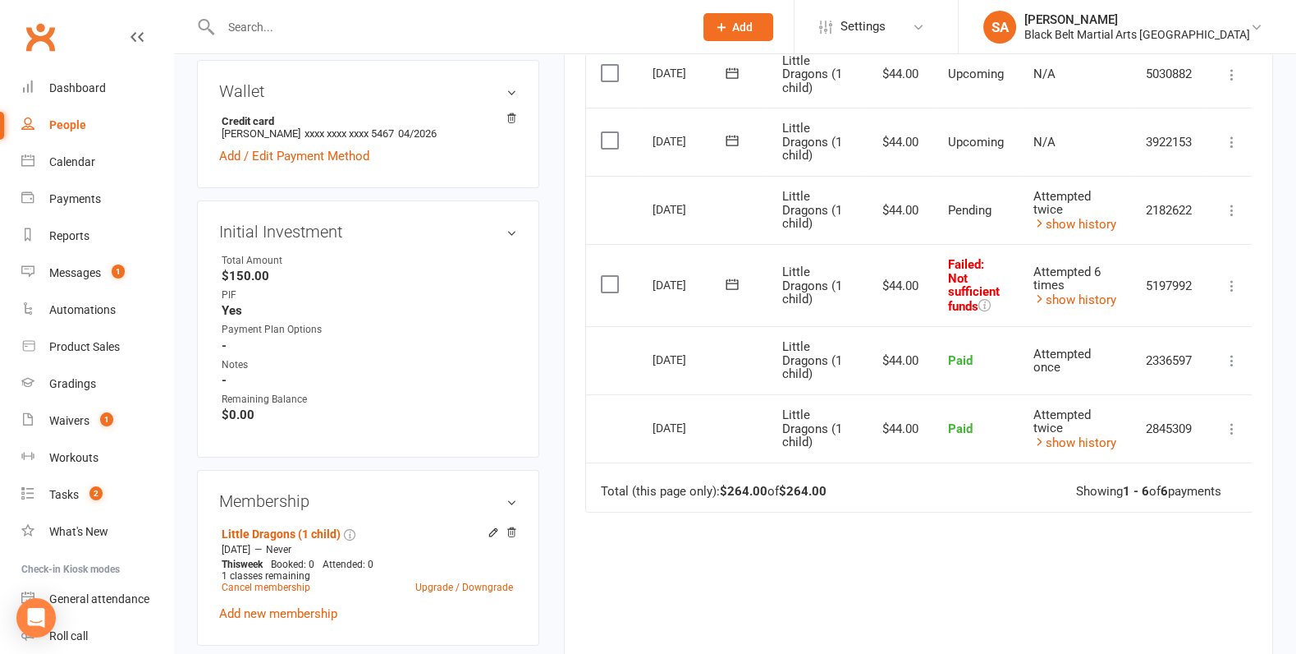
drag, startPoint x: 925, startPoint y: 288, endPoint x: 877, endPoint y: 290, distance: 48.5
click at [877, 290] on td "$44.00" at bounding box center [898, 285] width 71 height 82
click at [1083, 292] on link "show history" at bounding box center [1075, 299] width 83 height 15
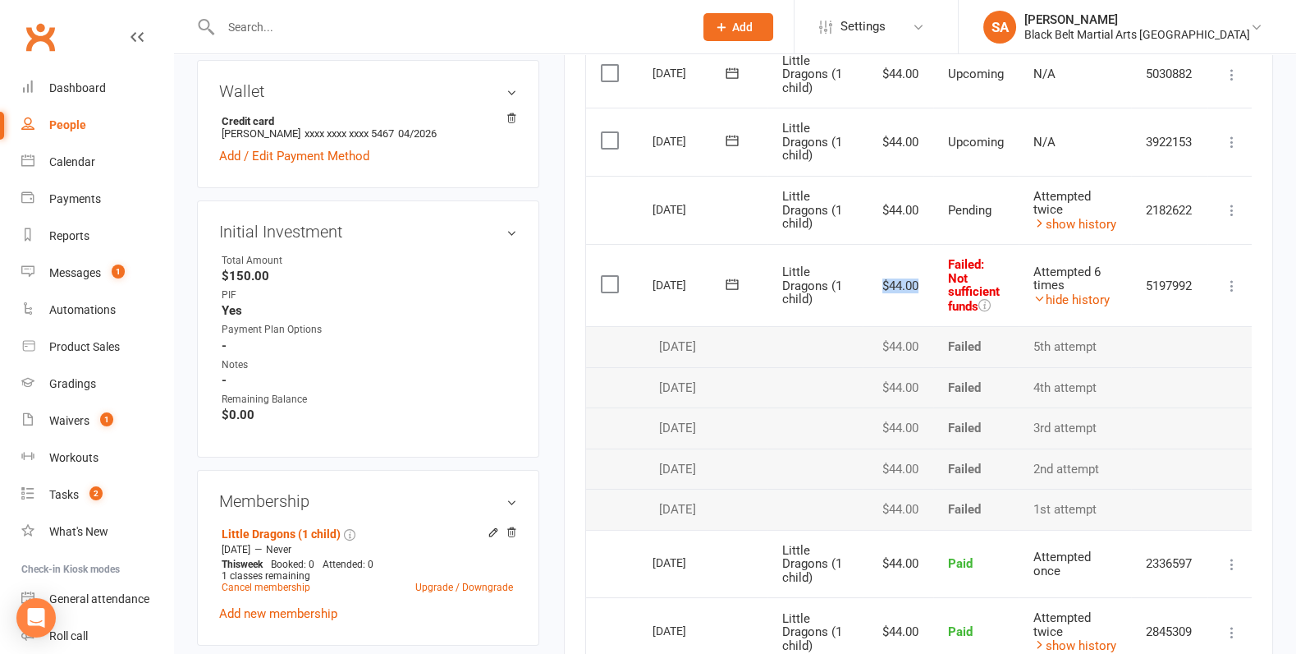
drag, startPoint x: 925, startPoint y: 280, endPoint x: 865, endPoint y: 280, distance: 60.8
click at [865, 280] on td "$44.00" at bounding box center [898, 285] width 71 height 82
click at [924, 271] on td "$44.00" at bounding box center [898, 285] width 71 height 82
drag, startPoint x: 921, startPoint y: 283, endPoint x: 865, endPoint y: 282, distance: 56.7
click at [865, 282] on td "$44.00" at bounding box center [898, 285] width 71 height 82
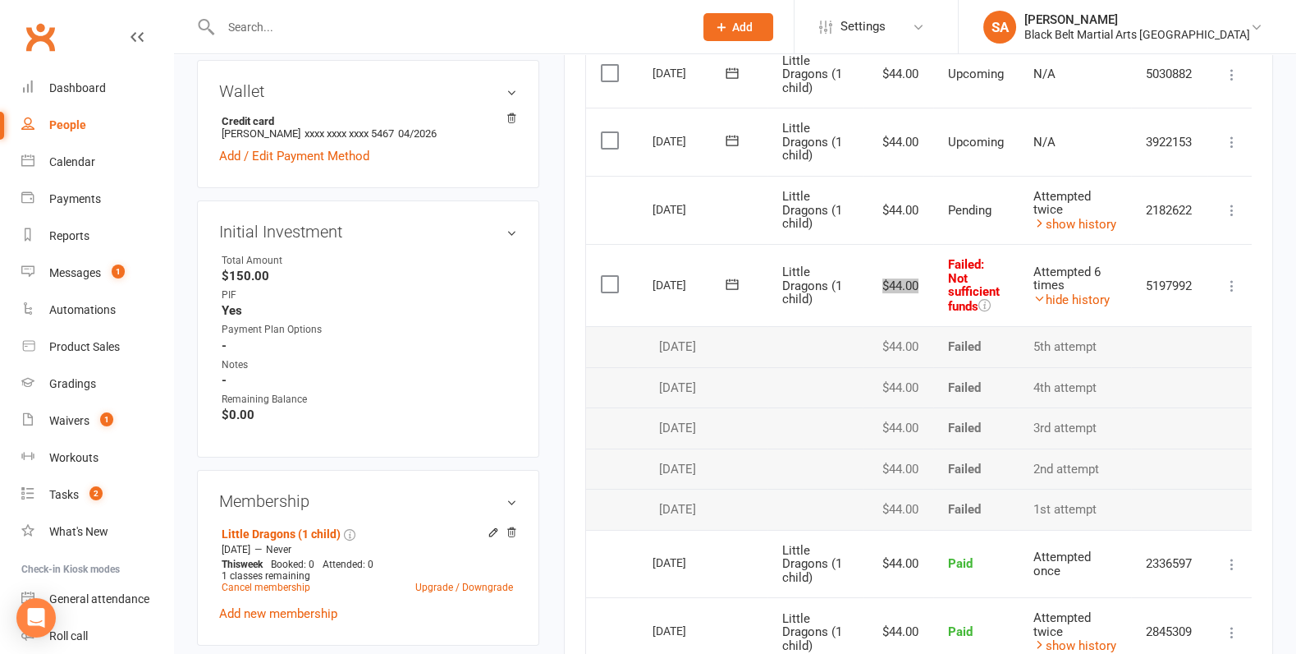
scroll to position [496, 0]
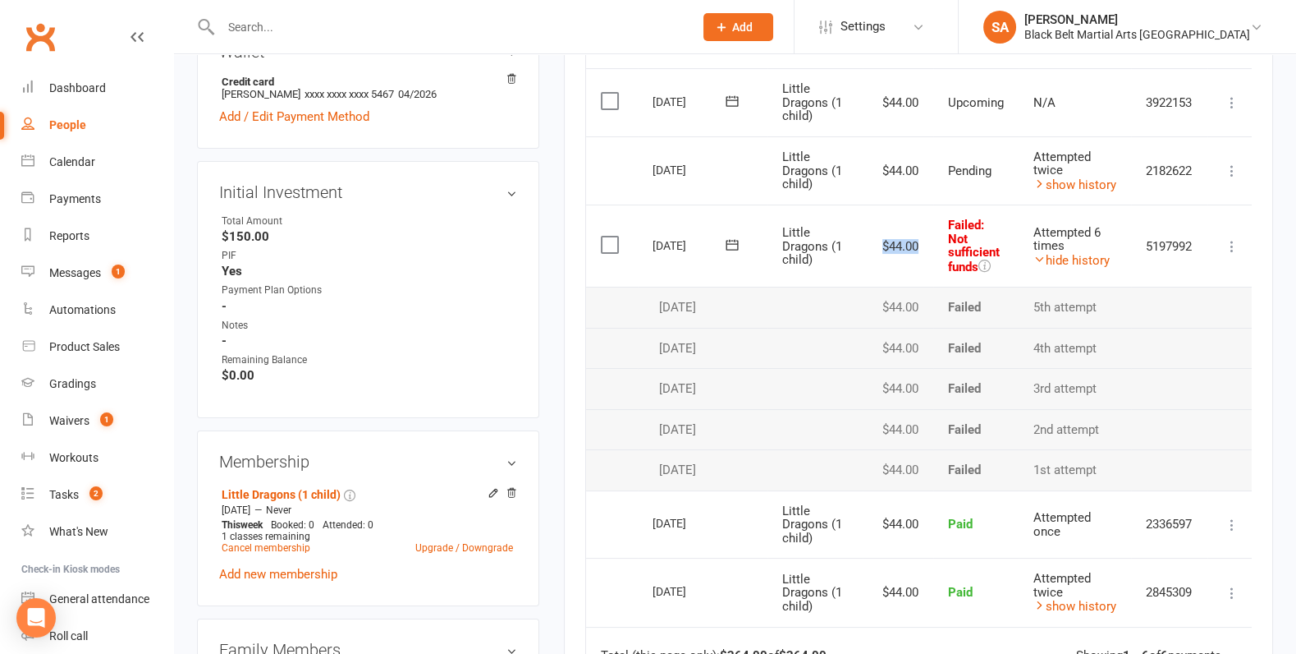
click at [919, 247] on td "$44.00" at bounding box center [898, 245] width 71 height 82
click at [914, 170] on td "$44.00" at bounding box center [898, 170] width 71 height 69
drag, startPoint x: 915, startPoint y: 170, endPoint x: 869, endPoint y: 170, distance: 46.0
click at [869, 170] on td "$44.00" at bounding box center [898, 170] width 71 height 69
click at [899, 215] on td "$44.00" at bounding box center [898, 245] width 71 height 82
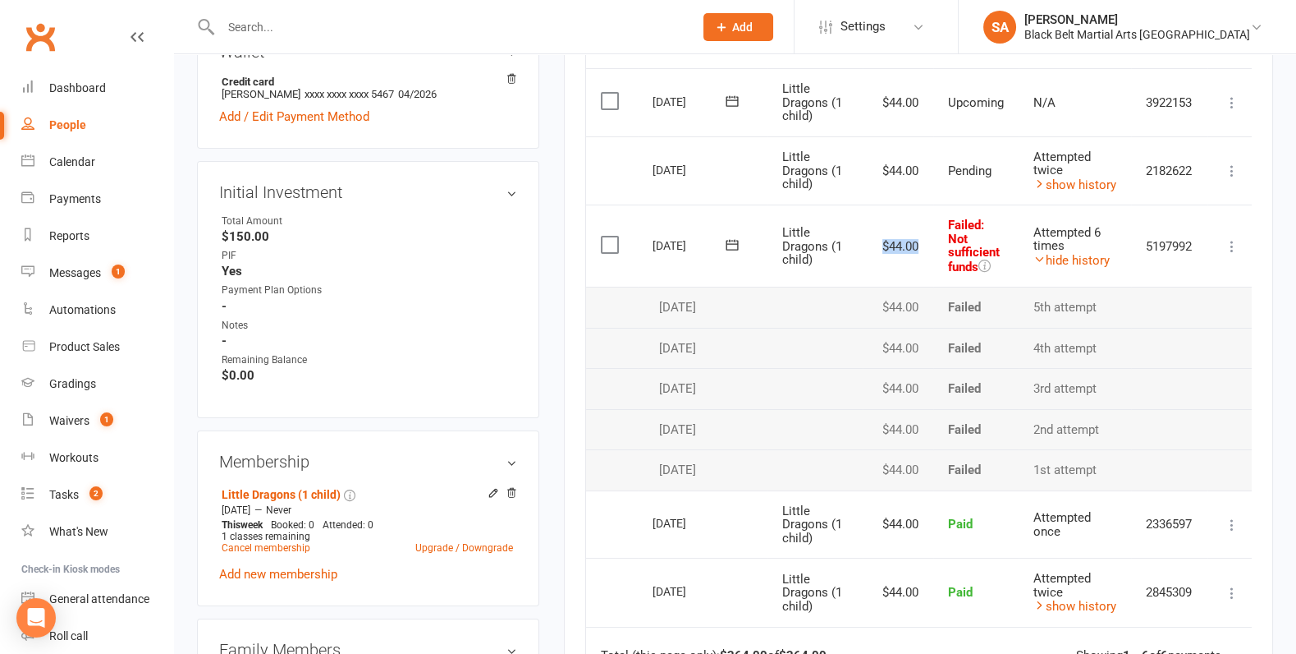
drag, startPoint x: 924, startPoint y: 245, endPoint x: 876, endPoint y: 245, distance: 48.4
click at [876, 245] on td "$44.00" at bounding box center [898, 245] width 71 height 82
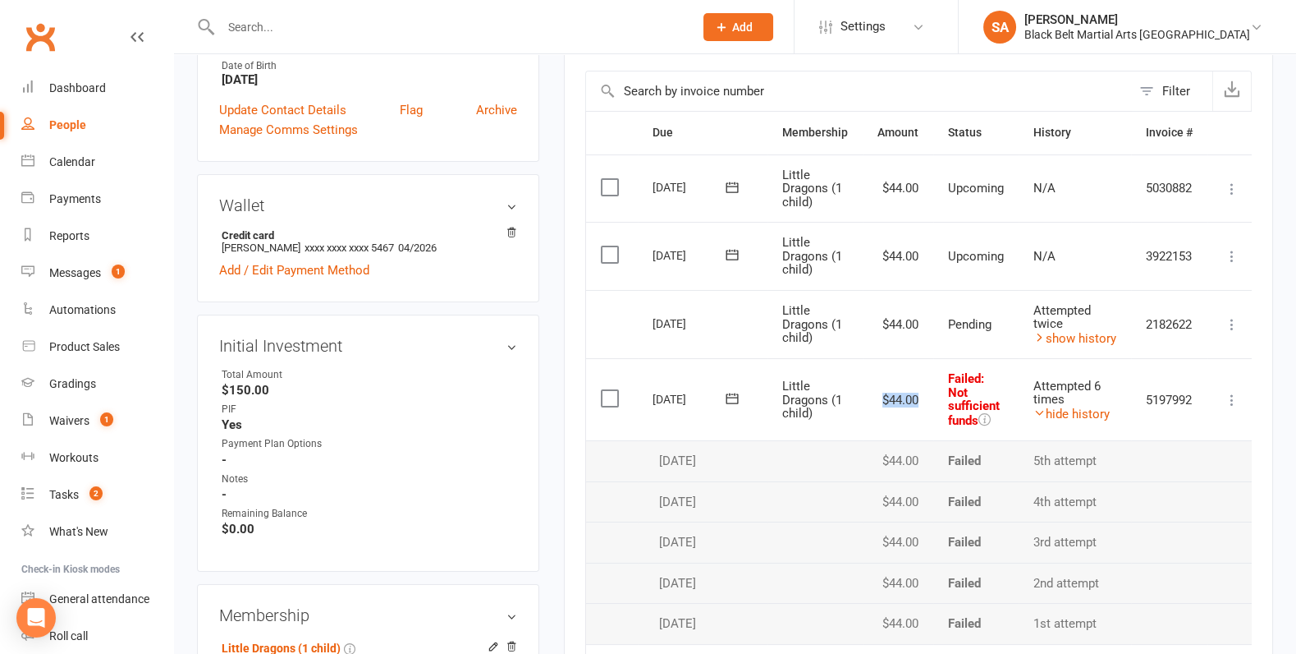
scroll to position [382, 0]
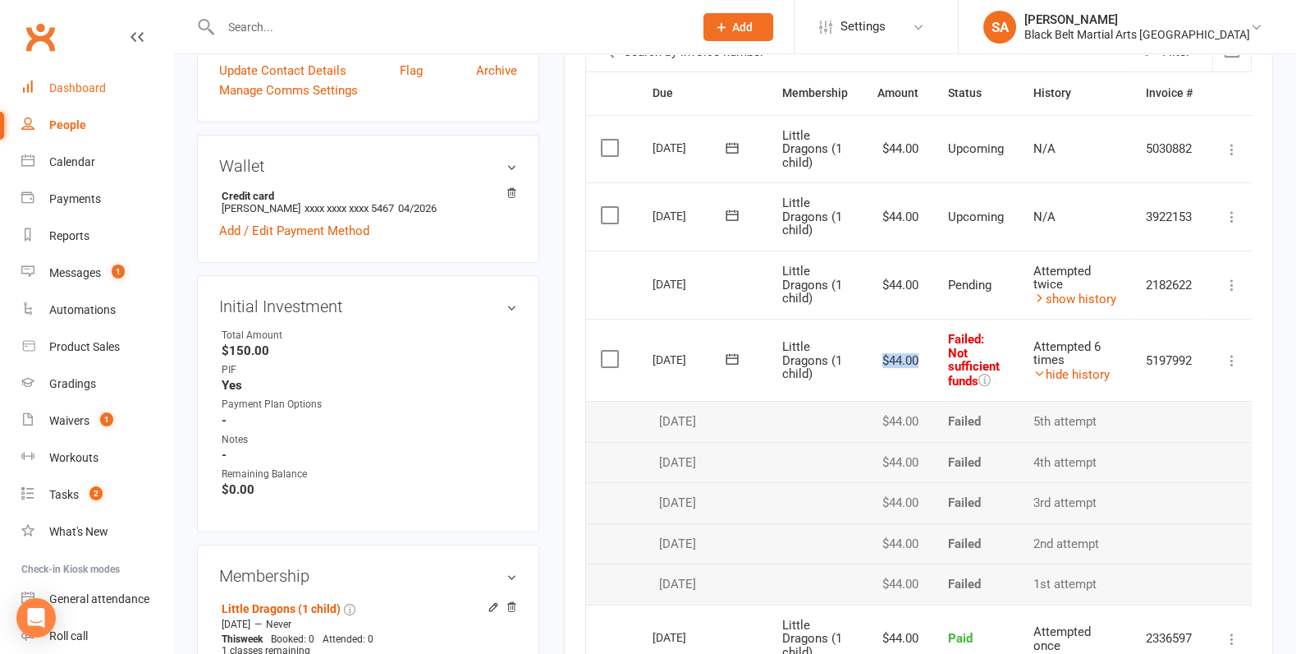
click at [91, 91] on div "Dashboard" at bounding box center [77, 87] width 57 height 13
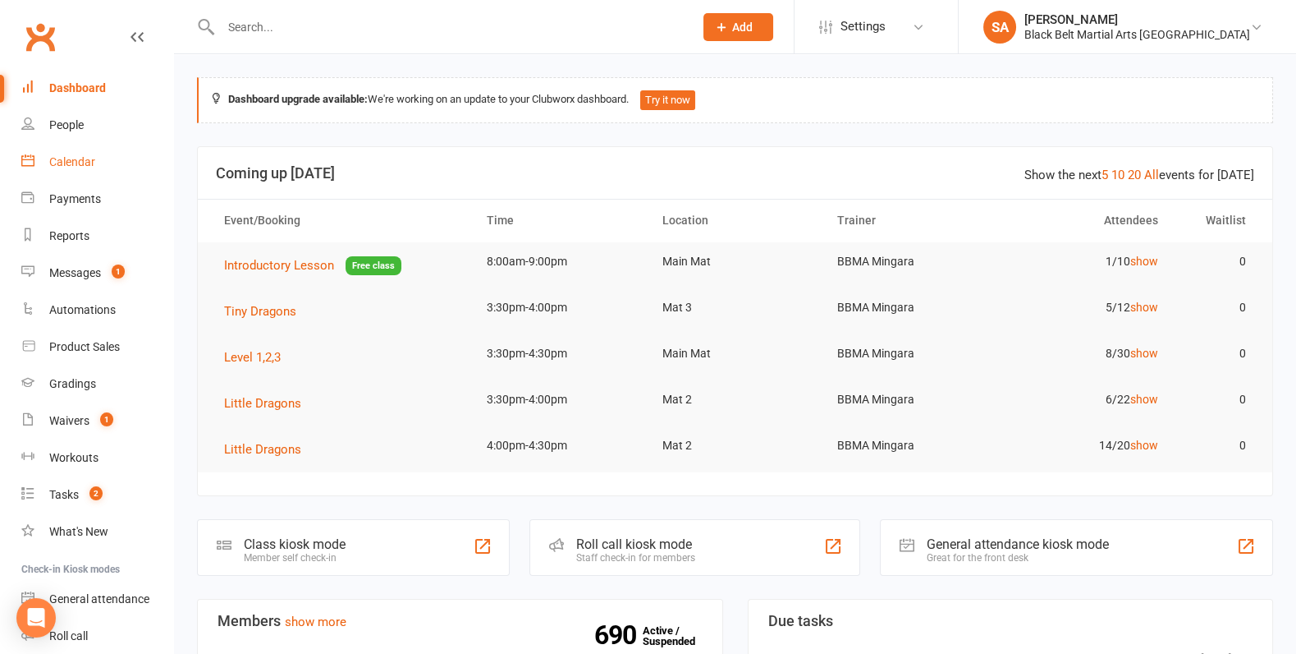
click at [63, 163] on div "Calendar" at bounding box center [72, 161] width 46 height 13
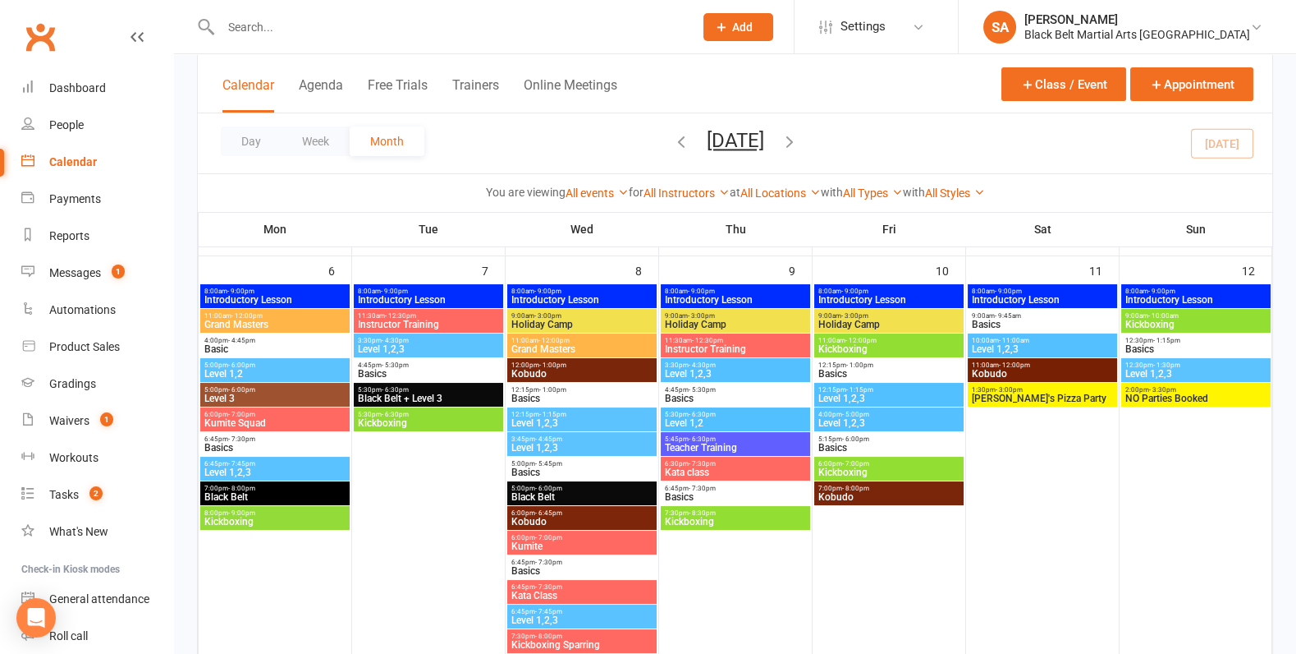
scroll to position [218, 0]
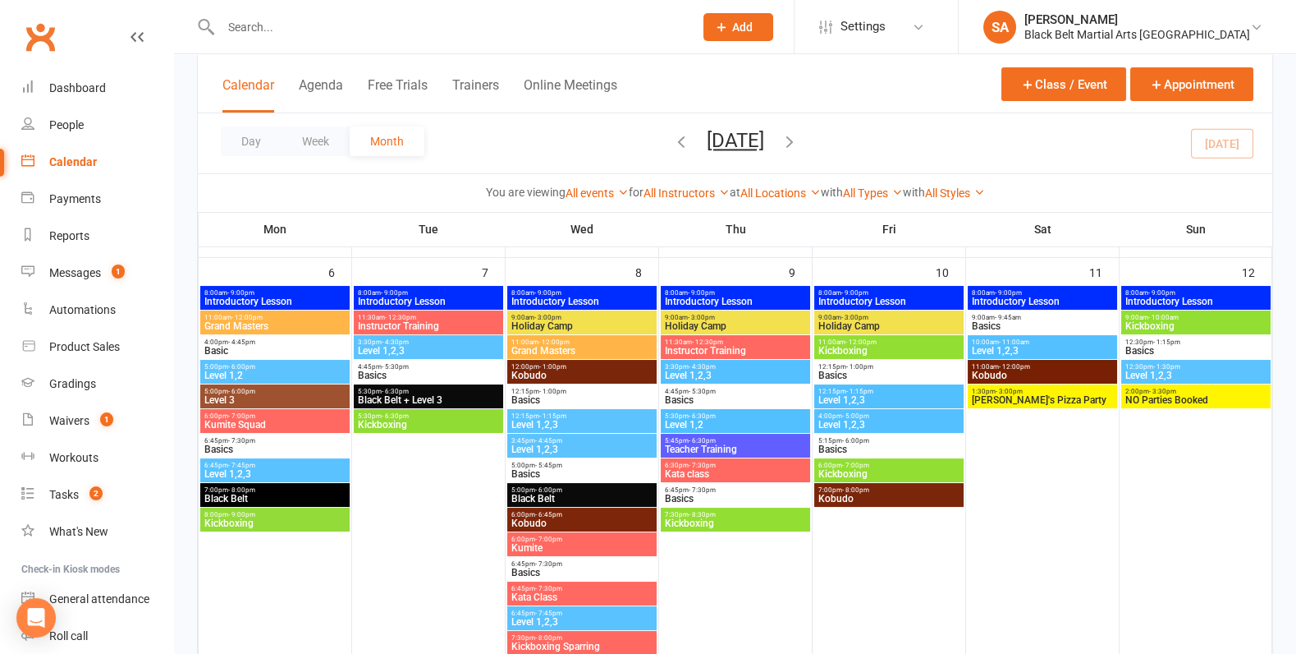
click at [527, 323] on span "Holiday Camp" at bounding box center [582, 326] width 143 height 10
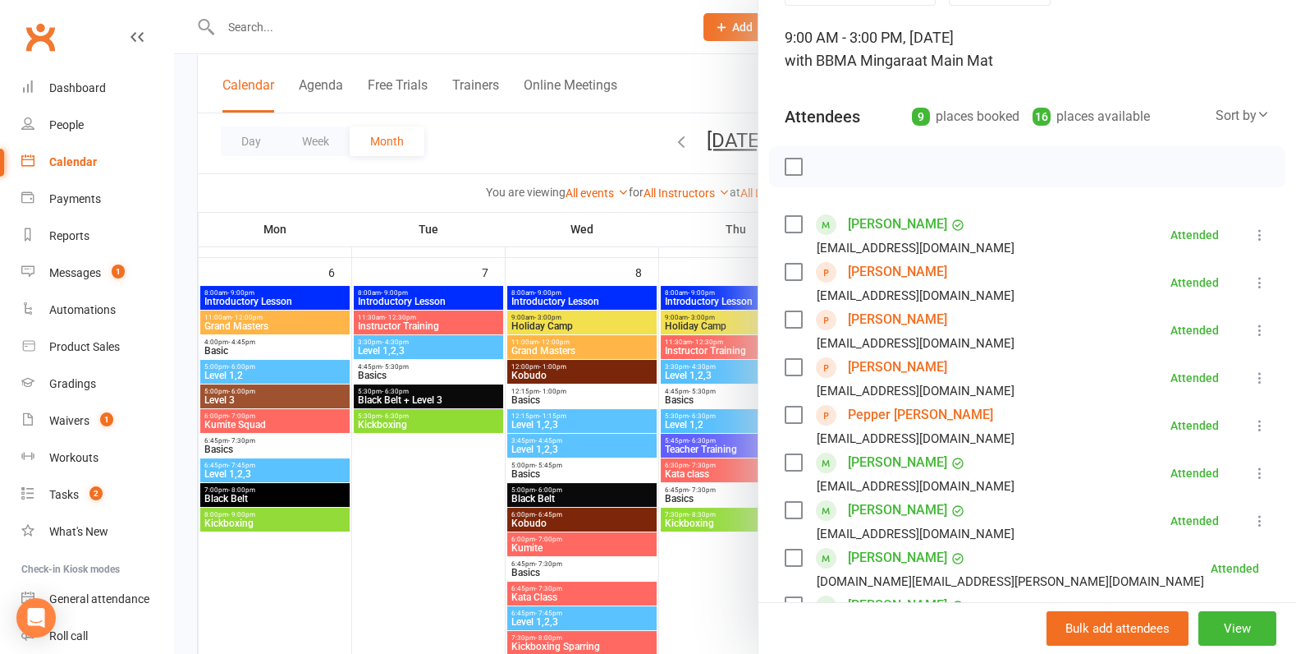
scroll to position [154, 0]
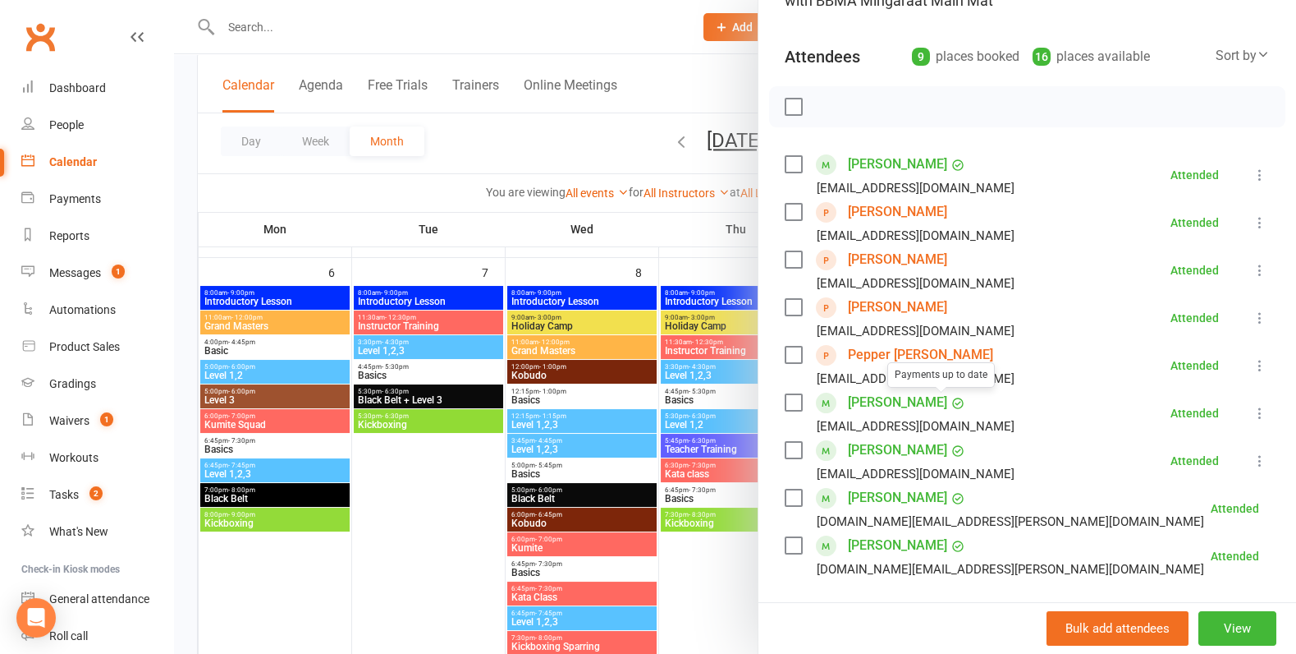
click at [904, 305] on link "Coco Mowday" at bounding box center [897, 307] width 99 height 26
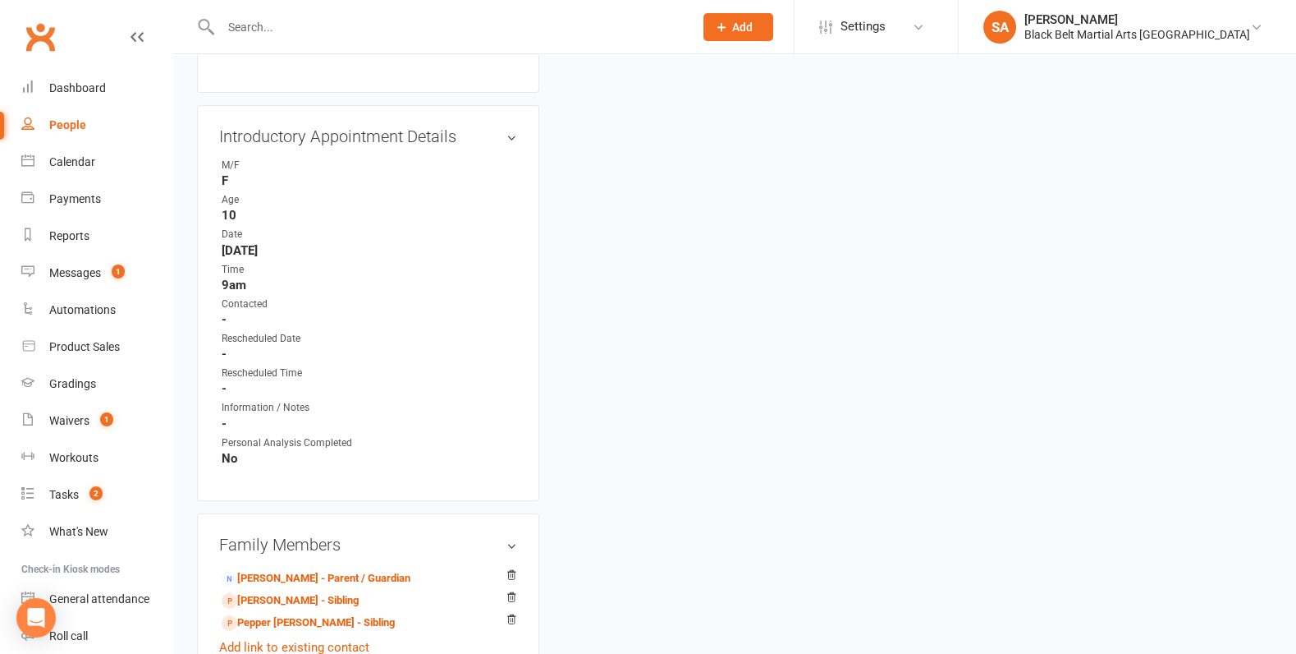
scroll to position [823, 0]
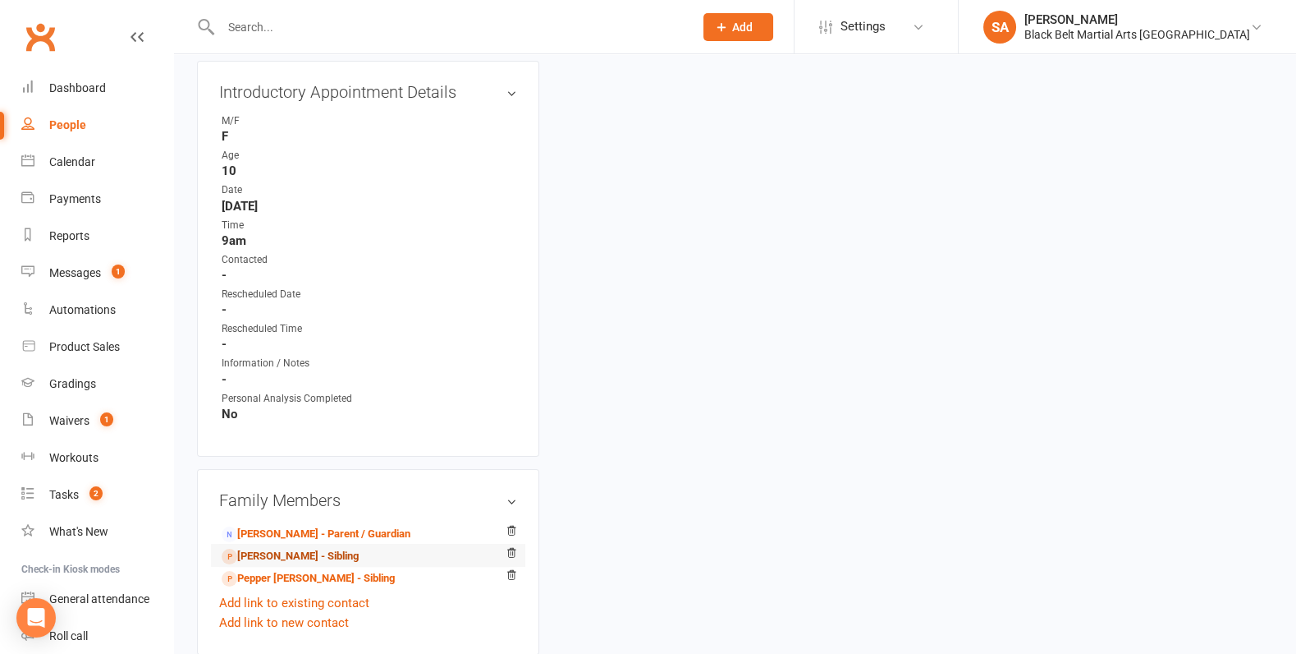
click at [250, 548] on link "Sol Mowday - Sibling" at bounding box center [290, 556] width 137 height 17
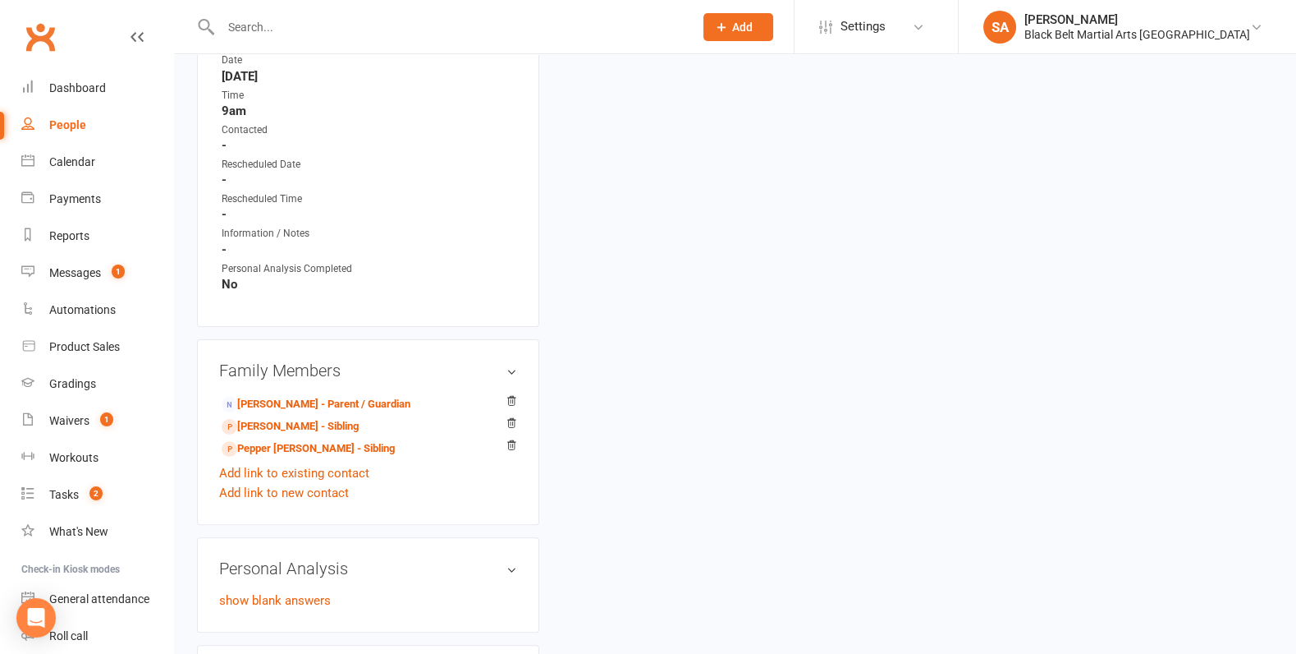
scroll to position [955, 0]
click at [100, 95] on link "Dashboard" at bounding box center [97, 88] width 152 height 37
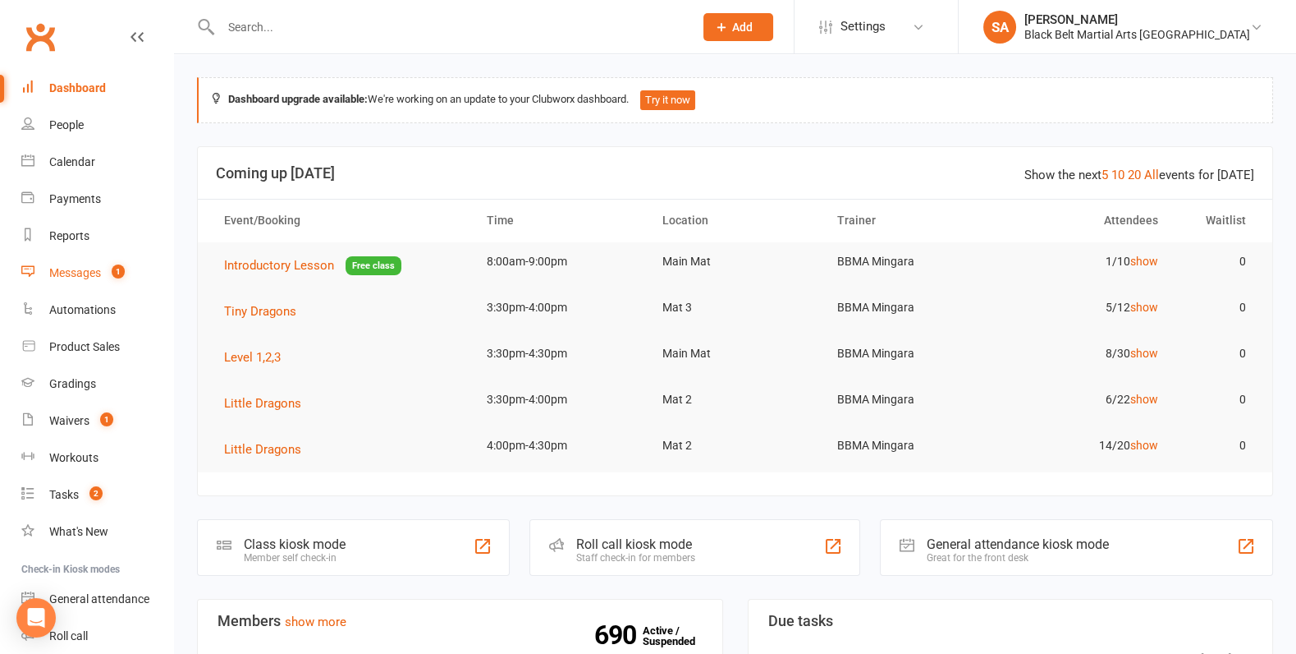
click at [84, 278] on div "Messages" at bounding box center [75, 272] width 52 height 13
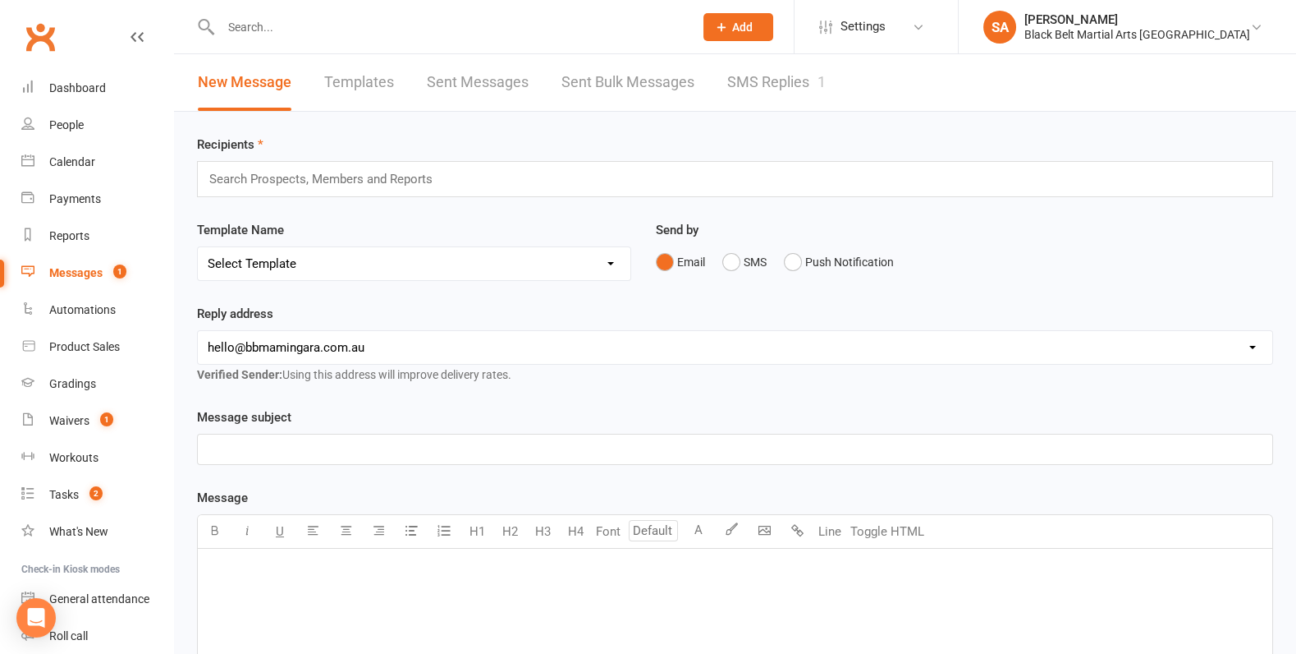
click at [806, 94] on link "SMS Replies 1" at bounding box center [776, 82] width 99 height 57
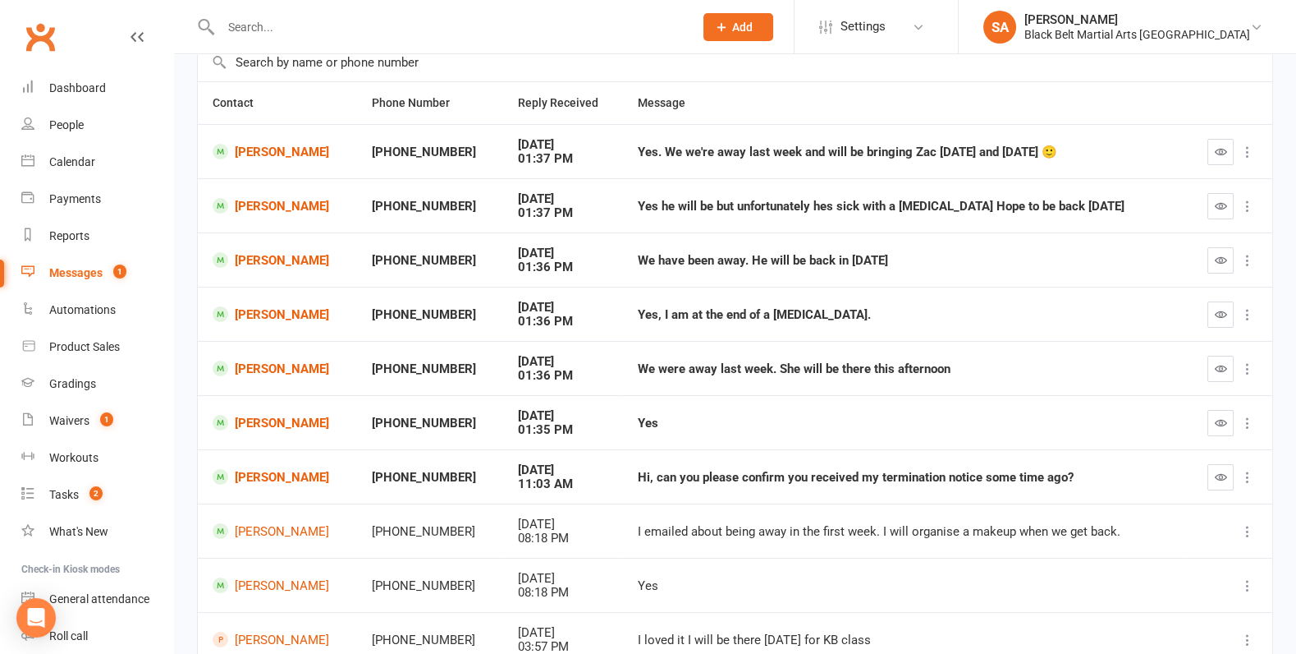
scroll to position [207, 0]
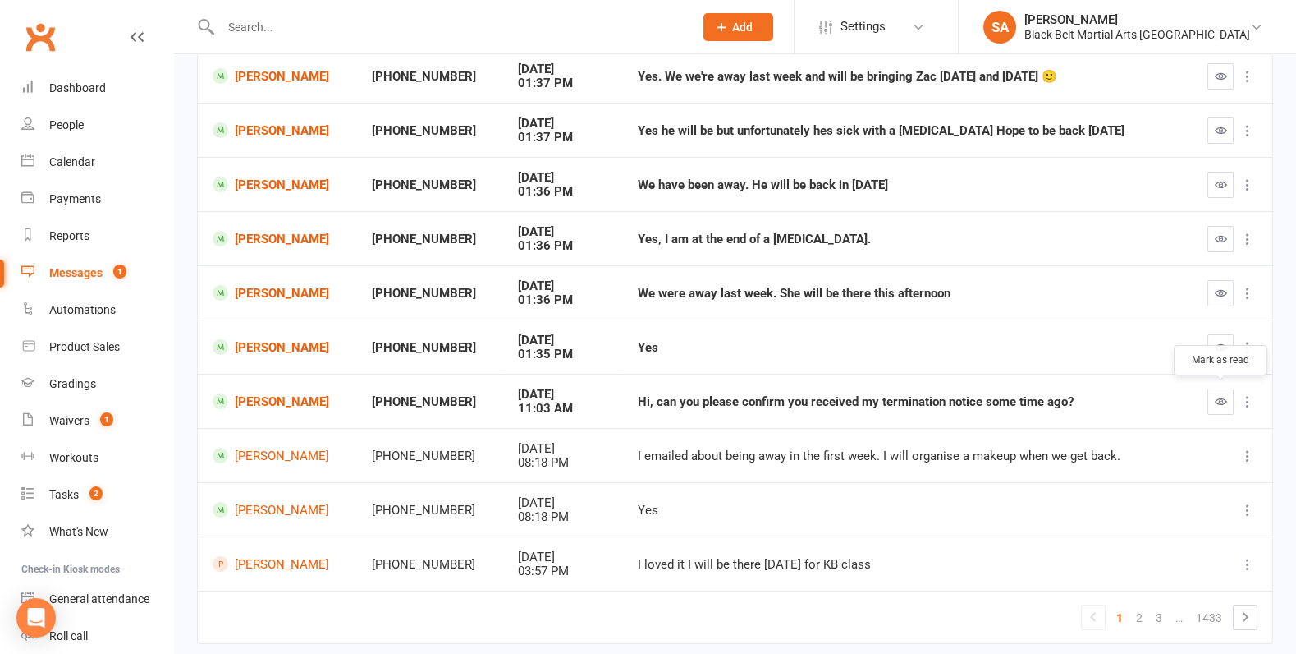
click at [1216, 403] on icon "button" at bounding box center [1221, 401] width 12 height 12
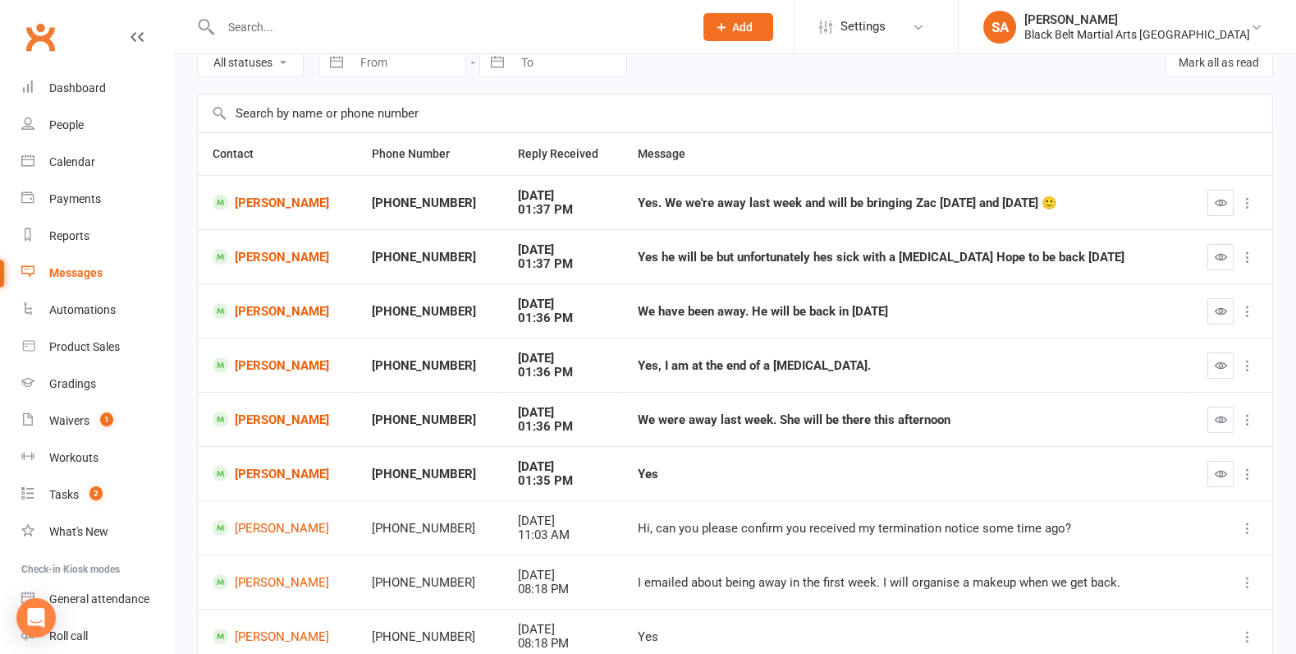
scroll to position [47, 0]
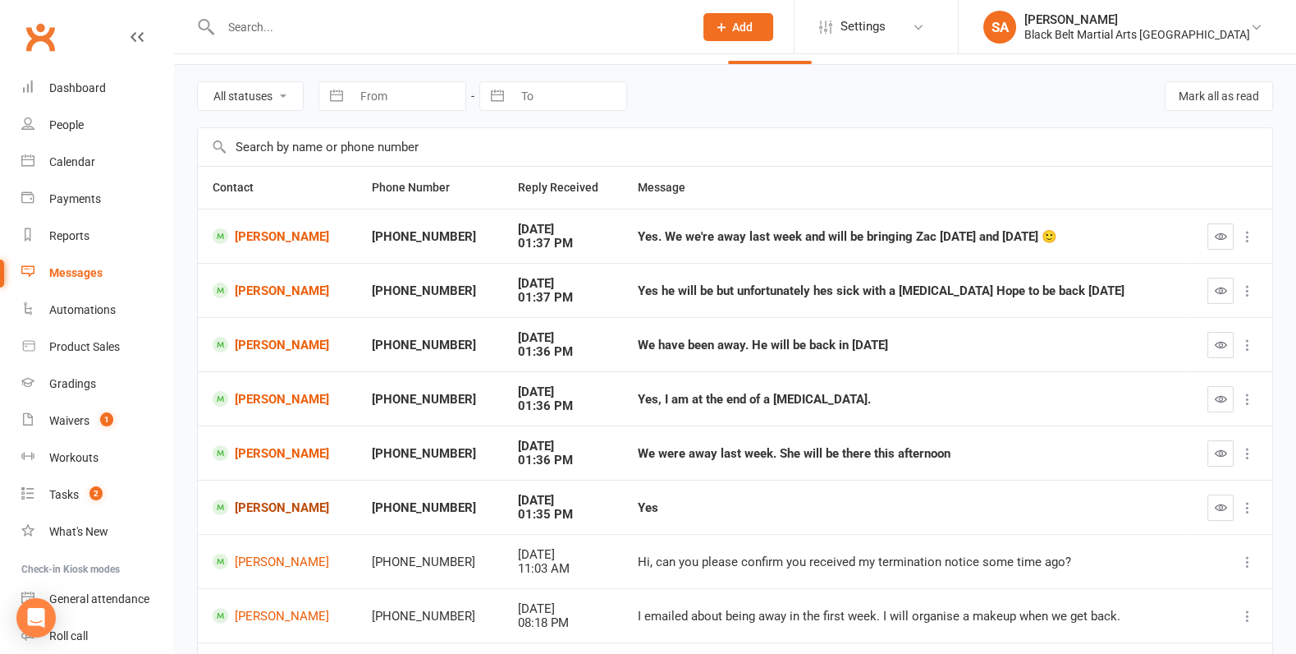
click at [256, 506] on link "Emilia Squillace" at bounding box center [278, 507] width 130 height 16
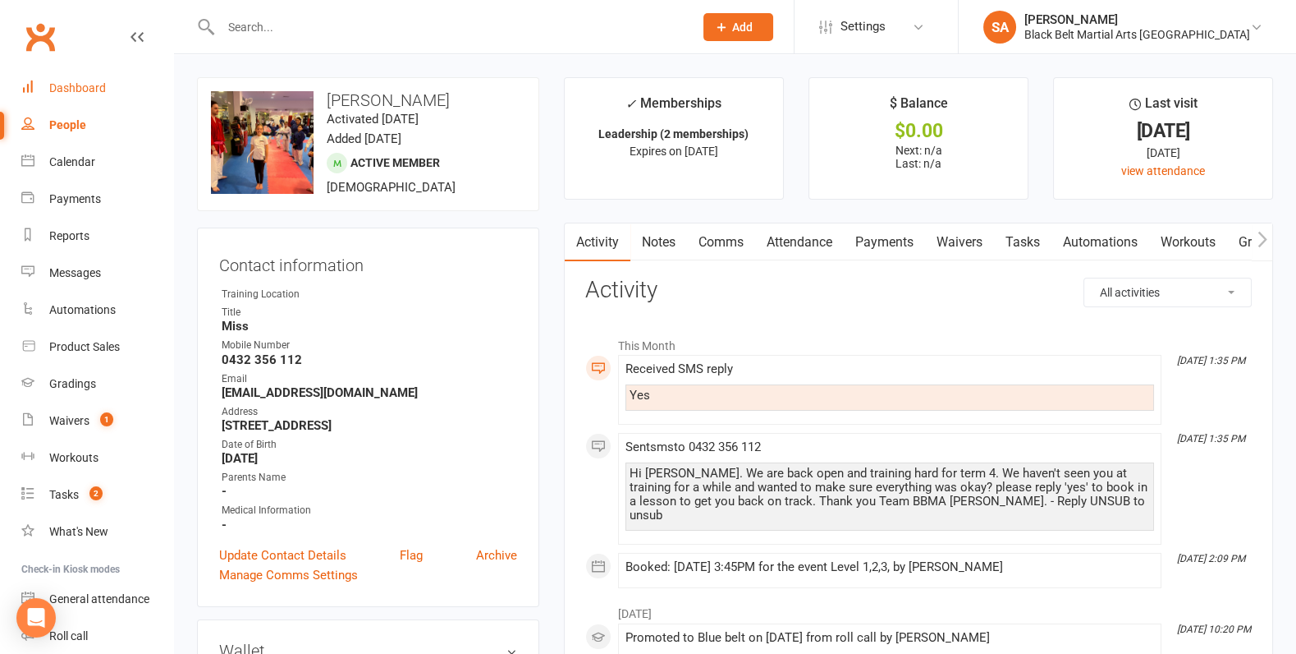
click at [80, 75] on link "Dashboard" at bounding box center [97, 88] width 152 height 37
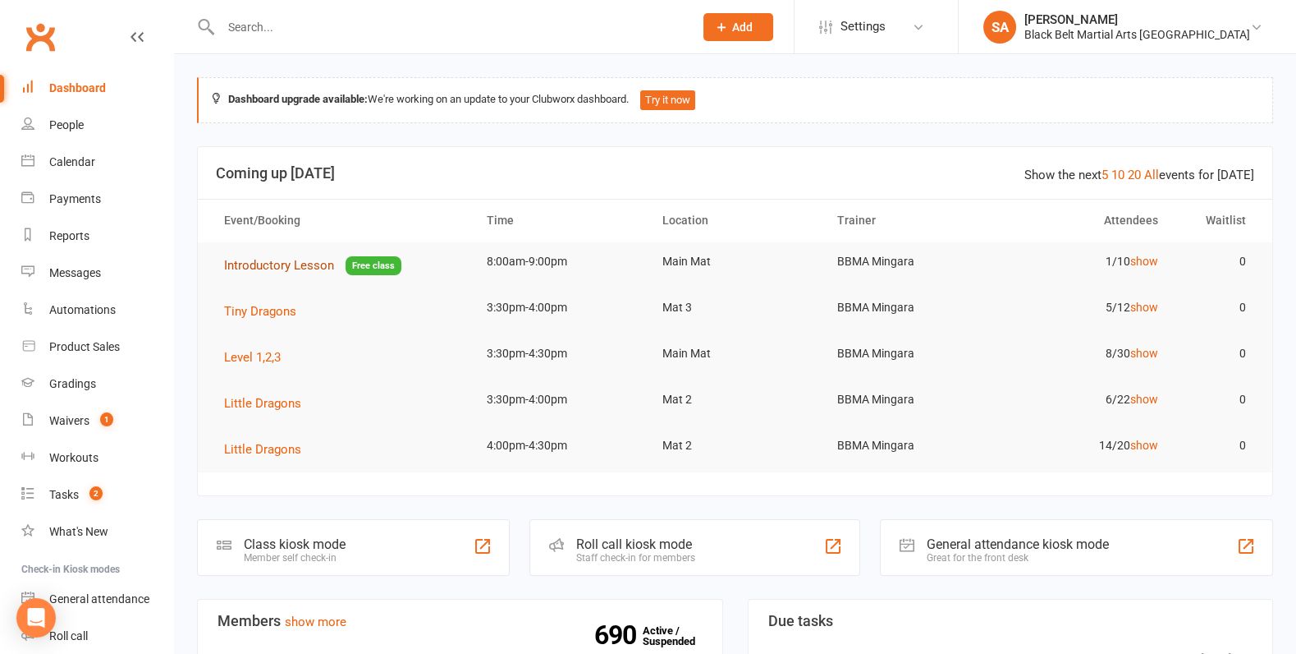
scroll to position [848, 0]
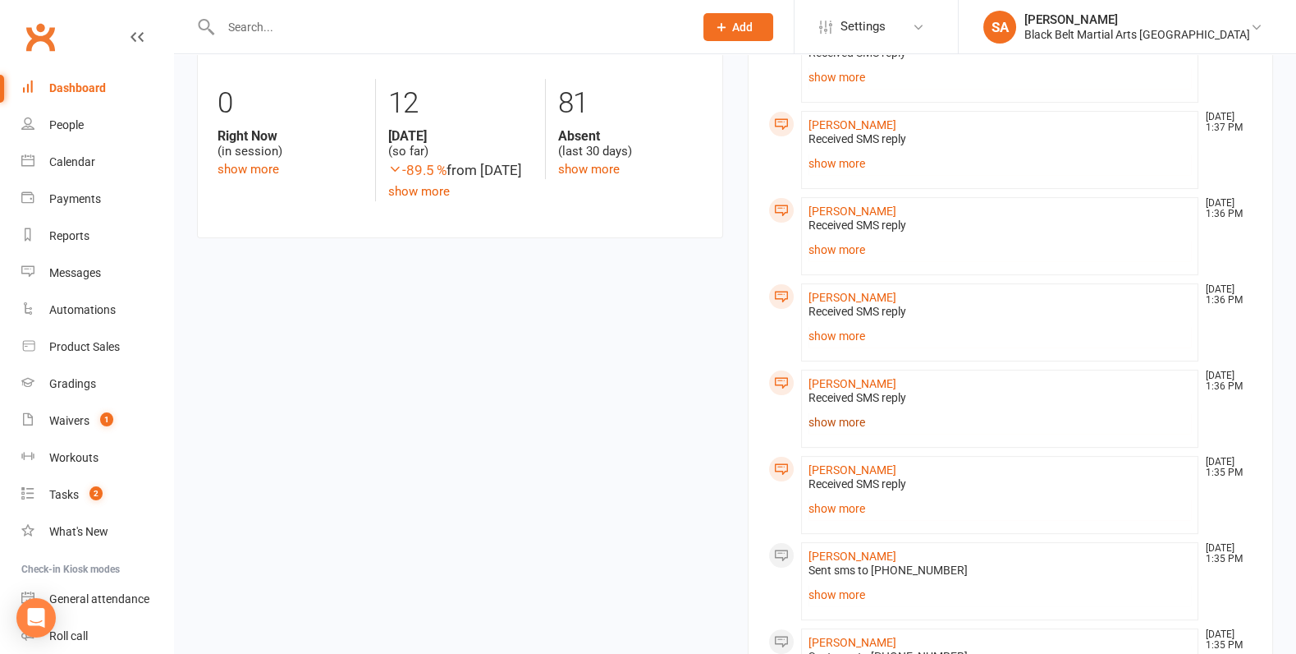
click at [829, 418] on link "show more" at bounding box center [1000, 421] width 383 height 23
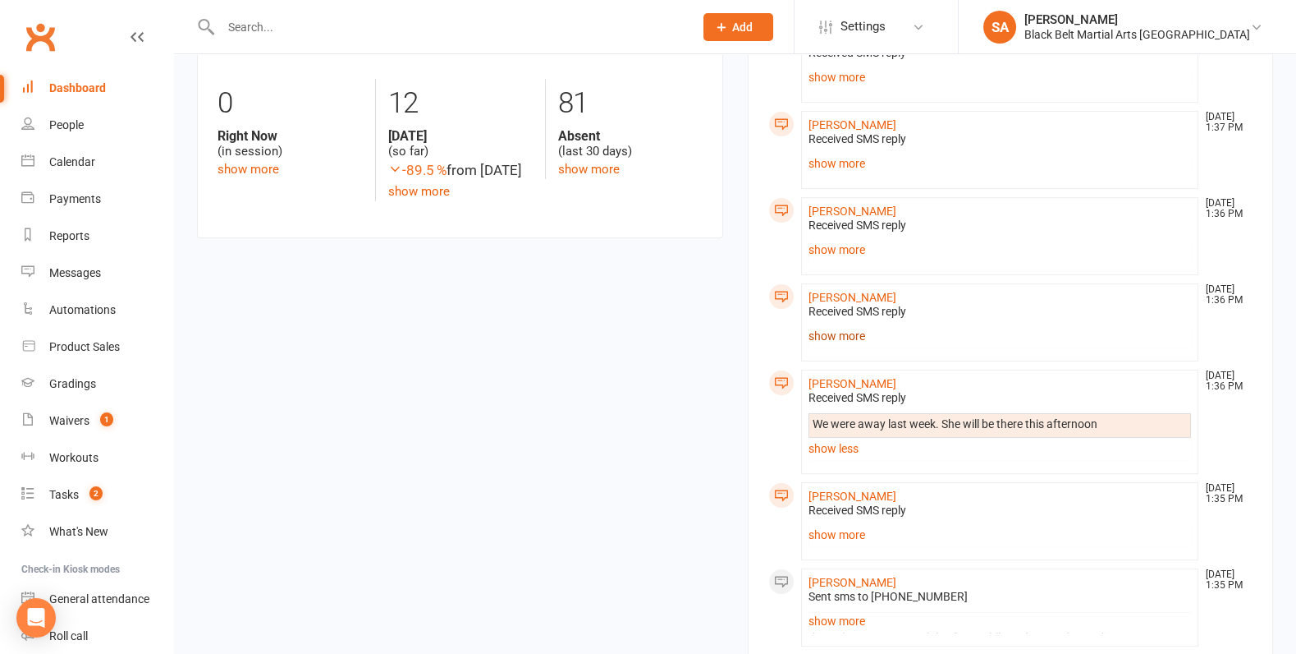
click at [838, 324] on link "show more" at bounding box center [1000, 335] width 383 height 23
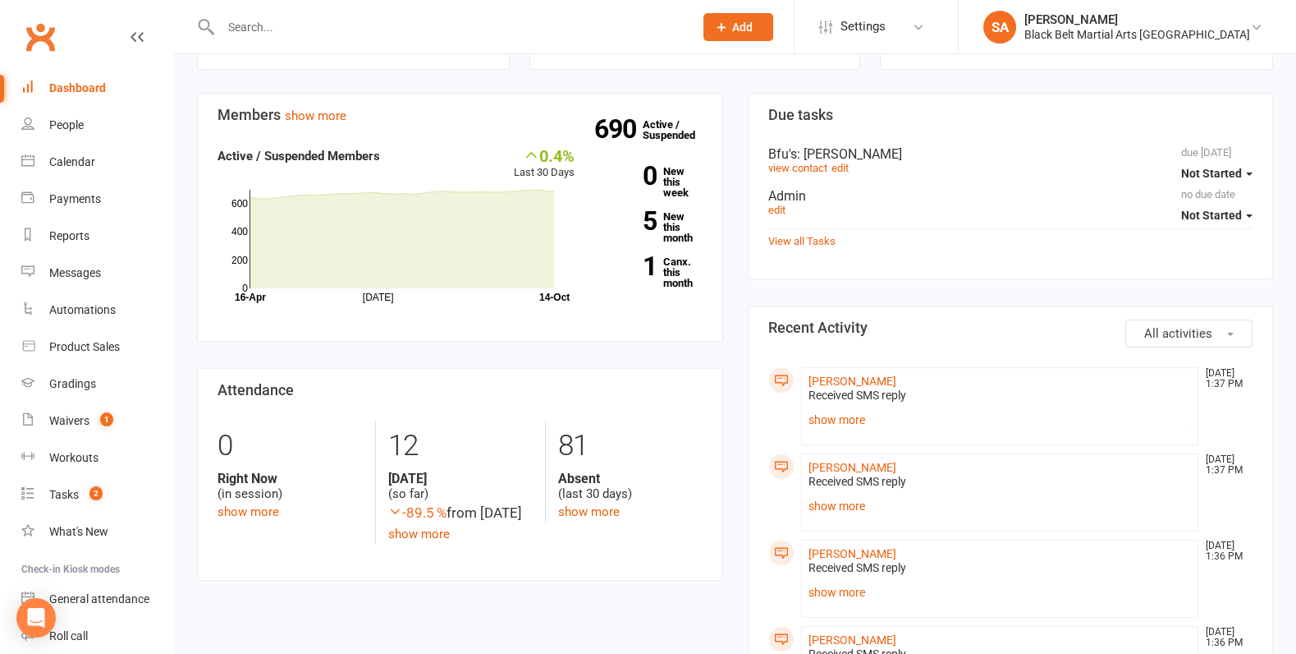
scroll to position [463, 0]
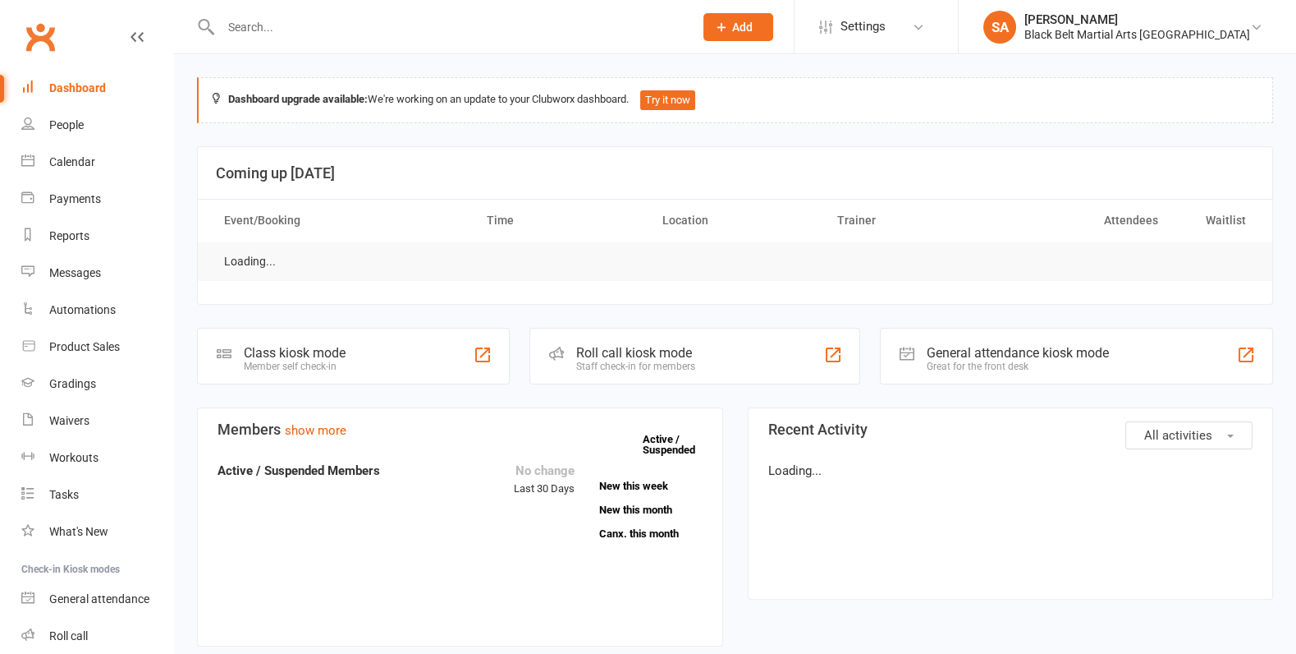
scroll to position [463, 0]
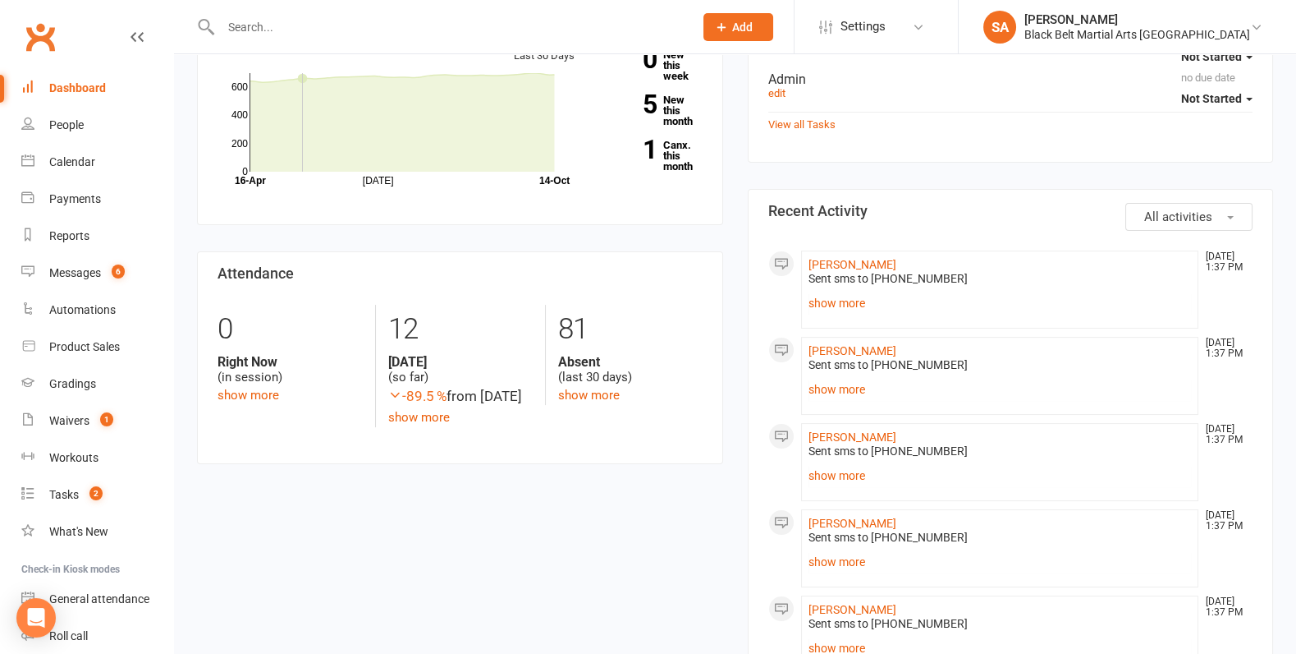
scroll to position [662, 0]
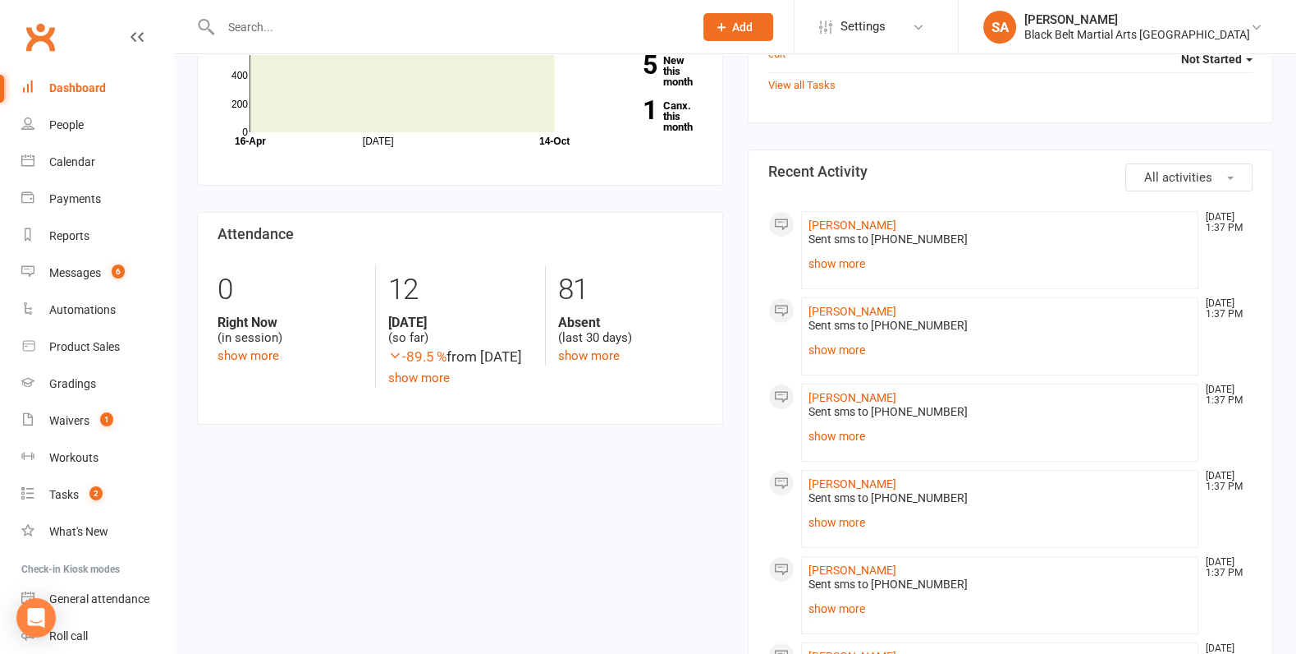
click at [837, 329] on div "Sent sms to [PHONE_NUMBER] Hi [PERSON_NAME]. We are open and back training hard…" at bounding box center [1000, 340] width 383 height 43
click at [837, 346] on link "show more" at bounding box center [1000, 349] width 383 height 23
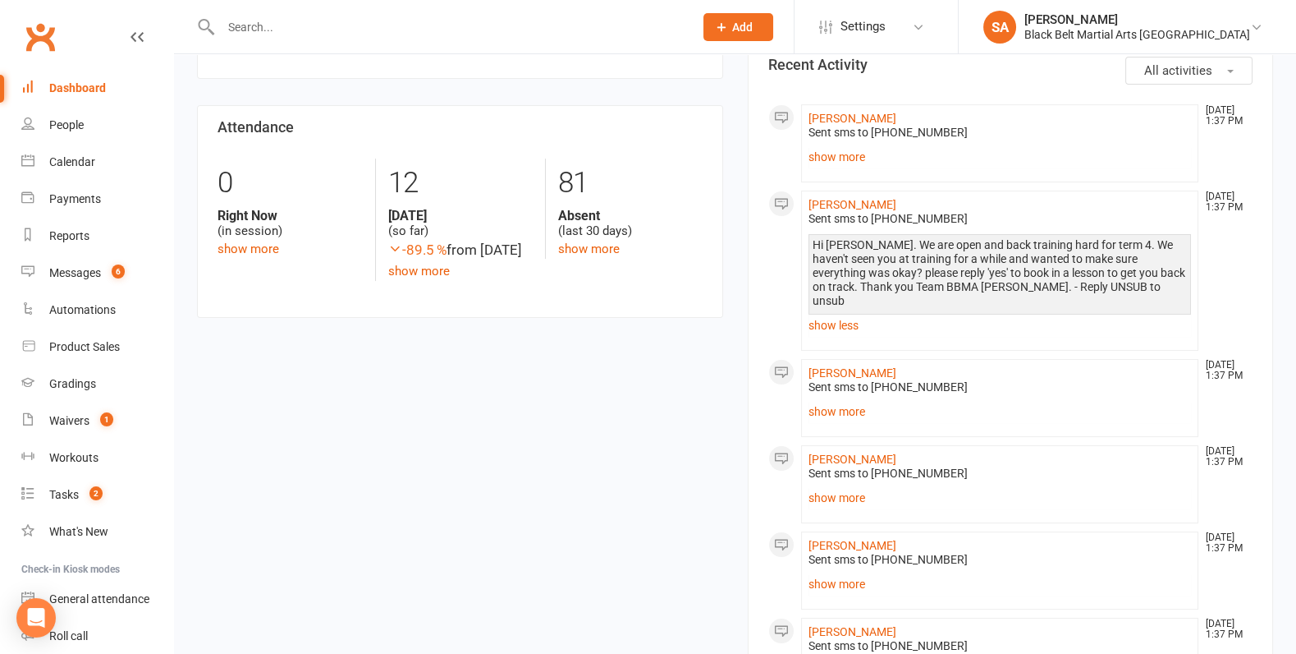
scroll to position [786, 0]
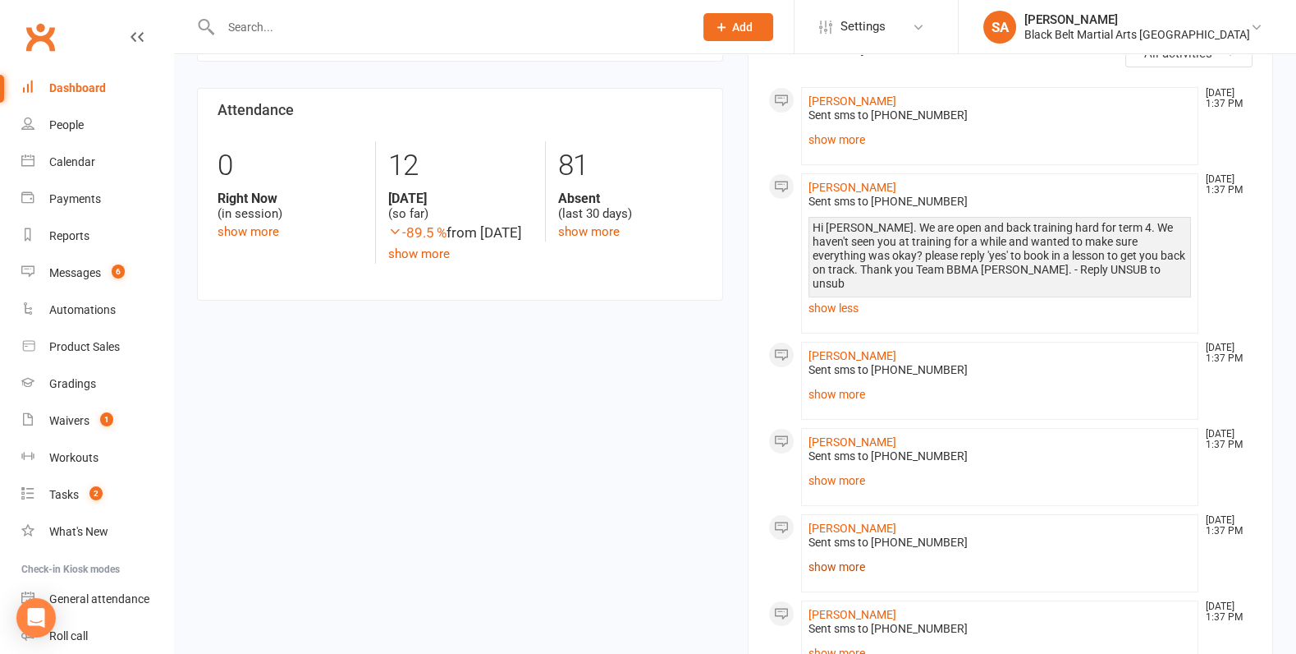
click at [841, 555] on link "show more" at bounding box center [1000, 566] width 383 height 23
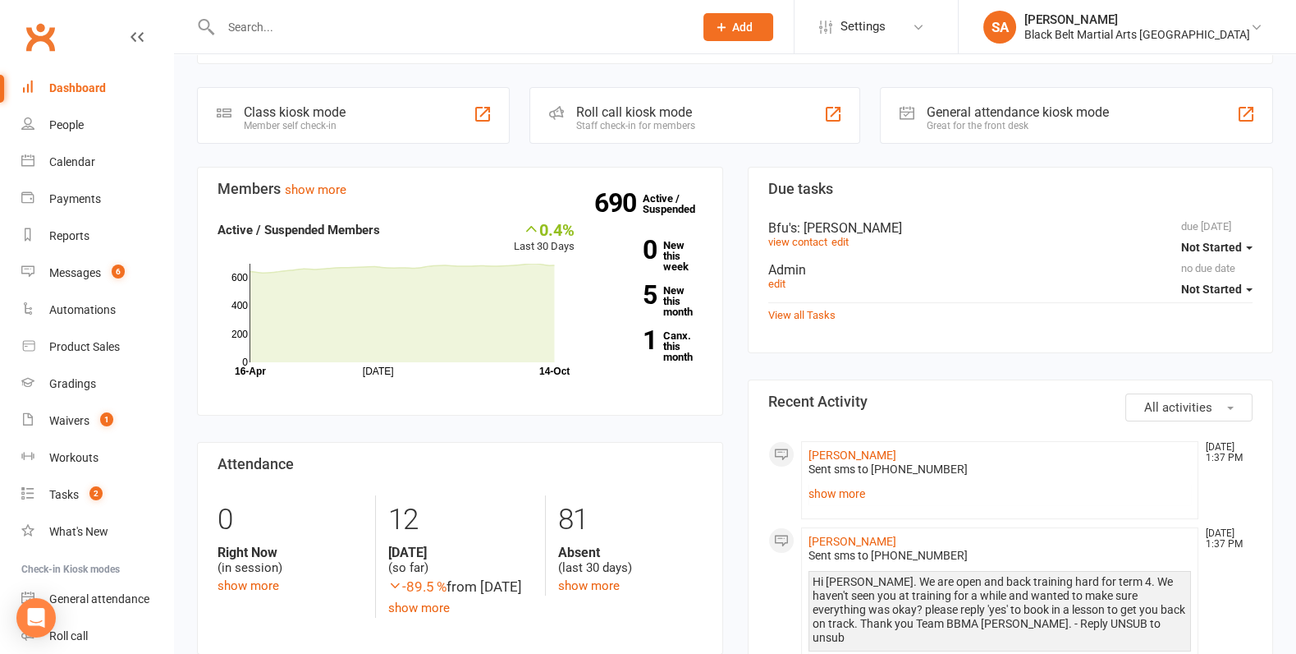
scroll to position [0, 0]
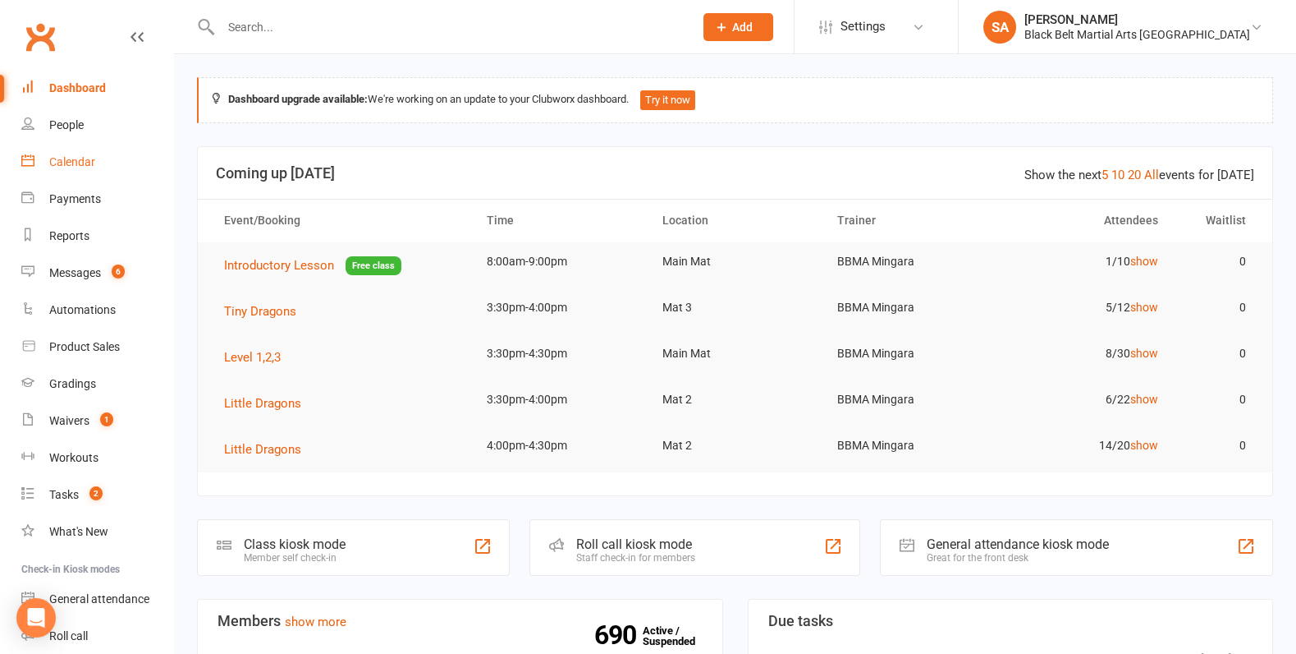
click at [76, 166] on div "Calendar" at bounding box center [72, 161] width 46 height 13
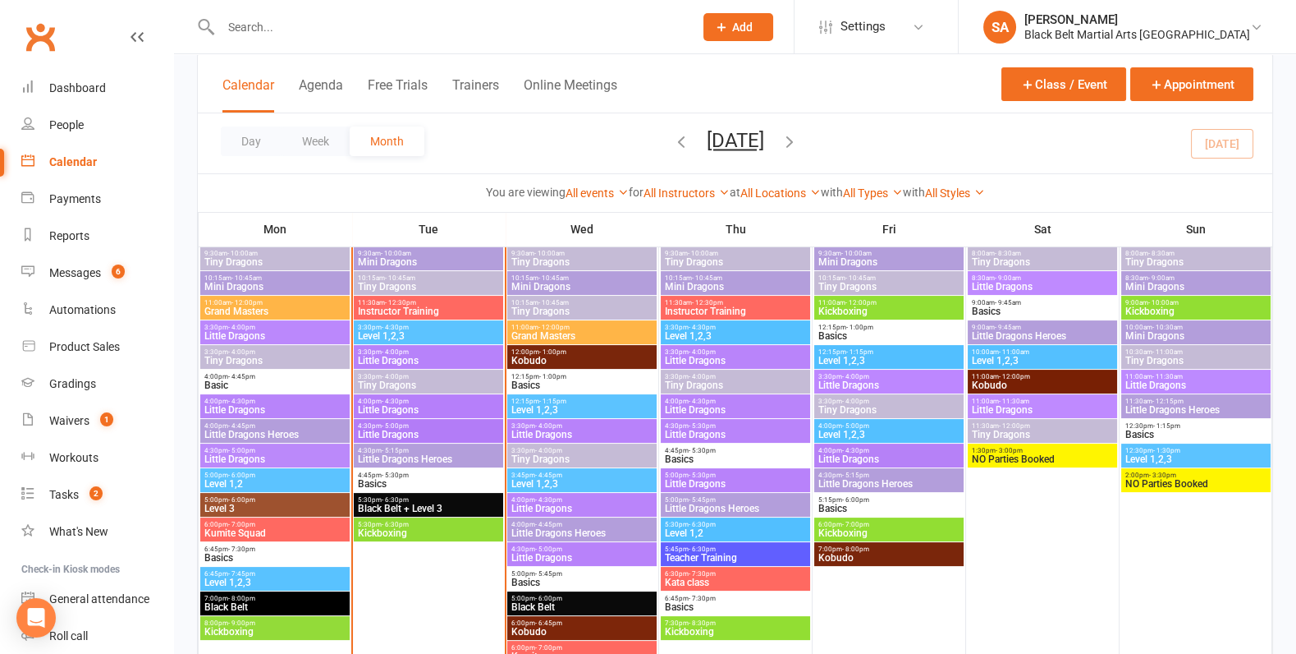
scroll to position [703, 0]
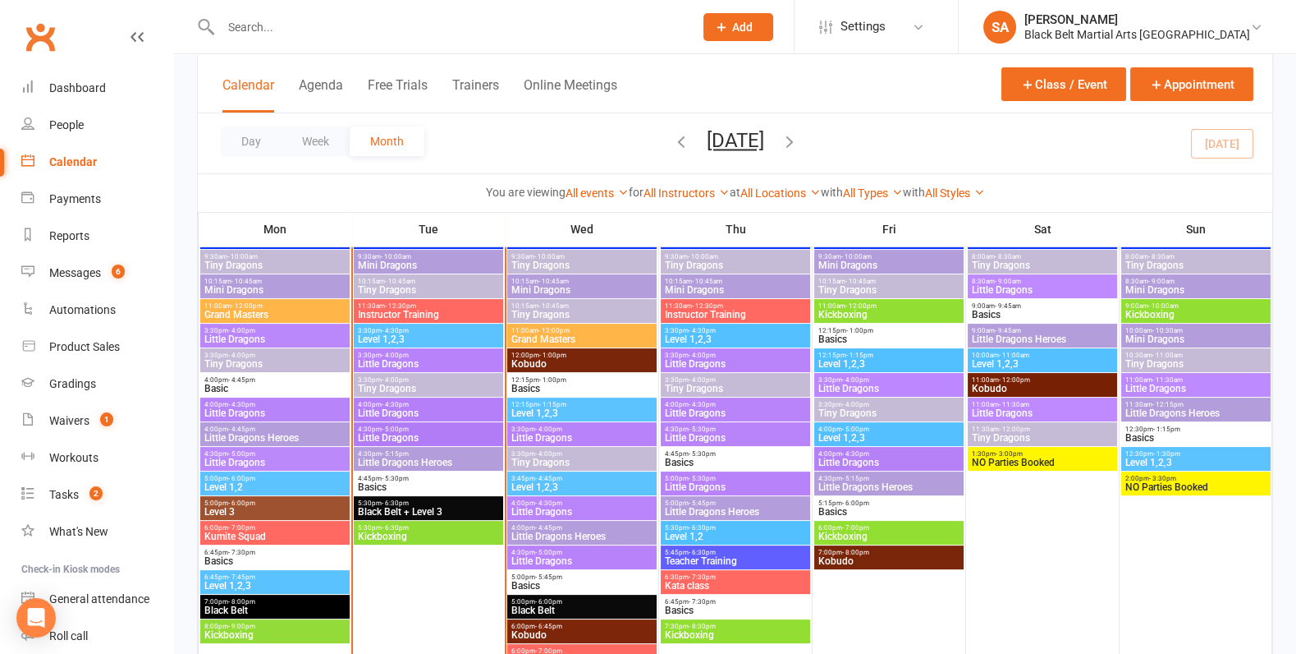
click at [713, 478] on span "- 5:30pm" at bounding box center [702, 478] width 27 height 7
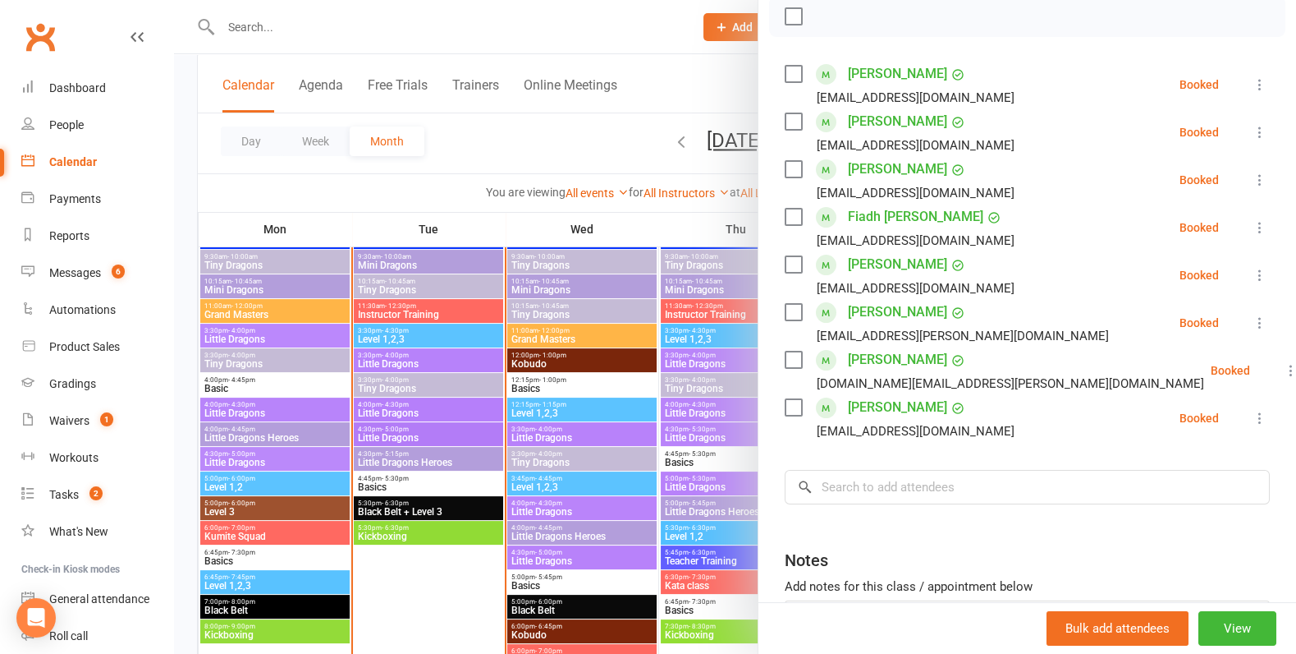
scroll to position [244, 0]
drag, startPoint x: 985, startPoint y: 216, endPoint x: 846, endPoint y: 216, distance: 139.6
click at [846, 216] on li "Fiadh [PERSON_NAME] [EMAIL_ADDRESS][DOMAIN_NAME] Booked More info Remove Check …" at bounding box center [1027, 228] width 485 height 48
copy link "Fiadh [PERSON_NAME]"
click at [1262, 225] on icon at bounding box center [1260, 228] width 16 height 16
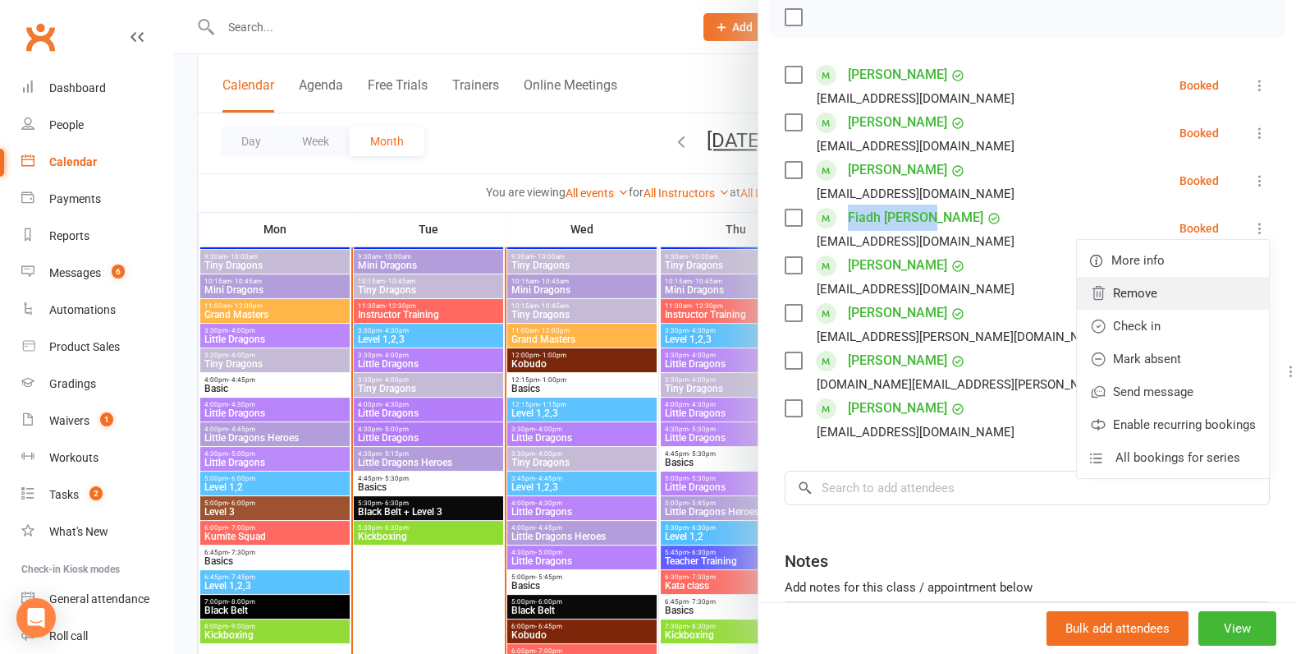
click at [1191, 291] on link "Remove" at bounding box center [1173, 293] width 192 height 33
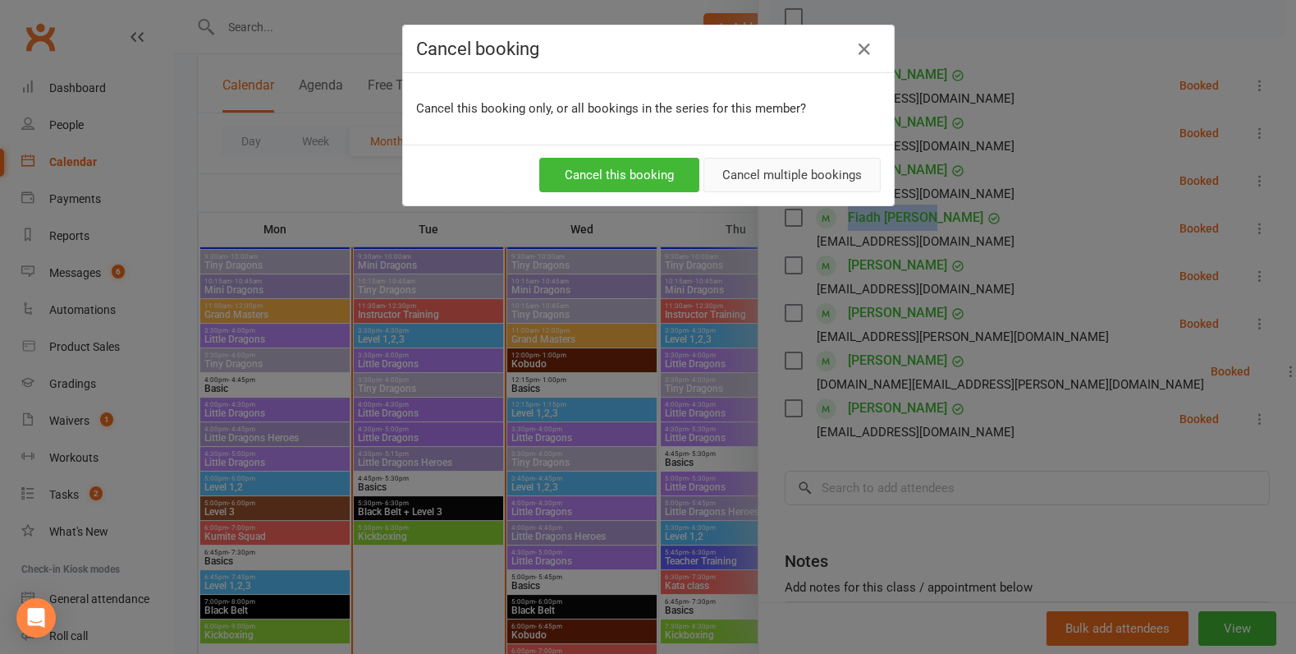
click at [794, 183] on button "Cancel multiple bookings" at bounding box center [792, 175] width 177 height 34
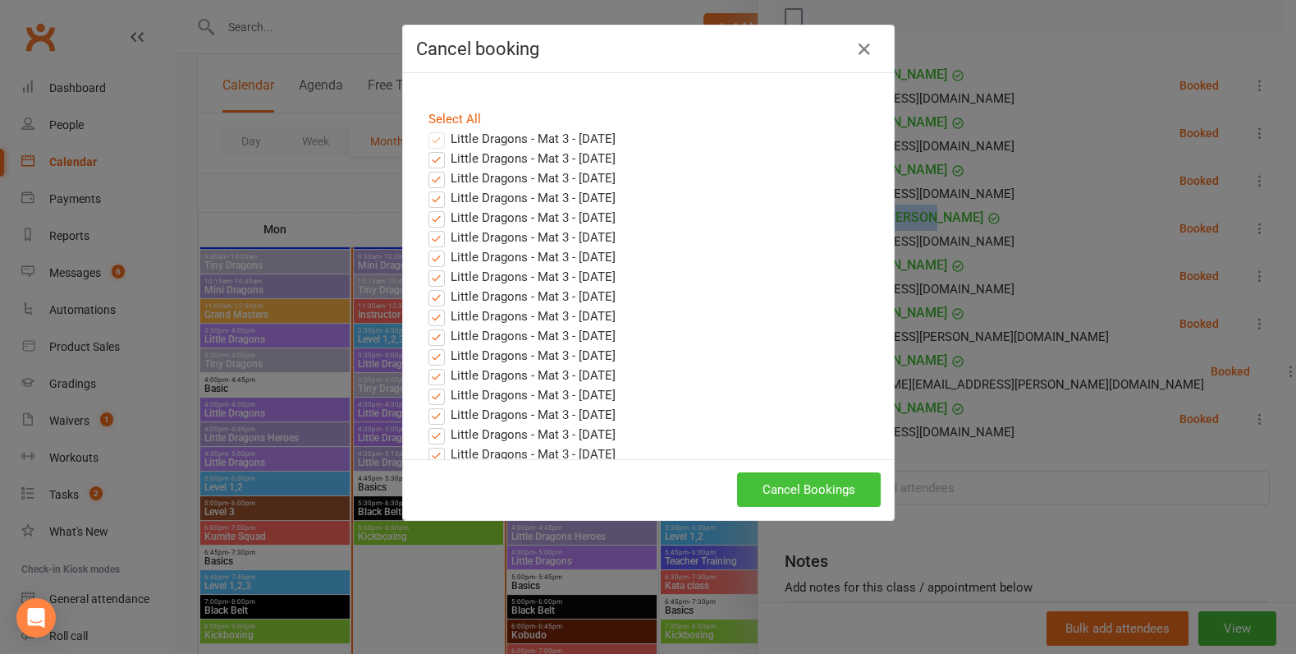
click at [807, 494] on button "Cancel Bookings" at bounding box center [809, 489] width 144 height 34
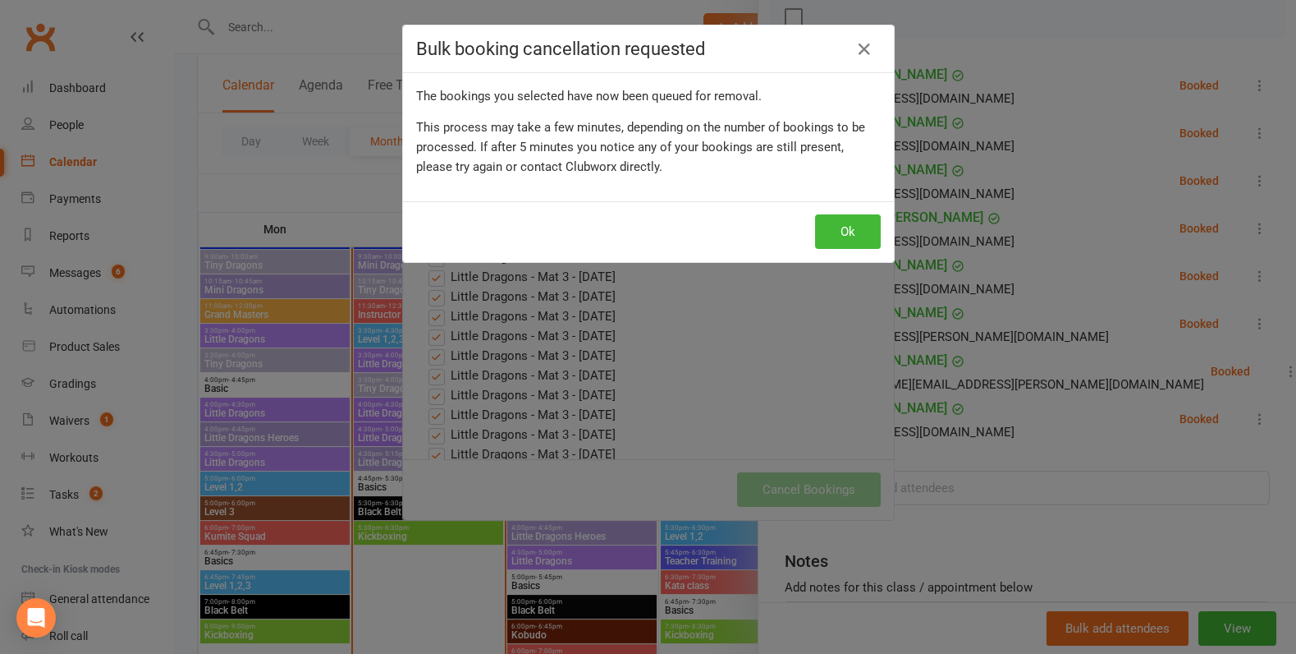
click at [845, 209] on div "Ok" at bounding box center [648, 231] width 491 height 61
click at [843, 224] on button "Ok" at bounding box center [848, 231] width 66 height 34
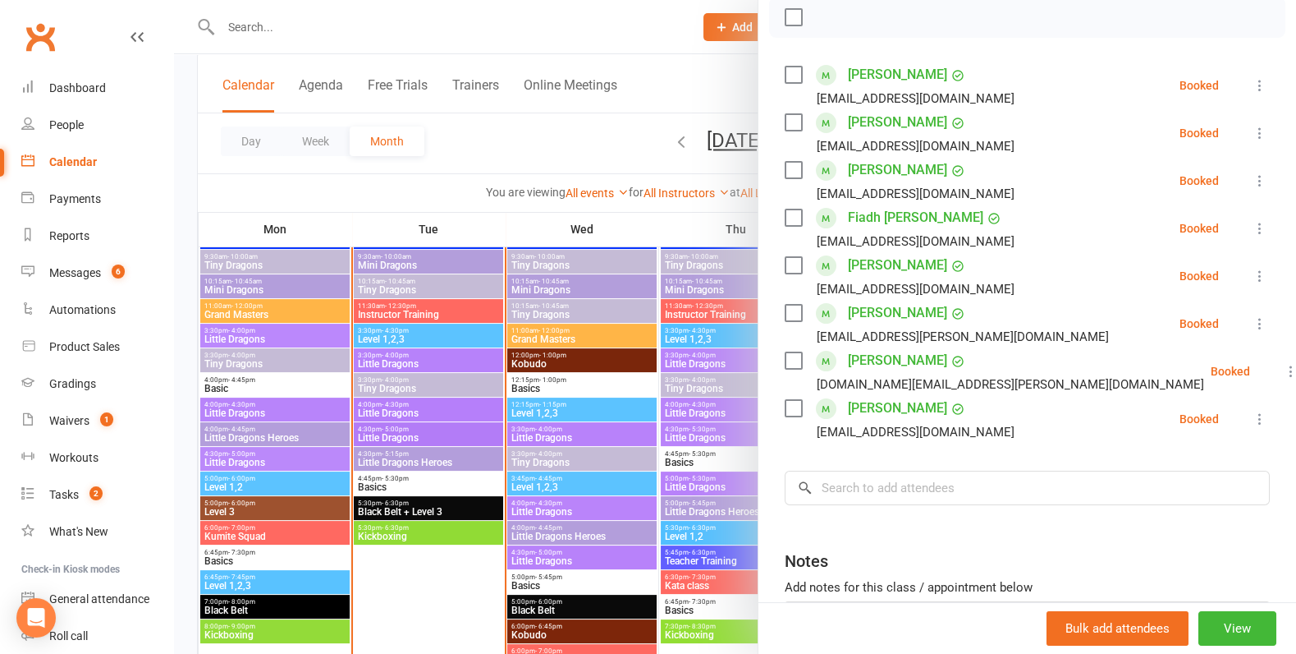
click at [480, 363] on div at bounding box center [735, 327] width 1122 height 654
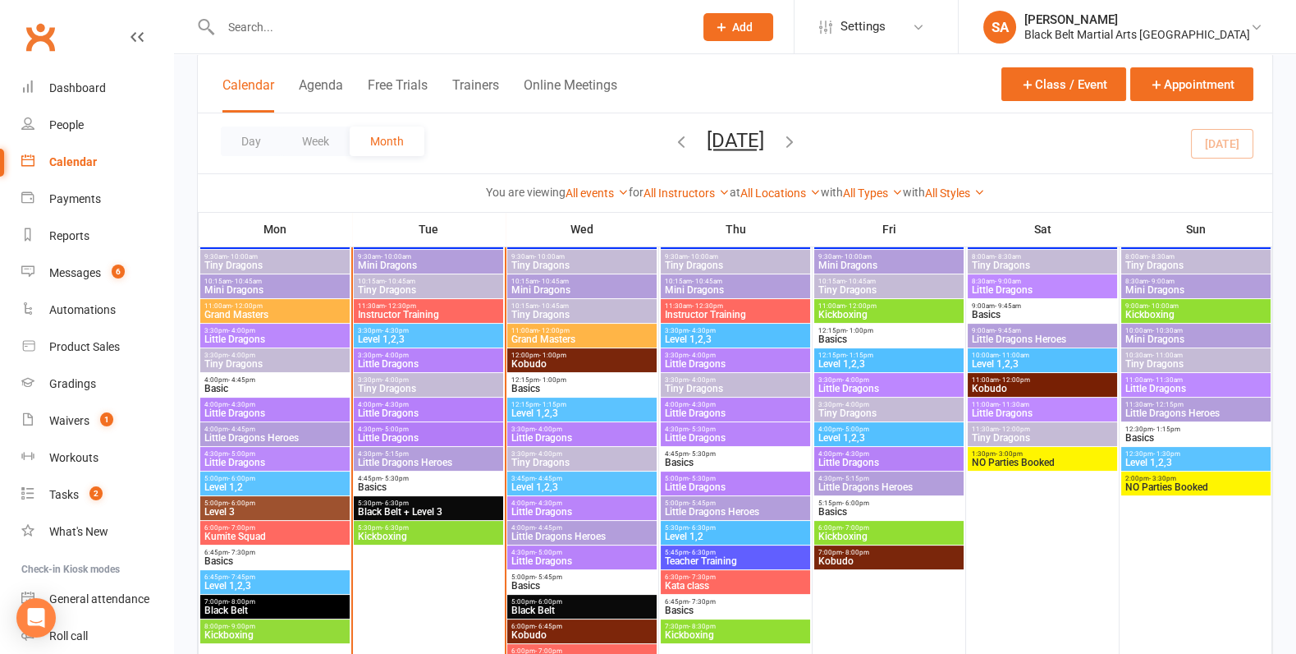
click at [461, 434] on span "Little Dragons" at bounding box center [428, 438] width 143 height 10
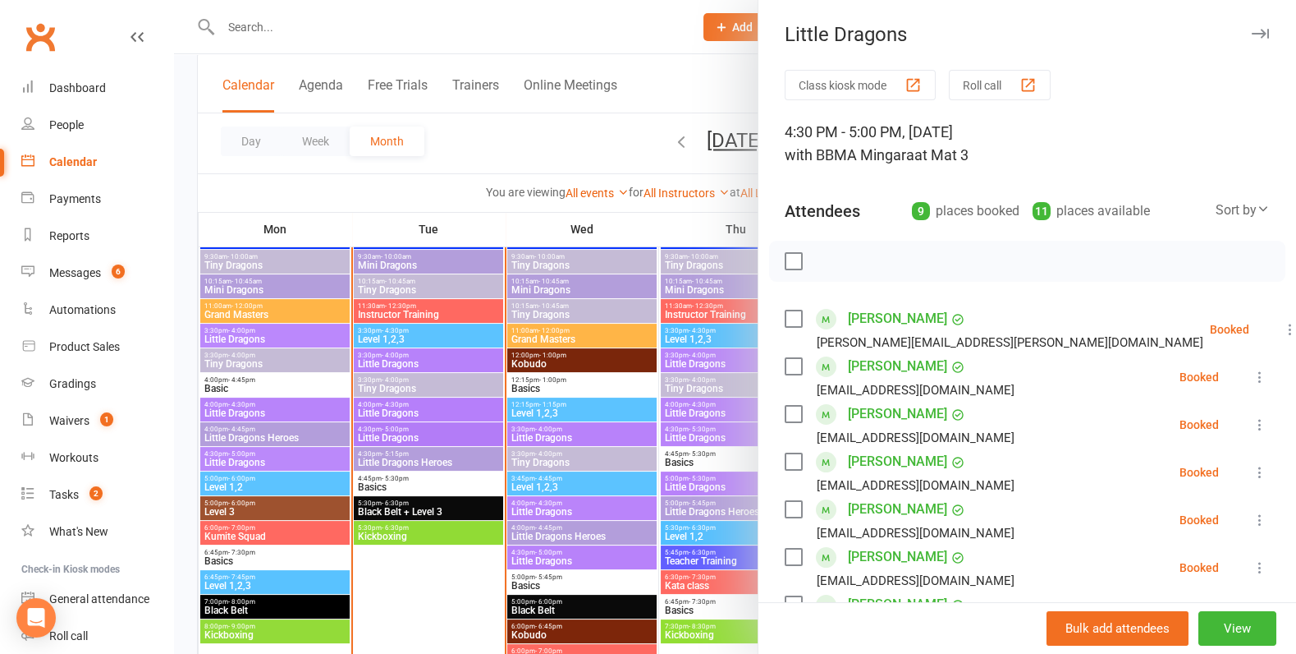
scroll to position [423, 0]
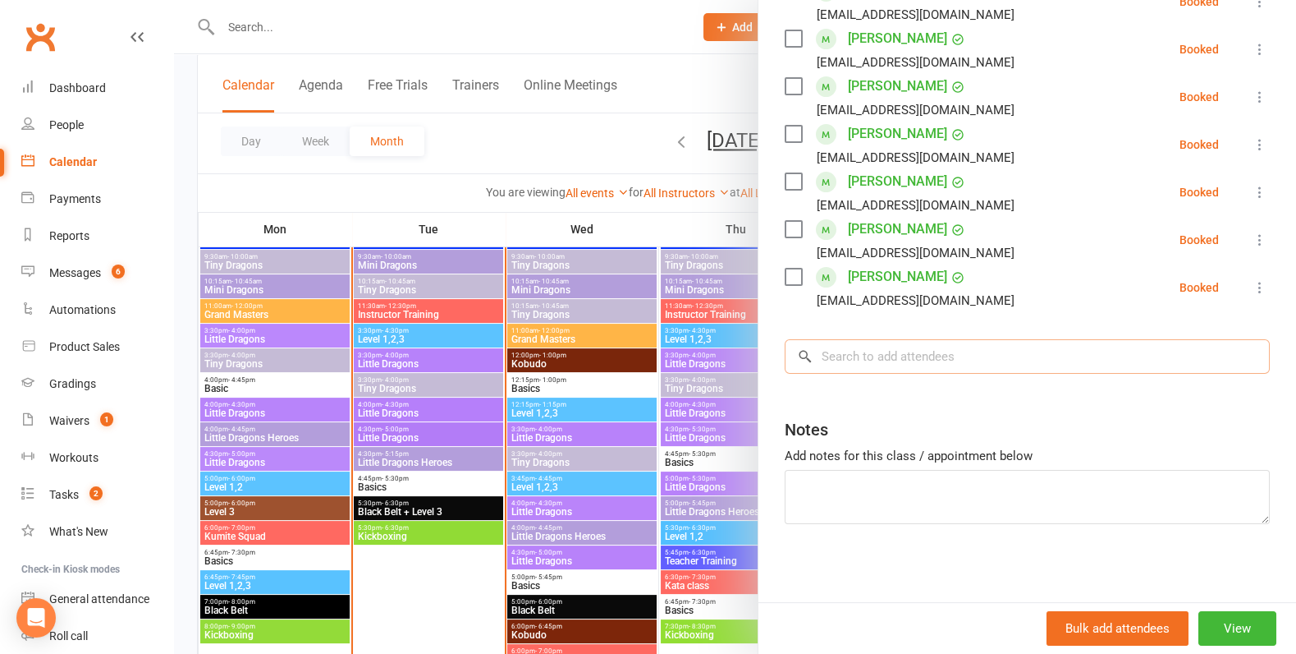
click at [903, 365] on input "search" at bounding box center [1027, 356] width 485 height 34
paste input "Fiadh [PERSON_NAME]"
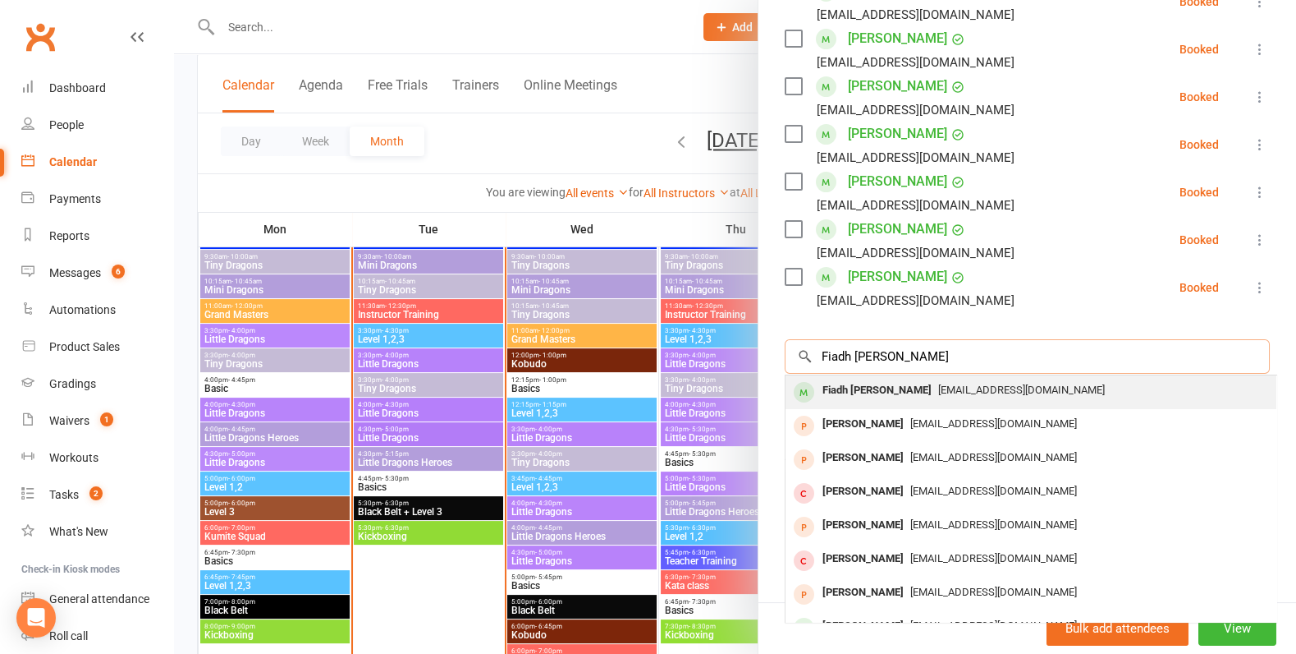
type input "Fiadh [PERSON_NAME]"
click at [889, 398] on div "Fiadh [PERSON_NAME]" at bounding box center [877, 390] width 122 height 24
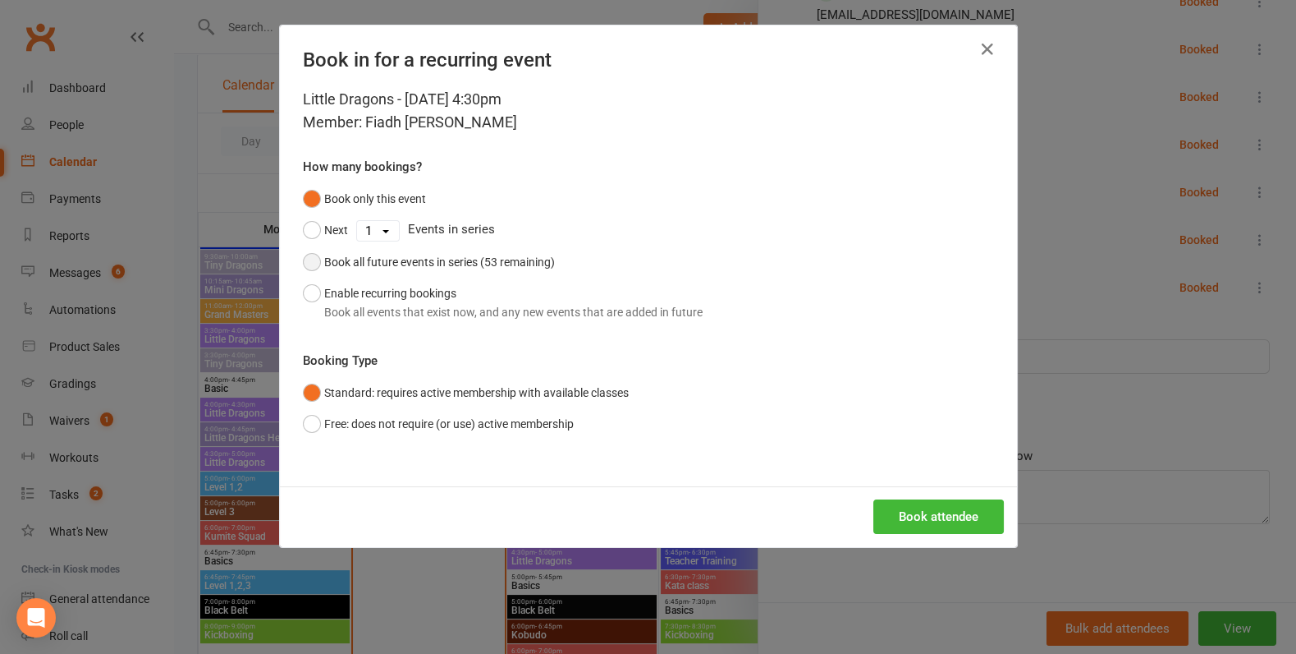
click at [484, 268] on div "Book all future events in series (53 remaining)" at bounding box center [439, 262] width 231 height 18
click at [921, 521] on button "Book attendee" at bounding box center [939, 516] width 131 height 34
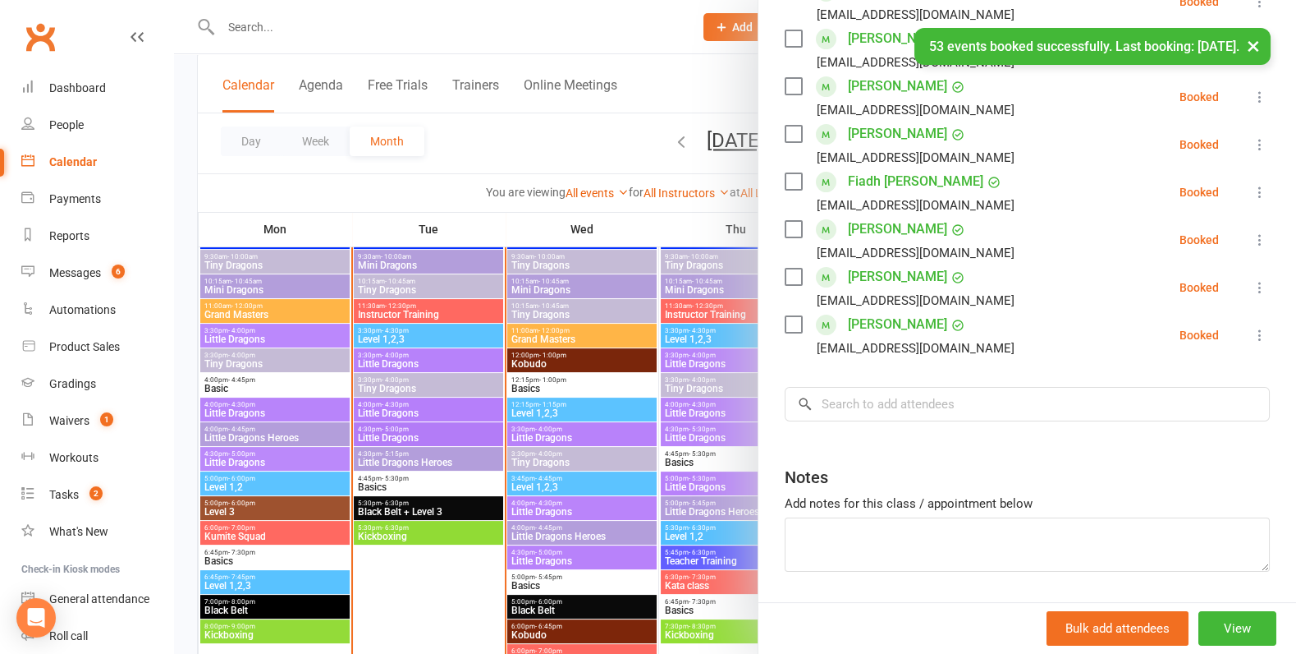
click at [643, 356] on div at bounding box center [735, 327] width 1122 height 654
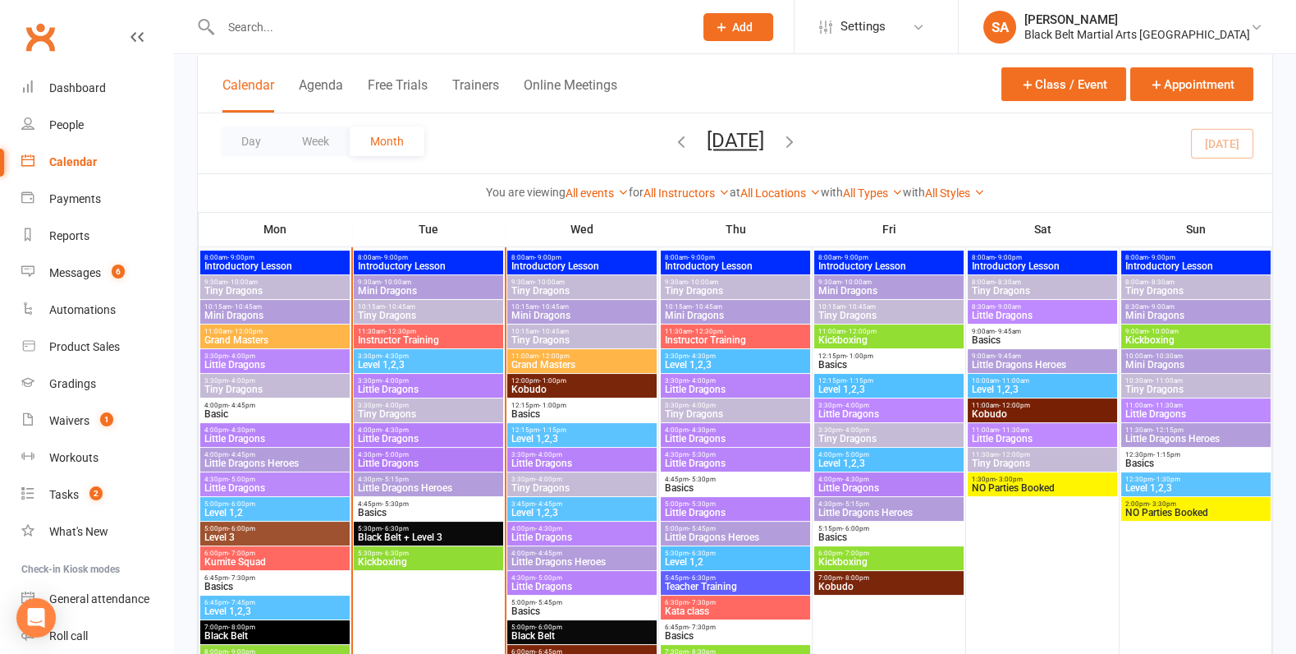
scroll to position [680, 0]
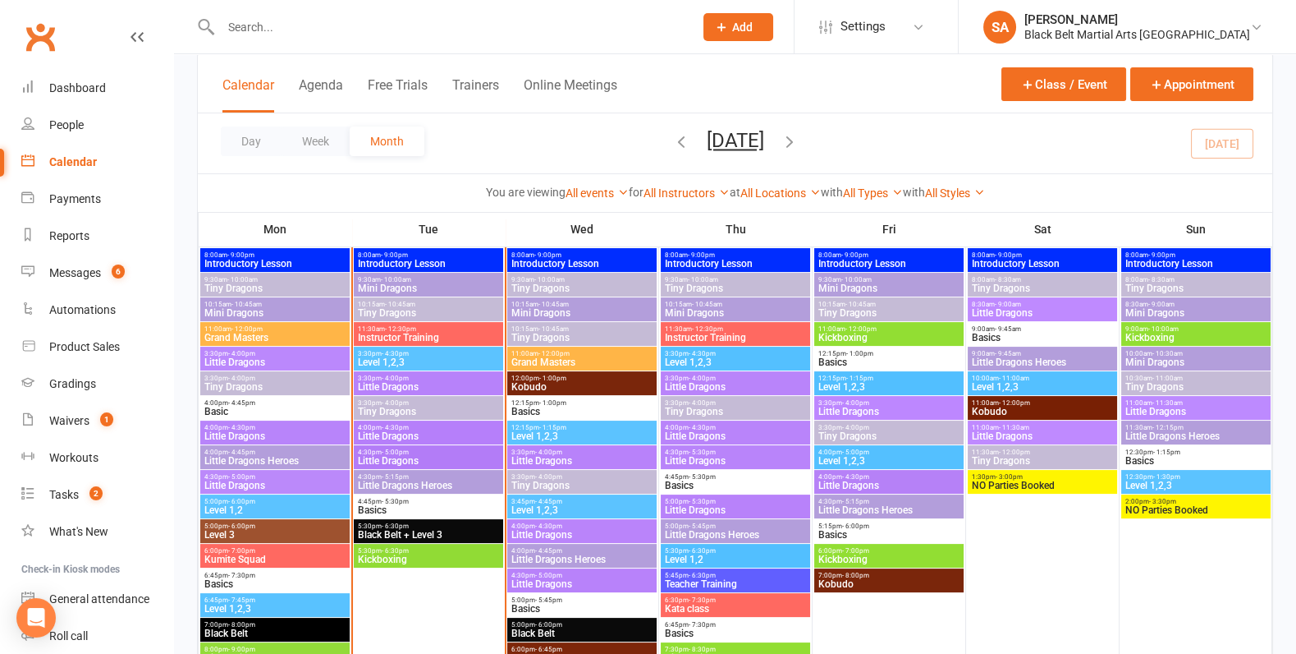
click at [883, 509] on span "Little Dragons Heroes" at bounding box center [889, 510] width 143 height 10
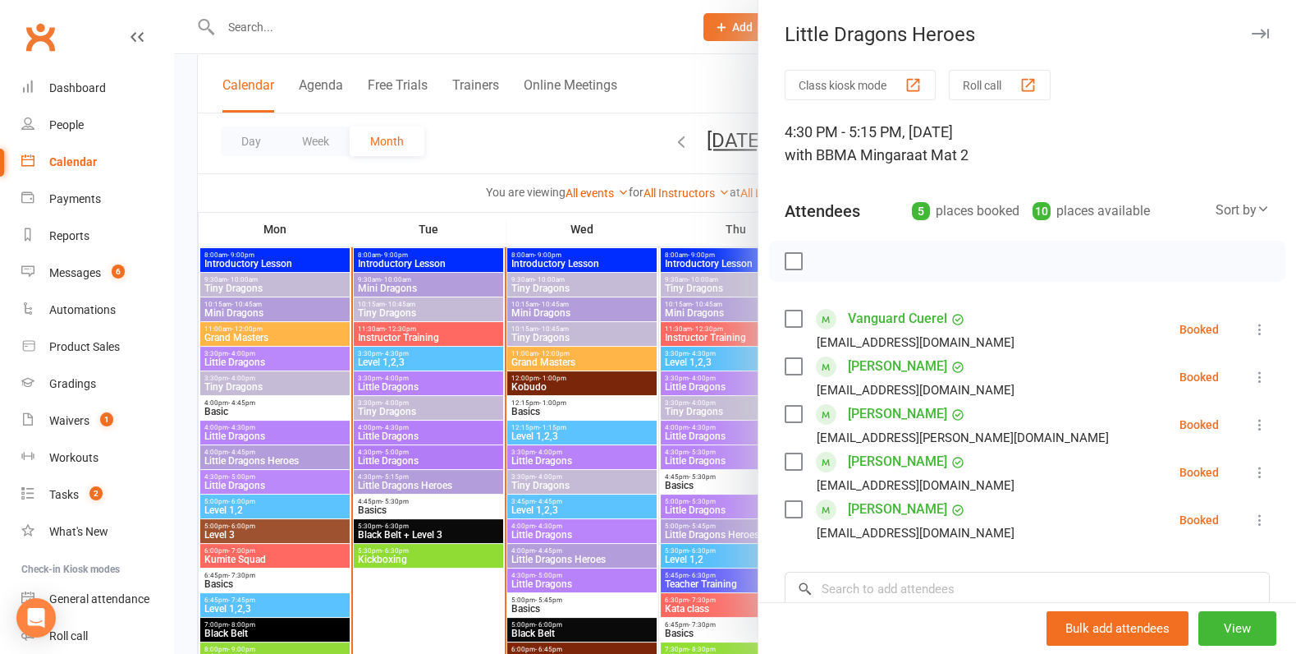
click at [685, 456] on div at bounding box center [735, 327] width 1122 height 654
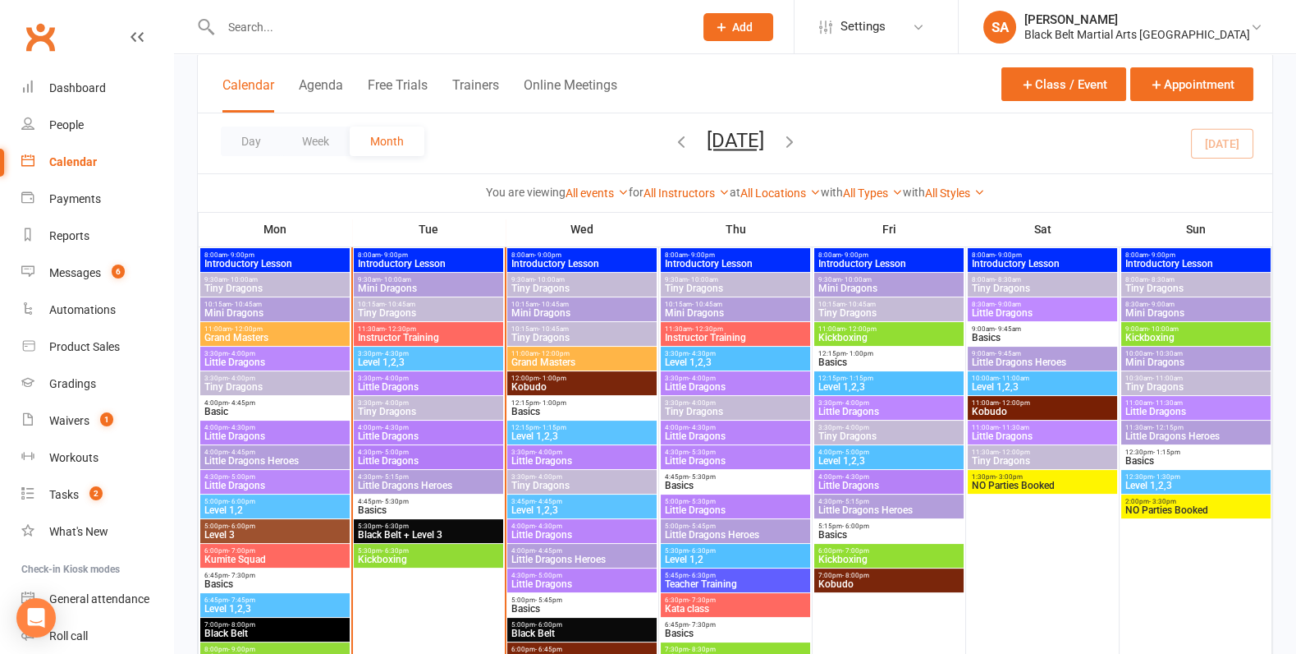
click at [729, 530] on span "Little Dragons Heroes" at bounding box center [735, 535] width 143 height 10
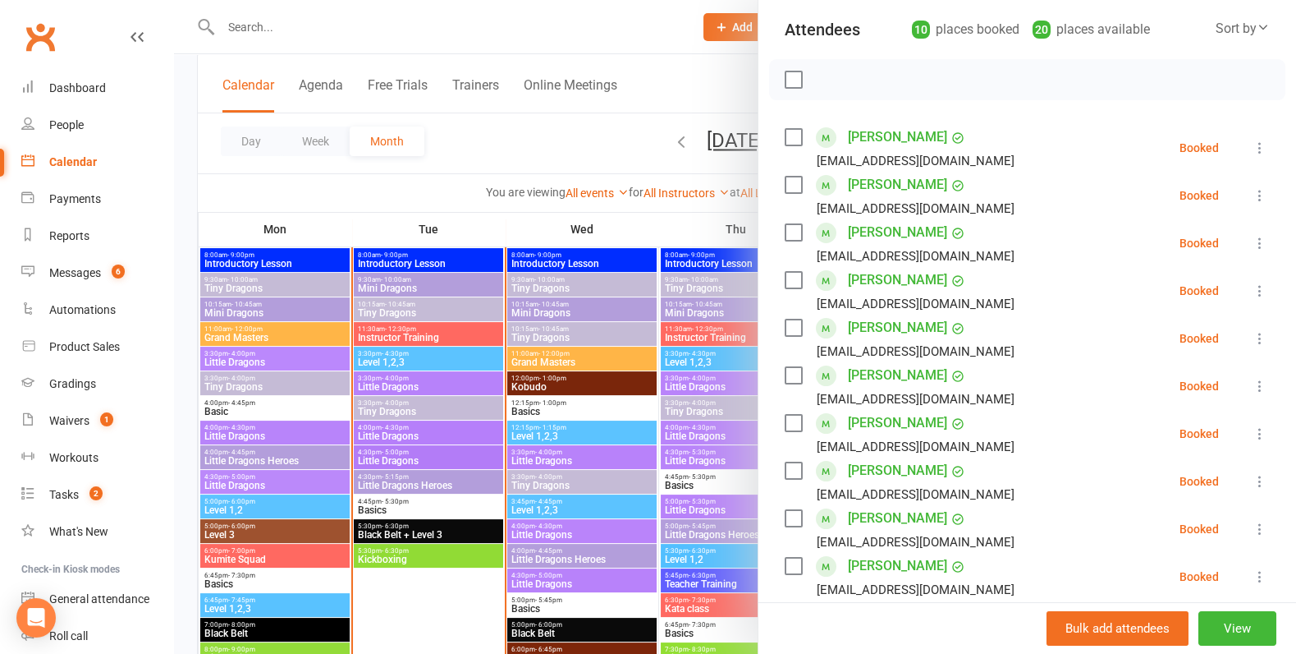
scroll to position [187, 0]
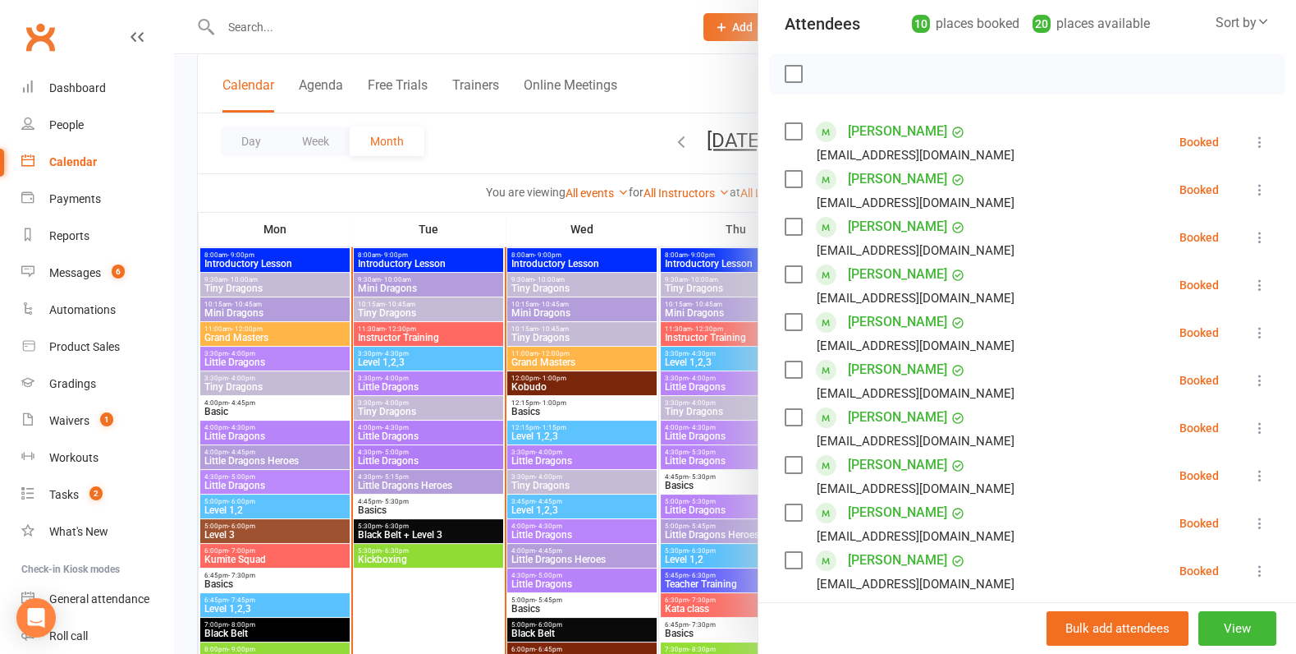
drag, startPoint x: 970, startPoint y: 414, endPoint x: 843, endPoint y: 412, distance: 127.3
click at [843, 412] on div "[PERSON_NAME] [EMAIL_ADDRESS][DOMAIN_NAME]" at bounding box center [903, 428] width 236 height 48
copy div "[PERSON_NAME]"
click at [1257, 420] on icon at bounding box center [1260, 428] width 16 height 16
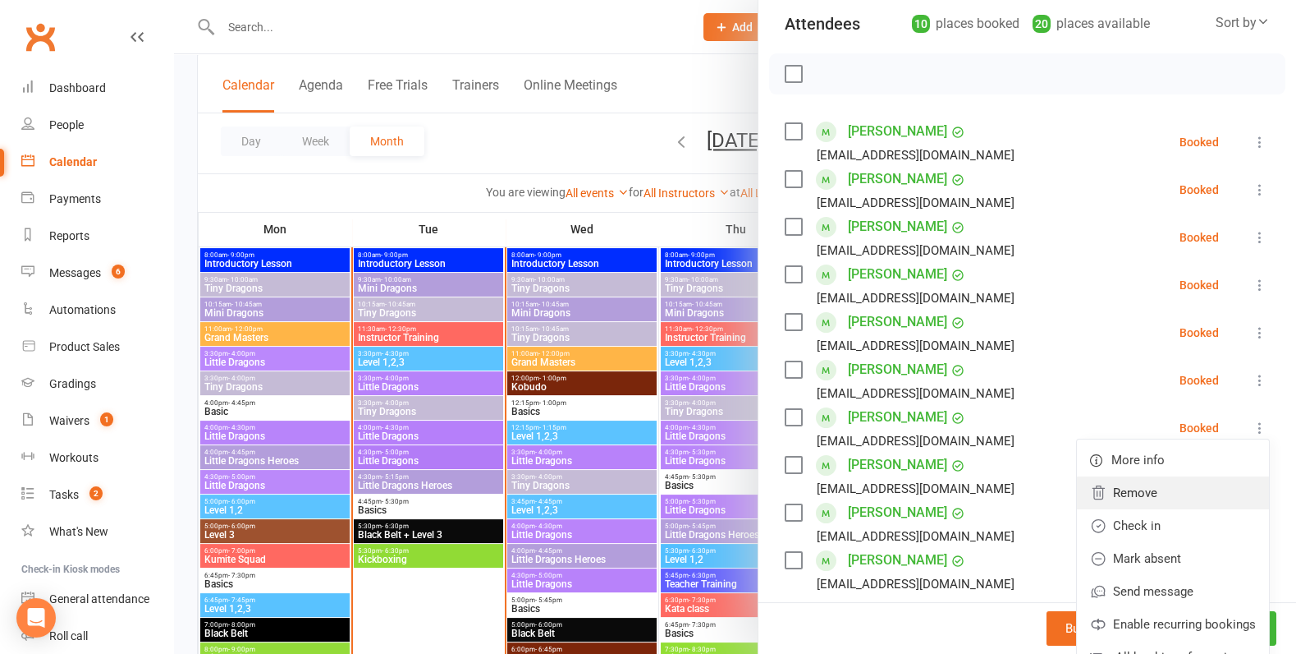
click at [1138, 483] on link "Remove" at bounding box center [1173, 492] width 192 height 33
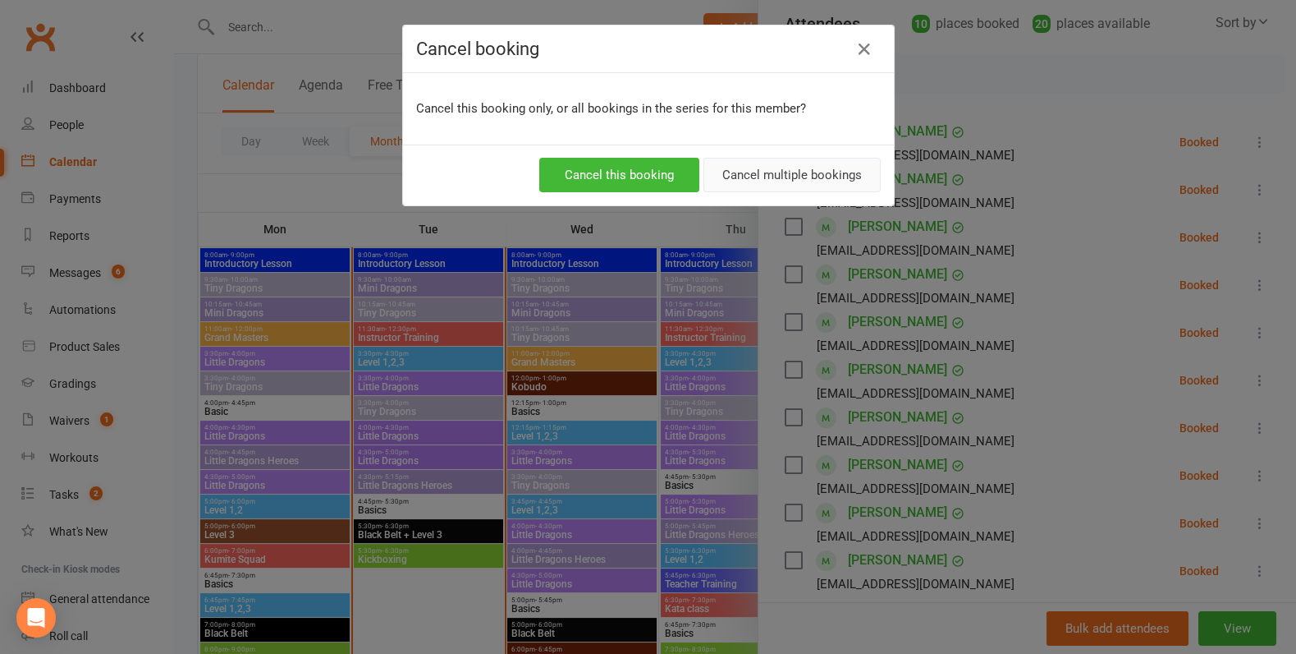
click at [814, 173] on button "Cancel multiple bookings" at bounding box center [792, 175] width 177 height 34
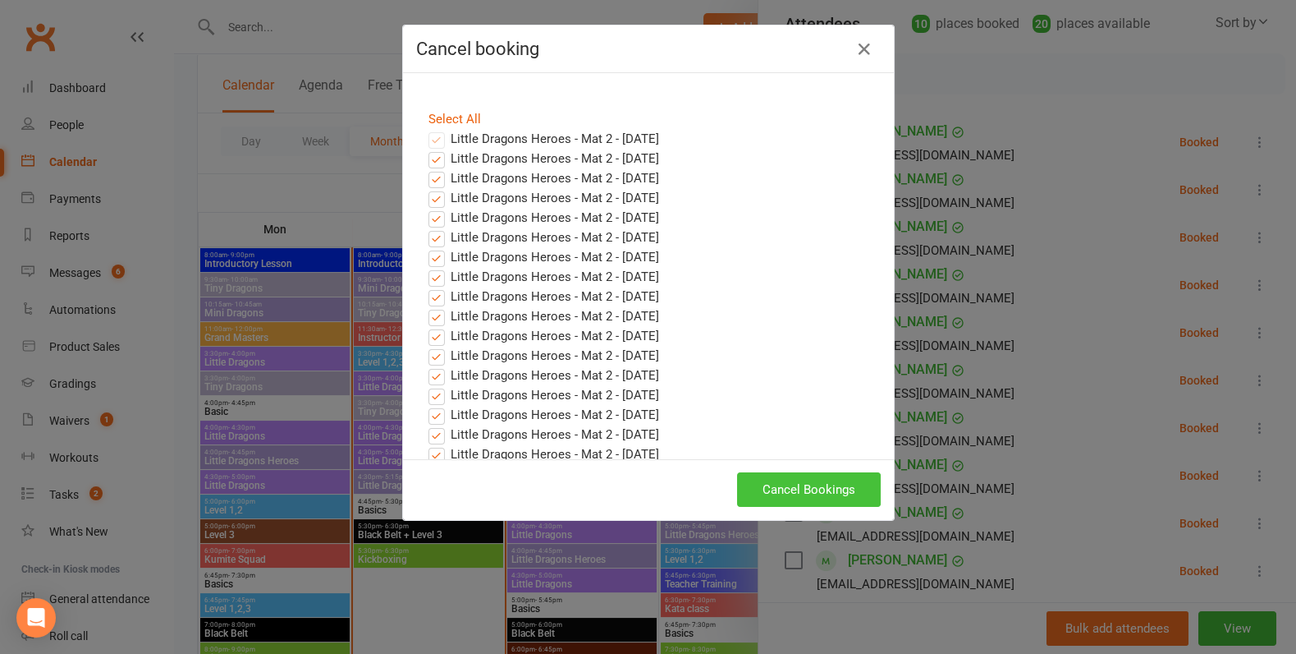
click at [798, 486] on button "Cancel Bookings" at bounding box center [809, 489] width 144 height 34
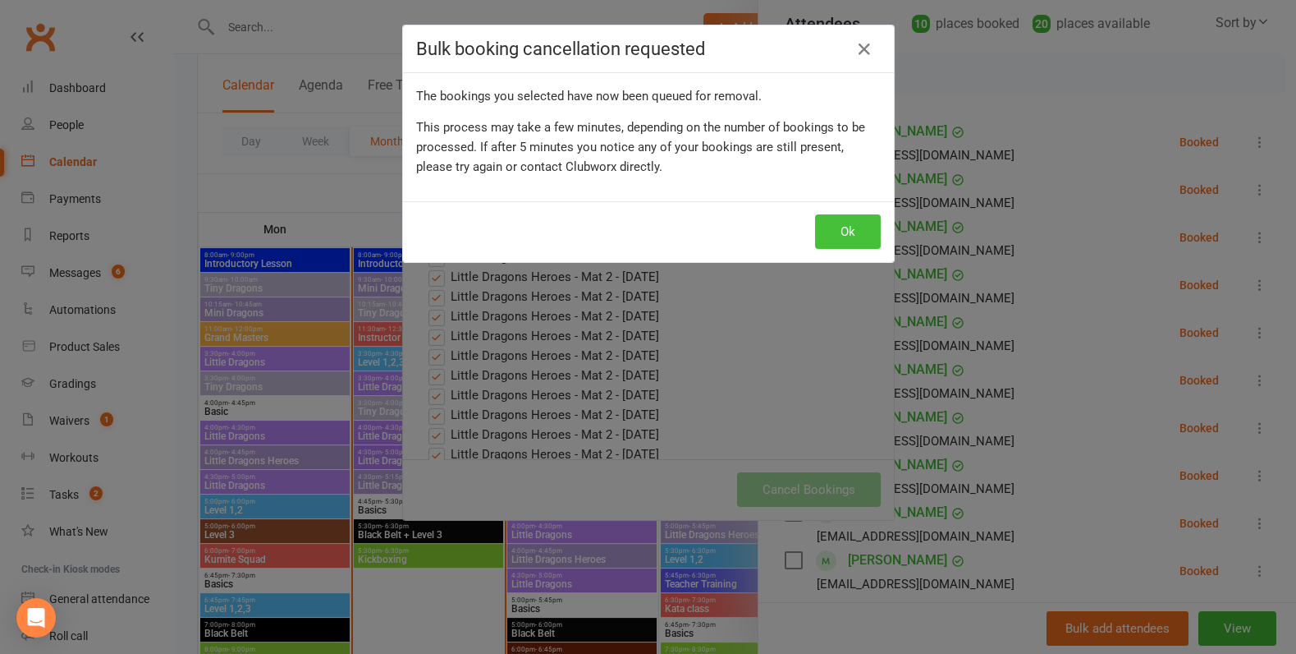
click at [837, 228] on button "Ok" at bounding box center [848, 231] width 66 height 34
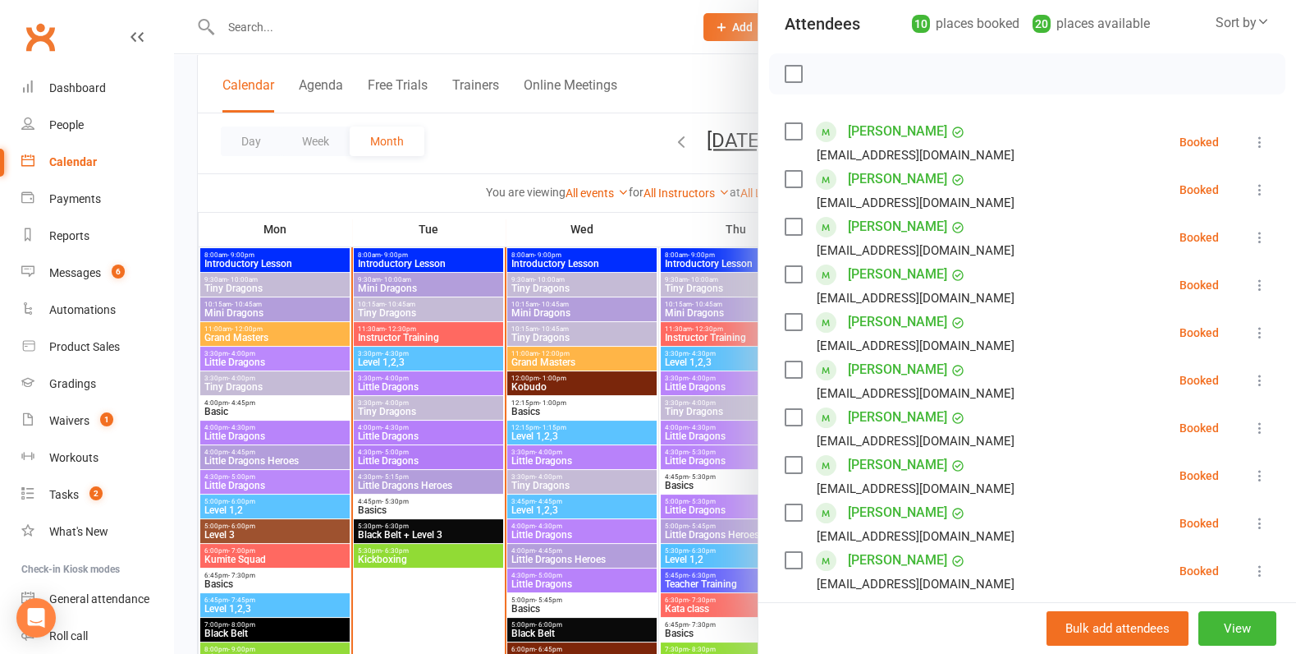
click at [619, 338] on div at bounding box center [735, 327] width 1122 height 654
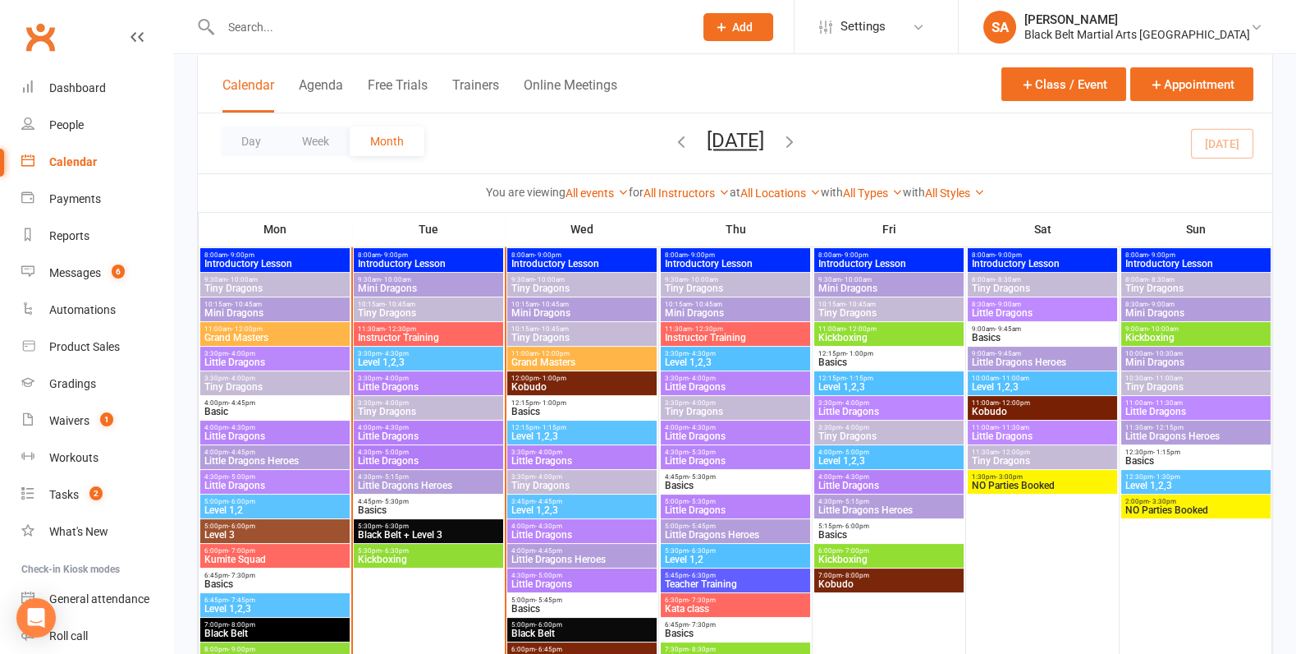
click at [470, 483] on span "Little Dragons Heroes" at bounding box center [428, 485] width 143 height 10
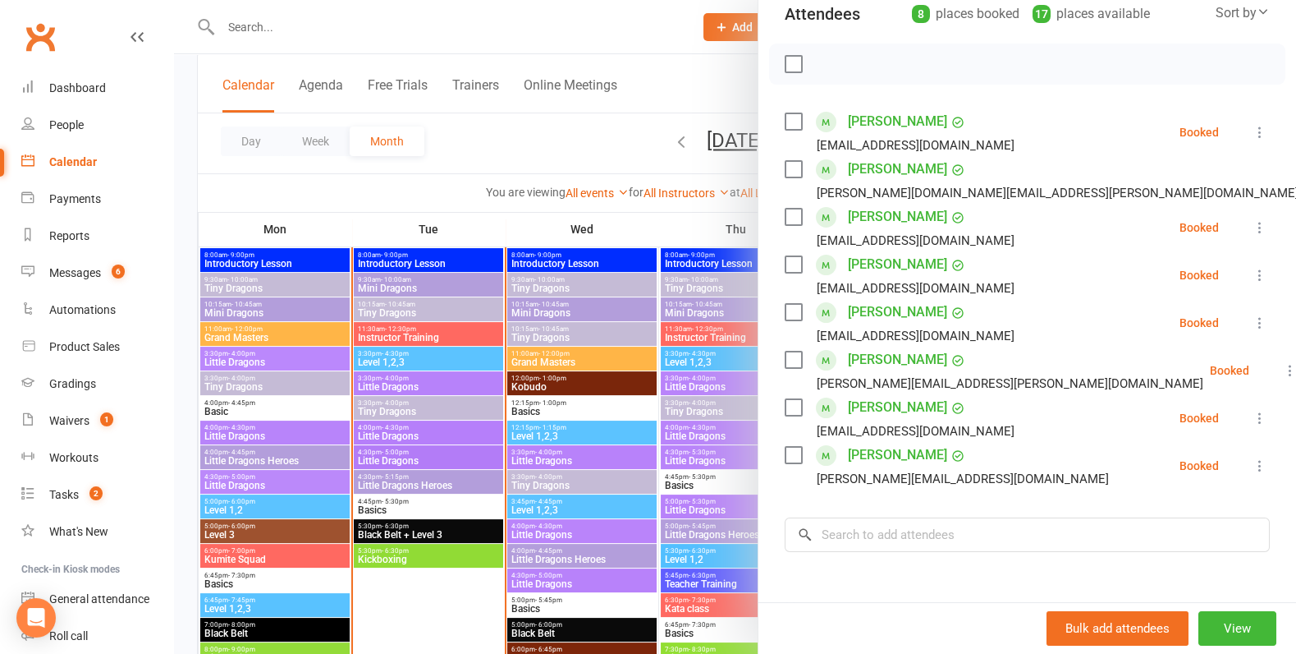
scroll to position [317, 0]
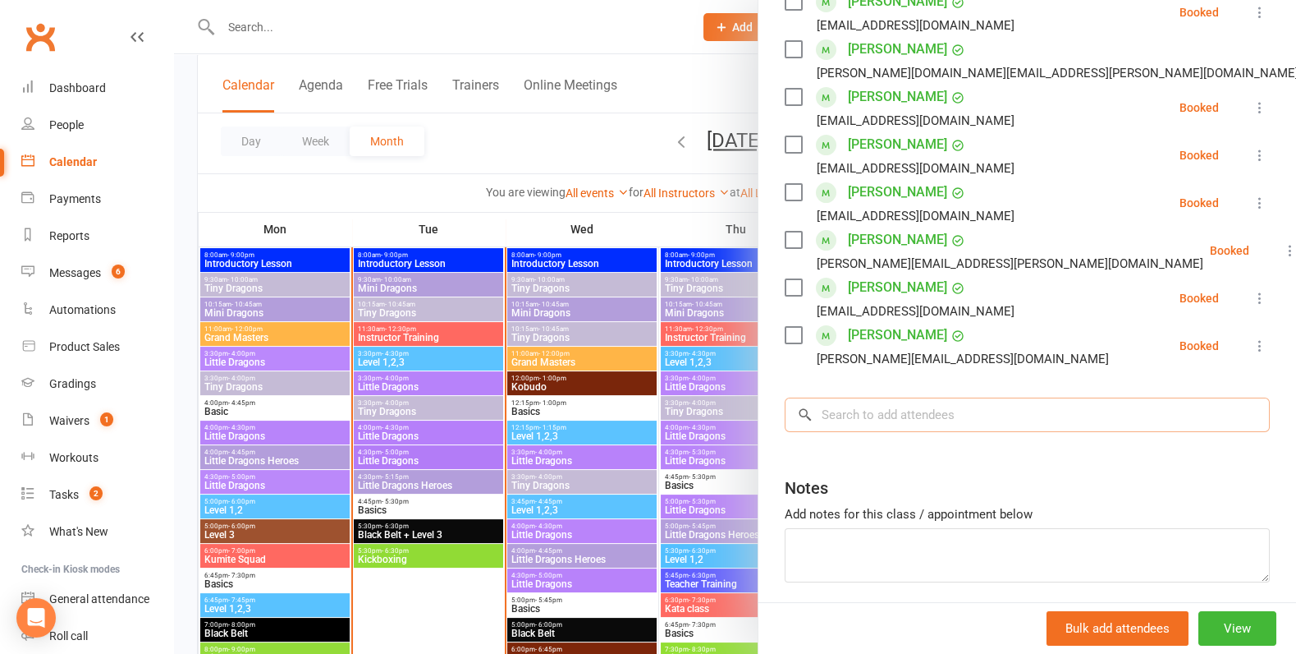
click at [913, 412] on input "search" at bounding box center [1027, 414] width 485 height 34
paste input "Lotte O'Grady"
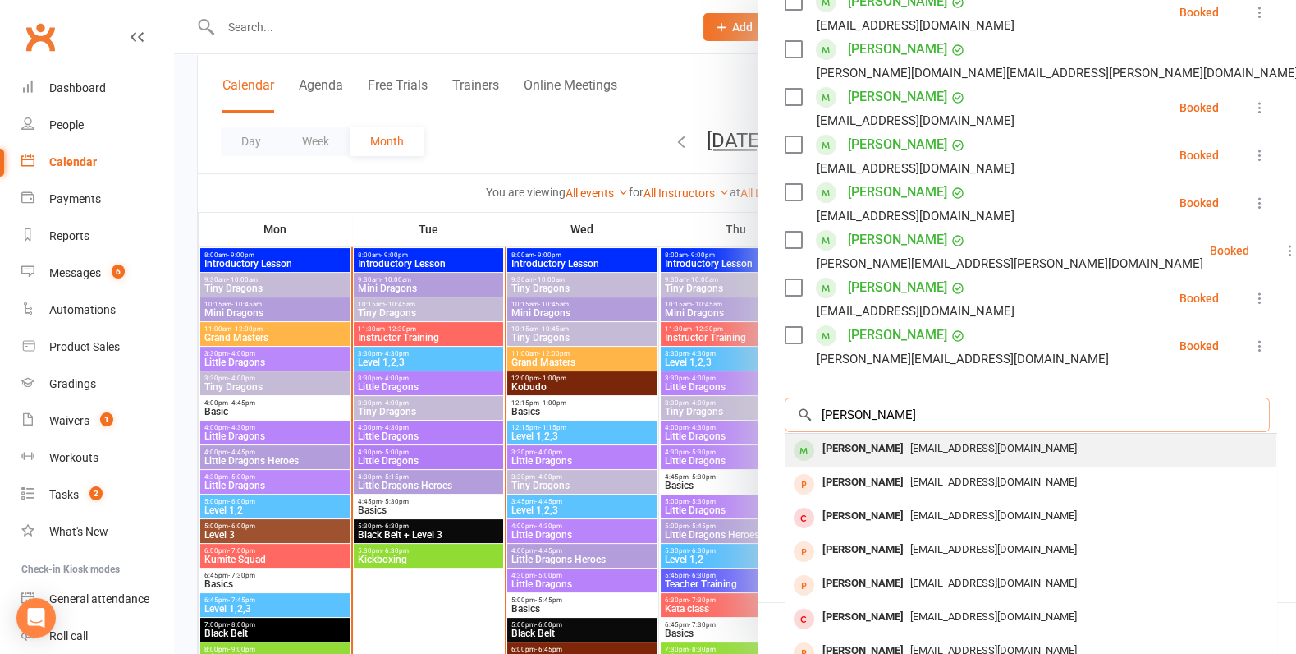
type input "Lotte O'Grady"
click at [910, 450] on span "kellyphelan123@gmail.com" at bounding box center [993, 448] width 167 height 12
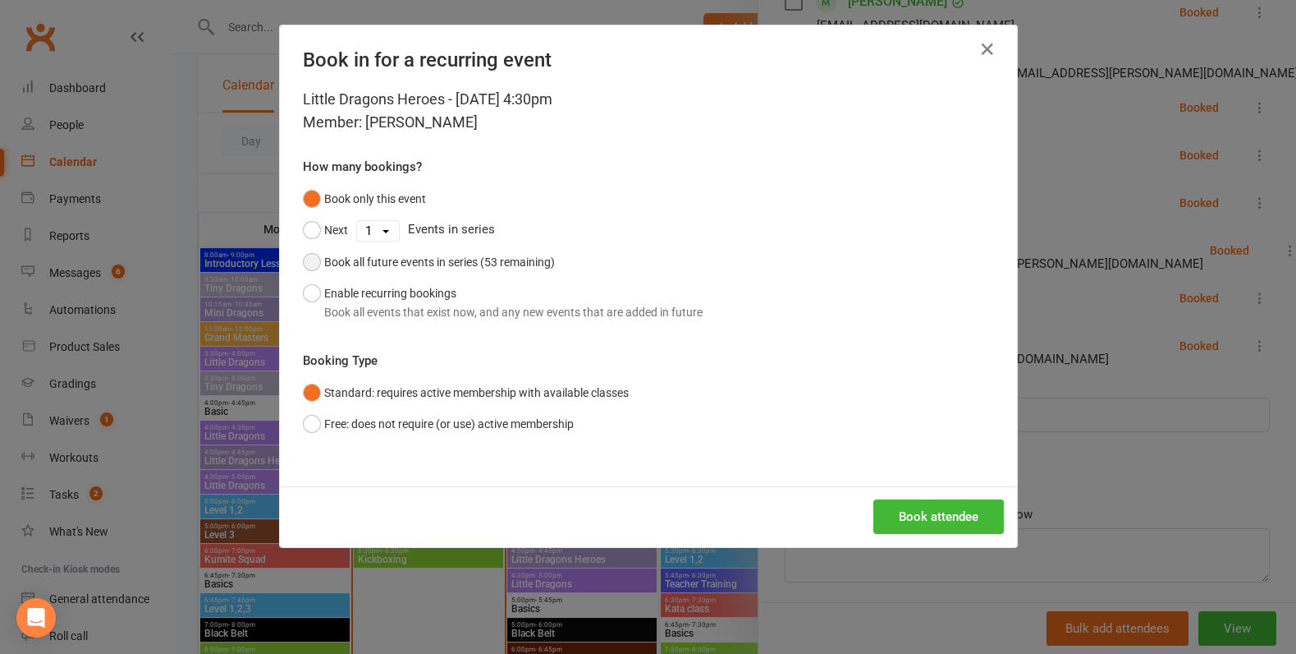
click at [493, 258] on div "Book all future events in series (53 remaining)" at bounding box center [439, 262] width 231 height 18
click at [906, 516] on button "Book attendee" at bounding box center [939, 516] width 131 height 34
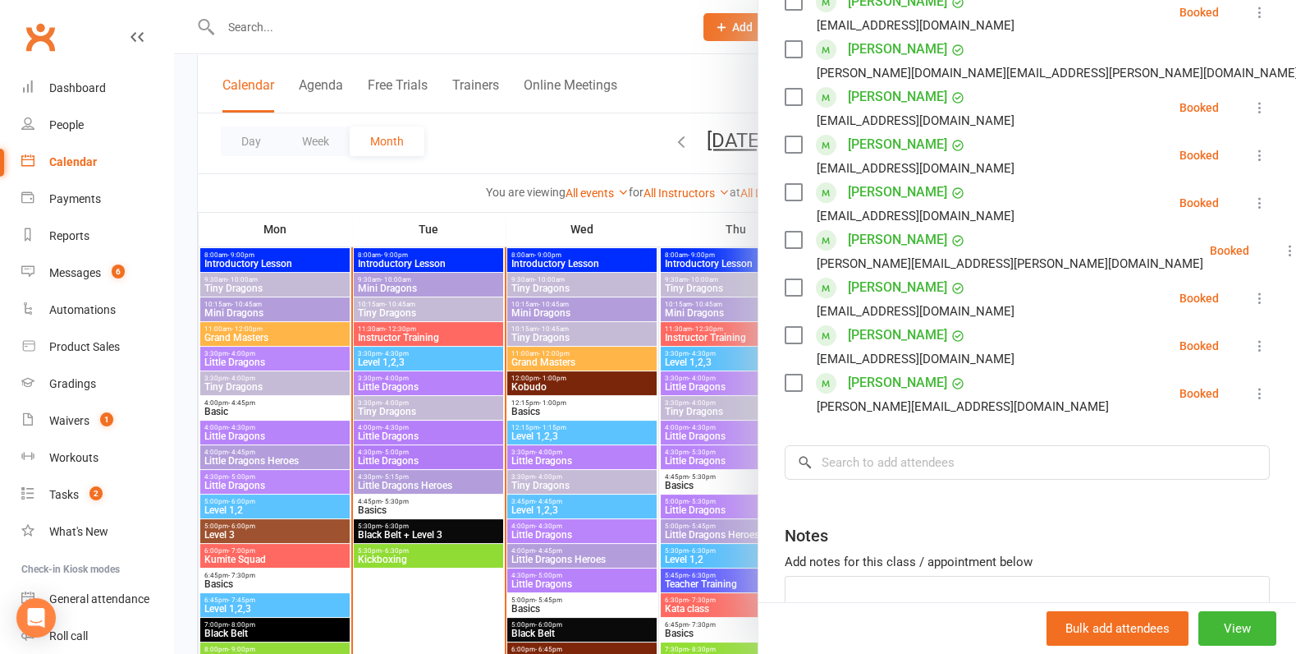
click at [602, 433] on div at bounding box center [735, 327] width 1122 height 654
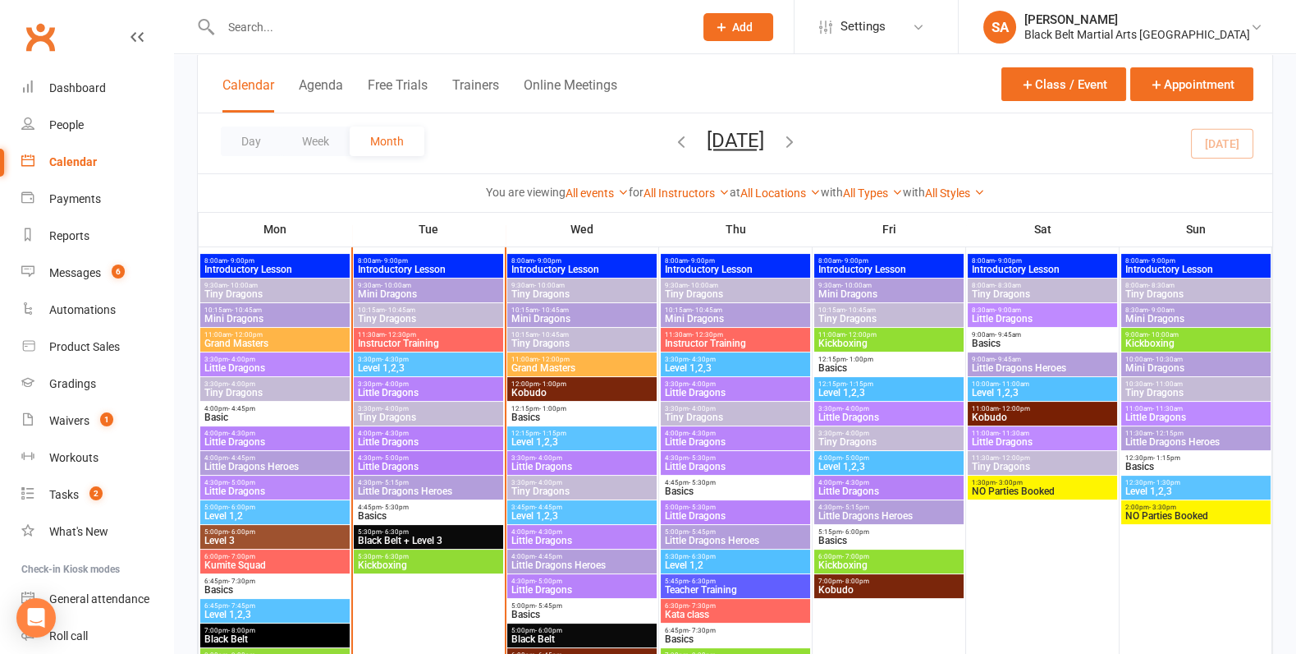
scroll to position [754, 0]
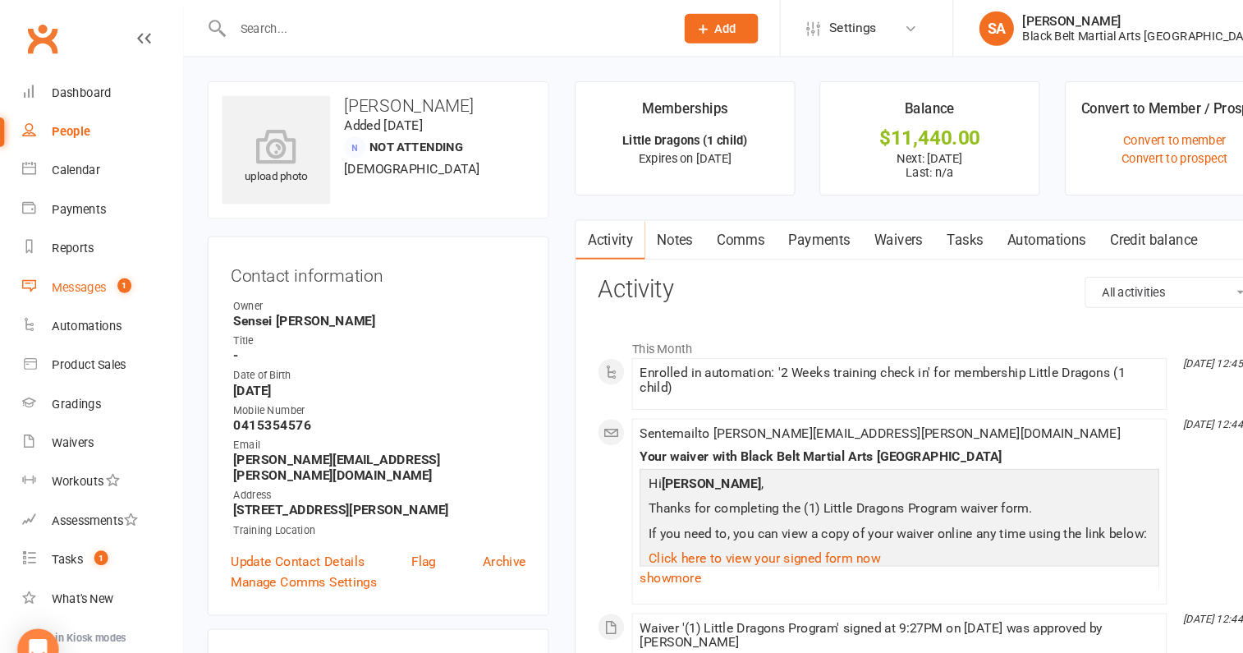
click at [94, 268] on div "Messages" at bounding box center [75, 272] width 52 height 13
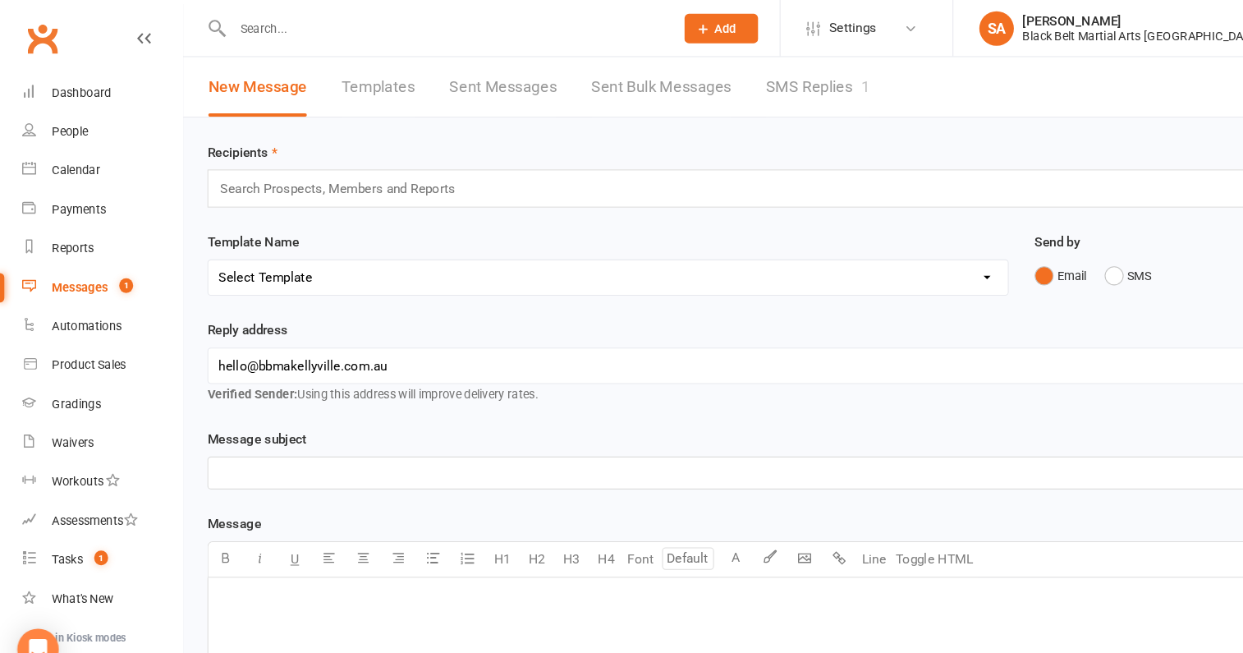
click at [757, 75] on link "SMS Replies 1" at bounding box center [776, 82] width 99 height 57
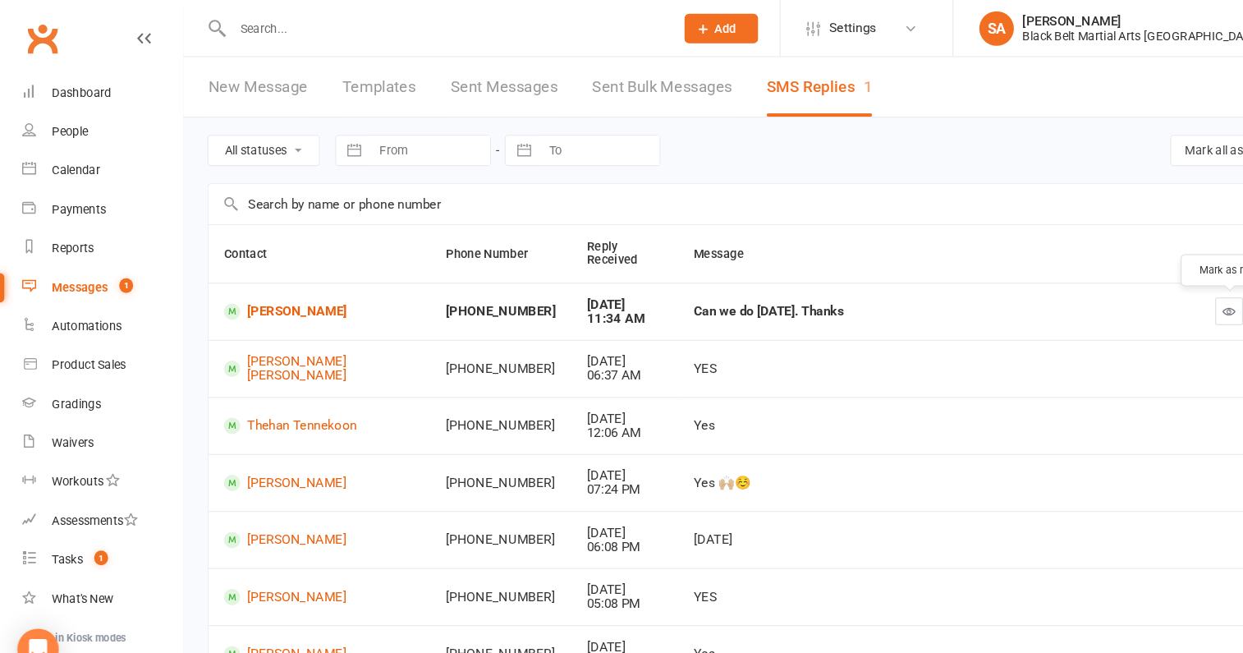
click at [1163, 297] on icon "button" at bounding box center [1168, 296] width 12 height 12
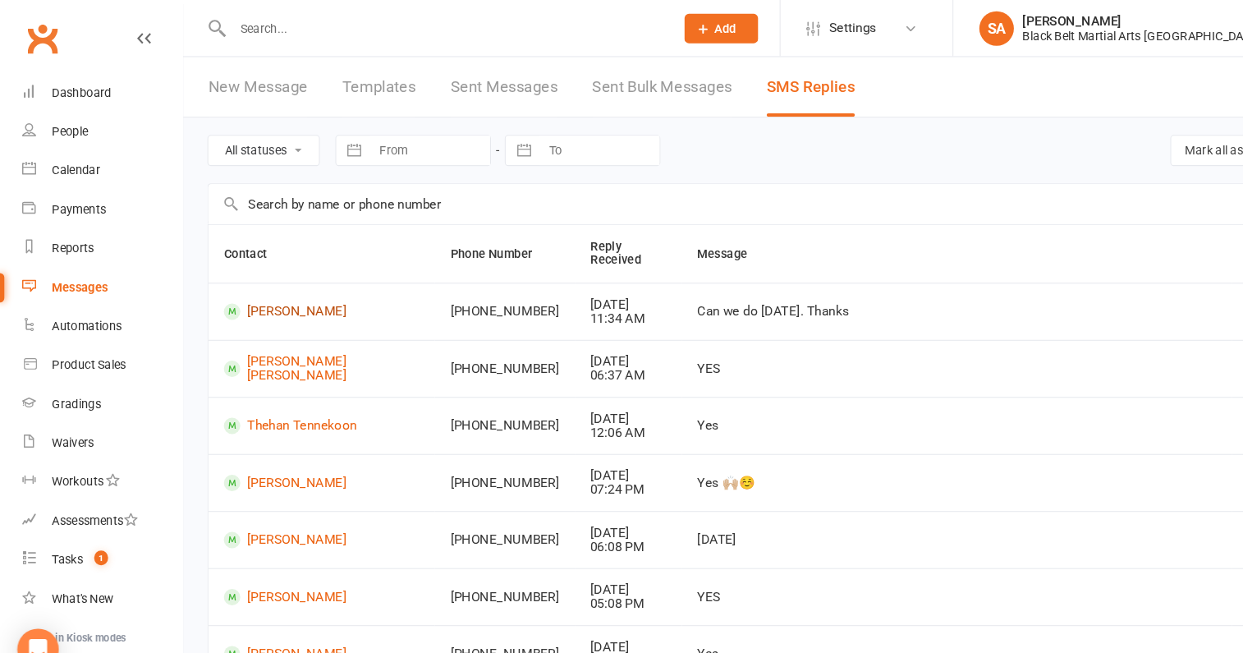
click at [277, 295] on link "[PERSON_NAME]" at bounding box center [306, 296] width 186 height 16
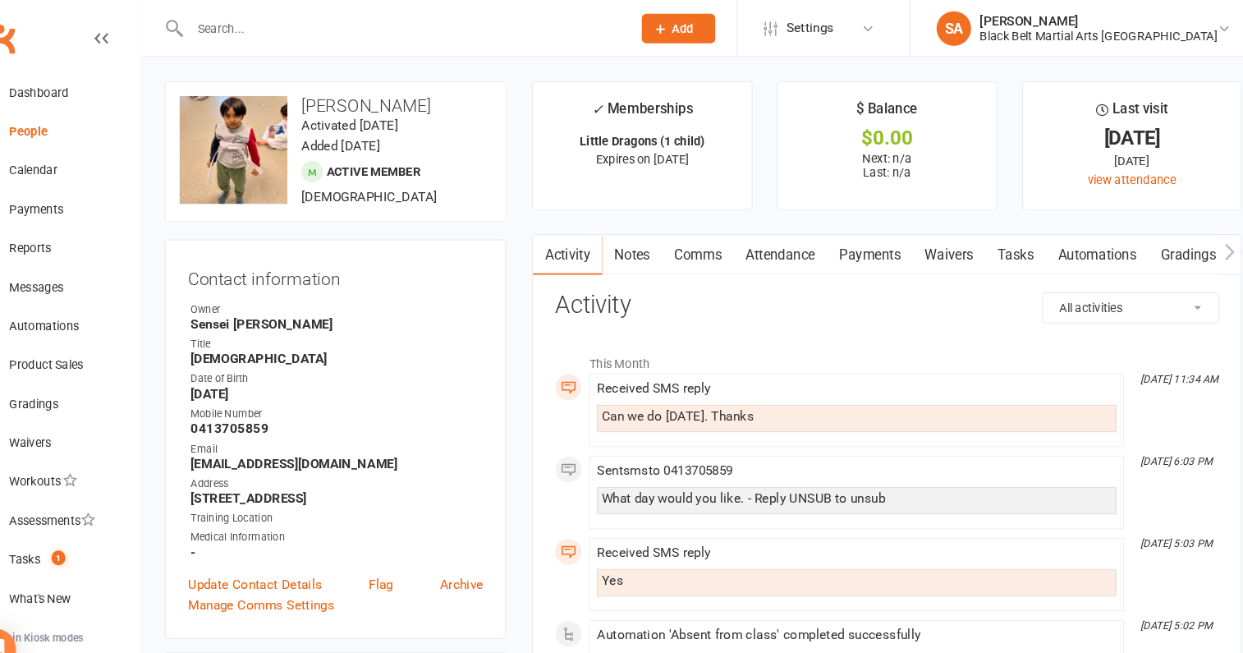
click at [704, 249] on link "Comms" at bounding box center [703, 242] width 68 height 38
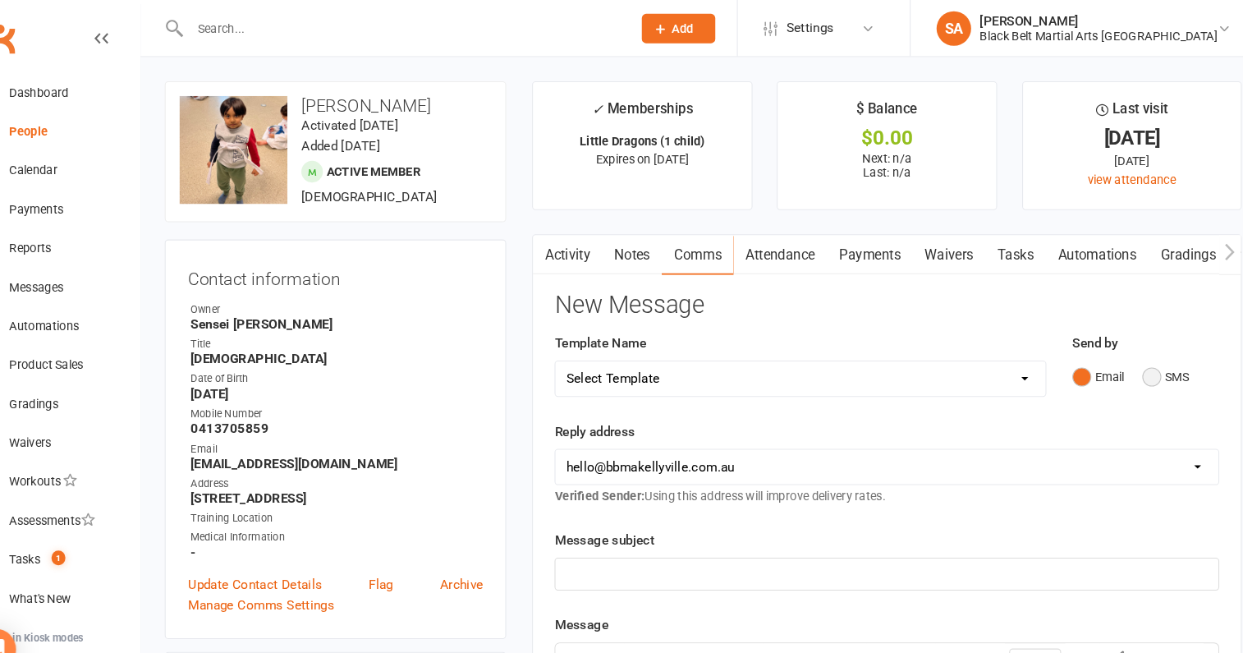
click at [1148, 363] on button "SMS" at bounding box center [1148, 357] width 44 height 31
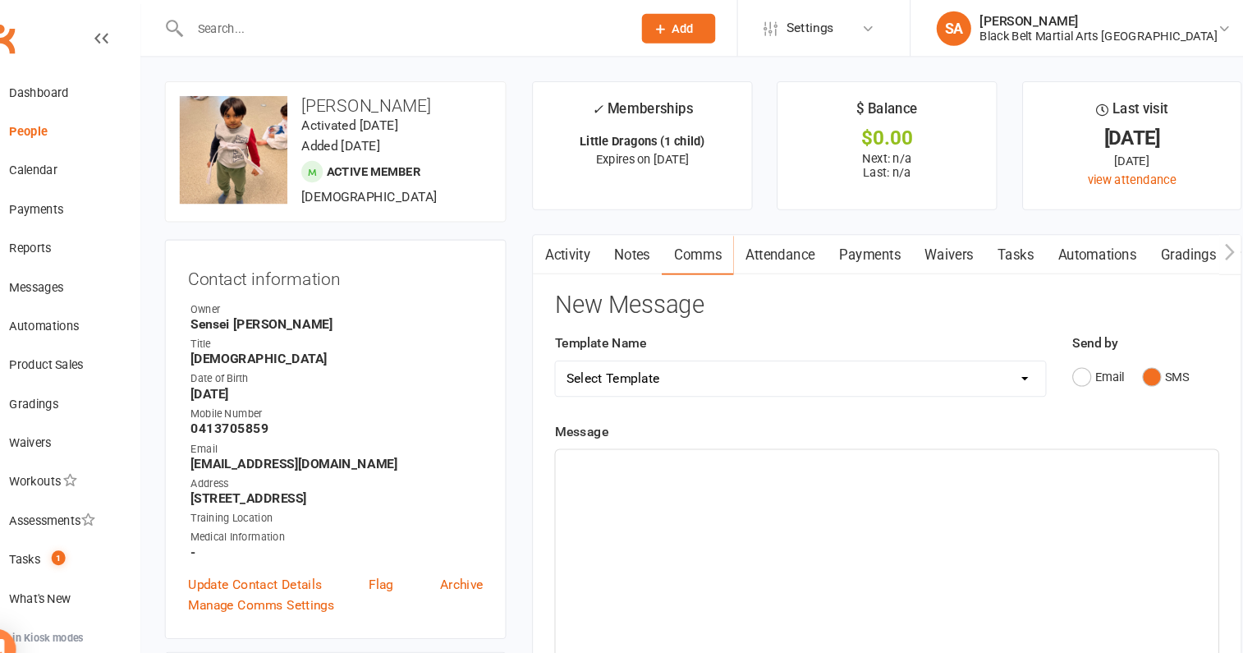
click at [915, 515] on div "﻿" at bounding box center [883, 550] width 630 height 246
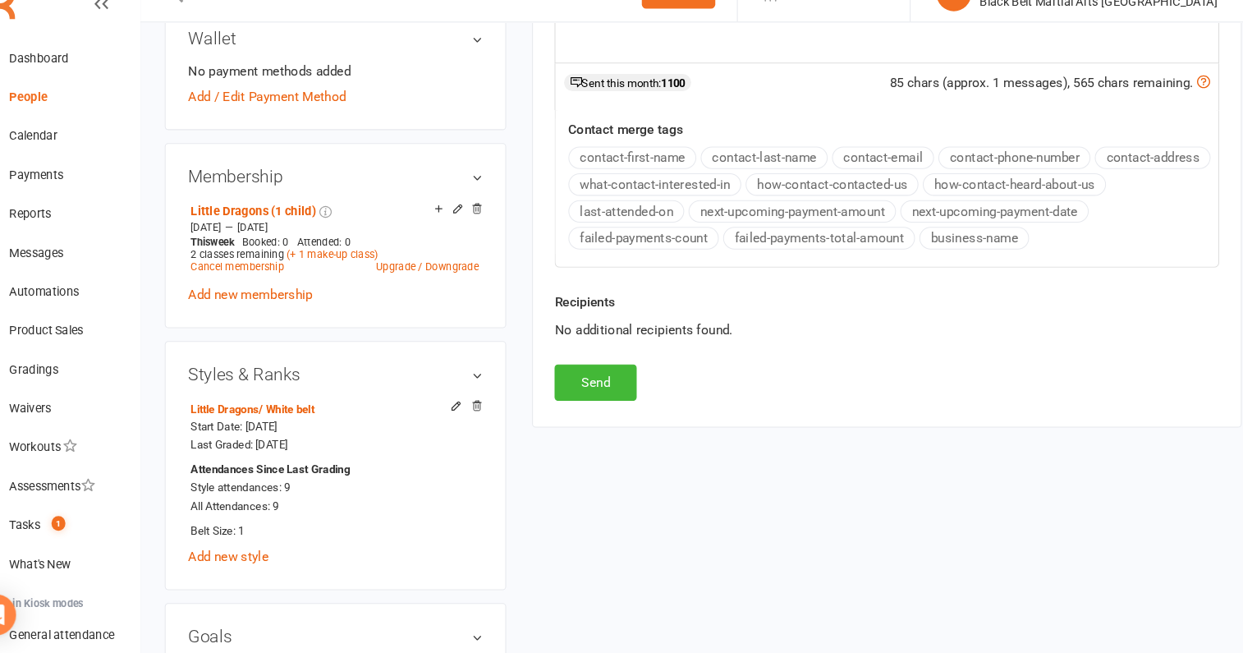
scroll to position [644, 0]
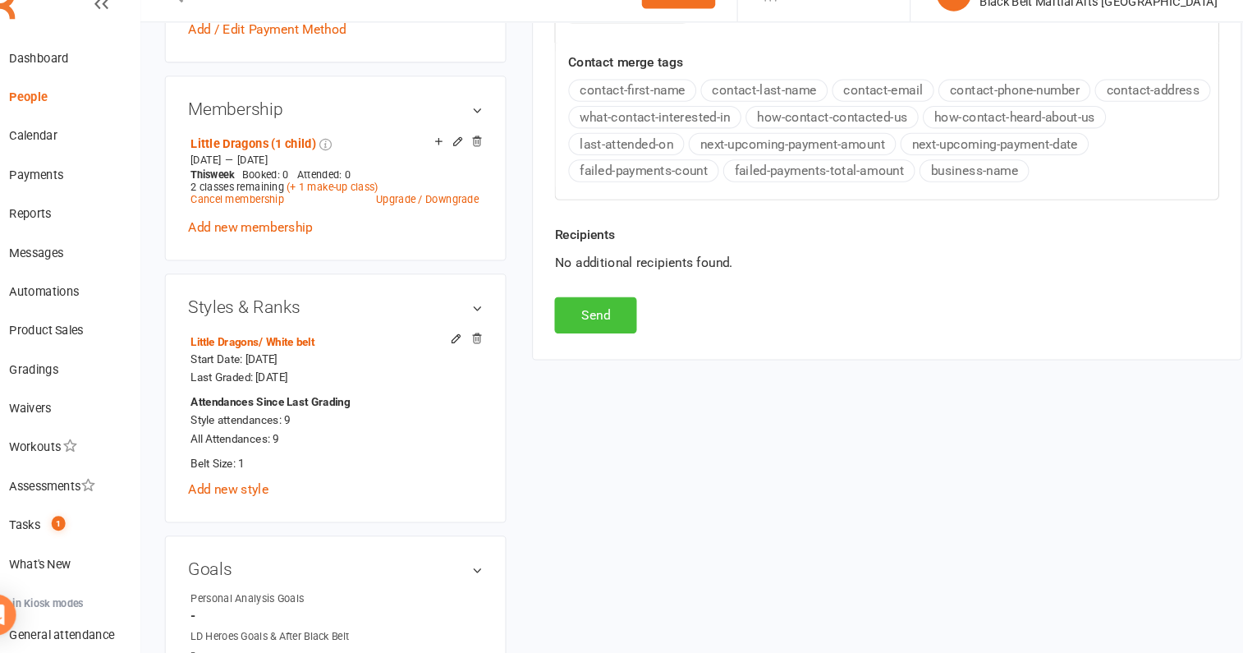
click at [604, 319] on button "Send" at bounding box center [606, 332] width 78 height 34
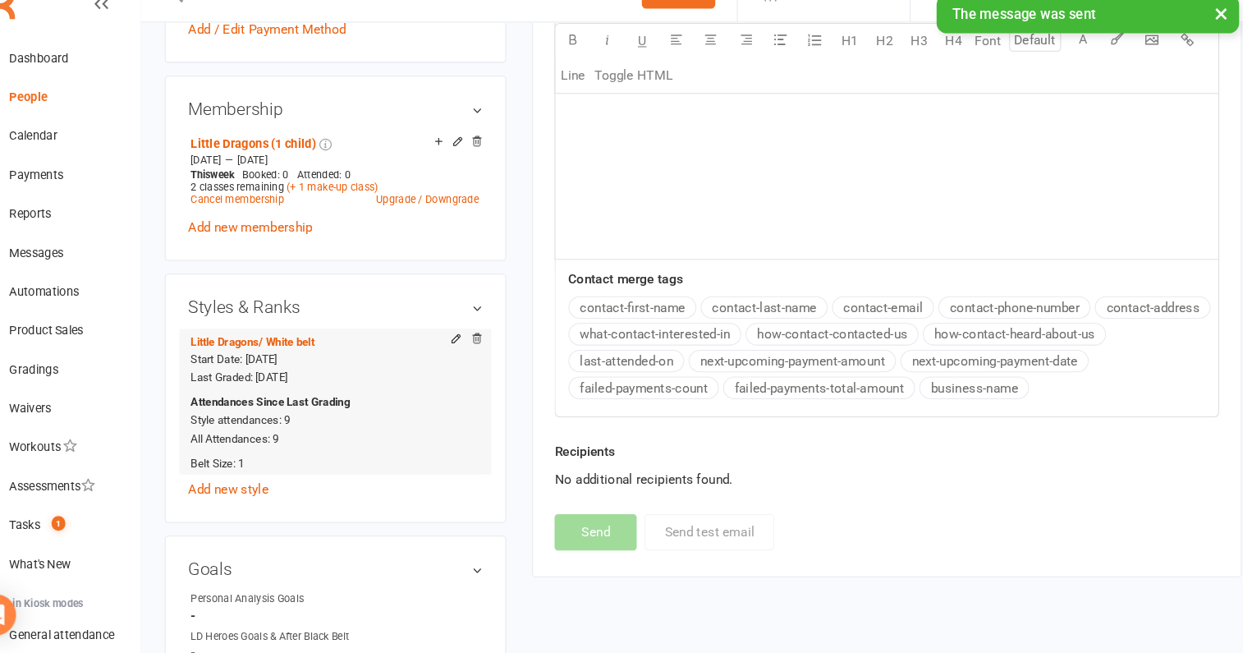
scroll to position [0, 0]
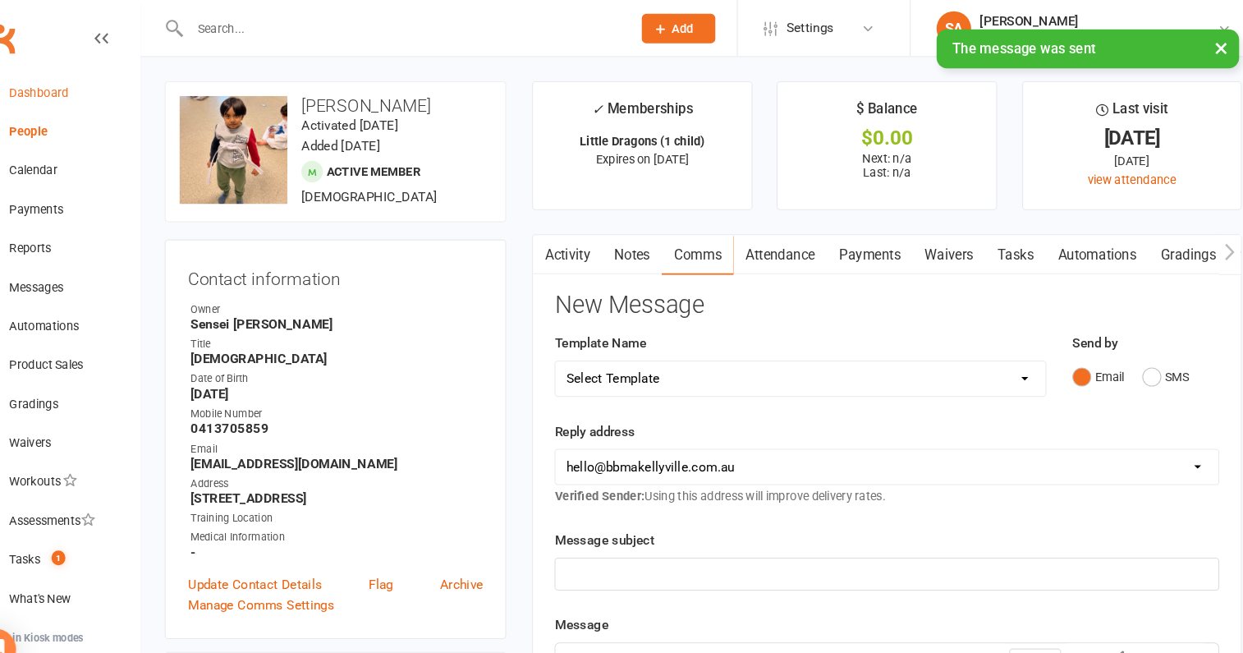
click at [100, 84] on div "Dashboard" at bounding box center [77, 87] width 57 height 13
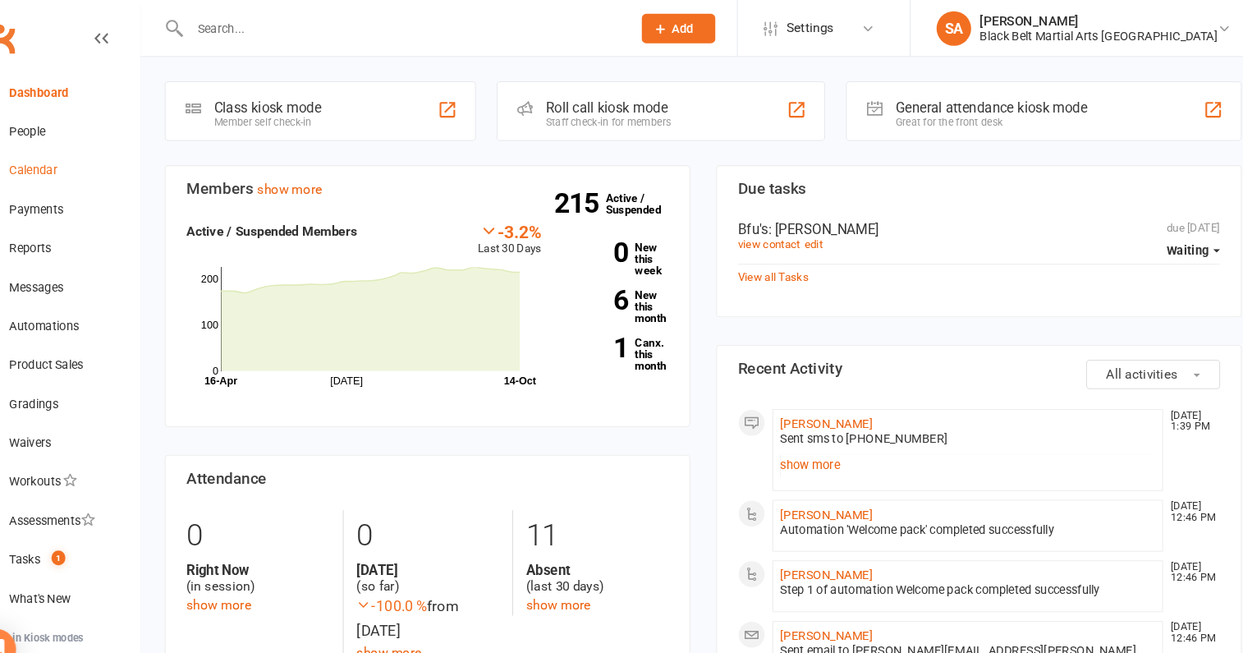
click at [80, 168] on link "Calendar" at bounding box center [97, 162] width 152 height 37
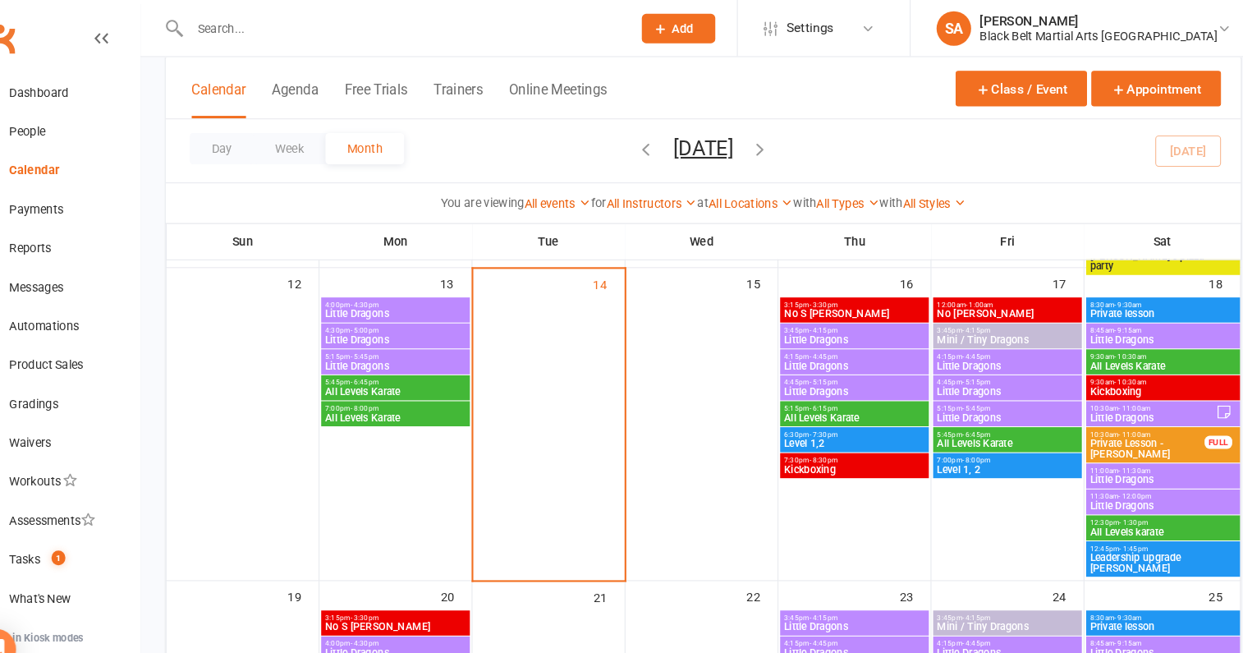
scroll to position [464, 0]
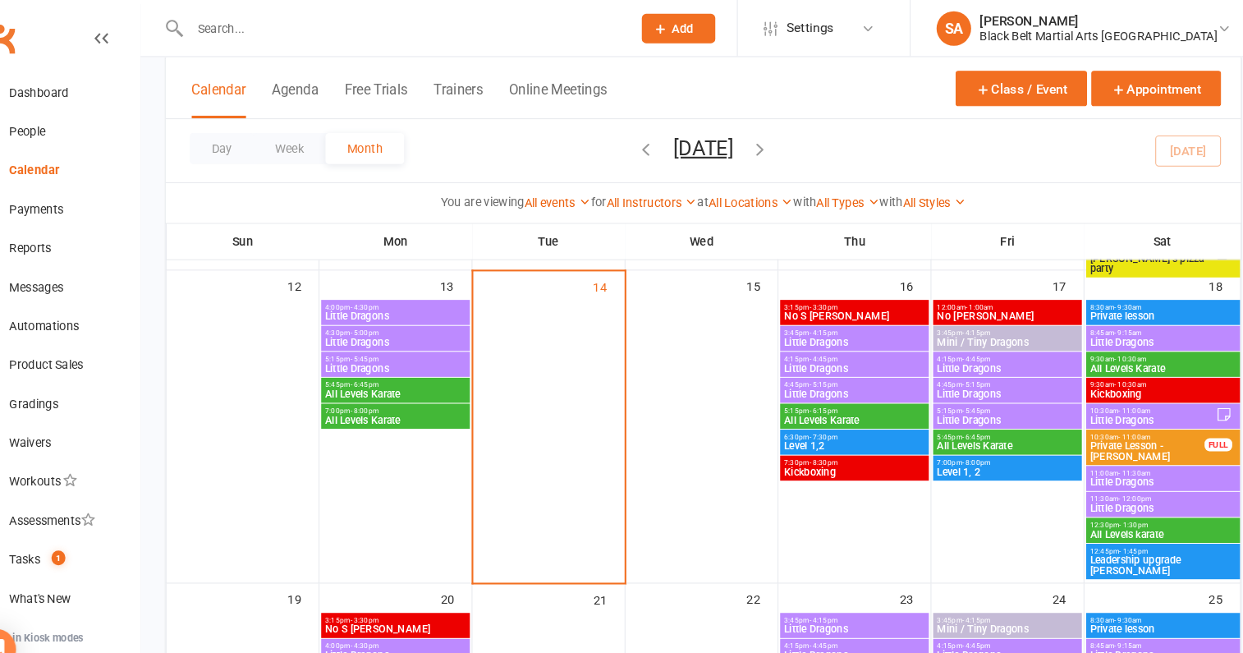
click at [1113, 390] on span "- 11:00am" at bounding box center [1118, 390] width 30 height 7
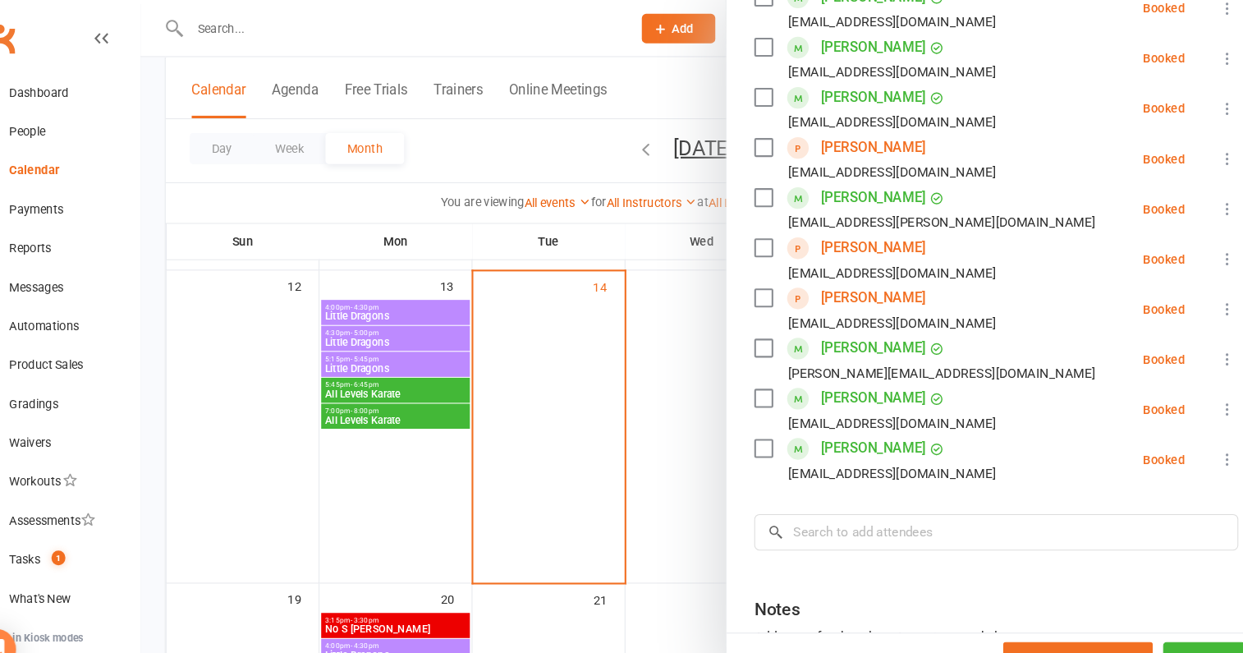
scroll to position [525, 0]
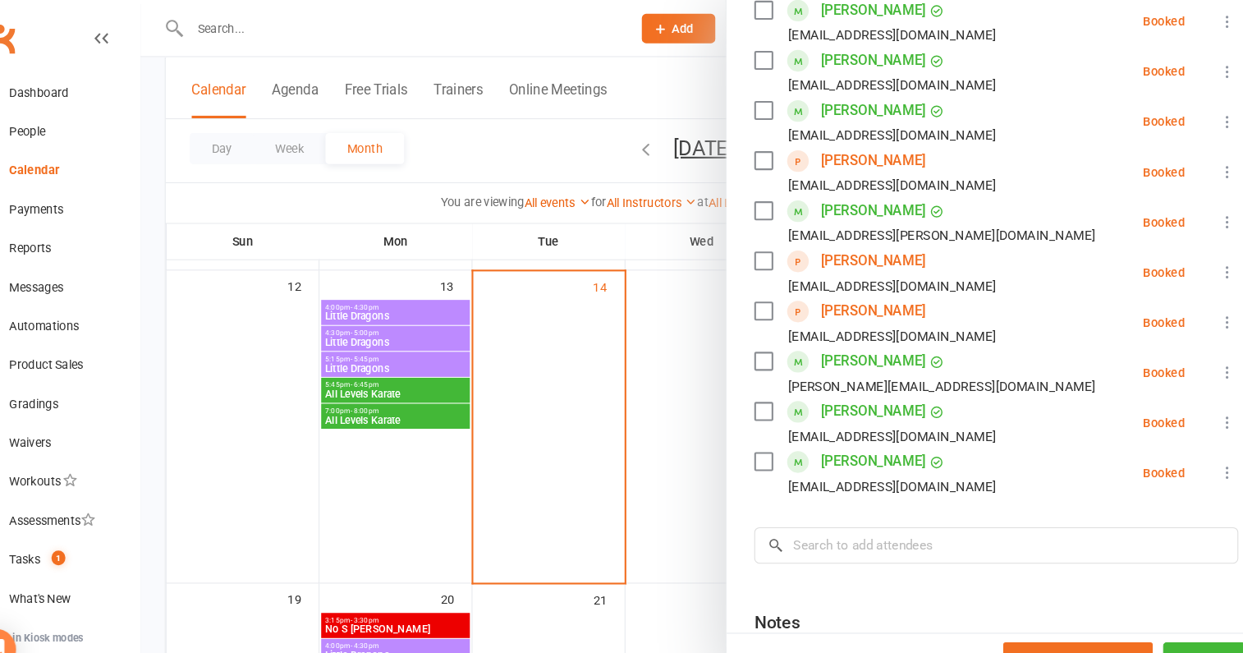
click at [643, 404] on div at bounding box center [708, 326] width 1069 height 653
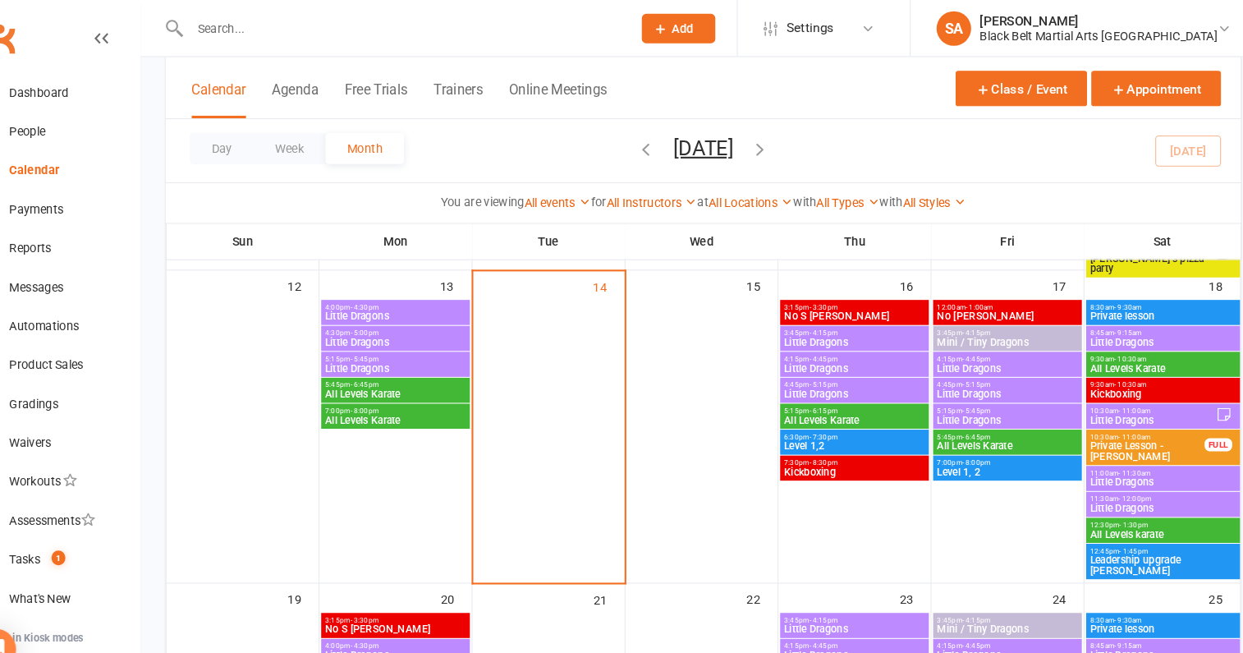
click at [823, 345] on span "Little Dragons" at bounding box center [852, 350] width 135 height 10
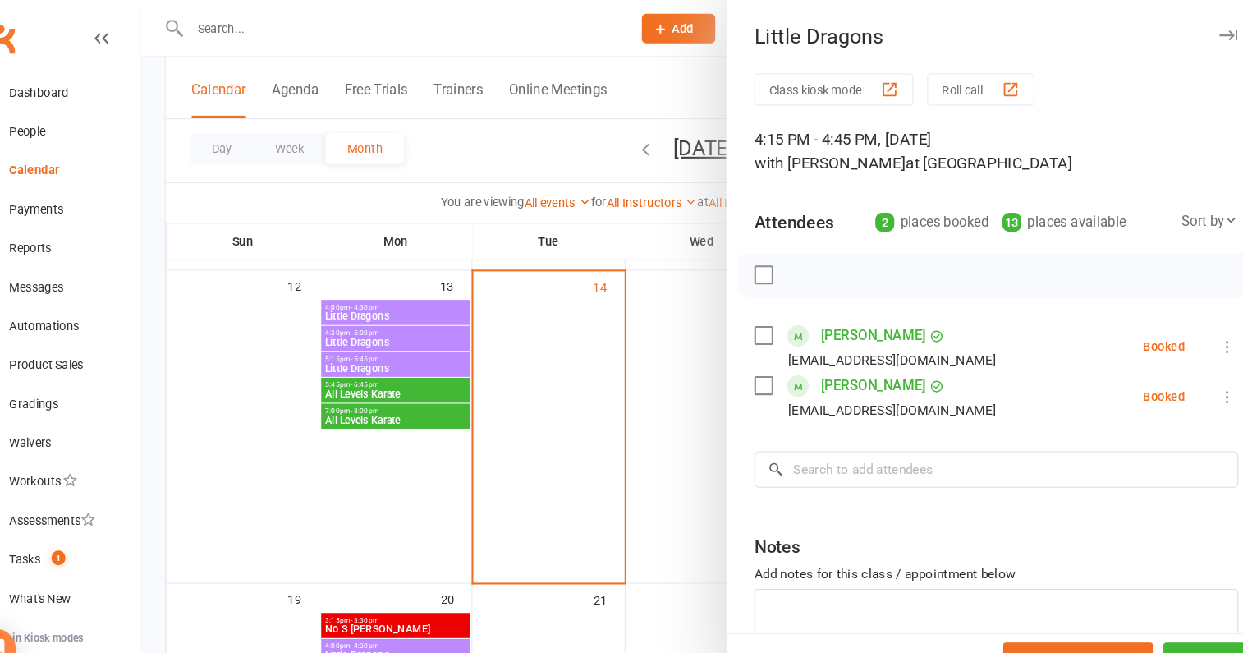
click at [592, 333] on div at bounding box center [708, 326] width 1069 height 653
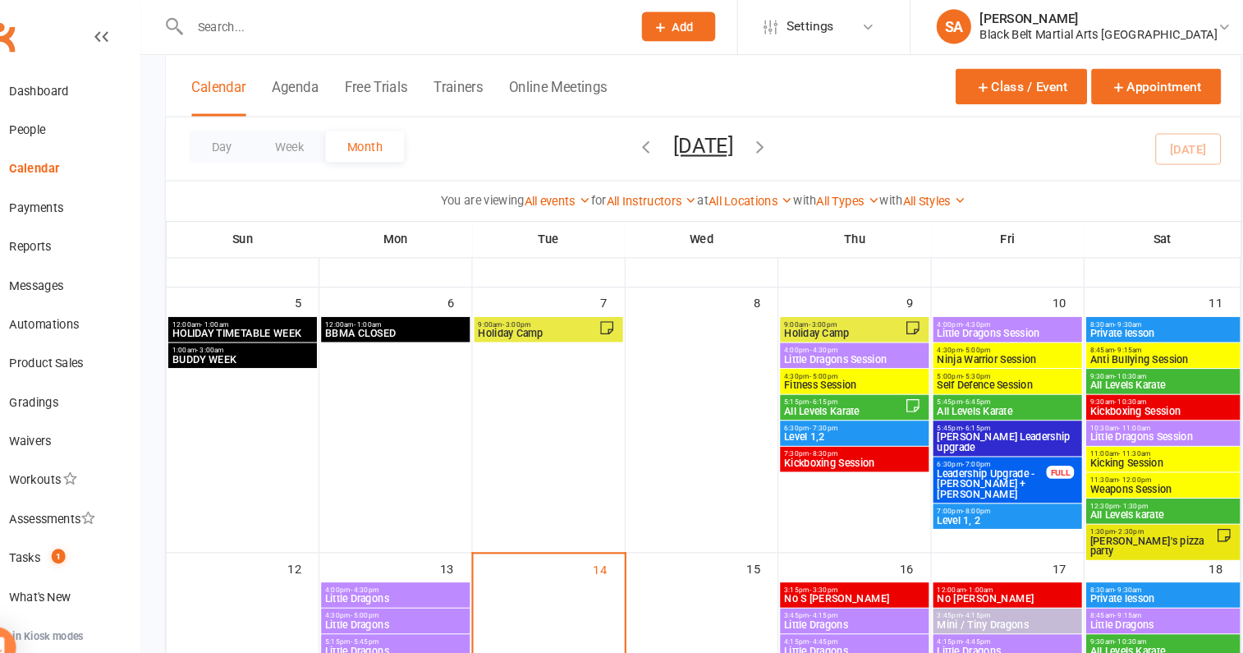
scroll to position [186, 0]
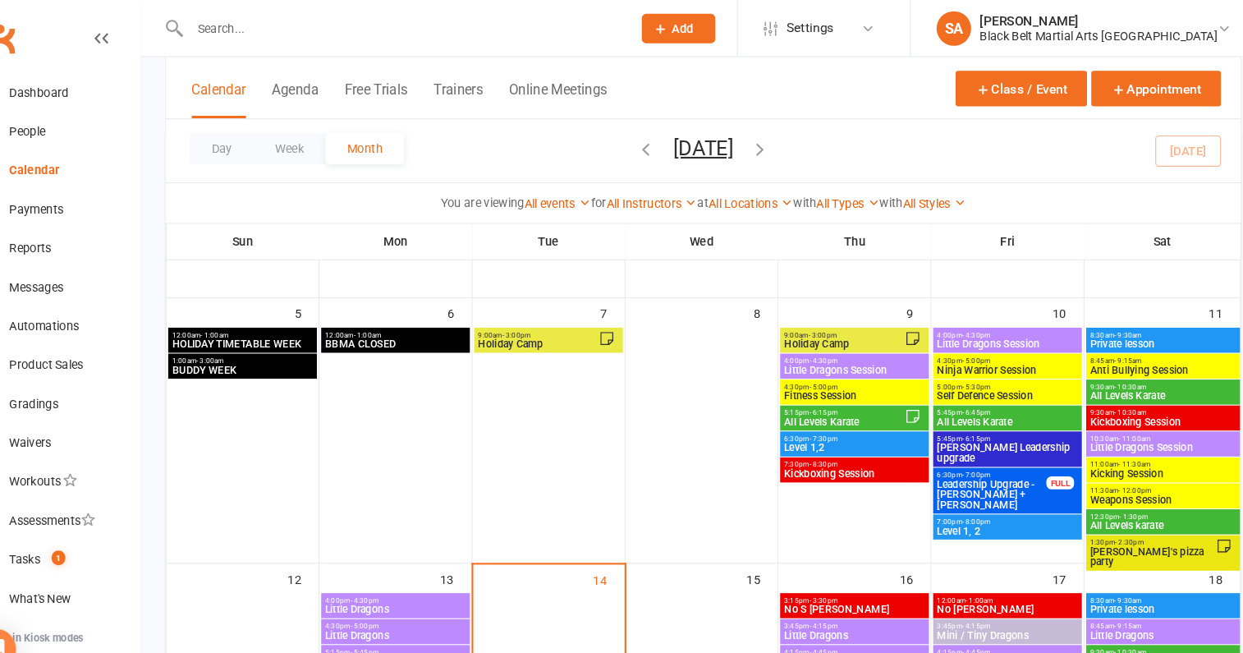
click at [793, 339] on span "4:00pm - 4:30pm" at bounding box center [852, 342] width 135 height 7
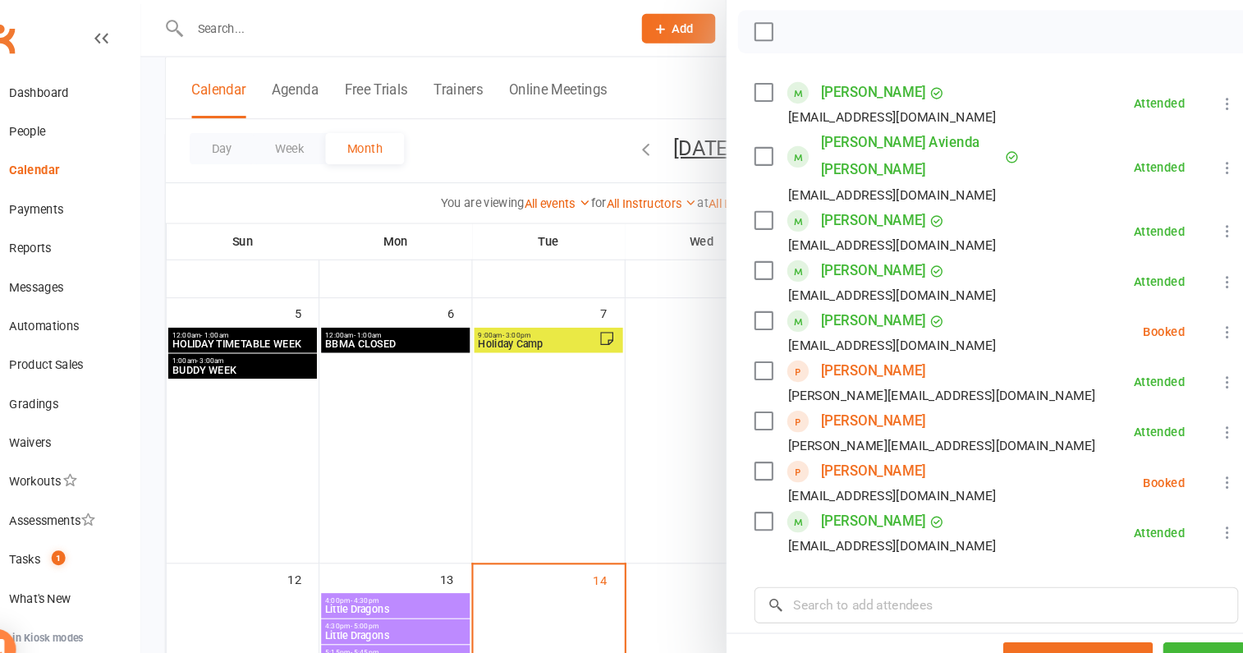
scroll to position [232, 0]
click at [594, 491] on div at bounding box center [708, 326] width 1069 height 653
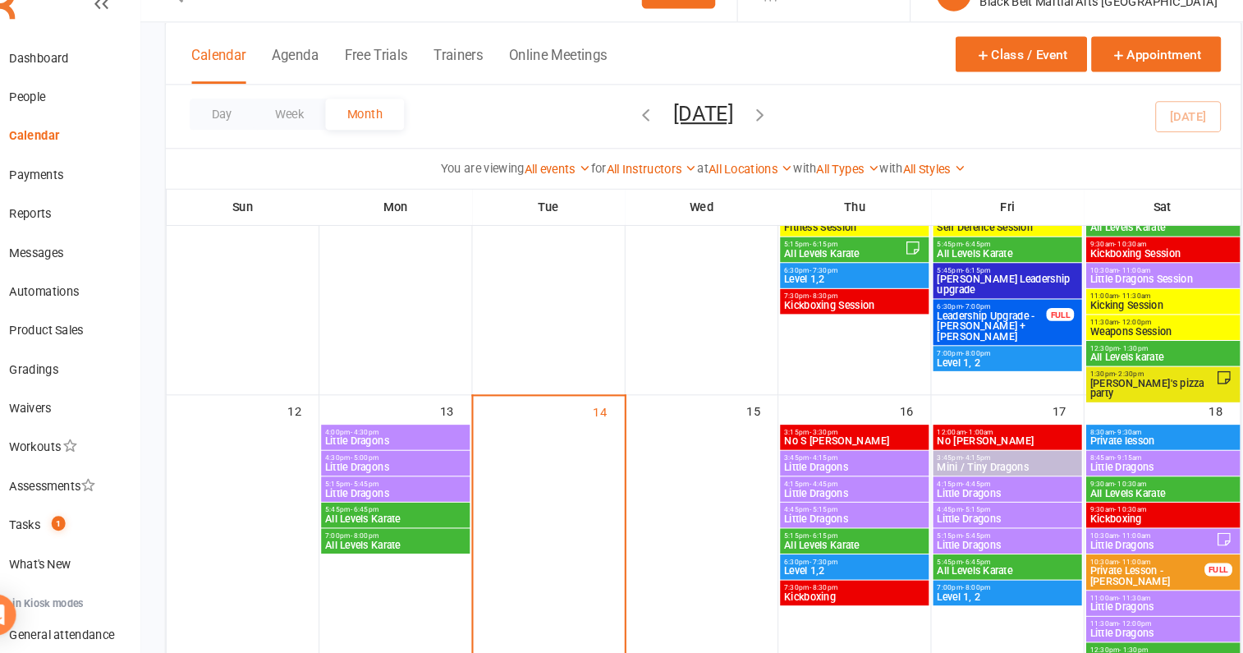
scroll to position [314, 0]
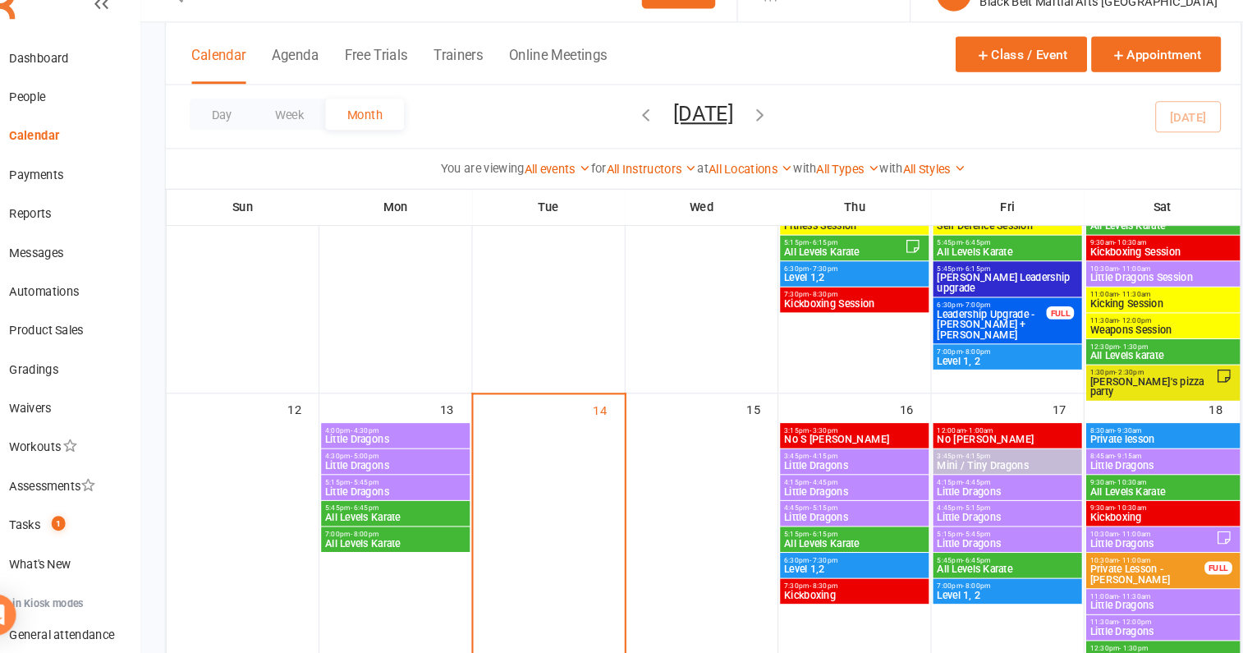
click at [954, 494] on span "Little Dragons" at bounding box center [997, 499] width 135 height 10
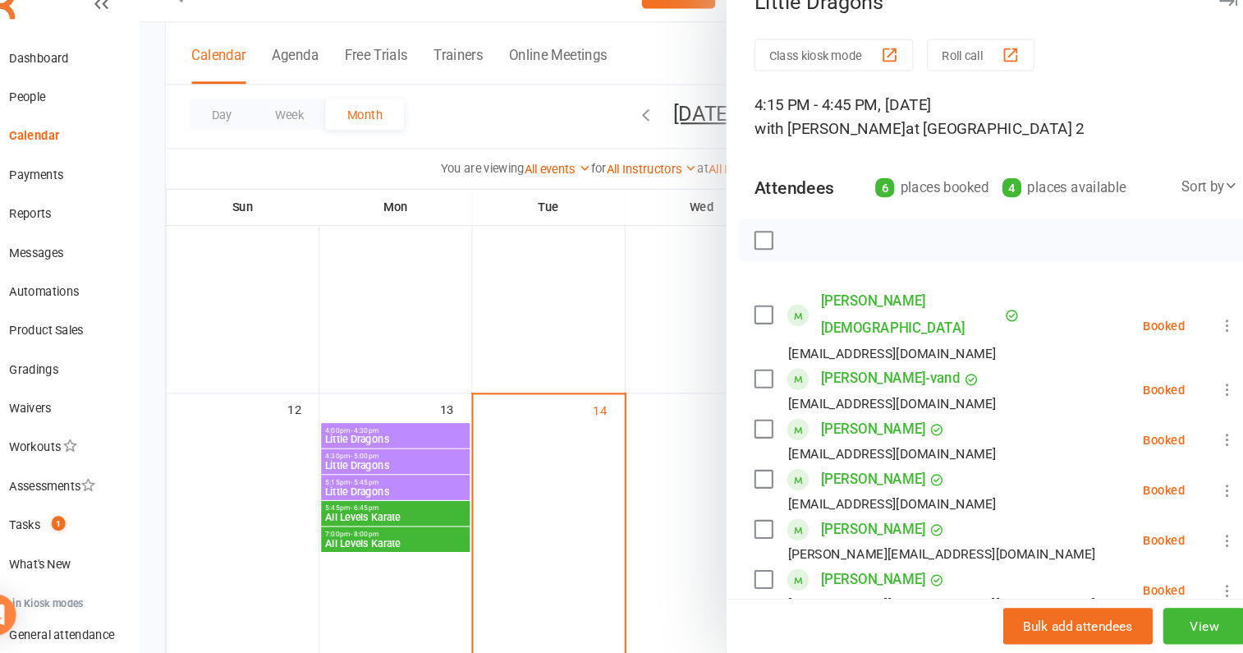
click at [663, 465] on div at bounding box center [708, 326] width 1069 height 653
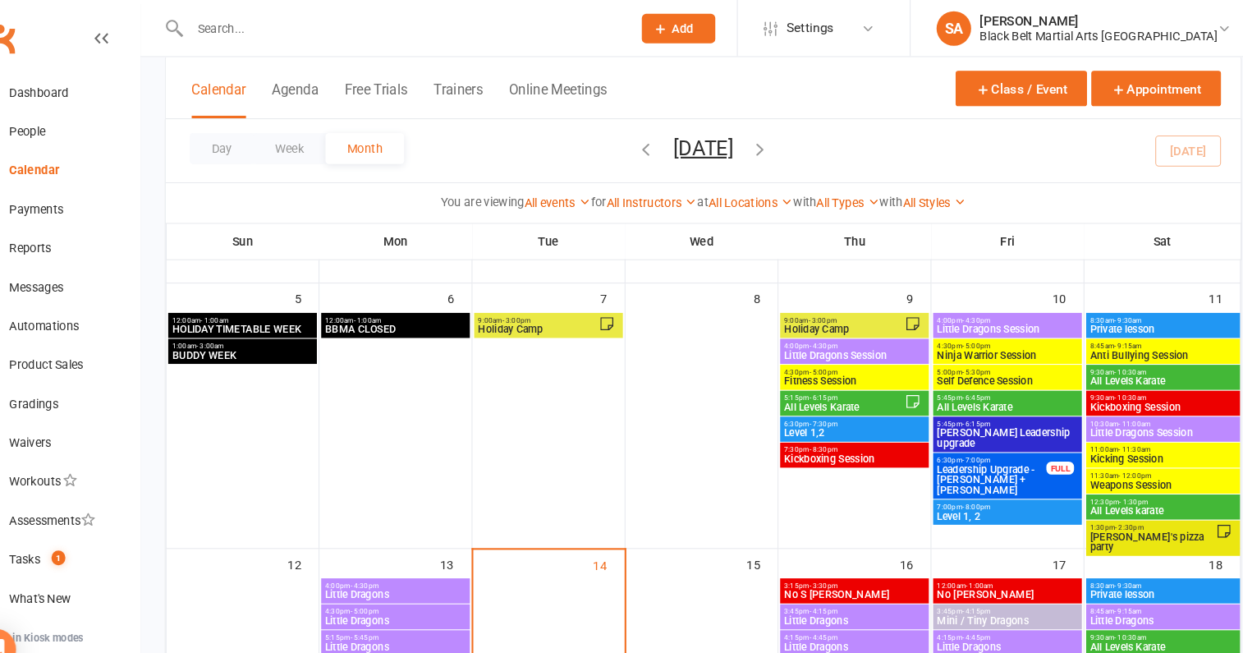
scroll to position [197, 0]
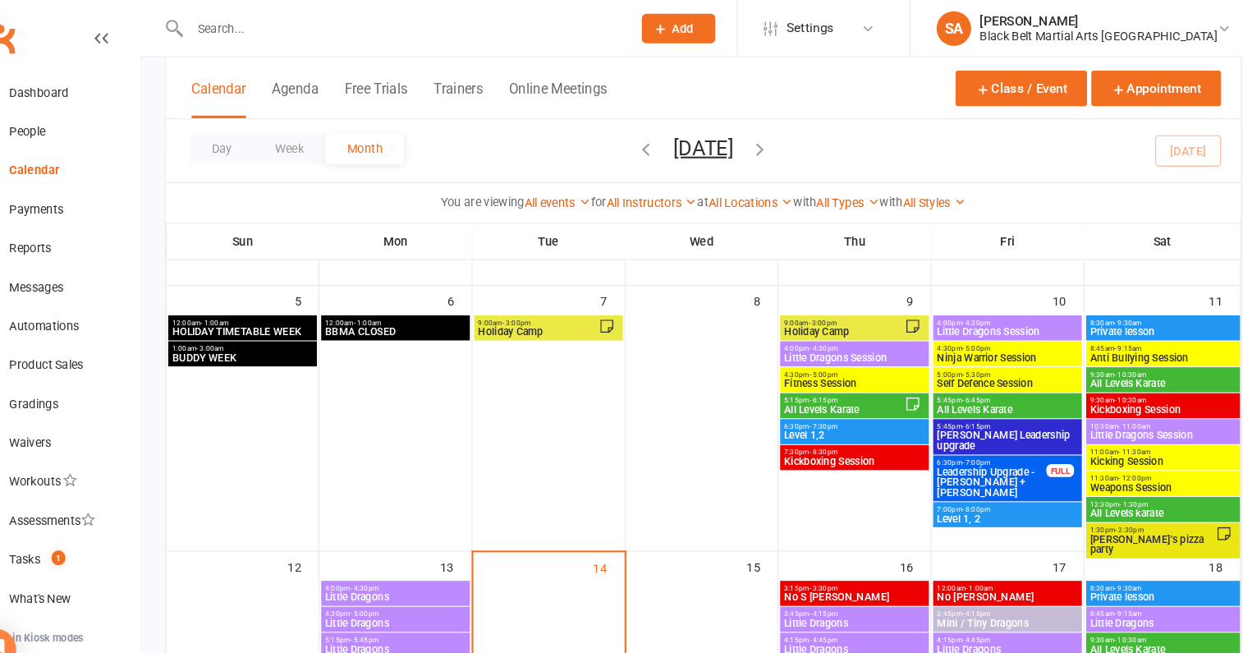
click at [978, 307] on span "- 4:30pm" at bounding box center [968, 306] width 27 height 7
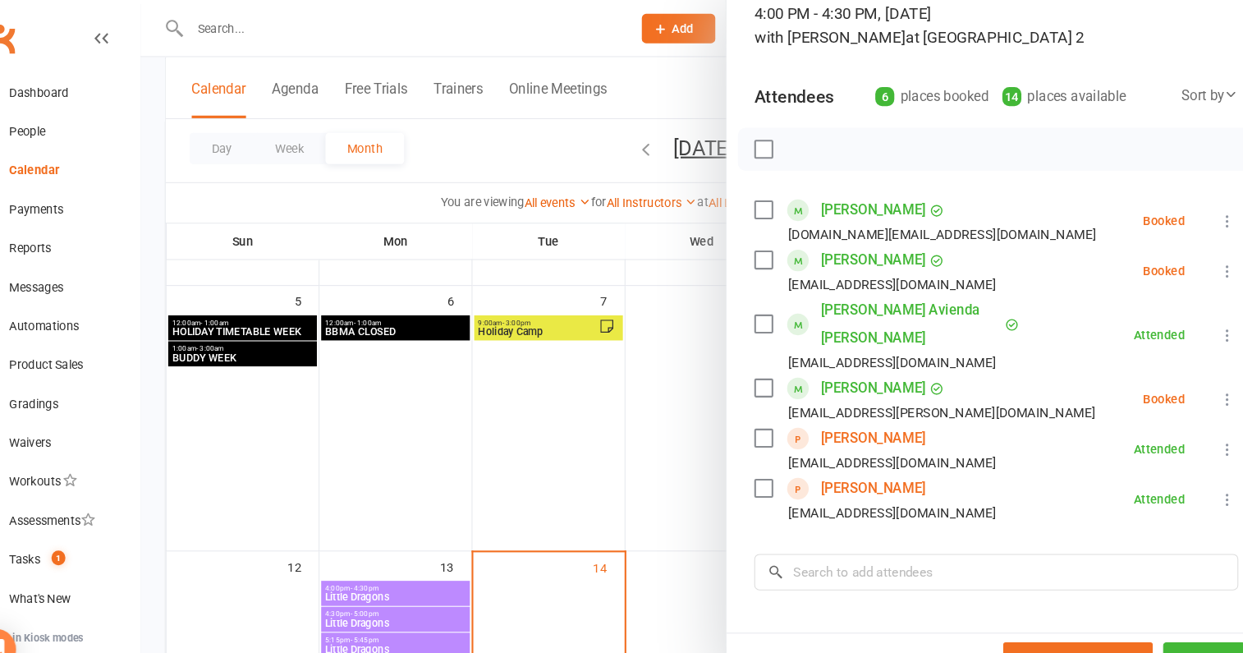
scroll to position [145, 0]
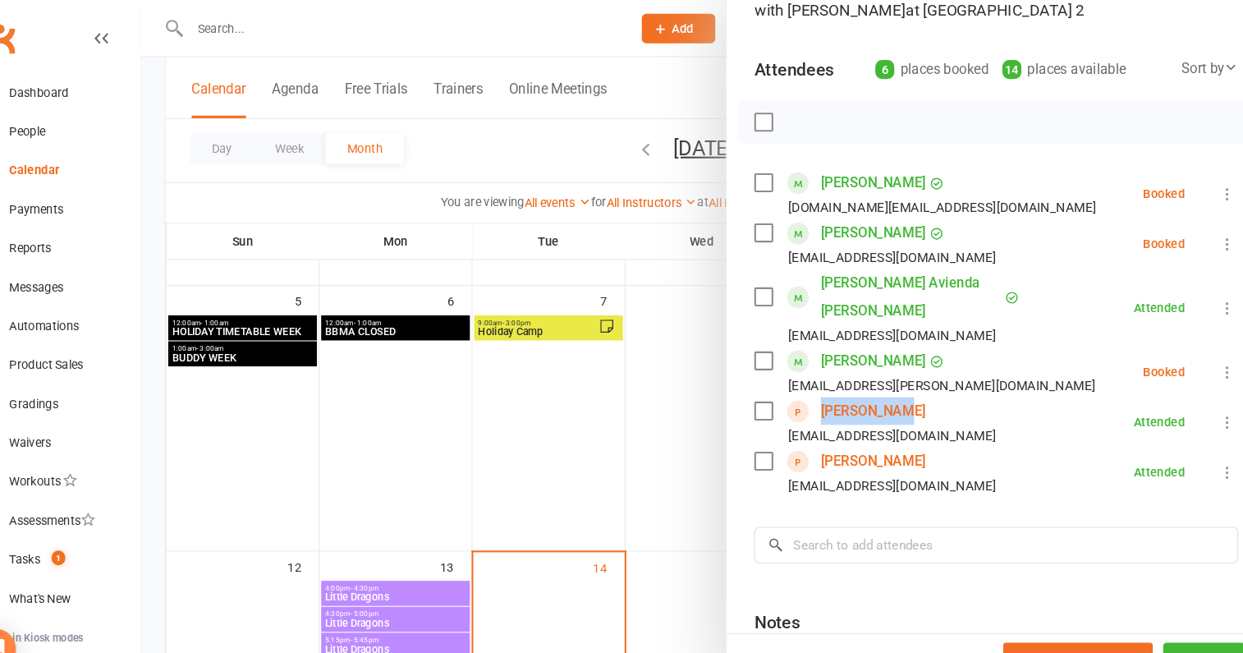
drag, startPoint x: 911, startPoint y: 368, endPoint x: 823, endPoint y: 368, distance: 88.7
click at [823, 377] on div "Adam Zebian Alessanoor5@gmail.com" at bounding box center [875, 401] width 236 height 48
copy link "Adam Zebian"
click at [636, 440] on div at bounding box center [708, 326] width 1069 height 653
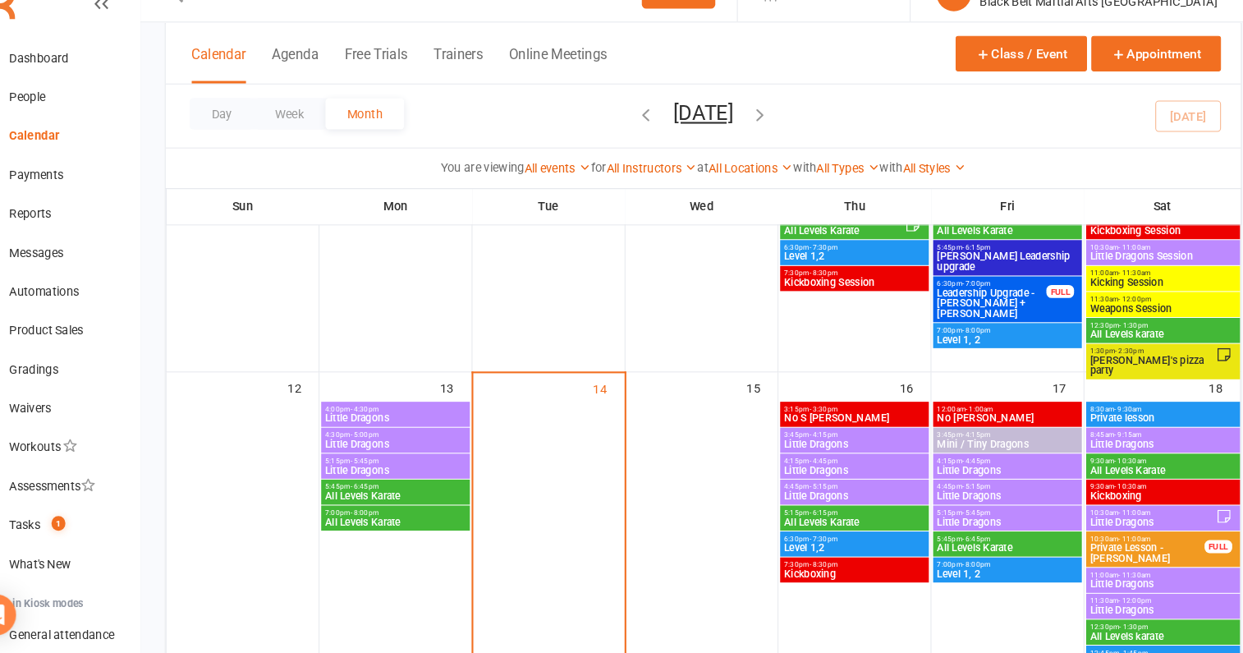
scroll to position [353, 0]
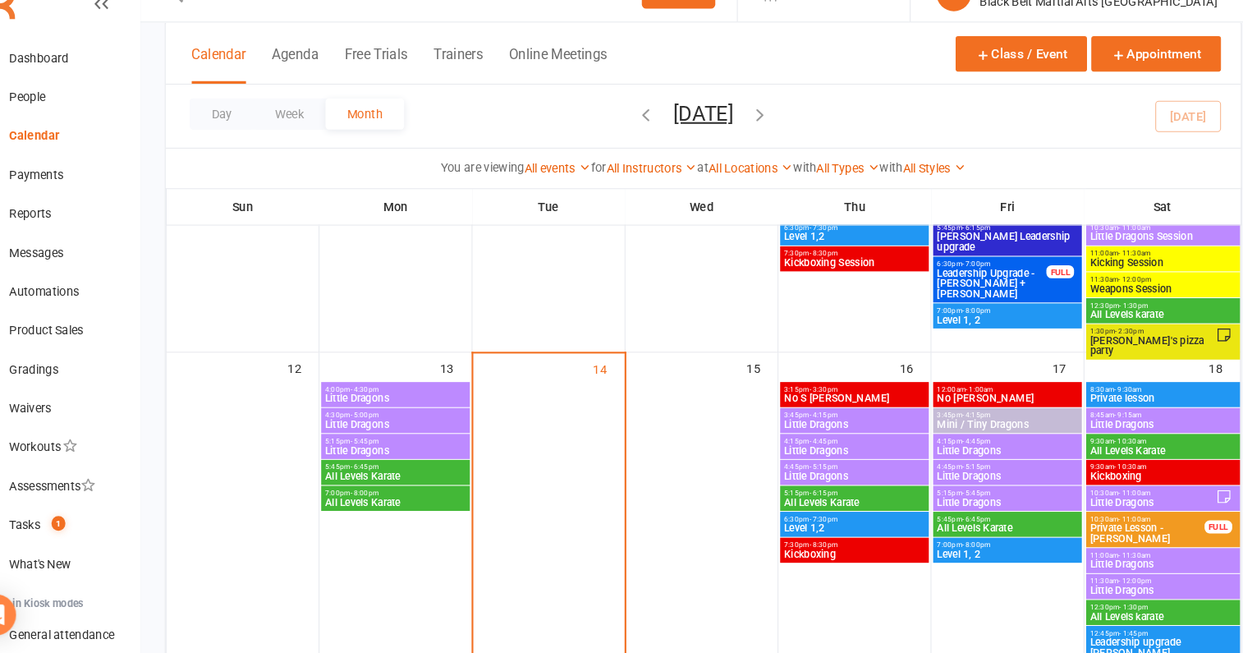
click at [956, 452] on span "- 4:45pm" at bounding box center [968, 451] width 27 height 7
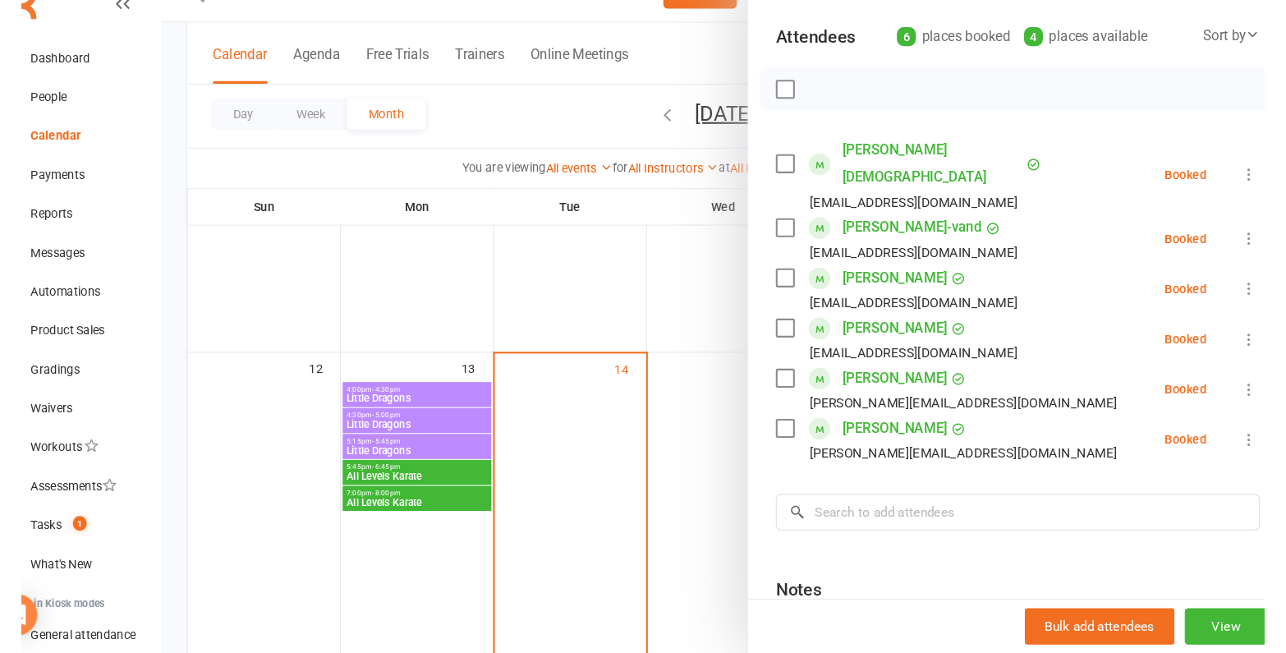
scroll to position [176, 0]
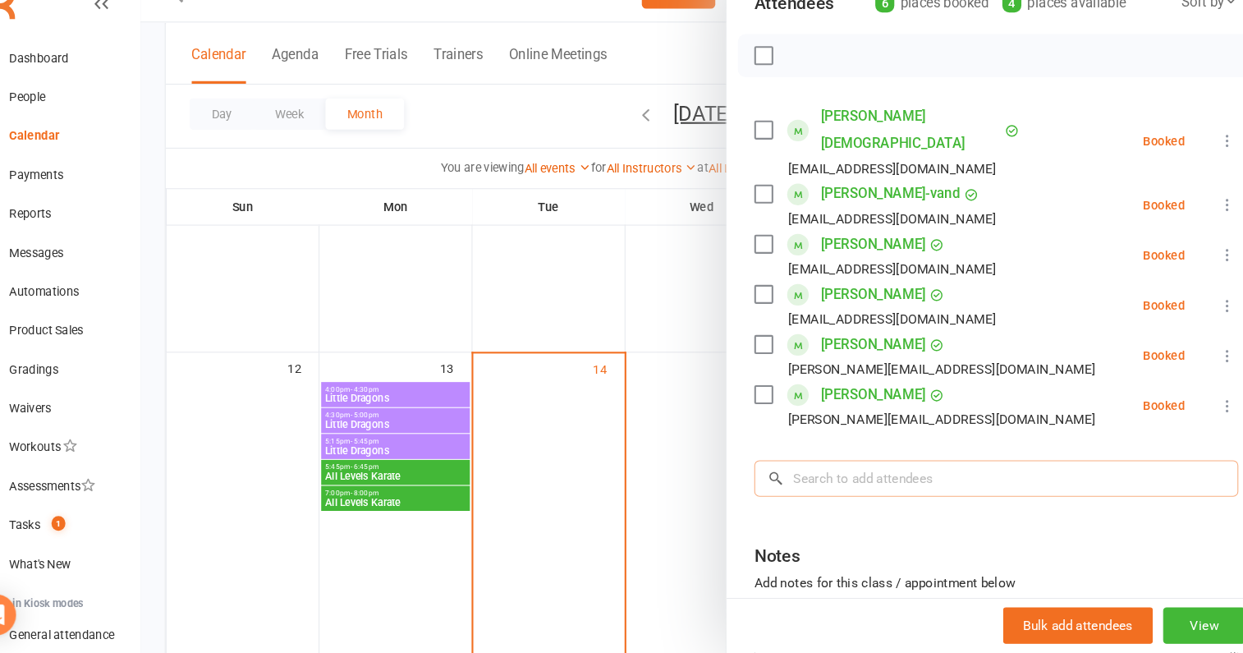
click at [865, 470] on input "search" at bounding box center [987, 487] width 460 height 34
paste input "Adam Zebian"
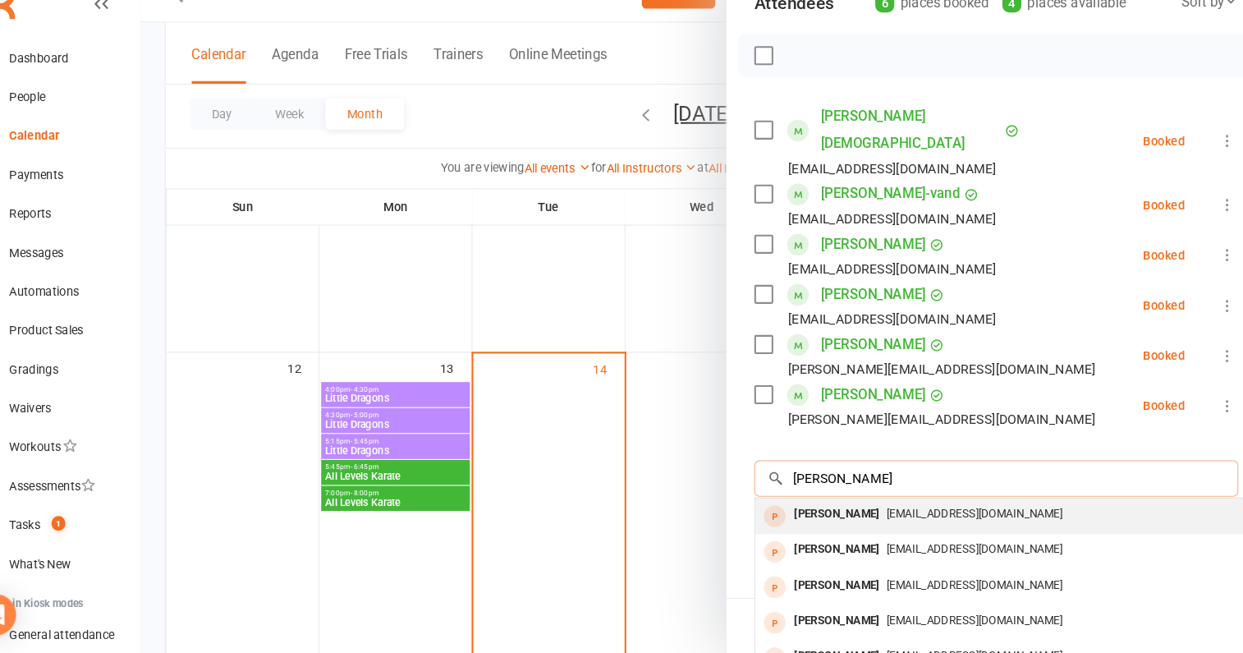
type input "Adam Zebian"
click at [859, 509] on div "Adam Zebian" at bounding box center [835, 521] width 94 height 24
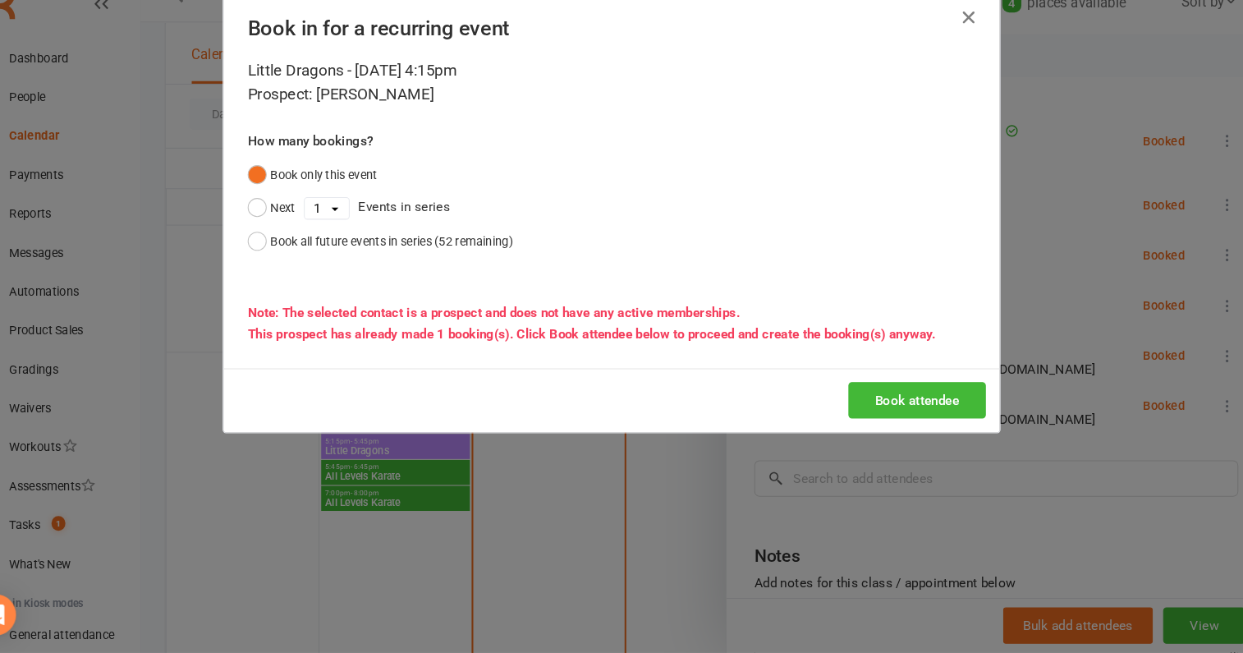
click at [899, 430] on div "Book attendee" at bounding box center [621, 413] width 737 height 61
click at [899, 414] on button "Book attendee" at bounding box center [911, 413] width 131 height 34
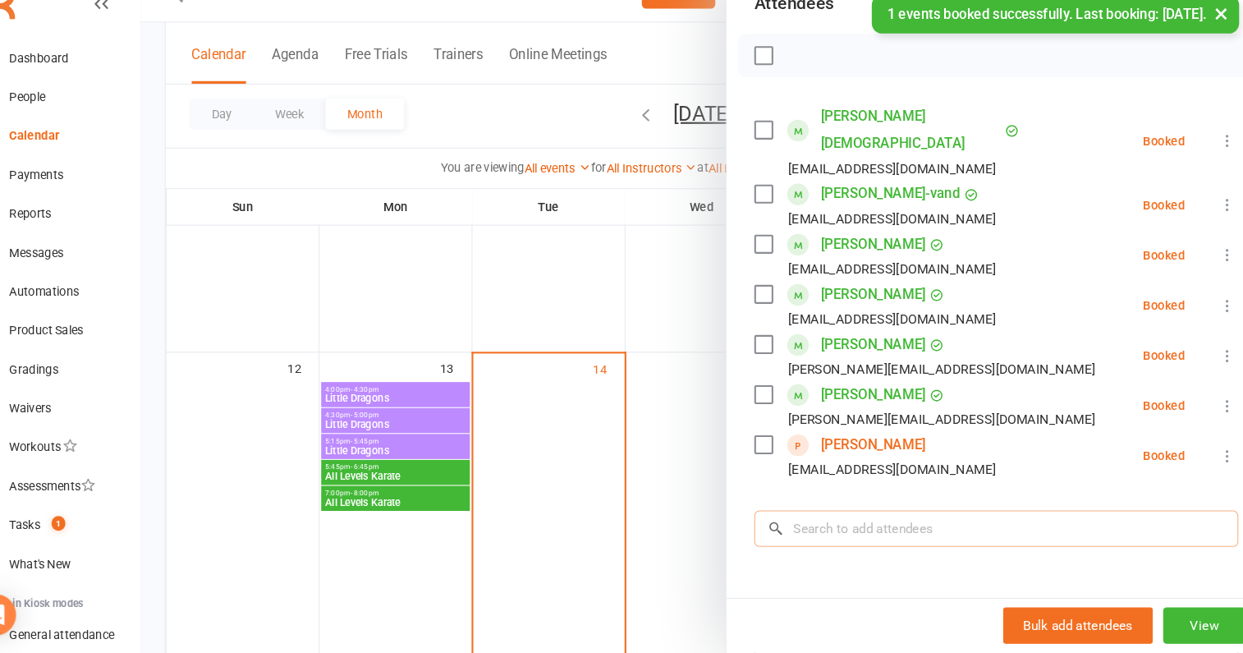
click at [870, 517] on input "search" at bounding box center [987, 534] width 460 height 34
paste input "Adam Zebian"
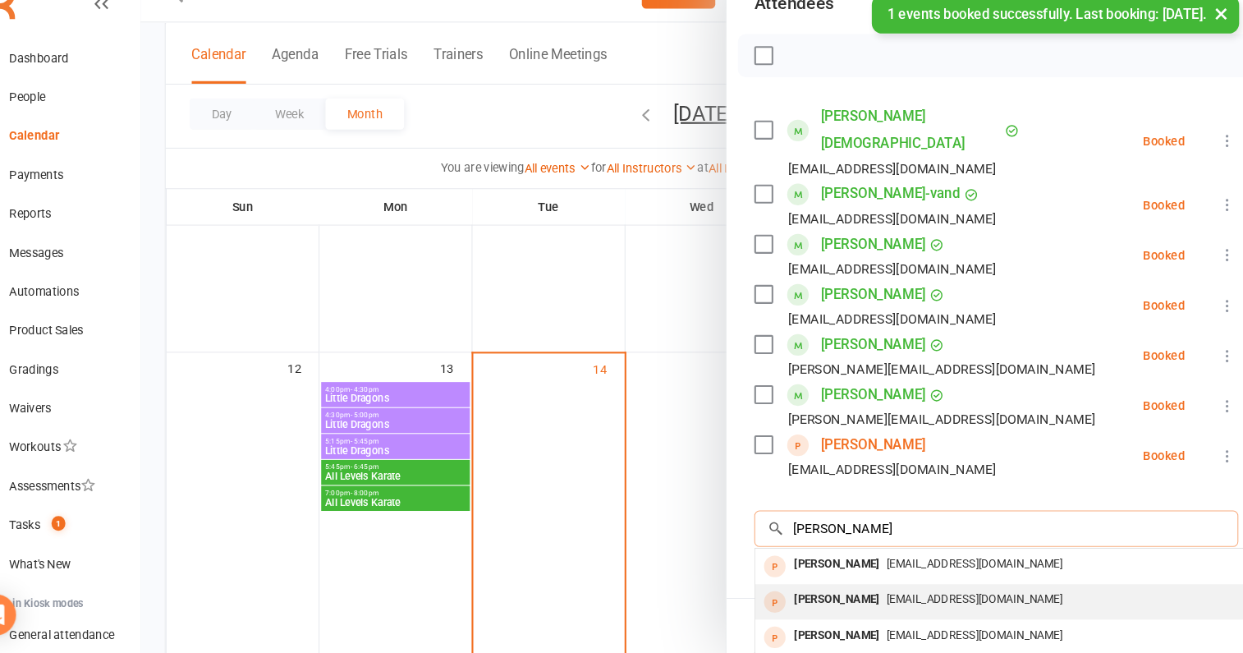
type input "Adam Zebian"
click at [842, 590] on div "Lilia Zebian" at bounding box center [835, 602] width 94 height 24
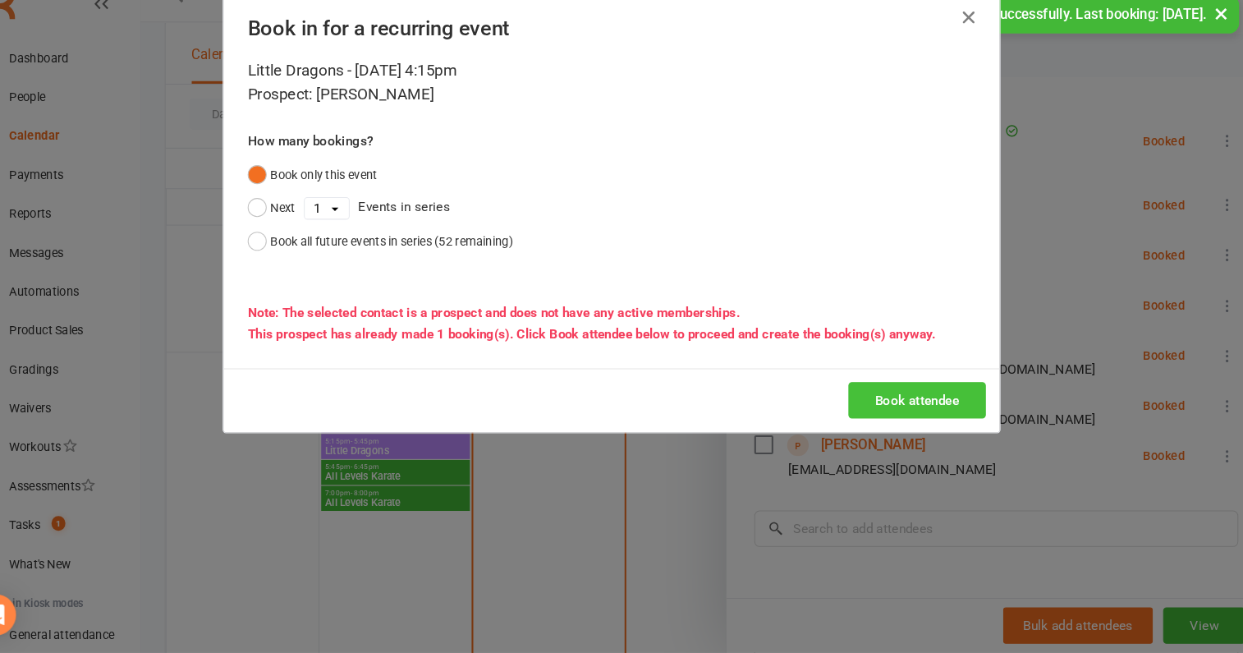
click at [897, 398] on button "Book attendee" at bounding box center [911, 413] width 131 height 34
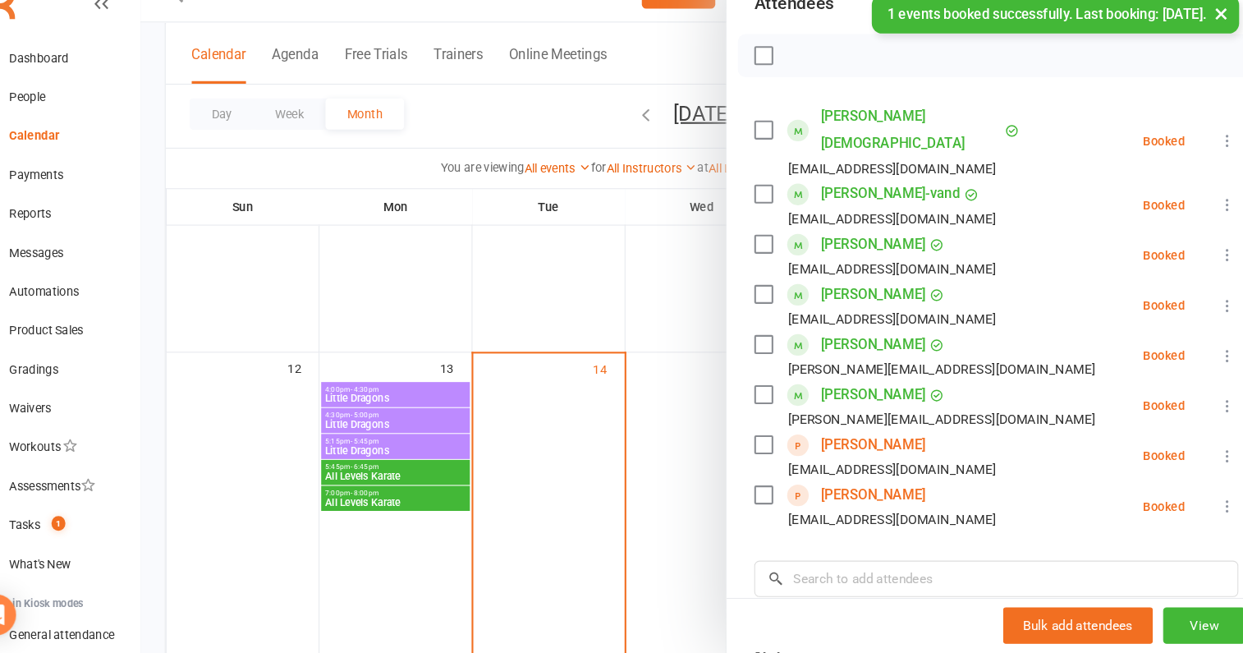
click at [491, 363] on div at bounding box center [708, 326] width 1069 height 653
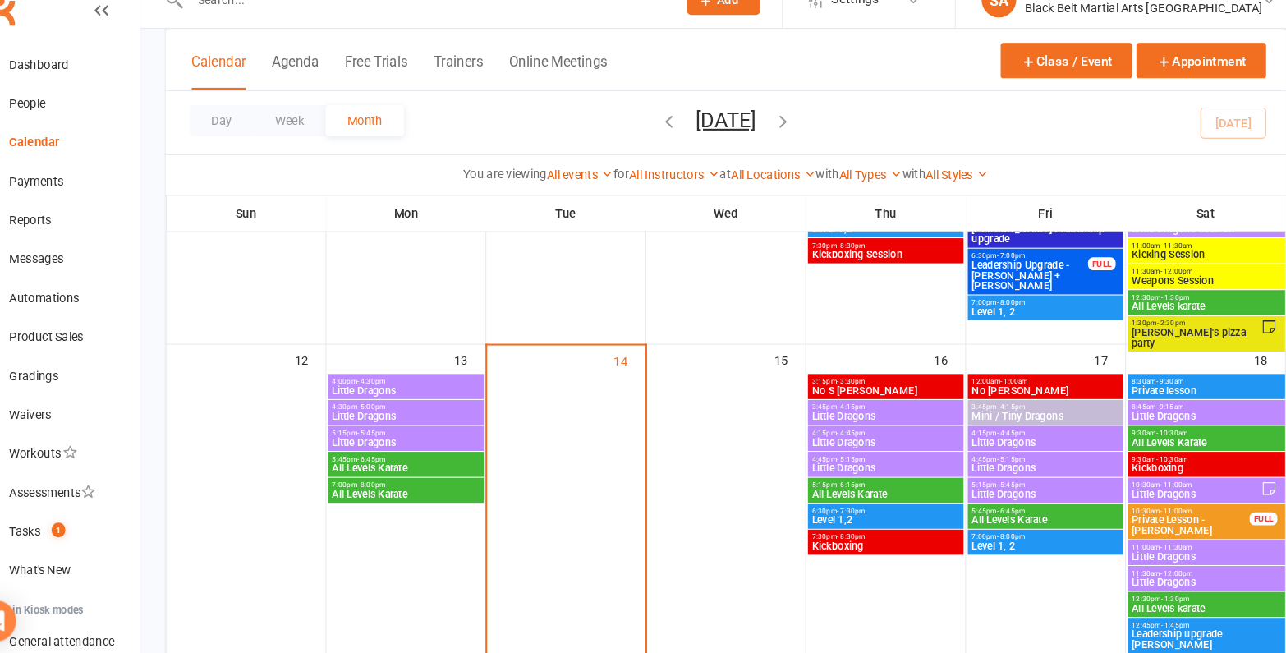
scroll to position [372, 0]
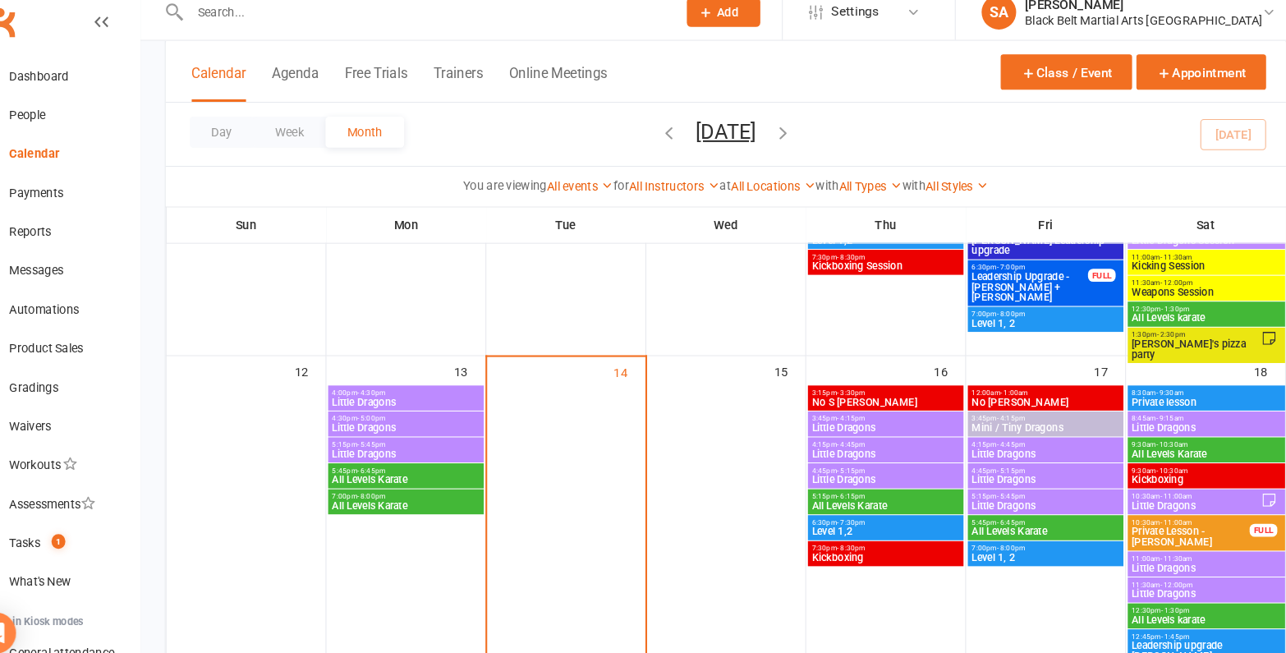
click at [1197, 338] on span "Aarush's pizza party" at bounding box center [1176, 347] width 123 height 20
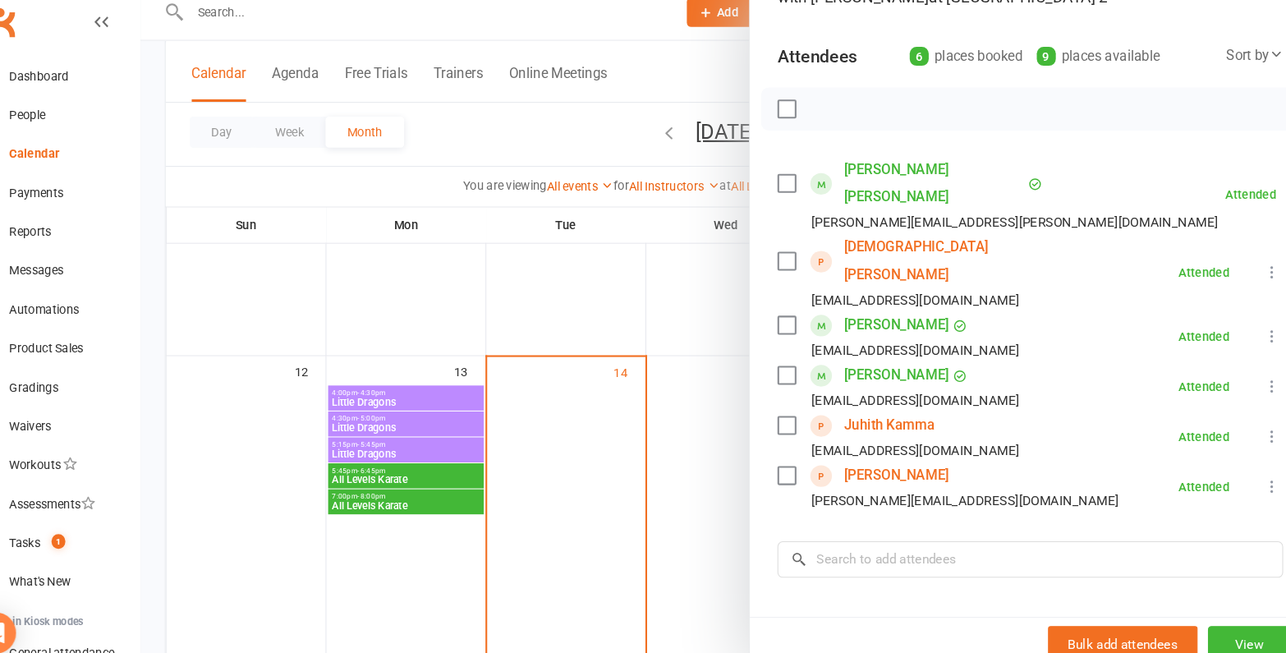
scroll to position [145, 0]
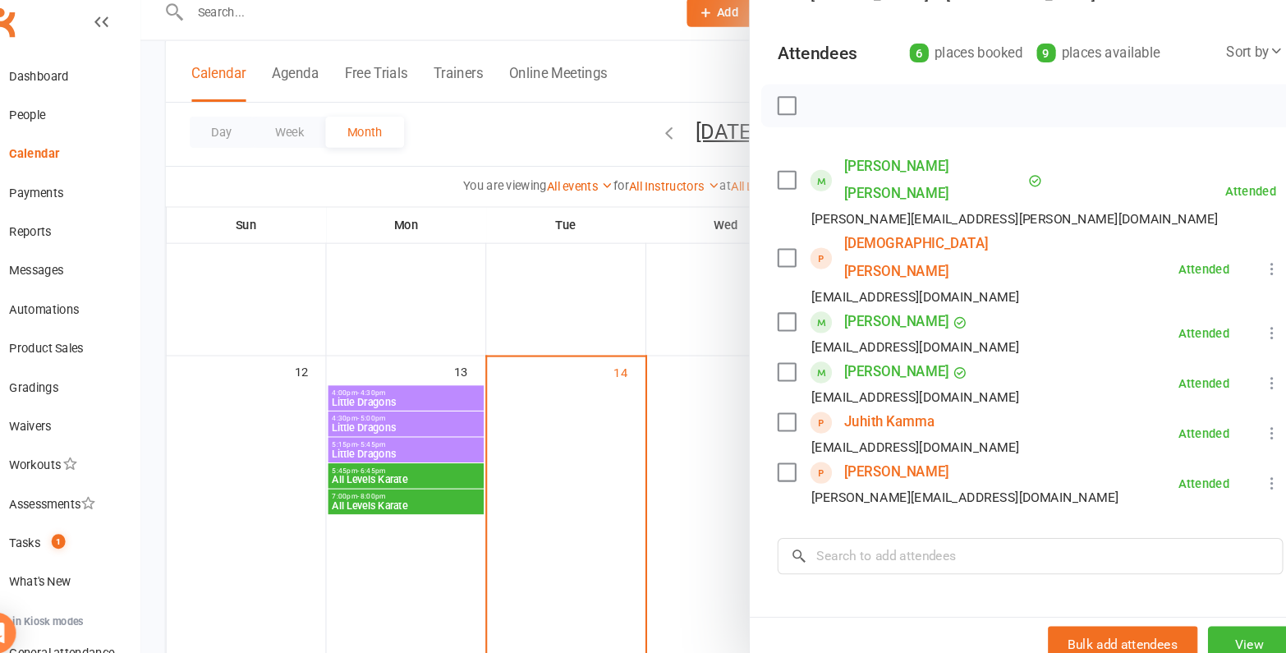
click at [425, 476] on div at bounding box center [730, 326] width 1112 height 653
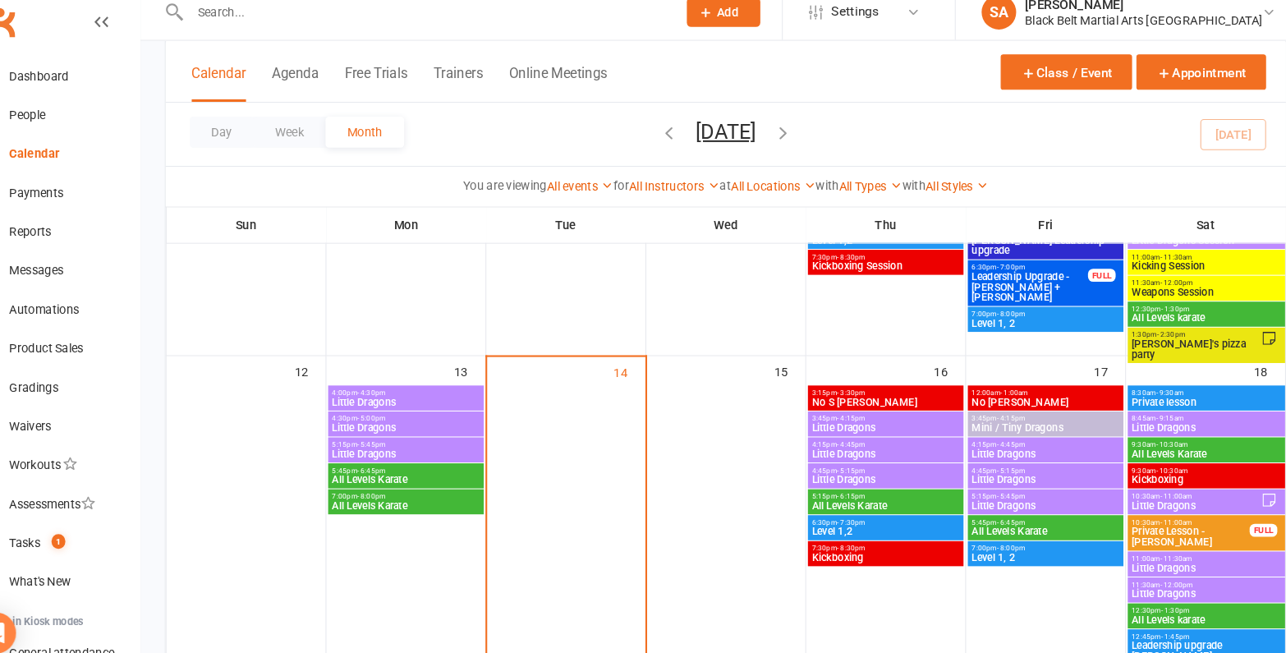
click at [405, 443] on span "Little Dragons" at bounding box center [425, 447] width 141 height 10
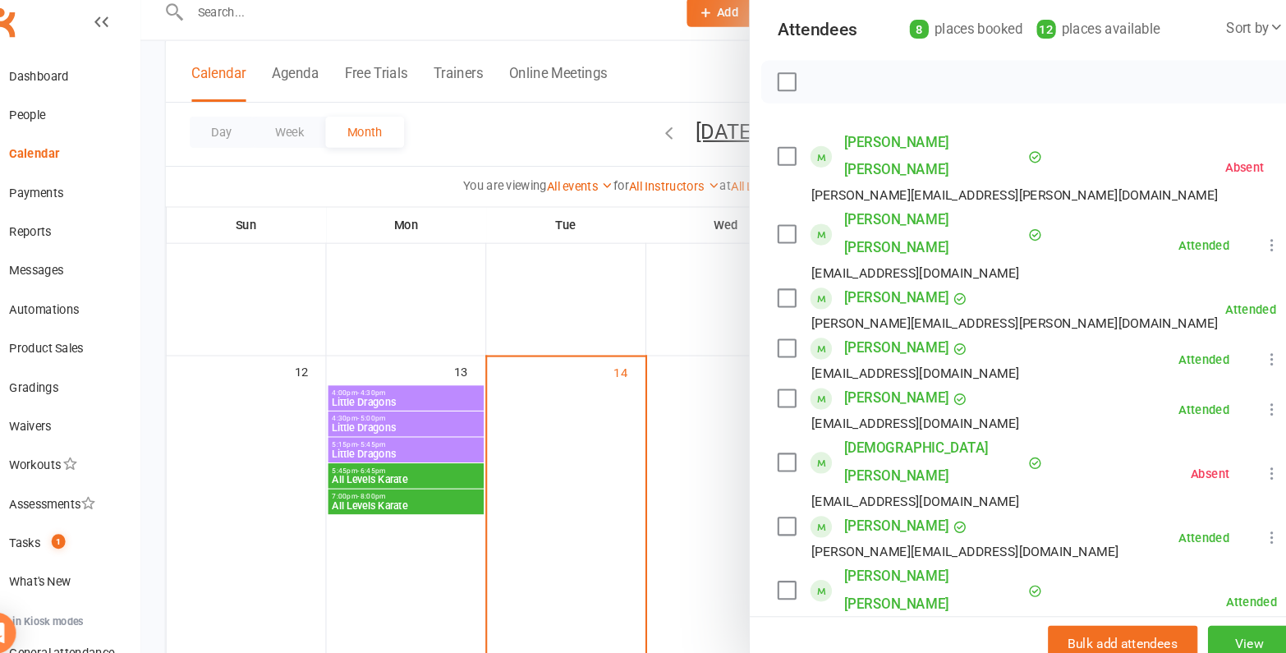
scroll to position [174, 0]
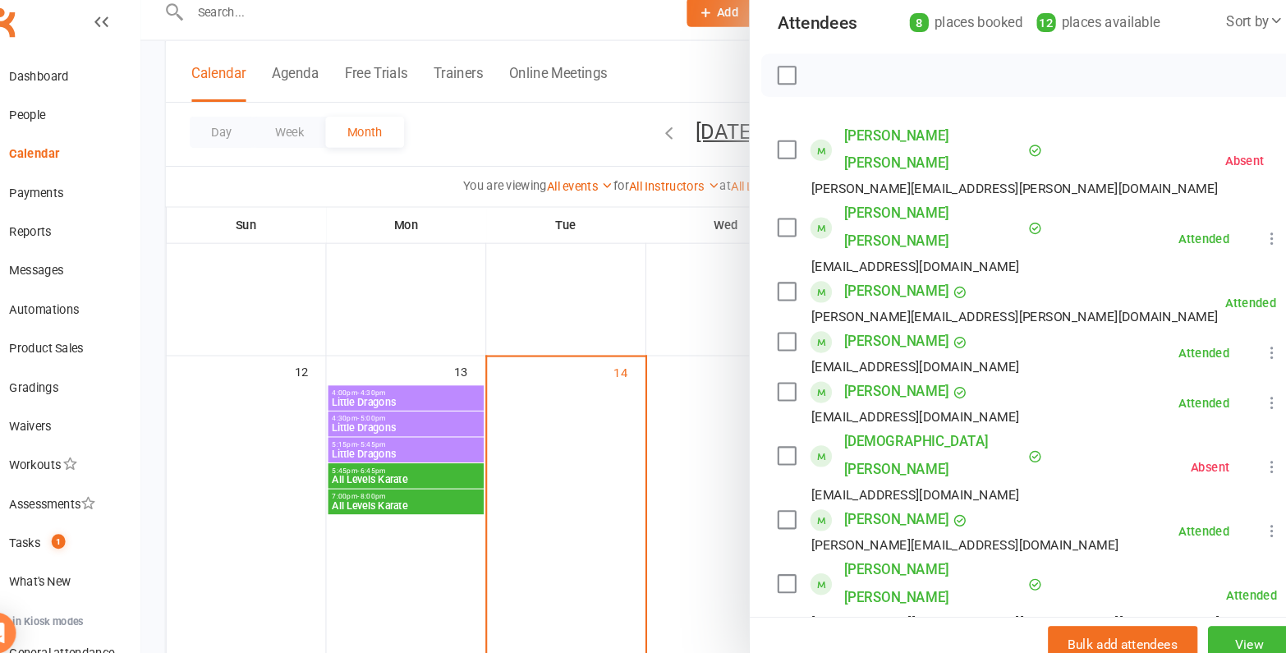
click at [430, 430] on div at bounding box center [730, 326] width 1112 height 653
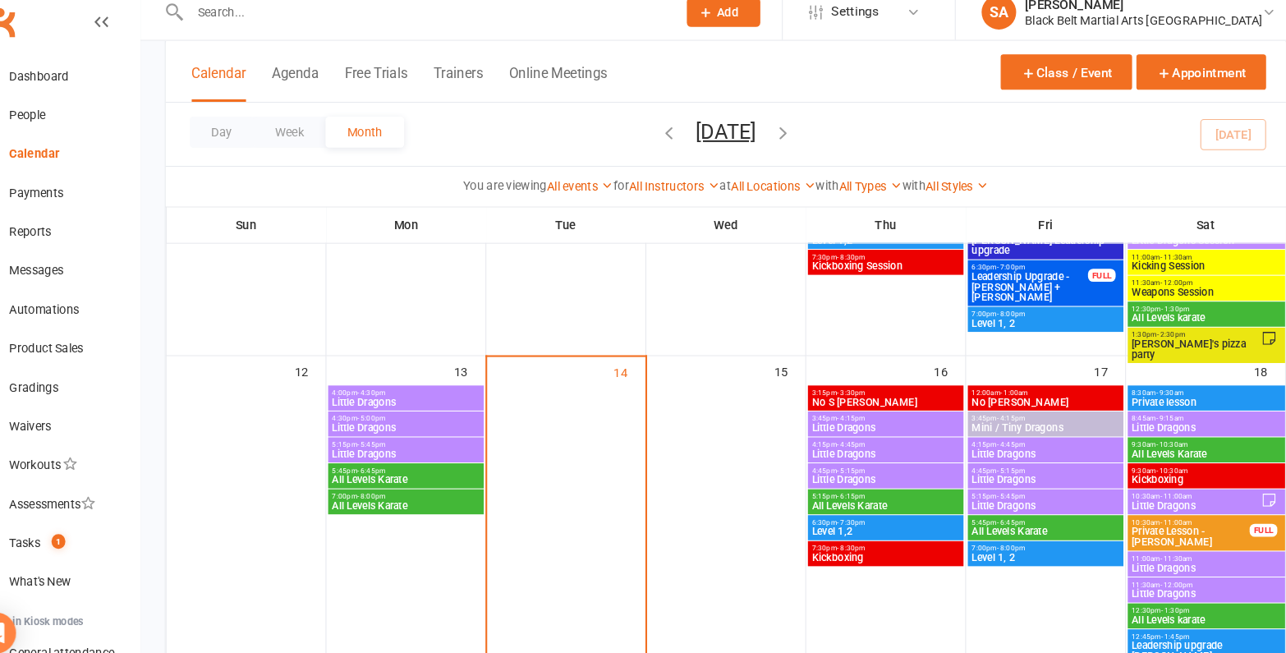
click at [423, 466] on span "All Levels Karate" at bounding box center [425, 471] width 141 height 10
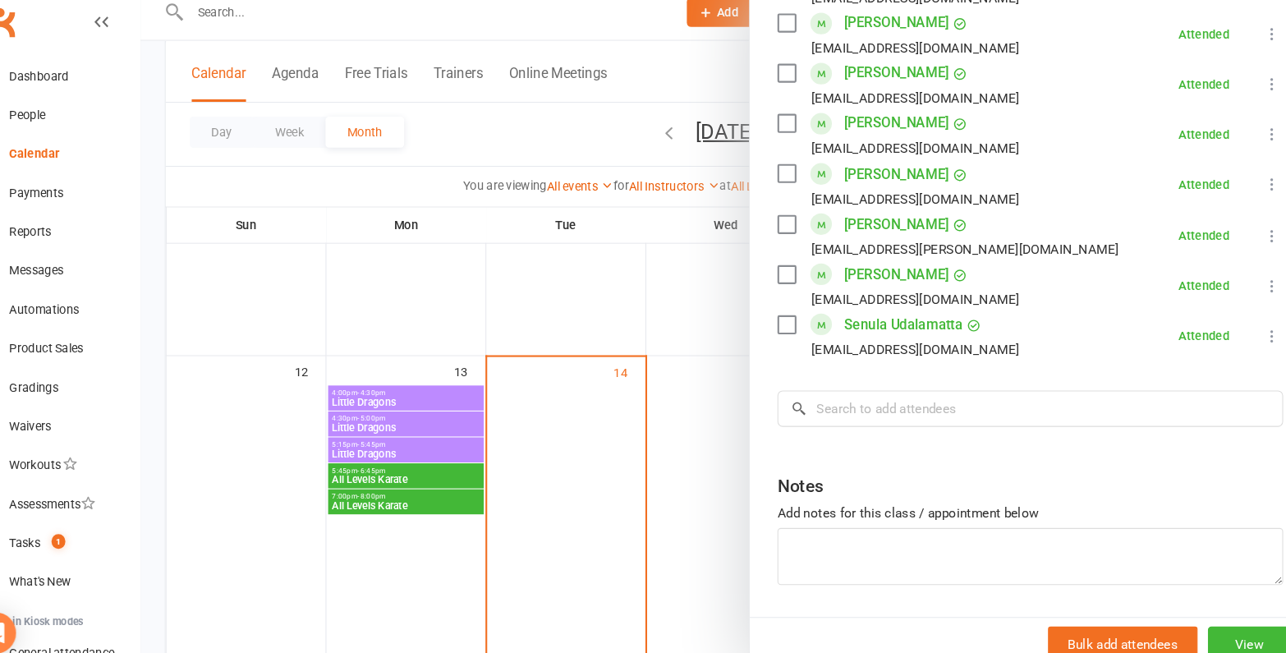
scroll to position [869, 0]
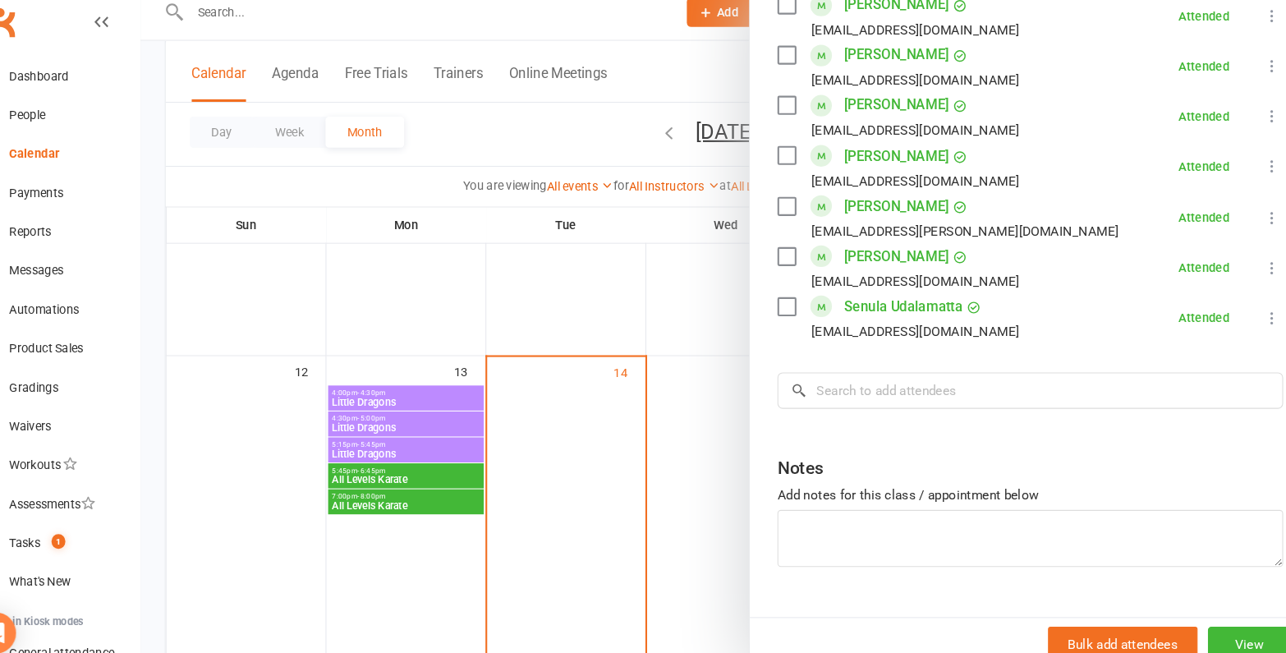
click at [661, 423] on div at bounding box center [730, 326] width 1112 height 653
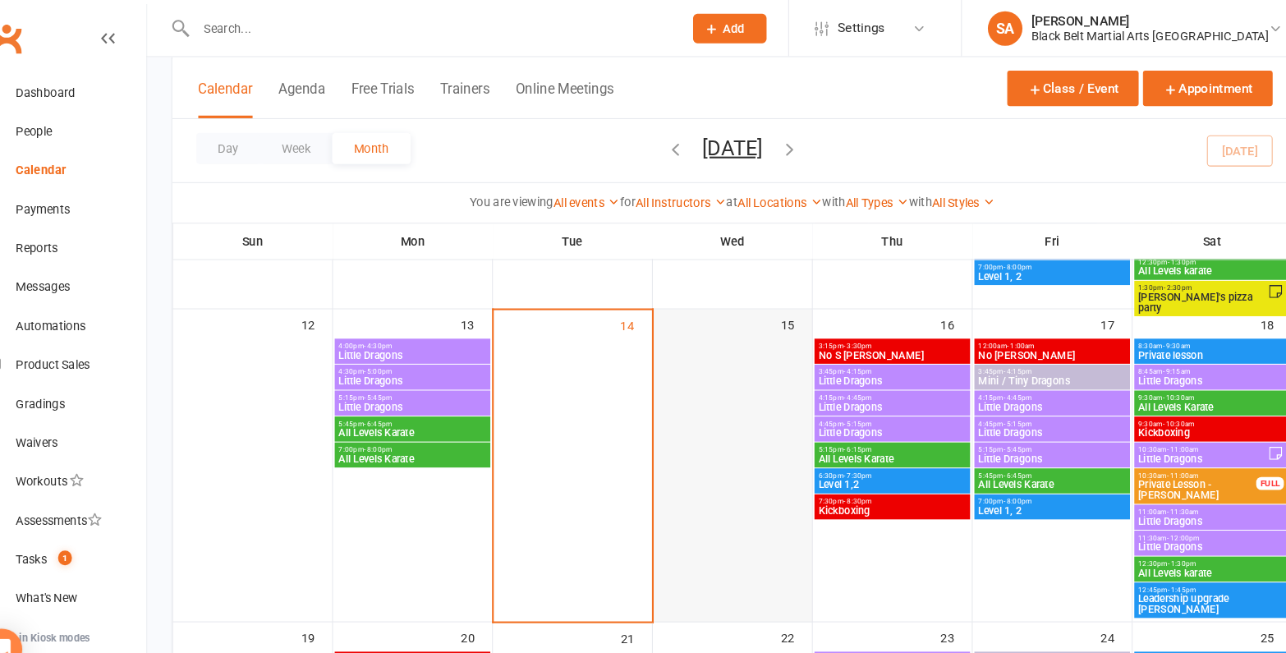
scroll to position [430, 0]
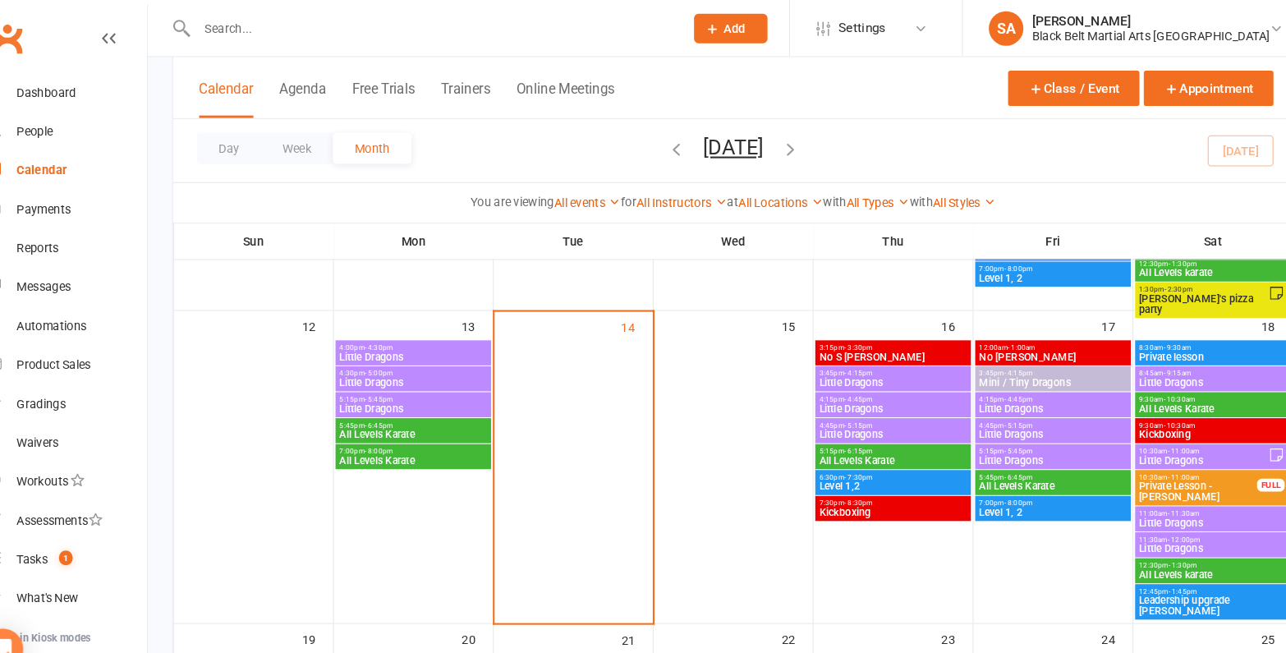
click at [836, 360] on span "Little Dragons" at bounding box center [881, 364] width 141 height 10
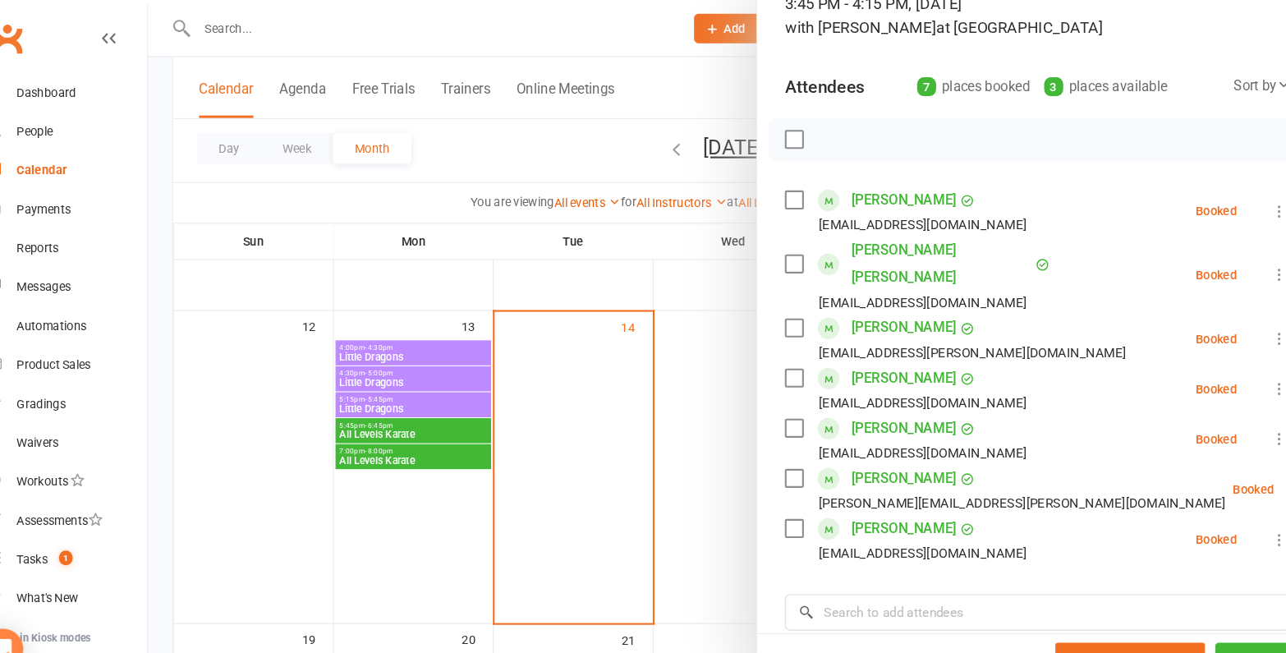
scroll to position [131, 0]
click at [669, 381] on div at bounding box center [730, 326] width 1112 height 653
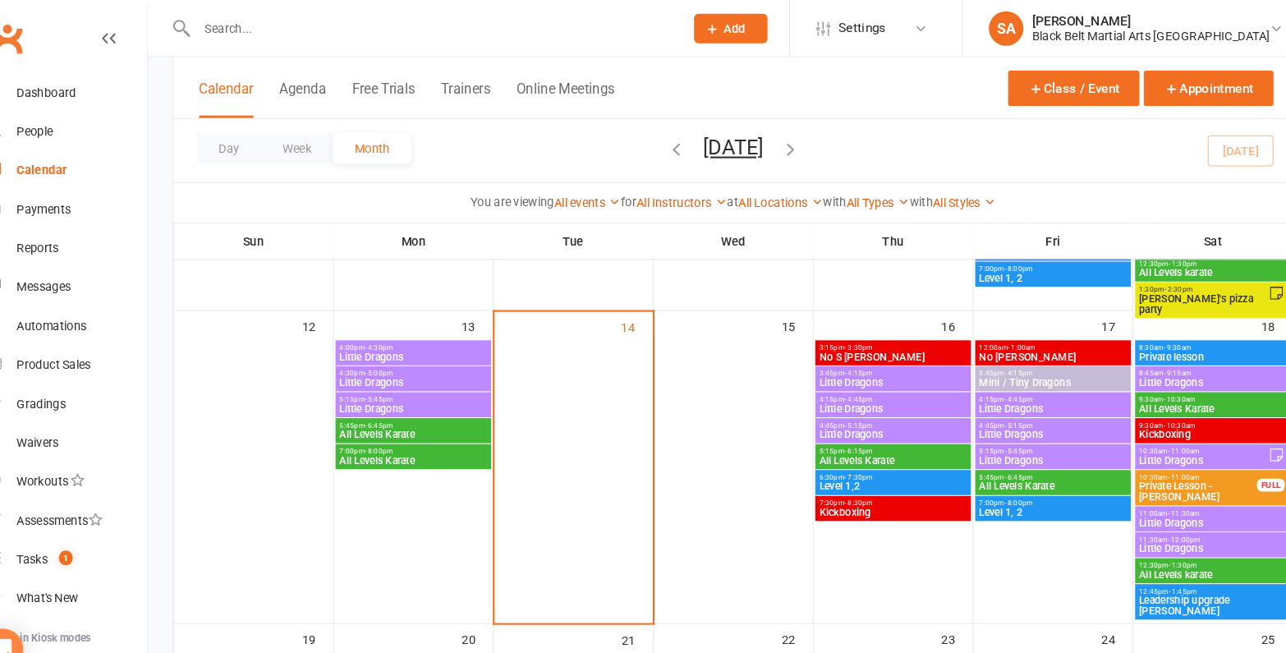
click at [842, 409] on span "Little Dragons" at bounding box center [881, 413] width 141 height 10
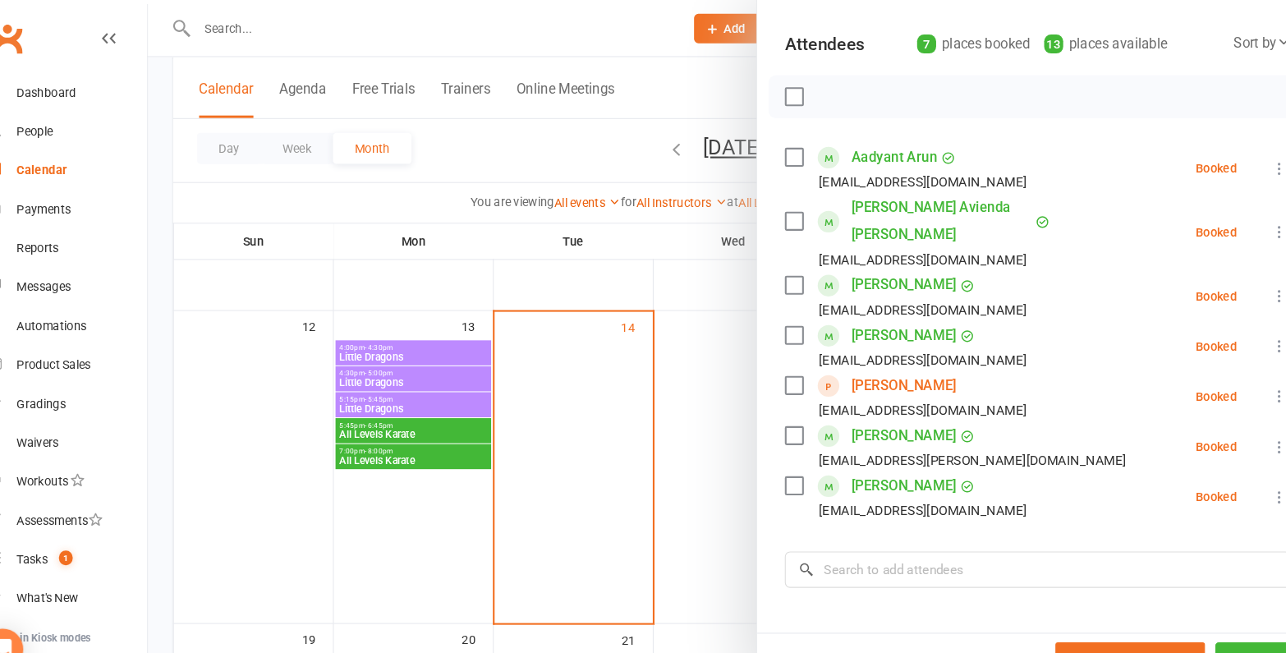
scroll to position [174, 0]
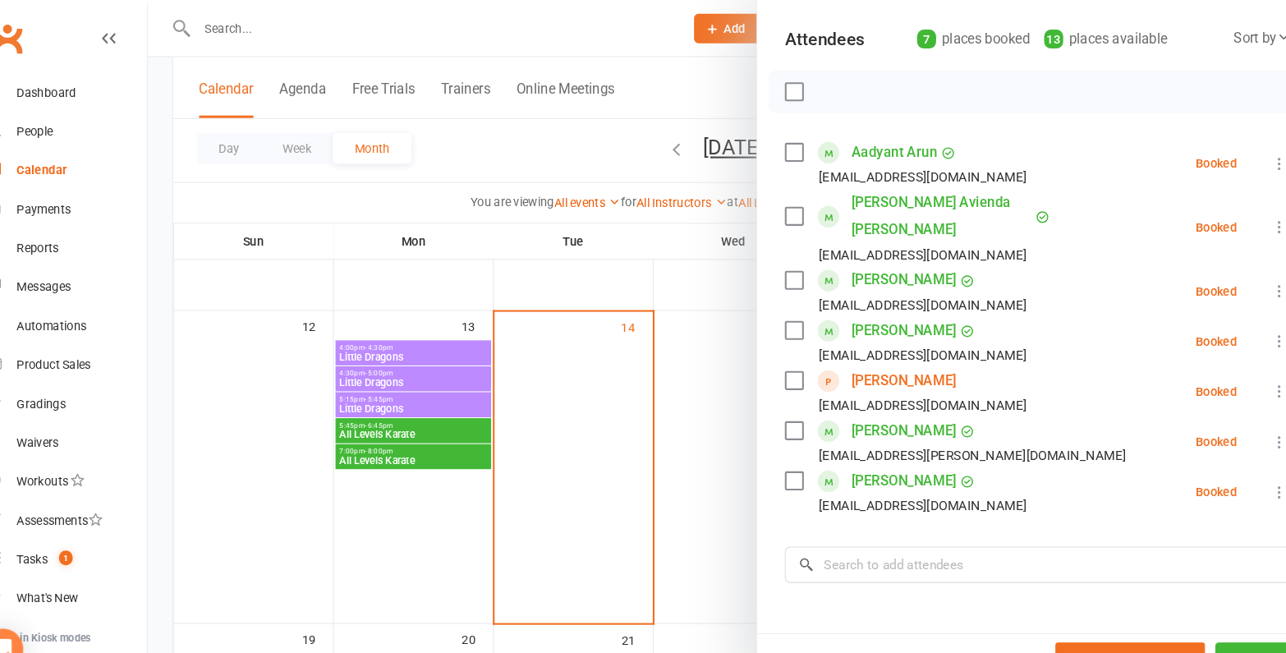
click at [702, 424] on div at bounding box center [730, 326] width 1112 height 653
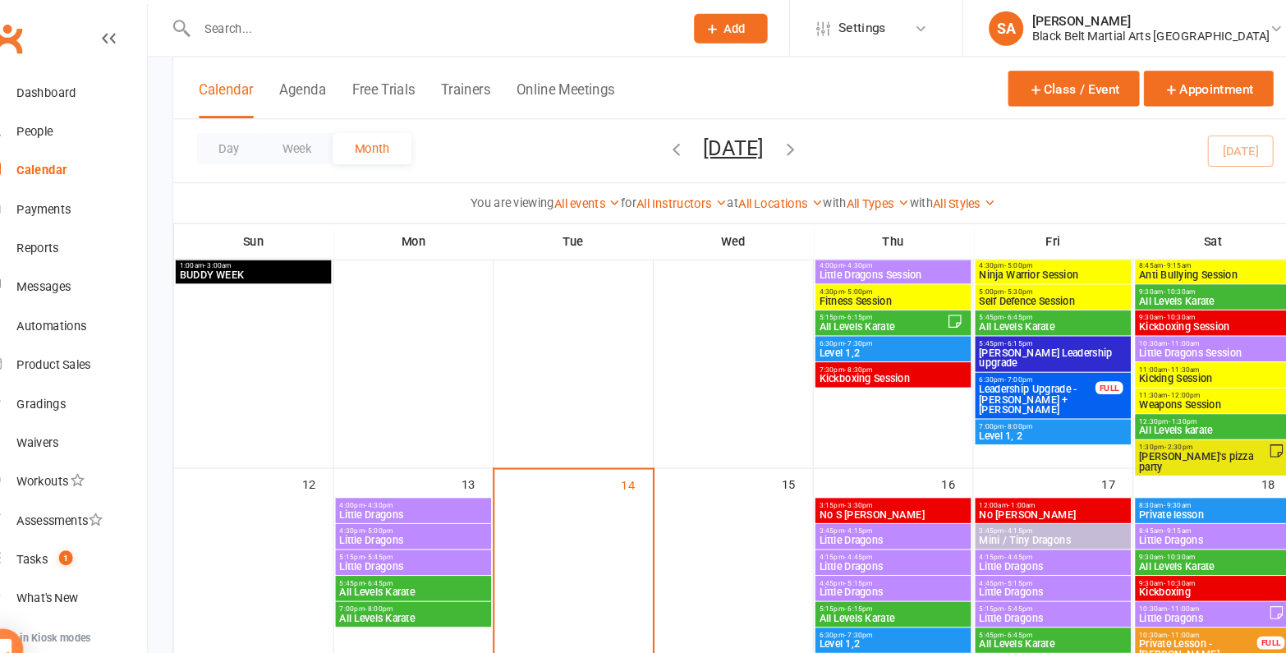
scroll to position [276, 0]
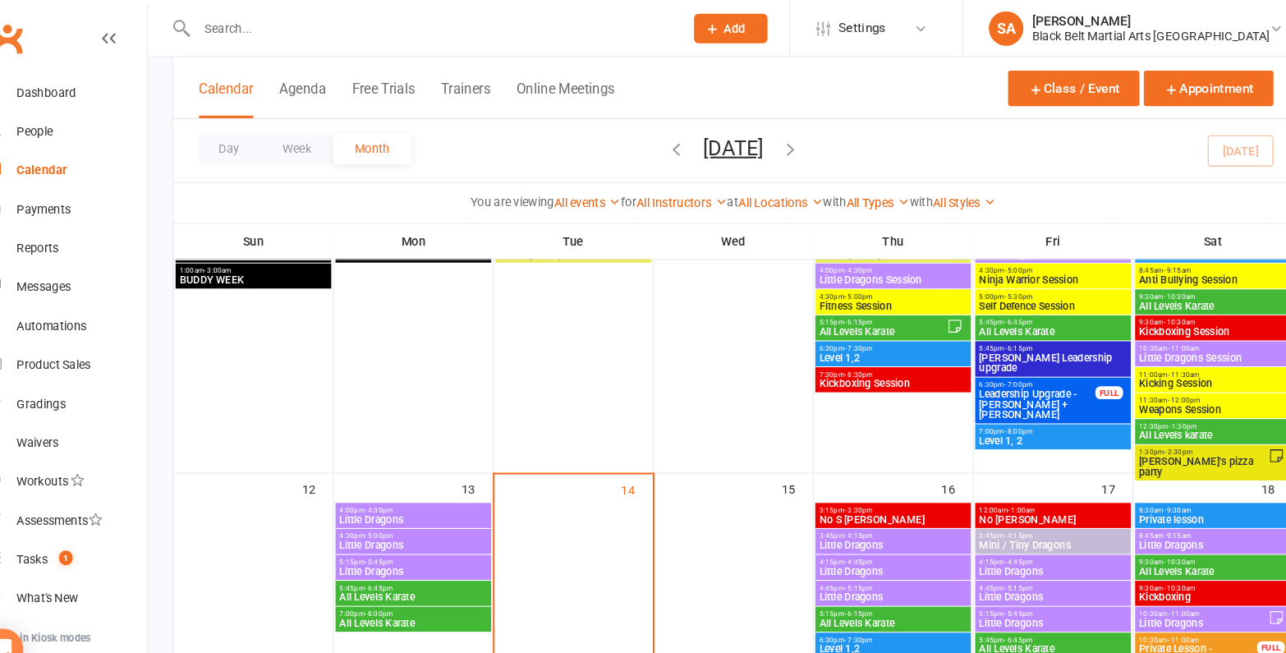
click at [847, 531] on span "- 4:45pm" at bounding box center [849, 533] width 27 height 7
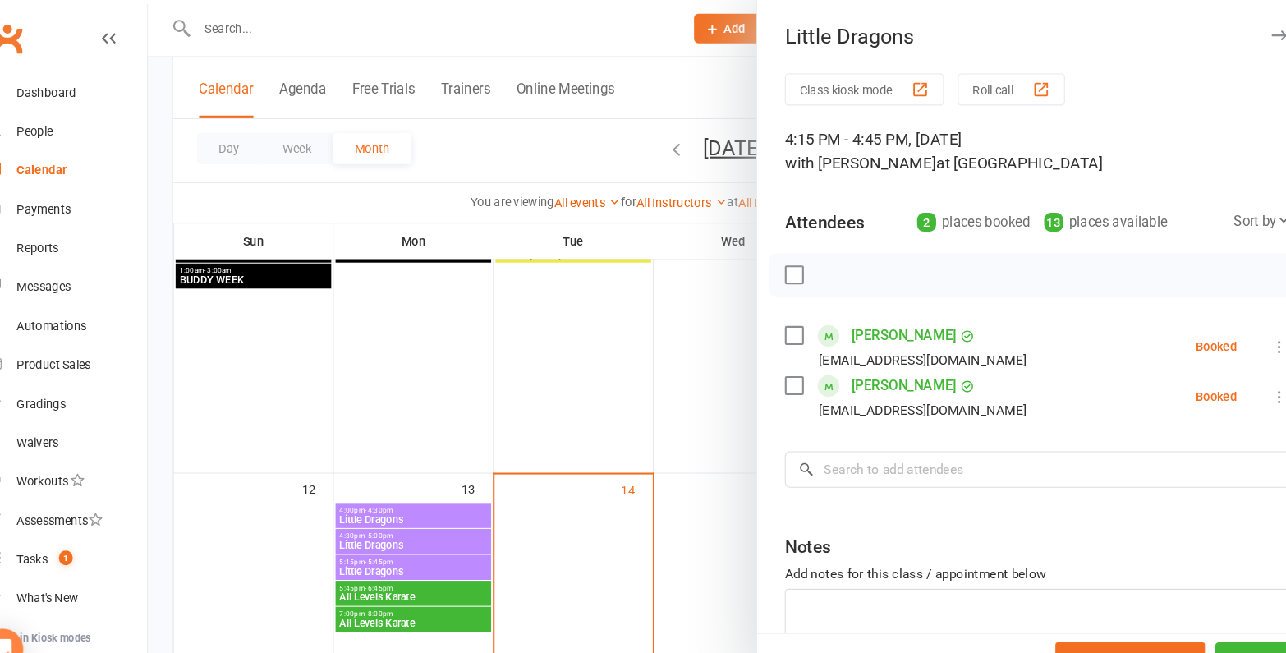
click at [604, 431] on div at bounding box center [730, 326] width 1112 height 653
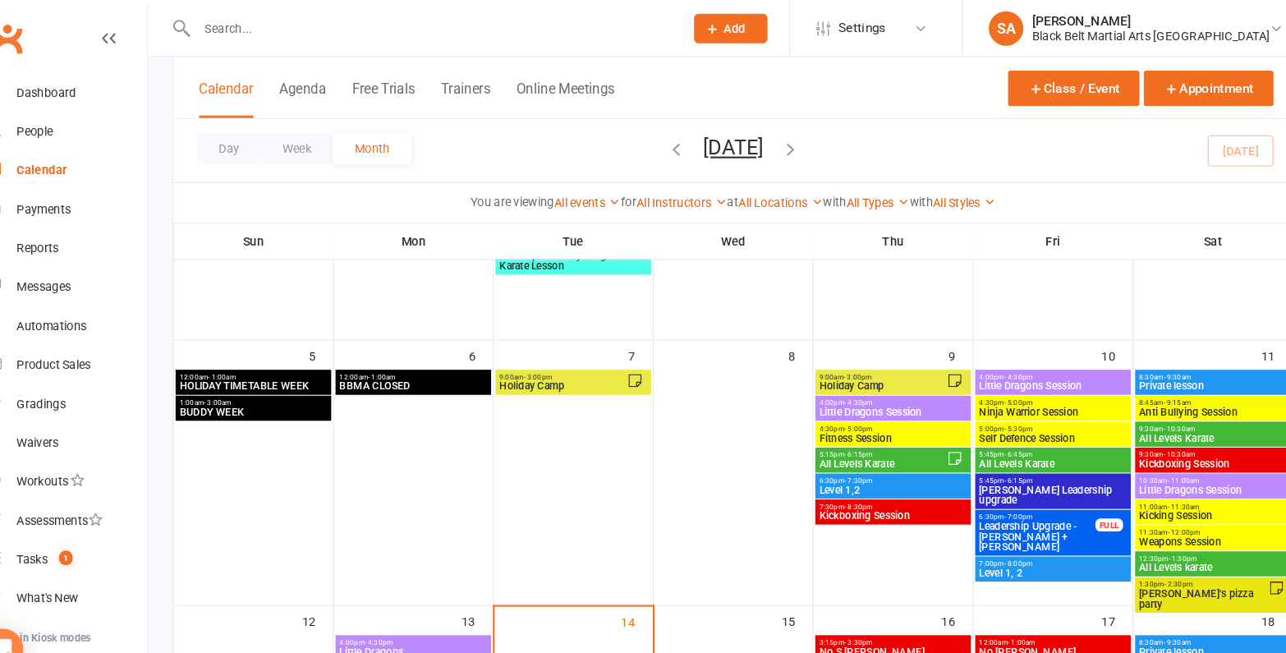
scroll to position [147, 0]
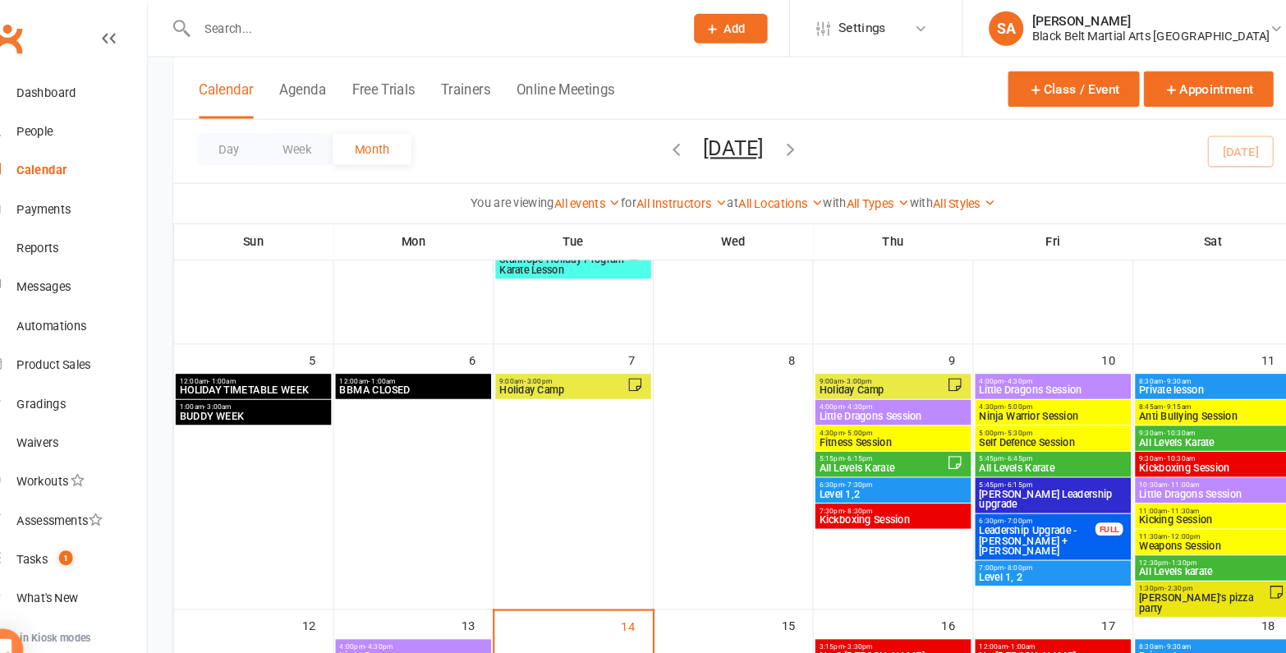
click at [871, 393] on span "Little Dragons Session" at bounding box center [881, 395] width 141 height 10
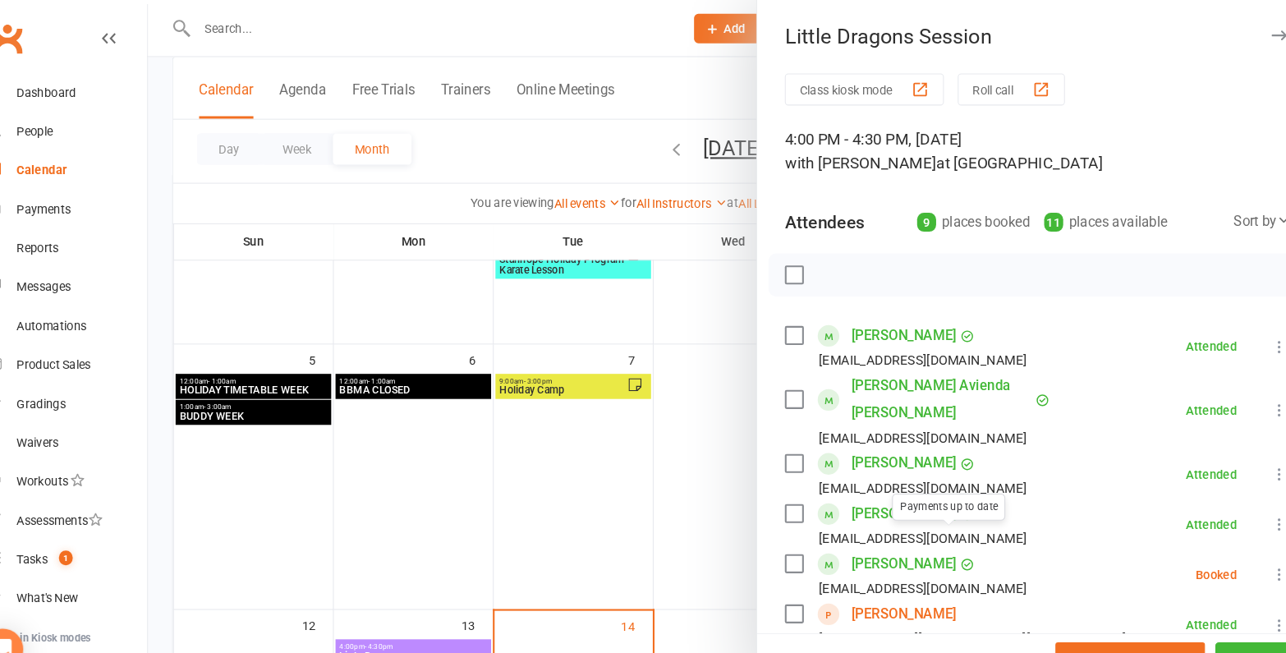
scroll to position [95, 0]
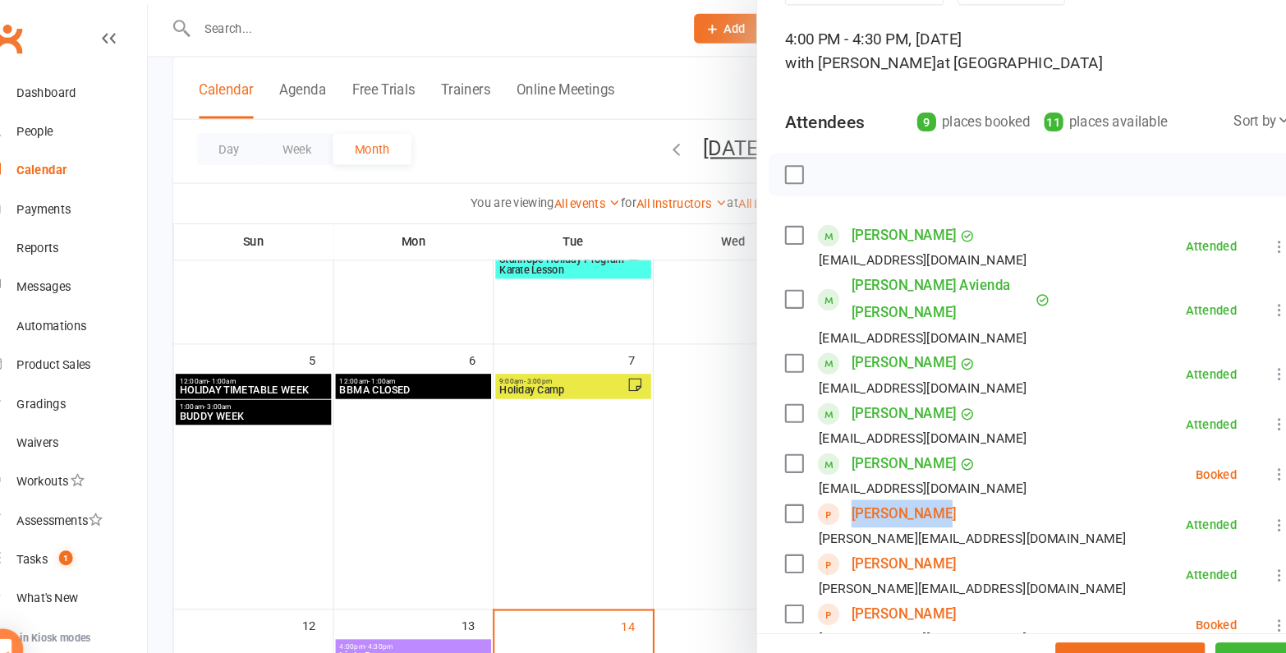
drag, startPoint x: 951, startPoint y: 466, endPoint x: 837, endPoint y: 462, distance: 114.2
click at [837, 475] on li "Cruz Orlando nick@niojoinery.com.au Attended More info Remove Mark absent Undo …" at bounding box center [1019, 499] width 480 height 48
copy link "Cruz Orlando"
click at [673, 533] on div at bounding box center [730, 326] width 1112 height 653
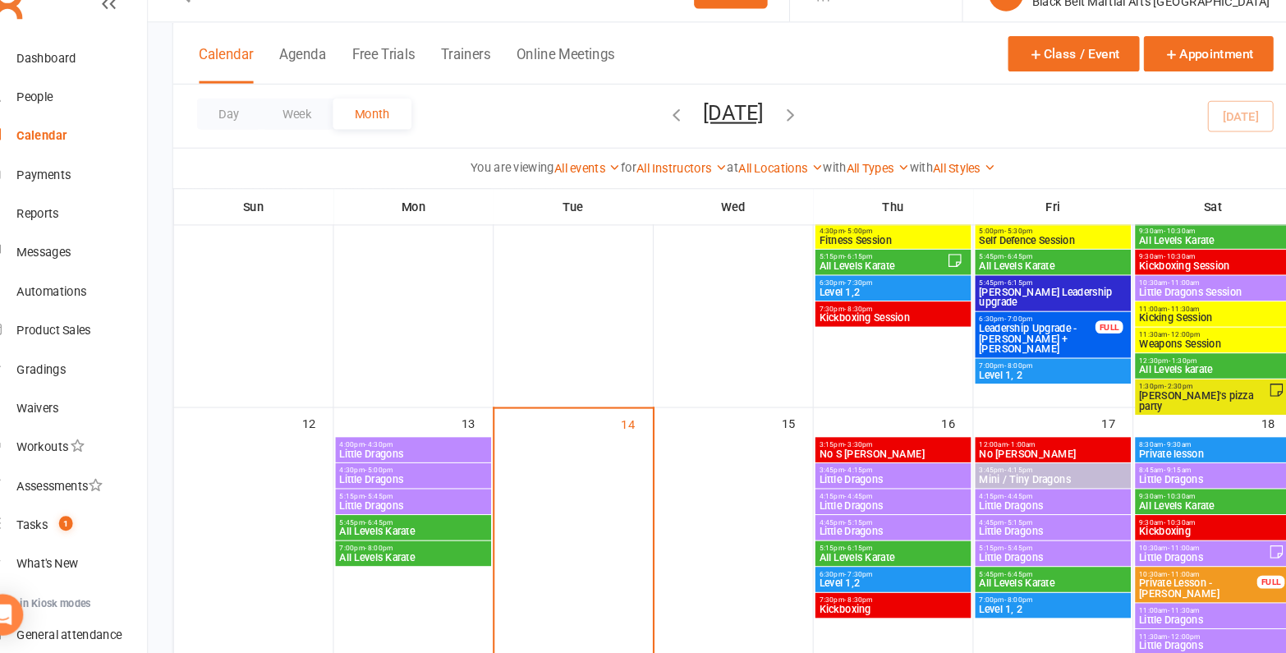
scroll to position [478, 0]
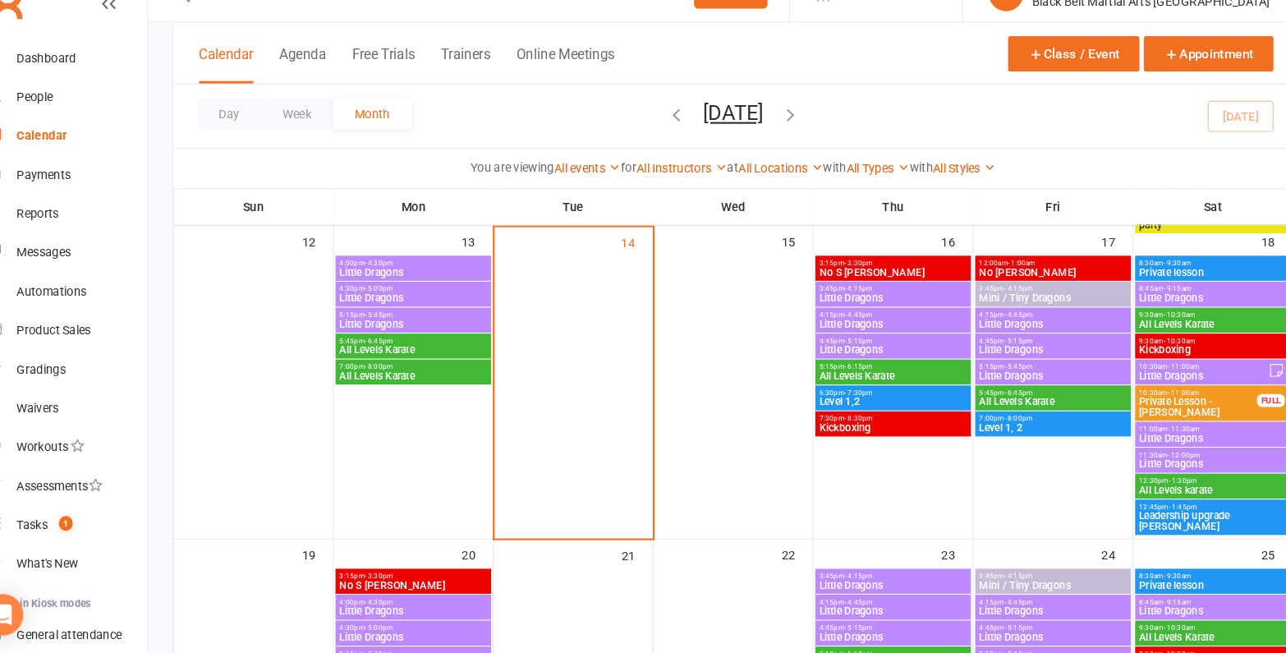
click at [865, 336] on span "Little Dragons" at bounding box center [881, 341] width 141 height 10
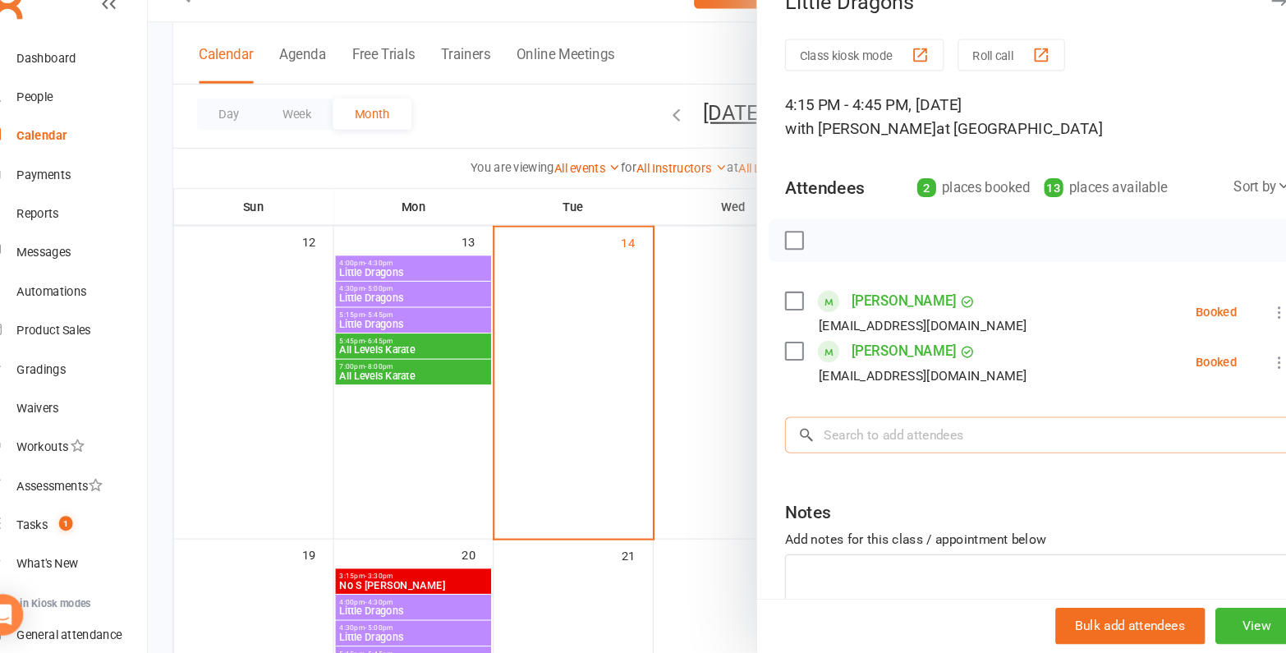
click at [904, 447] on input "search" at bounding box center [1019, 446] width 480 height 34
paste input "Cruz Orlando"
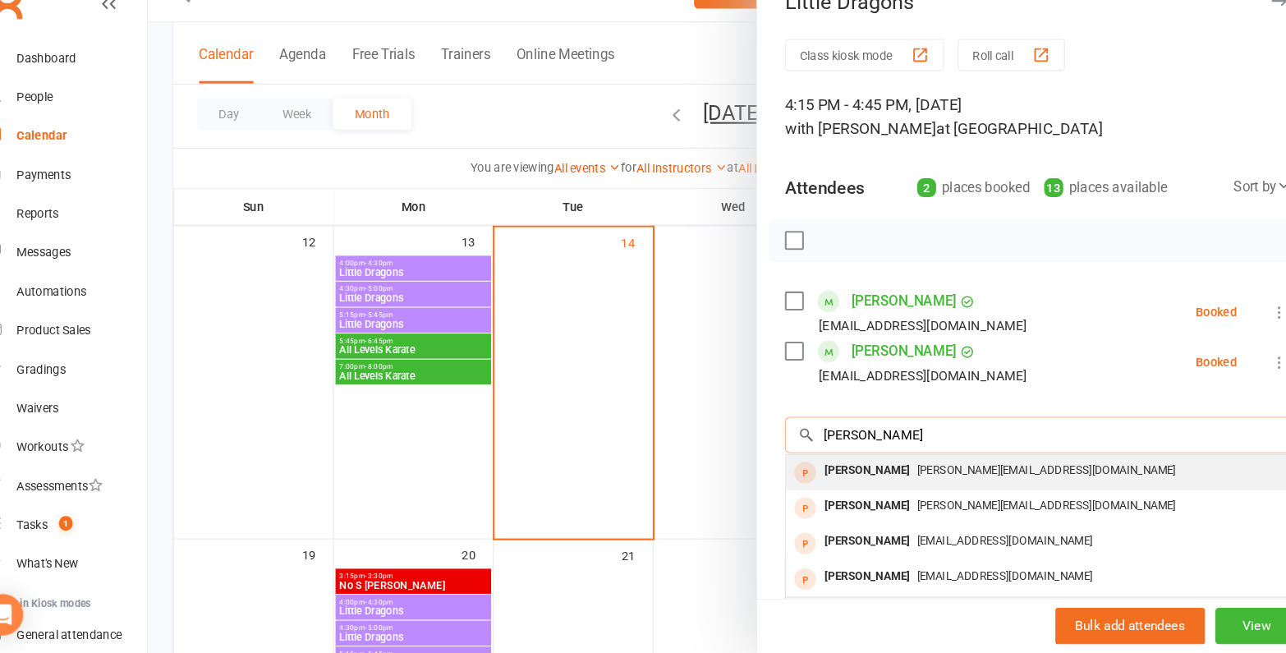
type input "Cruz Orlando"
click at [888, 488] on div "nick@niojoinery.com.au" at bounding box center [1026, 480] width 478 height 24
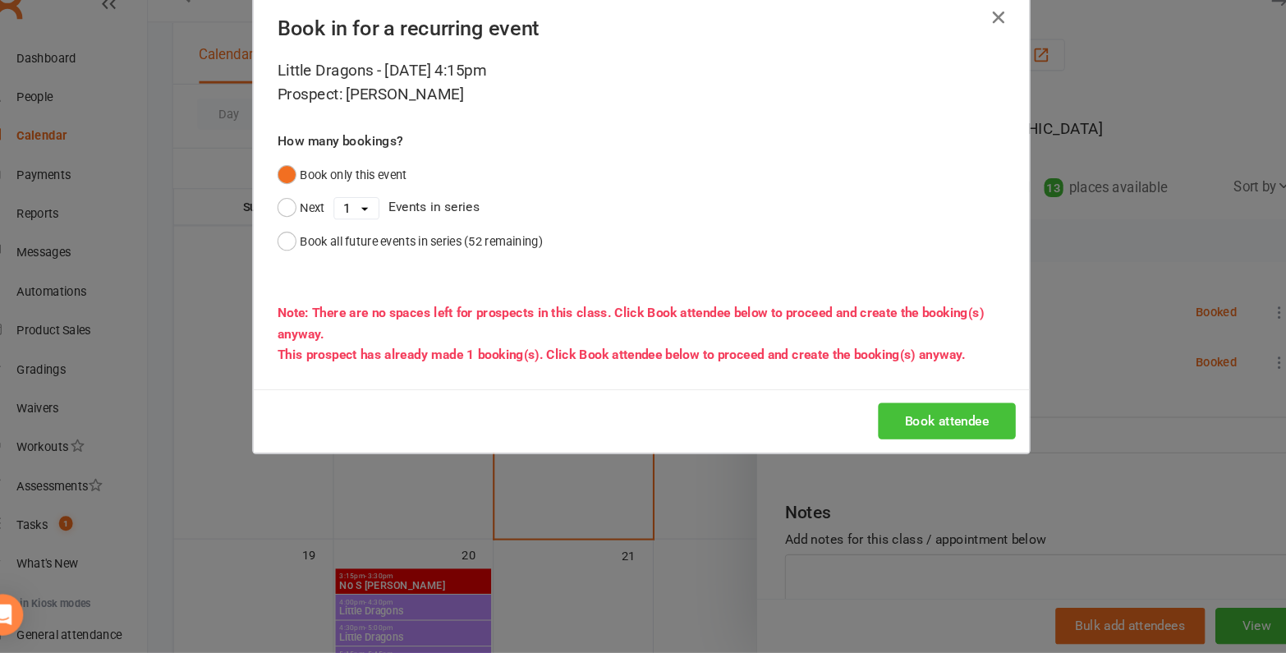
click at [955, 433] on button "Book attendee" at bounding box center [933, 432] width 131 height 34
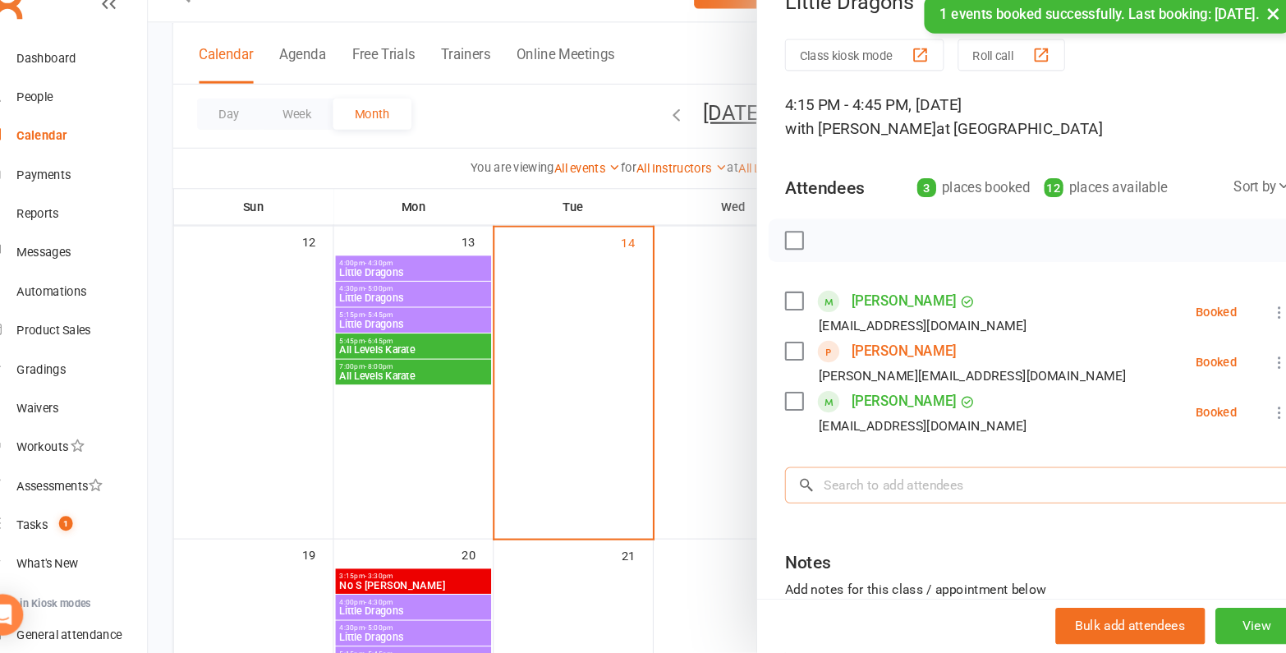
click at [890, 496] on input "search" at bounding box center [1019, 493] width 480 height 34
paste input "Cruz Orlando"
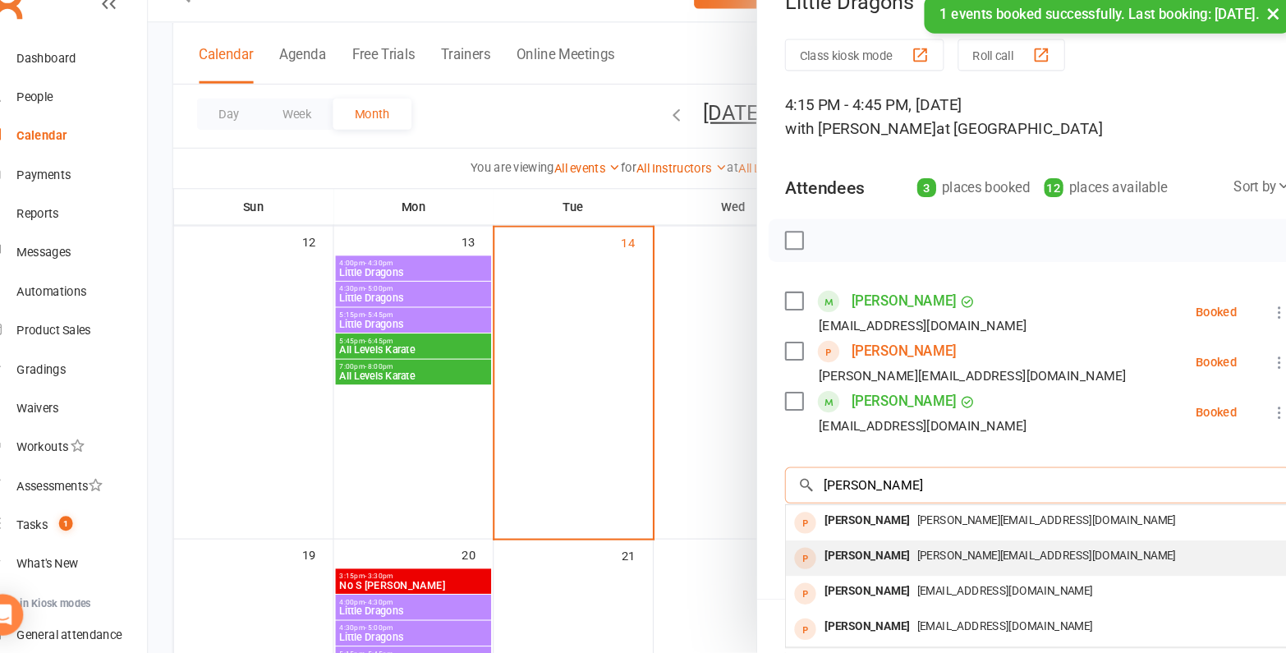
type input "Cruz Orlando"
click at [877, 557] on div "Zayn Orlando" at bounding box center [857, 561] width 94 height 24
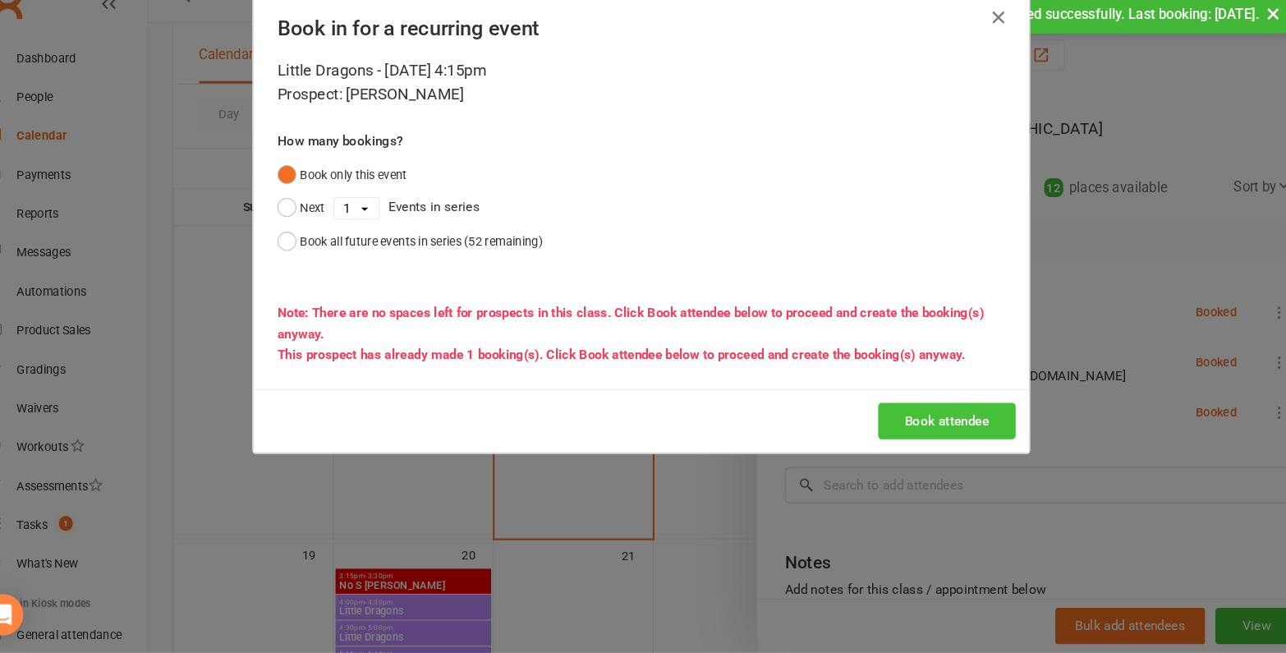
click at [928, 431] on button "Book attendee" at bounding box center [933, 432] width 131 height 34
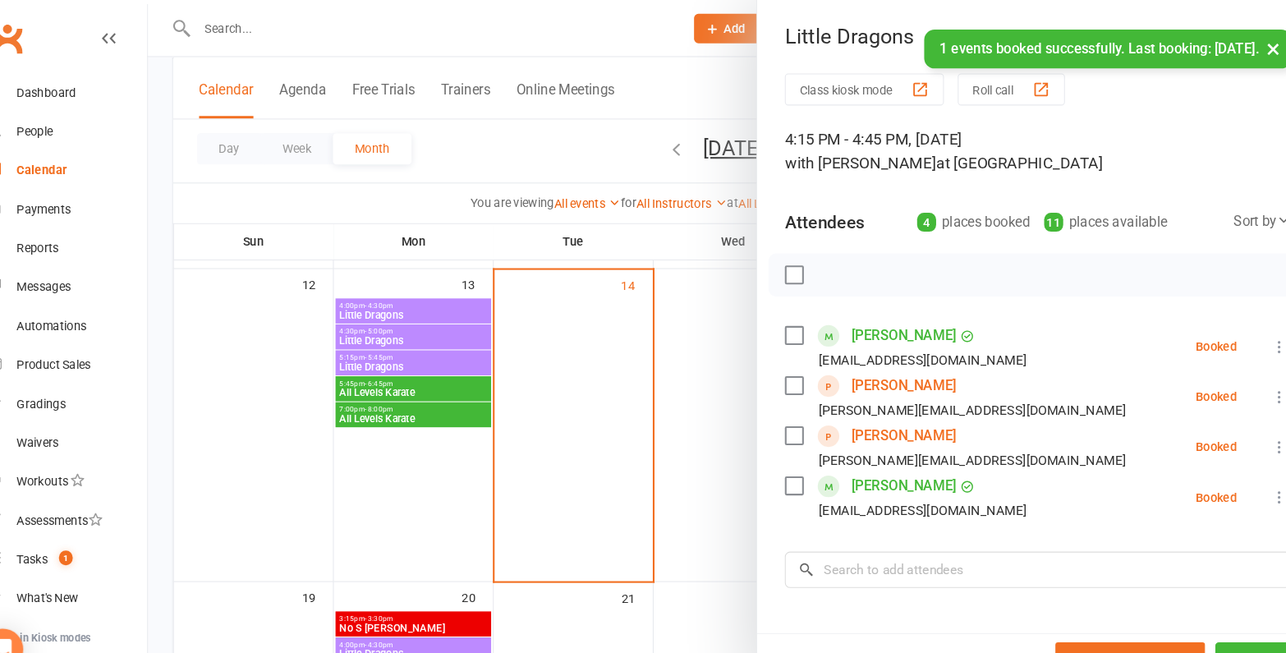
scroll to position [452, 0]
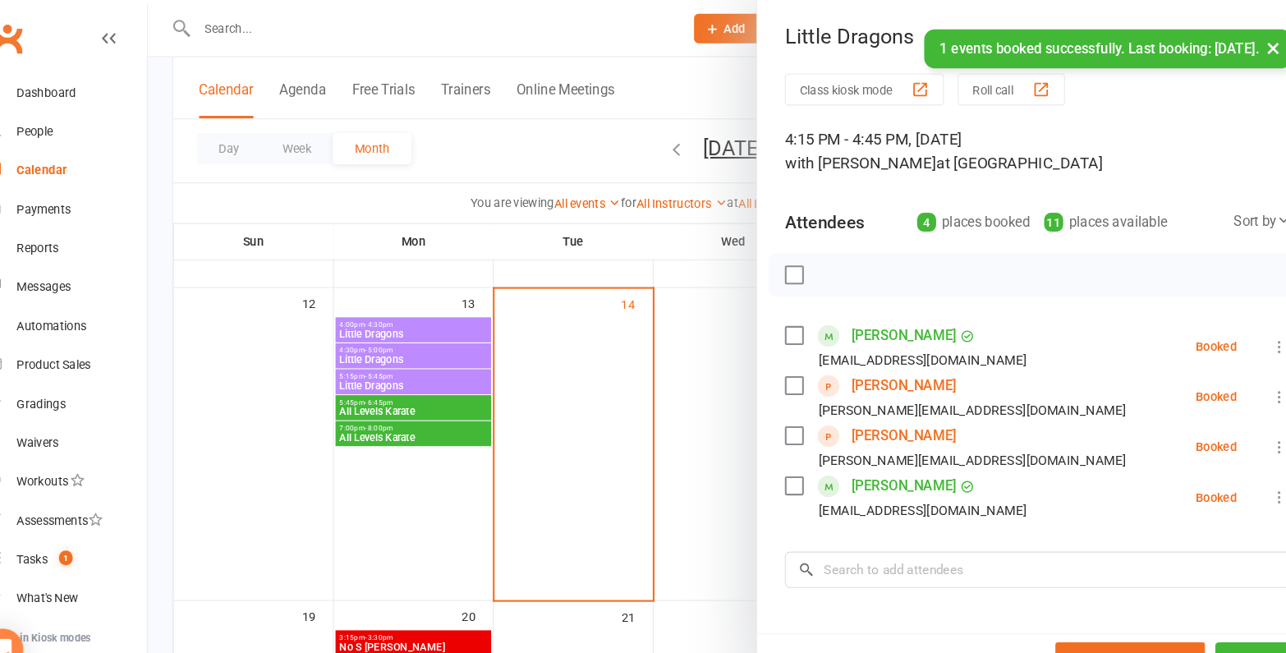
click at [663, 498] on div at bounding box center [730, 326] width 1112 height 653
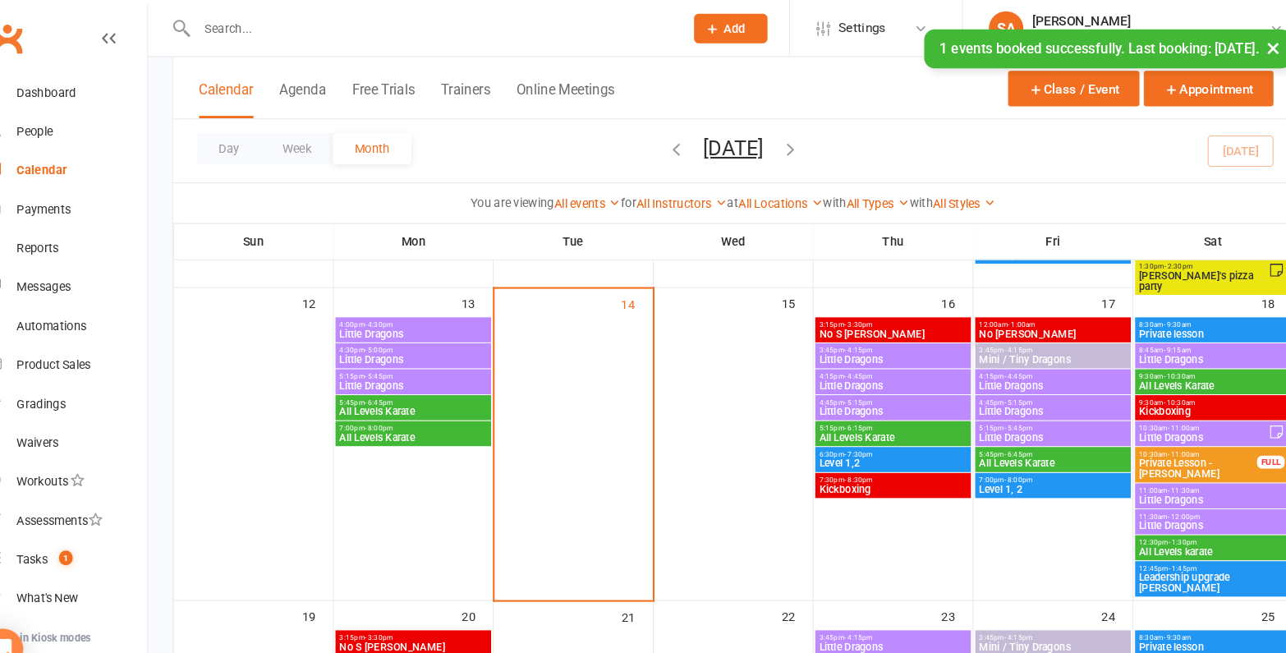
click at [1025, 361] on span "Little Dragons" at bounding box center [1033, 366] width 141 height 10
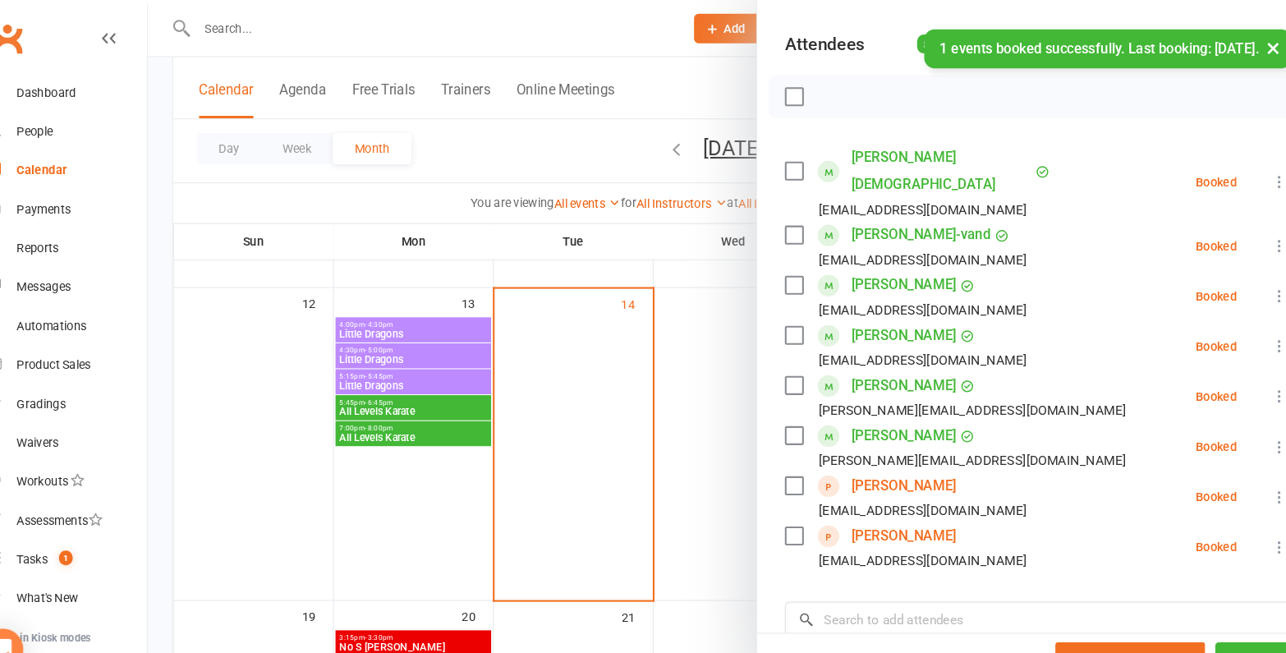
scroll to position [200, 0]
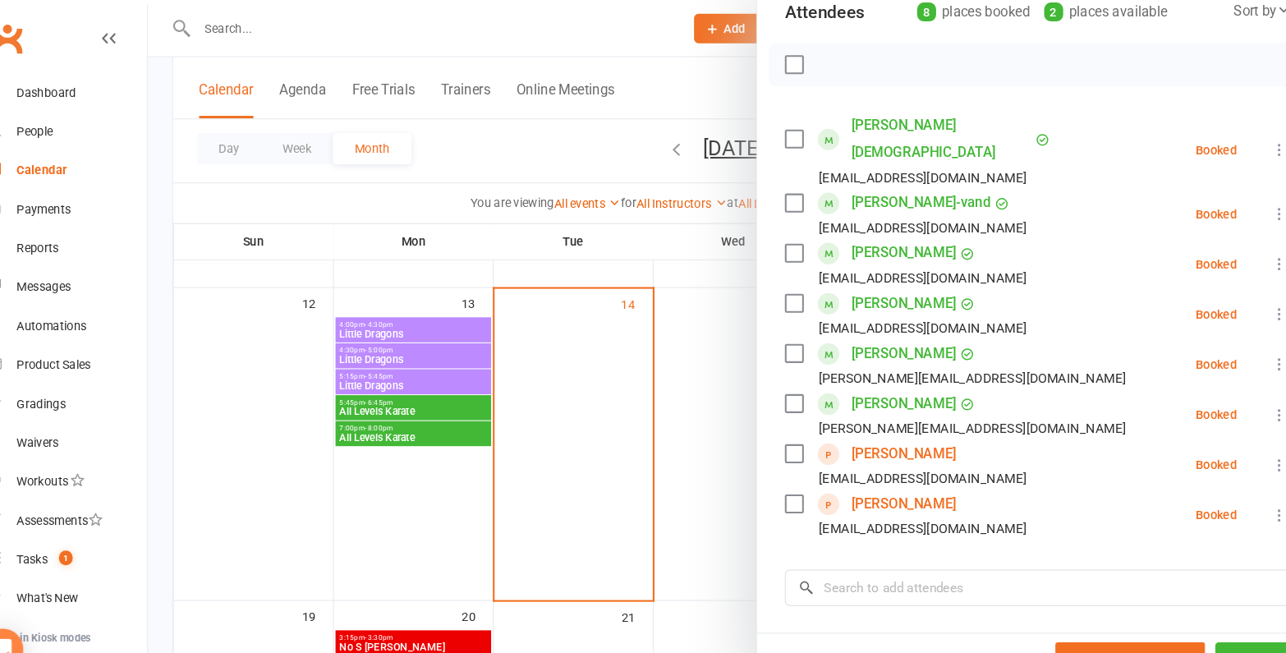
click at [893, 418] on link "Adam Zebian" at bounding box center [891, 431] width 99 height 26
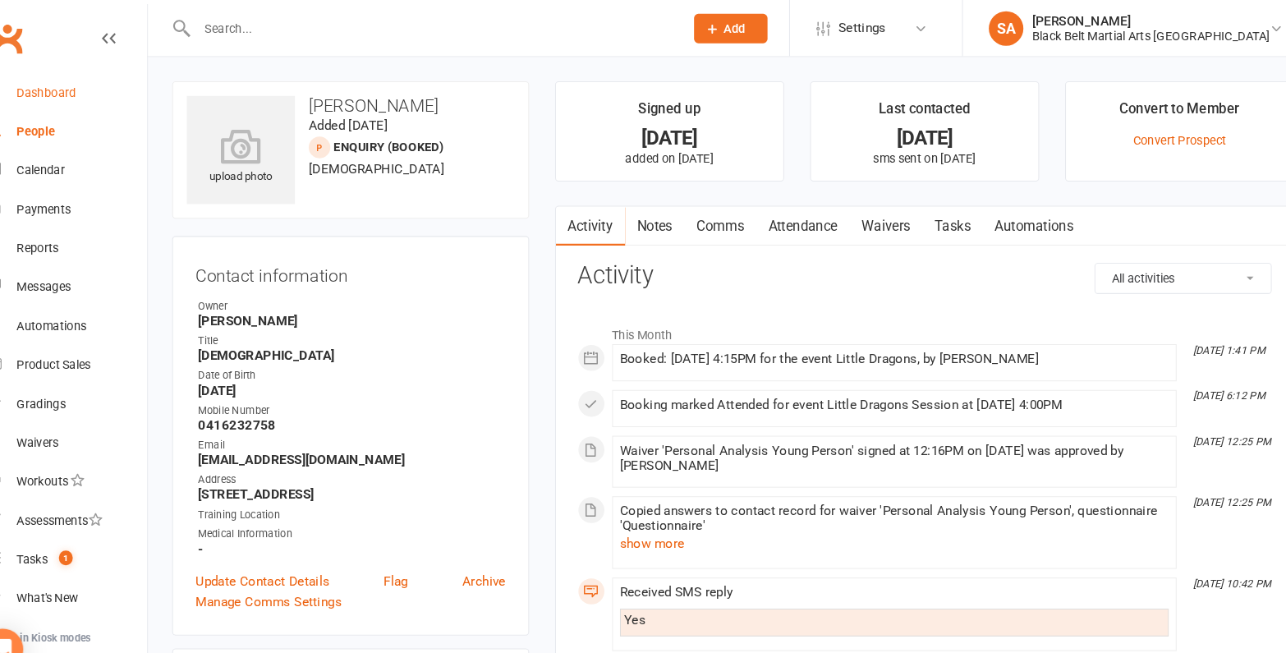
click at [76, 90] on div "Dashboard" at bounding box center [77, 87] width 57 height 13
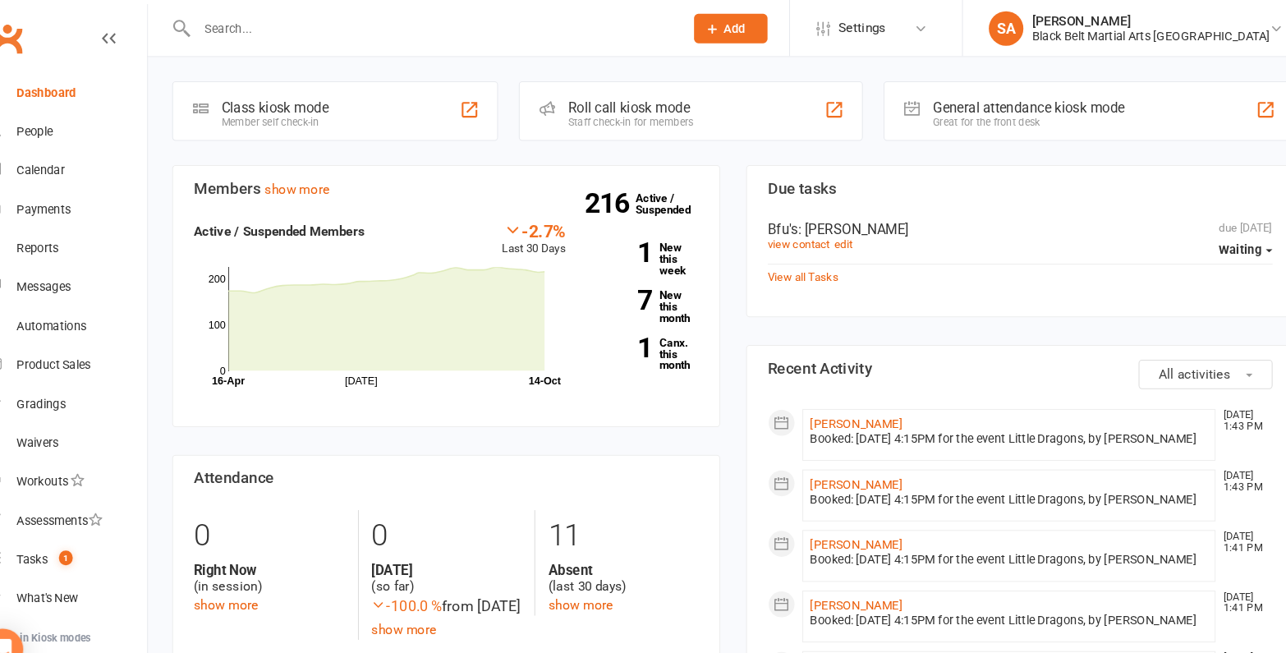
click at [420, 25] on input "text" at bounding box center [444, 27] width 456 height 23
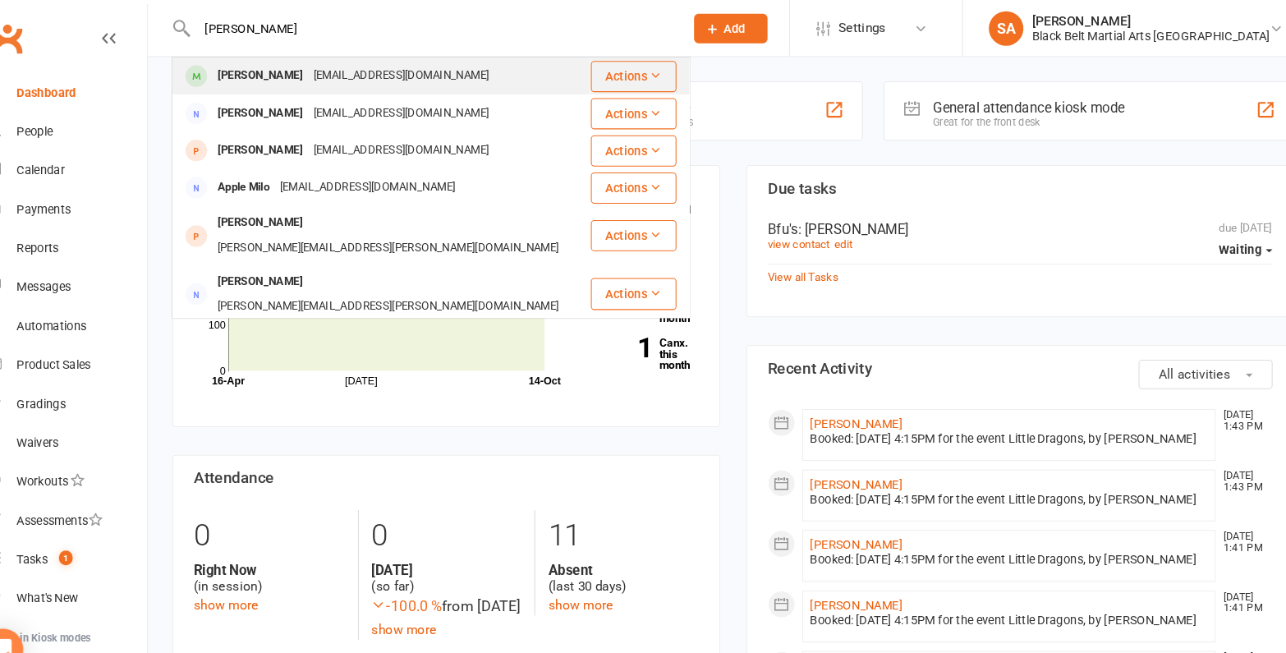
type input "millie"
click at [395, 74] on div "coding_endive3i@icloud.com" at bounding box center [415, 73] width 177 height 24
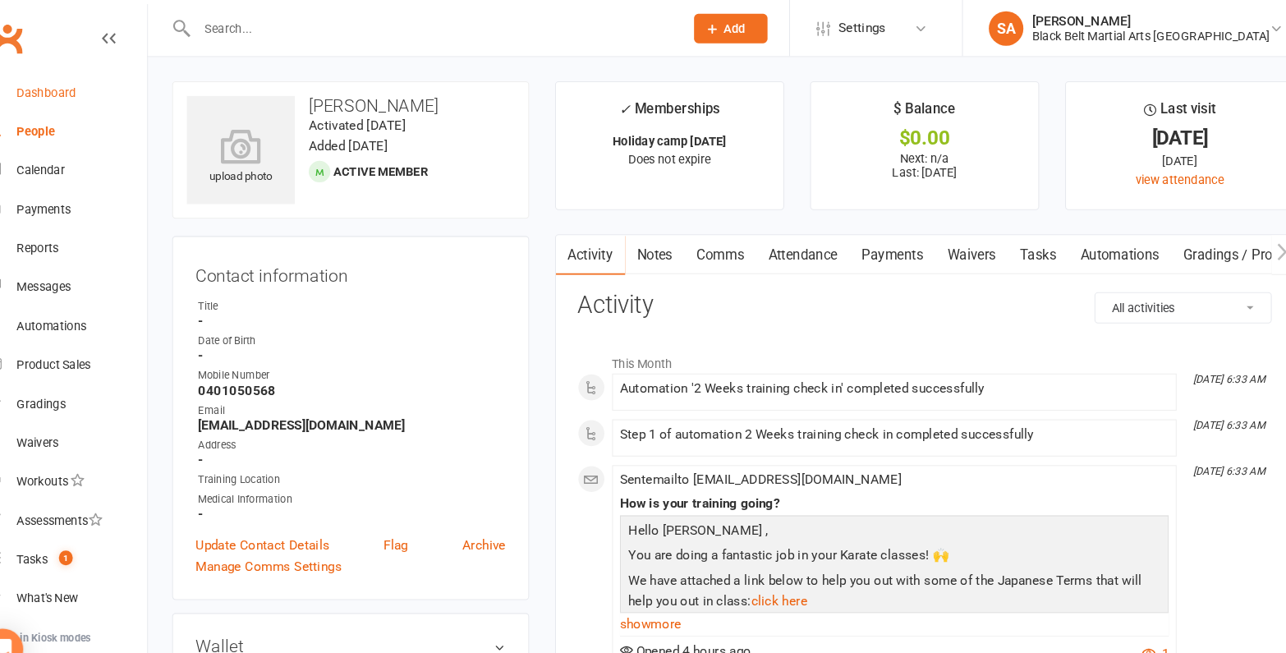
click at [72, 94] on div "Dashboard" at bounding box center [77, 87] width 57 height 13
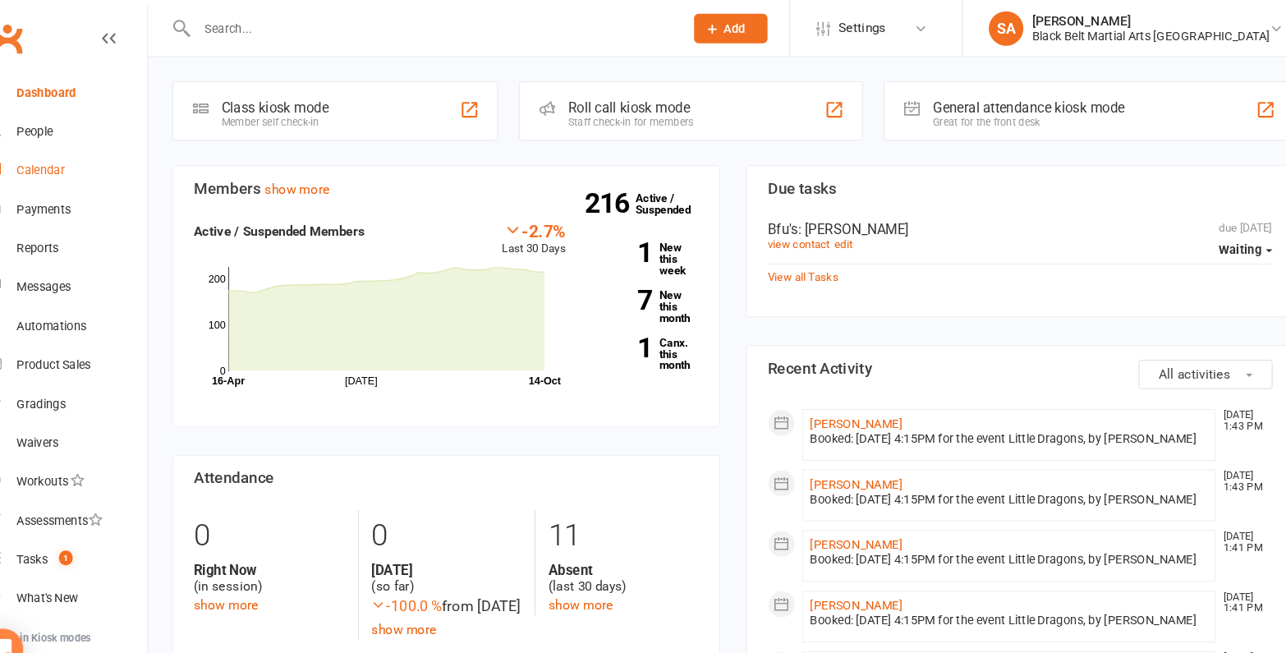
click at [65, 163] on div "Calendar" at bounding box center [72, 161] width 46 height 13
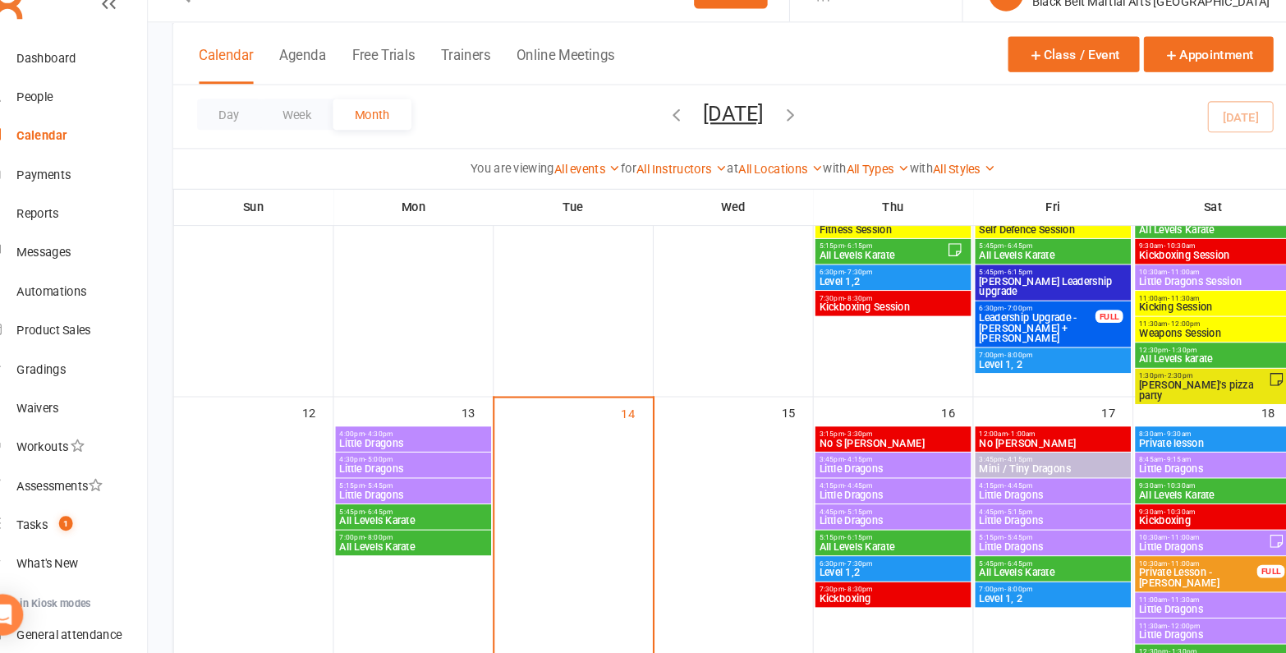
scroll to position [317, 0]
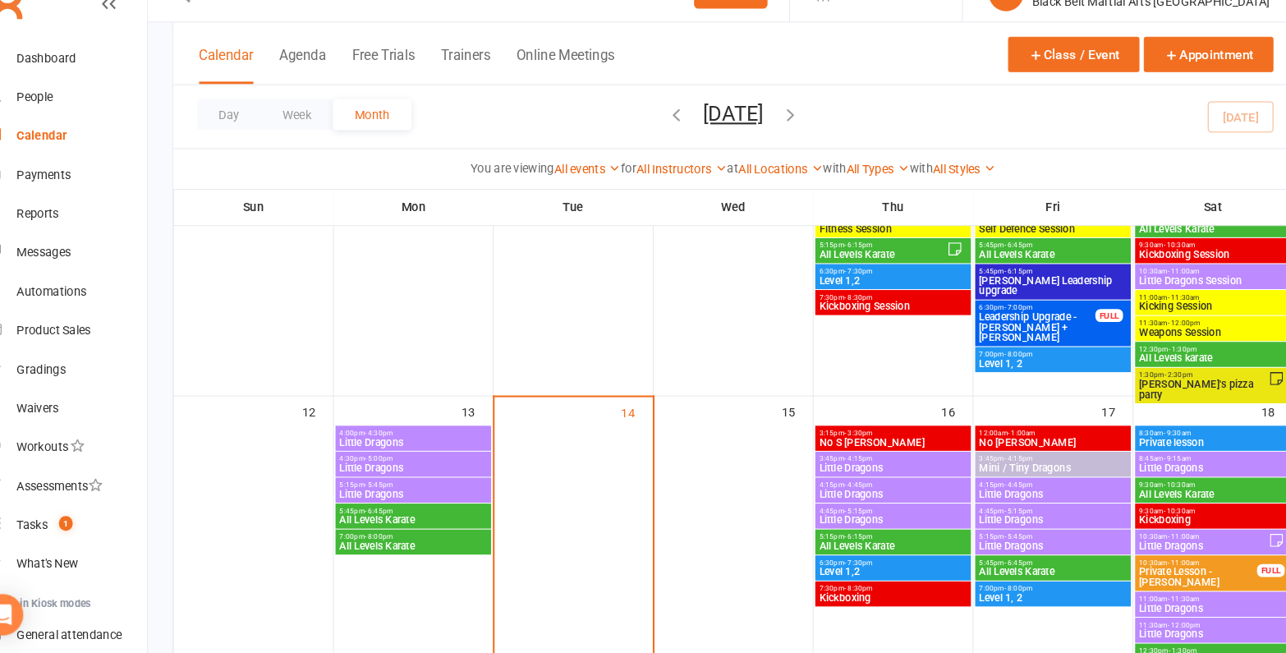
click at [988, 502] on span "Little Dragons" at bounding box center [1033, 502] width 141 height 10
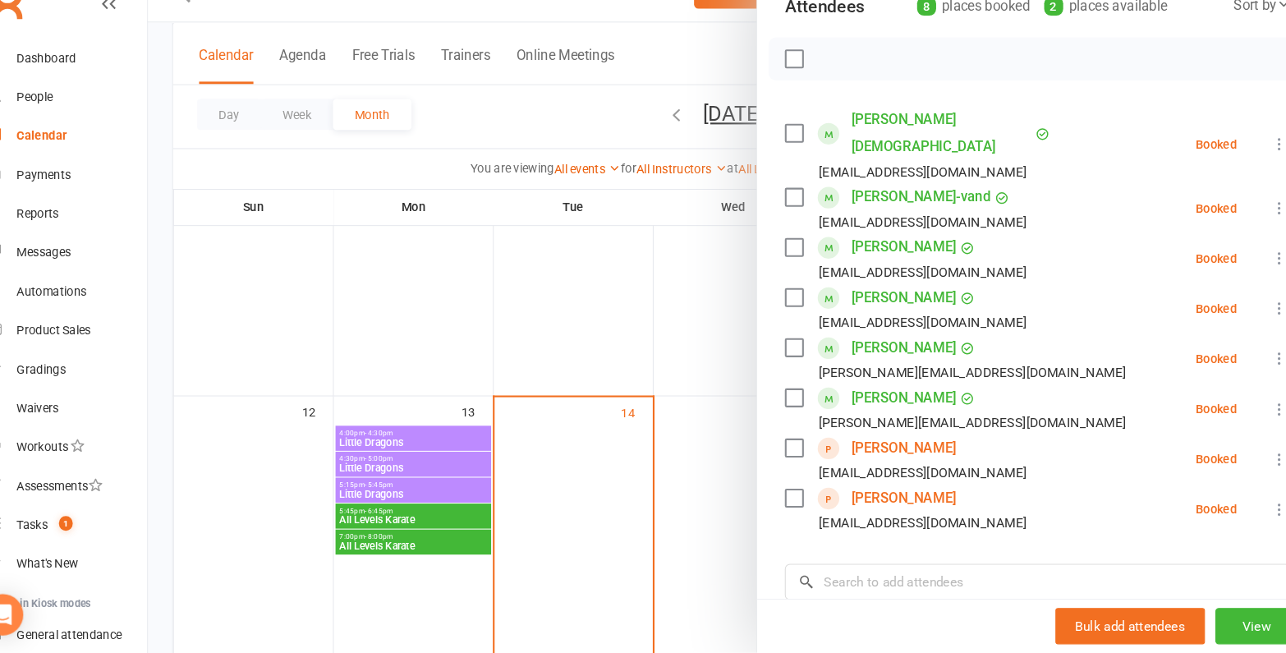
scroll to position [229, 0]
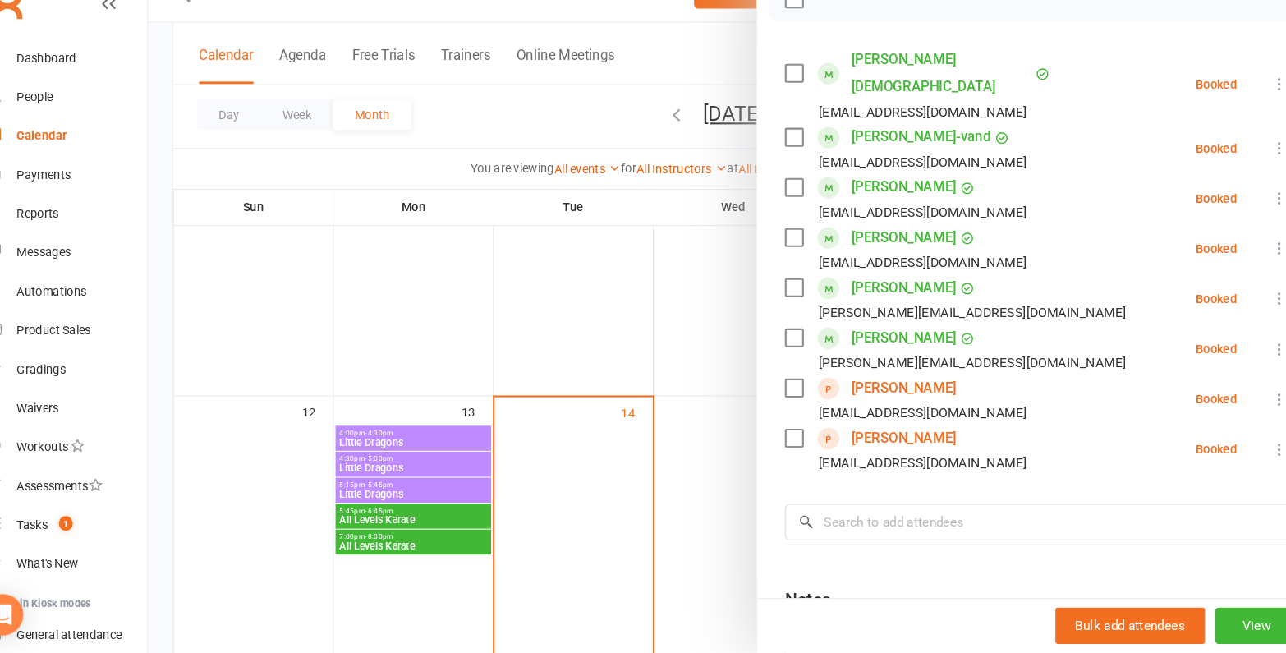
click at [876, 388] on link "Adam Zebian" at bounding box center [891, 401] width 99 height 26
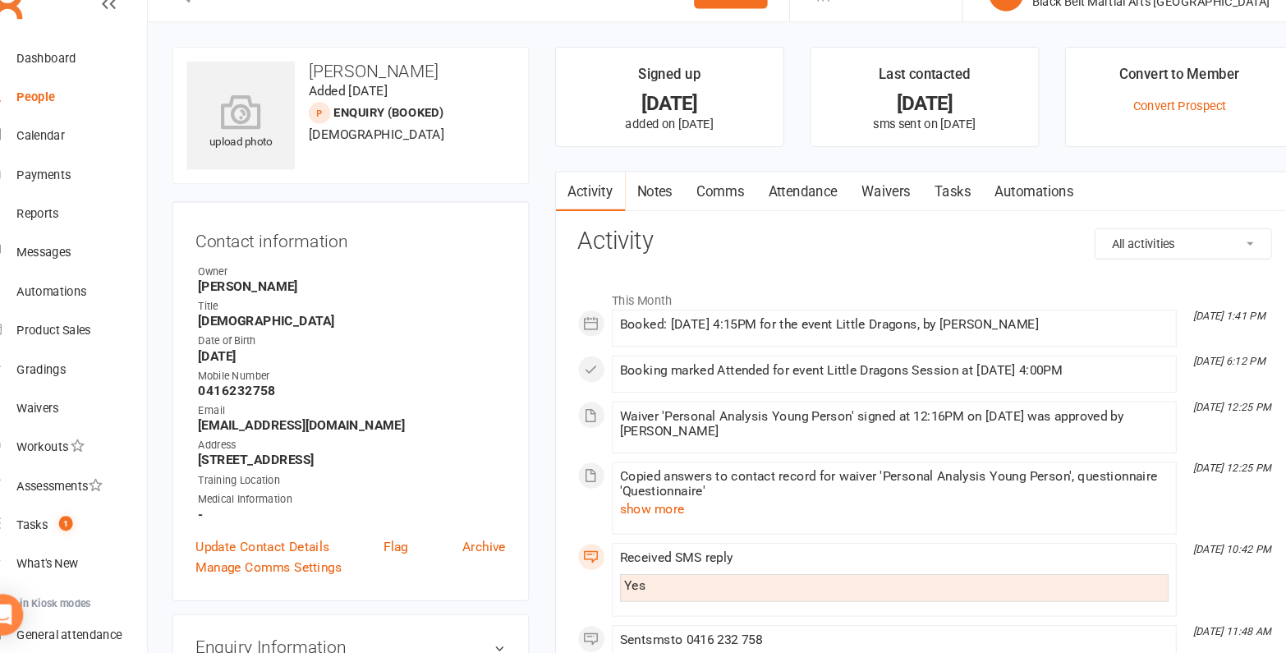
click at [726, 206] on link "Comms" at bounding box center [718, 215] width 68 height 38
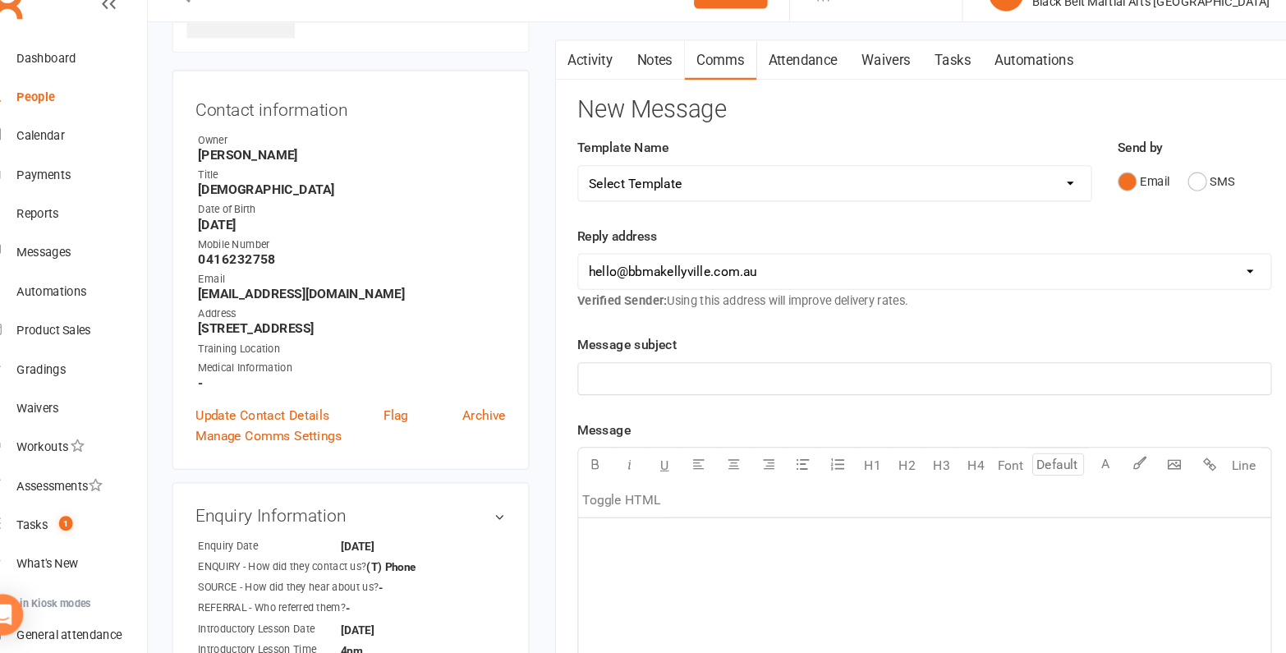
scroll to position [142, 0]
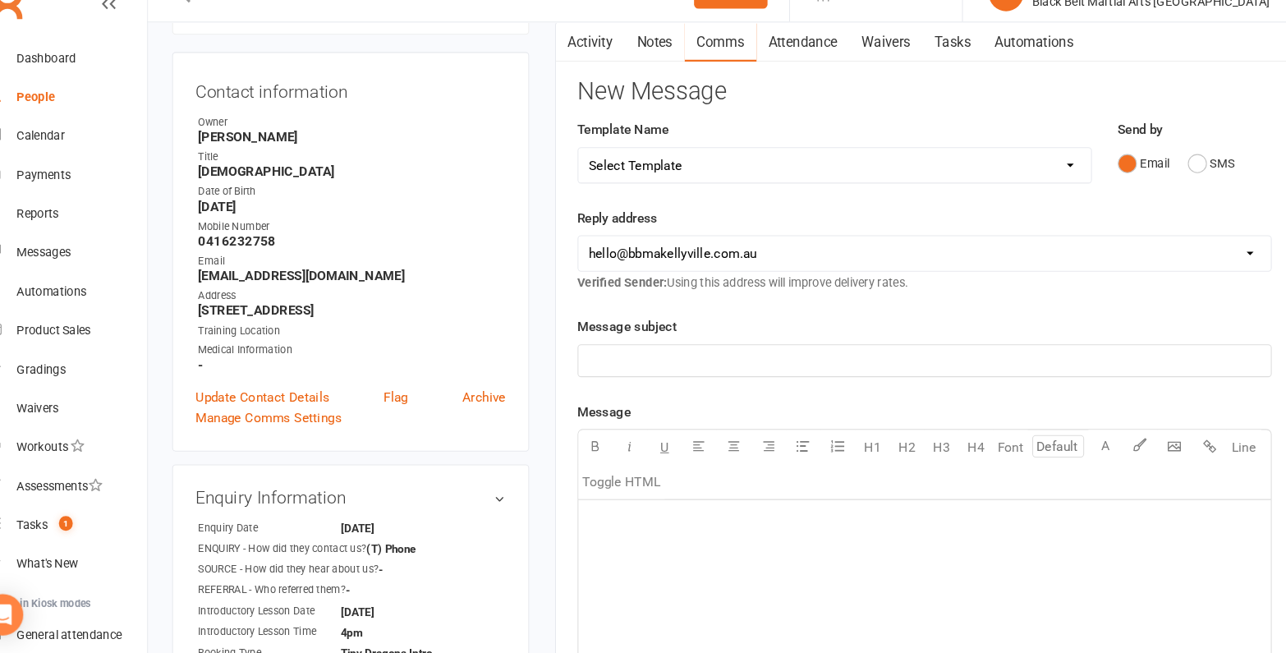
click at [821, 195] on select "Select Template [SMS] Bank account details [SMS] Booth follow up [Email] Cancel…" at bounding box center [826, 189] width 487 height 33
select select "45"
click at [583, 173] on select "Select Template [SMS] Bank account details [SMS] Booth follow up [Email] Cancel…" at bounding box center [826, 189] width 487 height 33
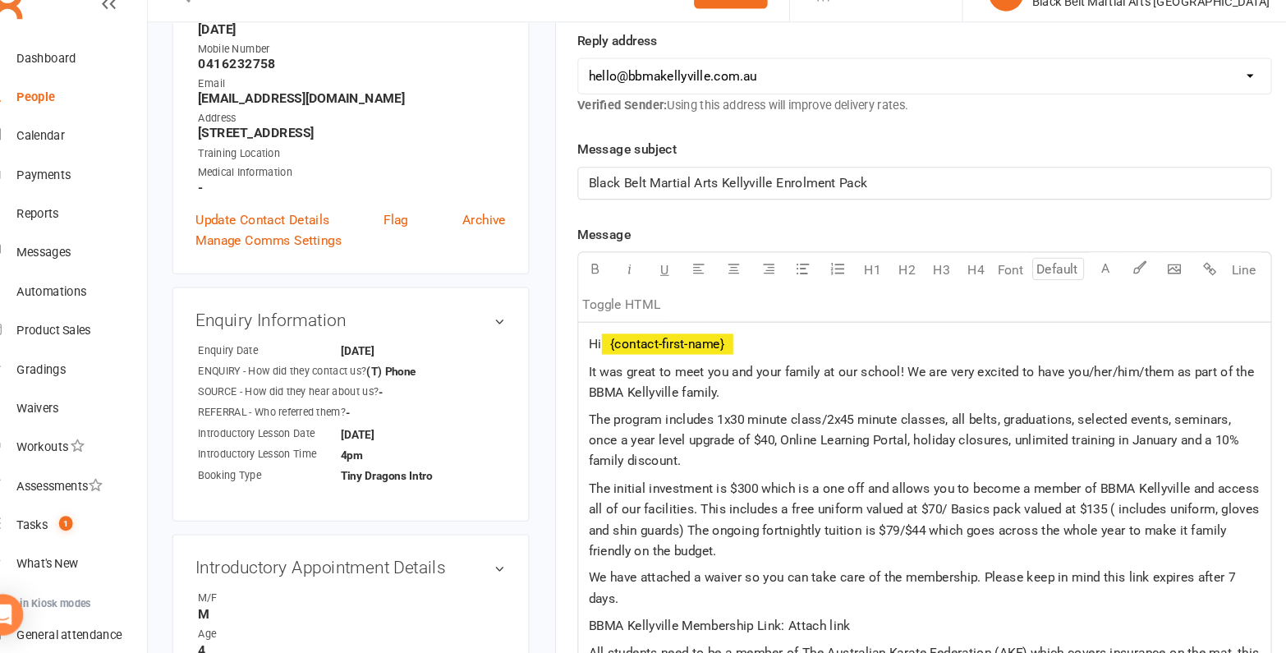
scroll to position [342, 0]
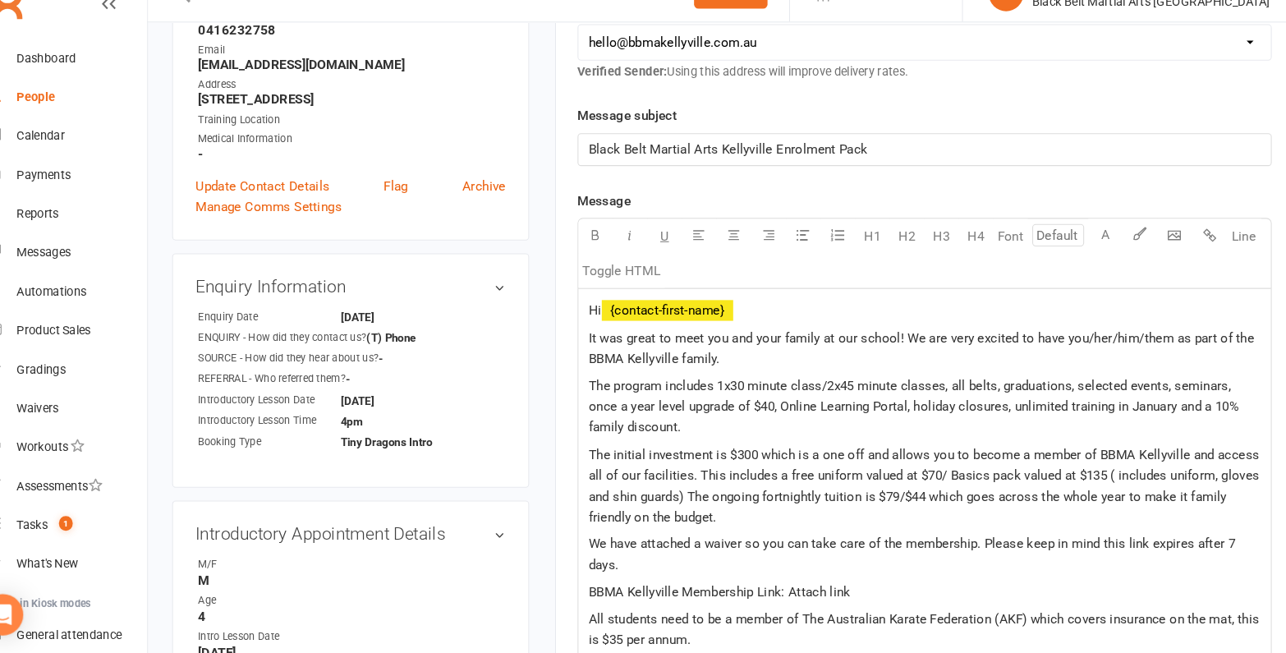
click at [750, 326] on p "Hi ﻿ {contact-first-name}" at bounding box center [912, 328] width 638 height 20
click at [775, 330] on p "Hi ﻿ {contact-first-name} ﻿" at bounding box center [912, 328] width 638 height 20
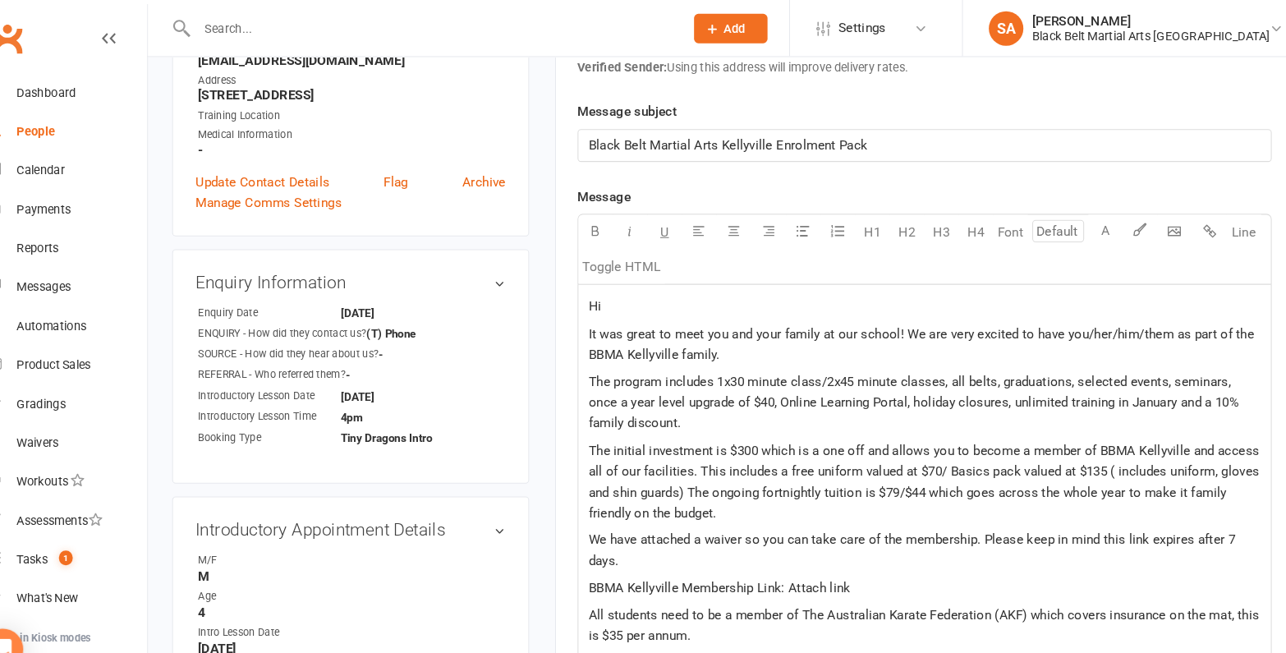
scroll to position [354, 0]
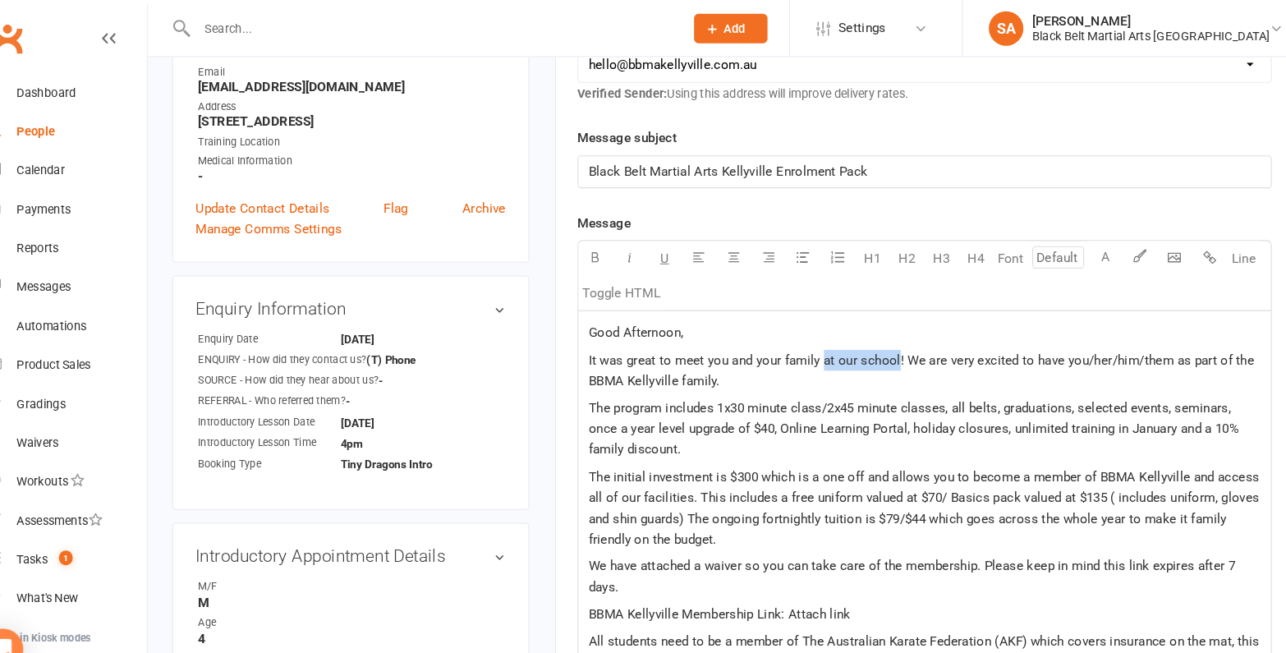
drag, startPoint x: 886, startPoint y: 339, endPoint x: 815, endPoint y: 337, distance: 70.6
click at [815, 337] on span "It was great to meet you and your family at our school! We are very excited to …" at bounding box center [910, 352] width 635 height 34
drag, startPoint x: 1121, startPoint y: 337, endPoint x: 1025, endPoint y: 339, distance: 96.1
click at [1025, 339] on span "It was great to meet you and your family last week! We are very excited to have…" at bounding box center [900, 352] width 615 height 34
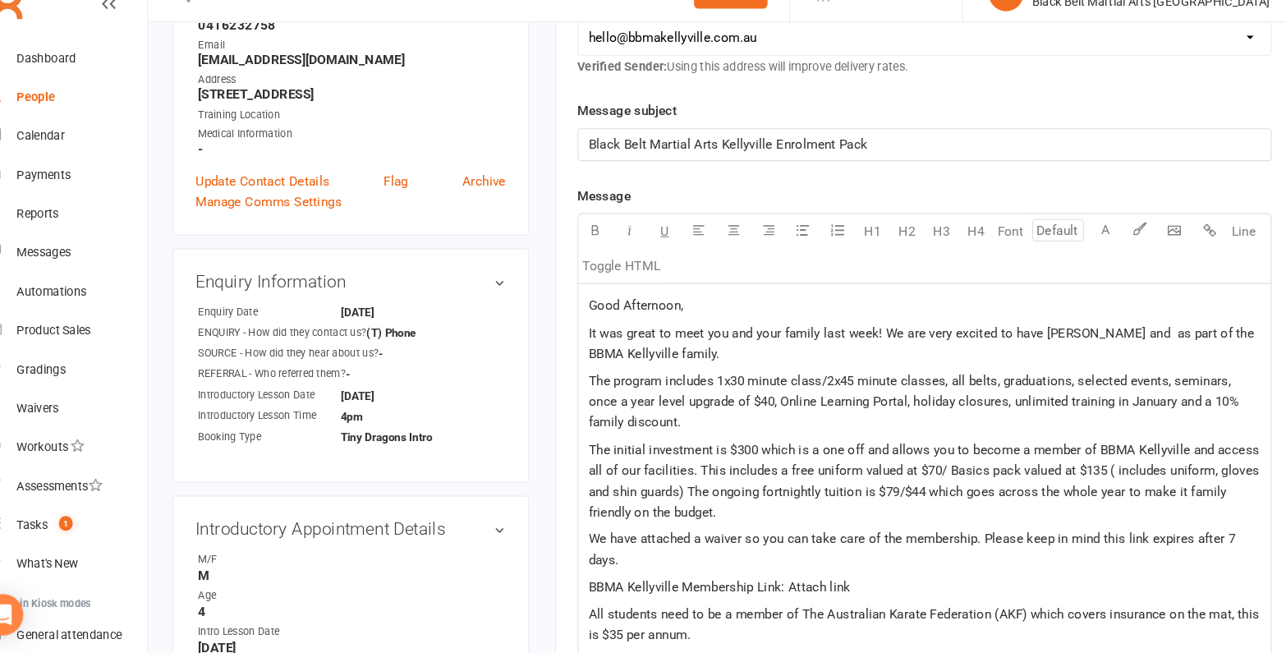
scroll to position [348, 0]
click at [814, 389] on span "The program includes 1x30 minute class/2x45 minute classes, all belts, graduati…" at bounding box center [903, 413] width 621 height 54
drag, startPoint x: 932, startPoint y: 392, endPoint x: 814, endPoint y: 394, distance: 118.2
click at [814, 394] on span "The program includes 1x30 minute class/2x45 minute classes, all belts, graduati…" at bounding box center [903, 413] width 621 height 54
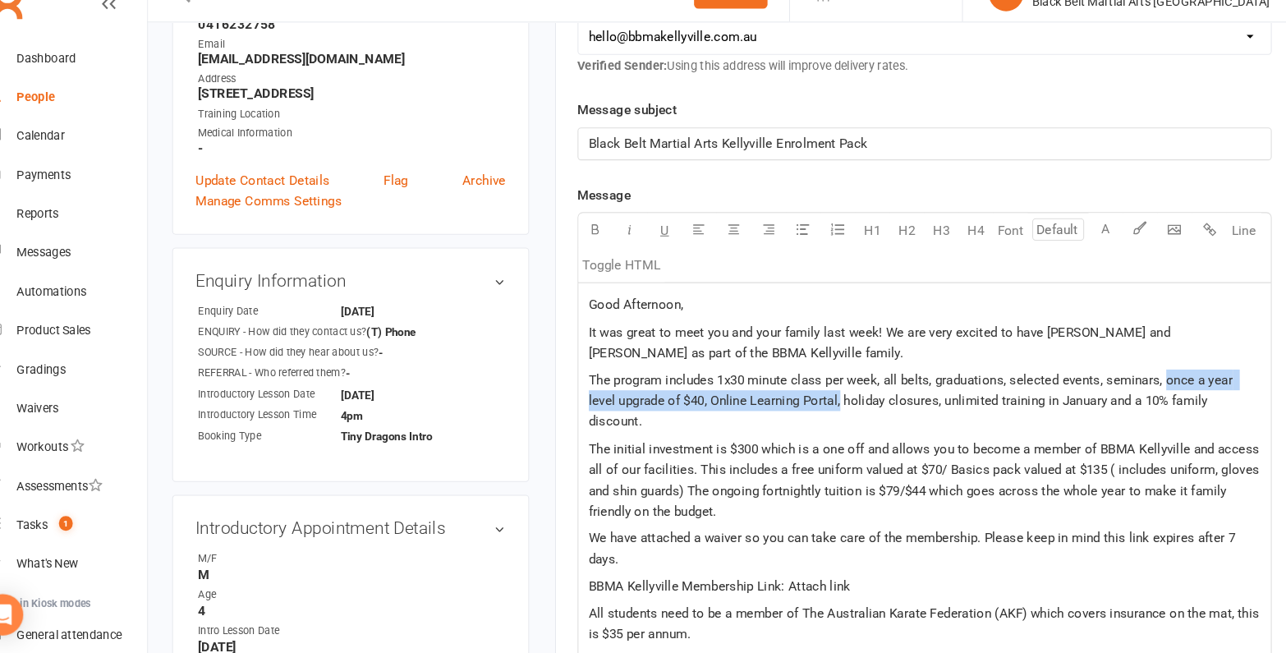
drag, startPoint x: 804, startPoint y: 409, endPoint x: 1137, endPoint y: 390, distance: 333.9
click at [1137, 390] on span "The program includes 1x30 minute class per week, all belts, graduations, select…" at bounding box center [900, 413] width 615 height 54
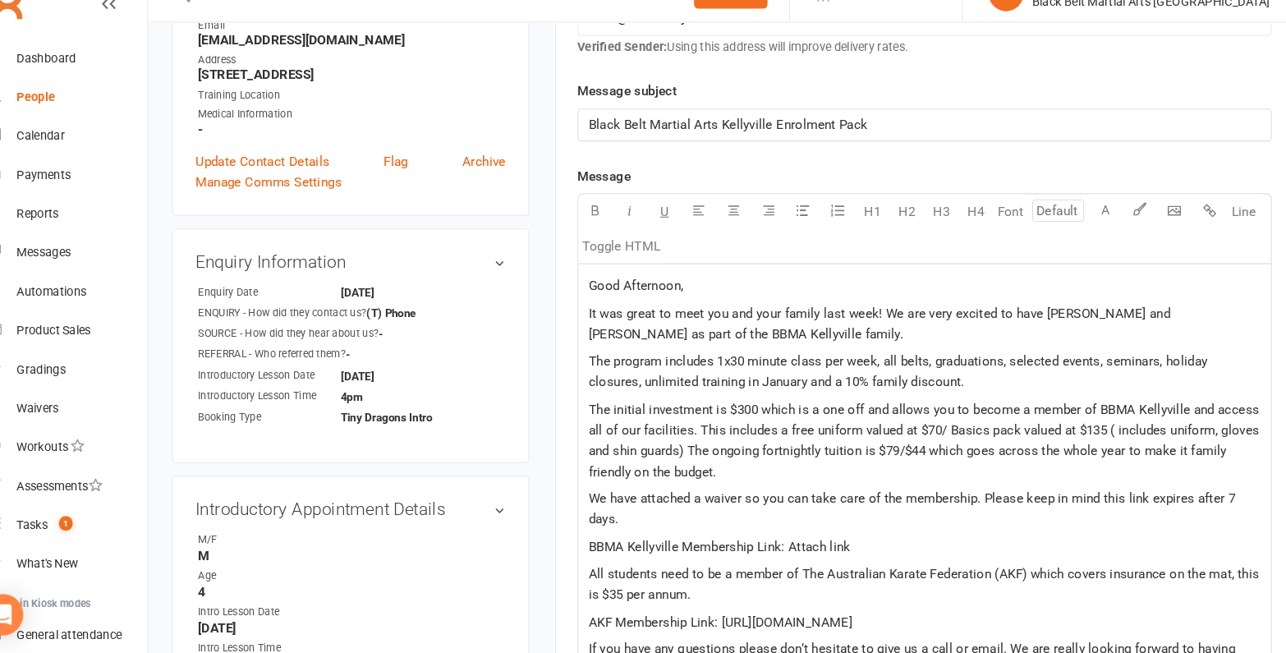
scroll to position [367, 0]
click at [721, 417] on span "The initial investment is $300 which is a one off and allows you to become a me…" at bounding box center [913, 450] width 640 height 74
click at [801, 420] on span "The initial investment is normally $300 which is a one off and allows you to be…" at bounding box center [906, 450] width 626 height 74
drag, startPoint x: 916, startPoint y: 437, endPoint x: 888, endPoint y: 439, distance: 28.0
click at [888, 439] on span "The initial investment is normally $300 each which is a one off and allows you …" at bounding box center [905, 450] width 624 height 74
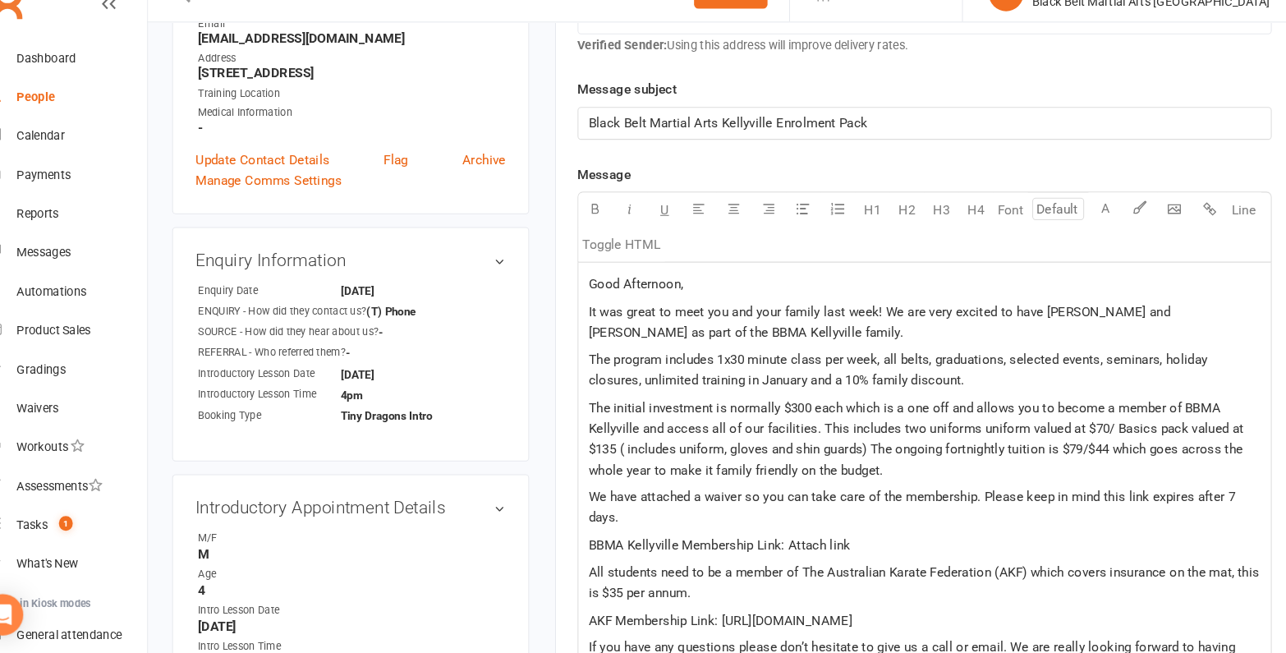
click at [987, 434] on span "The initial investment is normally $300 each which is a one off and allows you …" at bounding box center [906, 450] width 626 height 74
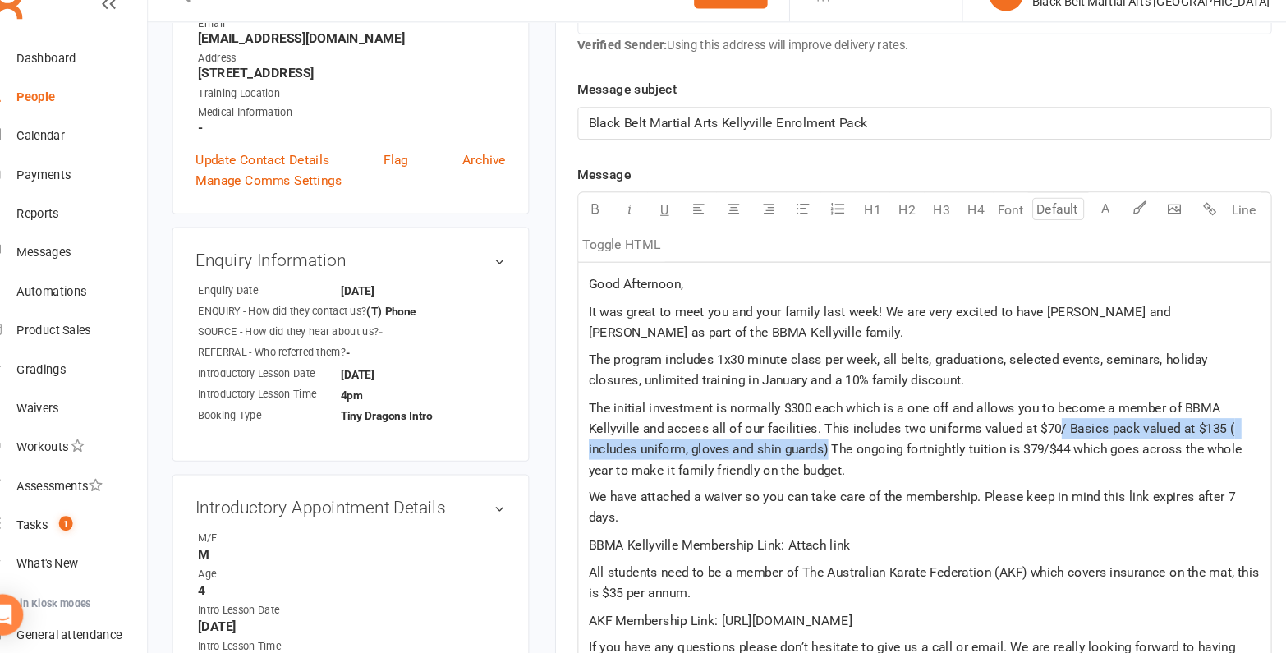
drag, startPoint x: 1036, startPoint y: 432, endPoint x: 819, endPoint y: 454, distance: 217.9
click at [819, 454] on span "The initial investment is normally $300 each which is a one off and allows you …" at bounding box center [905, 450] width 624 height 74
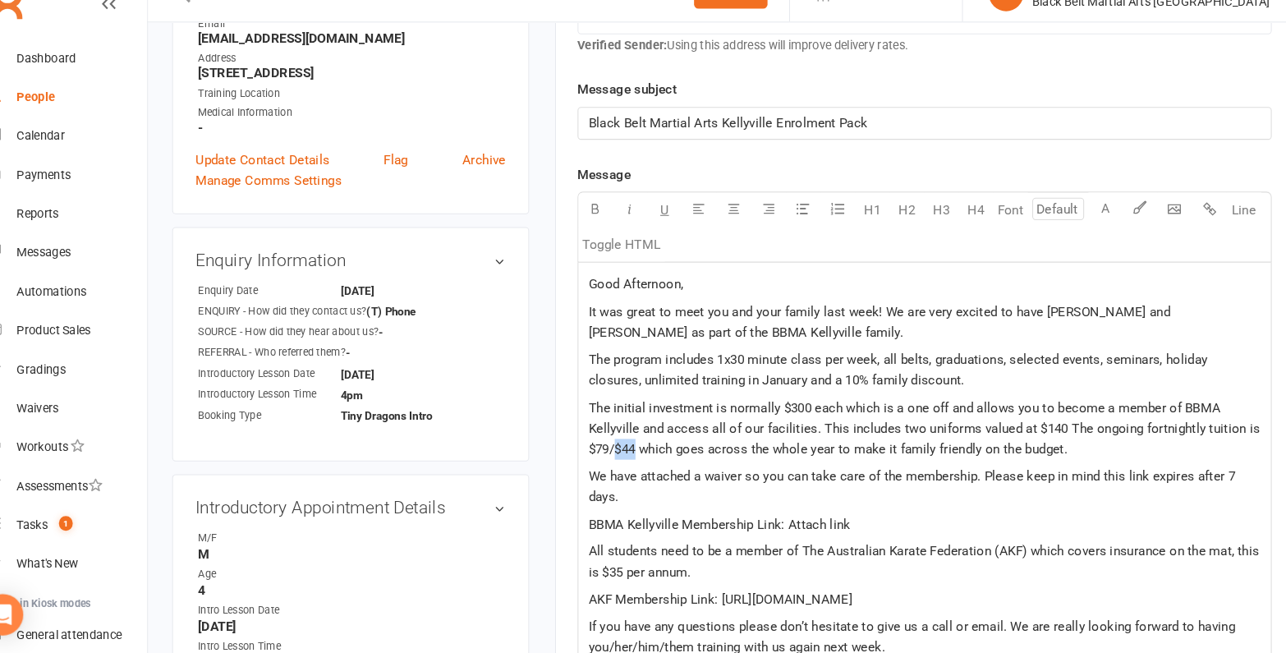
drag, startPoint x: 620, startPoint y: 451, endPoint x: 640, endPoint y: 457, distance: 20.8
click at [640, 457] on span "The initial investment is normally $300 each which is a one off and allows you …" at bounding box center [913, 440] width 641 height 54
click at [1062, 463] on p "The initial investment is normally $300 each which is a one off and allows you …" at bounding box center [912, 439] width 638 height 59
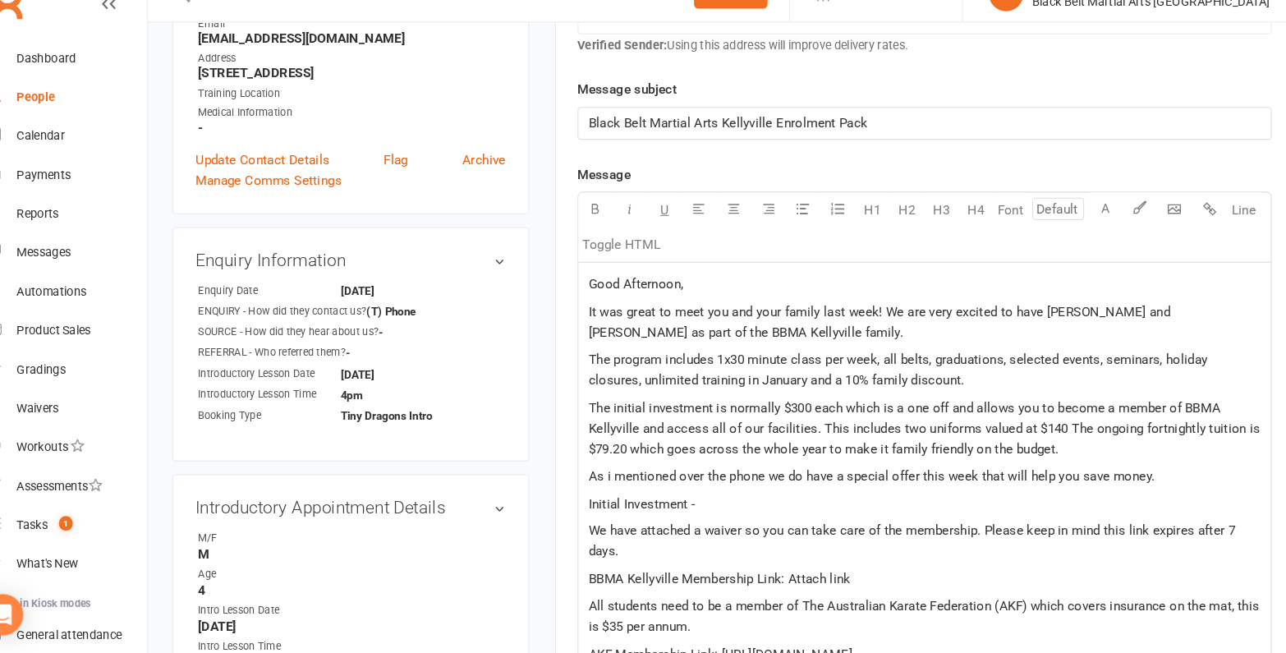
click at [754, 507] on p "Initial Investment -" at bounding box center [912, 512] width 638 height 20
click at [773, 415] on span "The initial investment is normally $300 each which is a one off and allows you …" at bounding box center [913, 440] width 641 height 54
click at [866, 416] on span "The initial investment is normally $600 ($300 each which is a one off and allow…" at bounding box center [913, 440] width 641 height 54
click at [777, 539] on span "We have attached a waiver so you can take care of the membership. Please keep i…" at bounding box center [901, 547] width 617 height 34
click at [828, 507] on p "Initial Investment - $100 (saving $500)" at bounding box center [912, 512] width 638 height 20
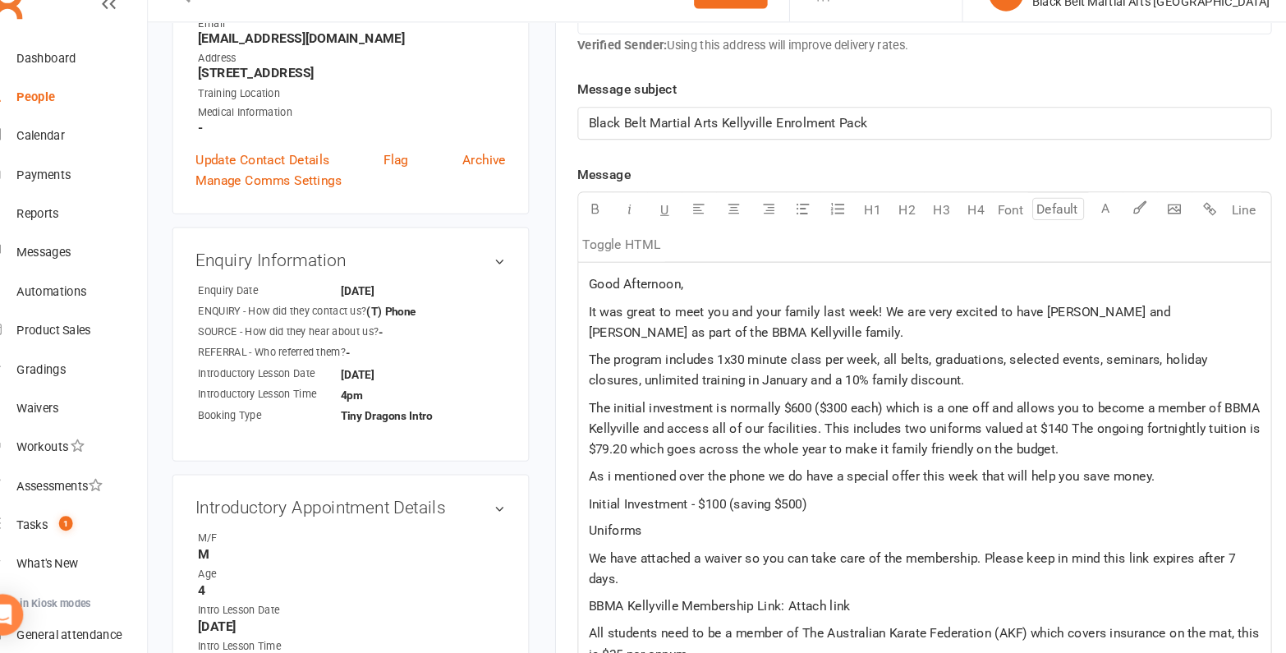
click at [587, 530] on div "Good Afternoon, It was great to meet you and your family last week! We are very…" at bounding box center [912, 540] width 658 height 516
click at [685, 531] on p "x2 Uniforms" at bounding box center [912, 537] width 638 height 20
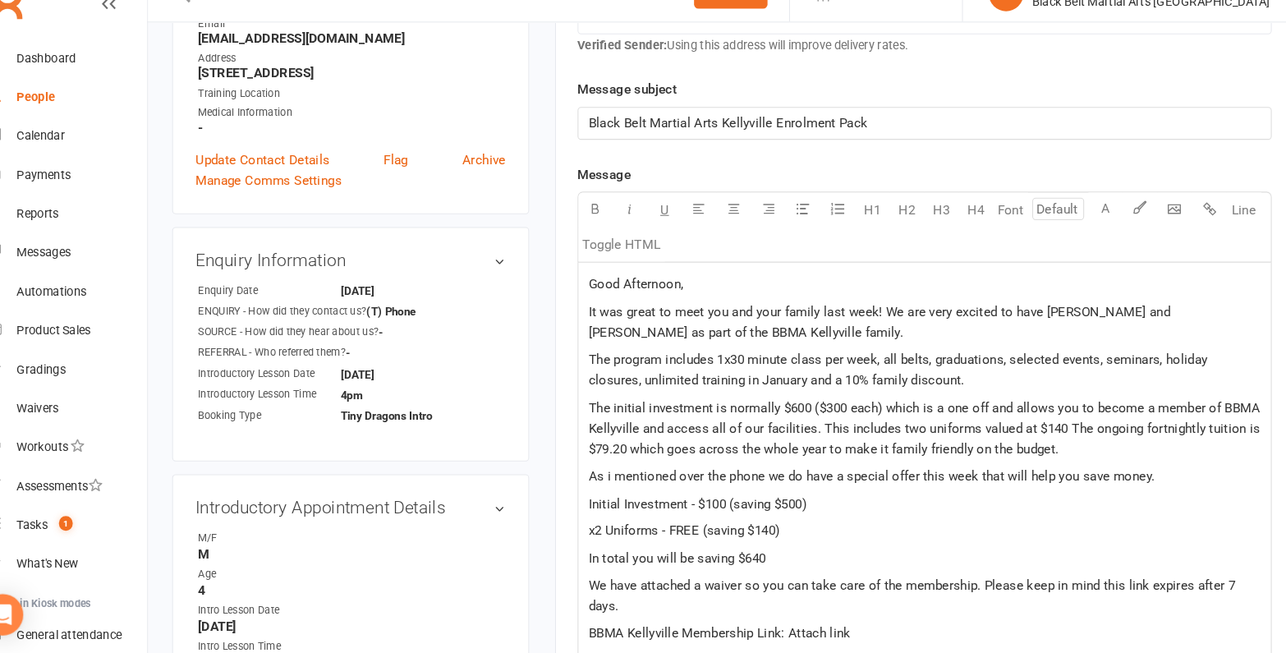
click at [787, 533] on p "x2 Uniforms - FREE (saving $140)" at bounding box center [912, 537] width 638 height 20
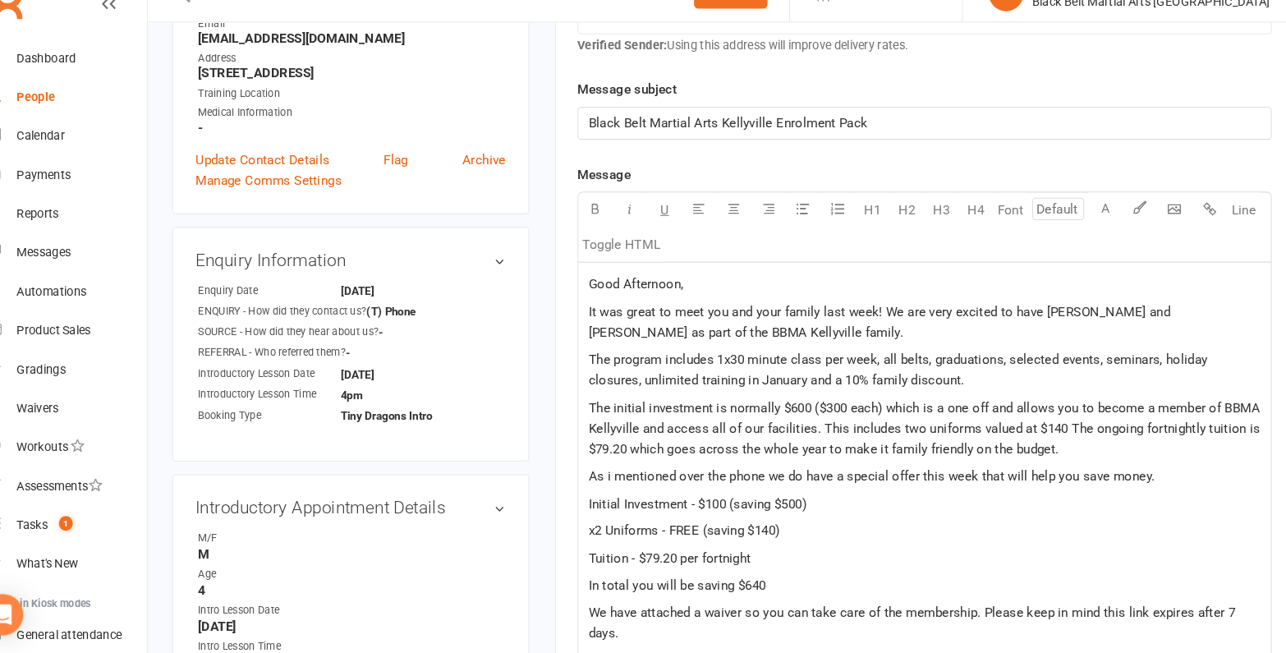
click at [809, 592] on p "In total you will be saving $640" at bounding box center [912, 589] width 638 height 20
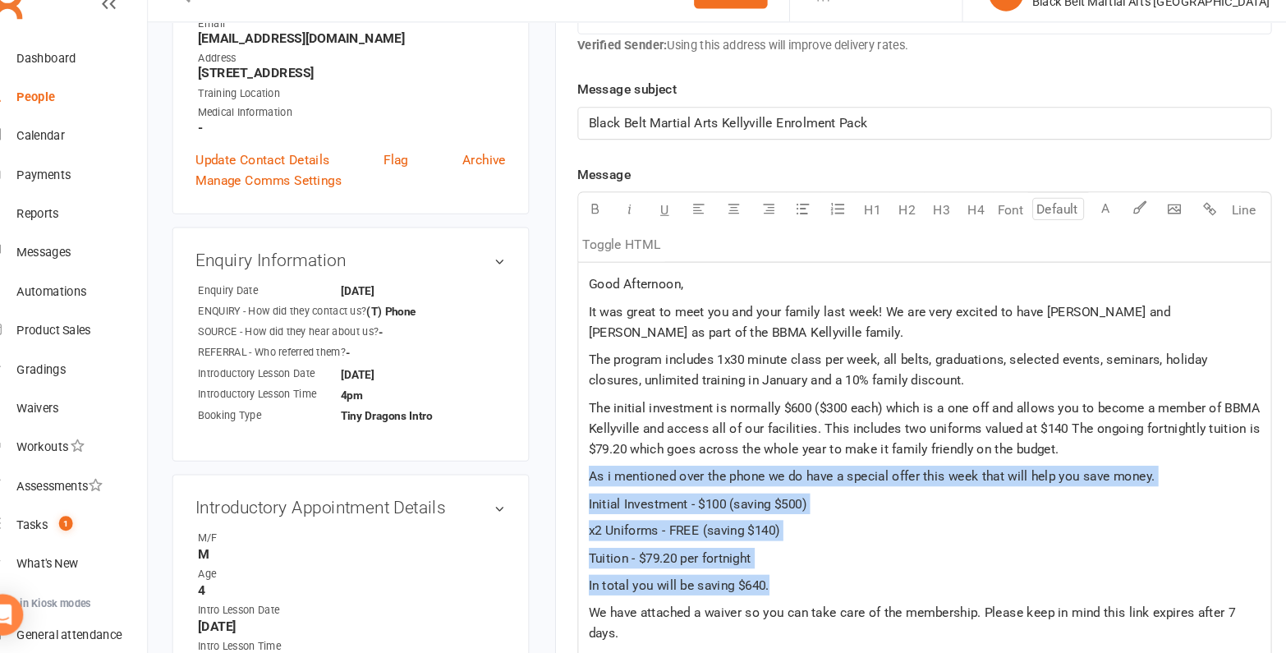
drag, startPoint x: 777, startPoint y: 586, endPoint x: 582, endPoint y: 483, distance: 221.1
click at [583, 483] on div "Good Afternoon, It was great to meet you and your family last week! We are very…" at bounding box center [912, 566] width 658 height 568
click at [597, 231] on icon "button" at bounding box center [599, 231] width 12 height 12
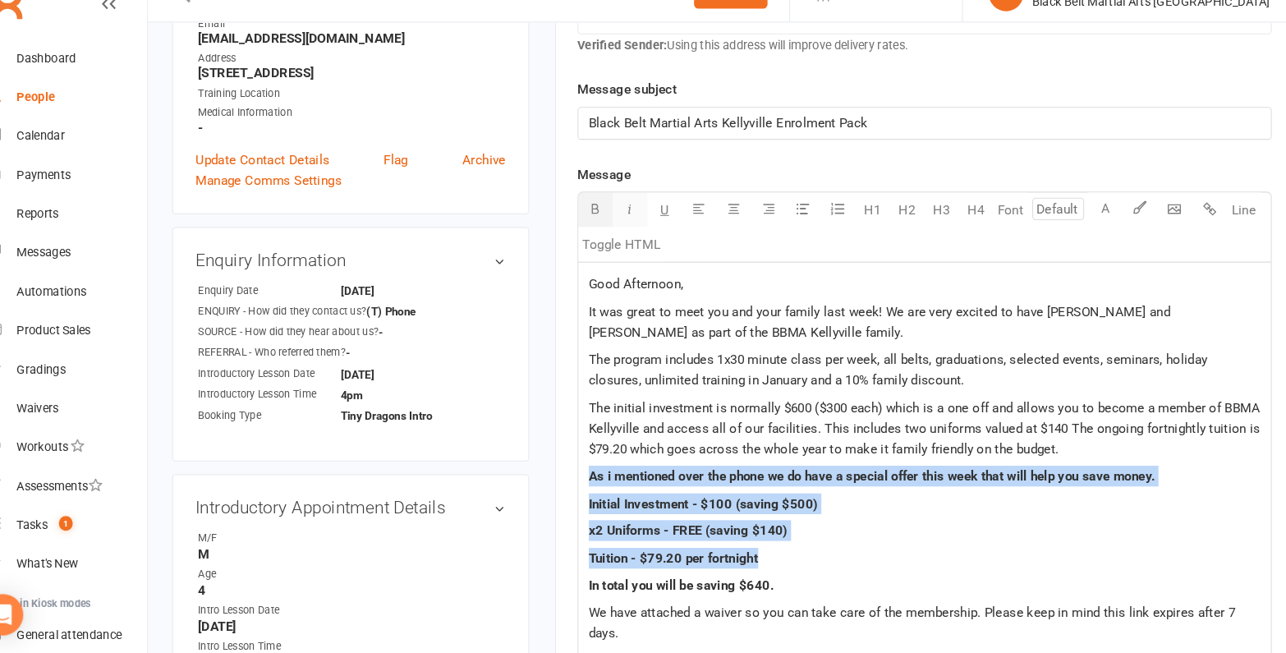
click at [626, 231] on icon "button" at bounding box center [632, 231] width 12 height 12
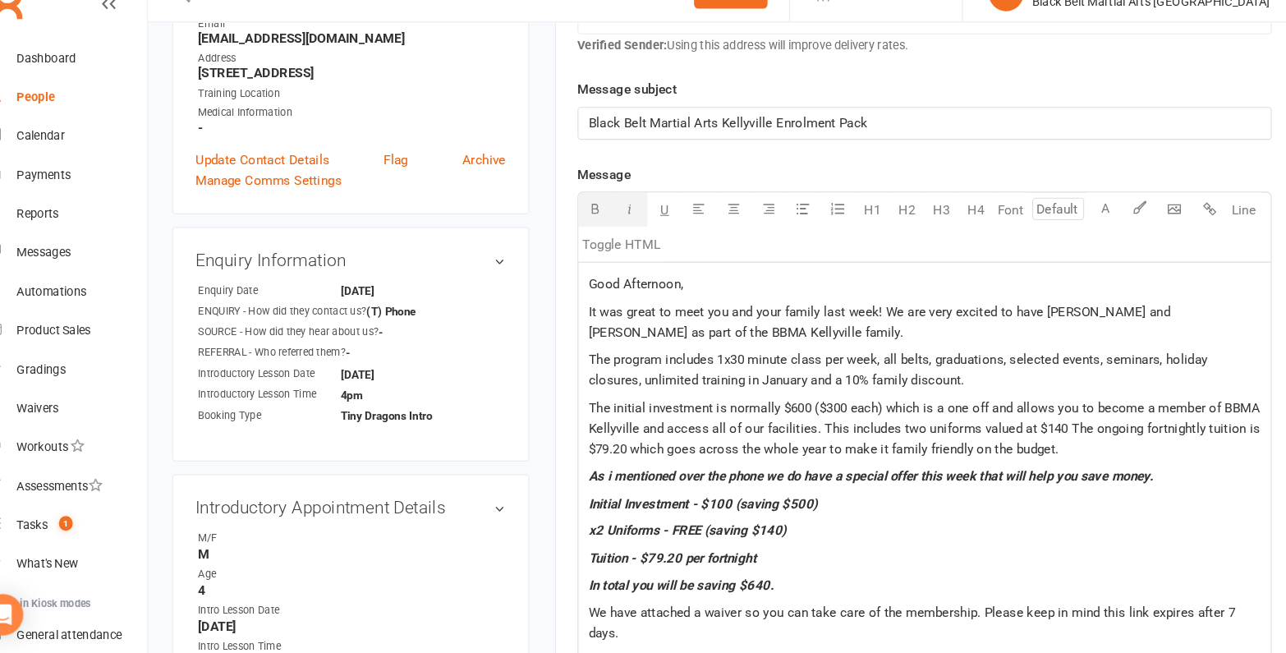
click at [741, 544] on div "Good Afternoon, It was great to meet you and your family last week! We are very…" at bounding box center [912, 566] width 658 height 568
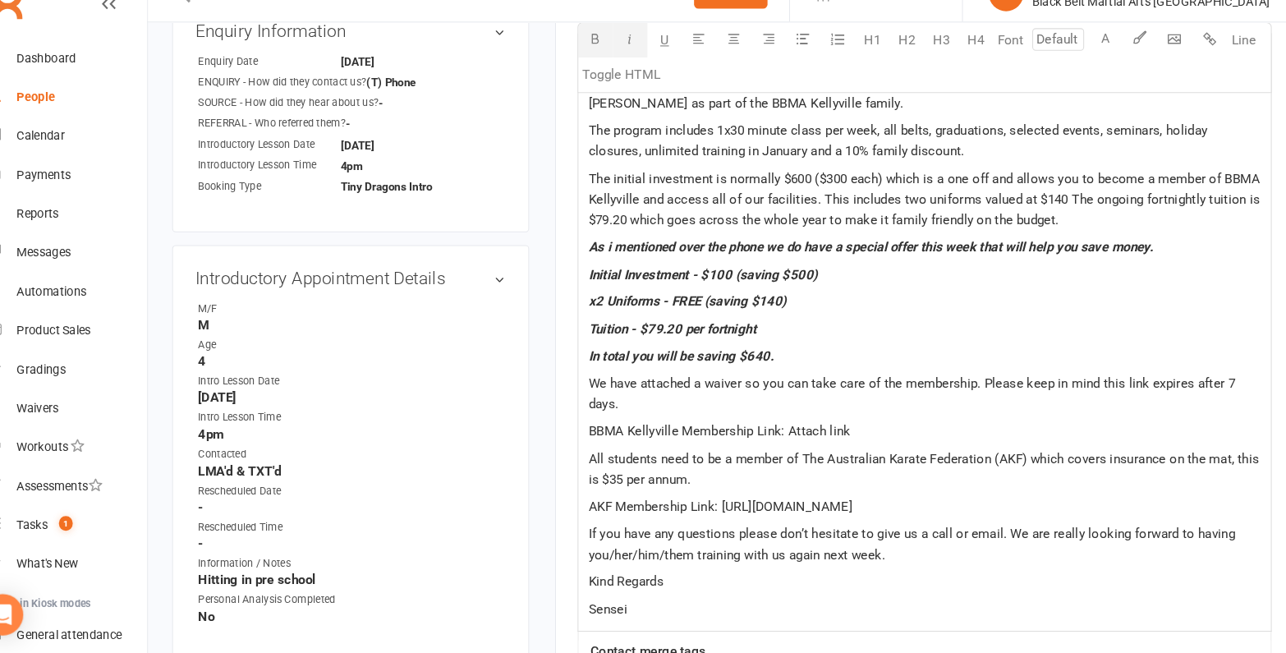
scroll to position [598, 0]
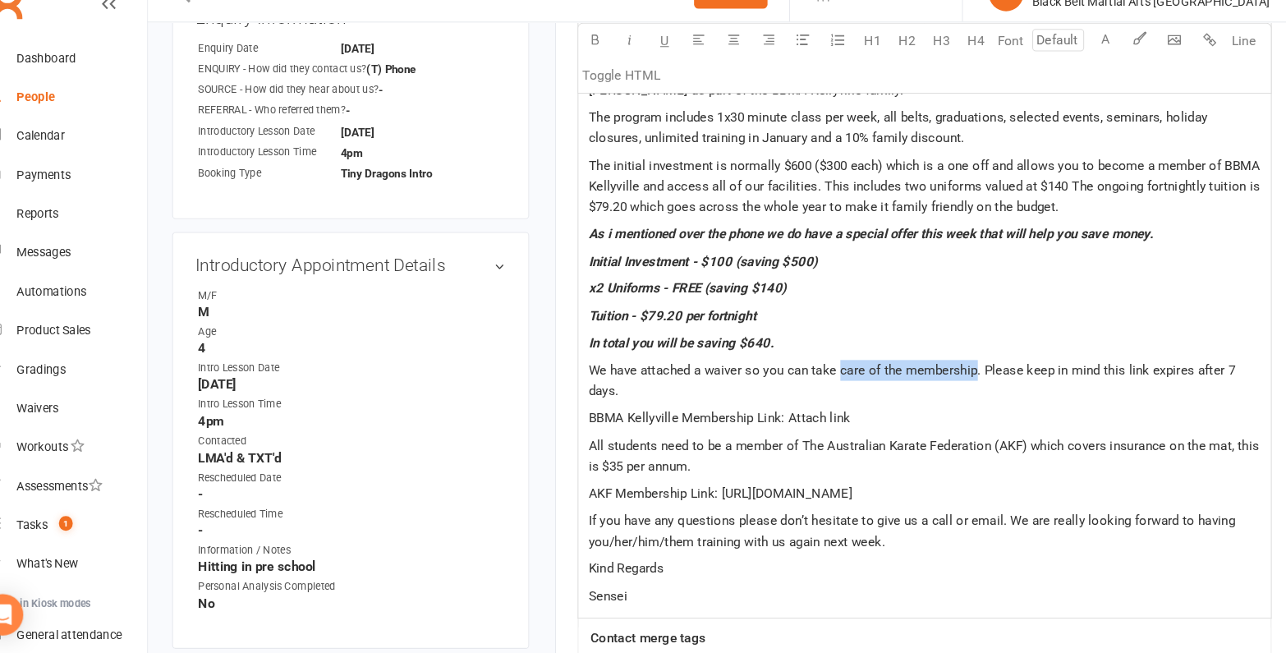
drag, startPoint x: 959, startPoint y: 381, endPoint x: 830, endPoint y: 384, distance: 128.9
click at [830, 384] on span "We have attached a waiver so you can take care of the membership. Please keep i…" at bounding box center [901, 394] width 617 height 34
drag, startPoint x: 854, startPoint y: 403, endPoint x: 779, endPoint y: 405, distance: 74.7
click at [779, 420] on p "BBMA Kellyville Membership Link: Attach link" at bounding box center [912, 430] width 638 height 20
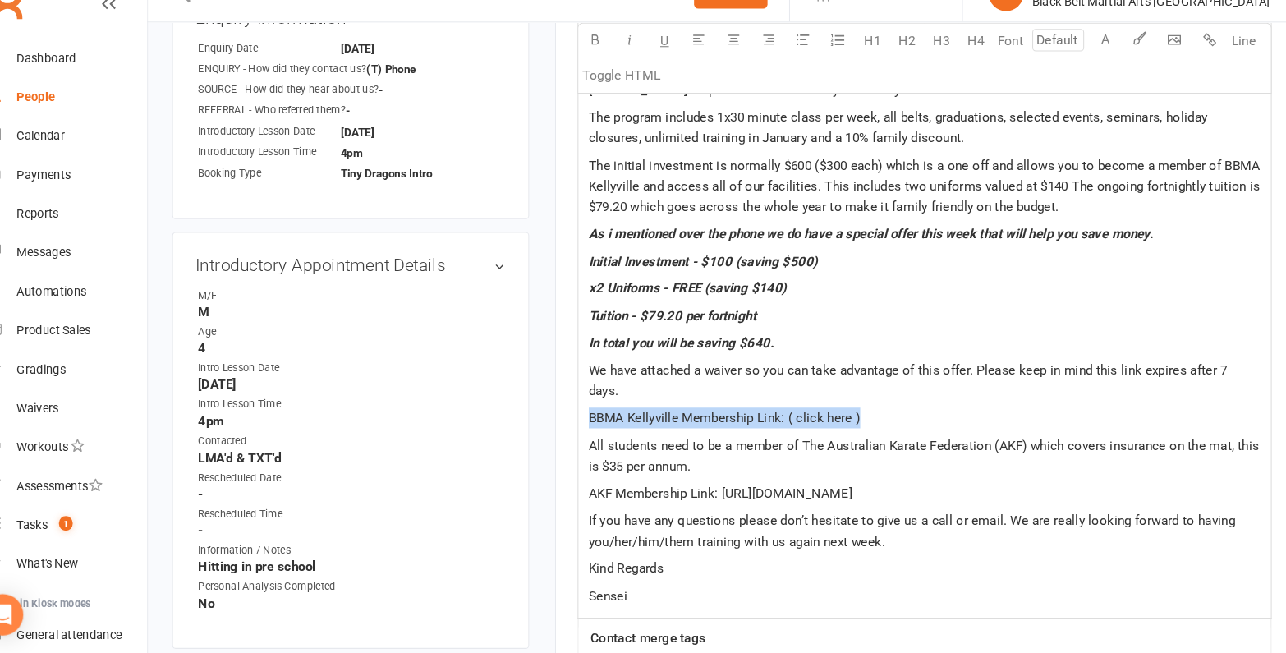
drag, startPoint x: 874, startPoint y: 401, endPoint x: 559, endPoint y: 397, distance: 314.5
click at [559, 397] on main "Signed up 27 days ago added on 17 Sep 2025 Last contacted 6 days ago sms sent o…" at bounding box center [911, 208] width 727 height 1458
click at [594, 67] on icon "button" at bounding box center [599, 70] width 12 height 12
click at [861, 420] on div "Good Afternoon, It was great to meet you and your family last week! We are very…" at bounding box center [912, 336] width 658 height 568
drag, startPoint x: 861, startPoint y: 406, endPoint x: 786, endPoint y: 410, distance: 75.6
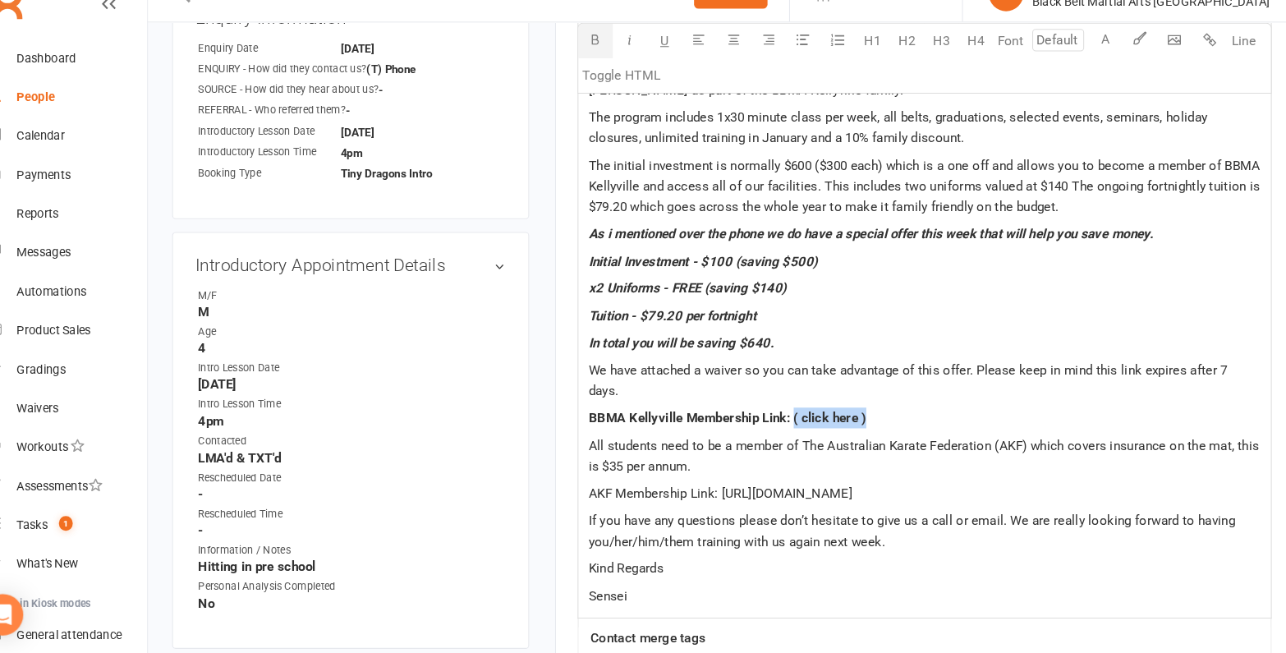
click at [786, 420] on p "BBMA Kellyville Membership Link: ( click here )" at bounding box center [912, 430] width 638 height 20
click at [845, 455] on p "All students need to be a member of The Australian Karate Federation (AKF) whic…" at bounding box center [912, 465] width 638 height 39
click at [628, 452] on span "All students need to be a member of The Australian Karate Federation (AKF) whic…" at bounding box center [913, 465] width 640 height 34
click at [1050, 488] on div "Good Afternoon, It was great to meet you and your family last week! We are very…" at bounding box center [912, 336] width 658 height 568
drag, startPoint x: 1046, startPoint y: 483, endPoint x: 718, endPoint y: 479, distance: 327.6
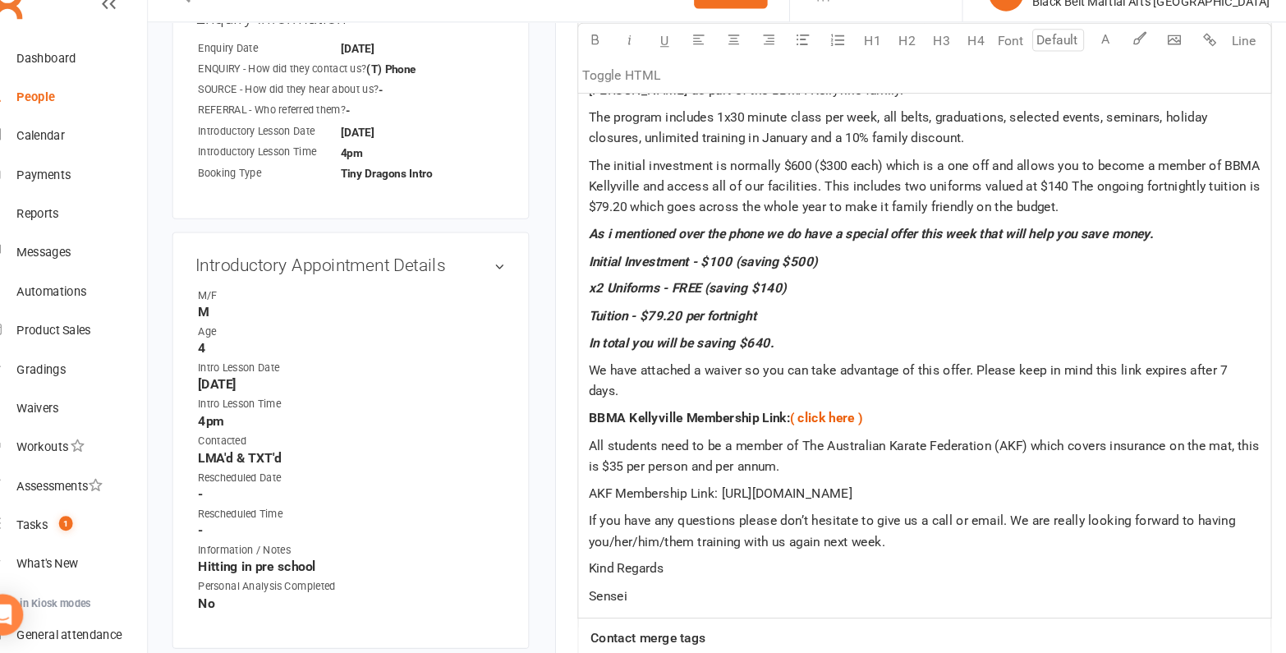
click at [718, 491] on p "AKF Membership Link: https://www.revolutionise.com.au/bbmamingara/home/" at bounding box center [912, 501] width 638 height 20
copy span "https://www.revolutionise.com.au/bbmamingara/home/"
drag, startPoint x: 815, startPoint y: 474, endPoint x: 576, endPoint y: 482, distance: 239.9
click at [576, 482] on div "Activity Notes Comms Attendance Waivers Tasks Automations New Message Template …" at bounding box center [912, 260] width 702 height 1324
click at [603, 76] on button "button" at bounding box center [599, 71] width 33 height 33
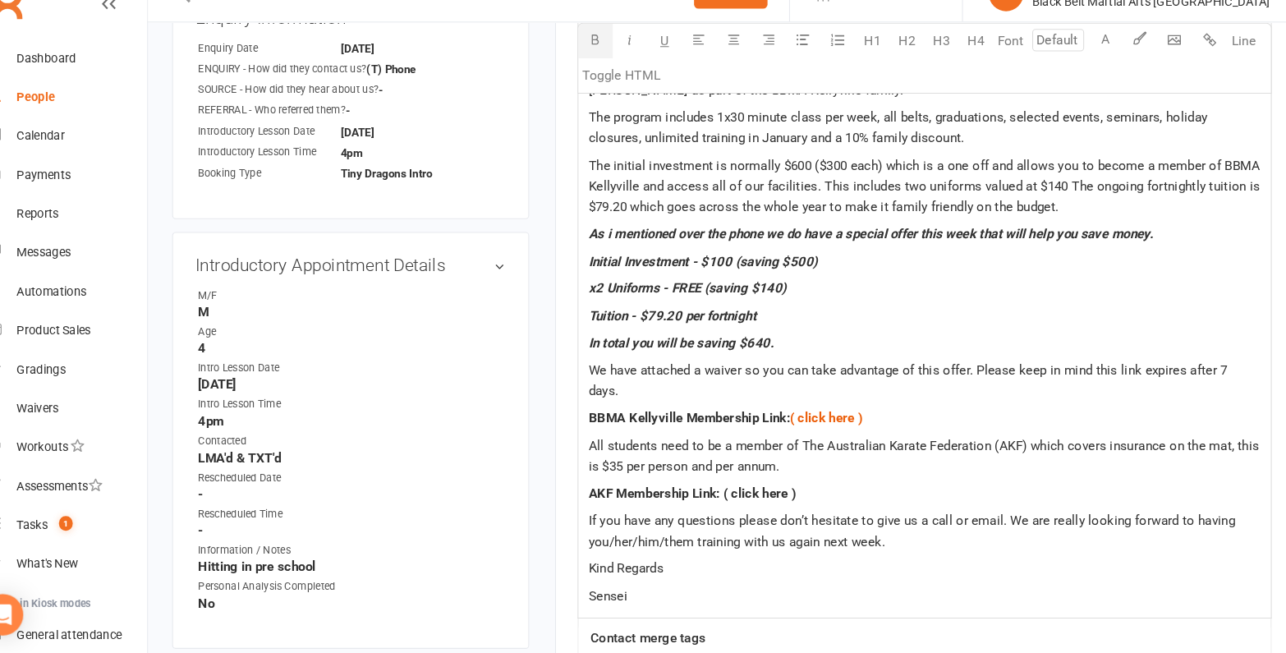
click at [802, 491] on p "AKF Membership Link: ( click here )" at bounding box center [912, 501] width 638 height 20
drag, startPoint x: 802, startPoint y: 480, endPoint x: 720, endPoint y: 486, distance: 82.3
click at [720, 491] on p "AKF Membership Link: ( click here )" at bounding box center [912, 501] width 638 height 20
click at [883, 454] on p "All students need to be a member of The Australian Karate Federation (AKF) whic…" at bounding box center [912, 465] width 638 height 39
drag, startPoint x: 692, startPoint y: 523, endPoint x: 571, endPoint y: 523, distance: 120.7
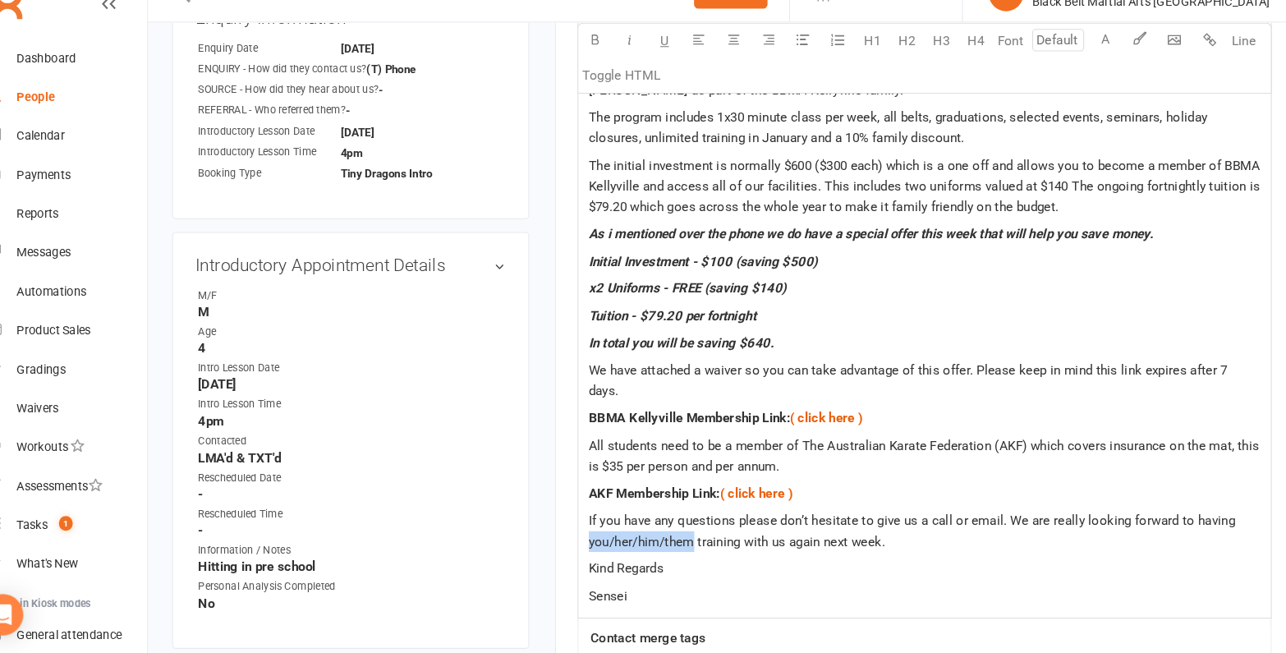
click at [571, 523] on div "Activity Notes Comms Attendance Waivers Tasks Automations New Message Template …" at bounding box center [912, 260] width 702 height 1324
click at [750, 525] on span "If you have any questions please don’t hesitate to give us a call or email. We …" at bounding box center [901, 537] width 617 height 34
click at [787, 525] on span "If you have any questions please don’t hesitate to give us a call or email. We …" at bounding box center [901, 537] width 617 height 34
click at [842, 528] on p "If you have any questions please don’t hesitate to give us a call or email. We …" at bounding box center [912, 536] width 638 height 39
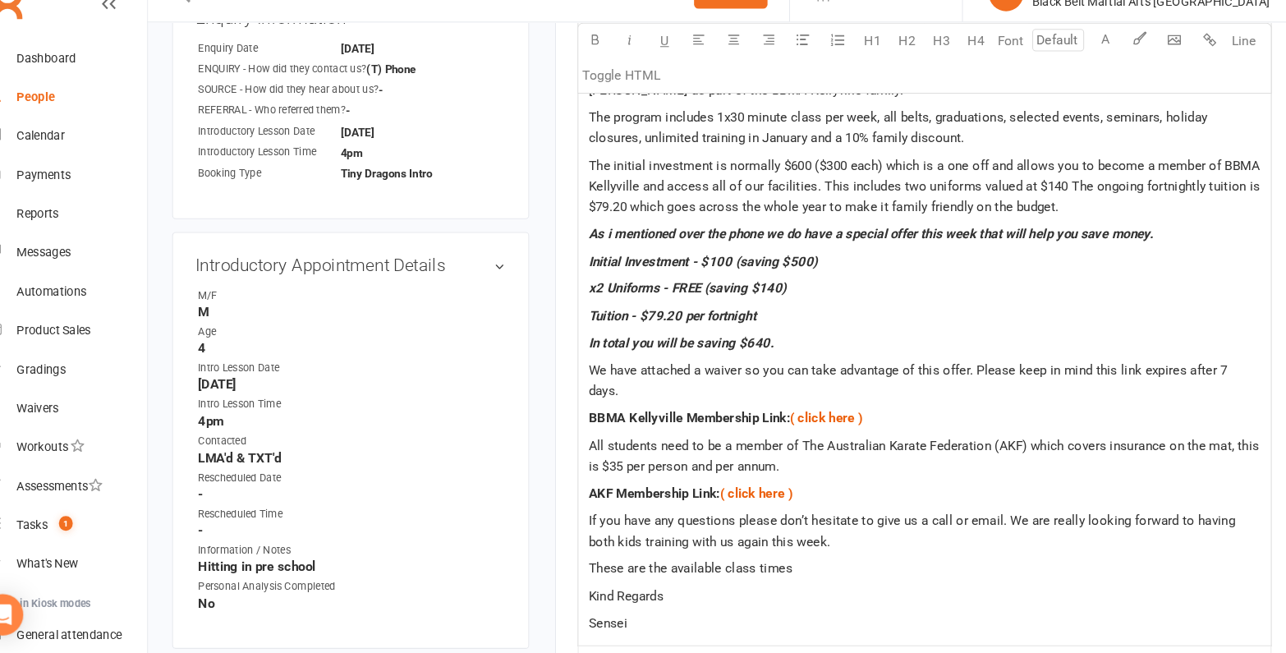
click at [791, 562] on p "These are the available class times" at bounding box center [912, 572] width 638 height 20
click at [609, 565] on span "These are the available class times you can" at bounding box center [713, 572] width 240 height 15
drag, startPoint x: 711, startPoint y: 549, endPoint x: 663, endPoint y: 550, distance: 48.4
click at [663, 565] on span "Here are the available class times you can" at bounding box center [709, 572] width 232 height 15
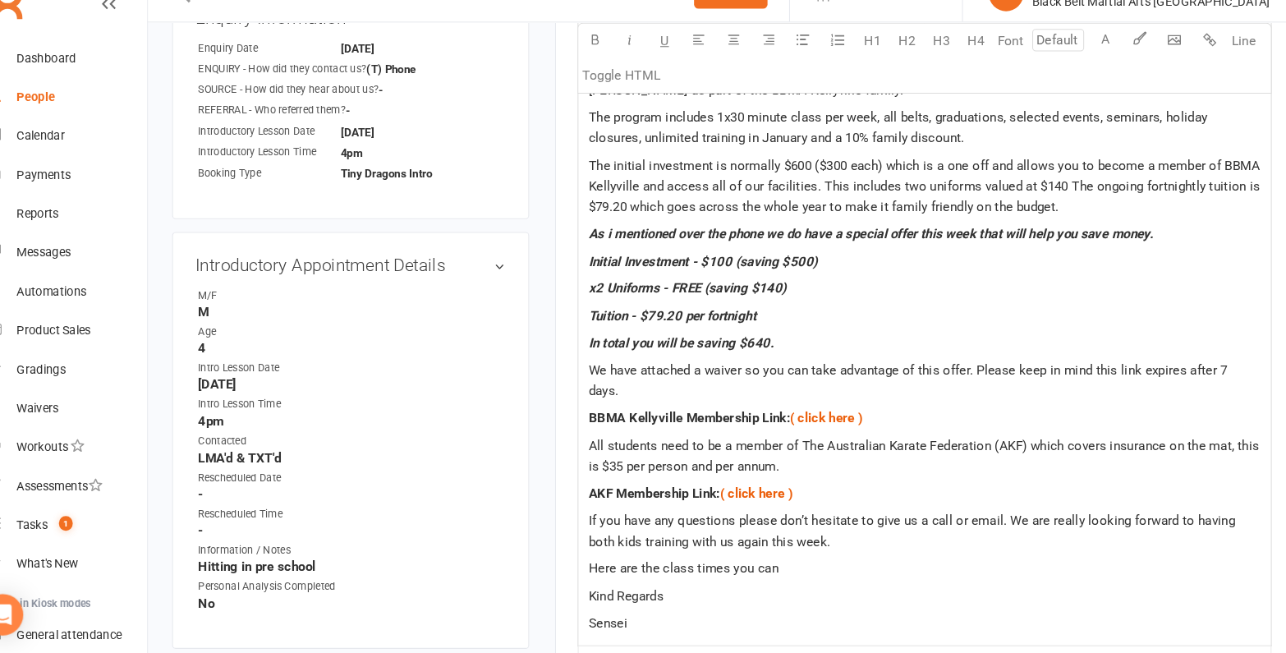
click at [780, 562] on p "Here are the class times you can" at bounding box center [912, 572] width 638 height 20
click at [735, 591] on span "Monday: 4pm, 4.30pm or 5pm" at bounding box center [670, 598] width 155 height 15
click at [795, 614] on p "Thursday: 3.45pm, 4.15pm, 4.45pm" at bounding box center [912, 624] width 638 height 20
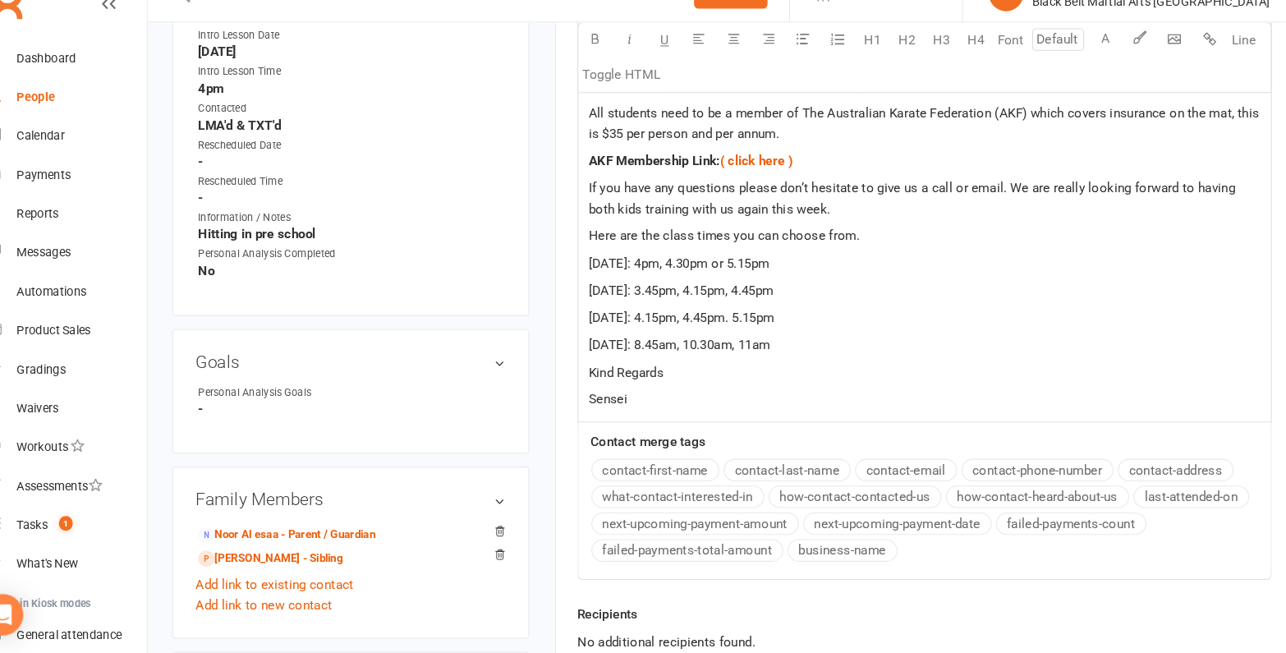
click at [723, 328] on span "Friday: 4.15pm, 4.45pm. 5.15pm" at bounding box center [681, 335] width 177 height 15
click at [801, 351] on p "Saturday: 8.45am, 10.30am, 11am" at bounding box center [912, 361] width 638 height 20
drag, startPoint x: 873, startPoint y: 339, endPoint x: 582, endPoint y: 238, distance: 307.7
click at [583, 238] on div "Good Afternoon, It was great to meet you and your family last week! We are very…" at bounding box center [912, 84] width 658 height 697
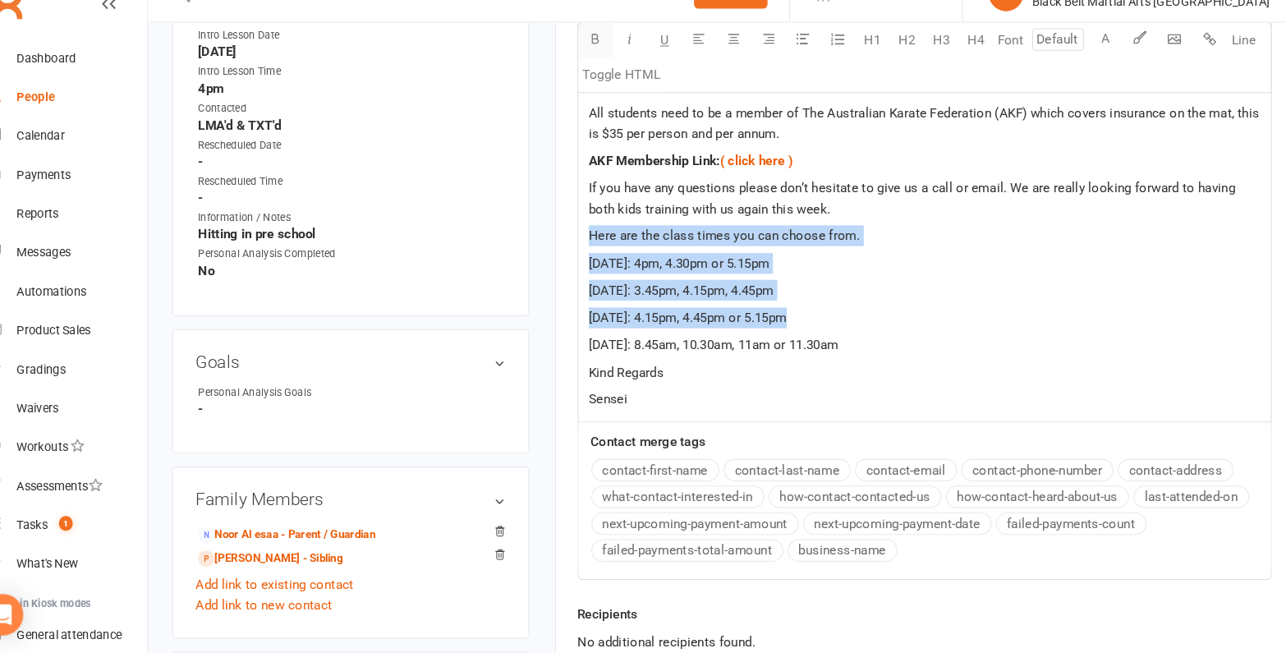
click at [597, 69] on icon "button" at bounding box center [599, 70] width 12 height 12
click at [939, 325] on div "Good Afternoon, It was great to meet you and your family last week! We are very…" at bounding box center [912, 84] width 658 height 697
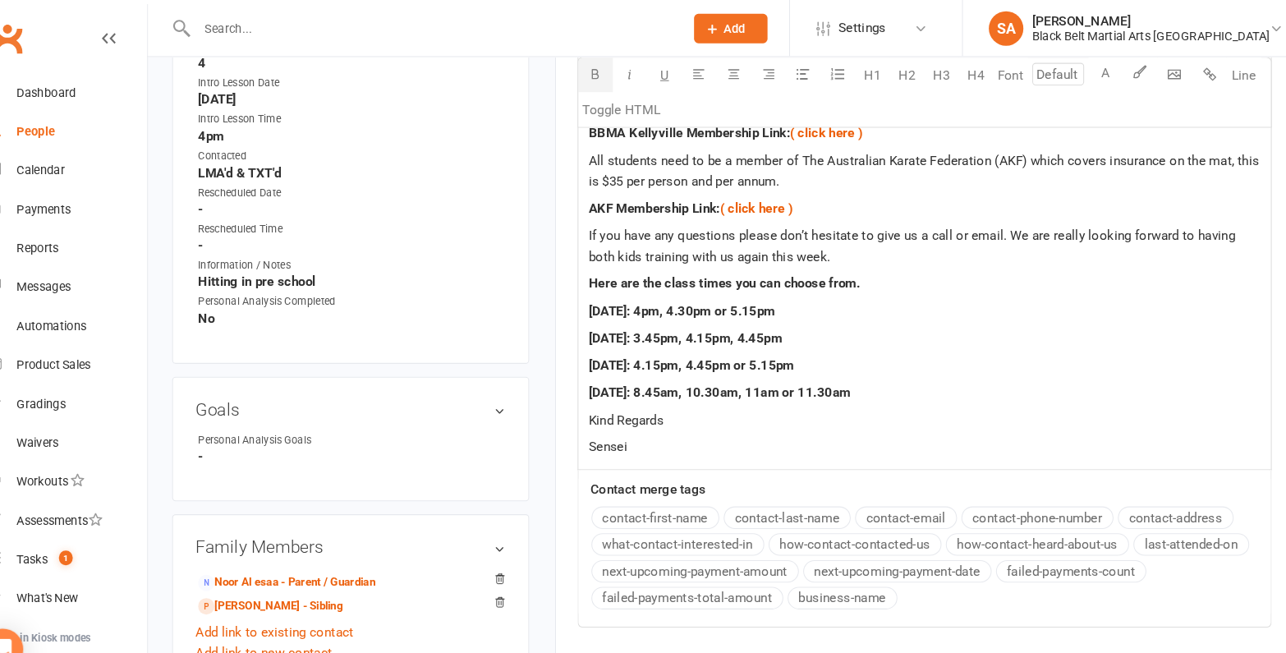
scroll to position [897, 0]
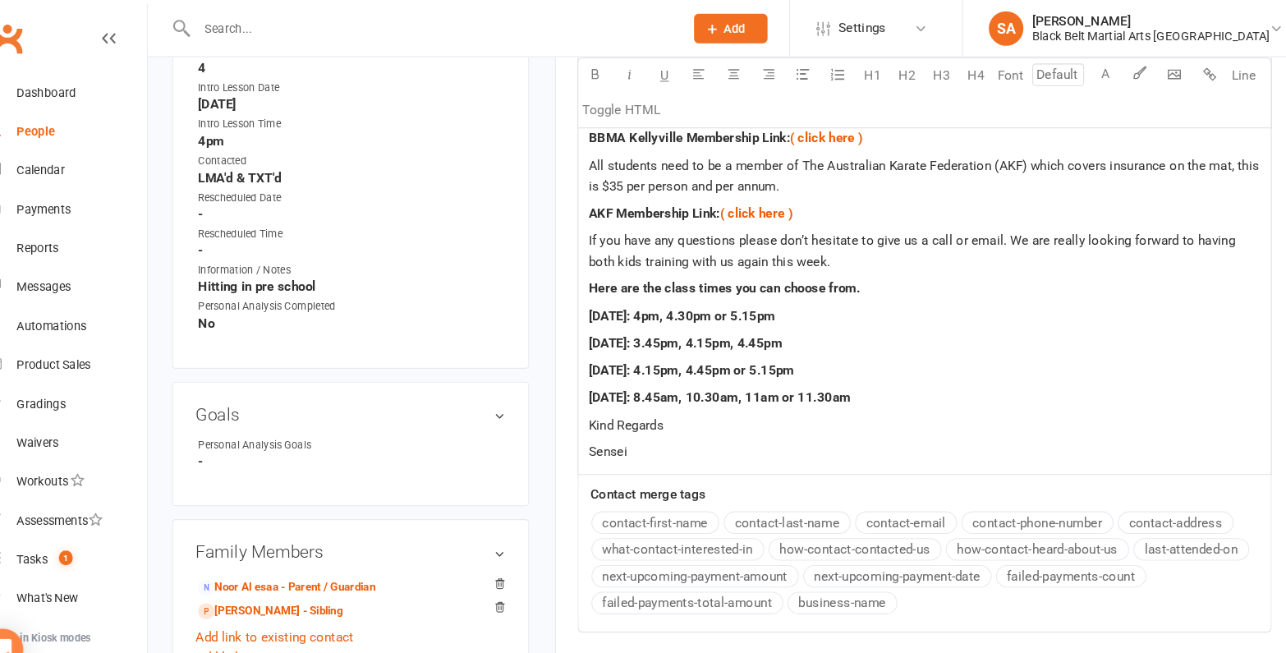
click at [704, 419] on p "Sensei" at bounding box center [912, 429] width 638 height 20
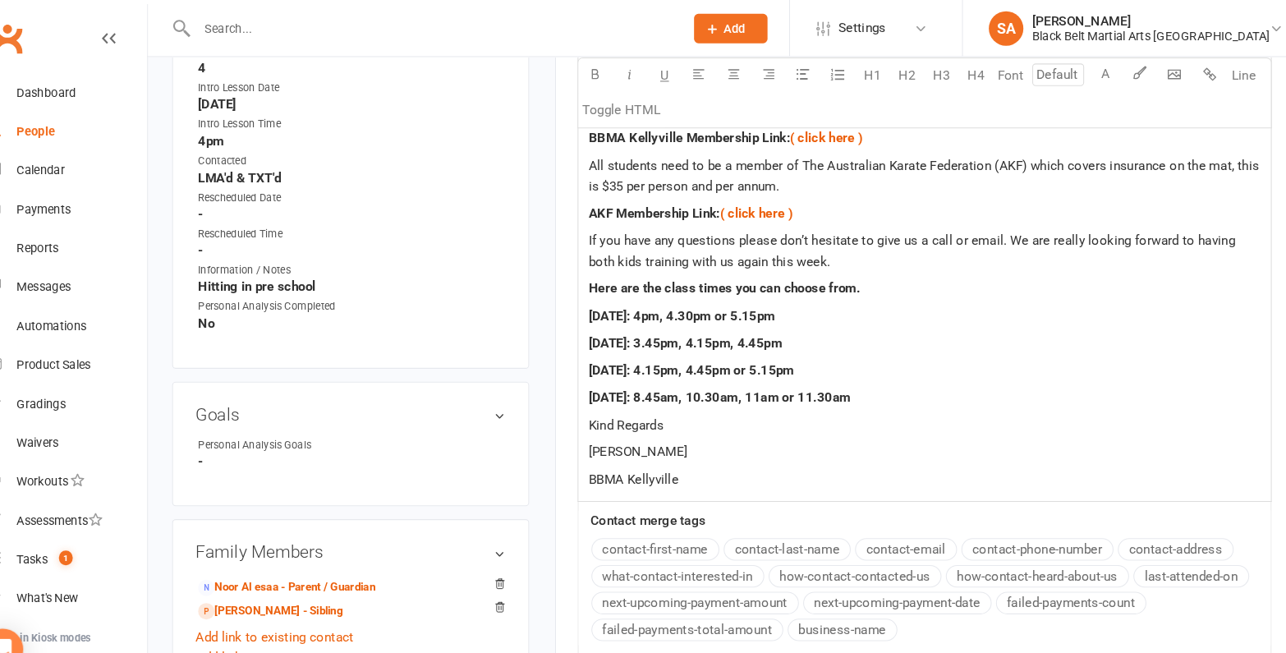
click at [686, 419] on p "[PERSON_NAME]" at bounding box center [912, 429] width 638 height 20
click at [684, 388] on div "Good Afternoon, It was great to meet you and your family last week! We are very…" at bounding box center [912, 114] width 658 height 723
click at [684, 393] on p "Kind Regards" at bounding box center [912, 403] width 638 height 20
drag, startPoint x: 700, startPoint y: 437, endPoint x: 487, endPoint y: 437, distance: 213.5
click at [487, 437] on div "upload photo Adam Zebian Added 17 September, 2025 Enquiry (Booked) prospect 4 y…" at bounding box center [730, 19] width 1090 height 1676
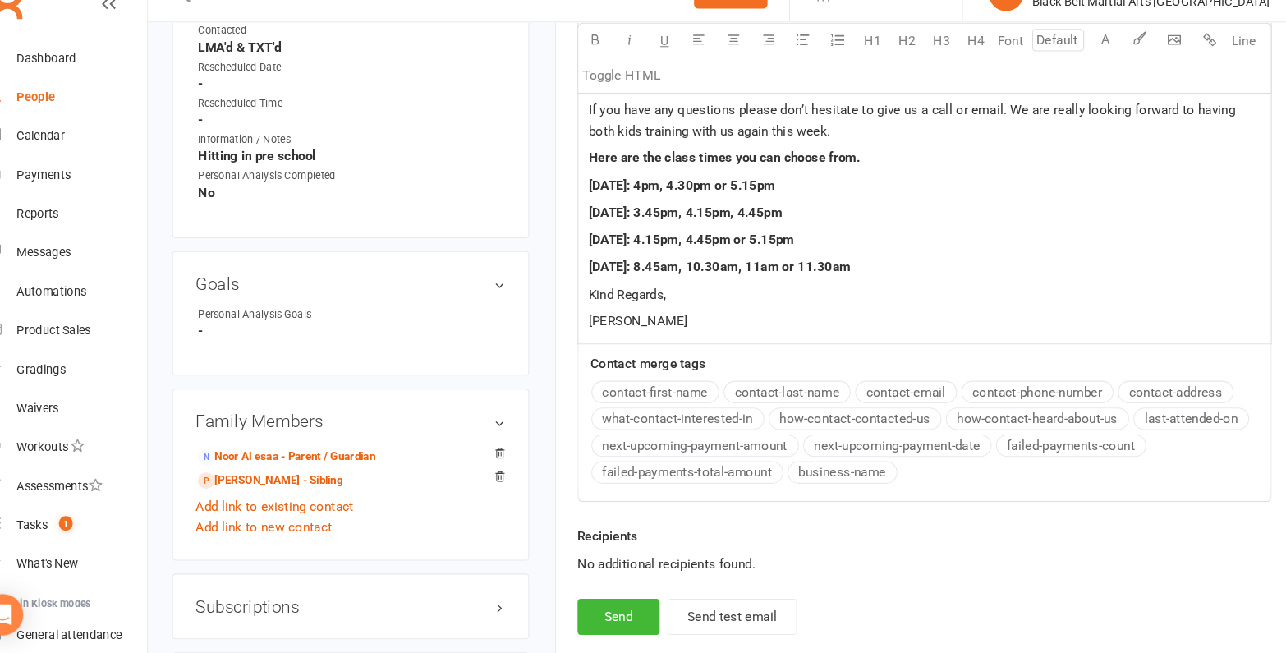
scroll to position [1156, 0]
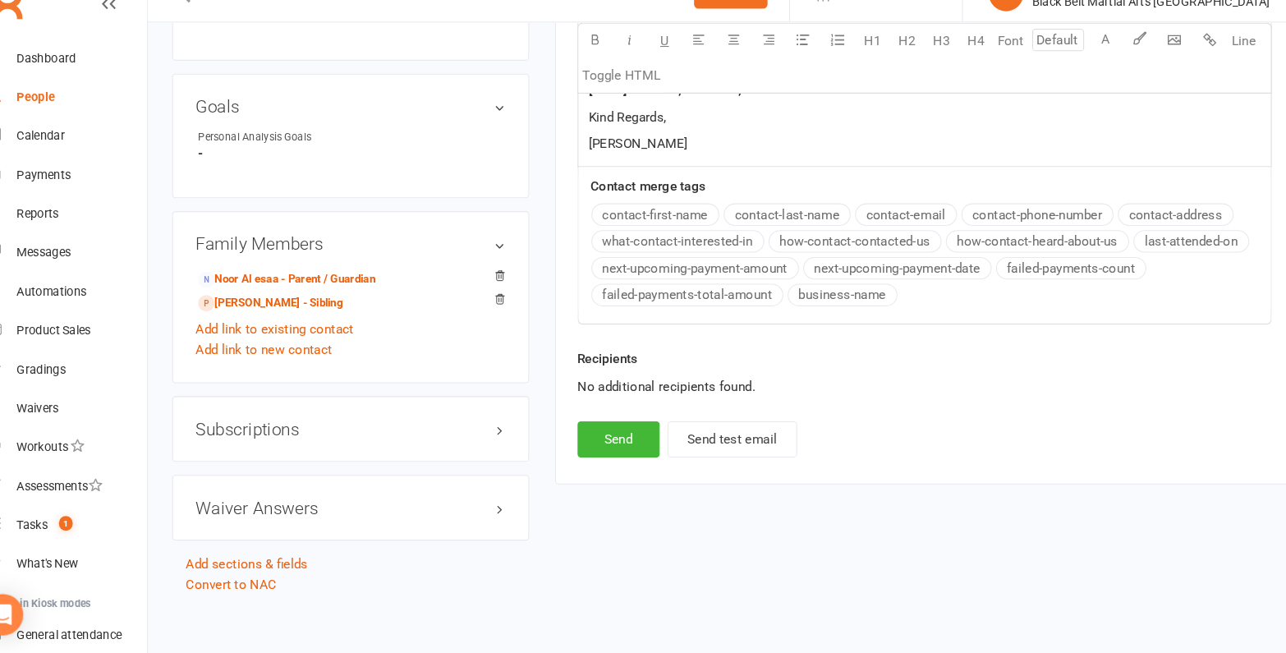
click at [628, 437] on button "Send" at bounding box center [621, 450] width 78 height 34
select select
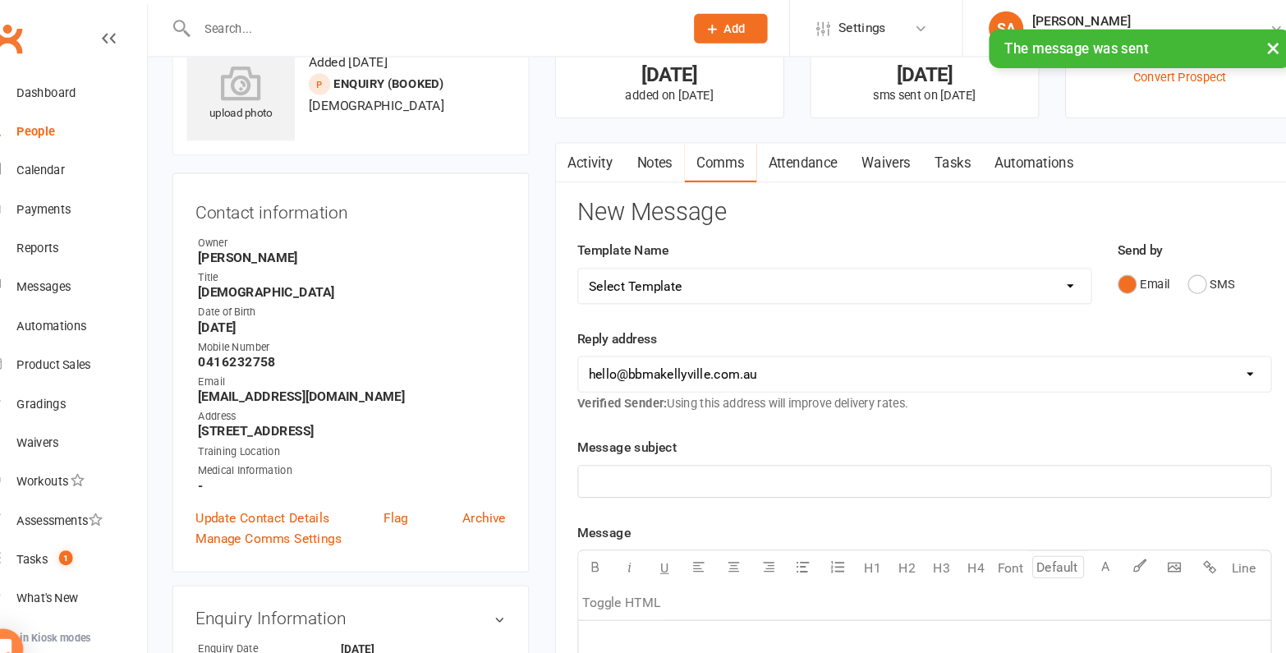
scroll to position [0, 0]
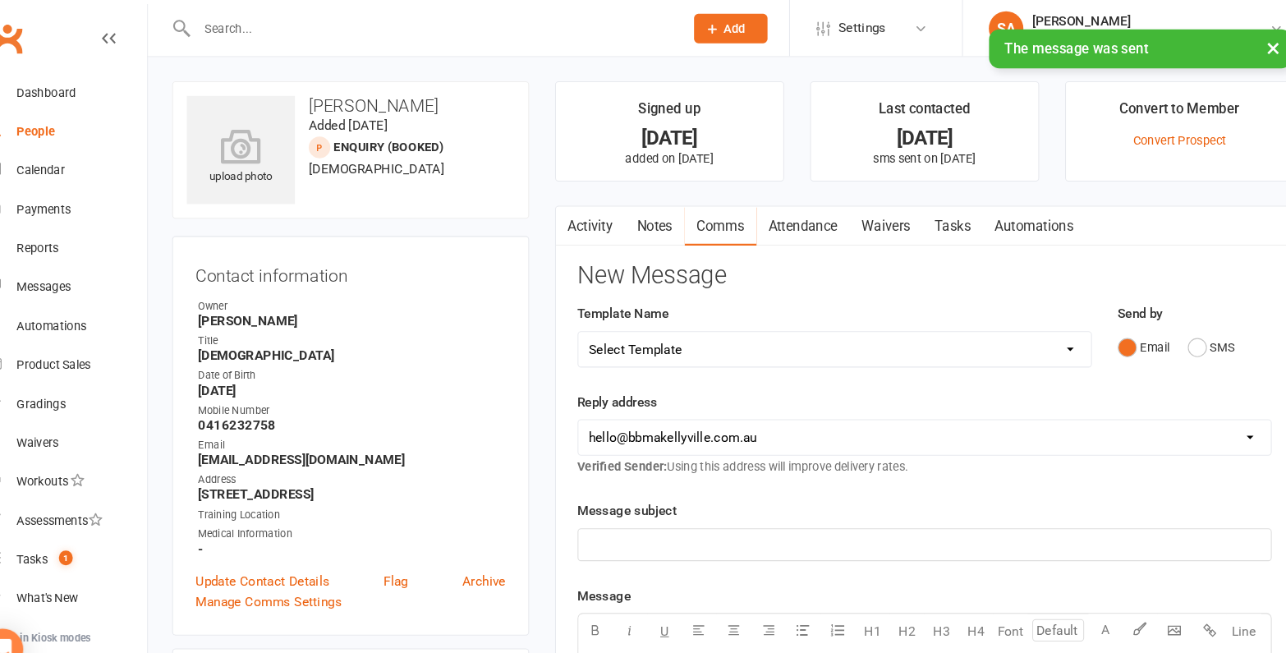
click at [587, 213] on link "Activity" at bounding box center [595, 215] width 66 height 38
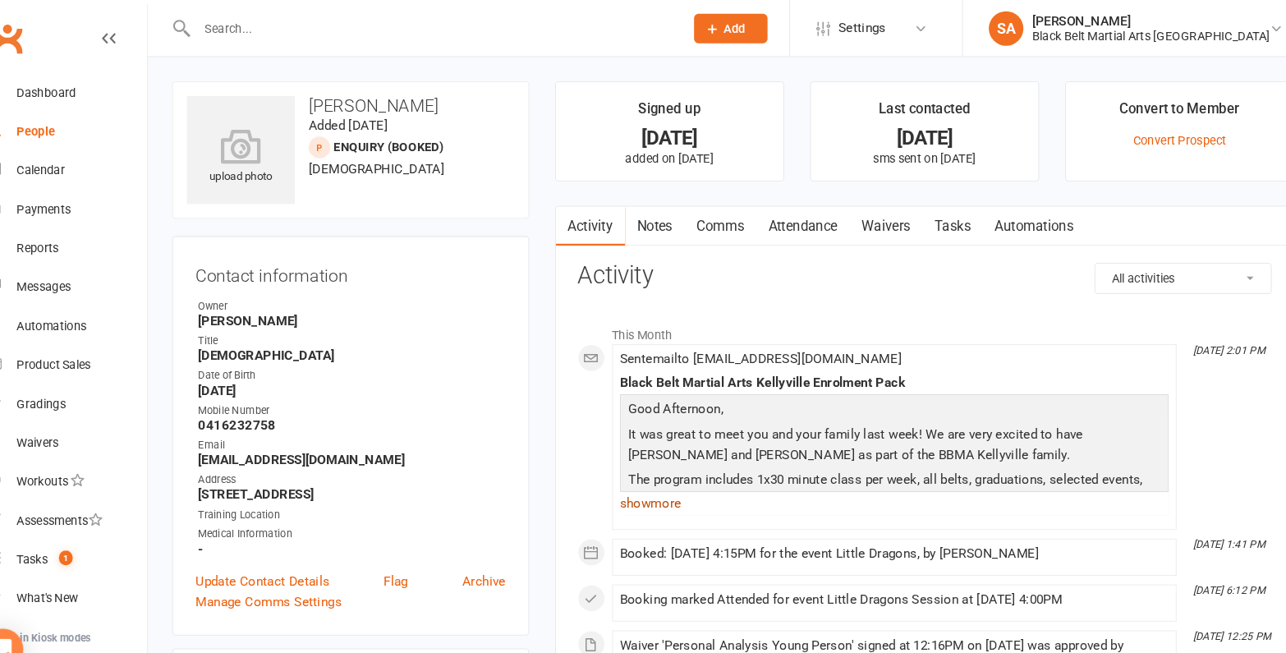
click at [663, 473] on link "show more" at bounding box center [882, 477] width 521 height 23
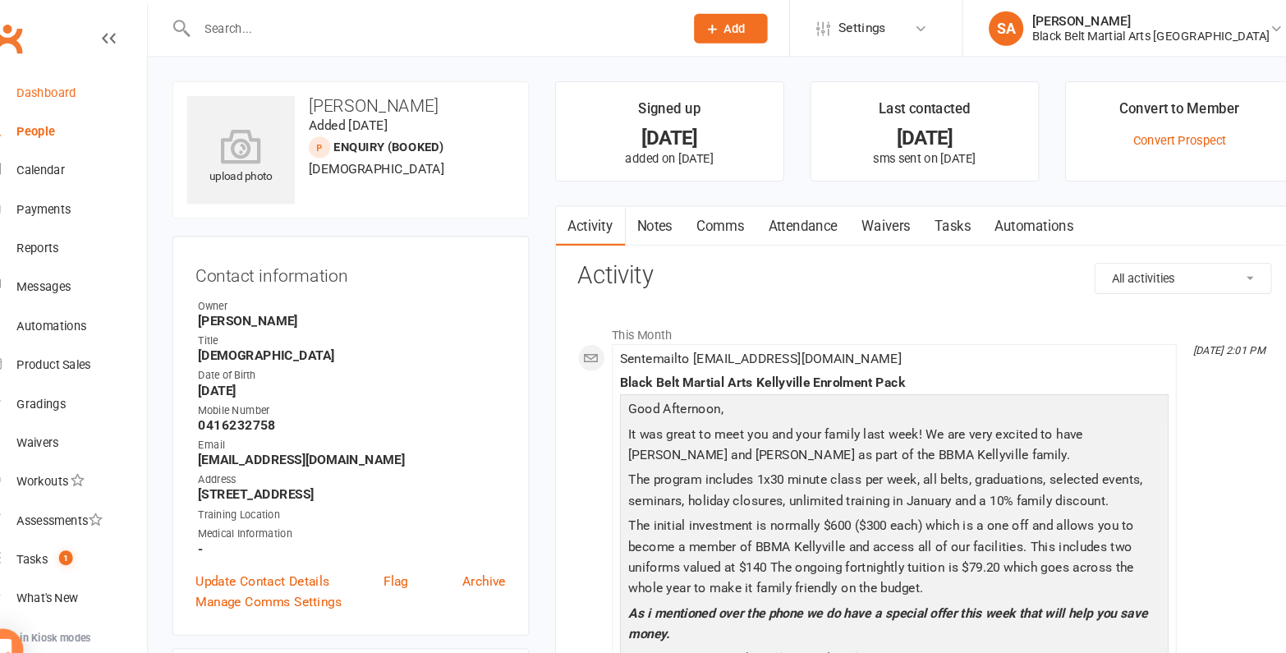
click at [114, 94] on link "Dashboard" at bounding box center [97, 88] width 152 height 37
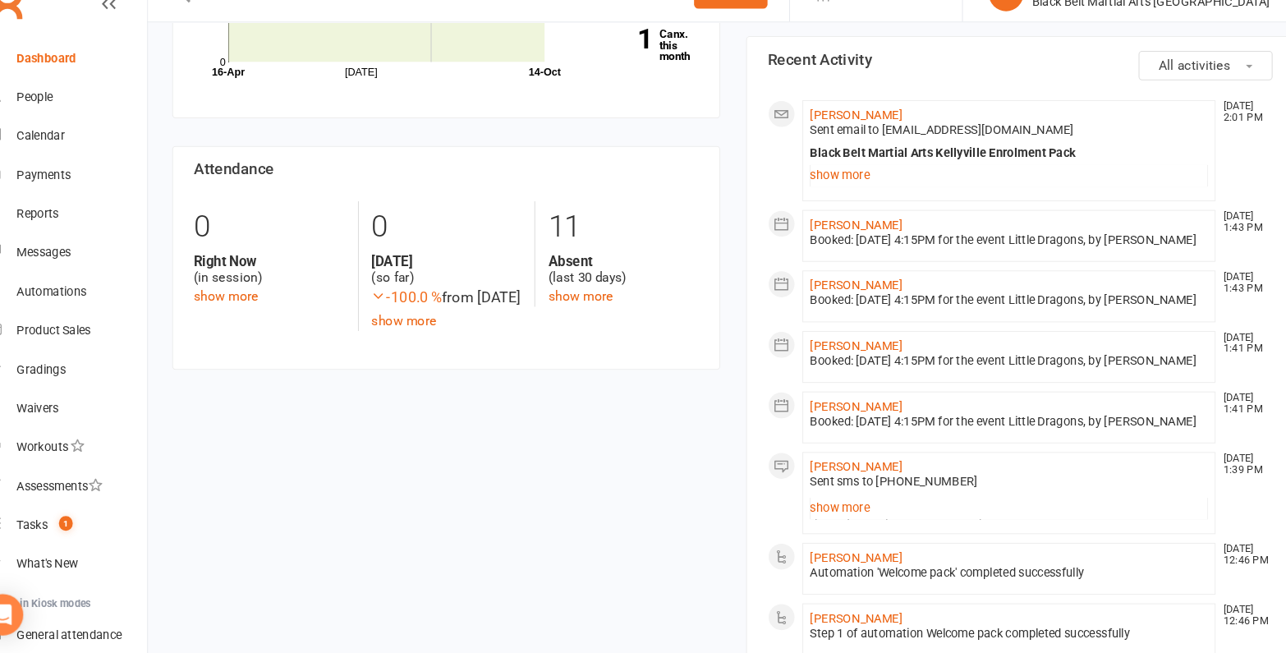
scroll to position [319, 0]
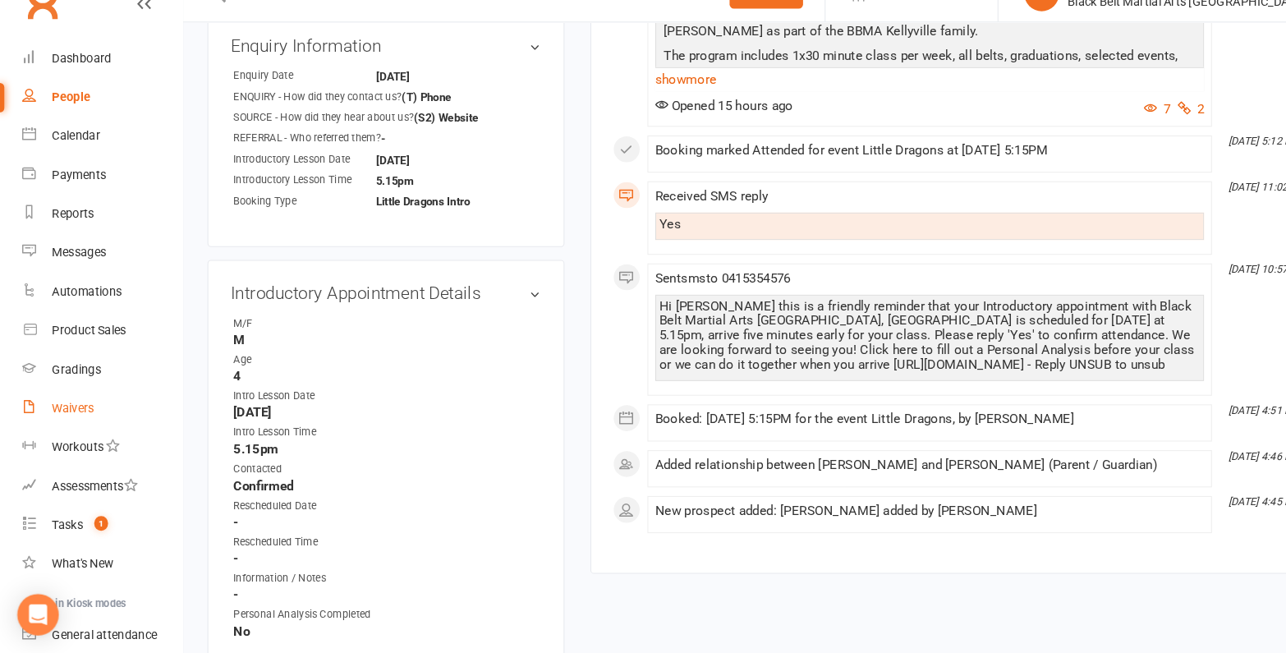
click at [62, 412] on link "Waivers" at bounding box center [97, 420] width 152 height 37
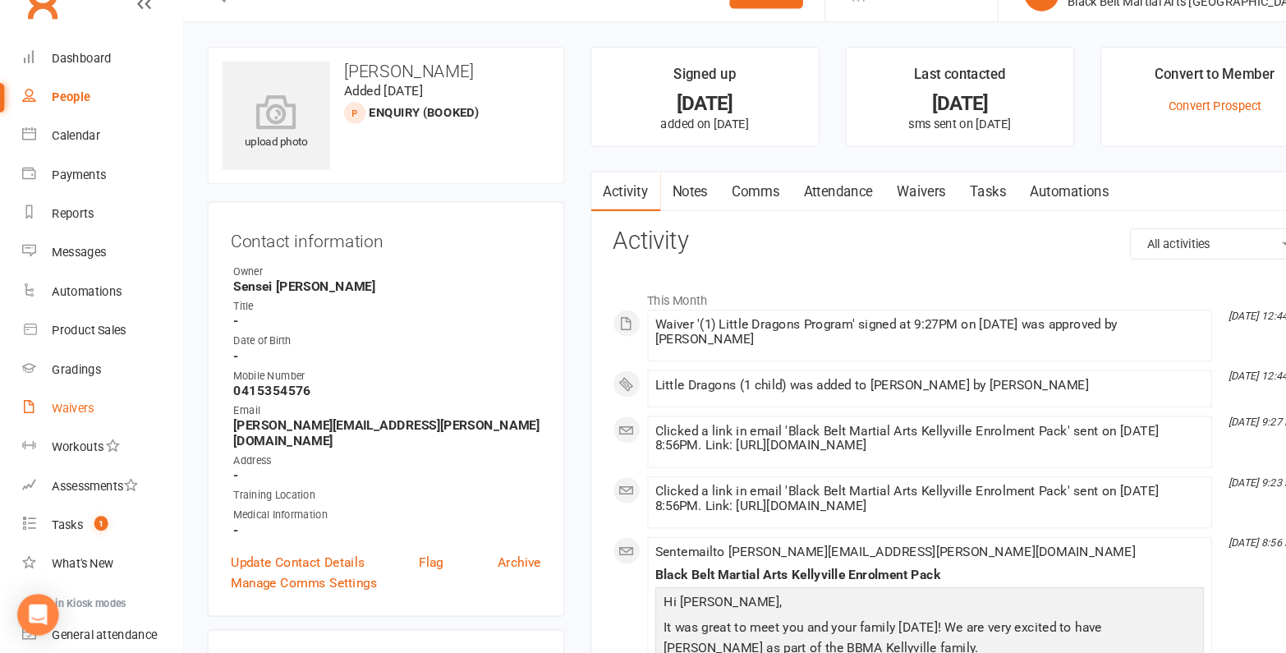
select select "100"
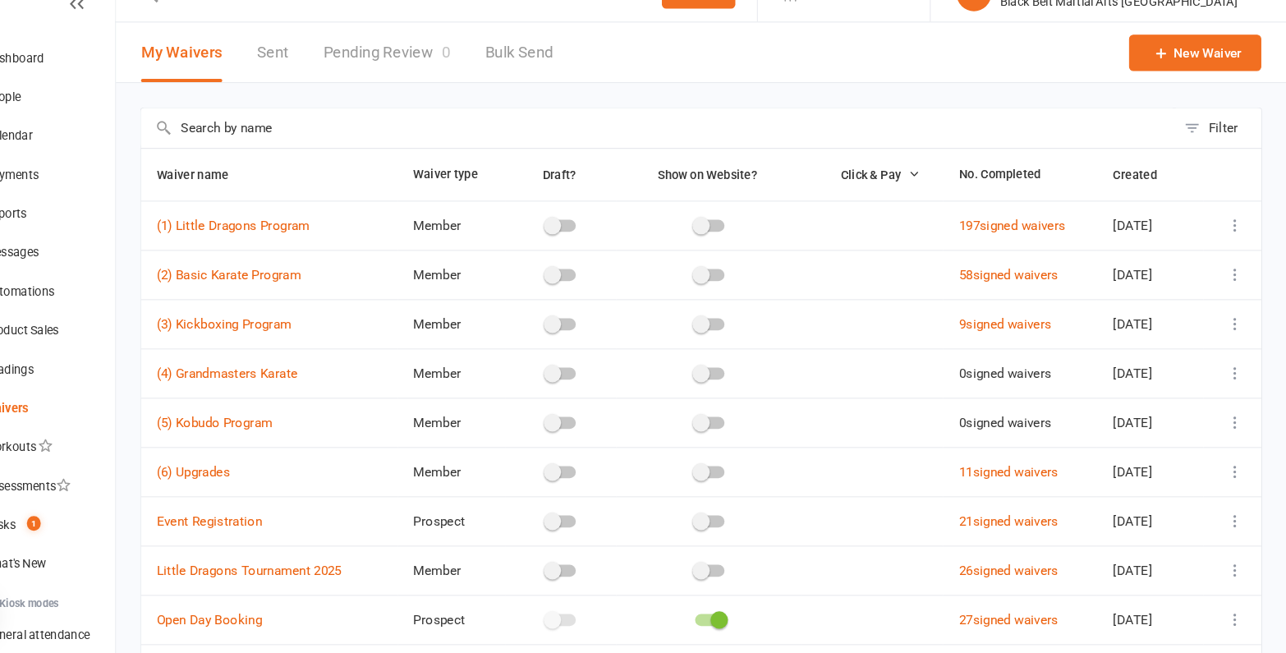
click at [1233, 242] on icon at bounding box center [1237, 247] width 16 height 16
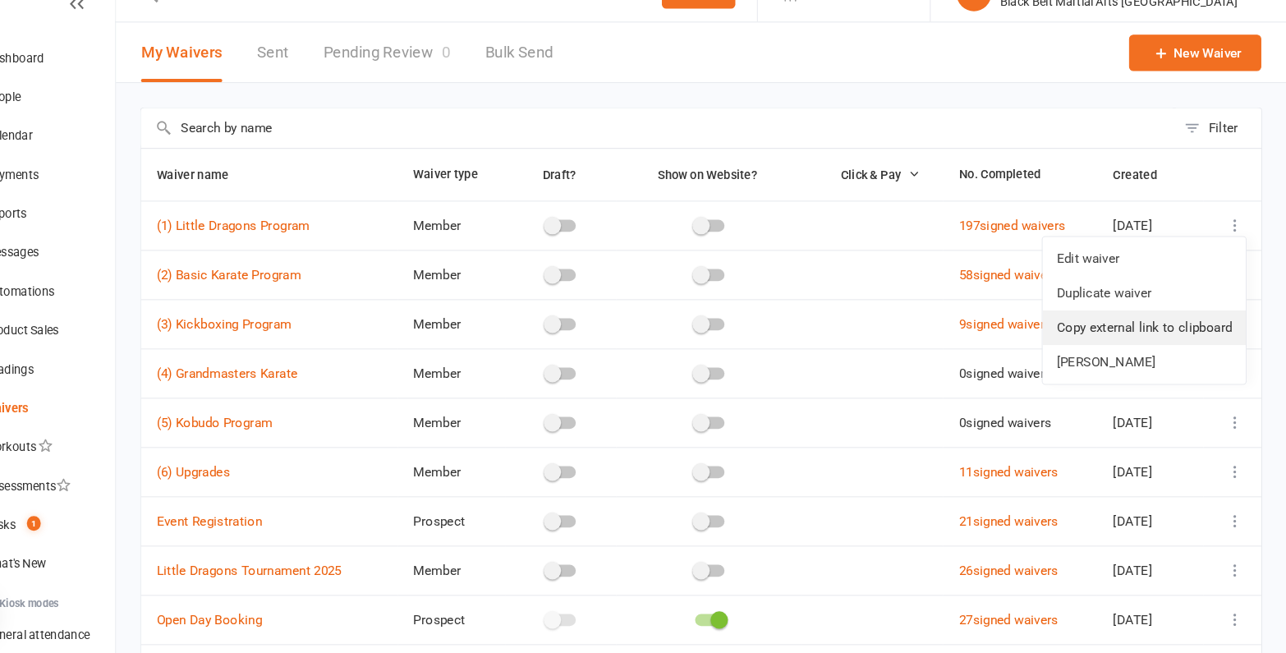
click at [1190, 339] on link "Copy external link to clipboard" at bounding box center [1150, 344] width 193 height 33
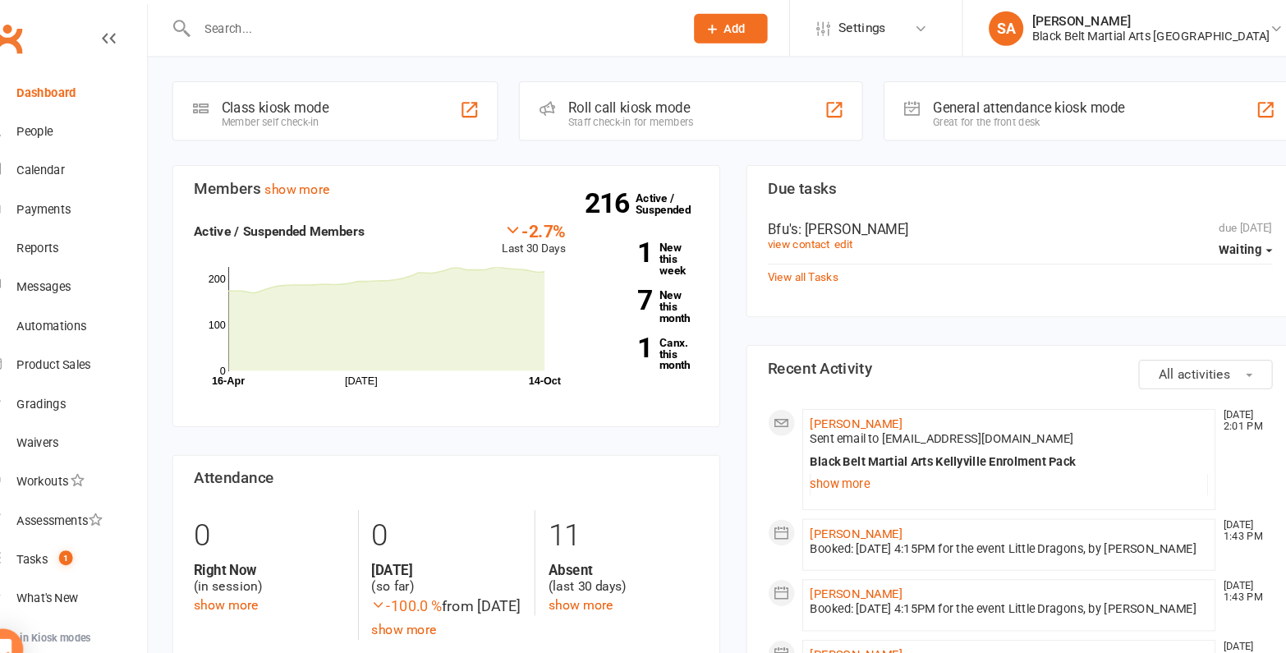
click at [66, 89] on div "Dashboard" at bounding box center [77, 87] width 57 height 13
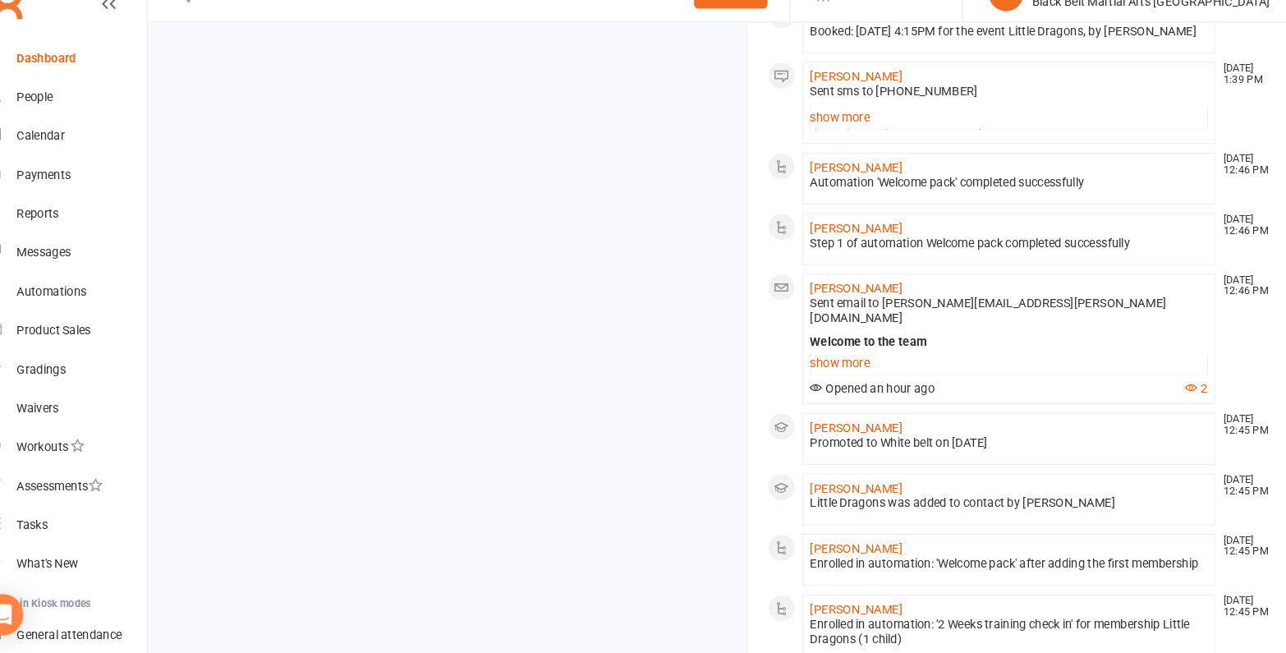
scroll to position [1294, 0]
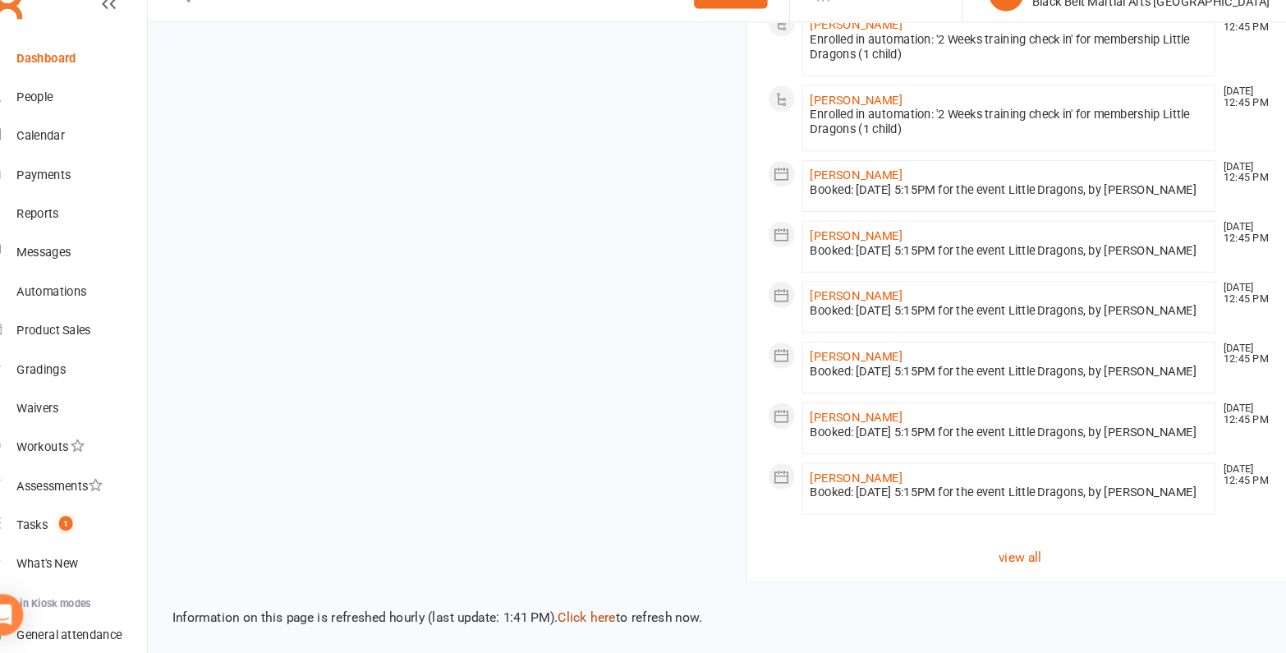
click at [579, 615] on link "Click here" at bounding box center [590, 619] width 55 height 15
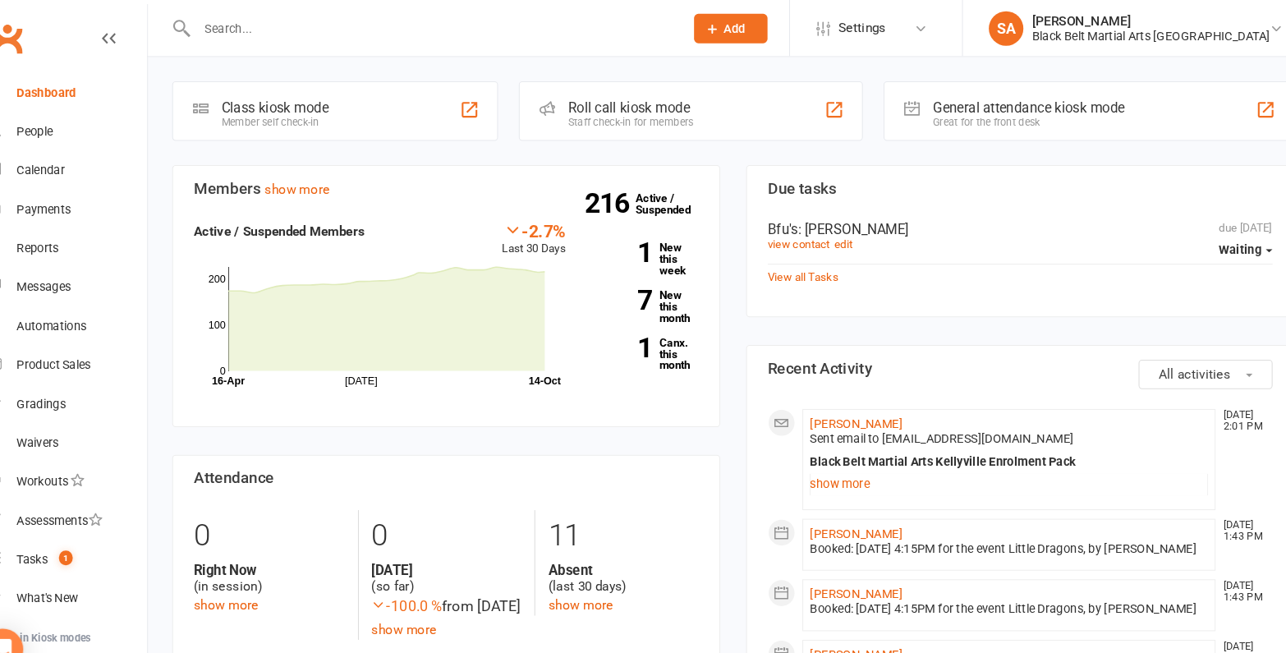
click at [354, 29] on input "text" at bounding box center [444, 27] width 456 height 23
click at [59, 159] on div "Calendar" at bounding box center [72, 161] width 46 height 13
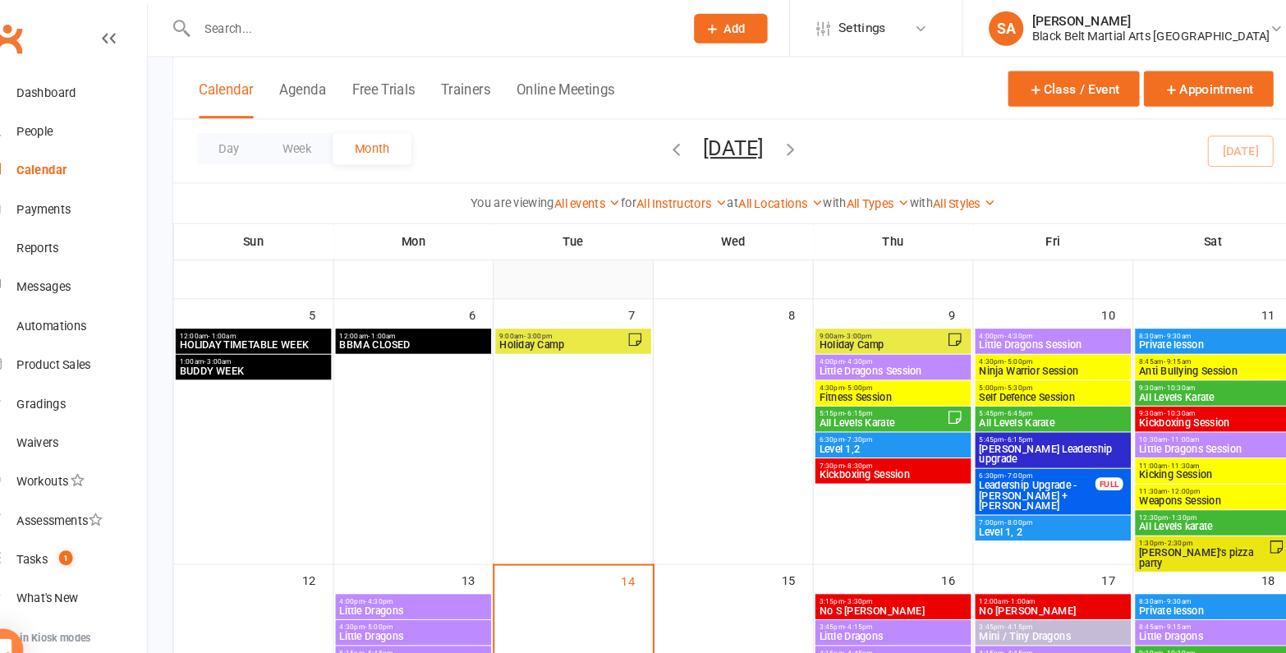
scroll to position [181, 0]
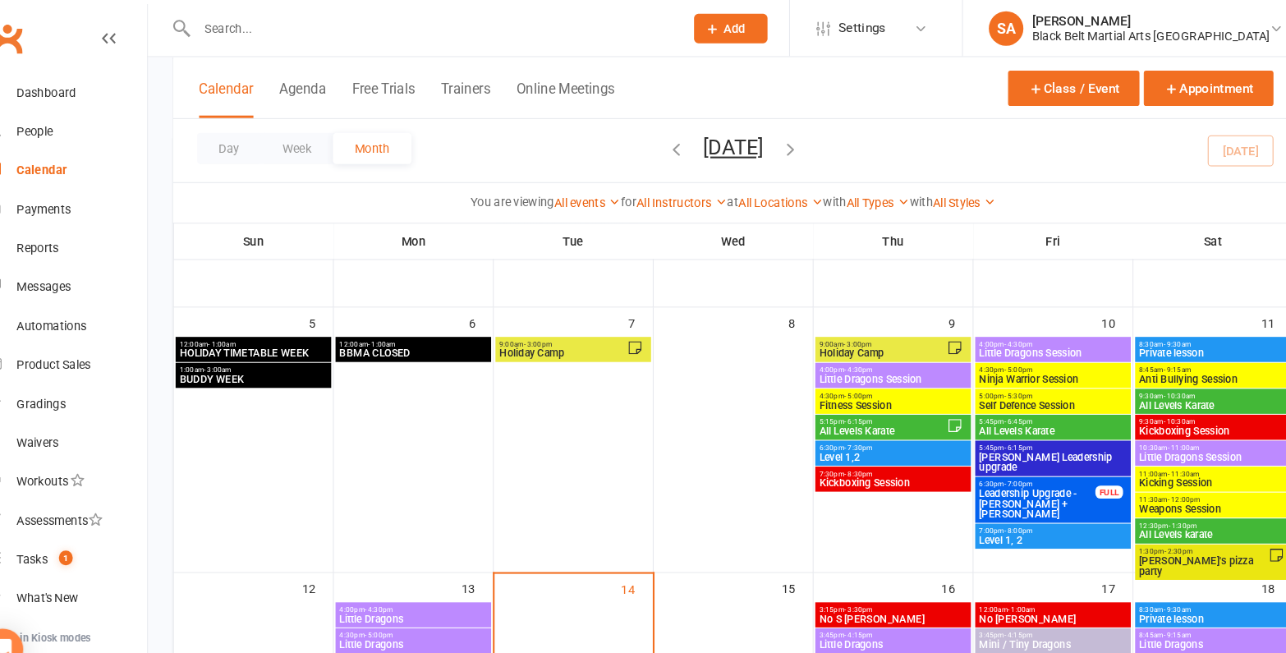
click at [837, 331] on span "Holiday Camp" at bounding box center [872, 336] width 122 height 10
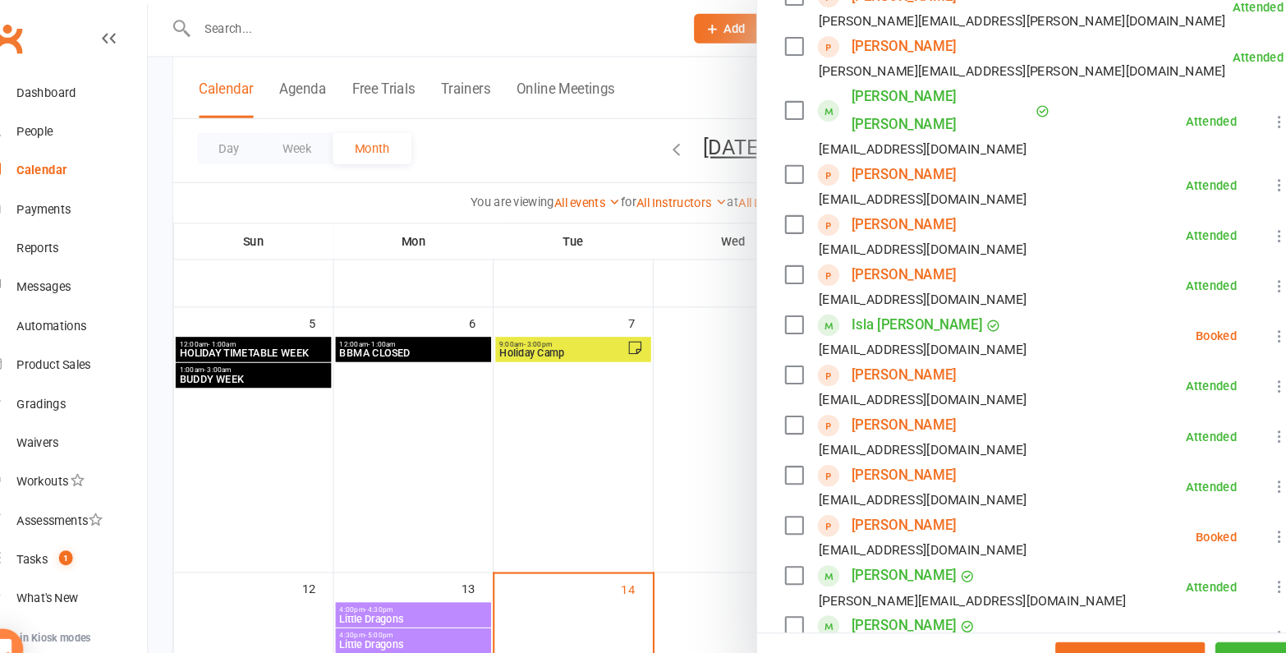
scroll to position [420, 0]
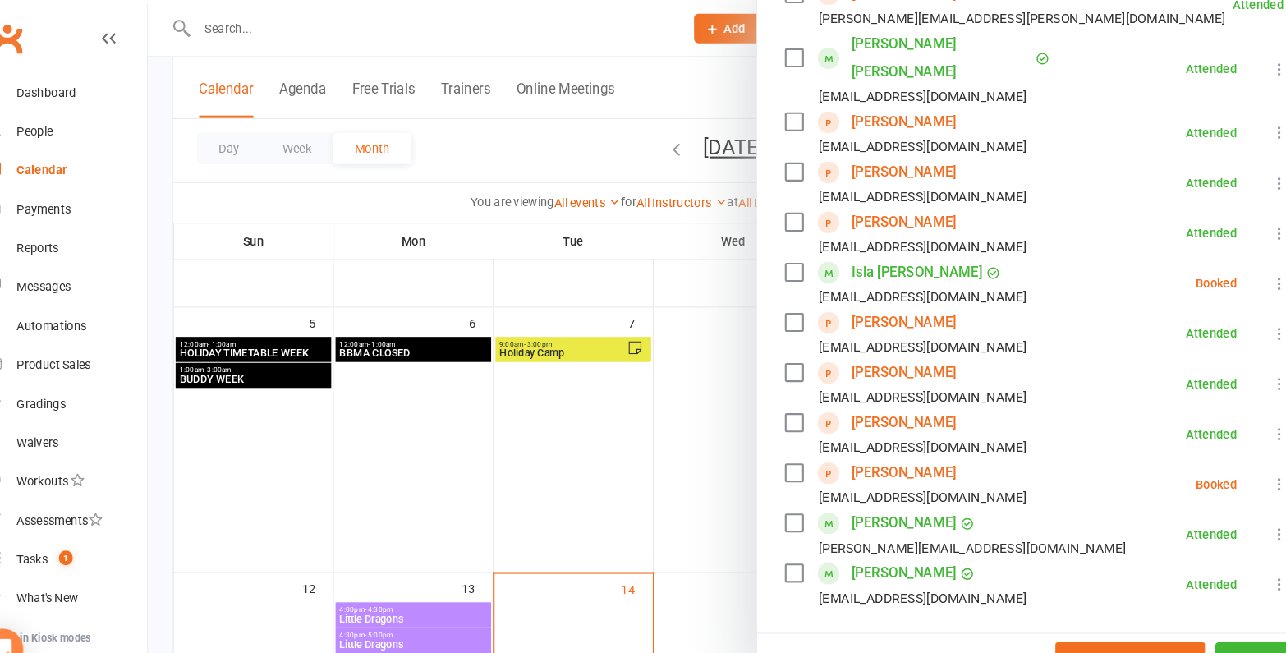
click at [851, 436] on link "Dewi Tjiu" at bounding box center [891, 449] width 99 height 26
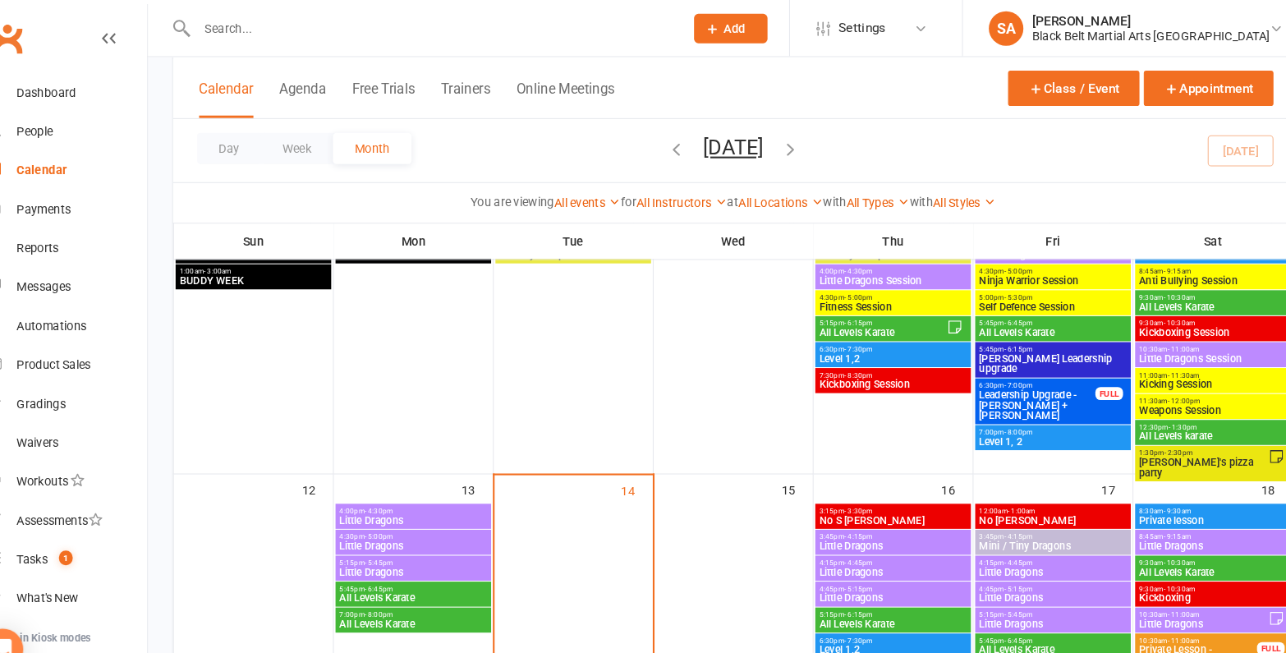
scroll to position [212, 0]
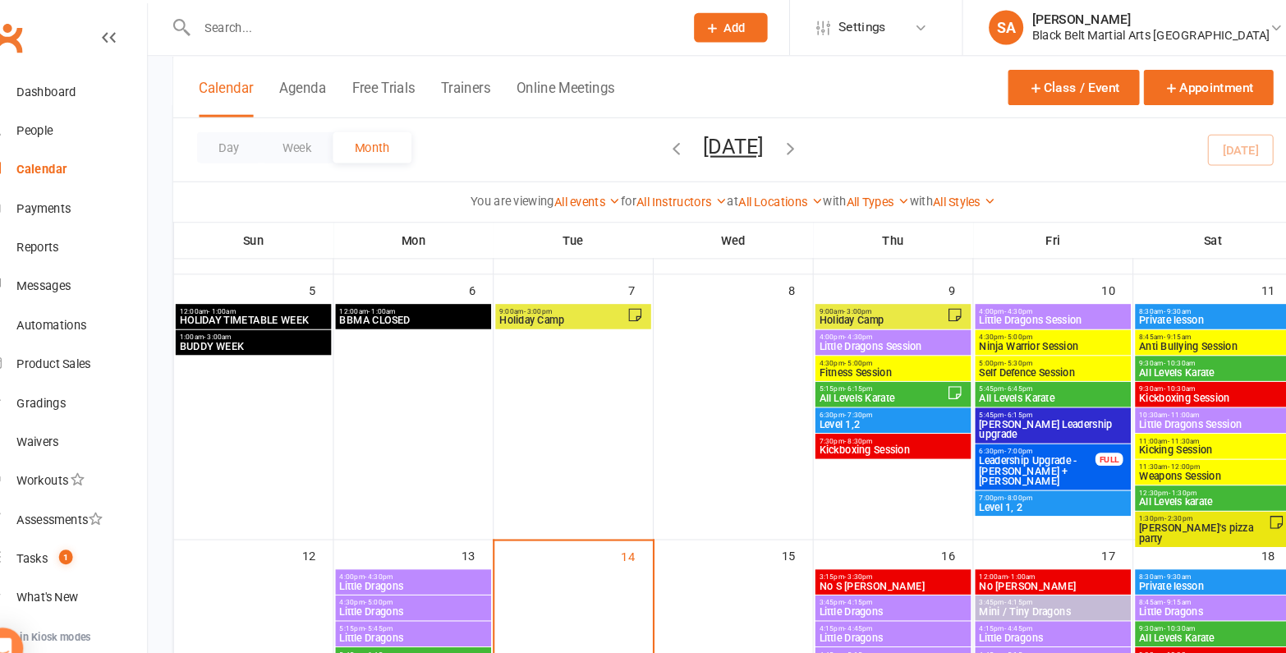
click at [878, 304] on span "Holiday Camp" at bounding box center [872, 305] width 122 height 10
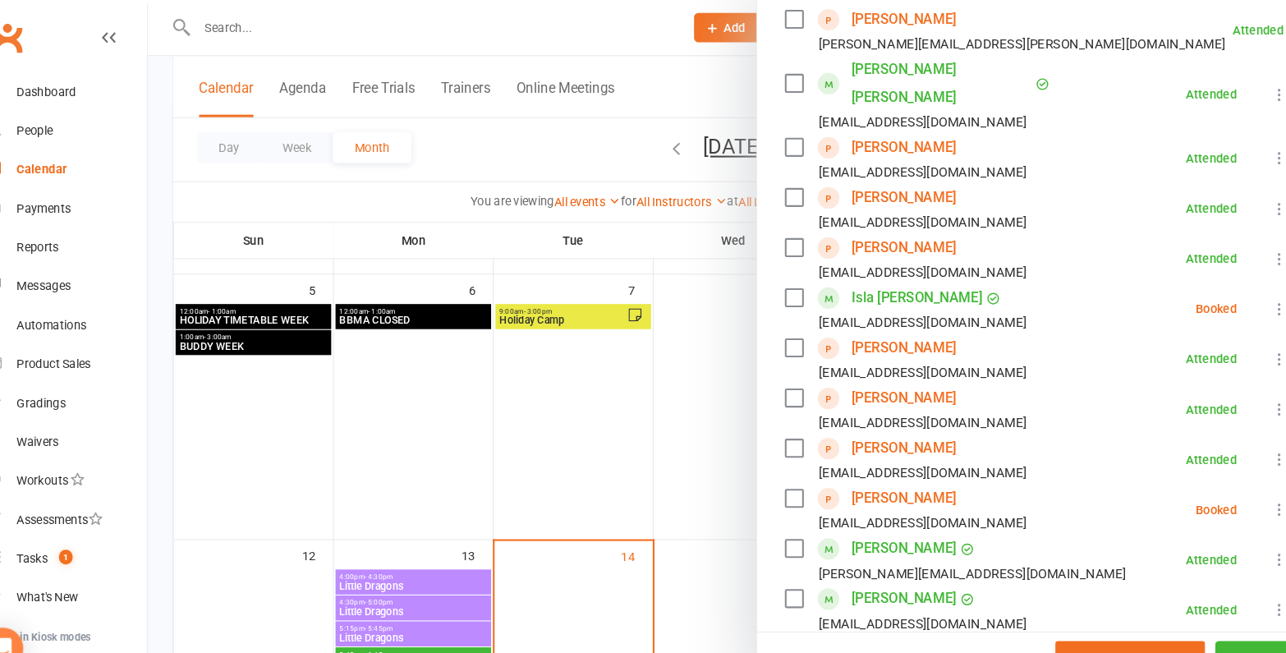
scroll to position [394, 0]
click at [792, 562] on label at bounding box center [787, 570] width 16 height 16
click at [793, 419] on label at bounding box center [787, 427] width 16 height 16
click at [889, 414] on link "Anusha Shashidhara" at bounding box center [891, 427] width 99 height 26
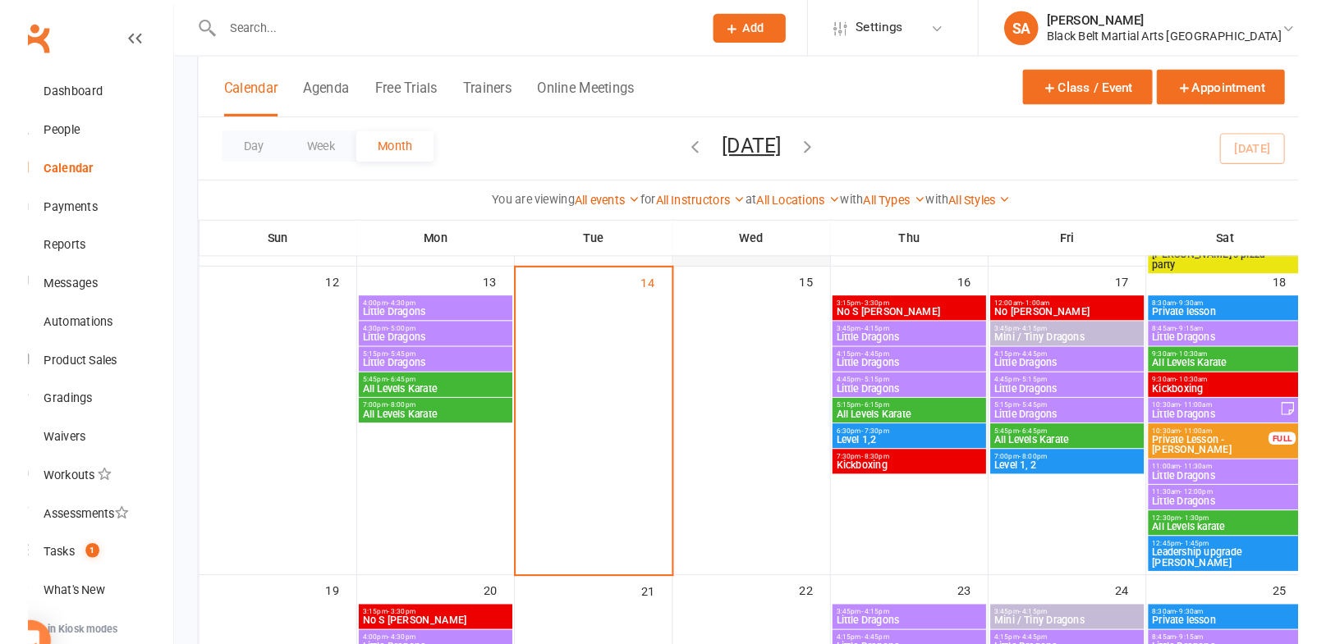
scroll to position [469, 0]
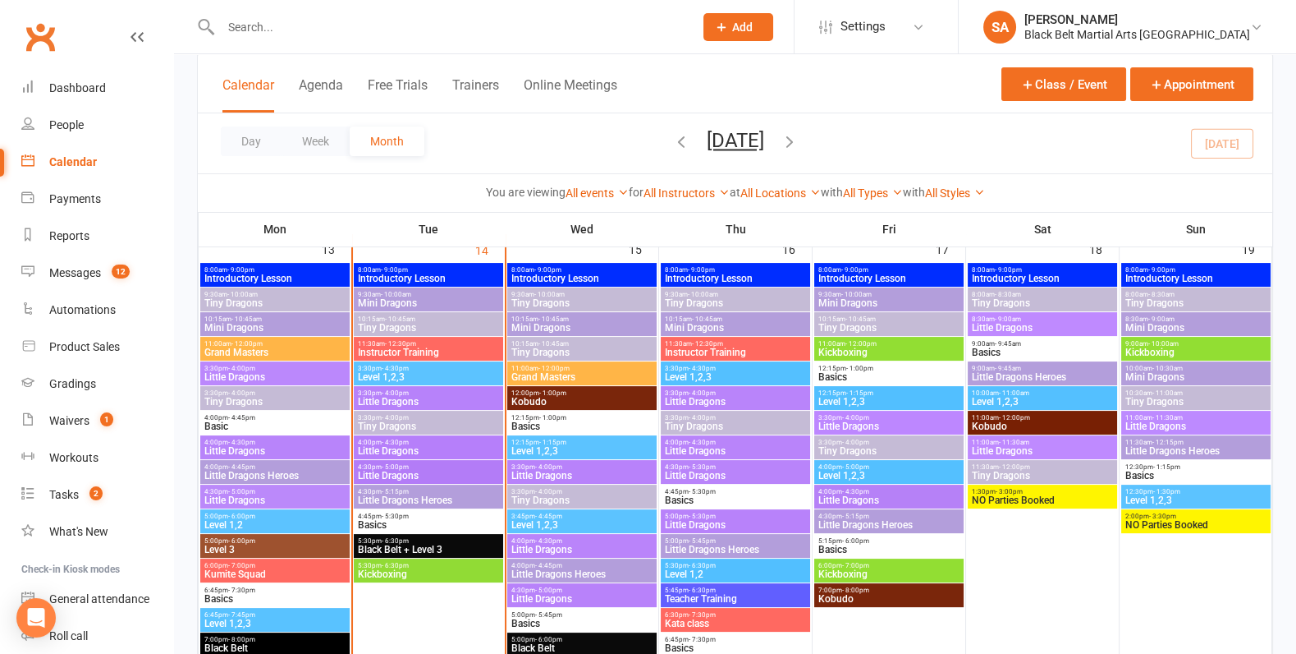
scroll to position [663, 0]
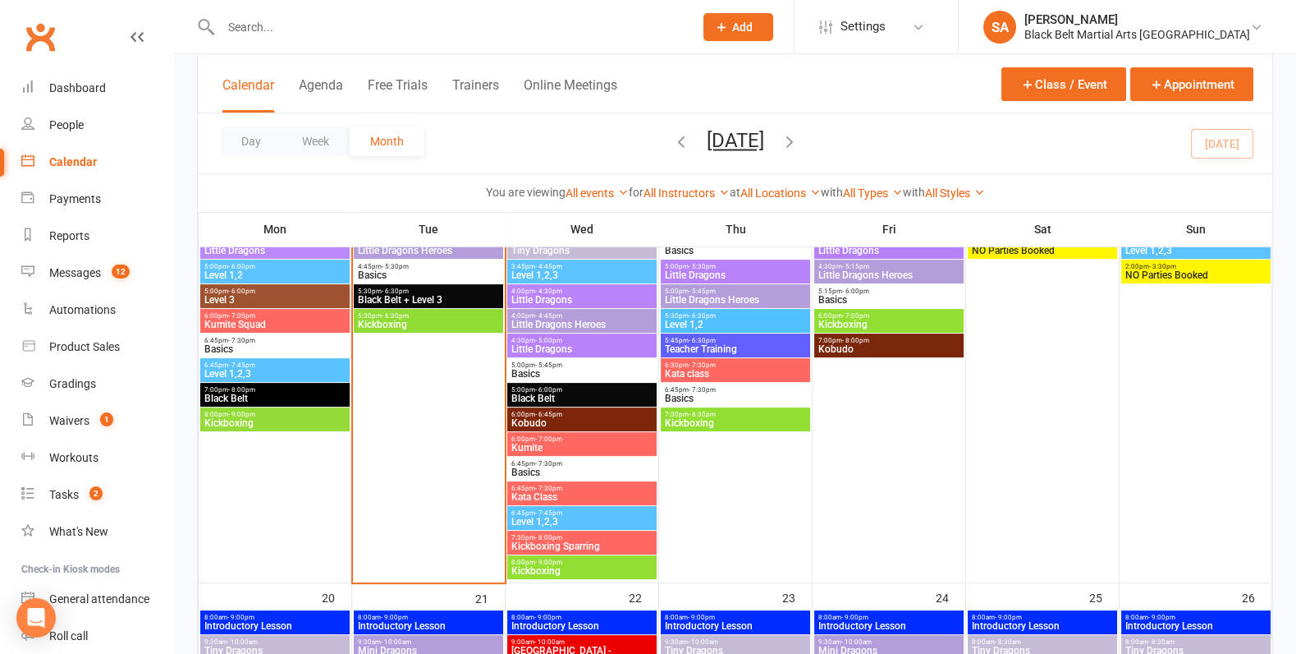
scroll to position [917, 0]
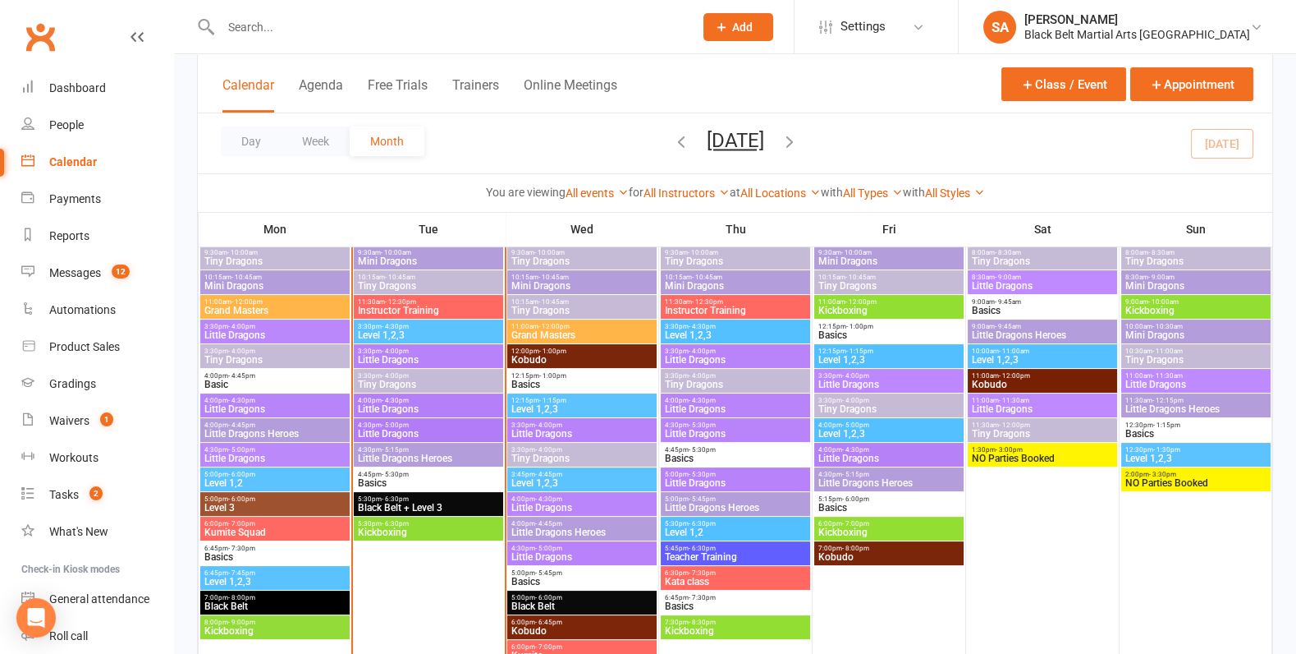
scroll to position [776, 0]
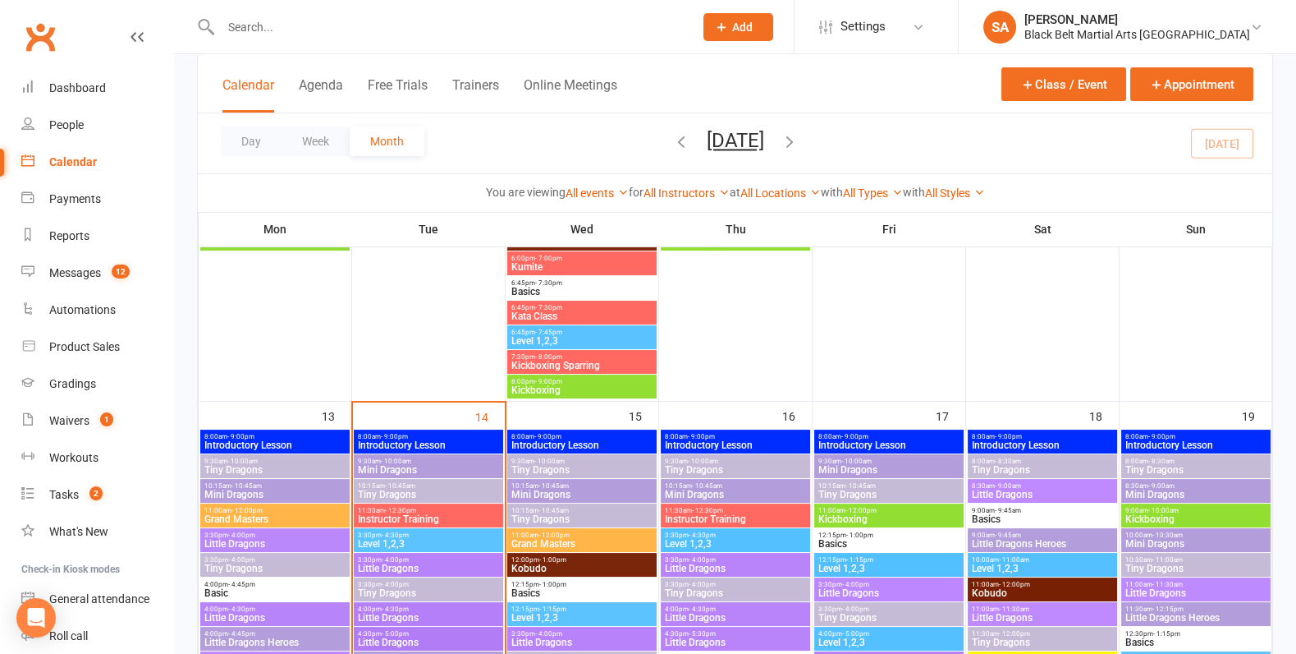
click at [445, 460] on span "9:30am - 10:00am" at bounding box center [428, 460] width 143 height 7
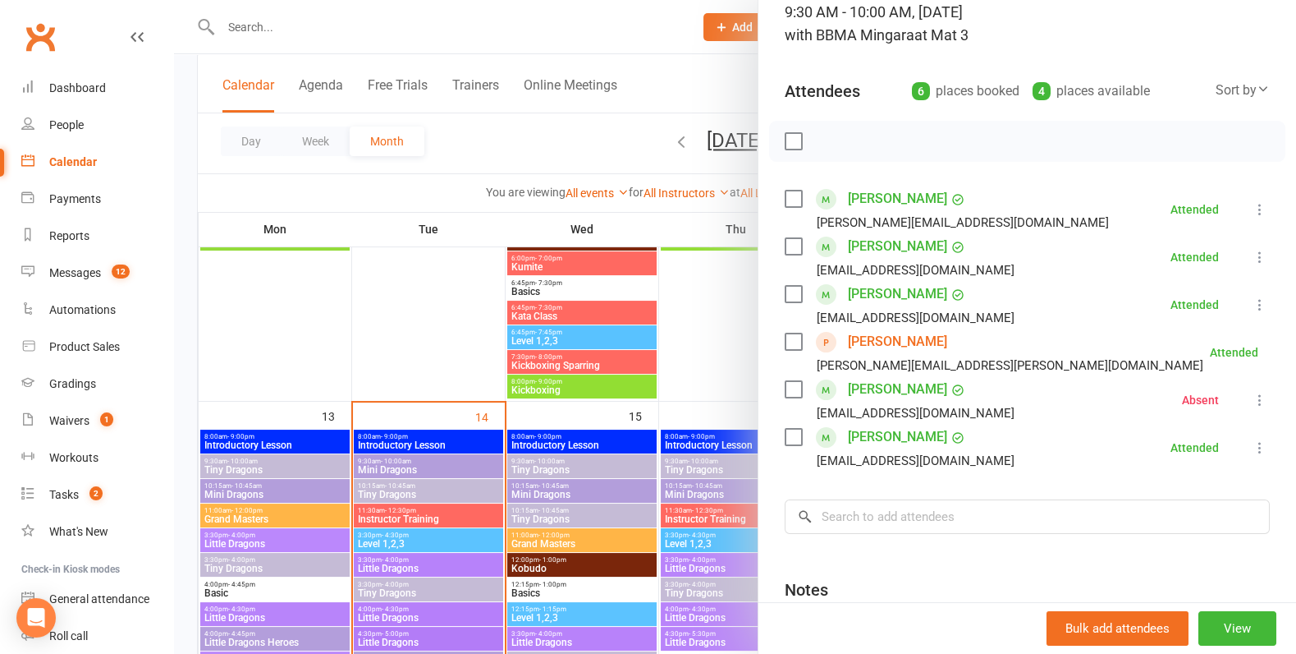
scroll to position [124, 0]
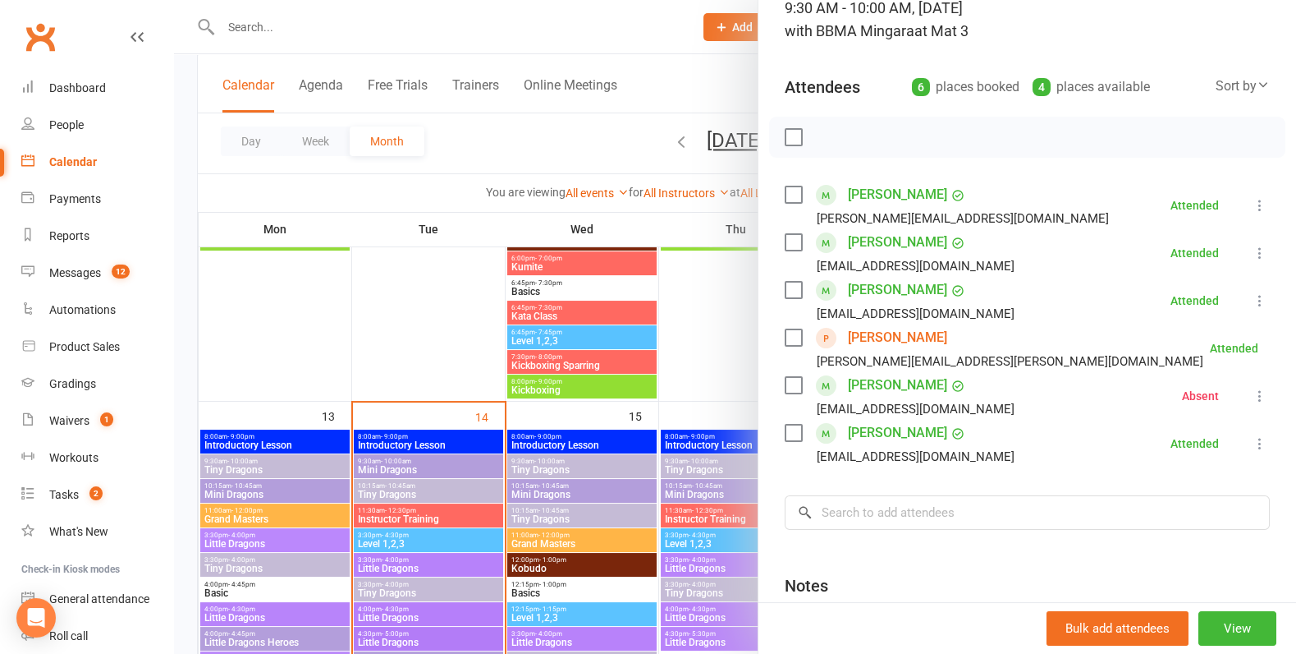
click at [476, 482] on div at bounding box center [735, 327] width 1122 height 654
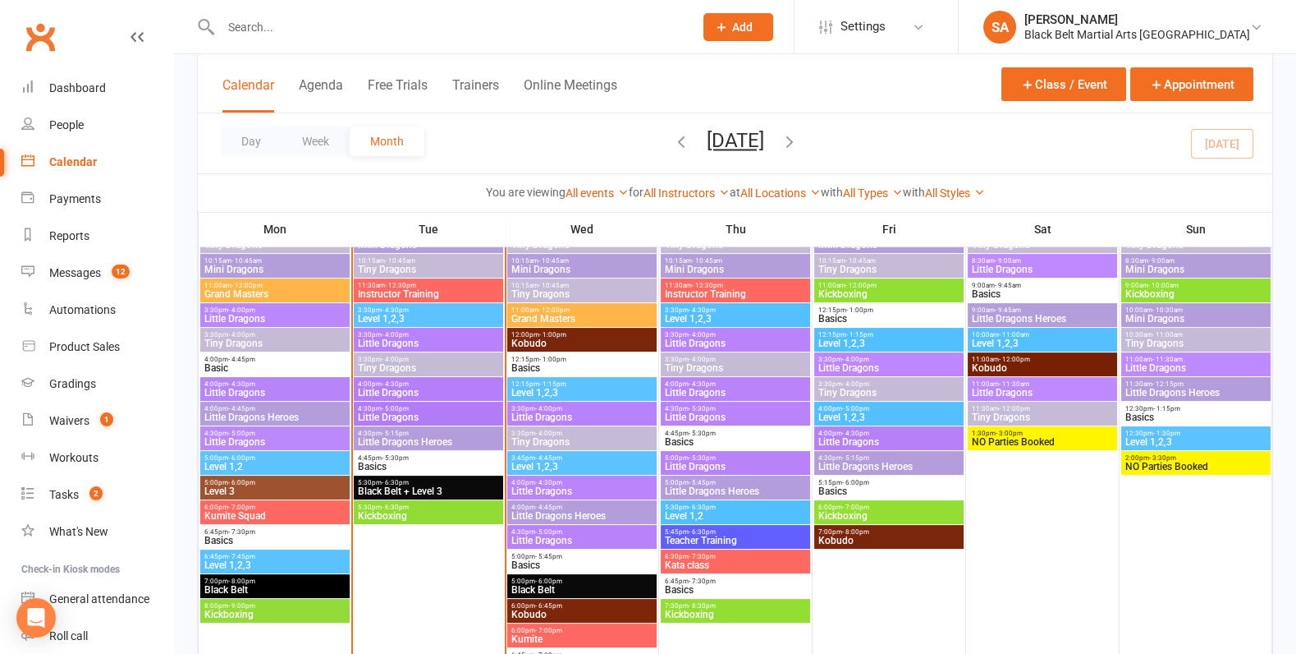
scroll to position [728, 0]
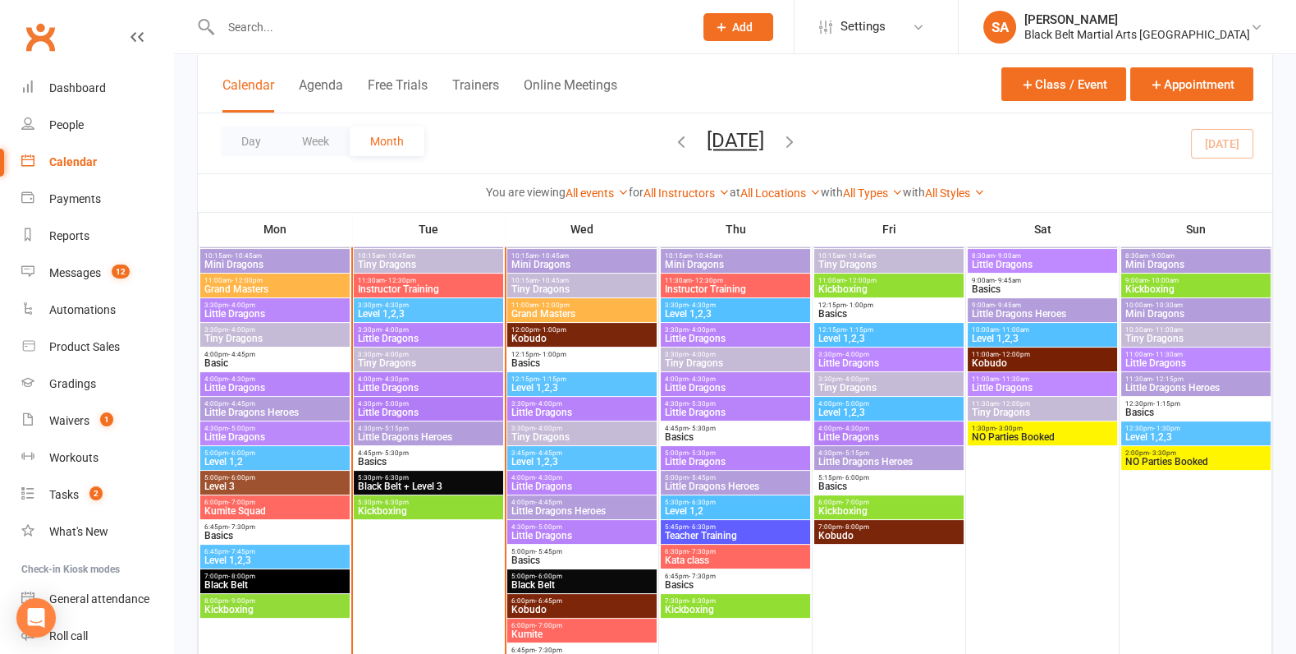
click at [390, 372] on div "4:00pm - 4:30pm Little Dragons" at bounding box center [428, 384] width 149 height 24
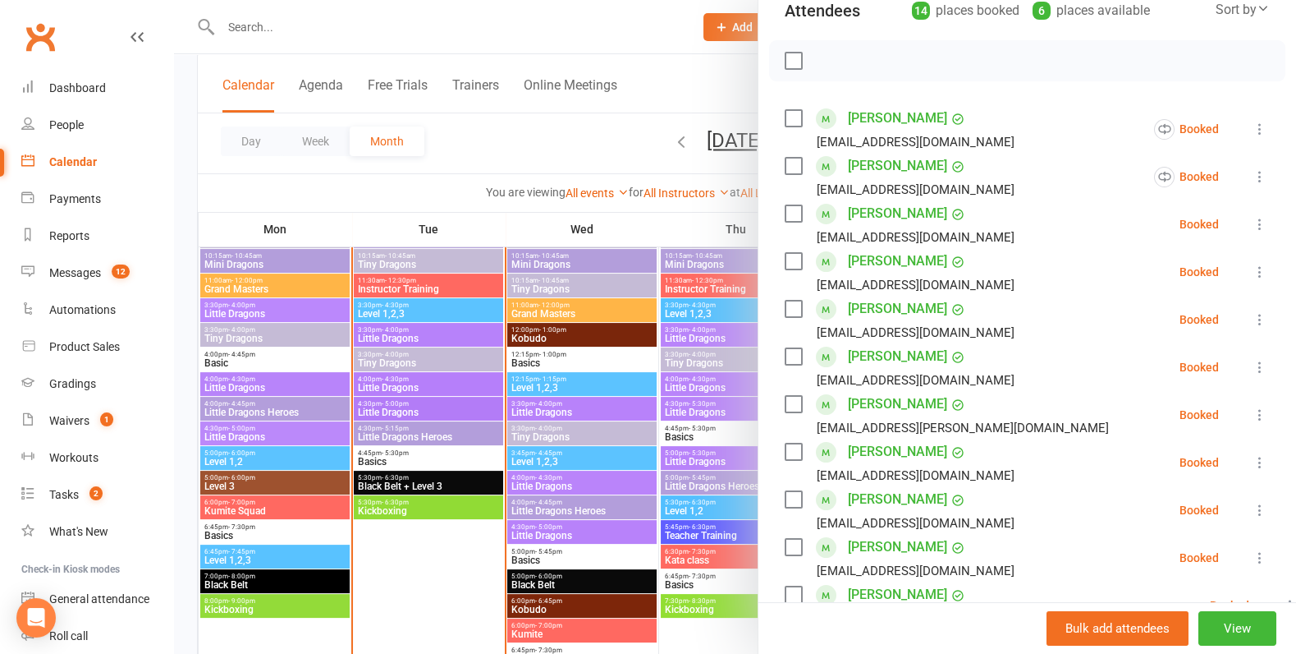
scroll to position [195, 0]
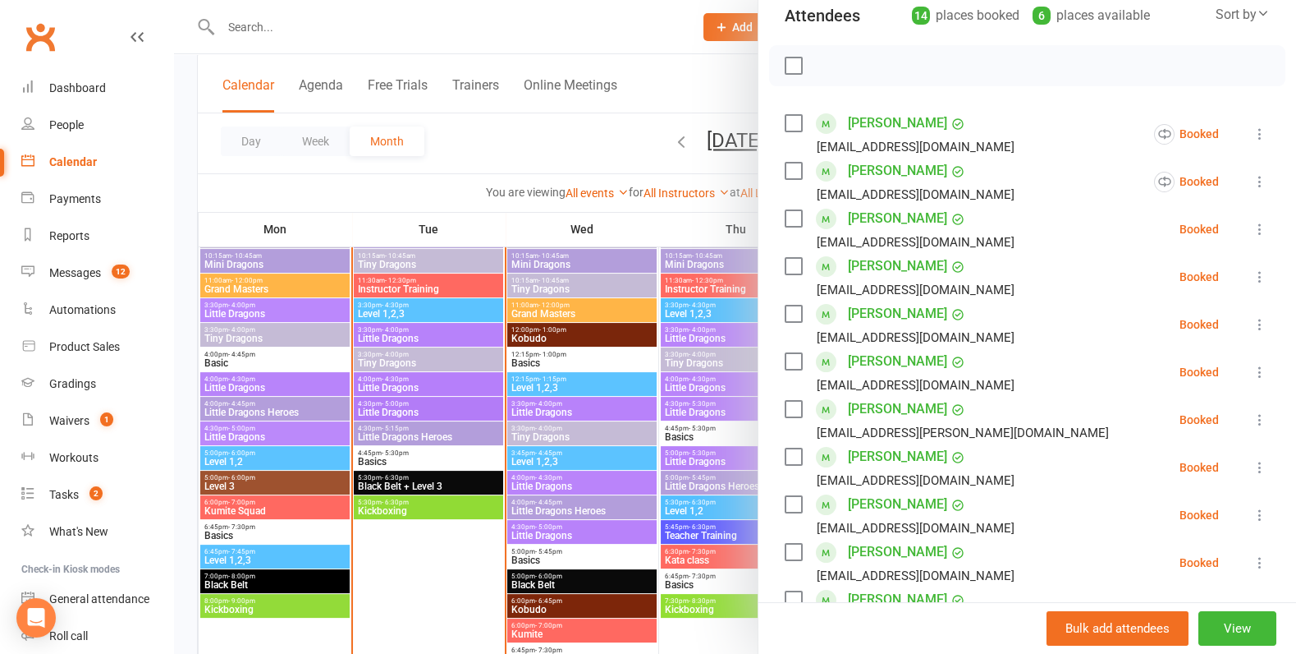
click at [530, 443] on div at bounding box center [735, 327] width 1122 height 654
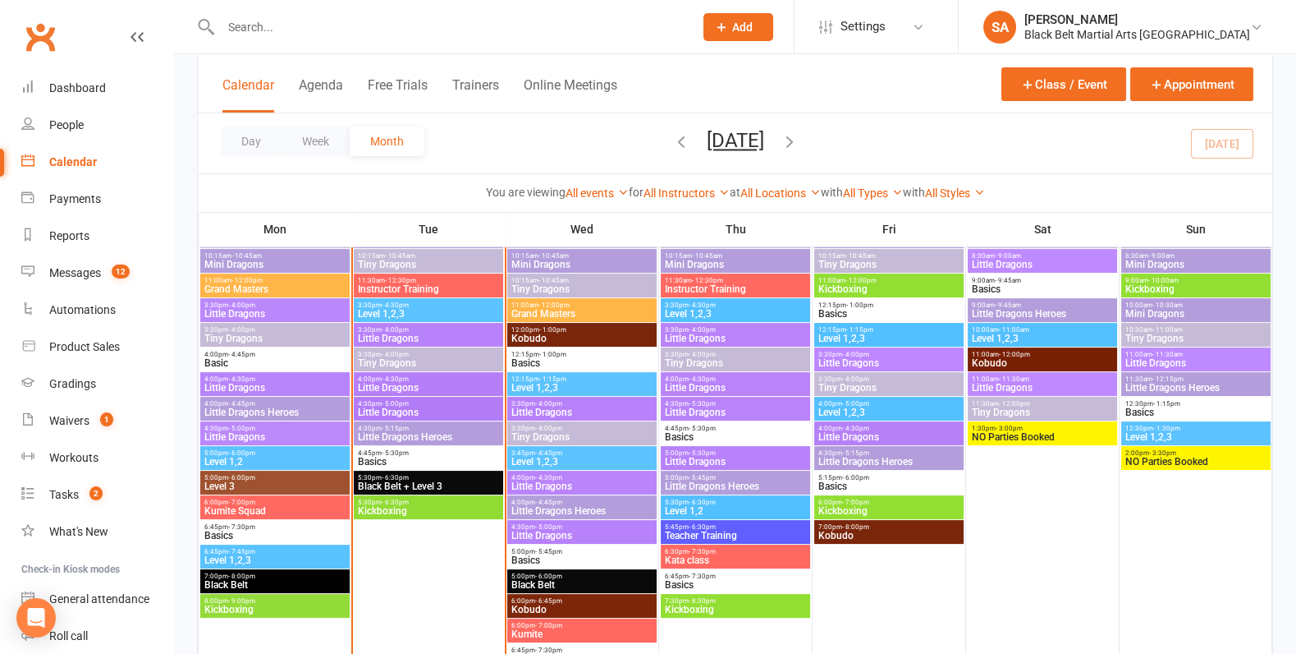
click at [412, 388] on span "Little Dragons" at bounding box center [428, 388] width 143 height 10
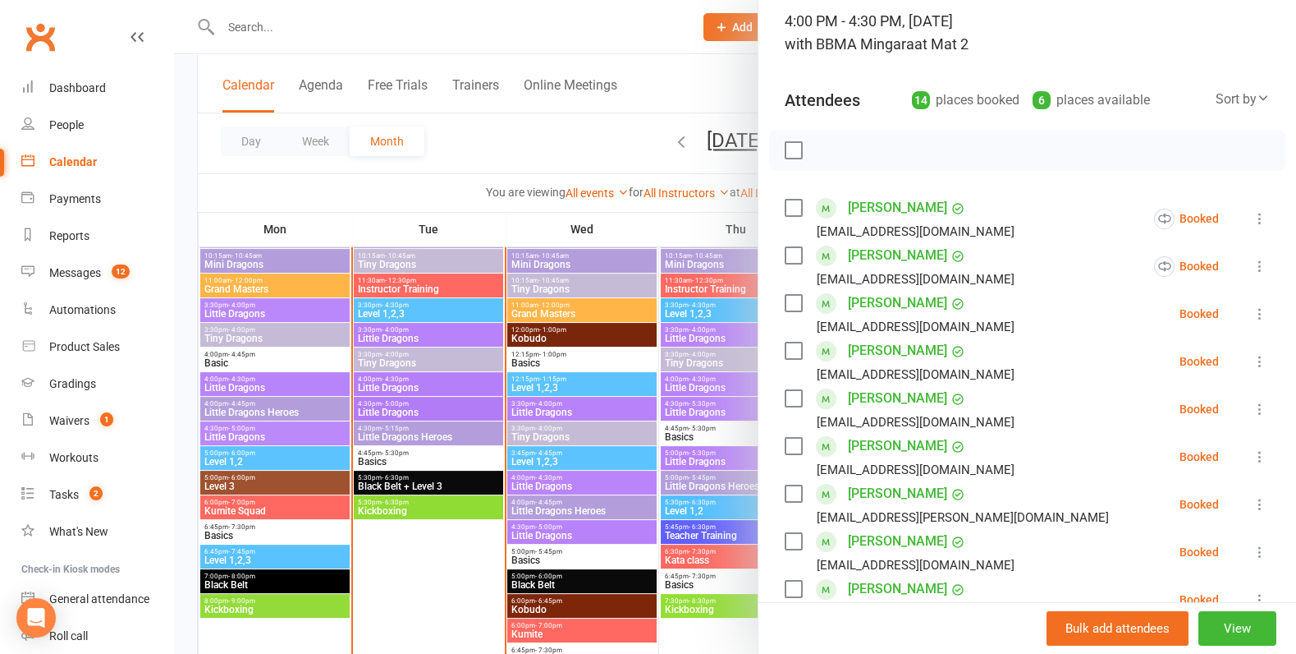
scroll to position [105, 0]
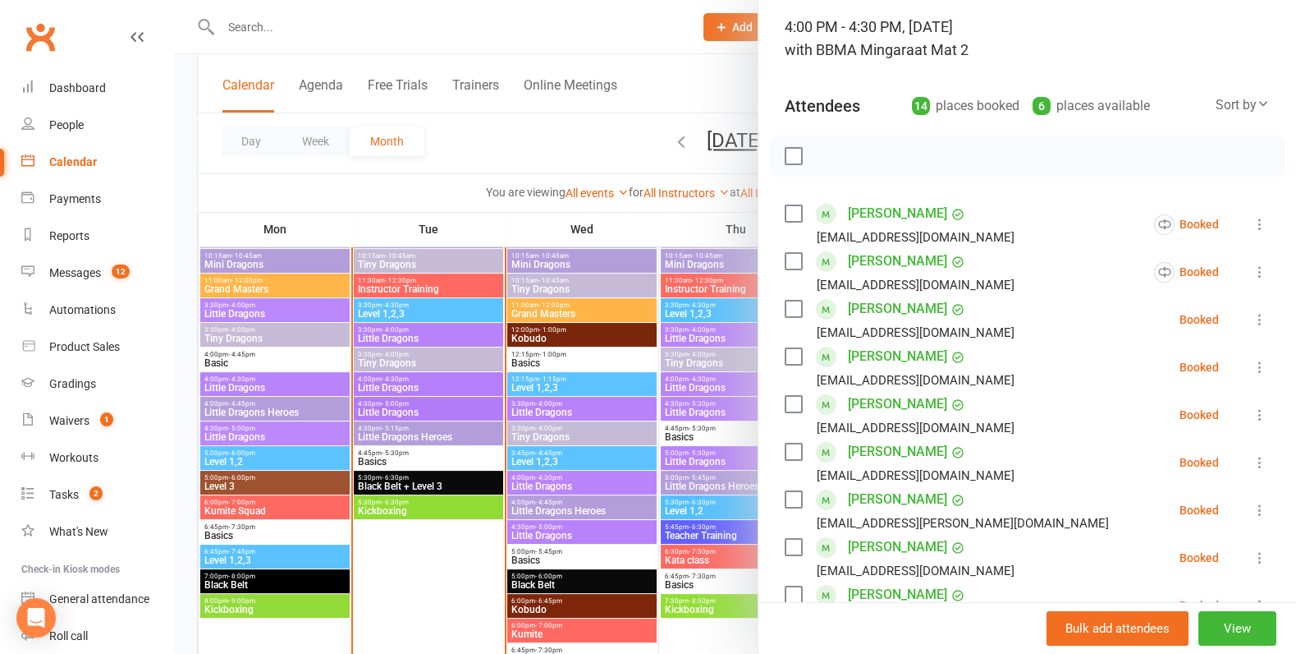
click at [565, 396] on div at bounding box center [735, 327] width 1122 height 654
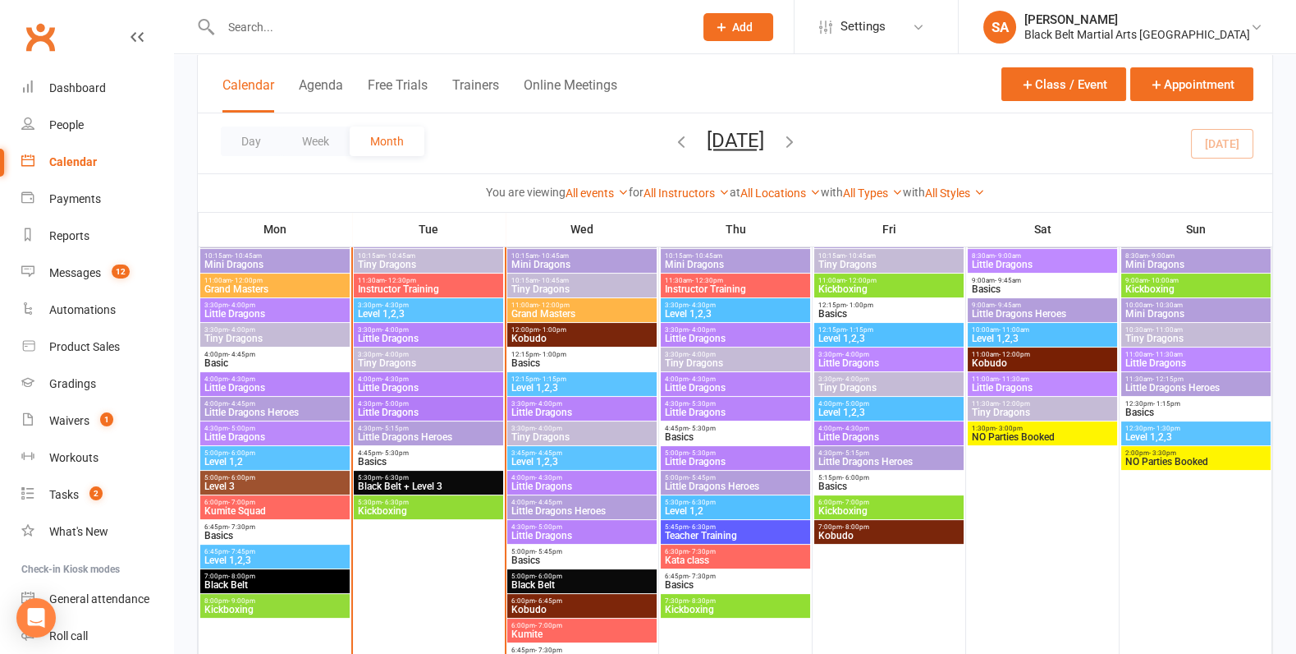
click at [559, 484] on span "Little Dragons" at bounding box center [582, 486] width 143 height 10
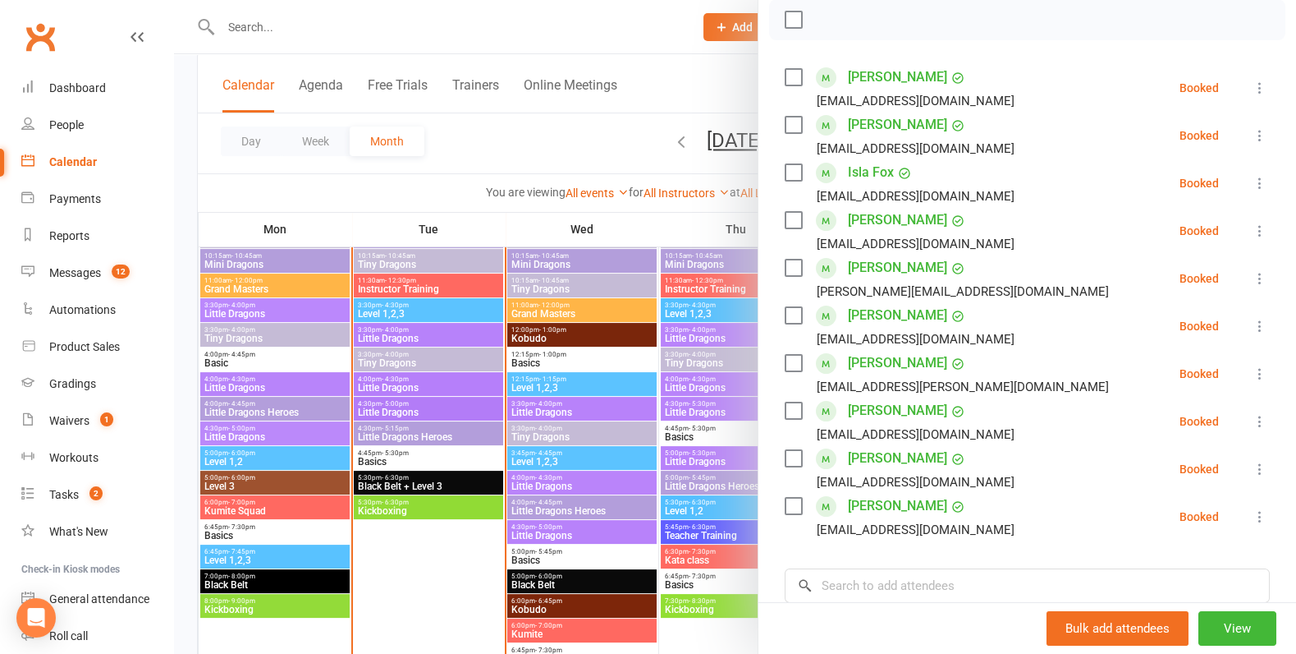
scroll to position [264, 0]
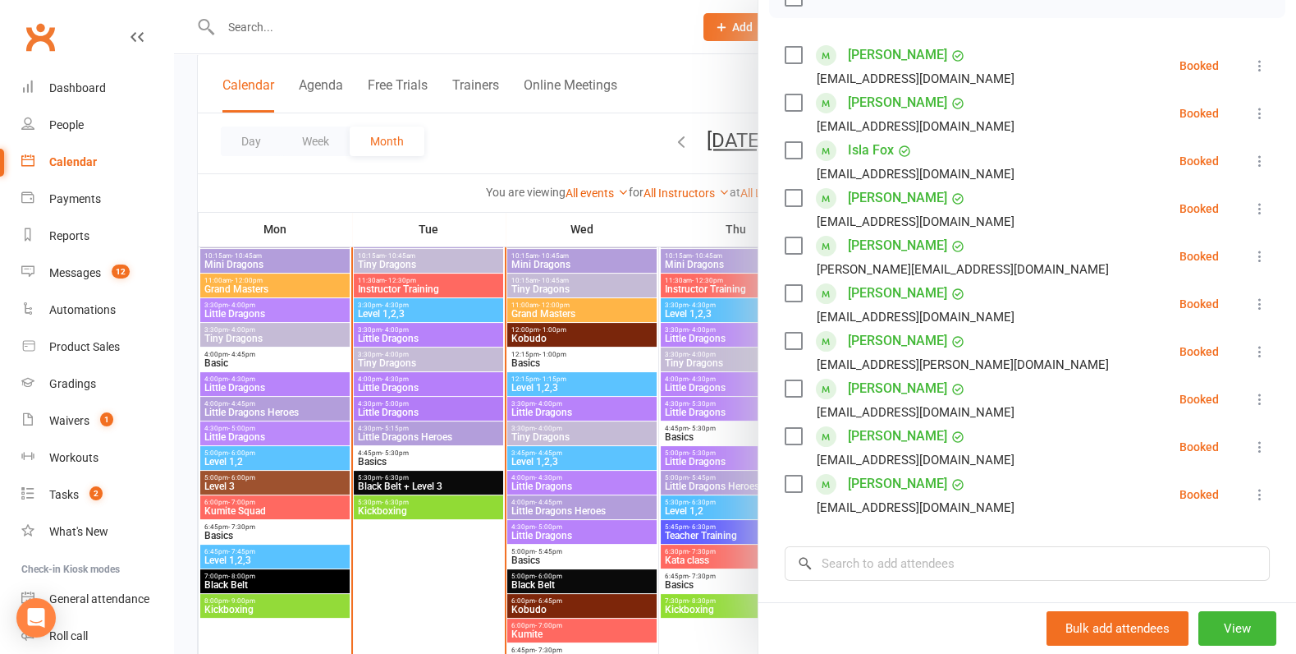
click at [631, 397] on div at bounding box center [735, 327] width 1122 height 654
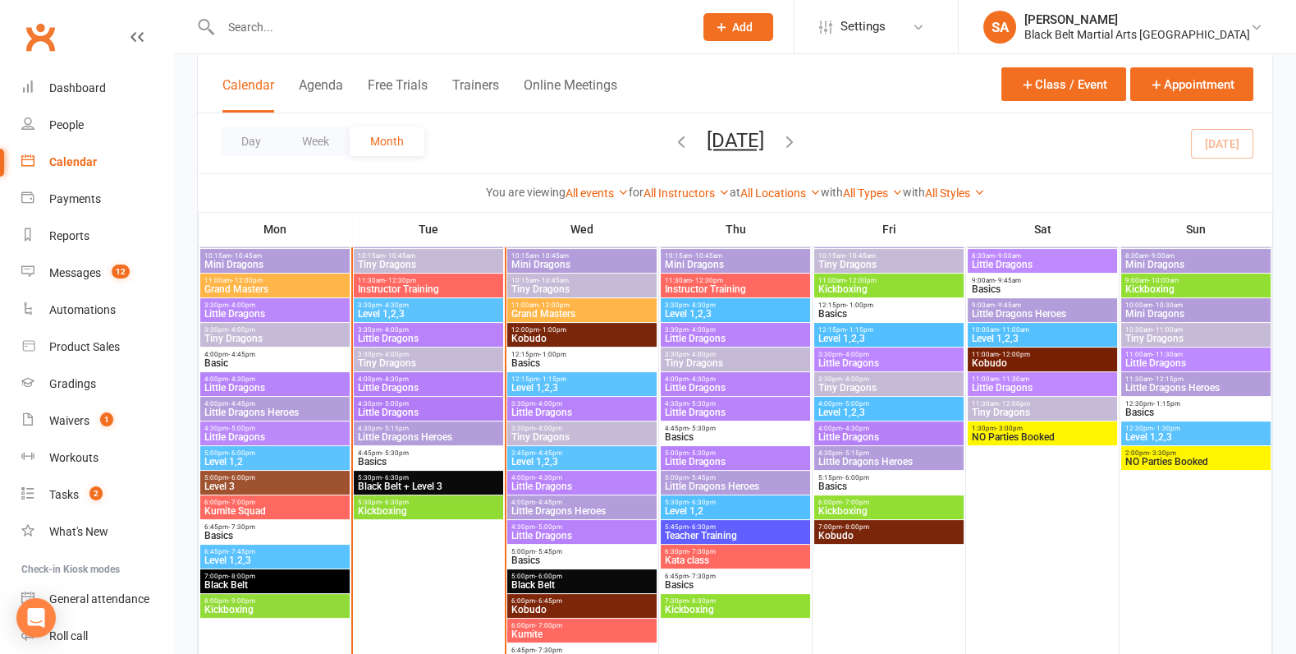
click at [406, 411] on span "Little Dragons" at bounding box center [428, 412] width 143 height 10
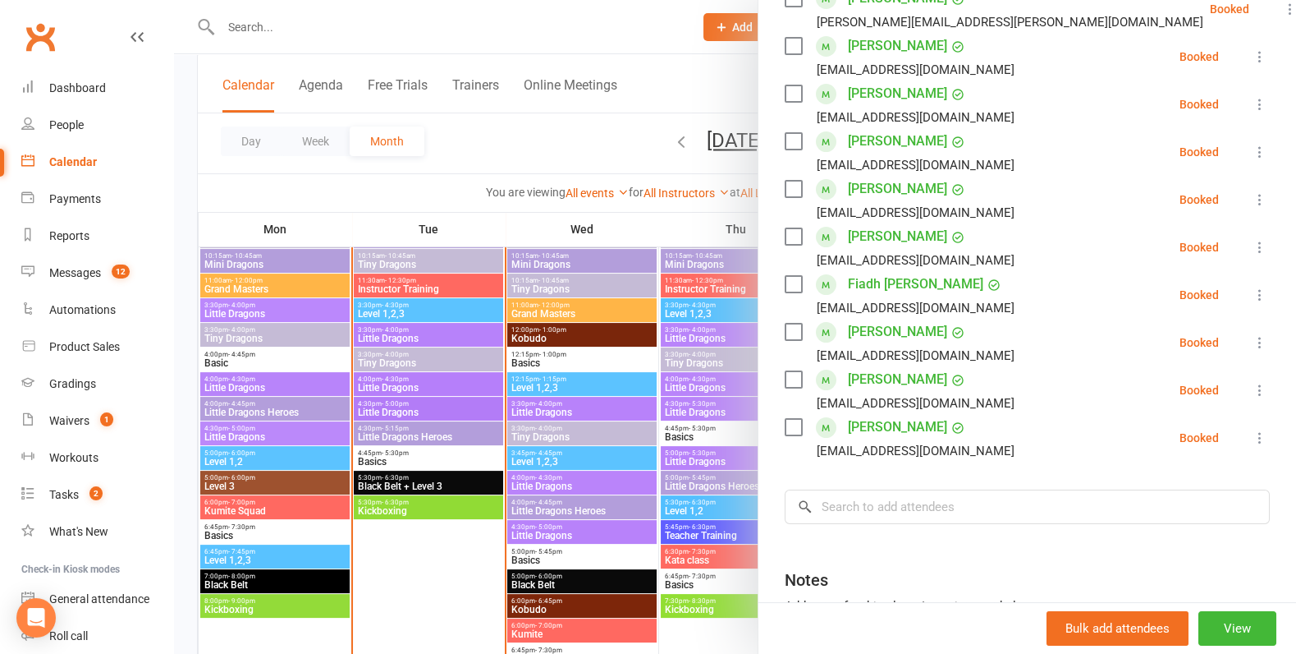
scroll to position [331, 0]
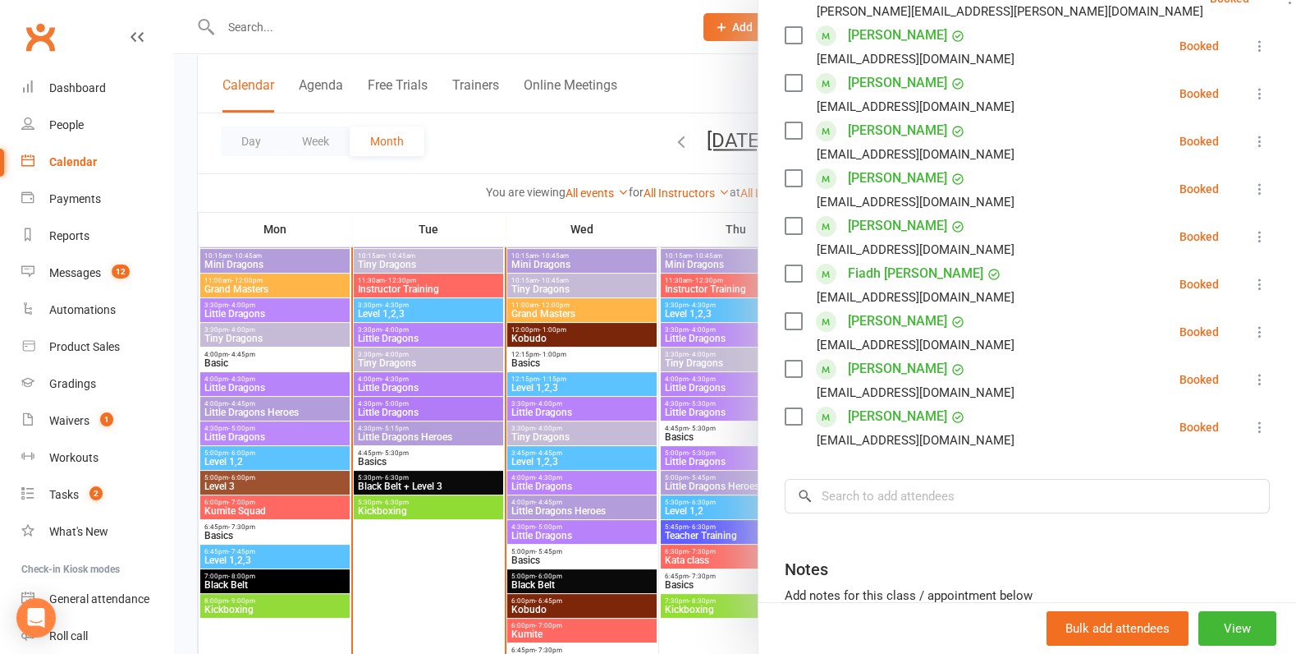
click at [694, 429] on div at bounding box center [735, 327] width 1122 height 654
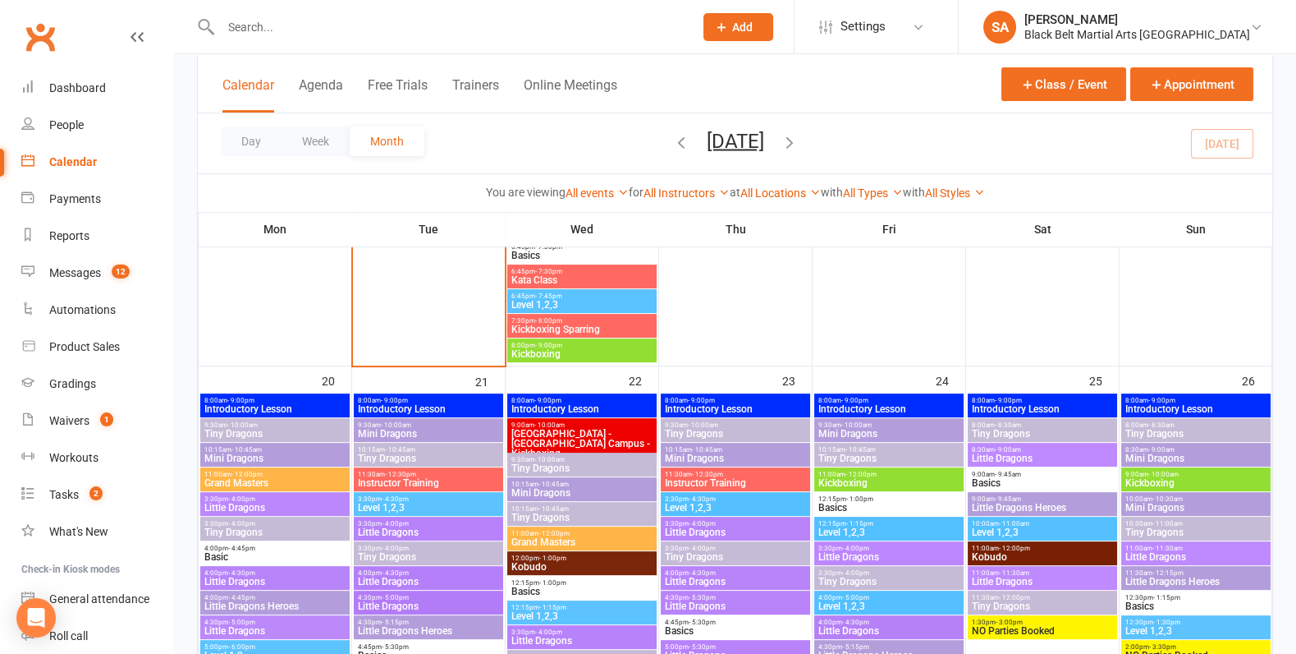
scroll to position [1267, 0]
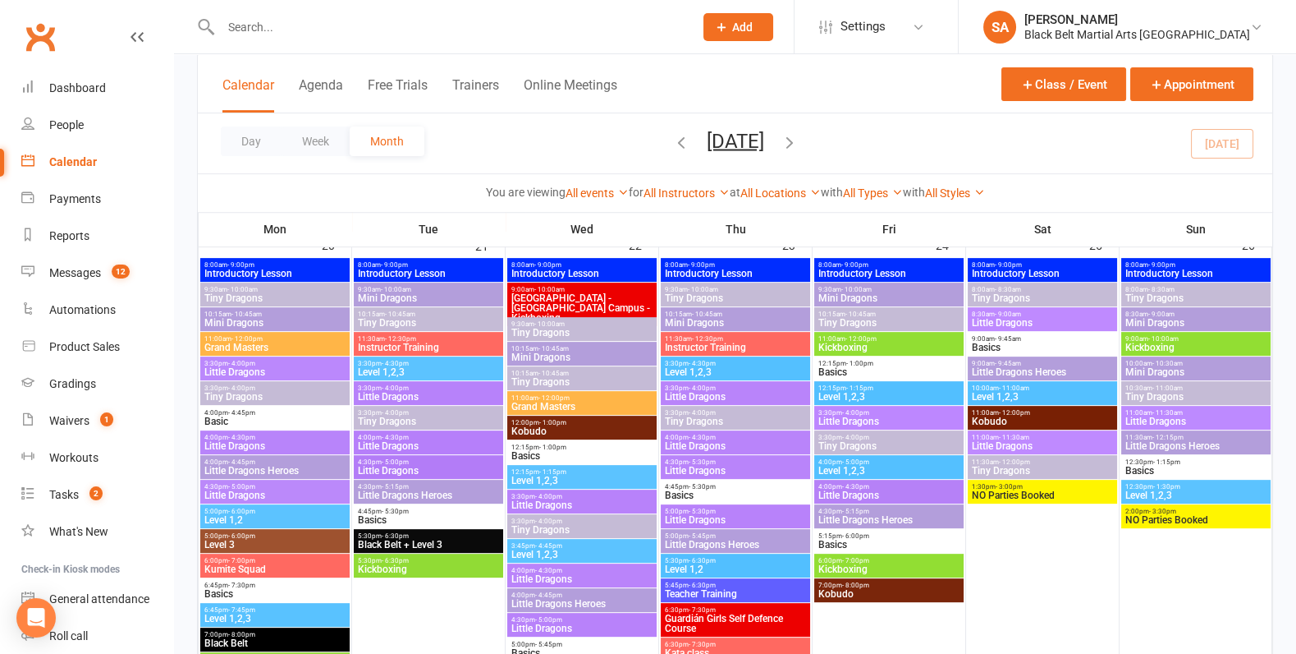
click at [400, 442] on span "Little Dragons" at bounding box center [428, 446] width 143 height 10
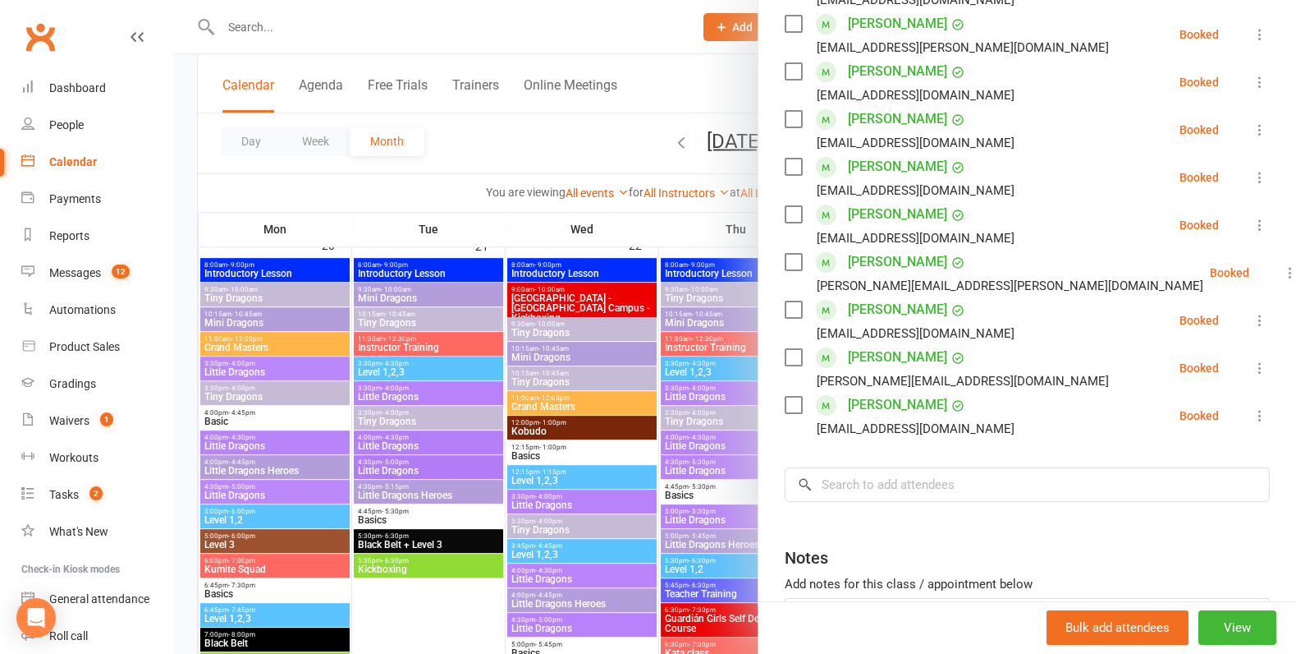
scroll to position [583, 0]
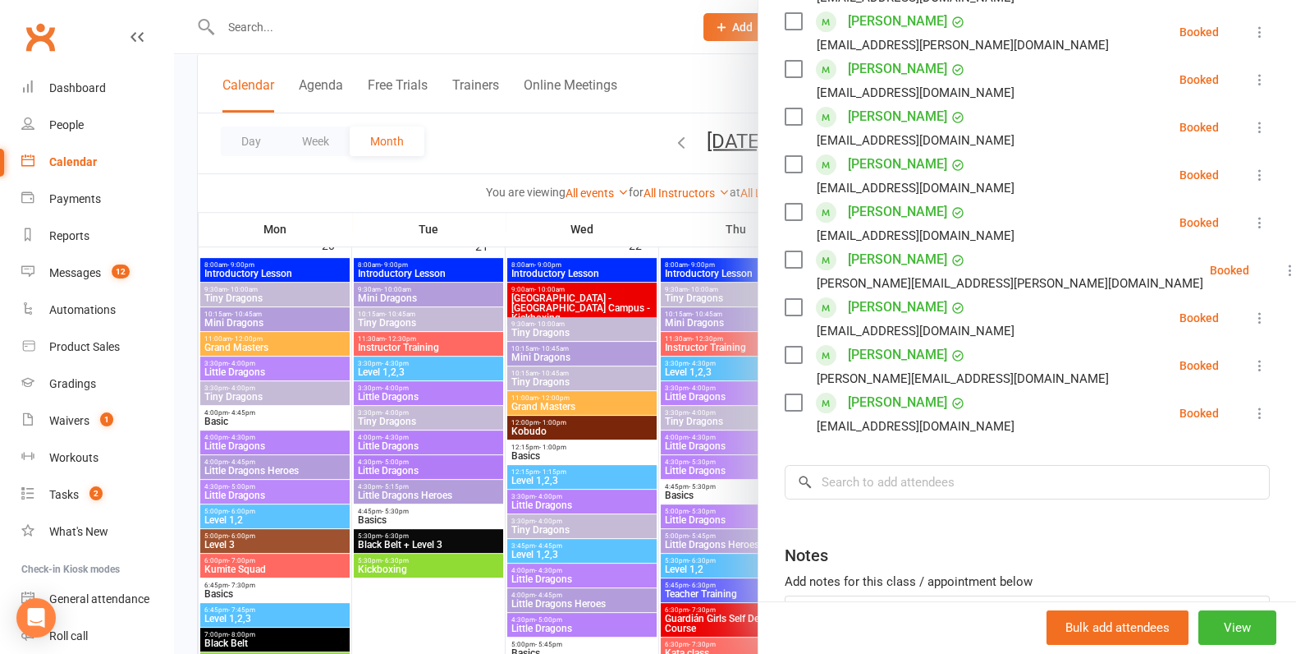
click at [603, 318] on div at bounding box center [735, 327] width 1122 height 654
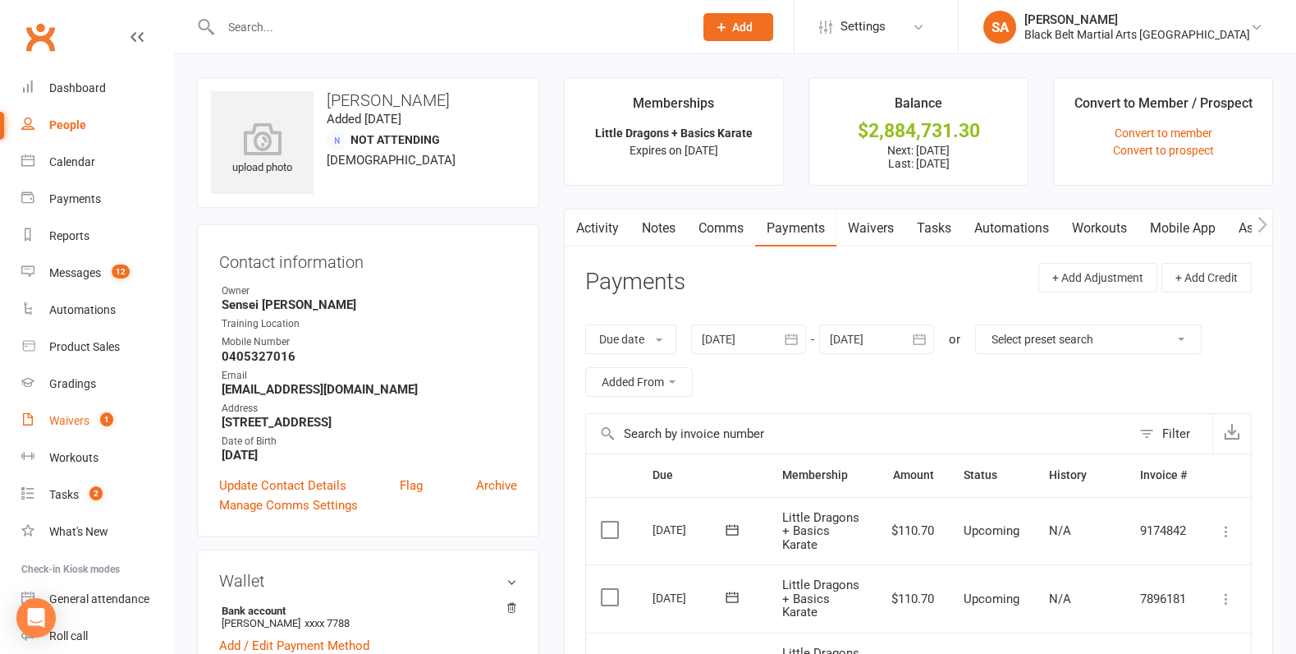
click at [80, 427] on link "Waivers 1" at bounding box center [97, 420] width 152 height 37
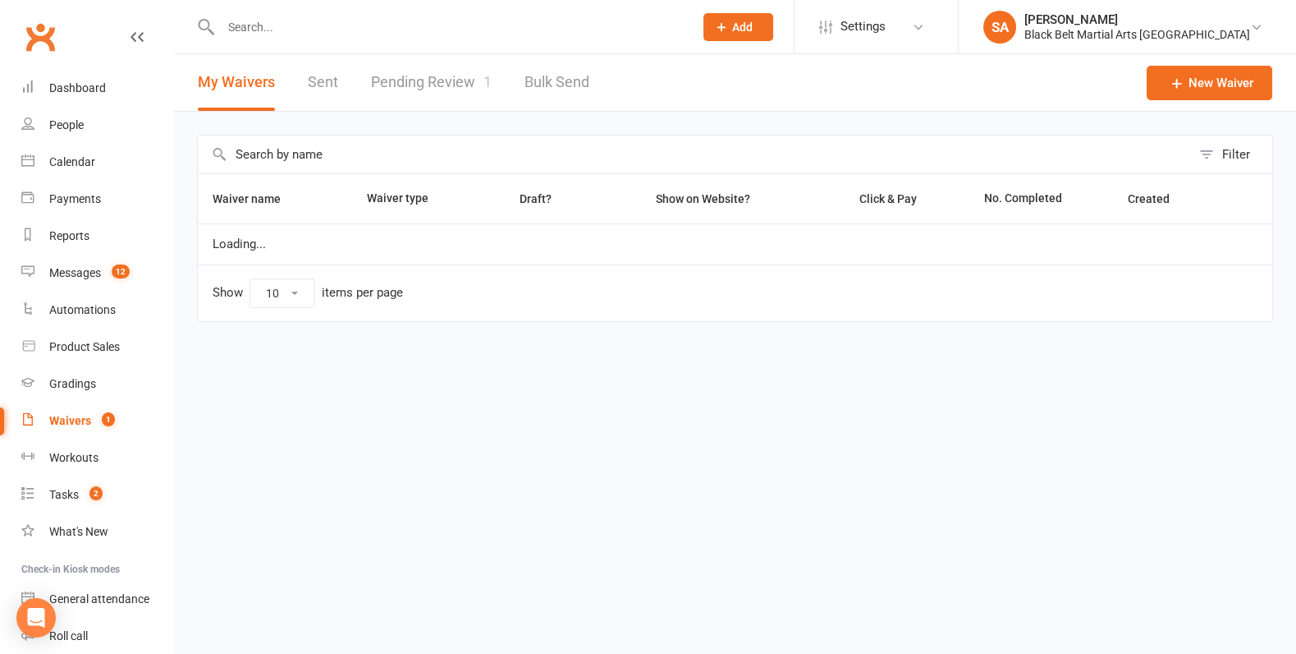
select select "100"
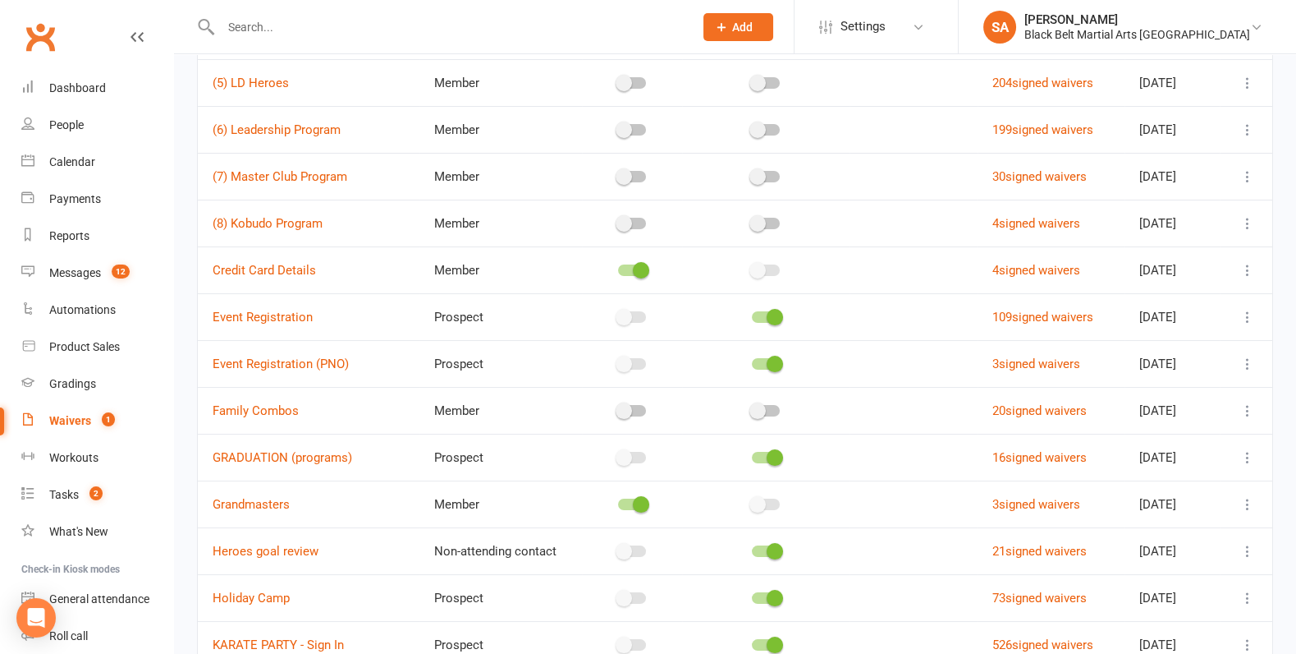
scroll to position [415, 0]
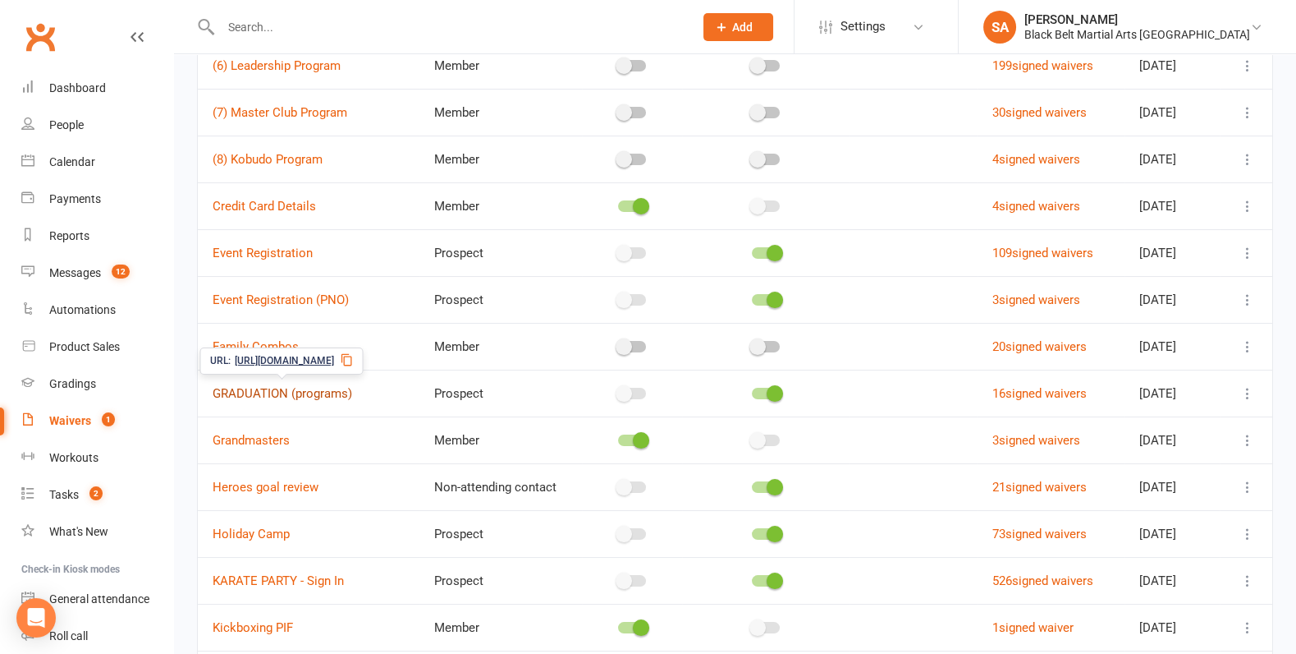
click at [300, 386] on link "GRADUATION (programs)" at bounding box center [283, 393] width 140 height 15
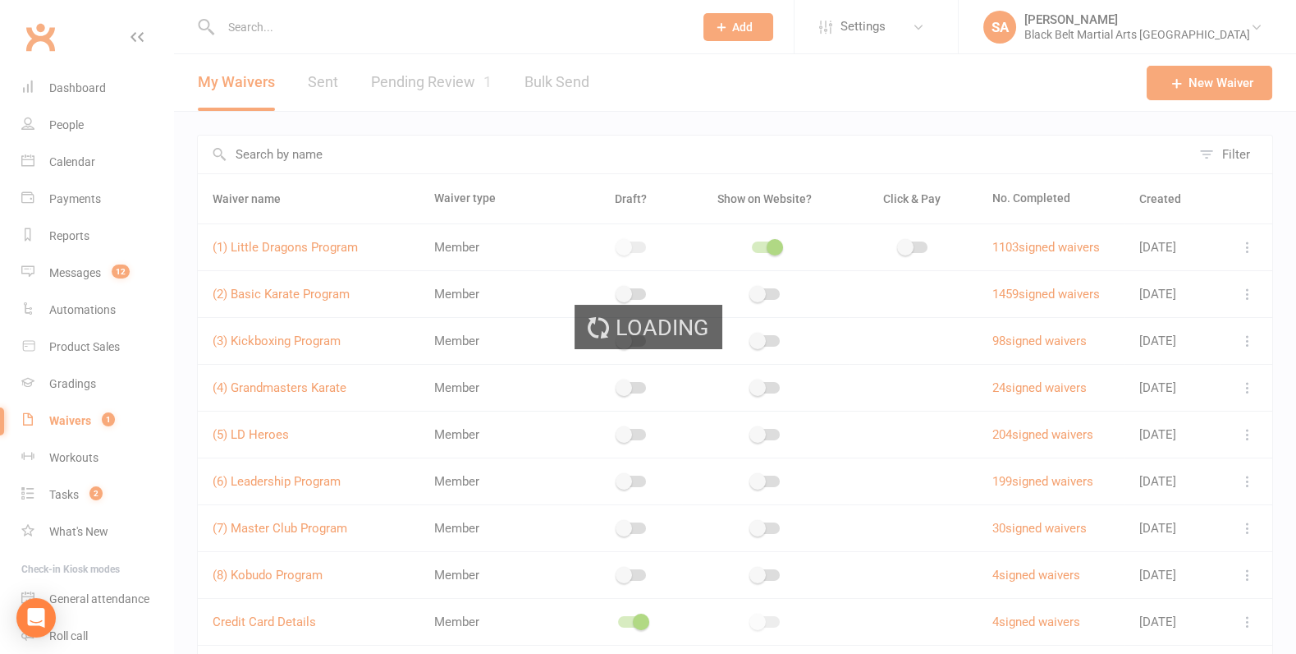
select select "applies_to_all_signees"
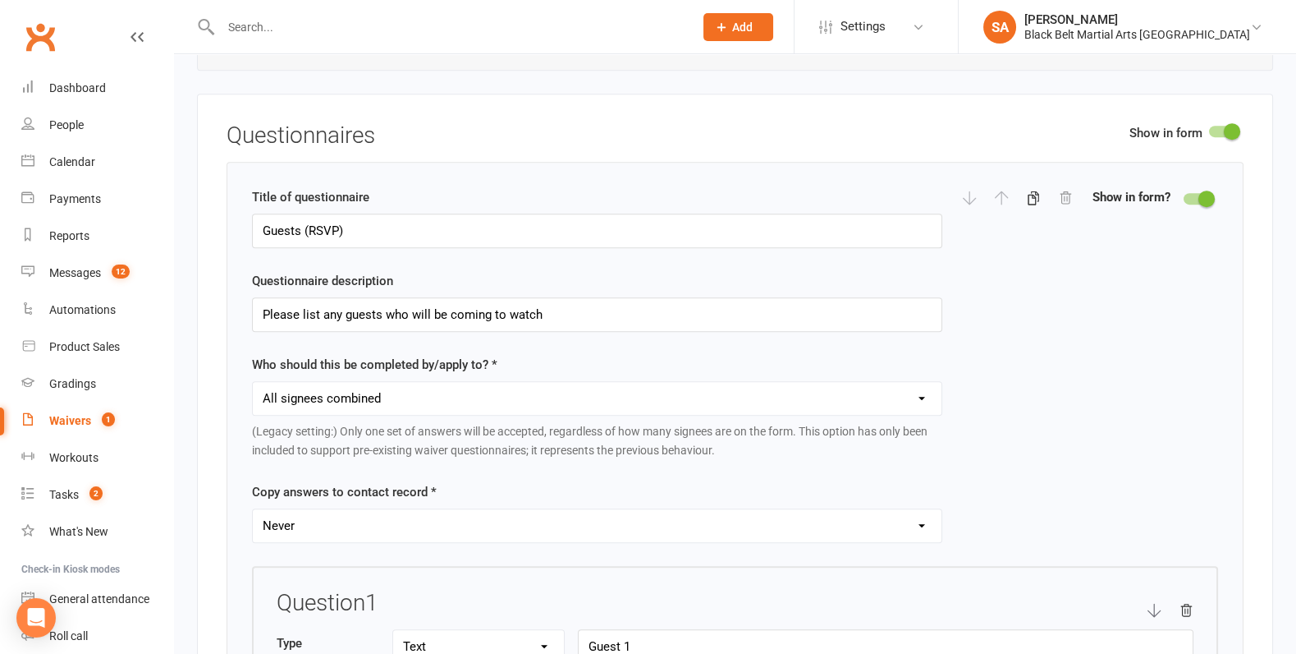
scroll to position [1786, 0]
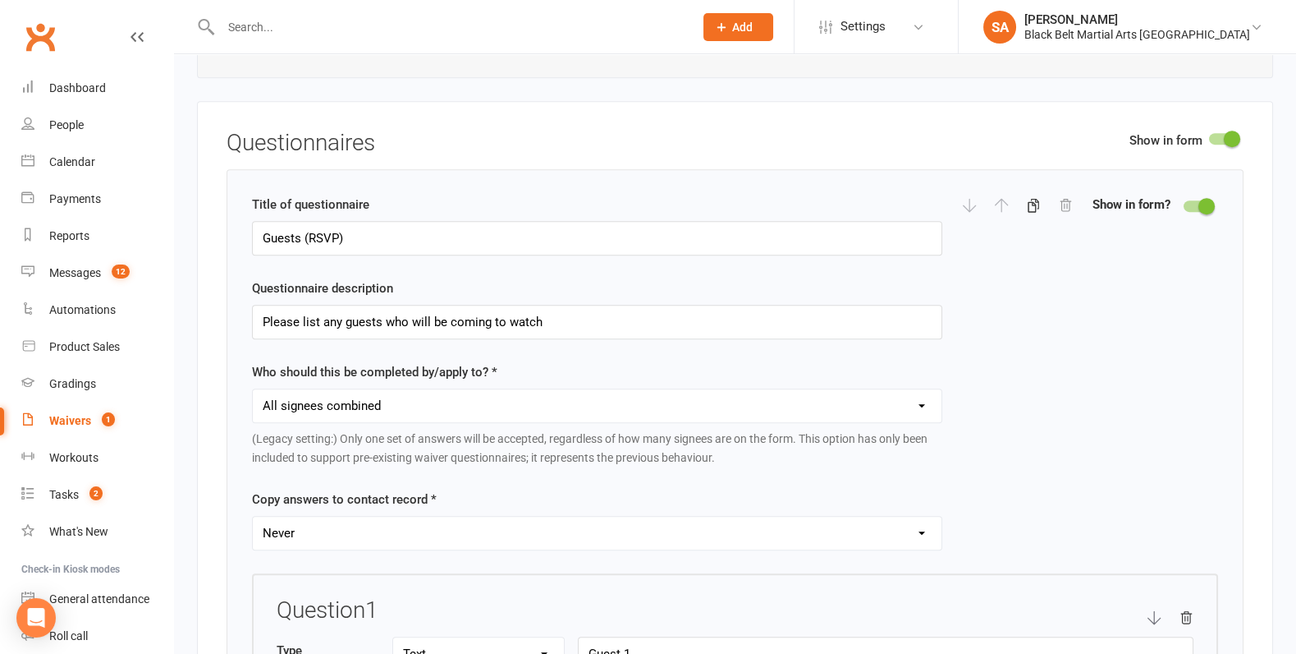
click at [477, 389] on select "Each individual signee Primary signee only Dependent signees only Attending sig…" at bounding box center [597, 405] width 689 height 33
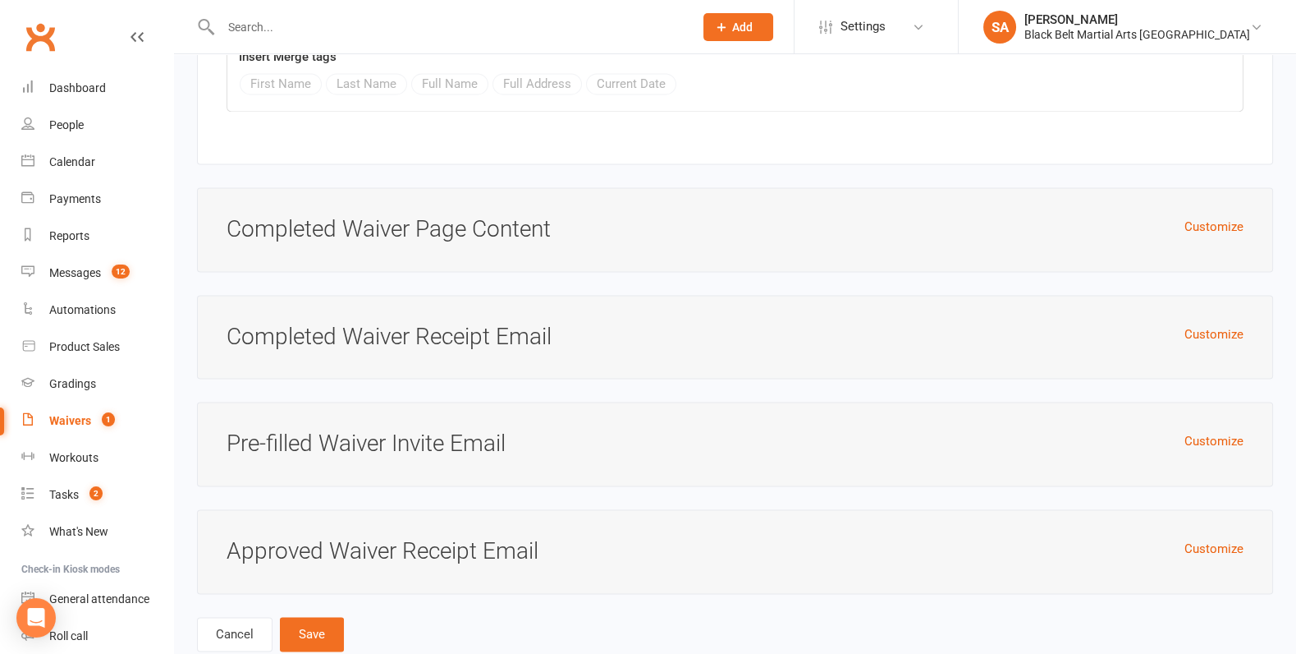
scroll to position [4586, 0]
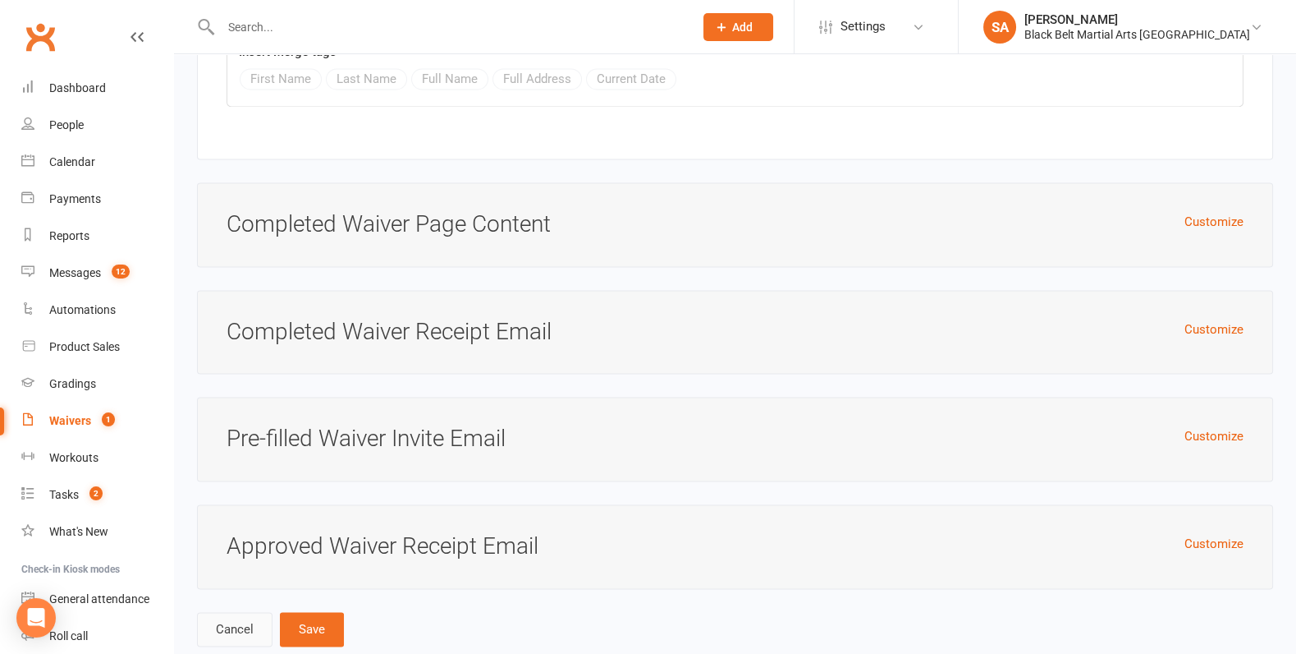
click at [234, 612] on link "Cancel" at bounding box center [235, 629] width 76 height 34
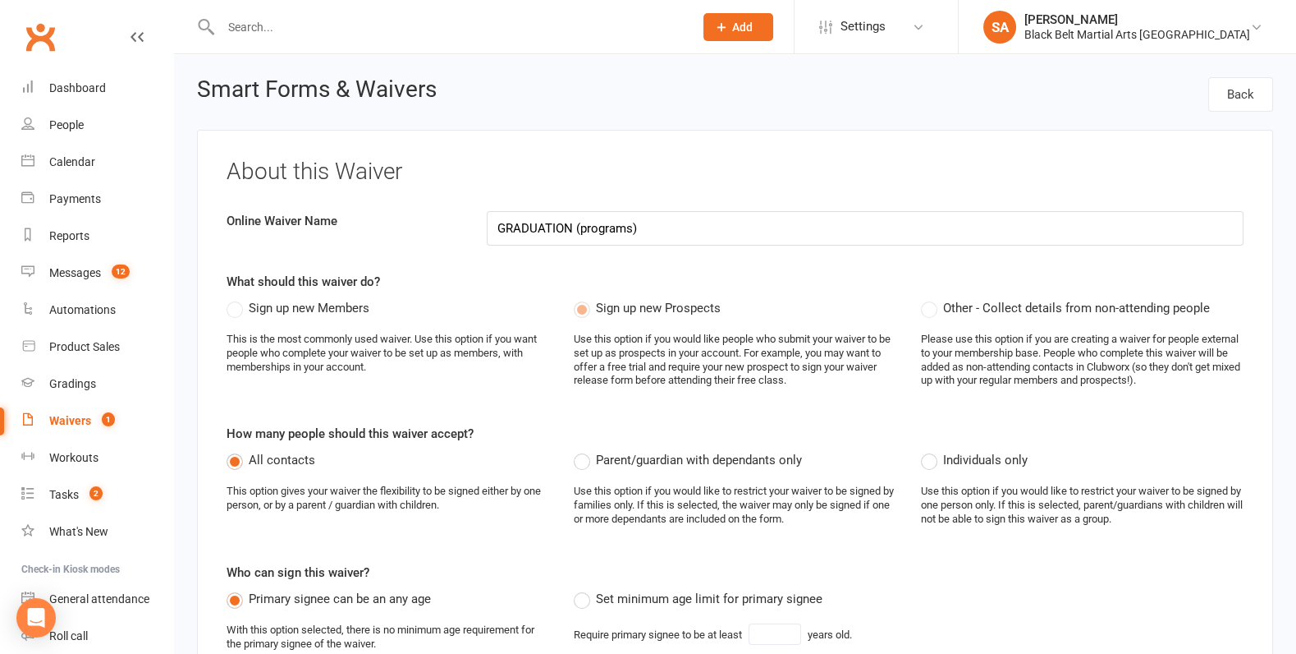
select select "100"
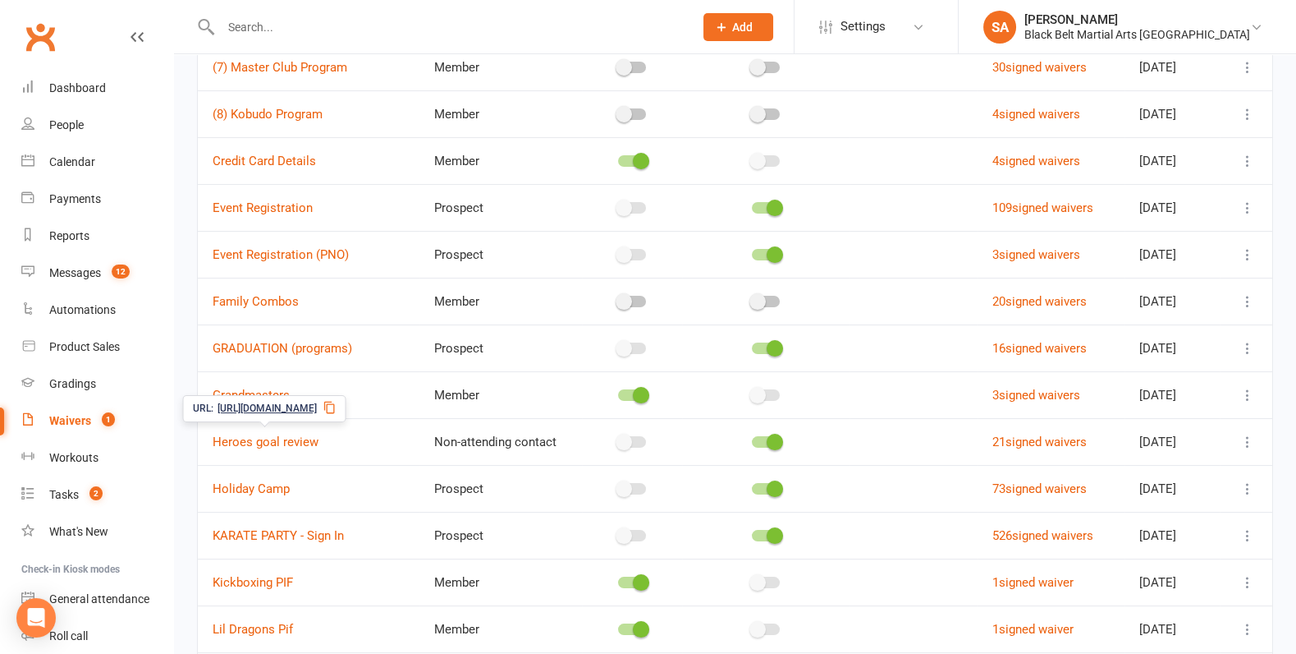
scroll to position [458, 0]
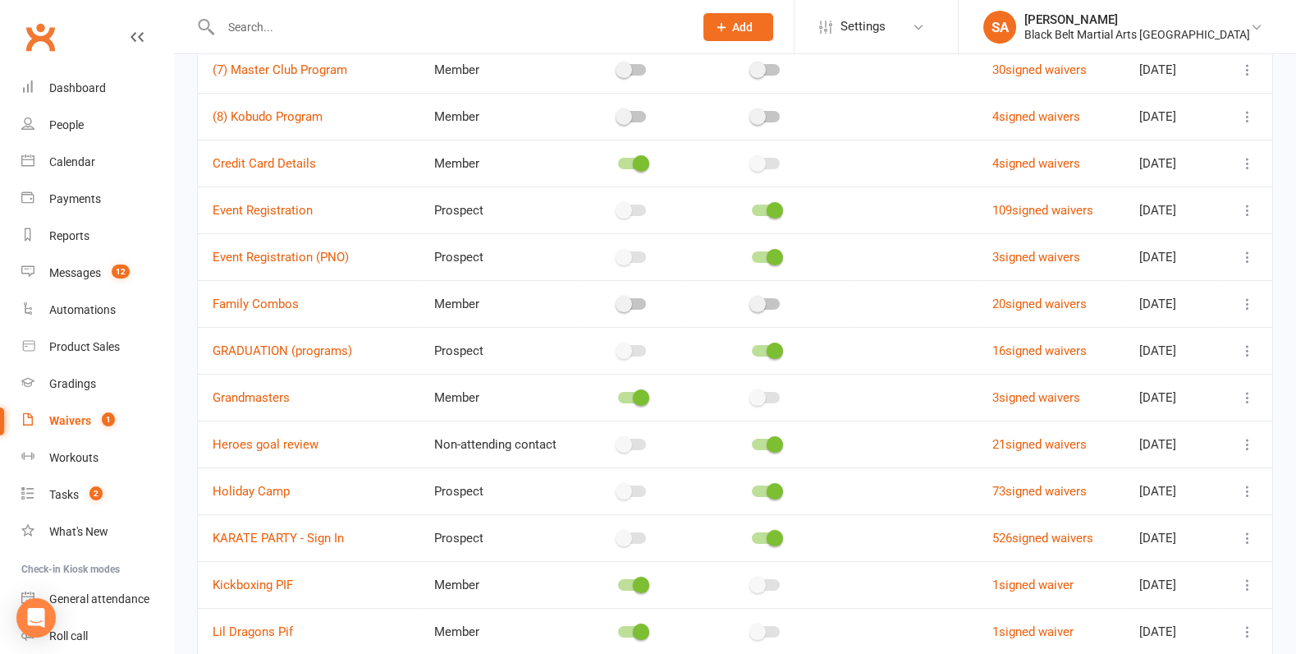
click at [1247, 342] on icon at bounding box center [1248, 350] width 16 height 16
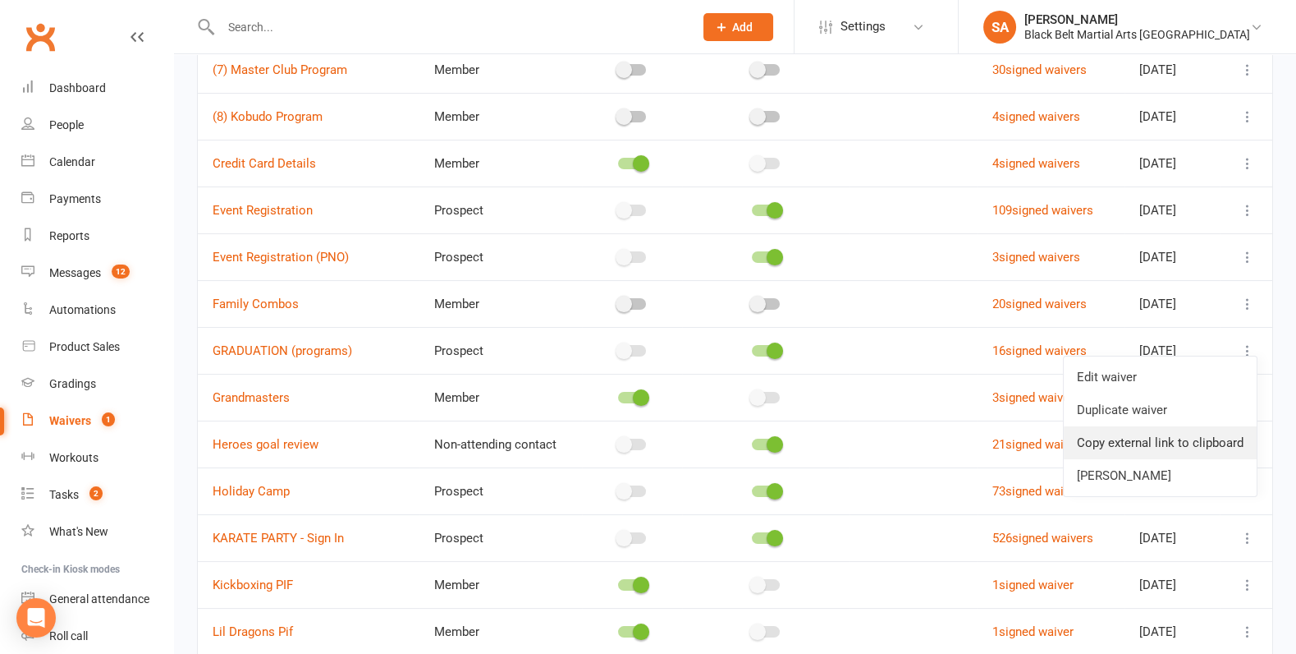
click at [1182, 449] on link "Copy external link to clipboard" at bounding box center [1160, 442] width 193 height 33
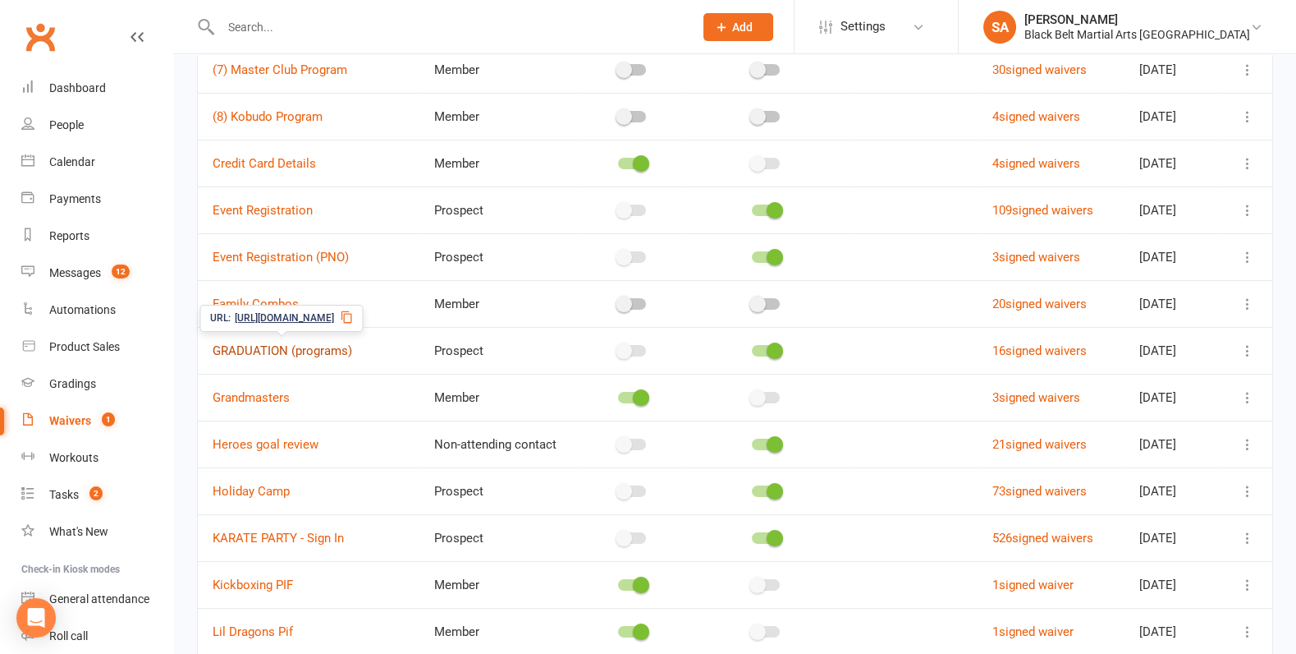
click at [268, 349] on link "GRADUATION (programs)" at bounding box center [283, 350] width 140 height 15
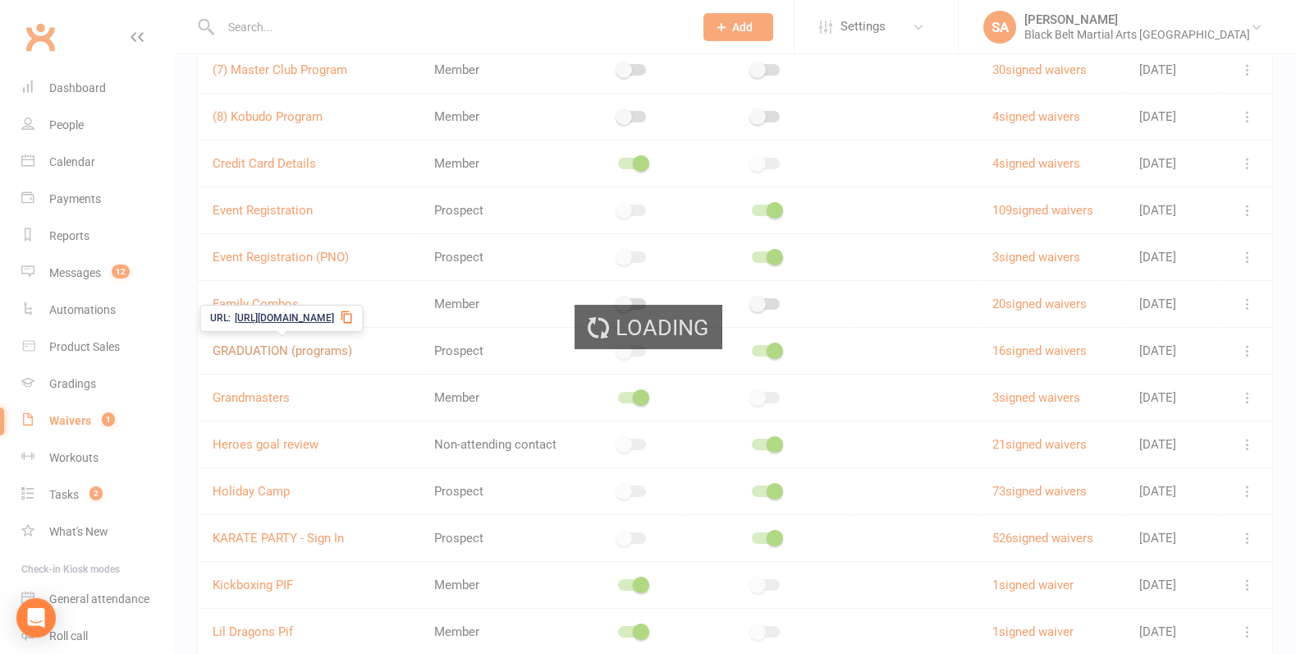
select select "applies_to_all_signees"
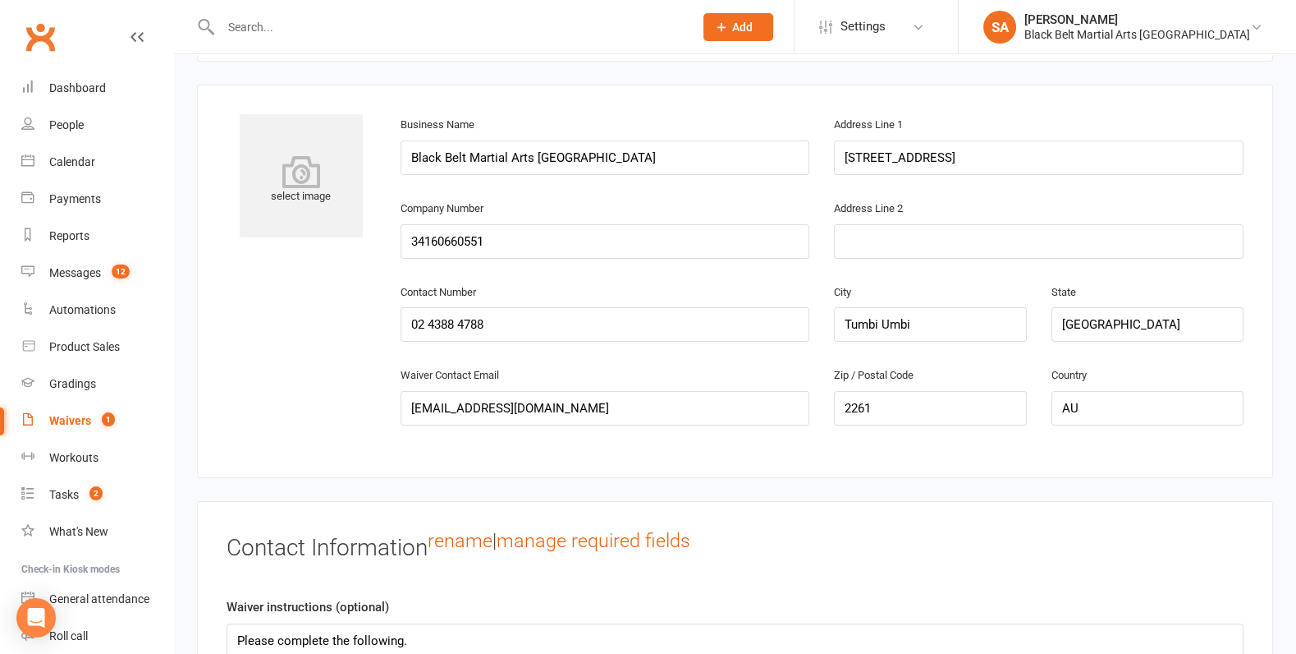
scroll to position [847, 0]
click at [585, 163] on input "Black Belt Martial Arts [GEOGRAPHIC_DATA]" at bounding box center [606, 159] width 410 height 34
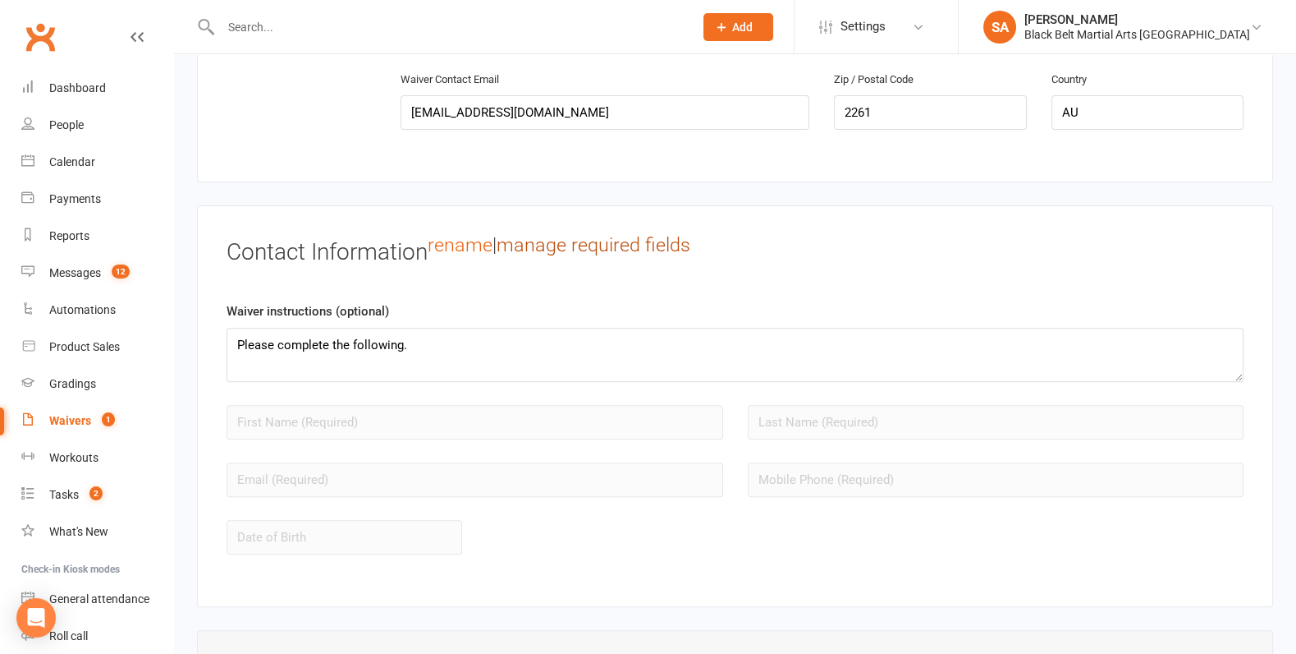
scroll to position [1145, 0]
click at [554, 232] on link "manage required fields" at bounding box center [594, 243] width 194 height 23
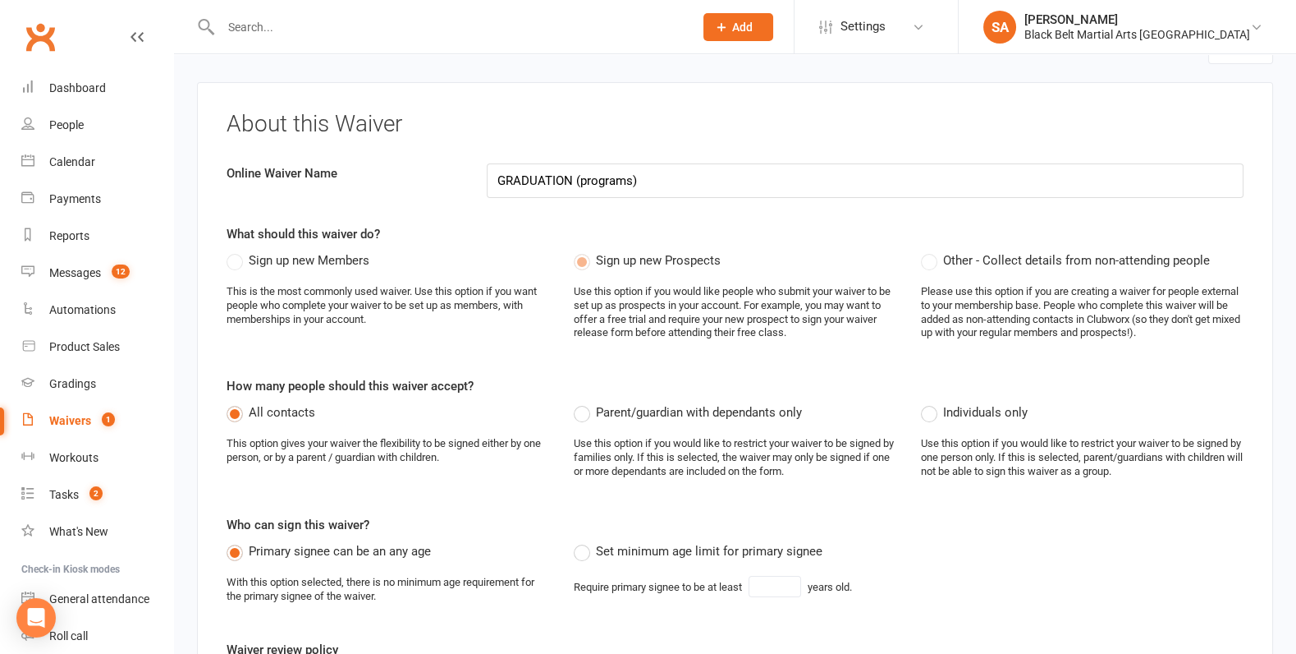
scroll to position [45, 0]
click at [920, 259] on div "Other - Collect details from non-attending people Please use this option if you…" at bounding box center [1082, 304] width 347 height 103
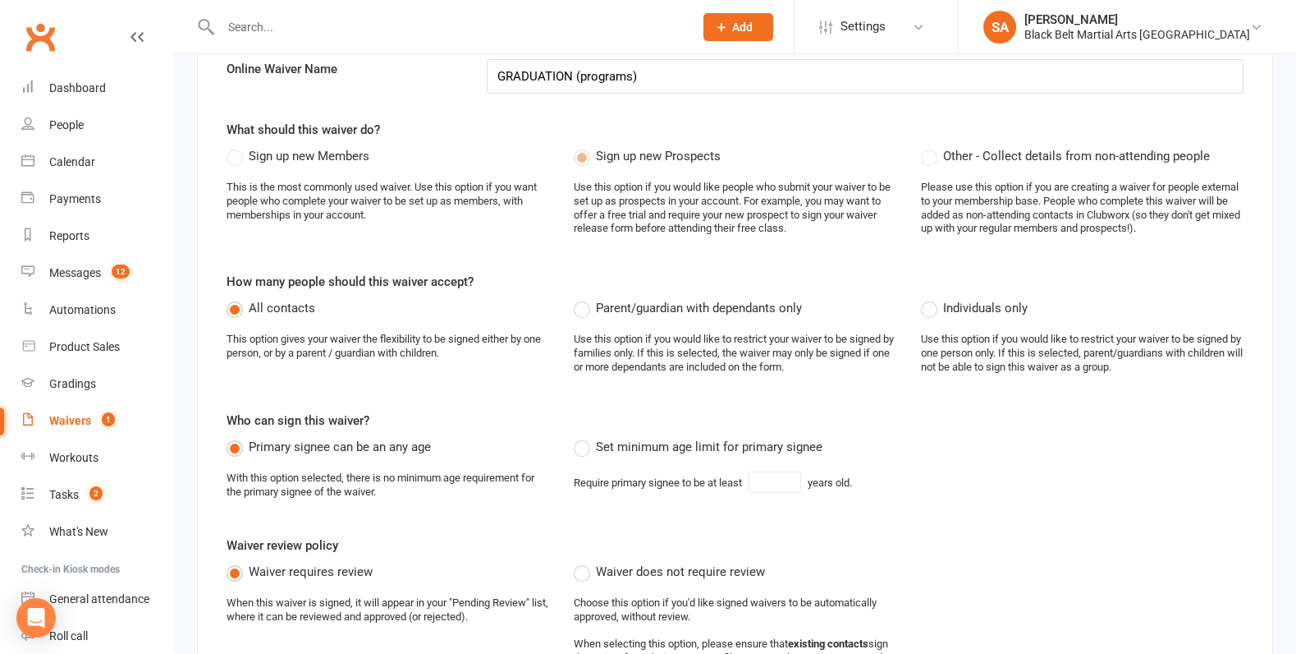
scroll to position [153, 0]
click at [584, 312] on label "Parent/guardian with dependants only" at bounding box center [688, 307] width 228 height 20
click at [584, 297] on input "Parent/guardian with dependants only" at bounding box center [579, 297] width 11 height 0
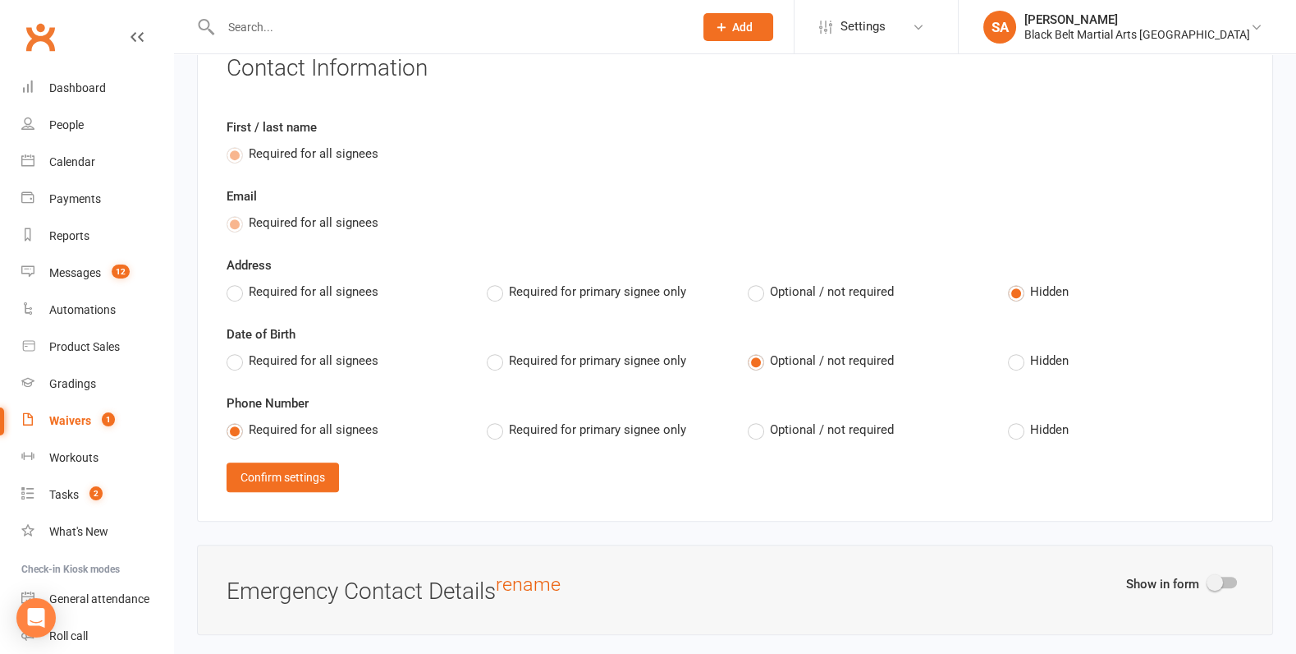
scroll to position [1351, 0]
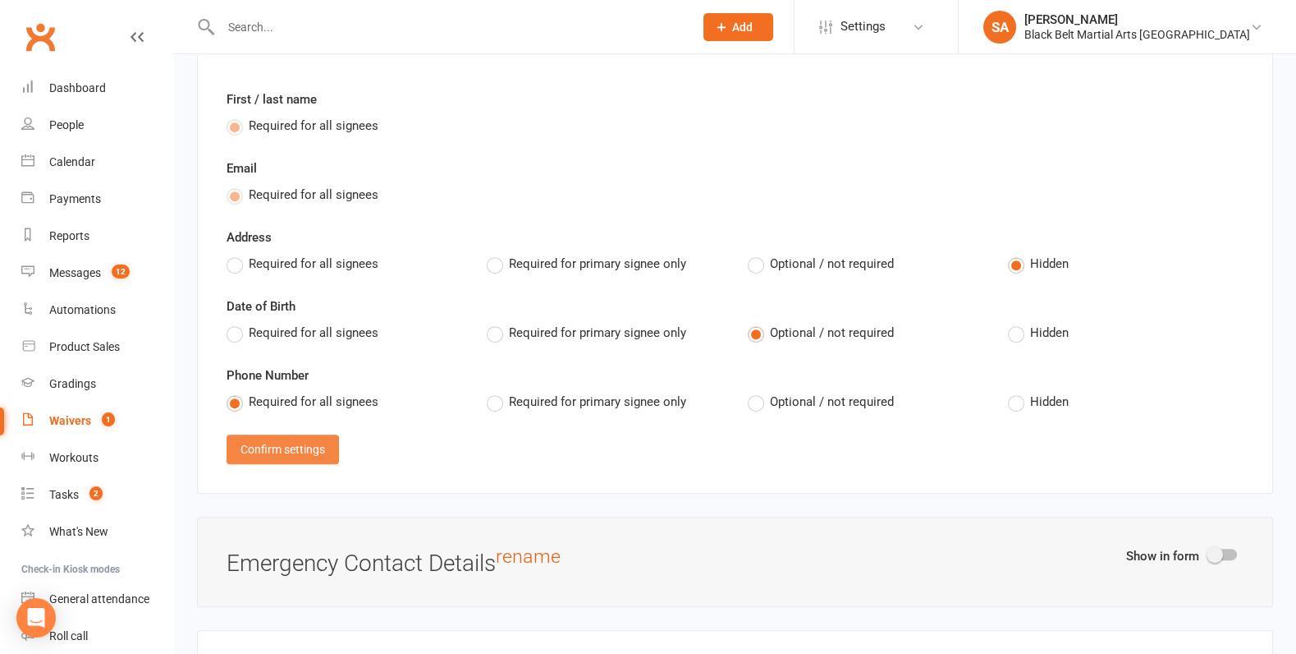
click at [315, 434] on button "Confirm settings" at bounding box center [283, 449] width 112 height 30
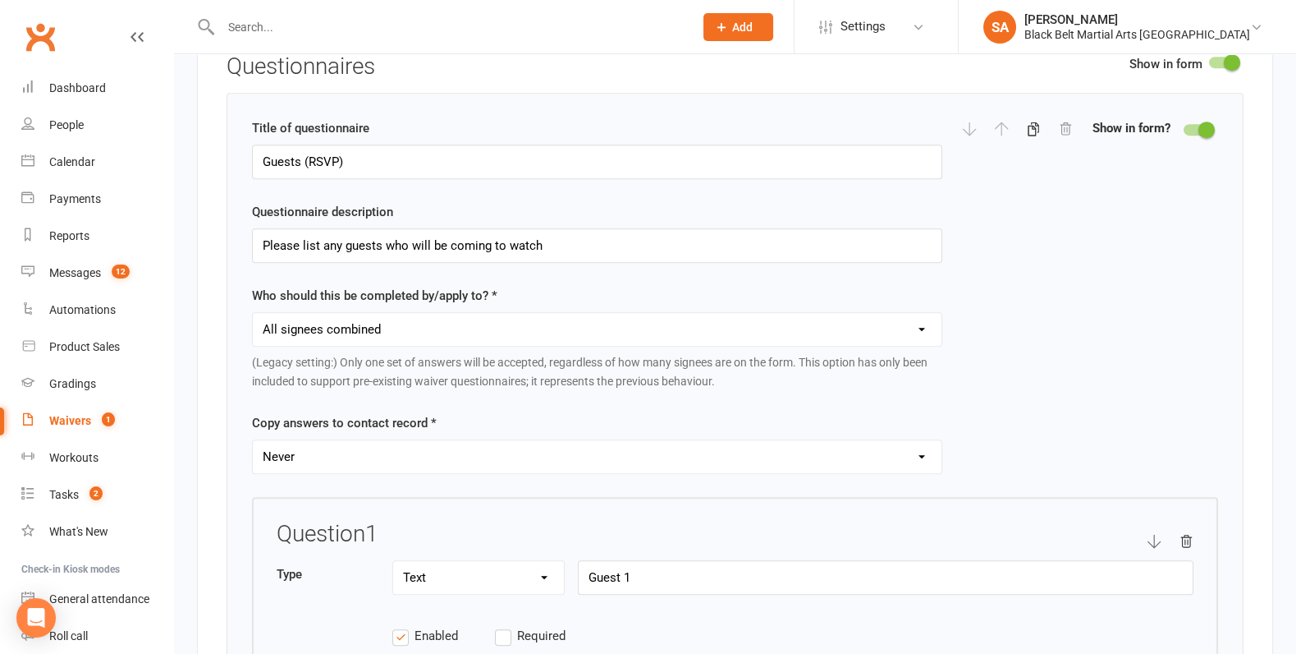
scroll to position [1858, 0]
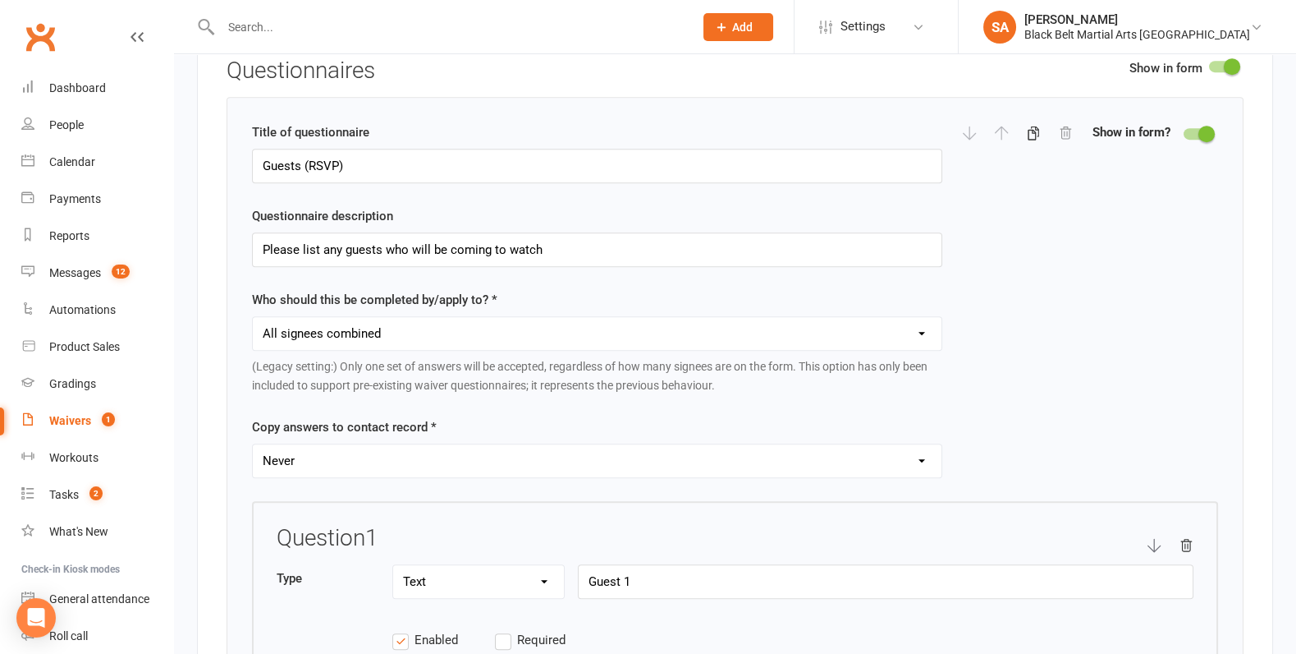
click at [491, 317] on select "Each individual signee Primary signee only Dependent signees only Attending sig…" at bounding box center [597, 333] width 689 height 33
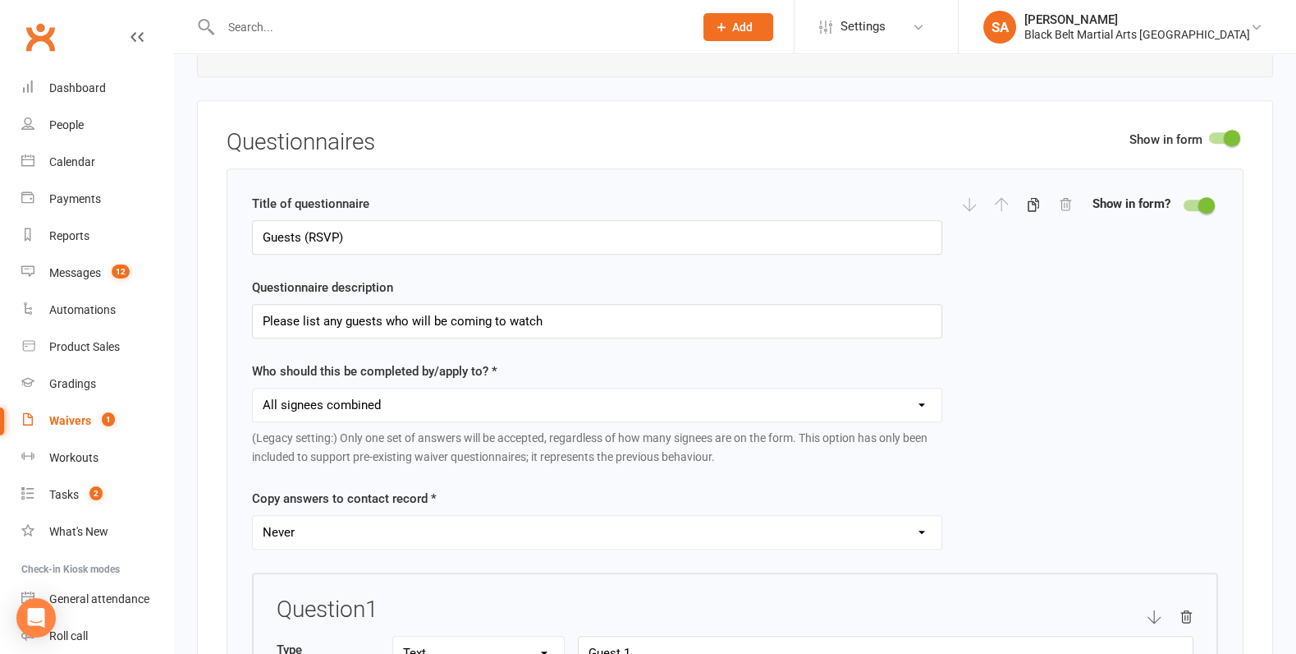
scroll to position [1782, 0]
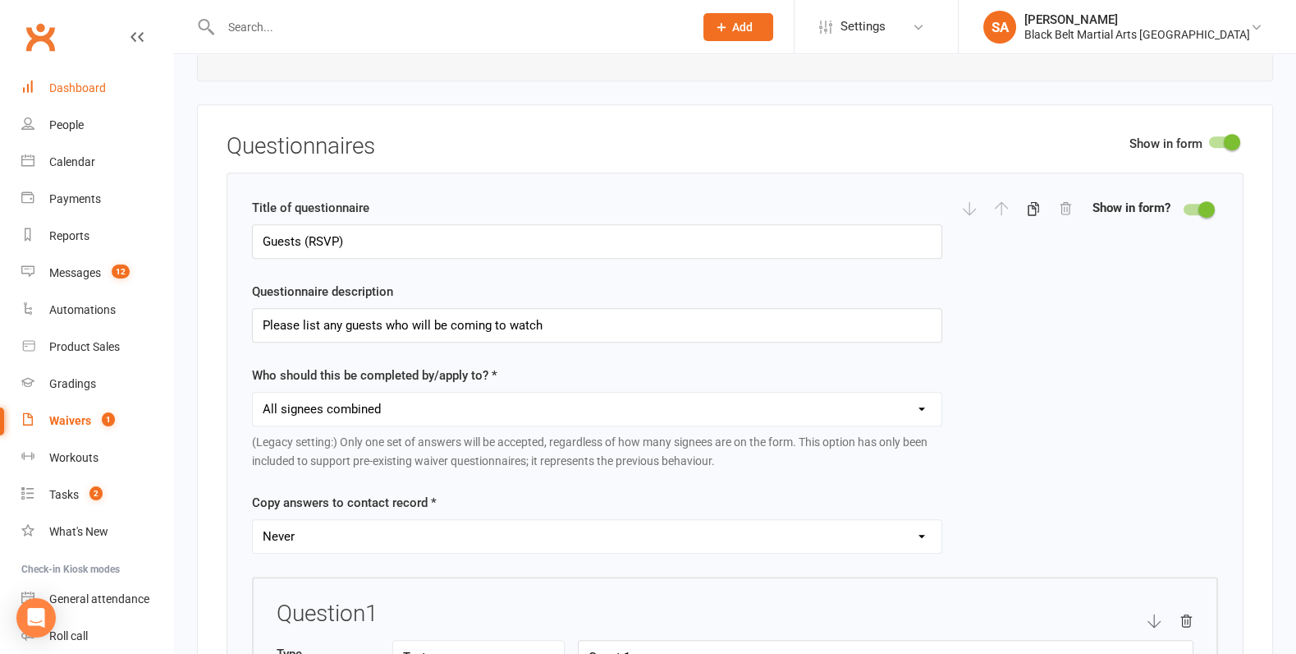
click at [86, 94] on div "Dashboard" at bounding box center [77, 87] width 57 height 13
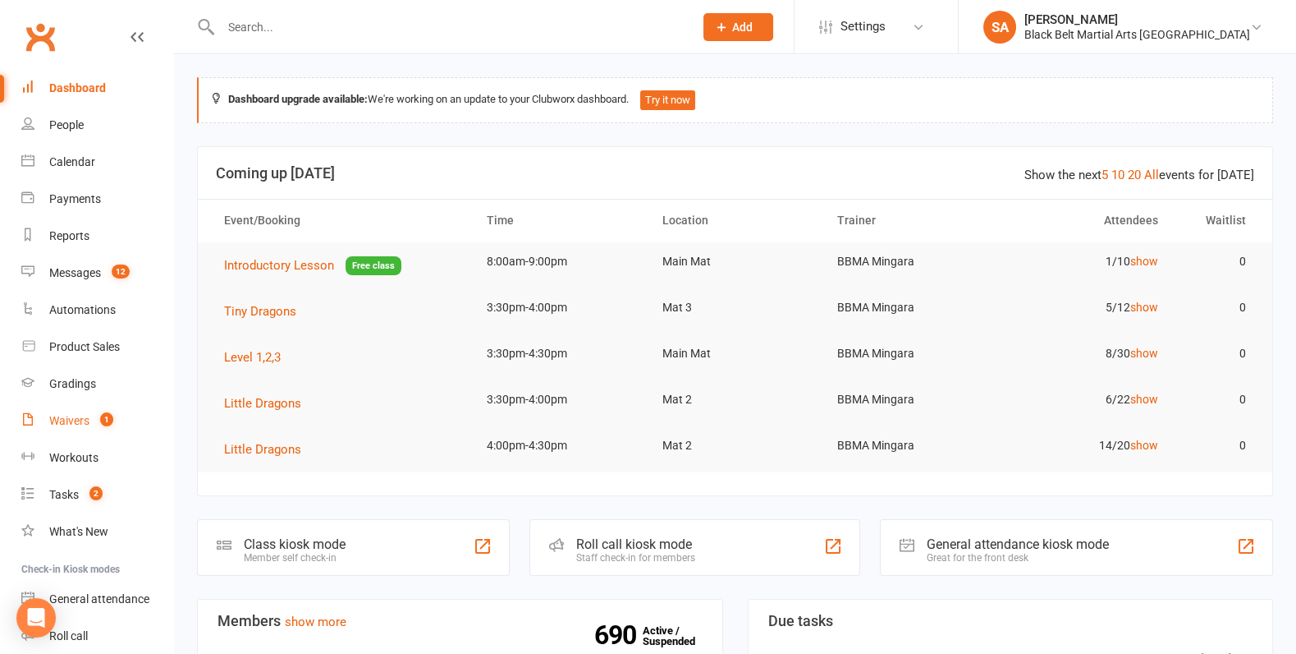
click at [59, 415] on div "Waivers" at bounding box center [69, 420] width 40 height 13
select select "100"
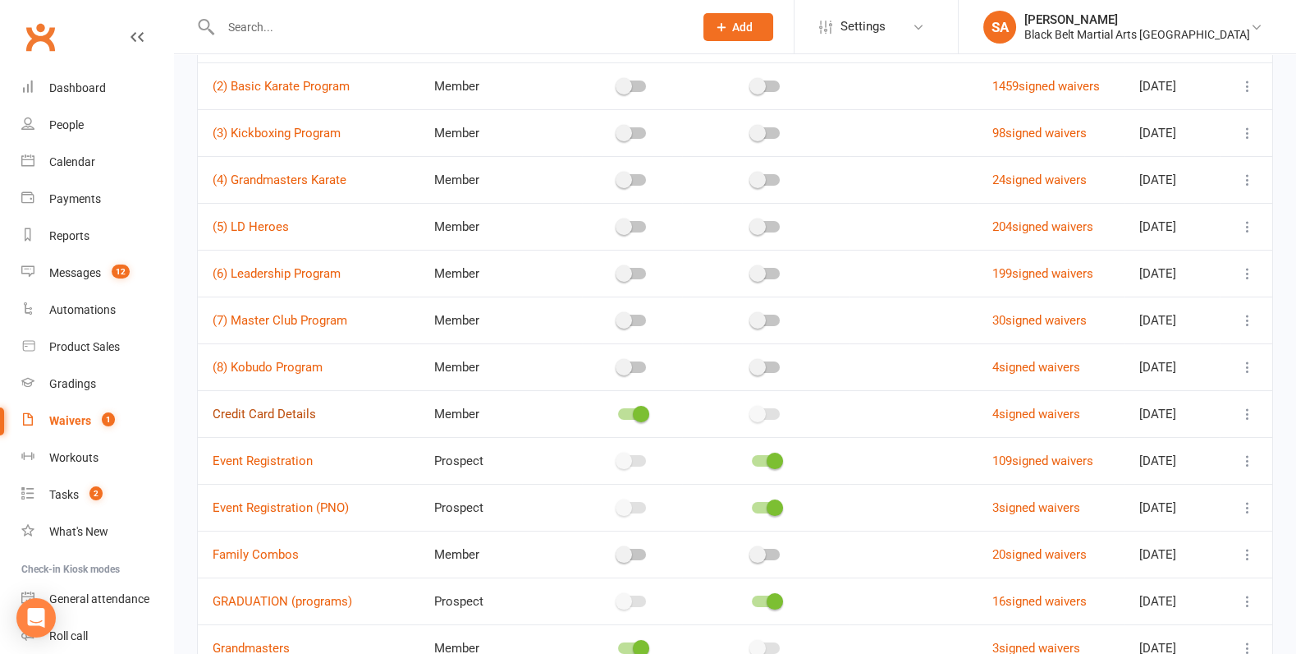
scroll to position [209, 0]
click at [280, 460] on link "Event Registration" at bounding box center [263, 459] width 100 height 15
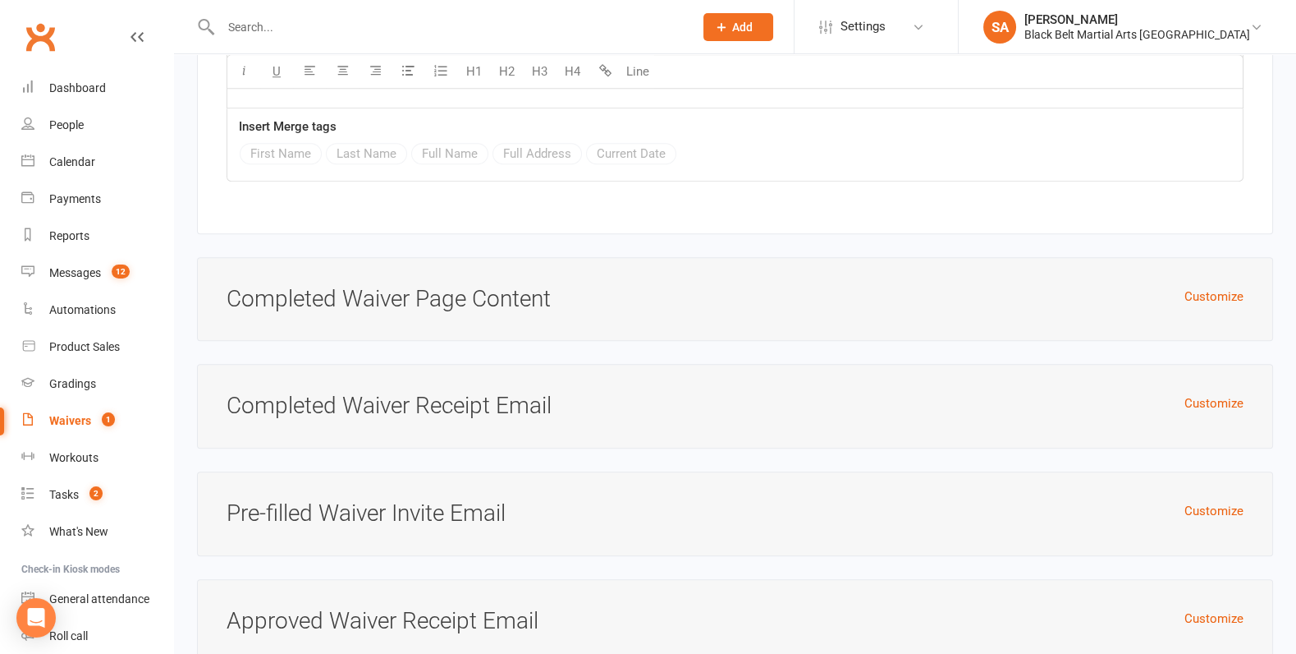
scroll to position [2900, 0]
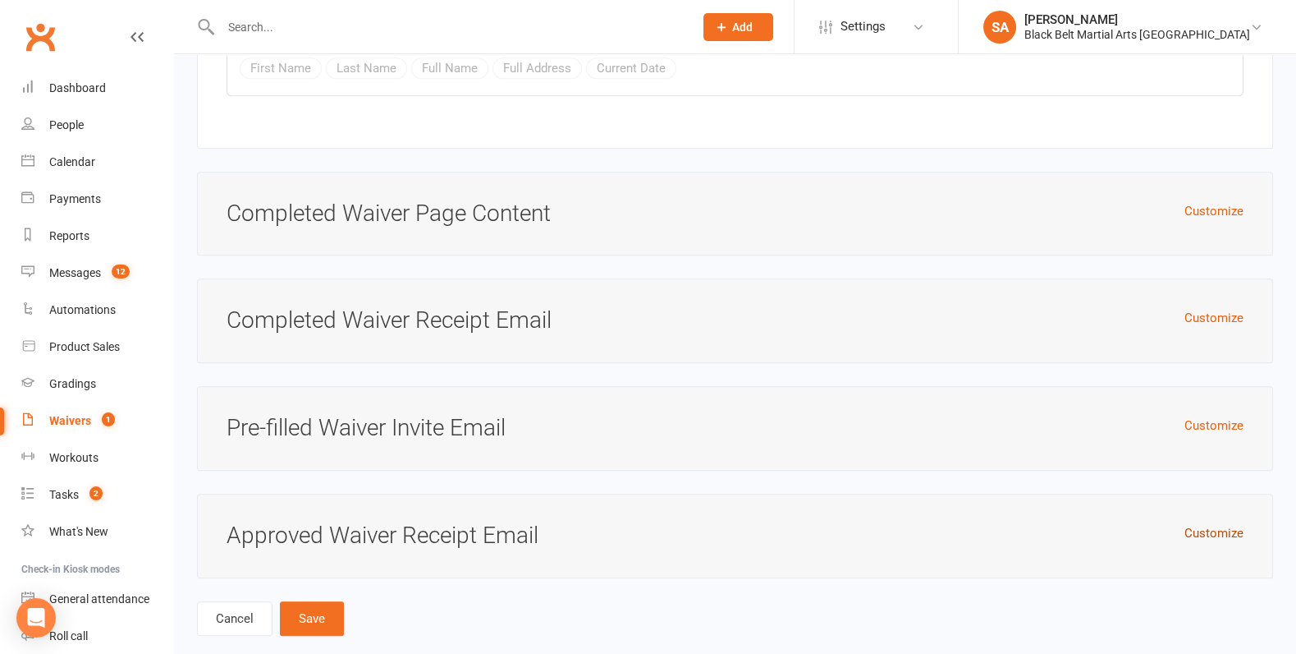
click at [1219, 523] on button "Customize" at bounding box center [1214, 533] width 59 height 20
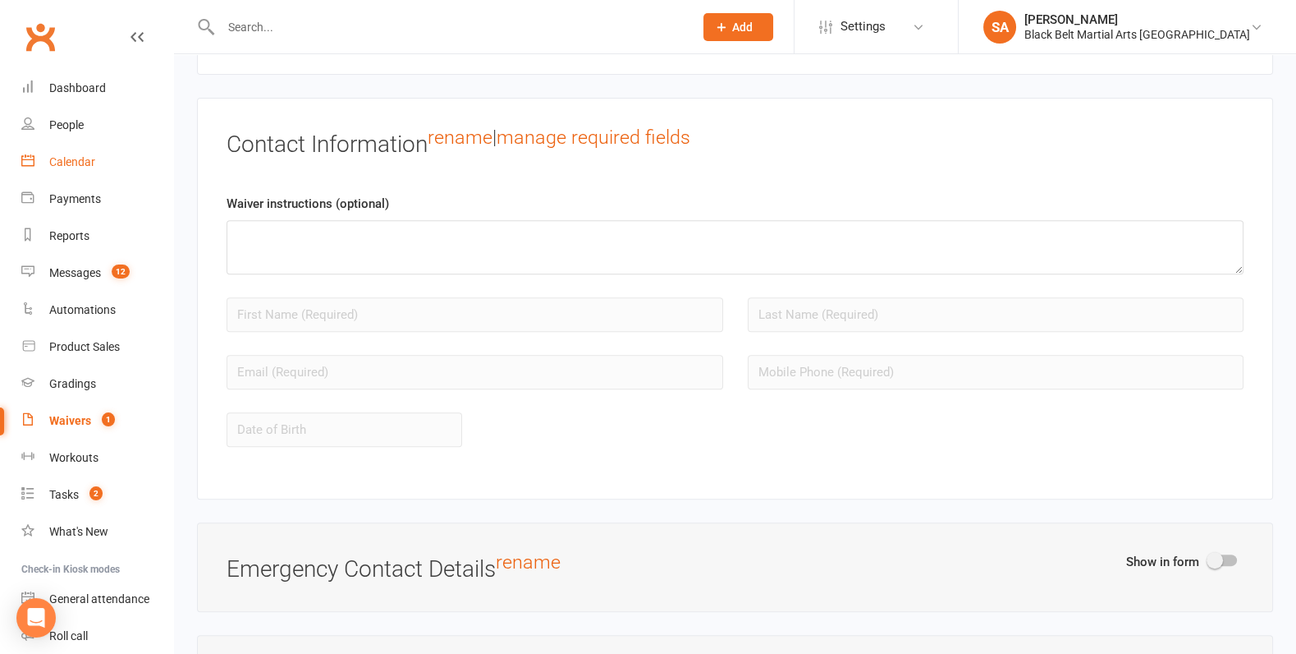
scroll to position [1133, 0]
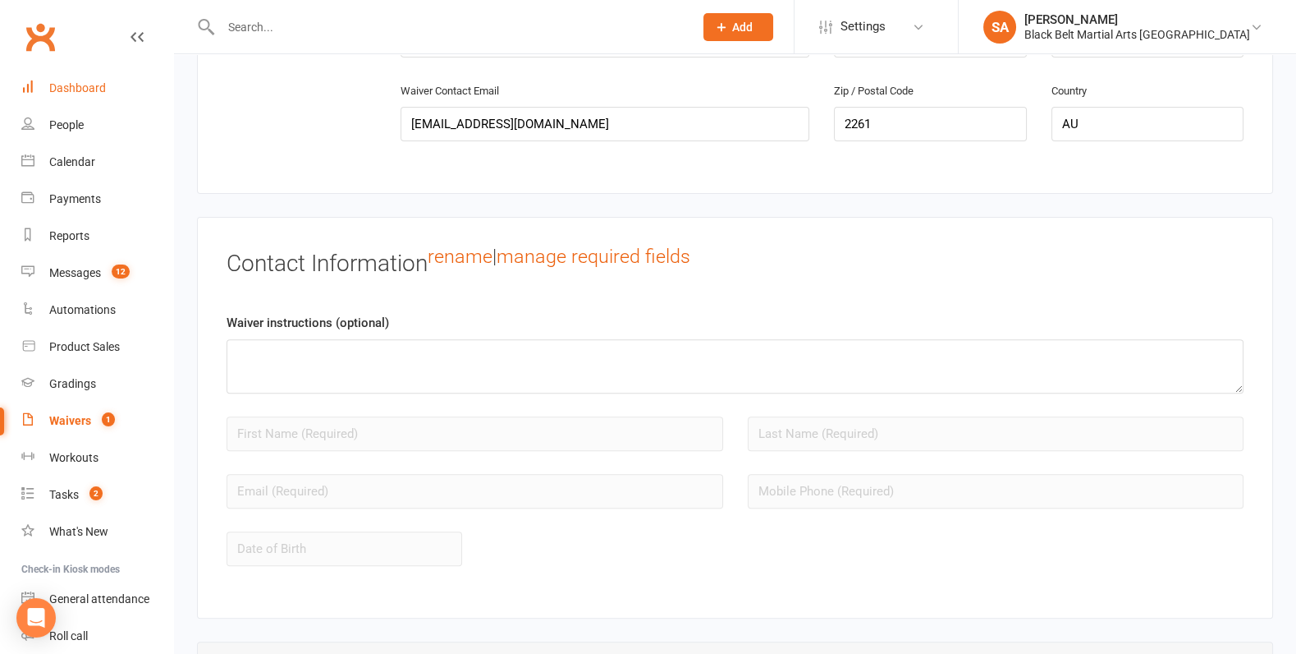
click at [93, 87] on div "Dashboard" at bounding box center [77, 87] width 57 height 13
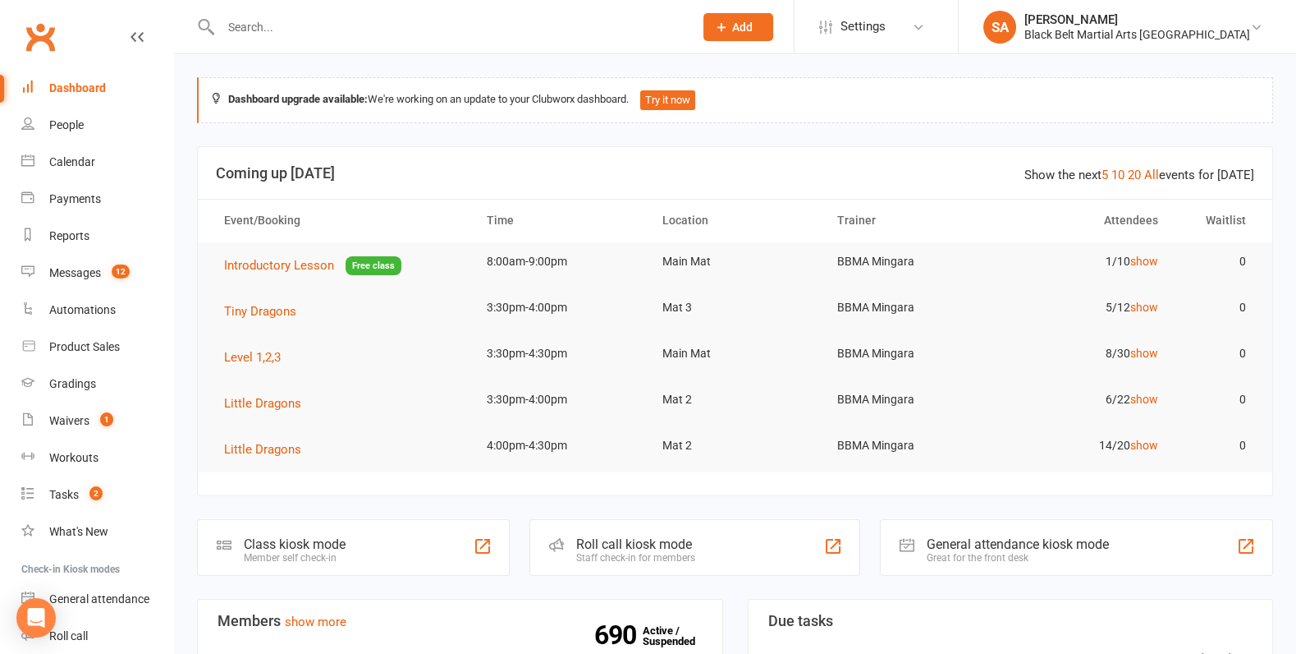
click at [773, 16] on button "Add" at bounding box center [739, 27] width 70 height 28
click at [927, 97] on div "Dashboard upgrade available: We're working on an update to your Clubworx dashbo…" at bounding box center [735, 100] width 1076 height 46
click at [933, 43] on link "Settings" at bounding box center [876, 26] width 114 height 37
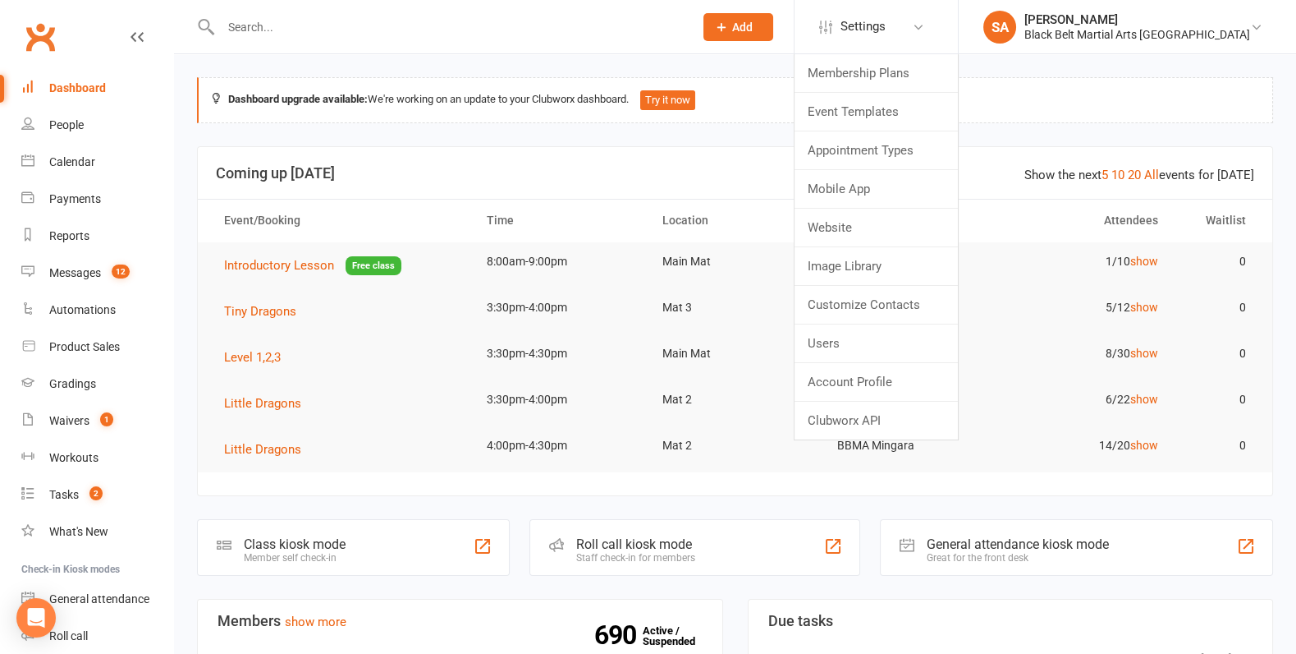
click at [771, 201] on th "Location" at bounding box center [736, 221] width 176 height 42
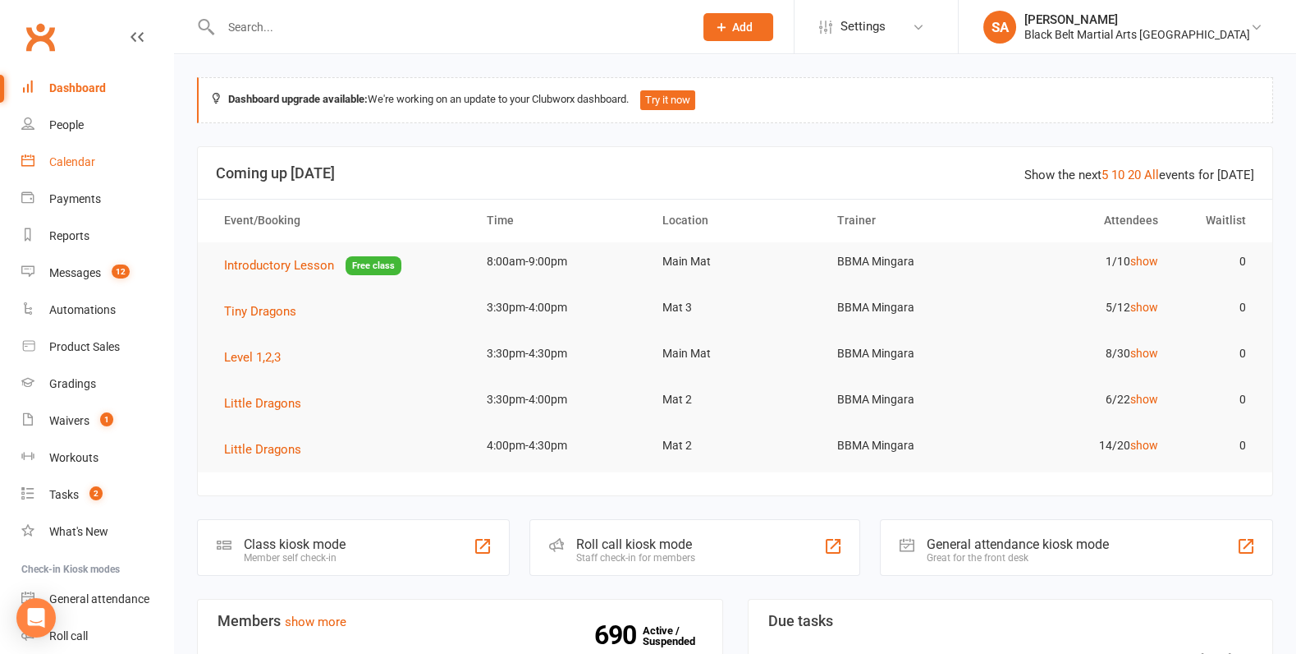
click at [78, 164] on div "Calendar" at bounding box center [72, 161] width 46 height 13
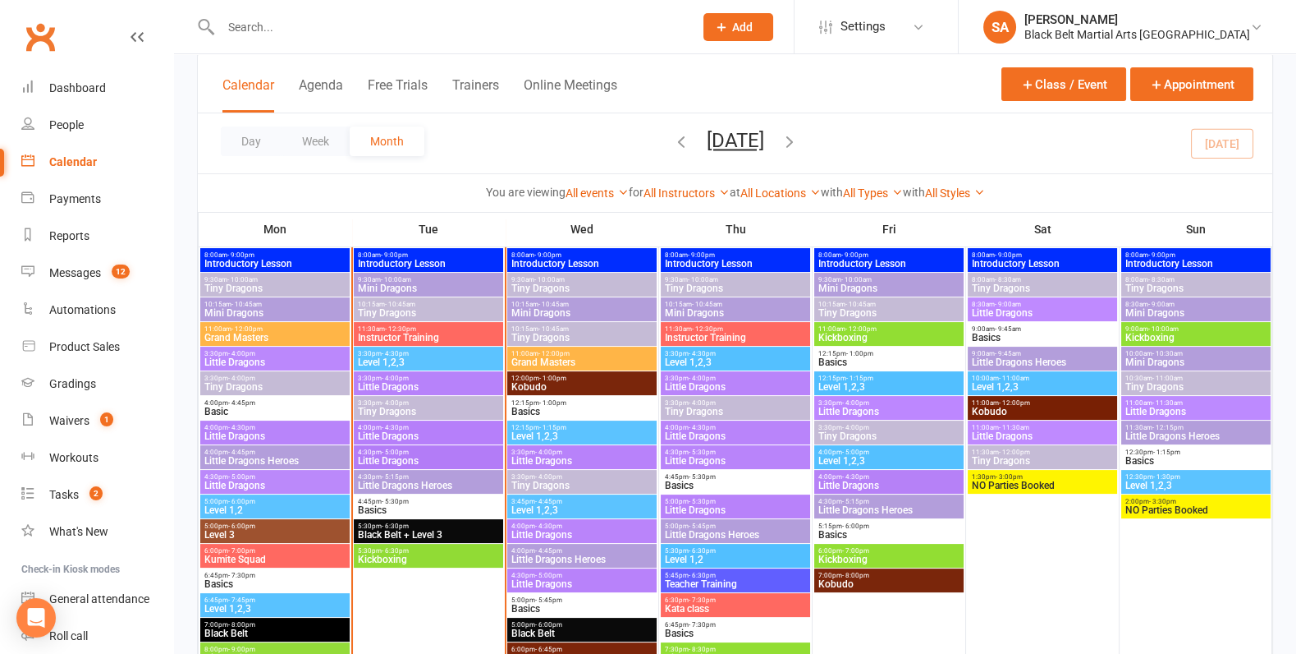
scroll to position [662, 0]
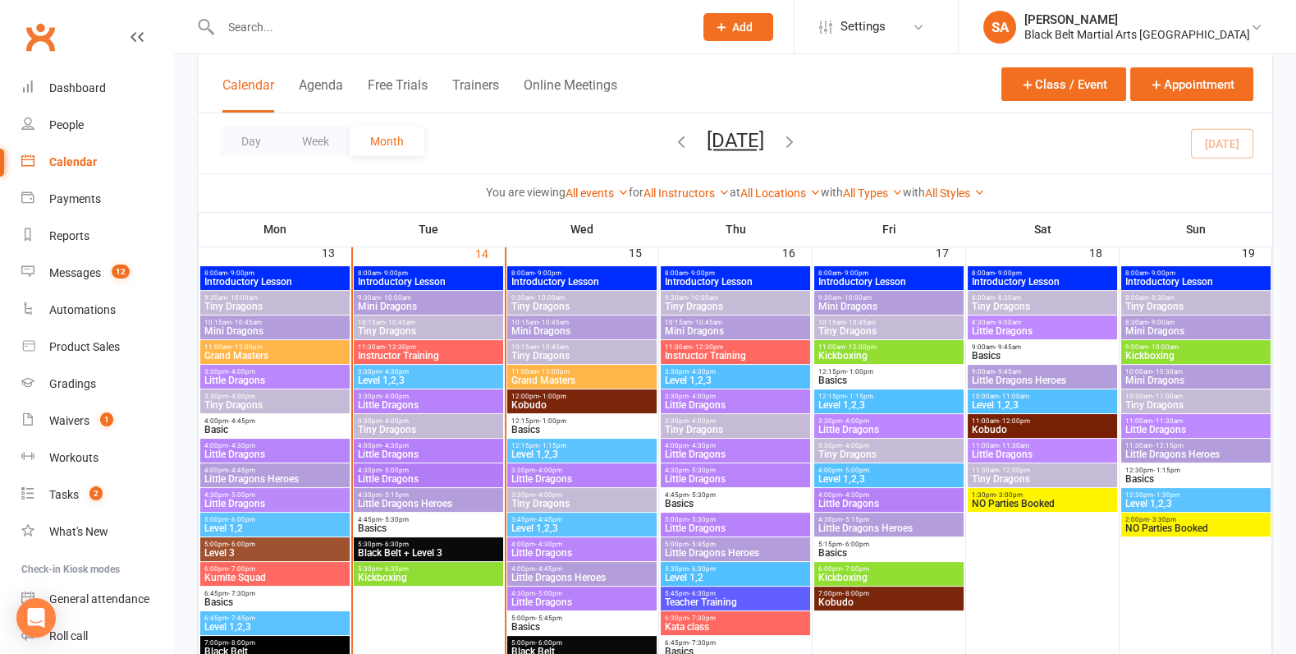
click at [773, 30] on button "Add" at bounding box center [739, 27] width 70 height 28
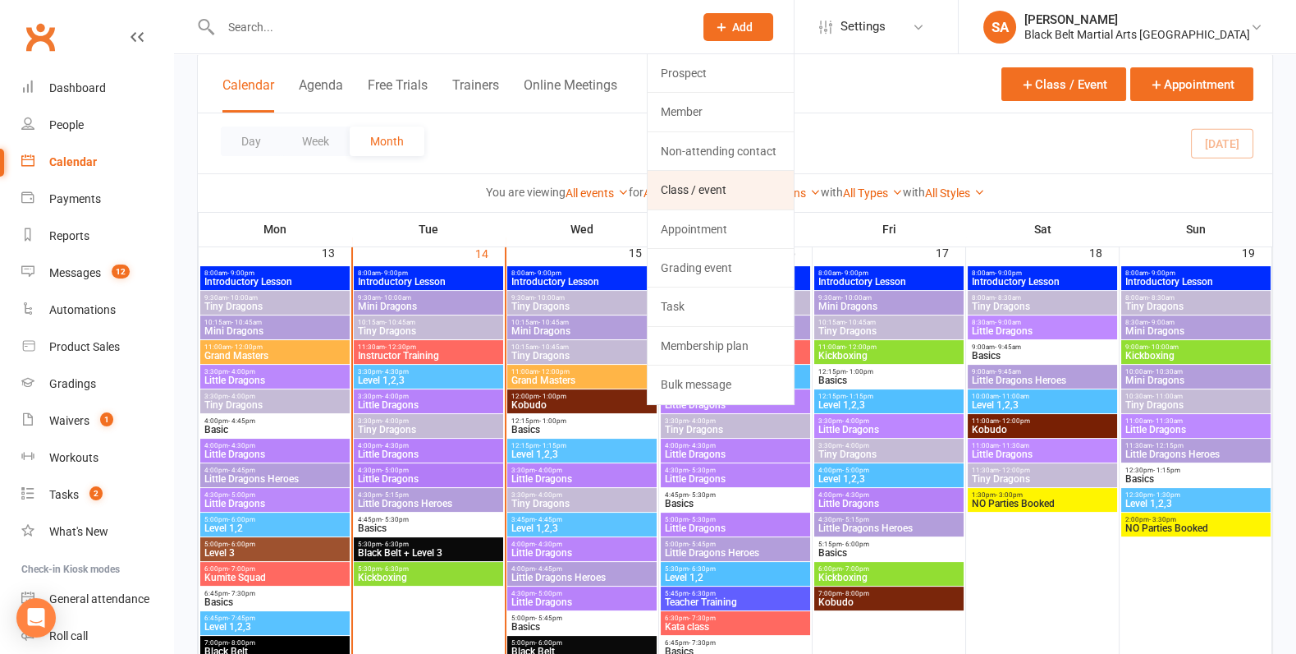
click at [781, 193] on link "Class / event" at bounding box center [721, 190] width 146 height 38
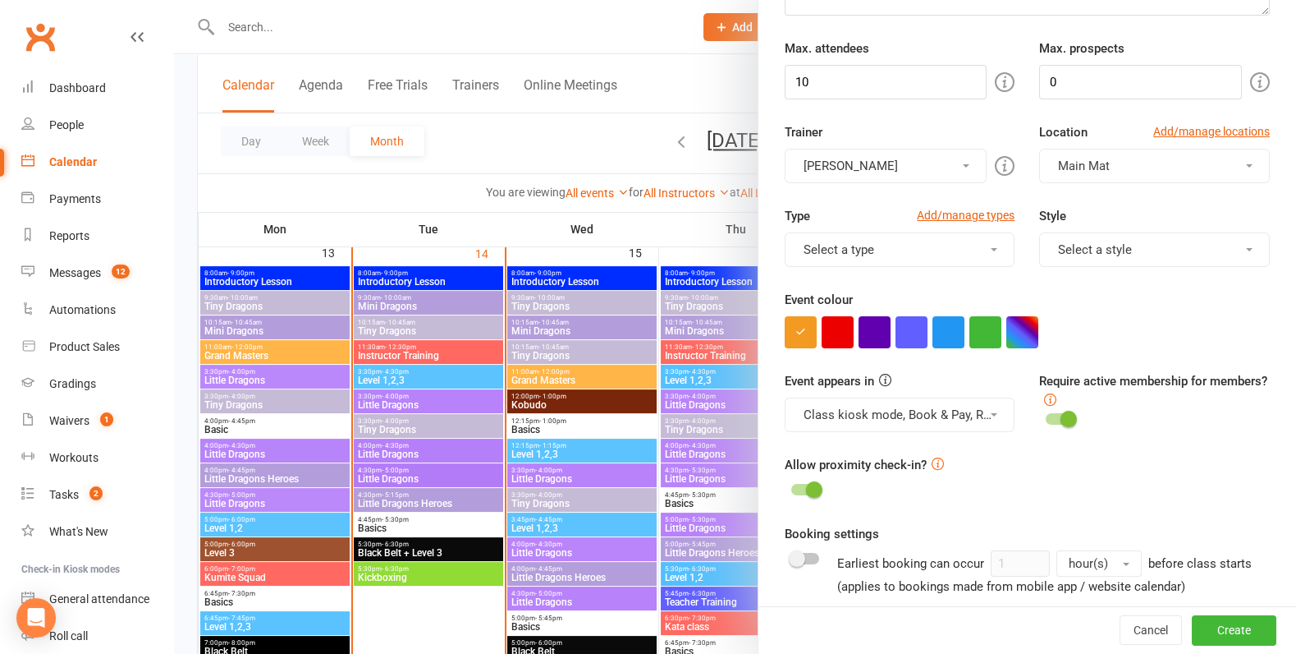
scroll to position [328, 0]
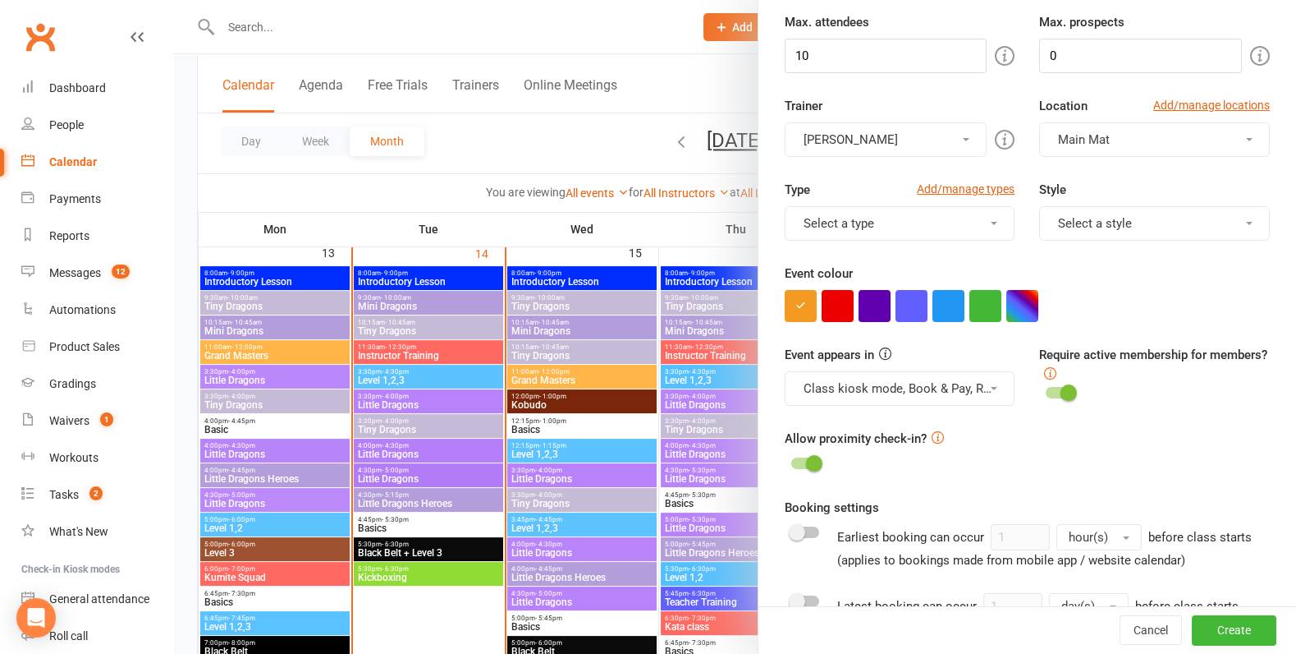
click at [979, 397] on button "Class kiosk mode, Book & Pay, Roll call, Clubworx website calendar and Mobile a…" at bounding box center [900, 388] width 231 height 34
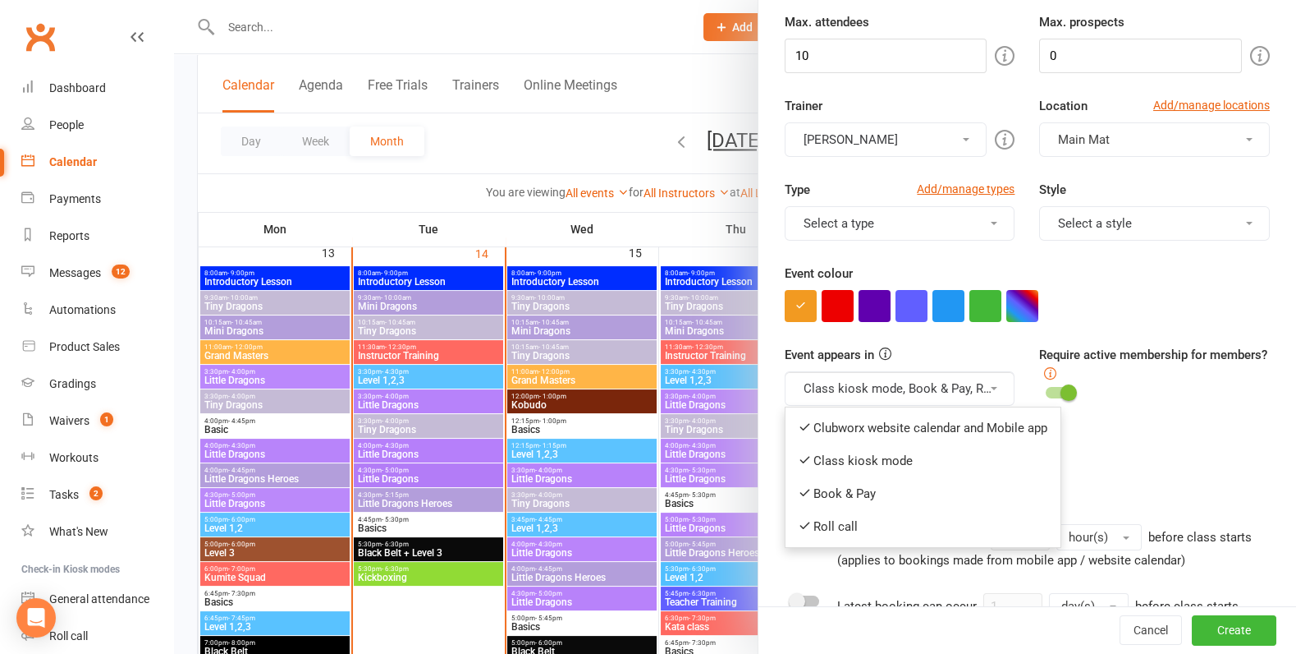
click at [1132, 416] on div "Event appears in Class kiosk mode, Book & Pay, Roll call, Clubworx website cale…" at bounding box center [1028, 387] width 510 height 84
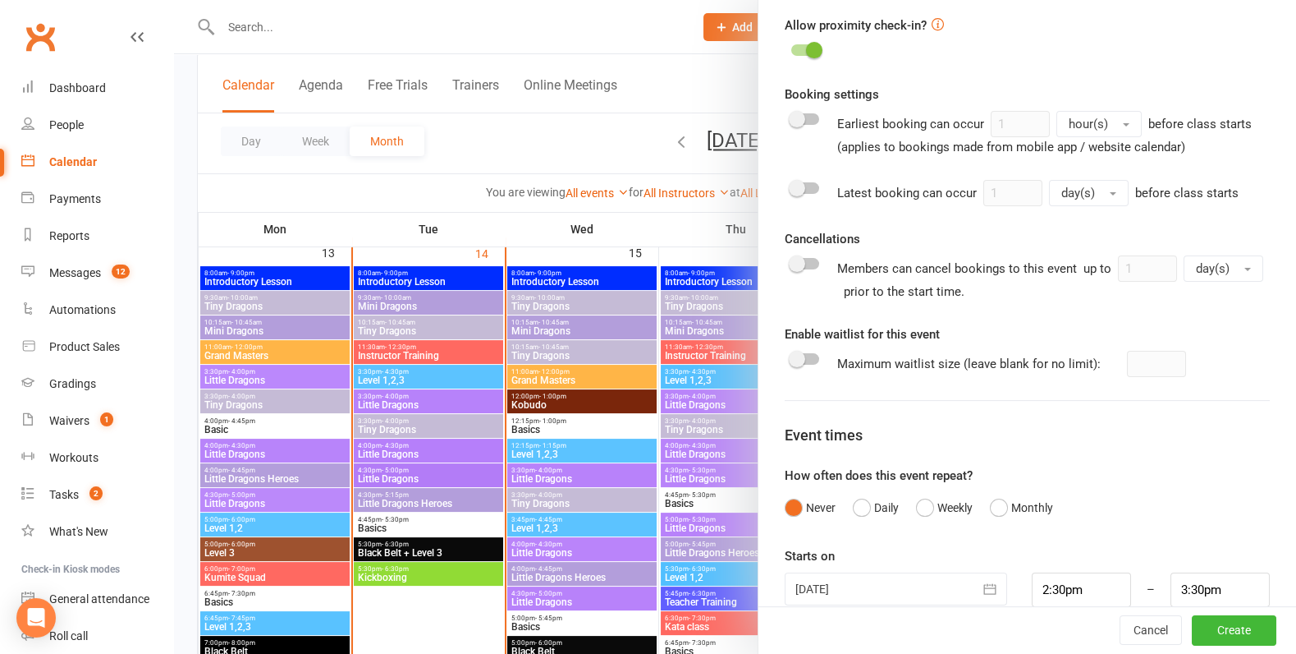
scroll to position [761, 0]
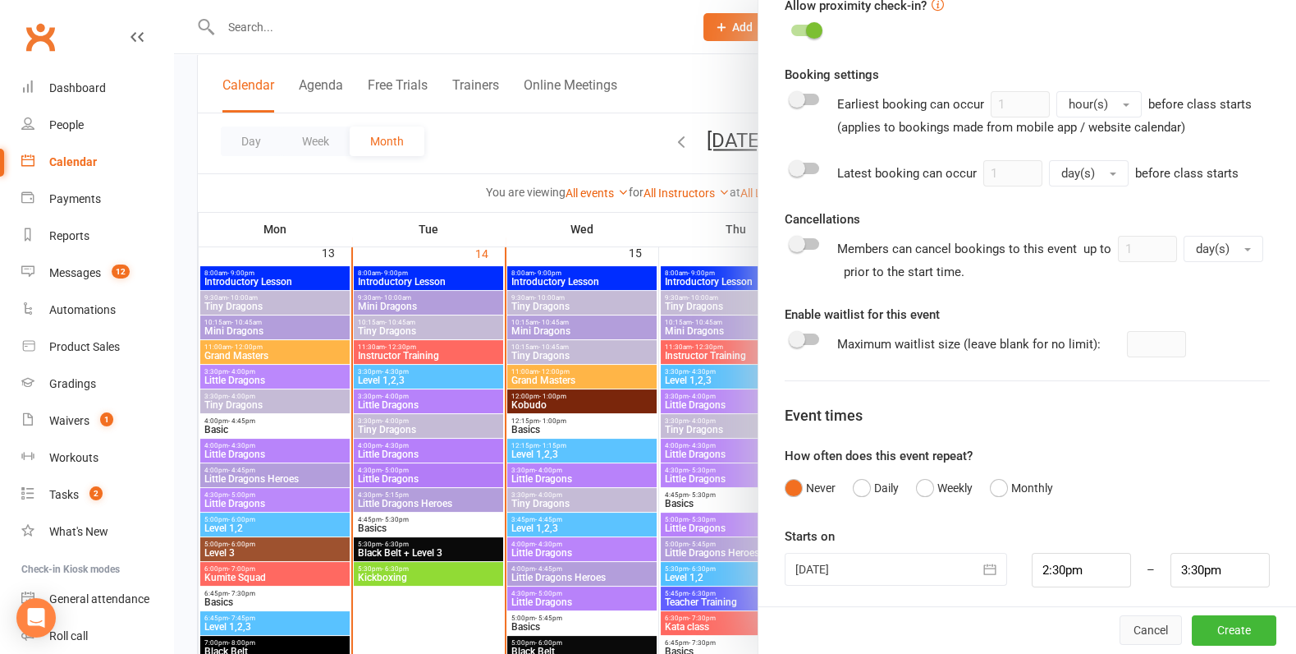
click at [1171, 633] on button "Cancel" at bounding box center [1151, 631] width 62 height 30
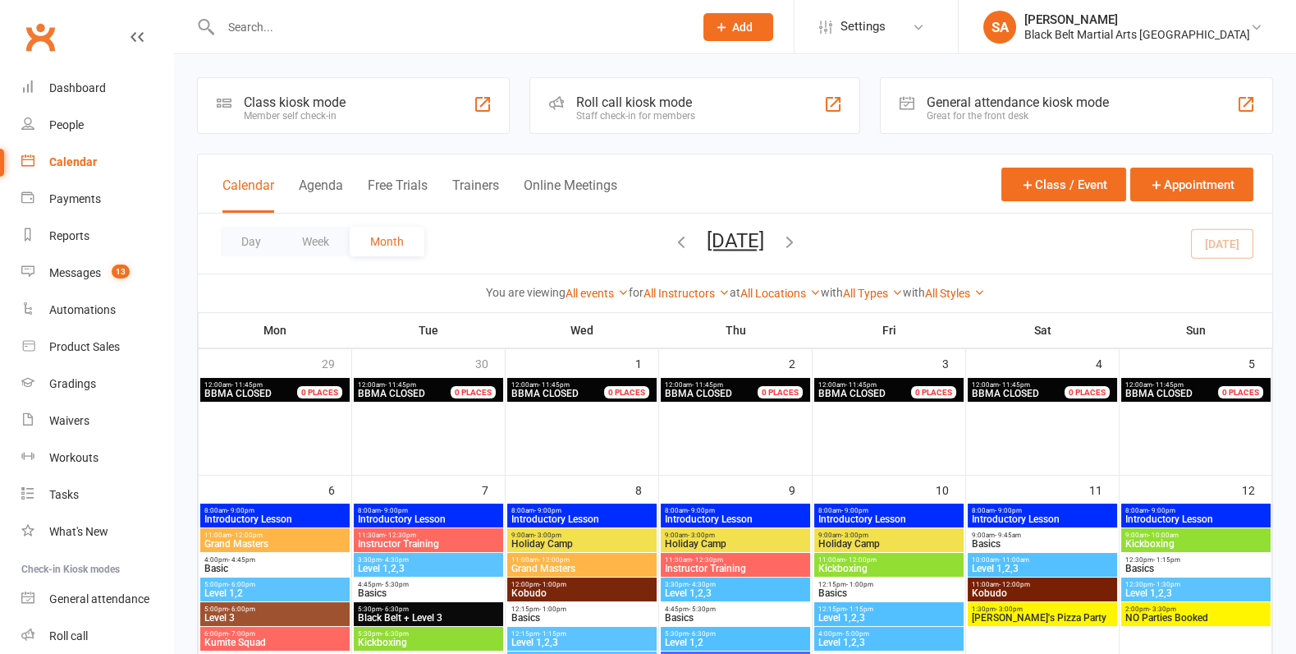
scroll to position [662, 0]
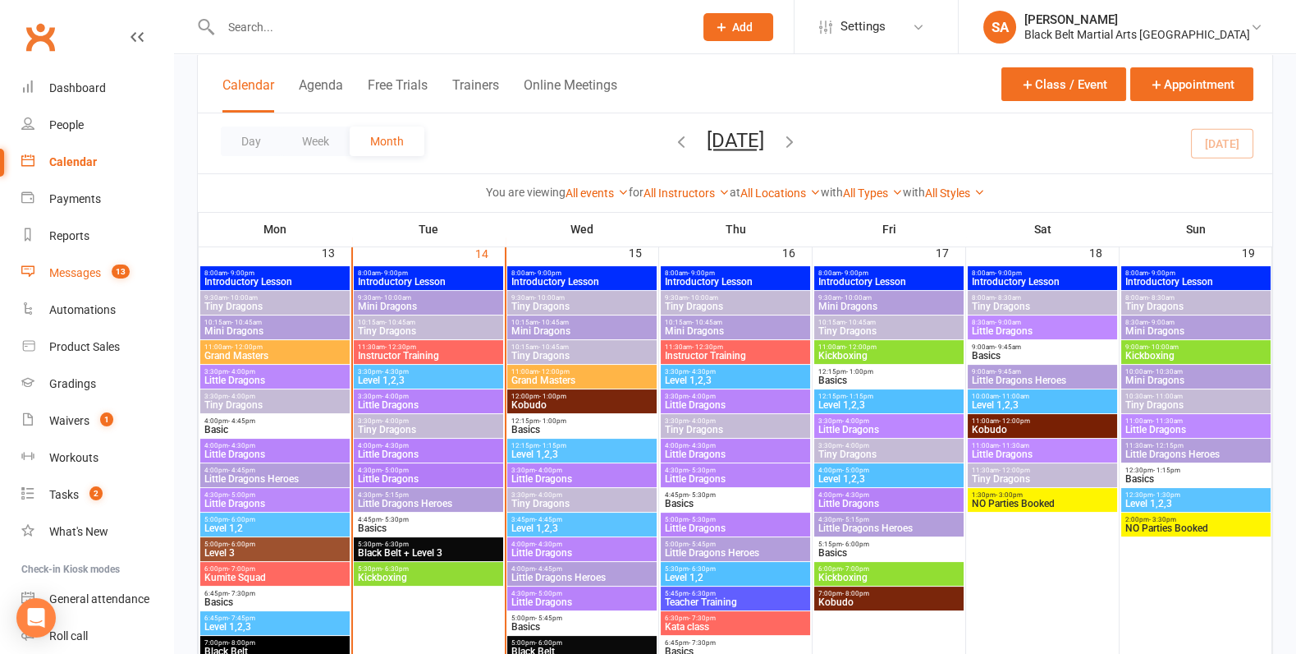
click at [81, 274] on div "Messages" at bounding box center [75, 272] width 52 height 13
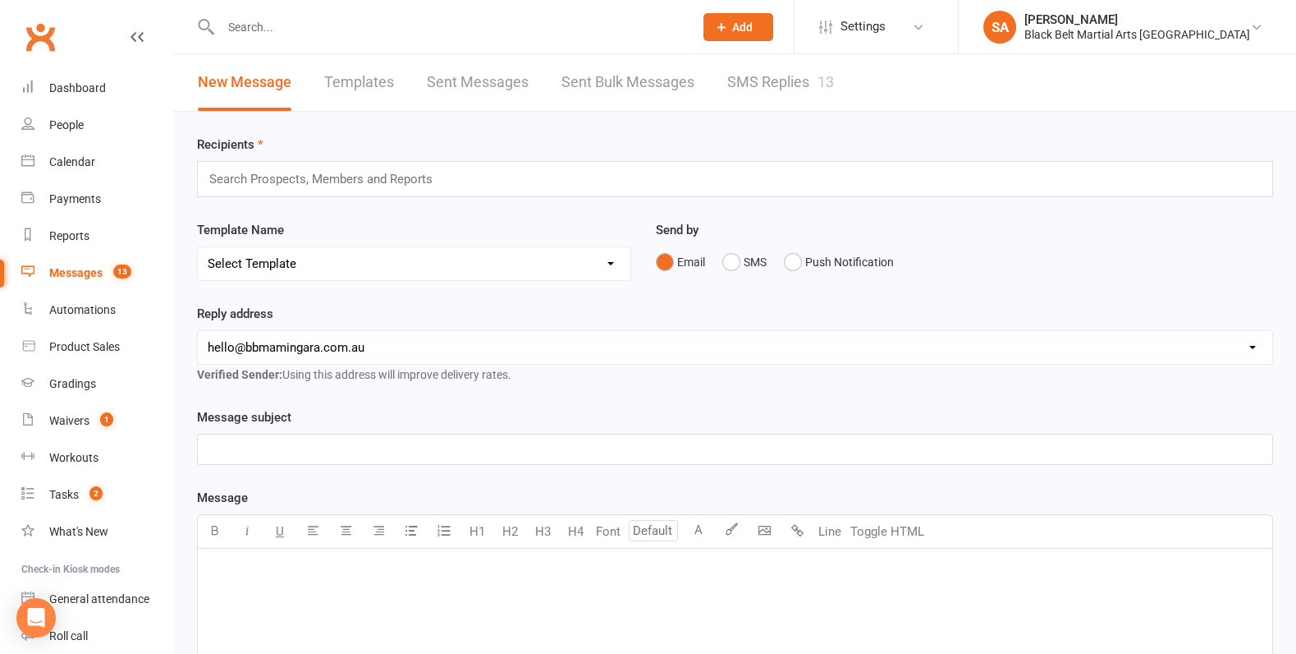
click at [773, 89] on link "SMS Replies 13" at bounding box center [780, 82] width 107 height 57
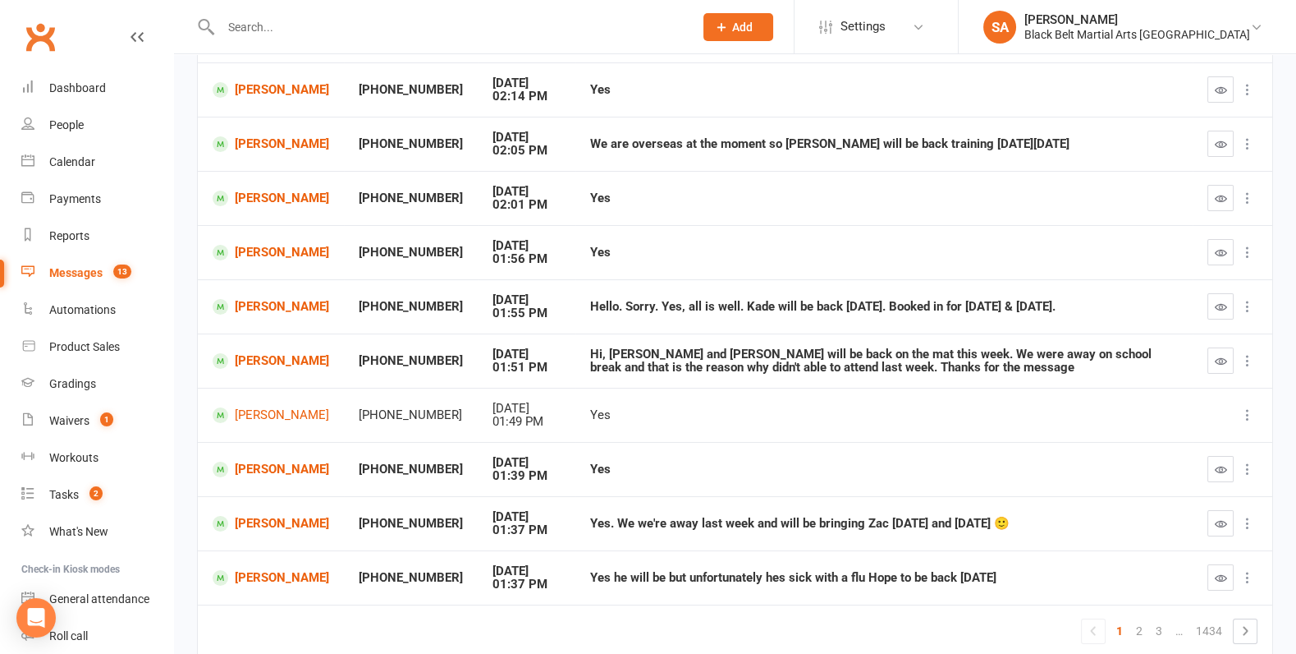
scroll to position [241, 0]
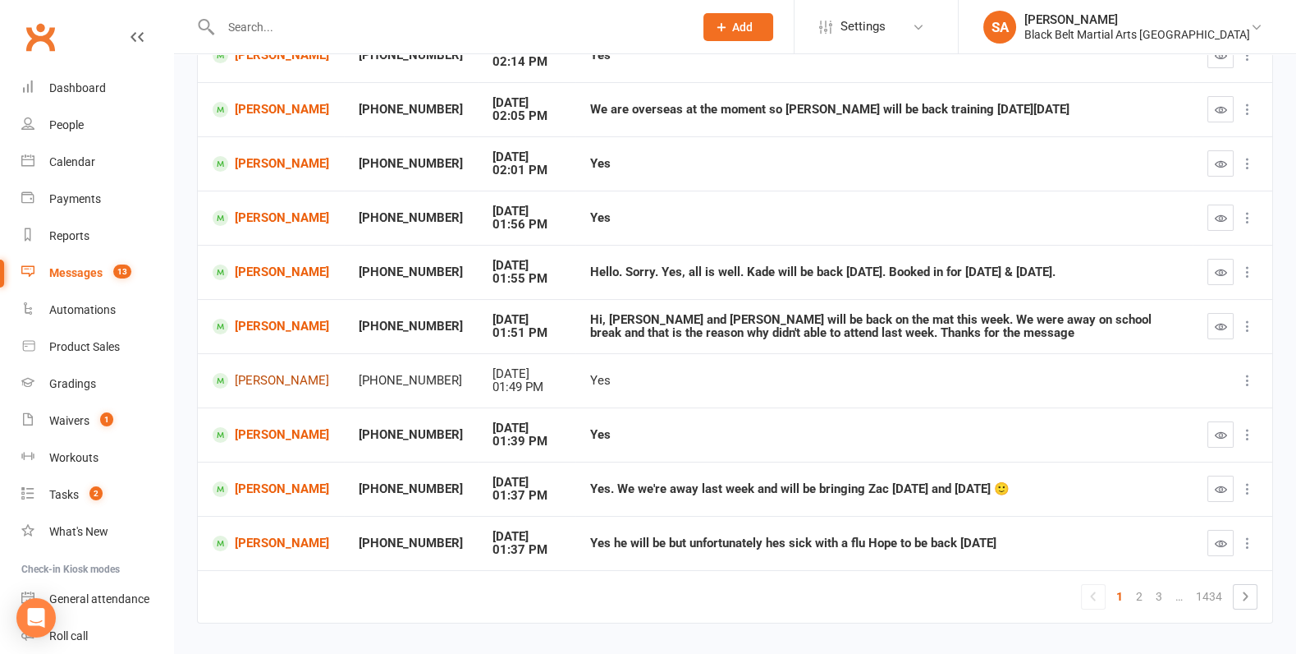
click at [264, 376] on link "[PERSON_NAME]" at bounding box center [271, 381] width 117 height 16
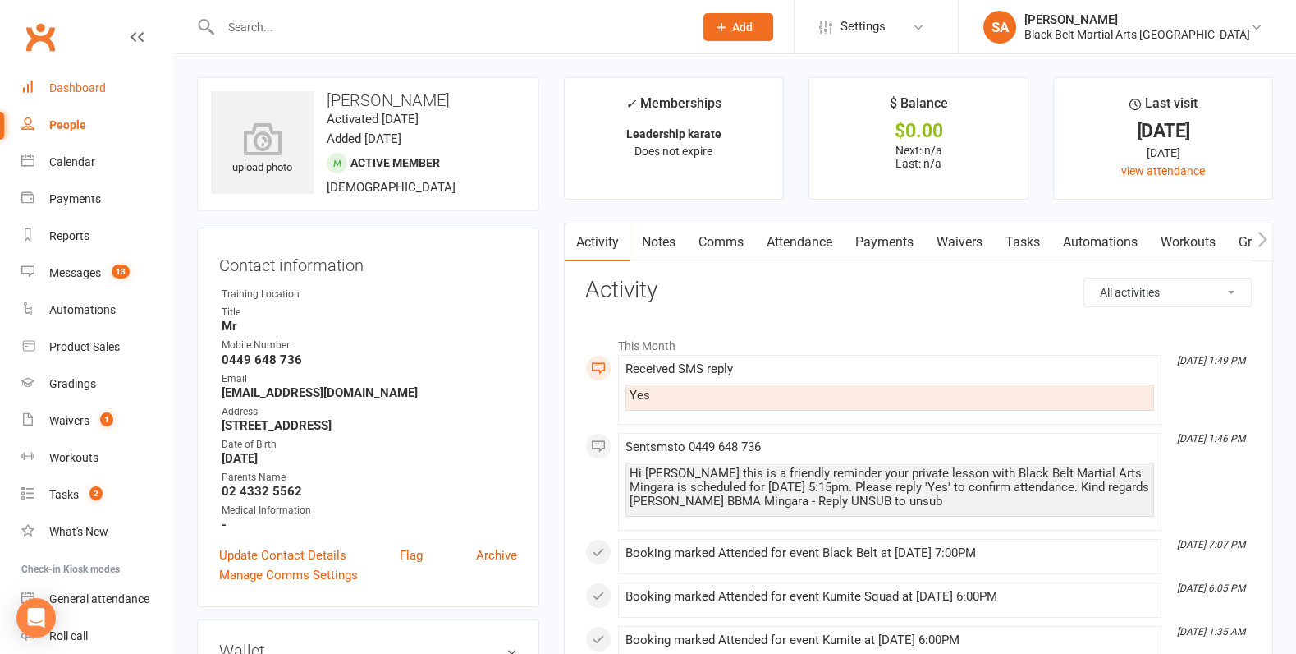
click at [89, 85] on div "Dashboard" at bounding box center [77, 87] width 57 height 13
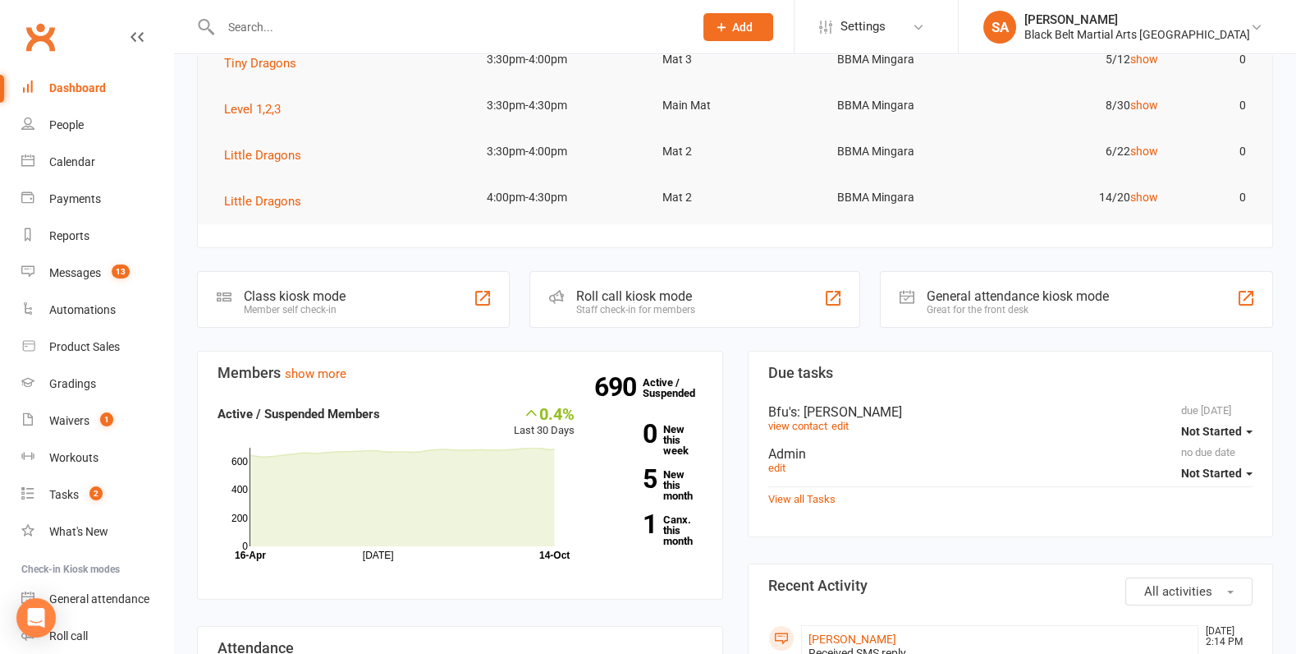
scroll to position [663, 0]
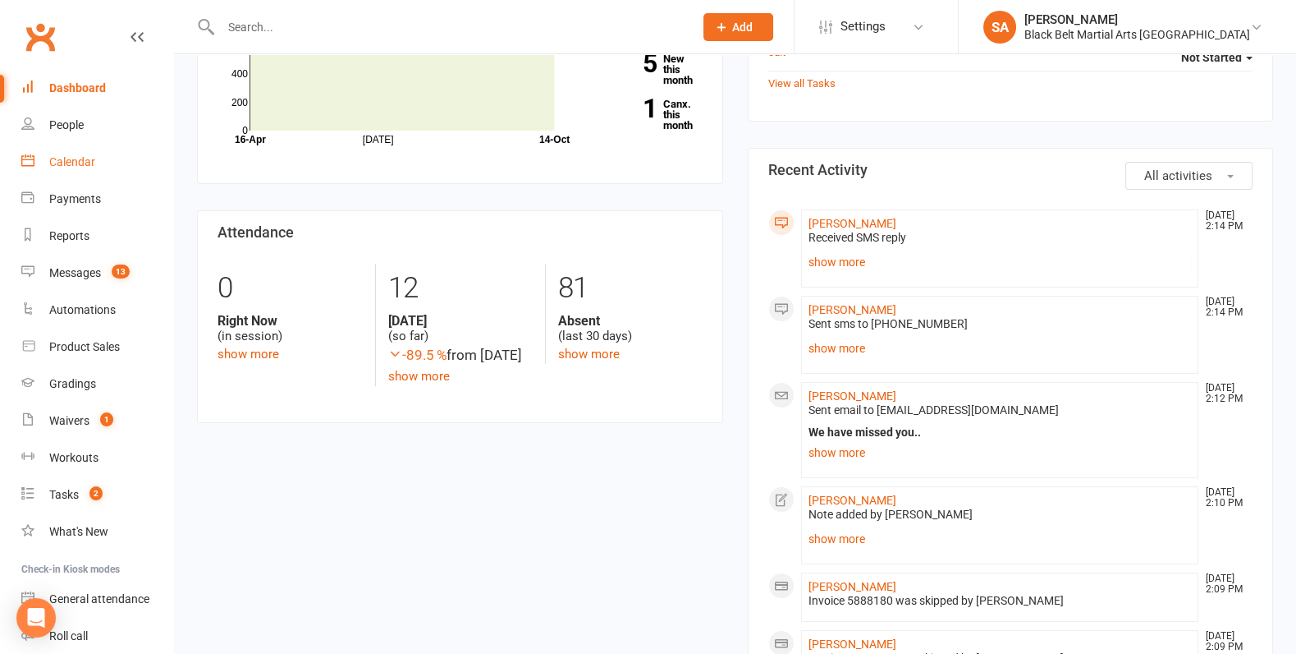
click at [63, 163] on div "Calendar" at bounding box center [72, 161] width 46 height 13
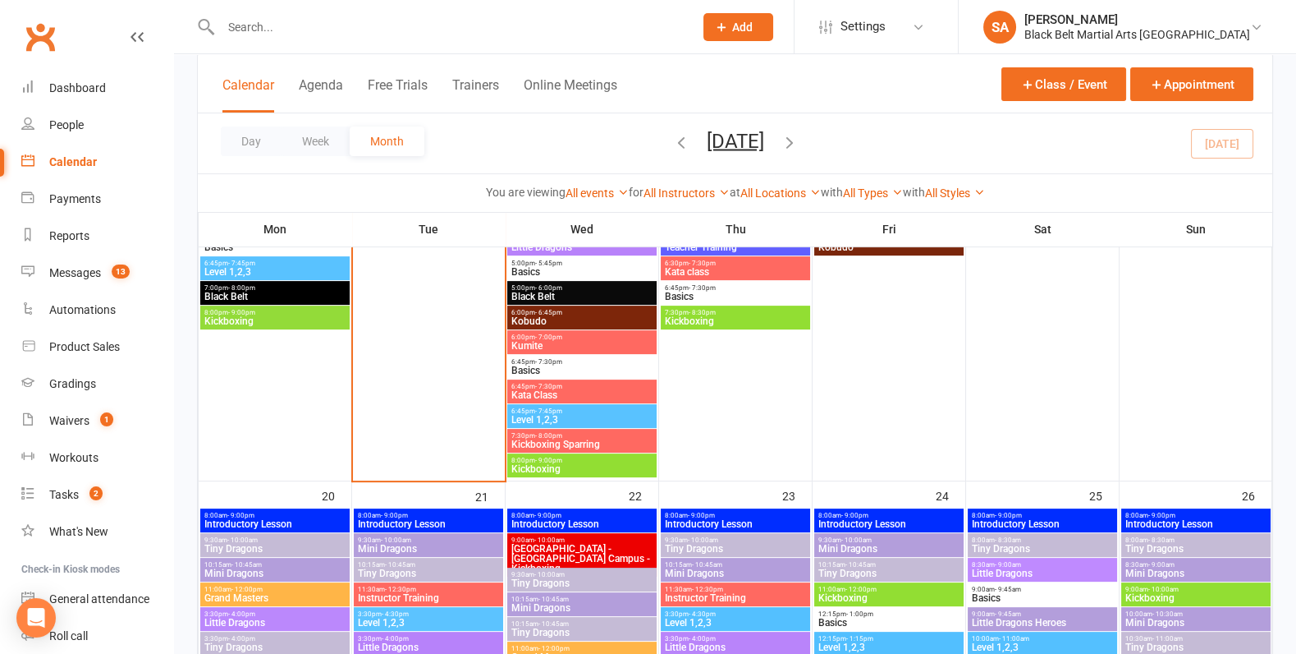
scroll to position [1053, 0]
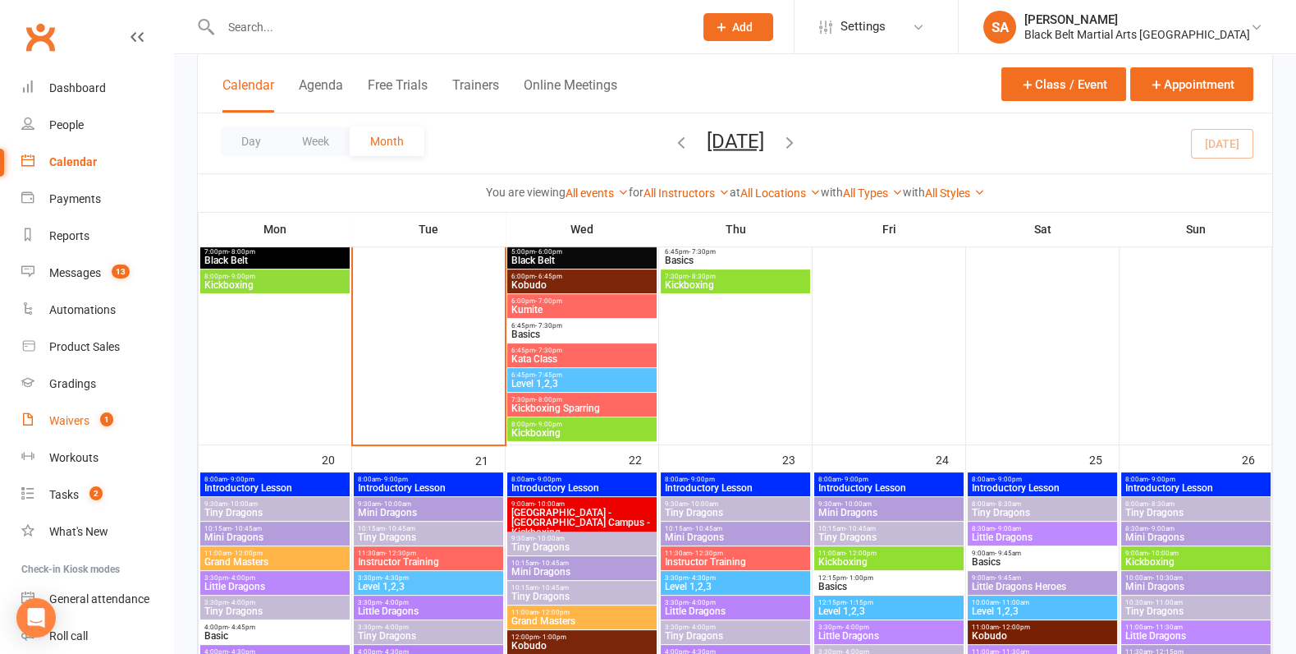
click at [67, 415] on div "Waivers" at bounding box center [69, 420] width 40 height 13
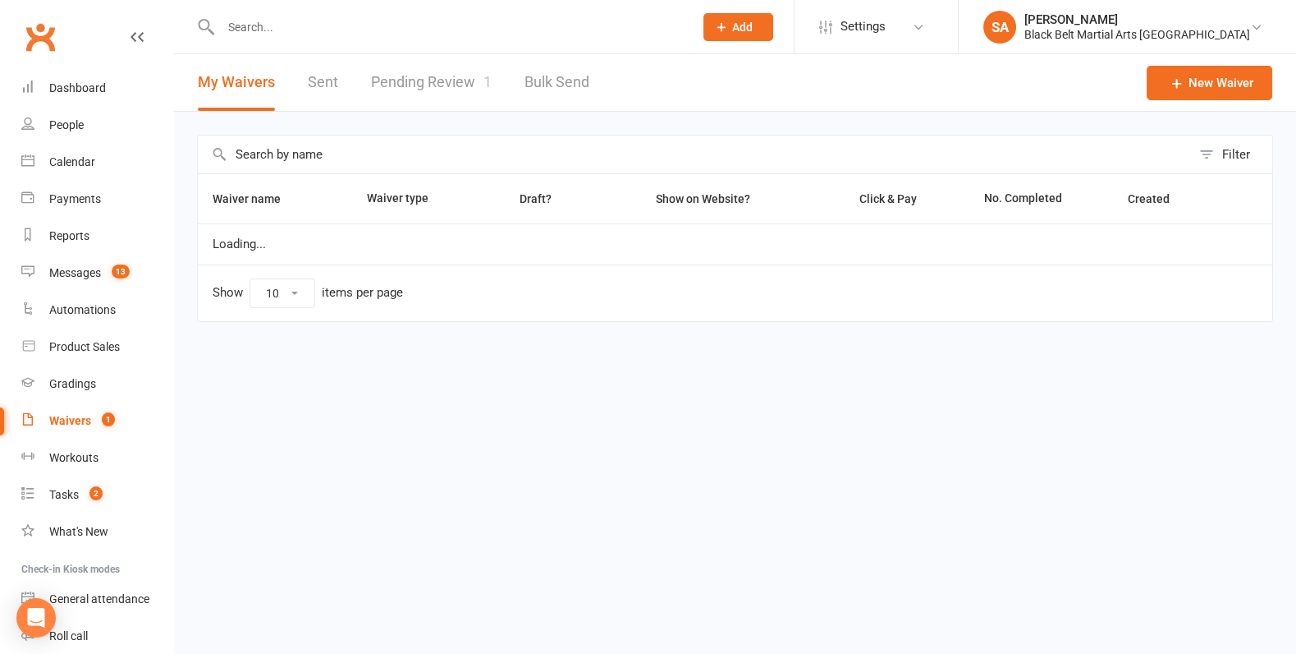
select select "100"
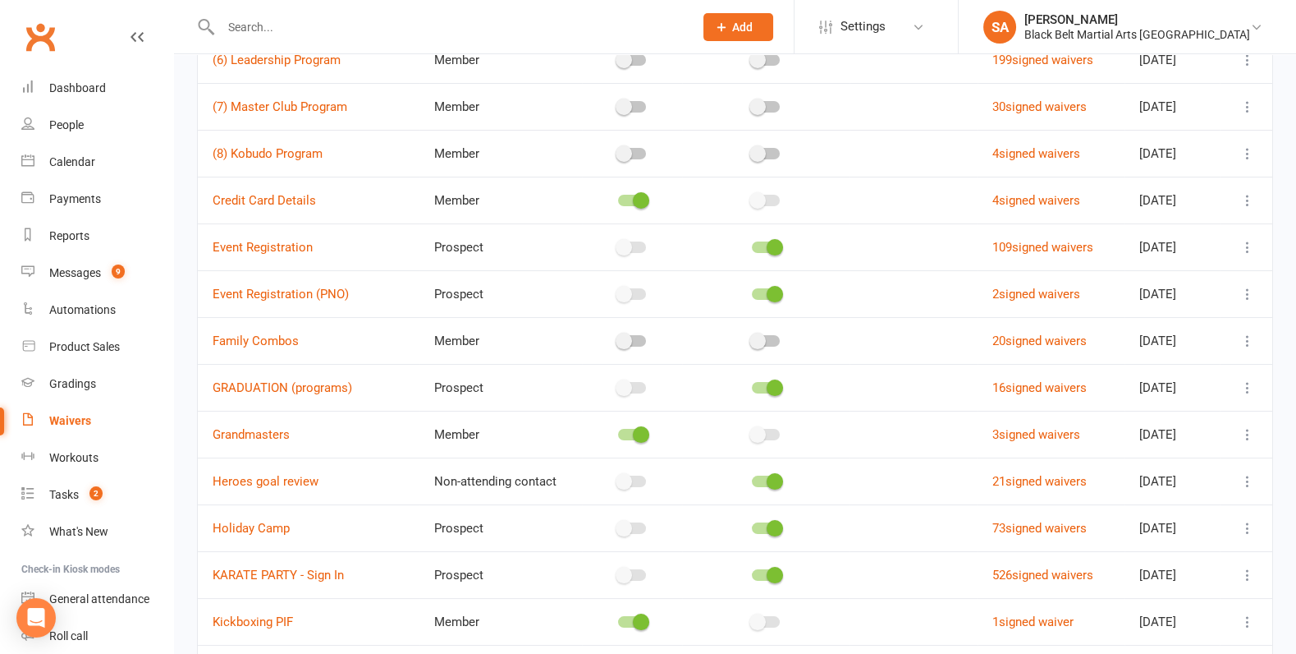
scroll to position [422, 0]
click at [1243, 379] on icon at bounding box center [1248, 386] width 16 height 16
click at [1205, 484] on link "Copy external link to clipboard" at bounding box center [1160, 478] width 193 height 33
